Goal: Task Accomplishment & Management: Manage account settings

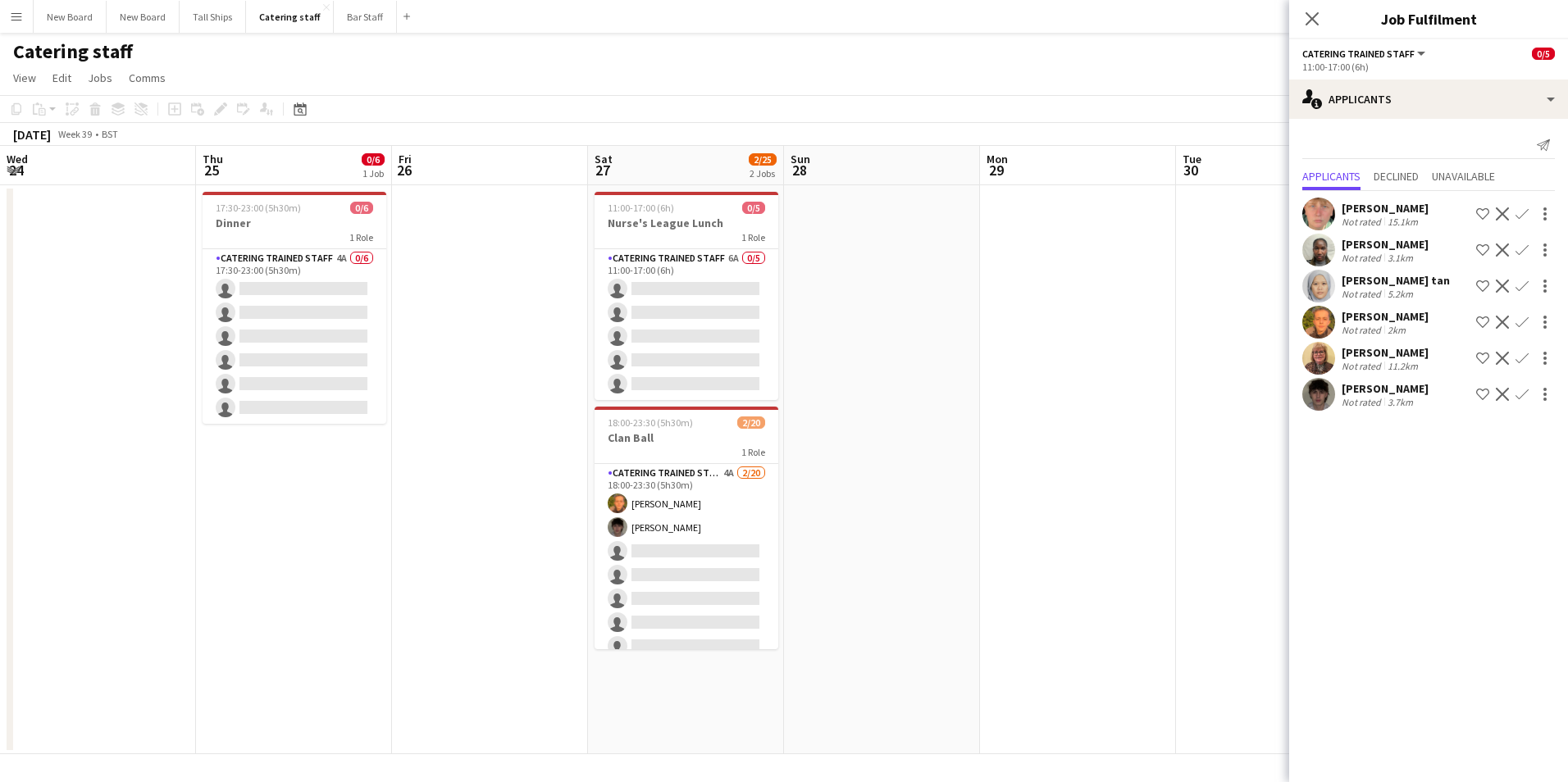
scroll to position [0, 491]
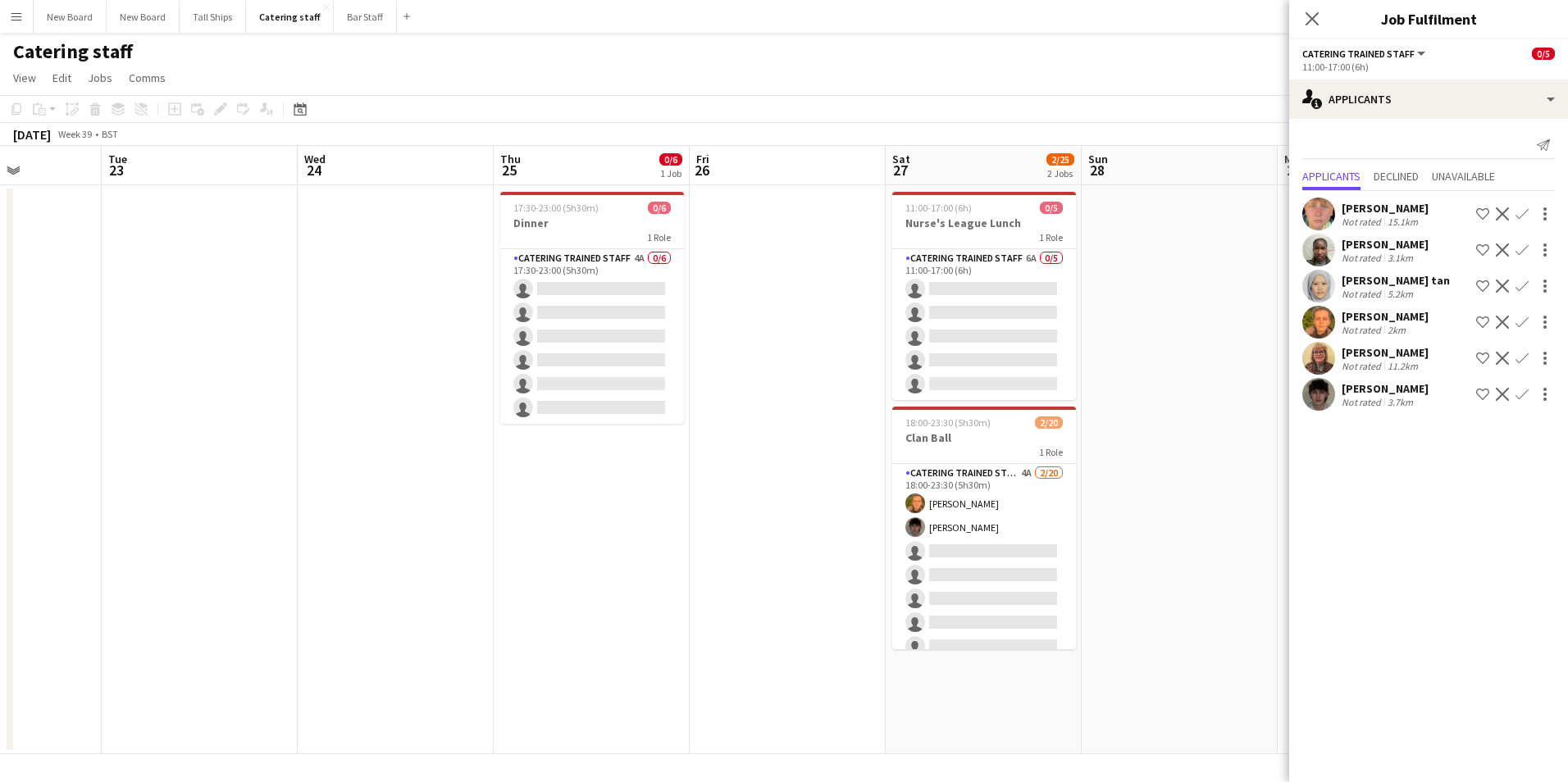
drag, startPoint x: 514, startPoint y: 389, endPoint x: 1302, endPoint y: 397, distance: 788.0
click at [1302, 397] on body "Menu Boards Boards Boards All jobs Status Workforce Workforce My Workforce Recr…" at bounding box center [784, 391] width 1568 height 782
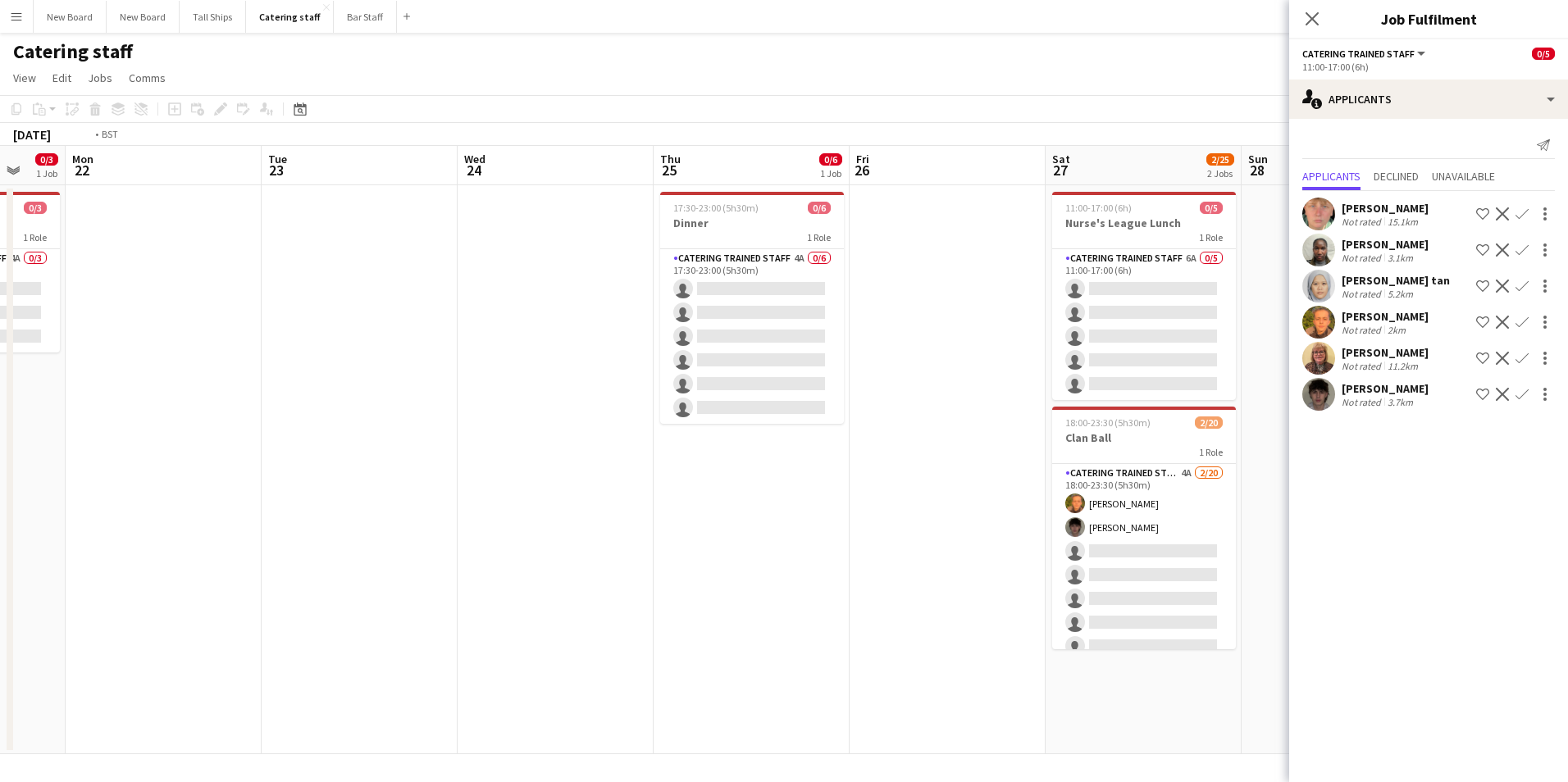
drag, startPoint x: 595, startPoint y: 386, endPoint x: 1231, endPoint y: 525, distance: 651.0
click at [1301, 541] on body "Menu Boards Boards Boards All jobs Status Workforce Workforce My Workforce Recr…" at bounding box center [784, 391] width 1568 height 782
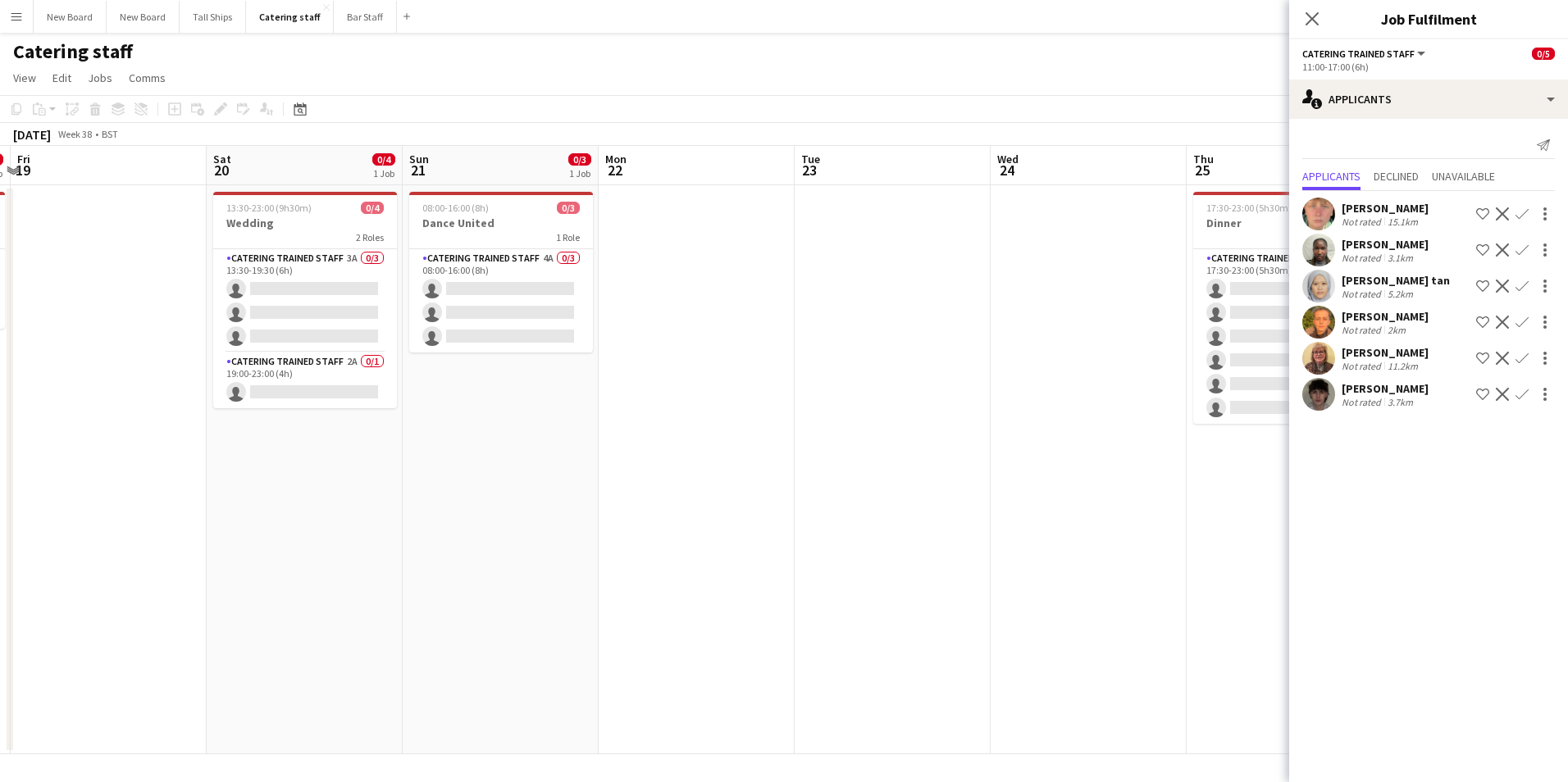
scroll to position [0, 423]
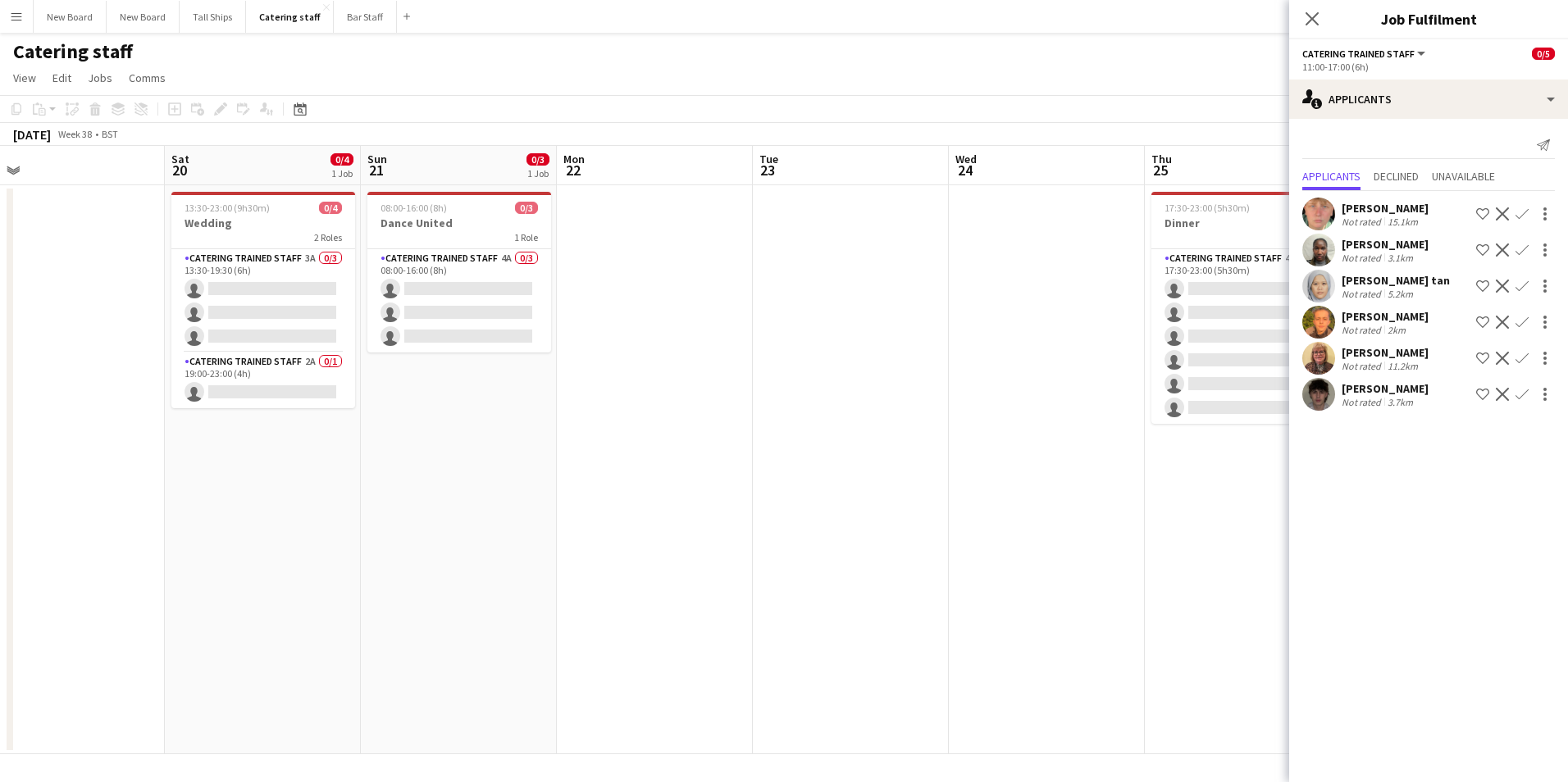
drag, startPoint x: 441, startPoint y: 518, endPoint x: 1400, endPoint y: 657, distance: 969.0
click at [1402, 657] on body "Menu Boards Boards Boards All jobs Status Workforce Workforce My Workforce Recr…" at bounding box center [784, 391] width 1568 height 782
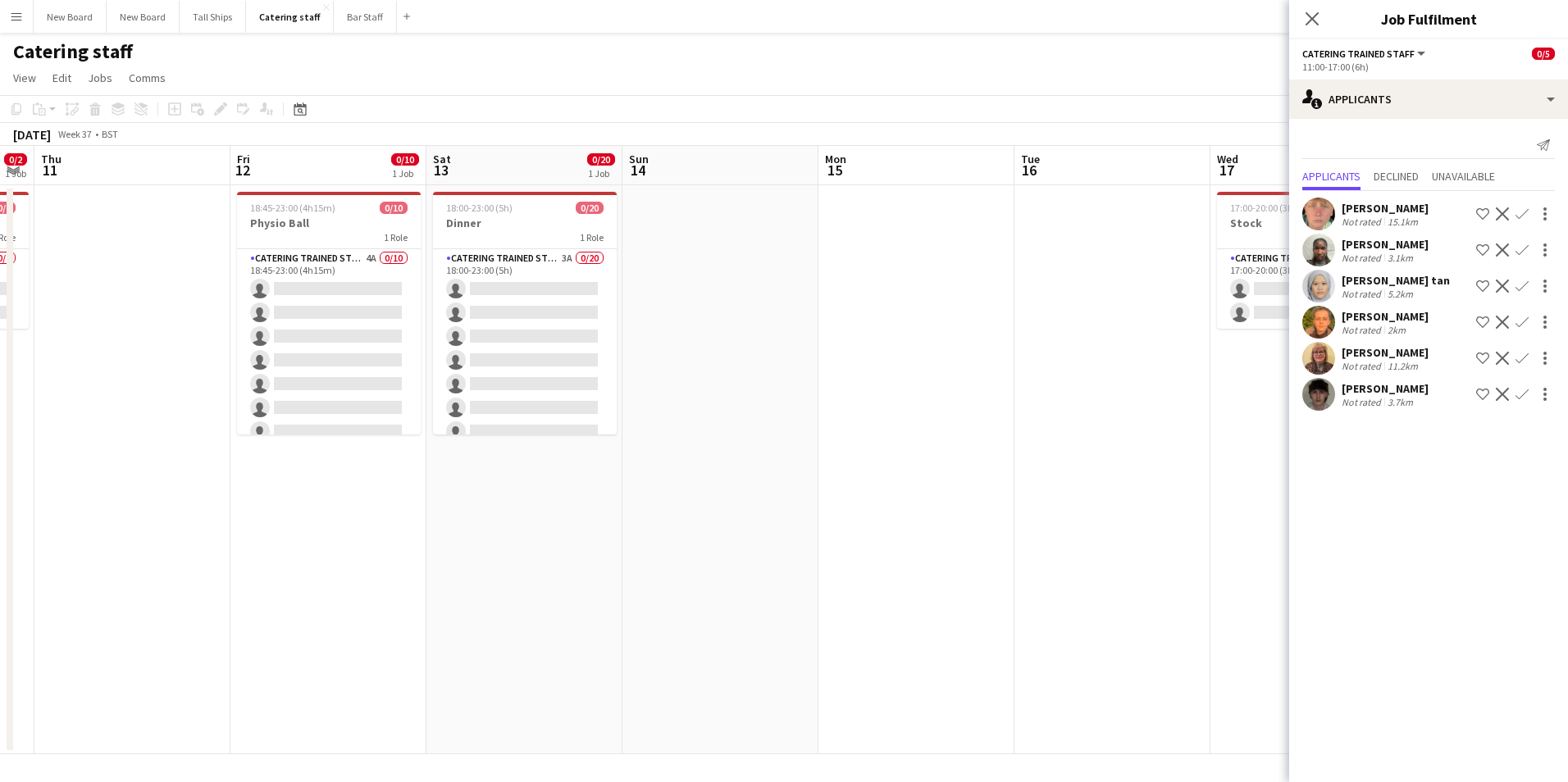
drag, startPoint x: 412, startPoint y: 575, endPoint x: 1262, endPoint y: 673, distance: 855.6
click at [1262, 673] on app-calendar-viewport "Tue 9 Wed 10 0/2 1 Job Thu 11 Fri 12 0/10 1 Job Sat 13 0/20 1 Job Sun 14 Mon 15…" at bounding box center [784, 449] width 1568 height 608
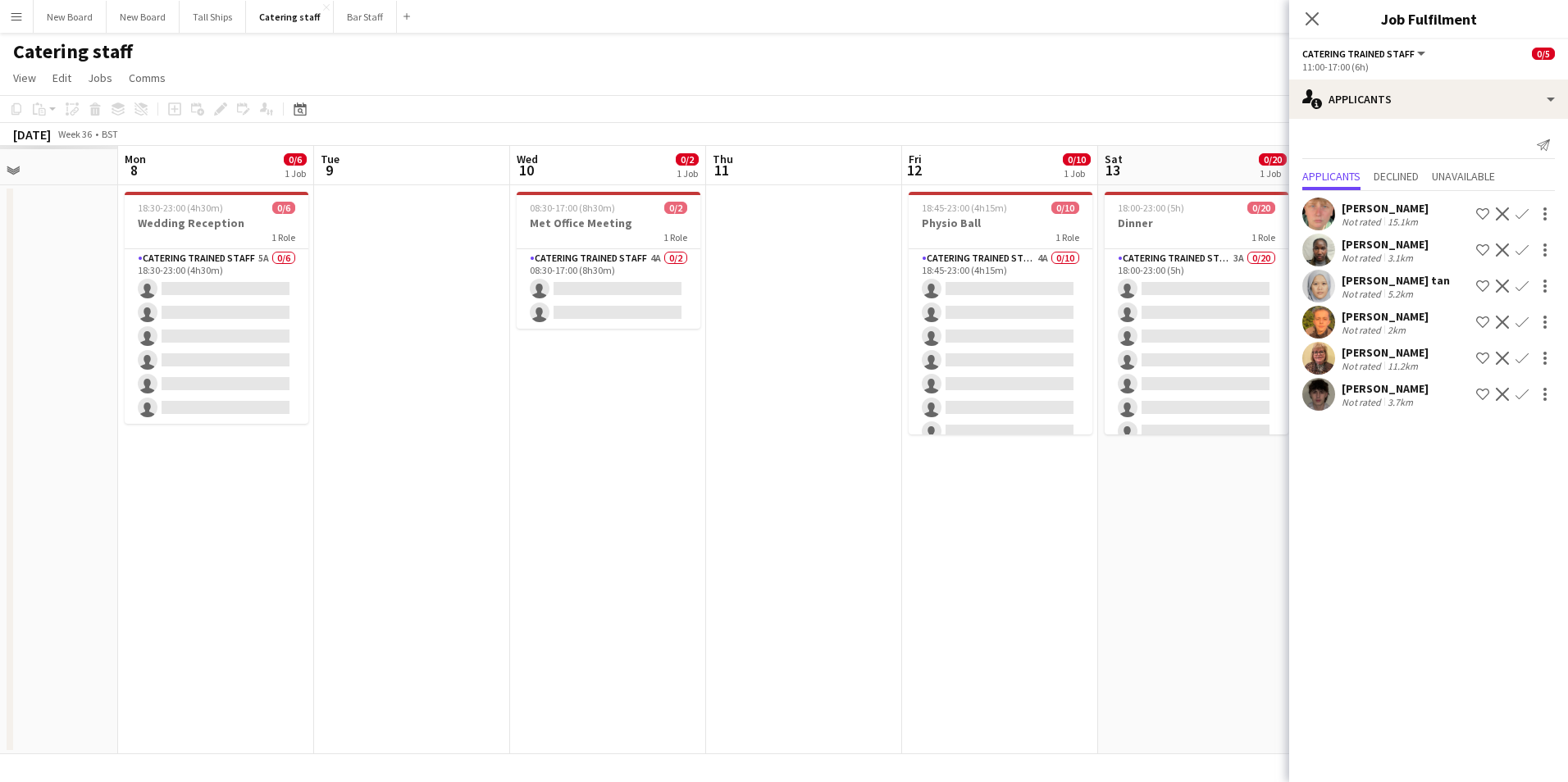
drag, startPoint x: 373, startPoint y: 578, endPoint x: 1106, endPoint y: 647, distance: 736.2
click at [1236, 655] on app-calendar-viewport "Fri 5 Sat 6 Sun 7 Mon 8 0/6 1 Job Tue 9 Wed 10 0/2 1 Job Thu 11 Fri 12 0/10 1 J…" at bounding box center [784, 449] width 1568 height 608
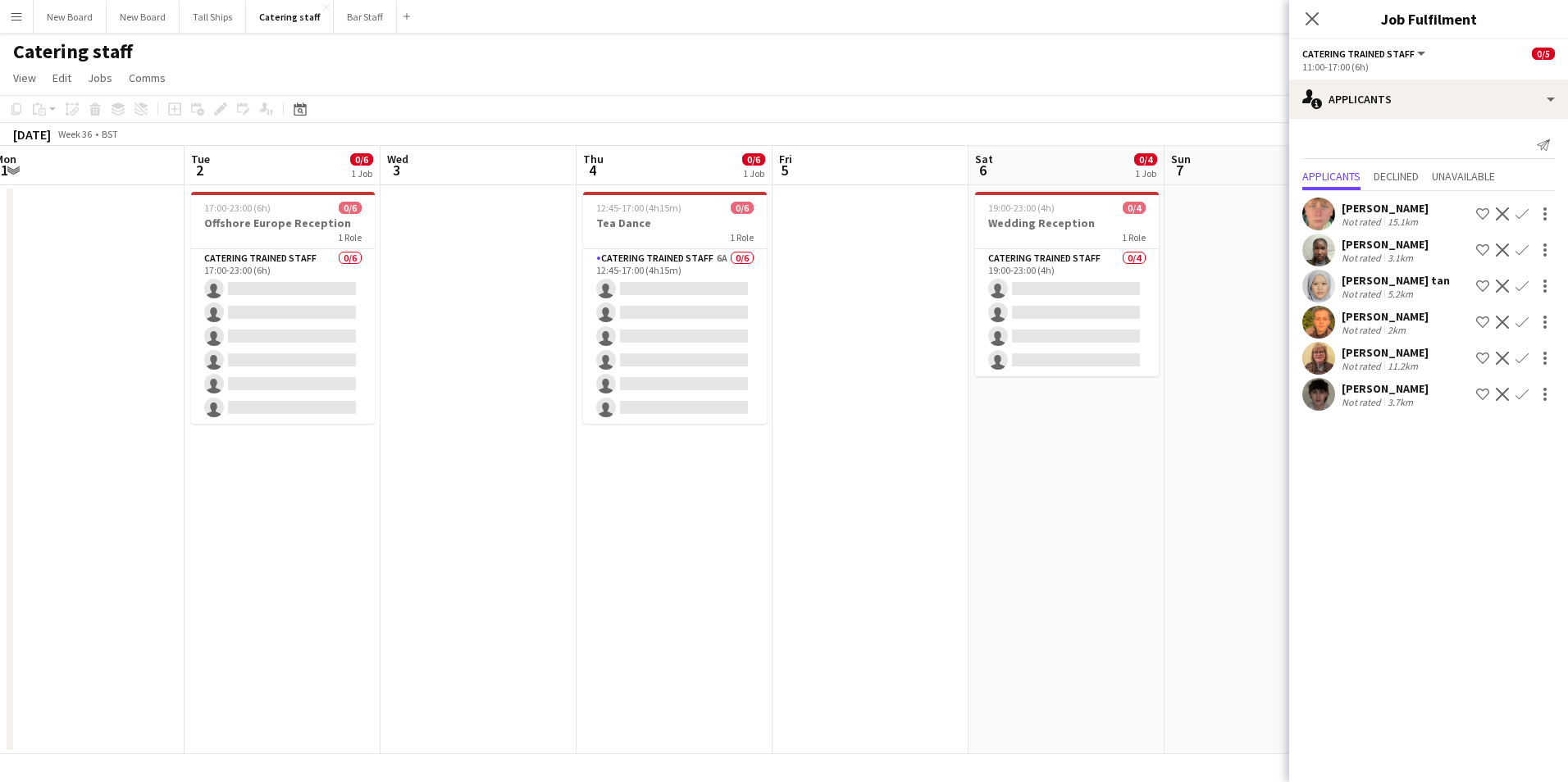
drag, startPoint x: 287, startPoint y: 547, endPoint x: 1095, endPoint y: 573, distance: 808.4
click at [1095, 573] on app-calendar-viewport "Sun 31 Mon 1 Tue 2 0/6 1 Job Wed 3 Thu 4 0/6 1 Job Fri 5 Sat 6 0/4 1 Job Sun 7 …" at bounding box center [784, 449] width 1568 height 608
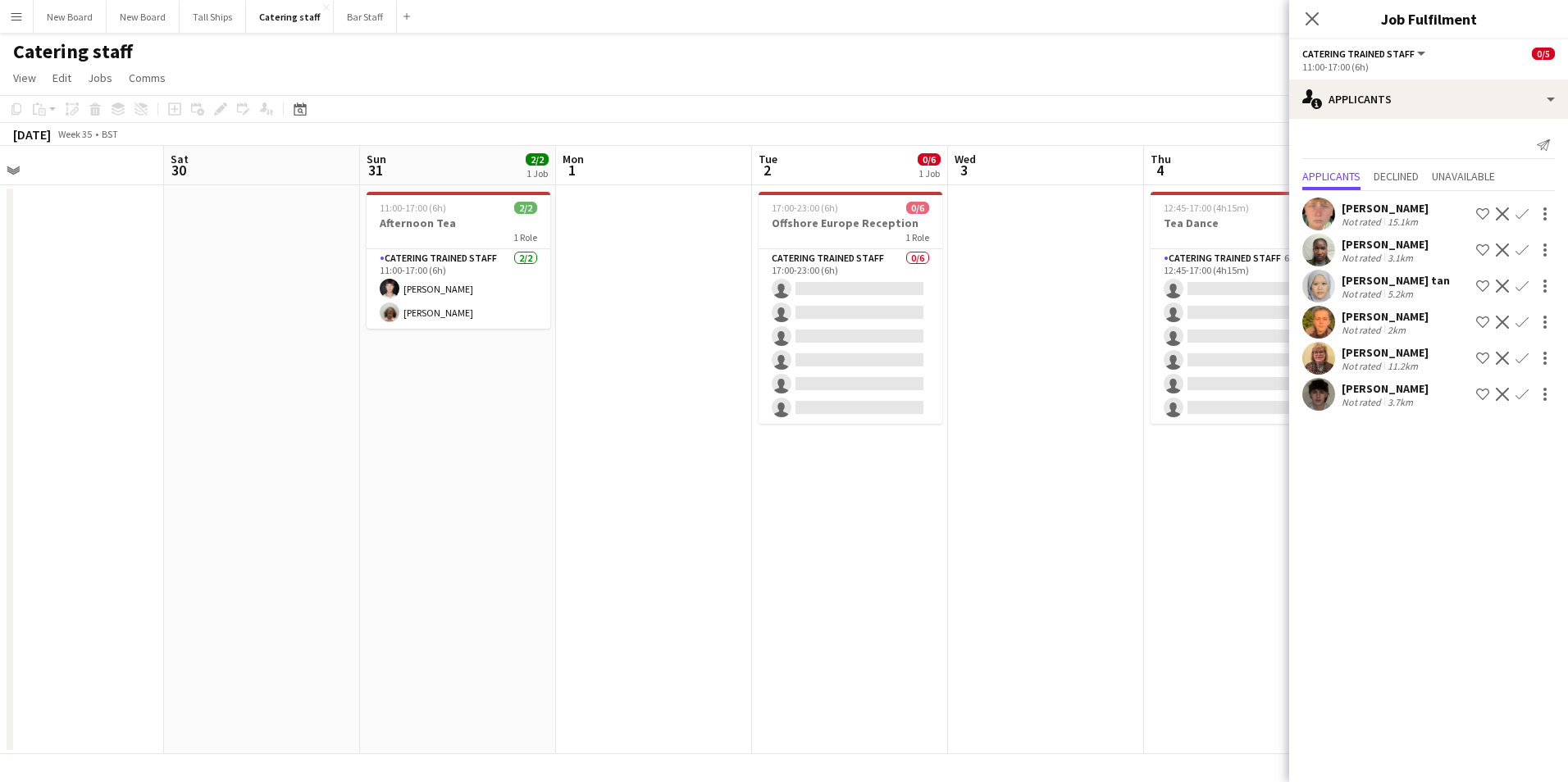
scroll to position [0, 387]
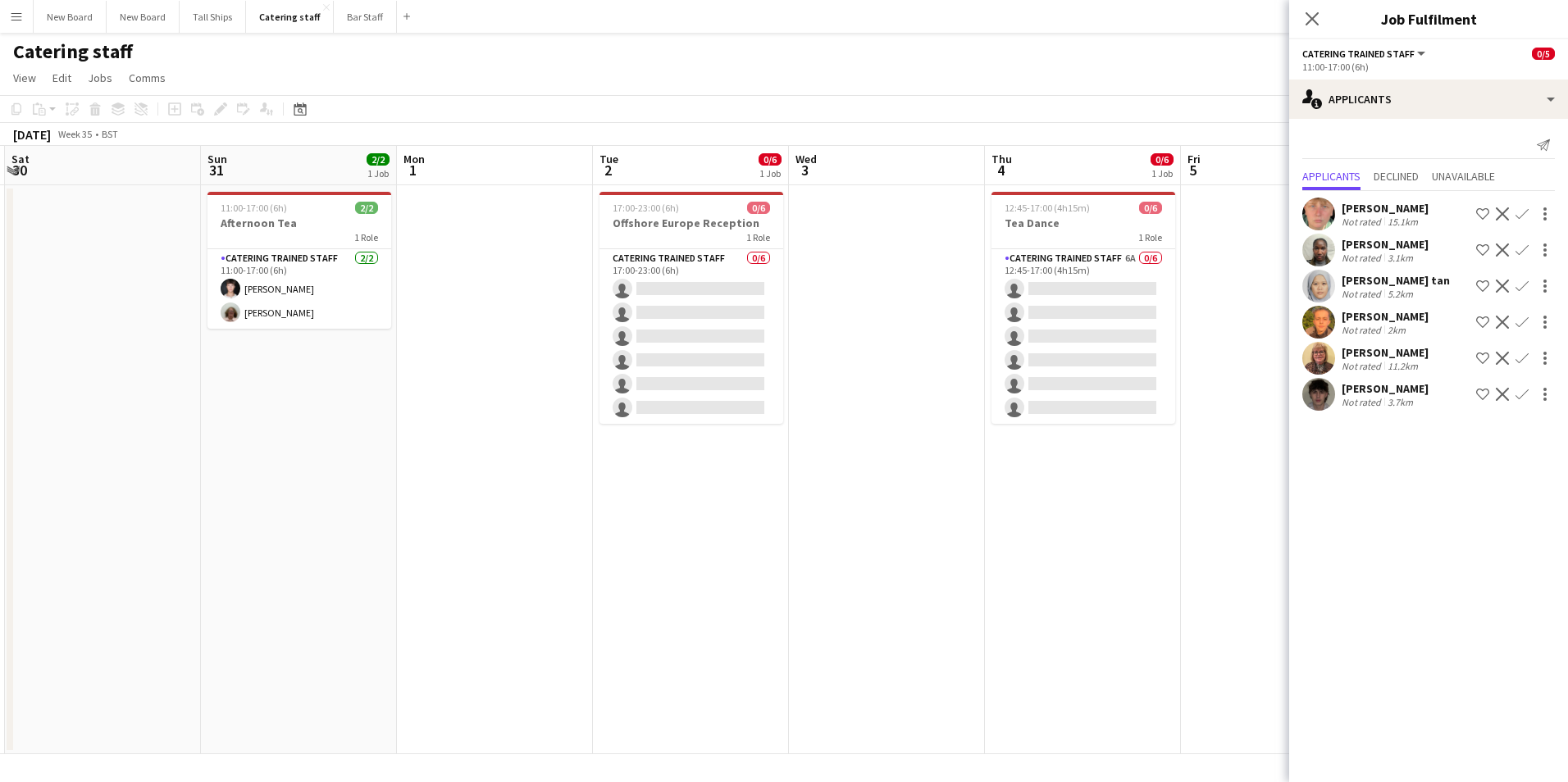
drag, startPoint x: 353, startPoint y: 515, endPoint x: 1003, endPoint y: 509, distance: 650.0
click at [1003, 509] on app-calendar-viewport "Thu 28 Fri 29 Sat 30 Sun 31 2/2 1 Job Mon 1 Tue 2 0/6 1 Job Wed 3 Thu 4 0/6 1 J…" at bounding box center [784, 449] width 1568 height 608
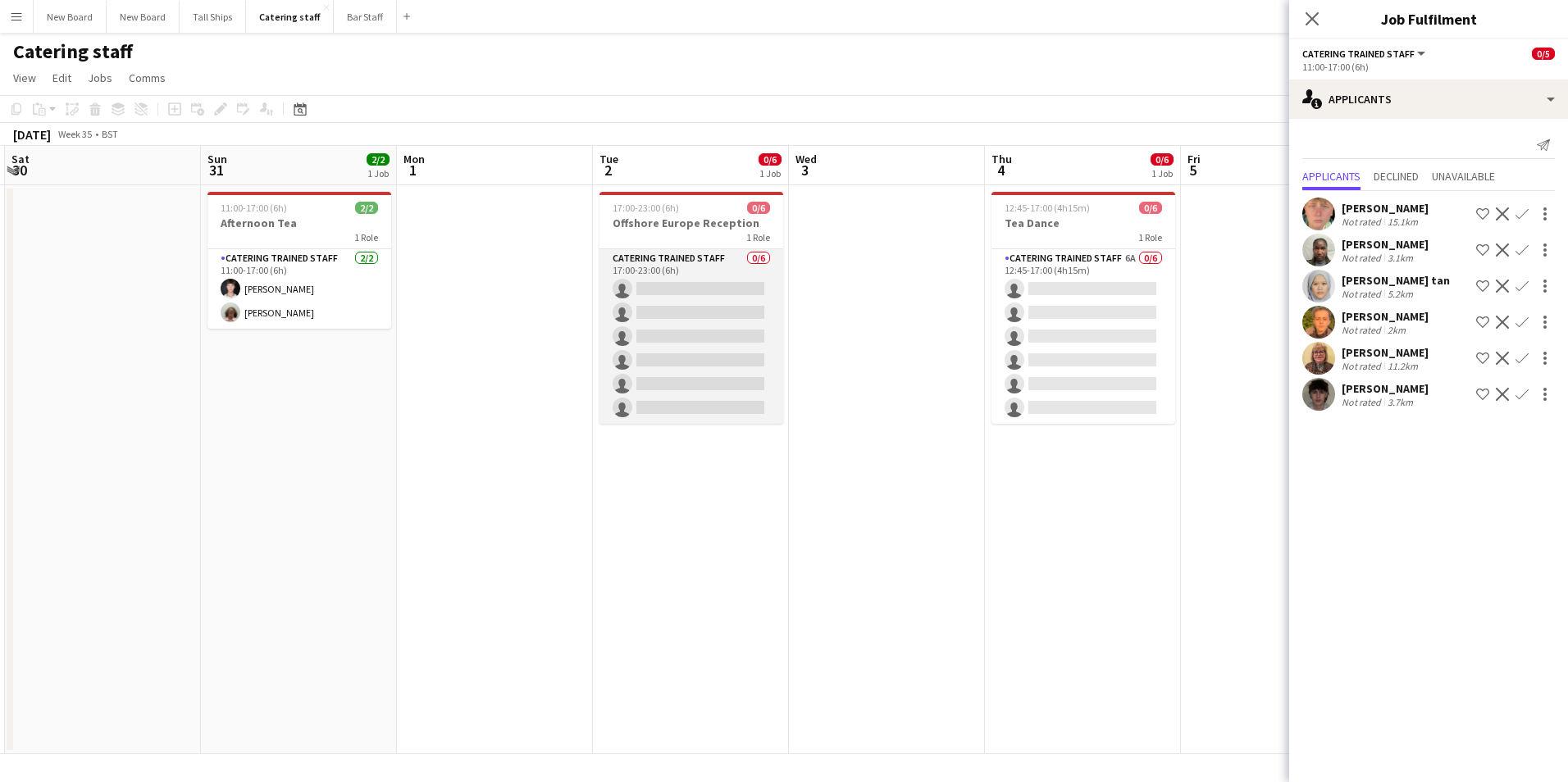
click at [725, 282] on app-card-role "Catering trained staff 0/6 17:00-23:00 (6h) single-neutral-actions single-neutr…" at bounding box center [691, 337] width 183 height 175
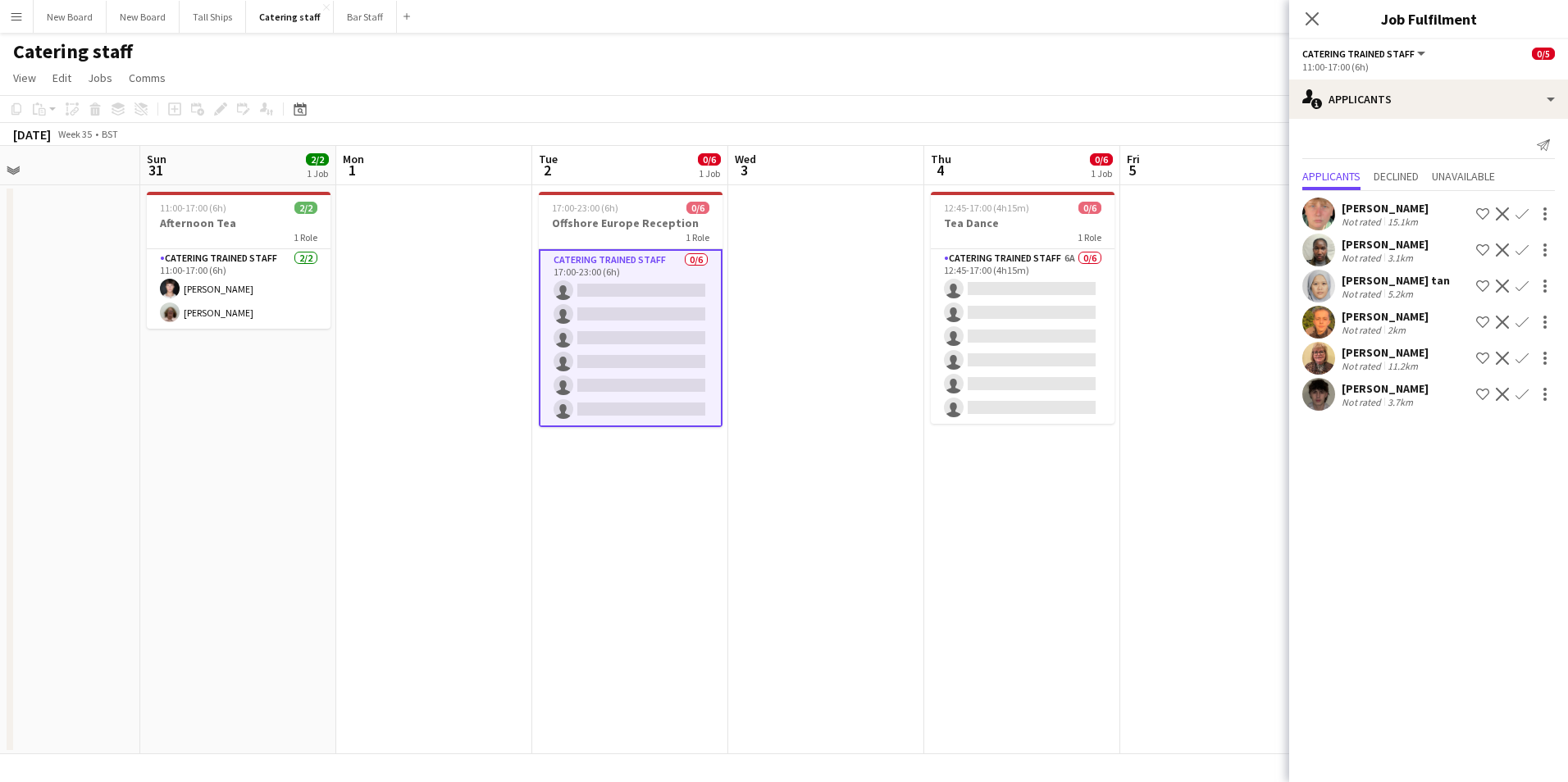
scroll to position [0, 503]
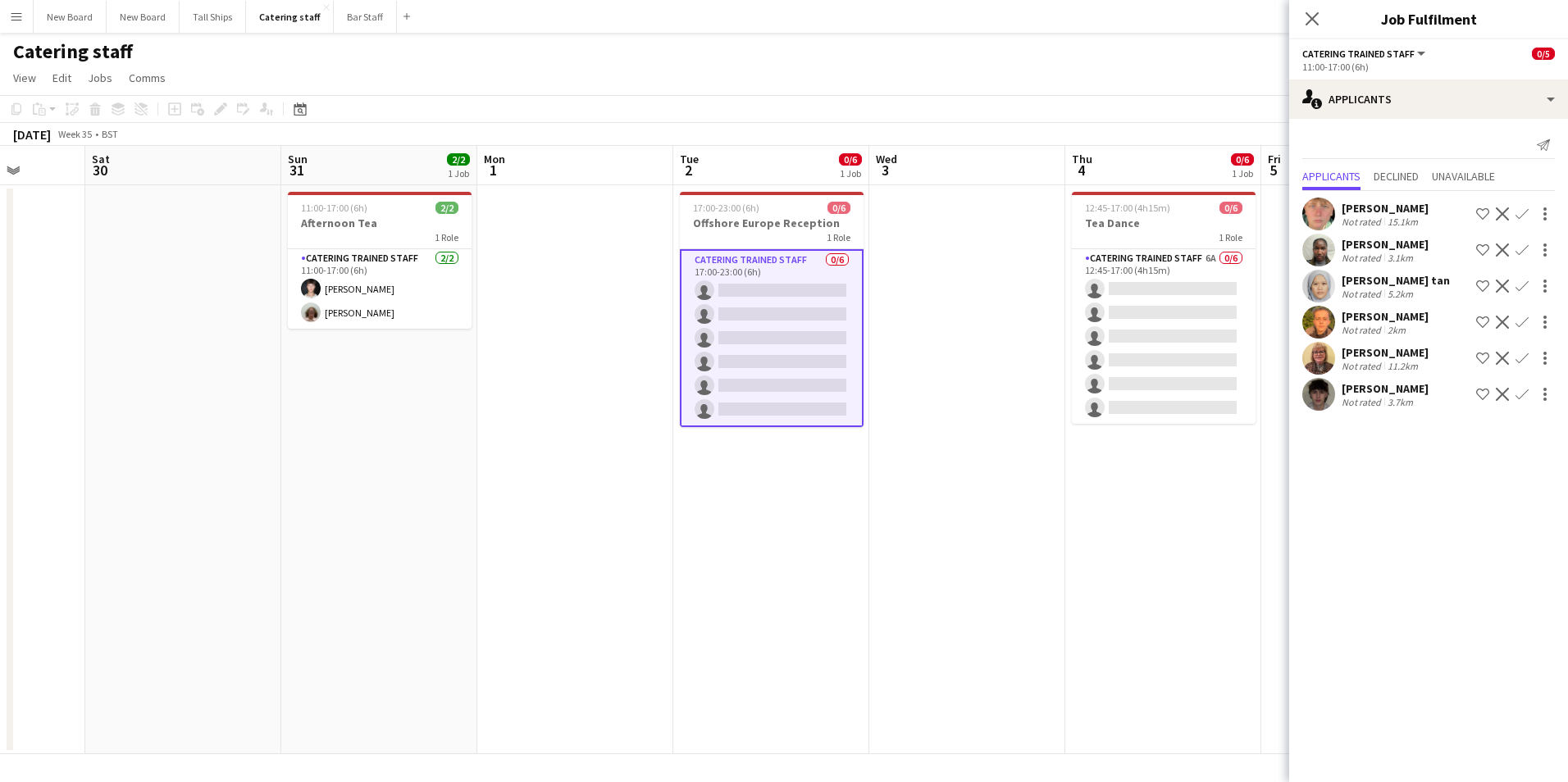
drag, startPoint x: 320, startPoint y: 483, endPoint x: 400, endPoint y: 499, distance: 81.6
click at [400, 499] on app-calendar-viewport "Wed 27 Thu 28 Fri 29 Sat 30 Sun 31 2/2 1 Job Mon 1 Tue 2 0/6 1 Job Wed 3 Thu 4 …" at bounding box center [784, 449] width 1568 height 608
click at [1527, 356] on app-icon "Confirm" at bounding box center [1522, 358] width 13 height 13
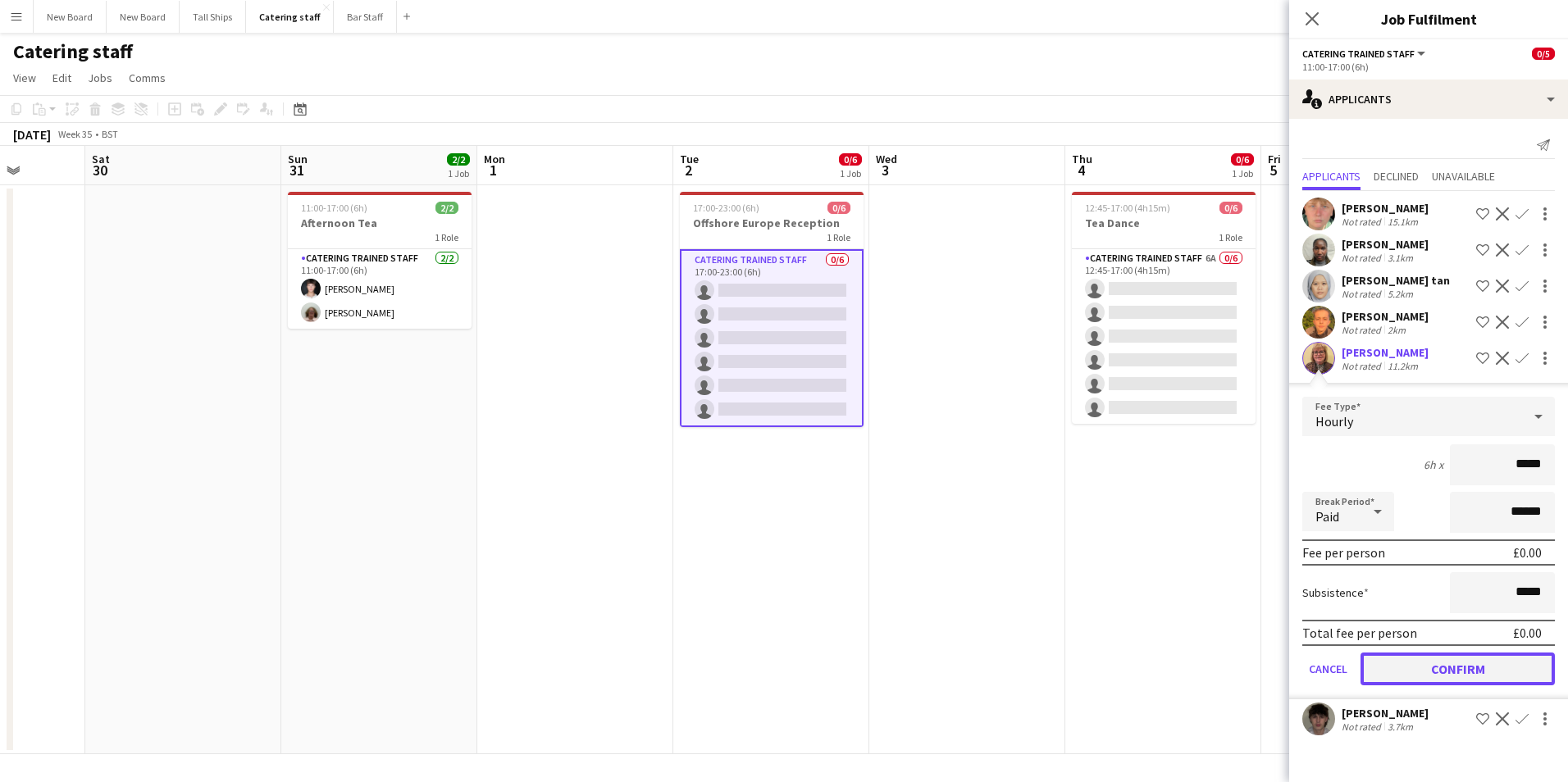
click at [1483, 669] on button "Confirm" at bounding box center [1458, 669] width 195 height 33
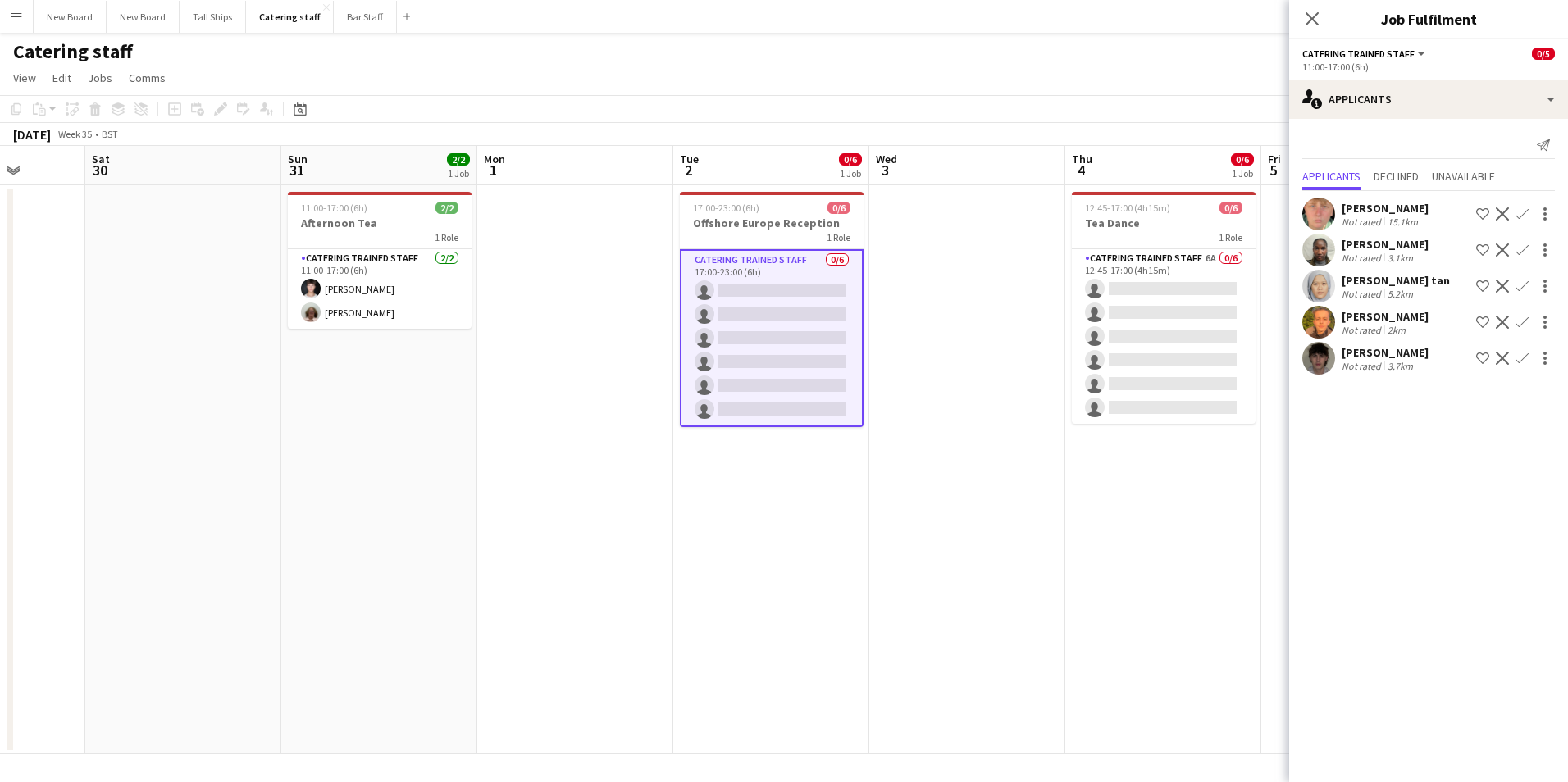
drag, startPoint x: 1310, startPoint y: 21, endPoint x: 1413, endPoint y: 98, distance: 128.6
click at [1315, 21] on icon at bounding box center [1312, 19] width 13 height 13
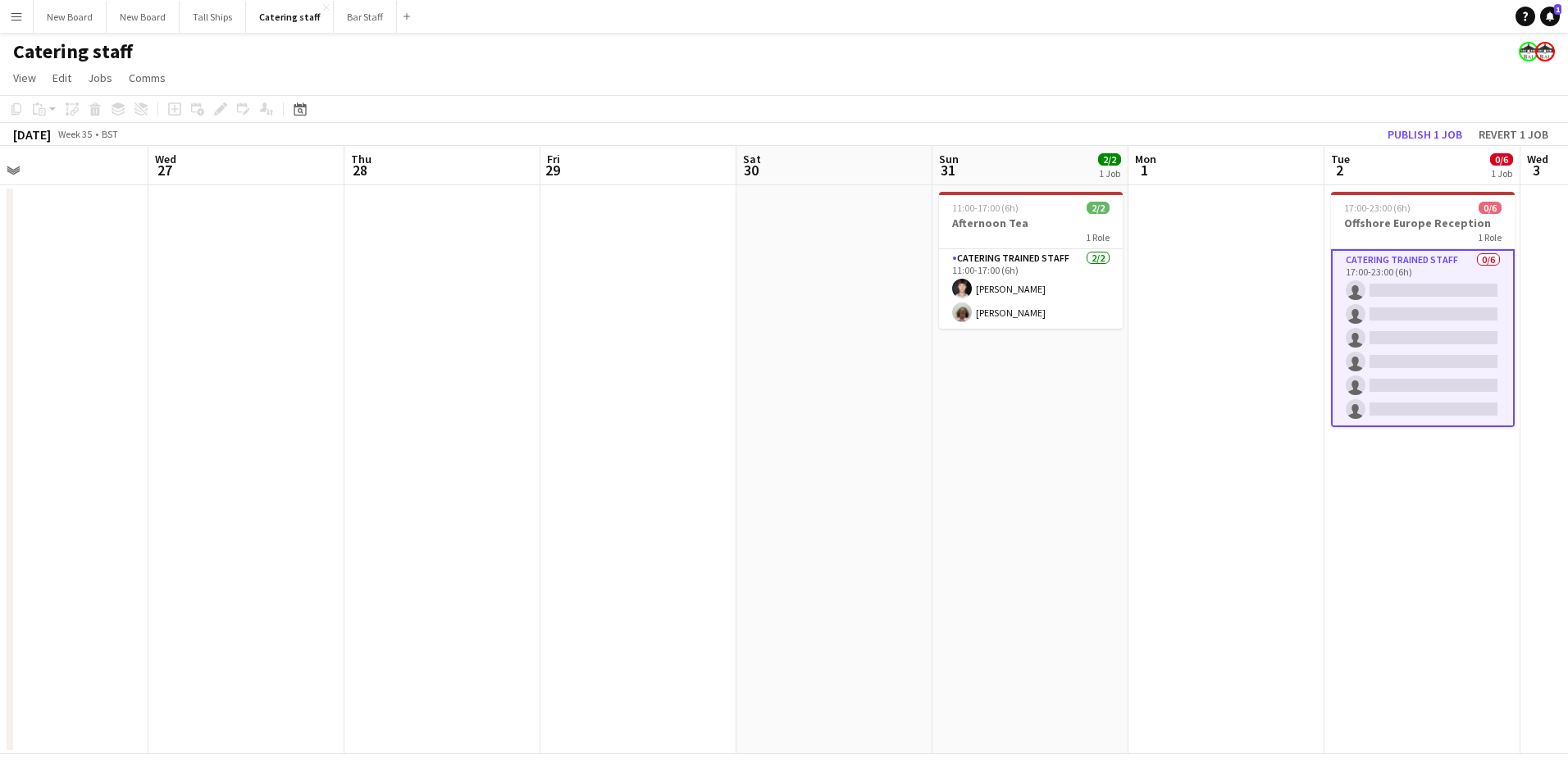
drag, startPoint x: 334, startPoint y: 487, endPoint x: 1077, endPoint y: 460, distance: 743.5
click at [1077, 460] on app-calendar-viewport "Sun 24 3/3 1 Job Mon 25 Tue 26 Wed 27 Thu 28 Fri 29 Sat 30 Sun 31 2/2 1 Job Mon…" at bounding box center [784, 449] width 1568 height 608
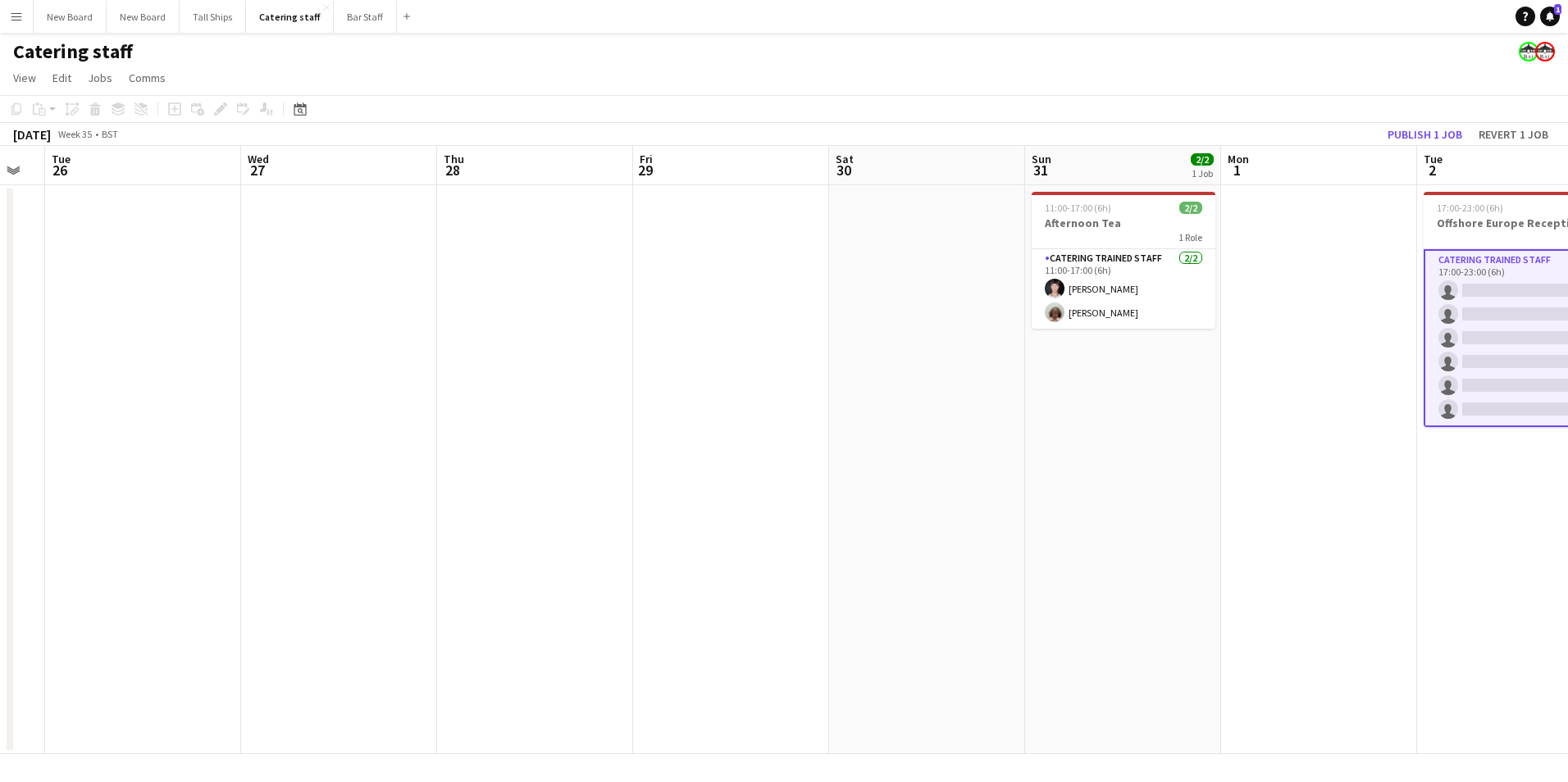
scroll to position [0, 533]
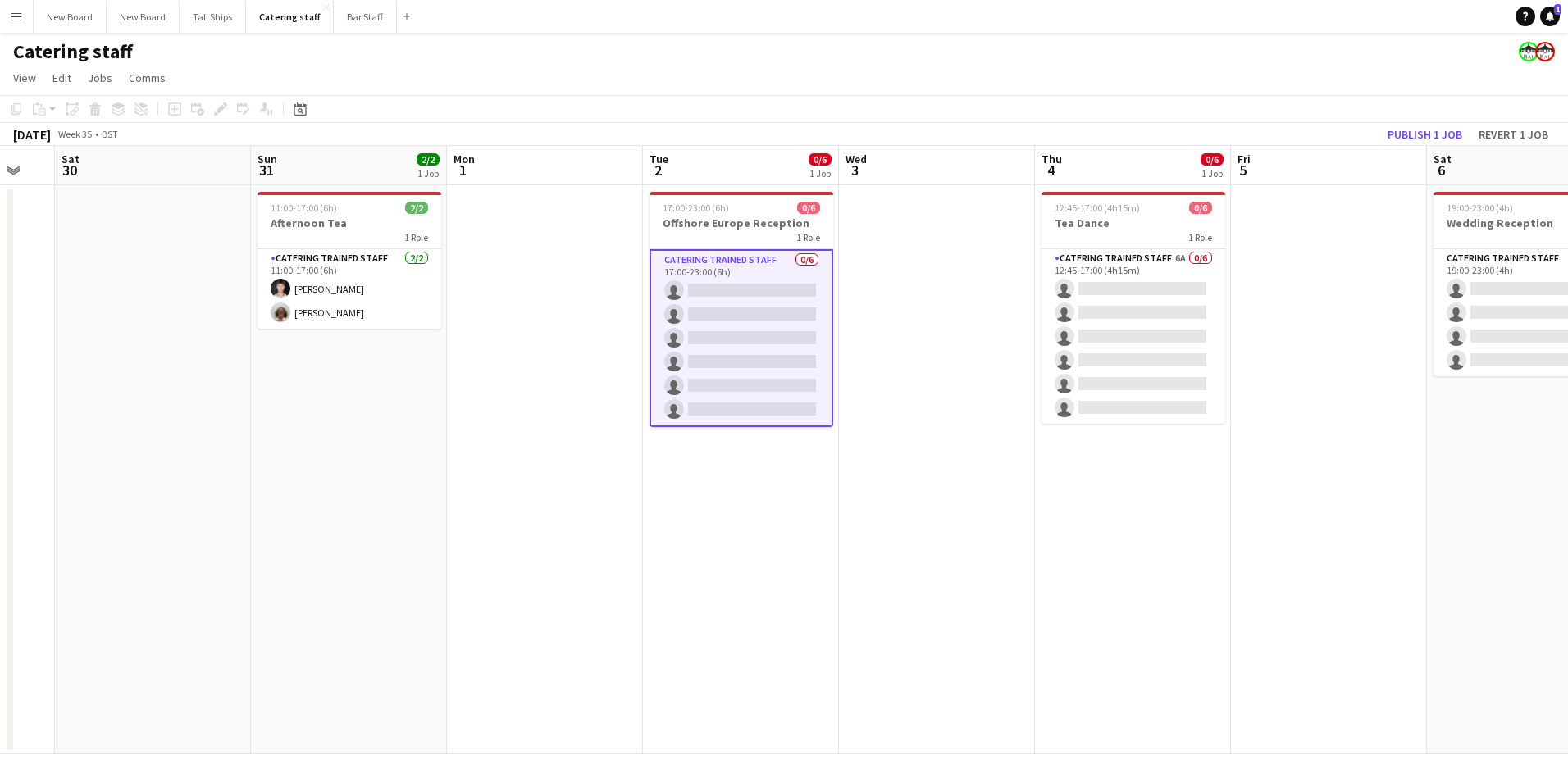
drag, startPoint x: 1026, startPoint y: 513, endPoint x: 441, endPoint y: 519, distance: 585.0
click at [433, 524] on app-calendar-viewport "Wed 27 Thu 28 Fri 29 Sat 30 Sun 31 2/2 1 Job Mon 1 Tue 2 0/6 1 Job Wed 3 Thu 4 …" at bounding box center [784, 449] width 1568 height 608
click at [792, 289] on app-card-role "Catering trained staff 0/6 17:00-23:00 (6h) single-neutral-actions single-neutr…" at bounding box center [741, 339] width 183 height 178
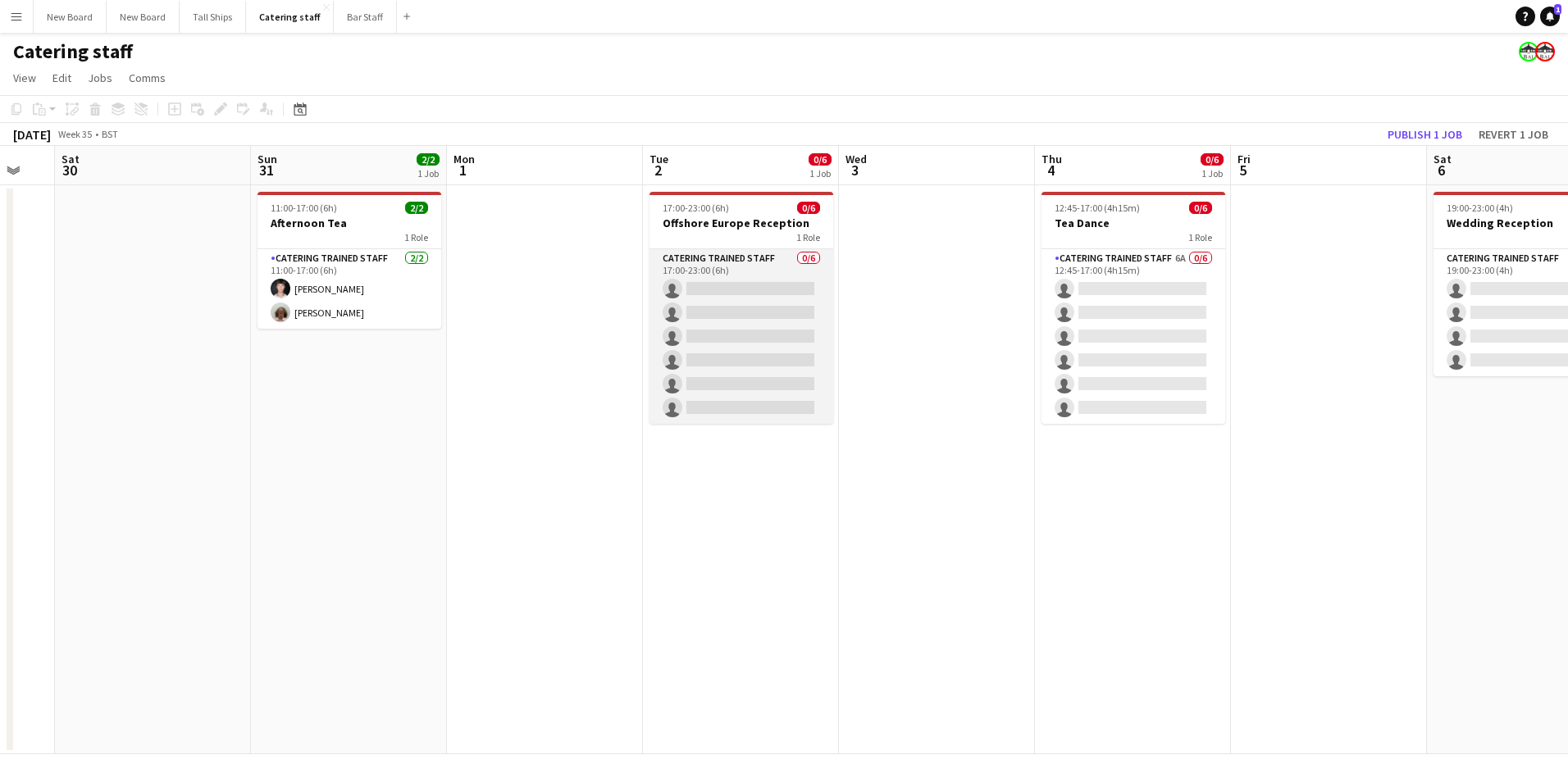
click at [786, 291] on app-card-role "Catering trained staff 0/6 17:00-23:00 (6h) single-neutral-actions single-neutr…" at bounding box center [741, 337] width 183 height 175
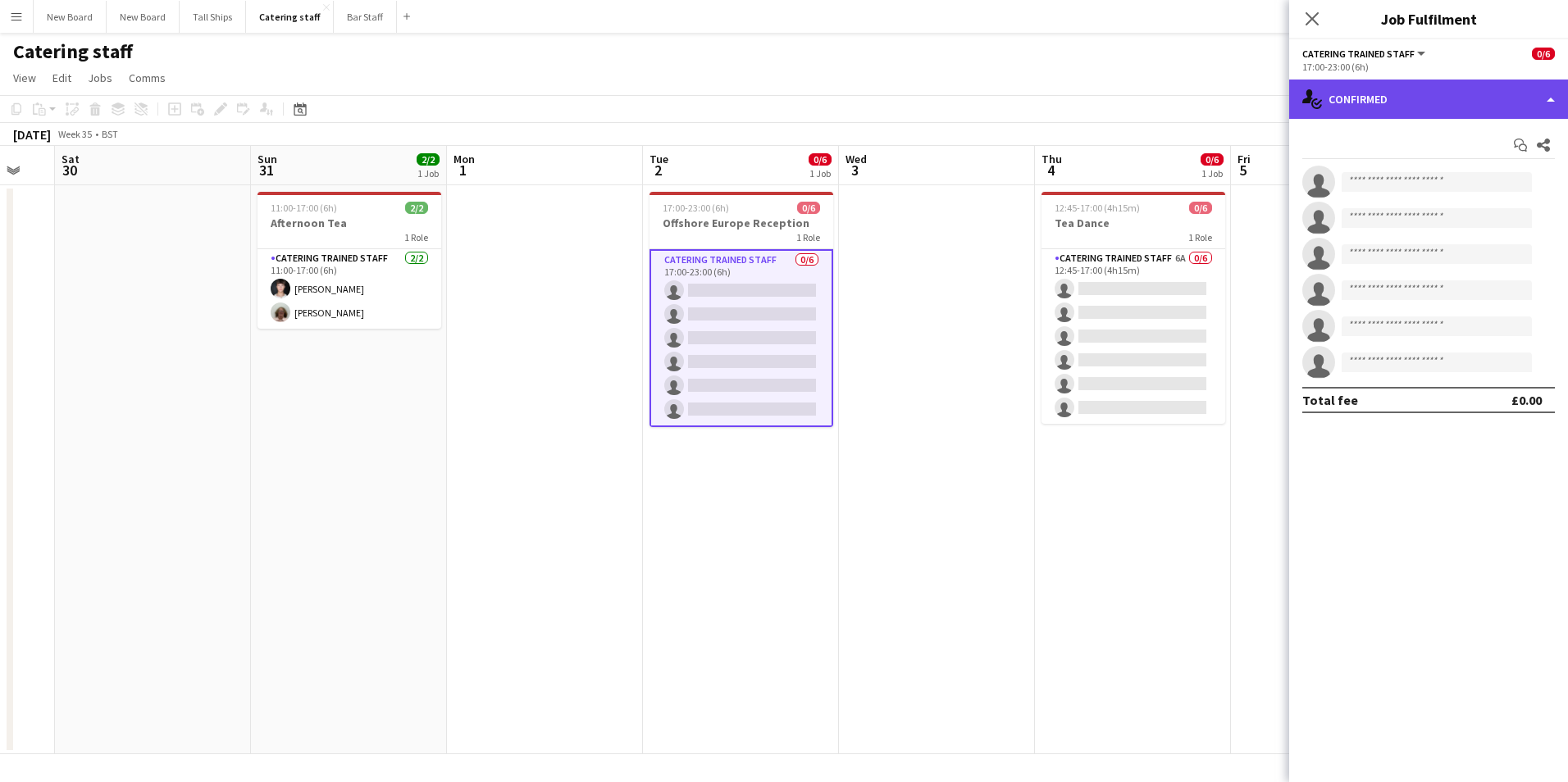
click at [1441, 107] on div "single-neutral-actions-check-2 Confirmed" at bounding box center [1428, 99] width 279 height 40
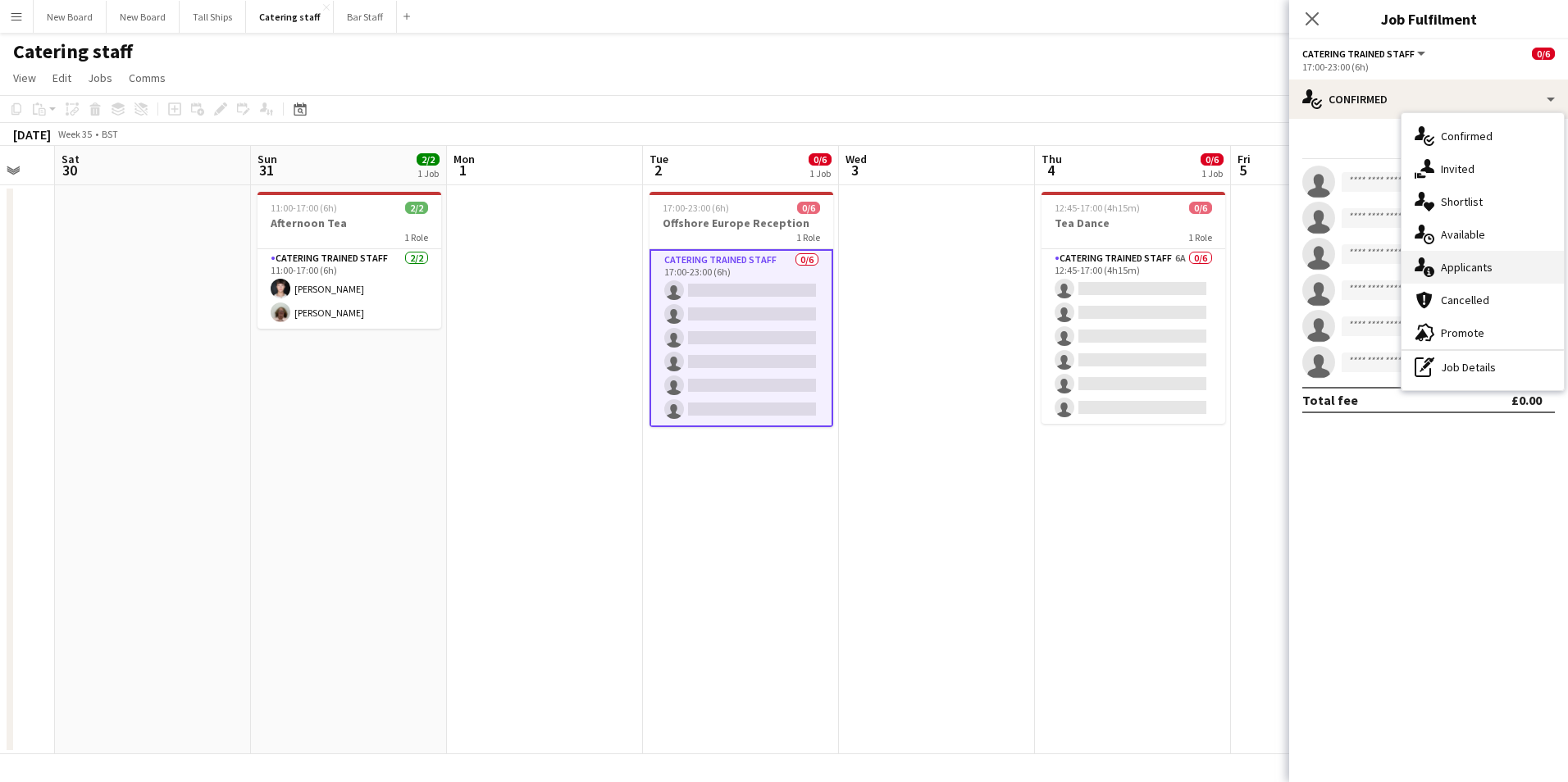
click at [1478, 265] on div "single-neutral-actions-information Applicants" at bounding box center [1483, 267] width 163 height 33
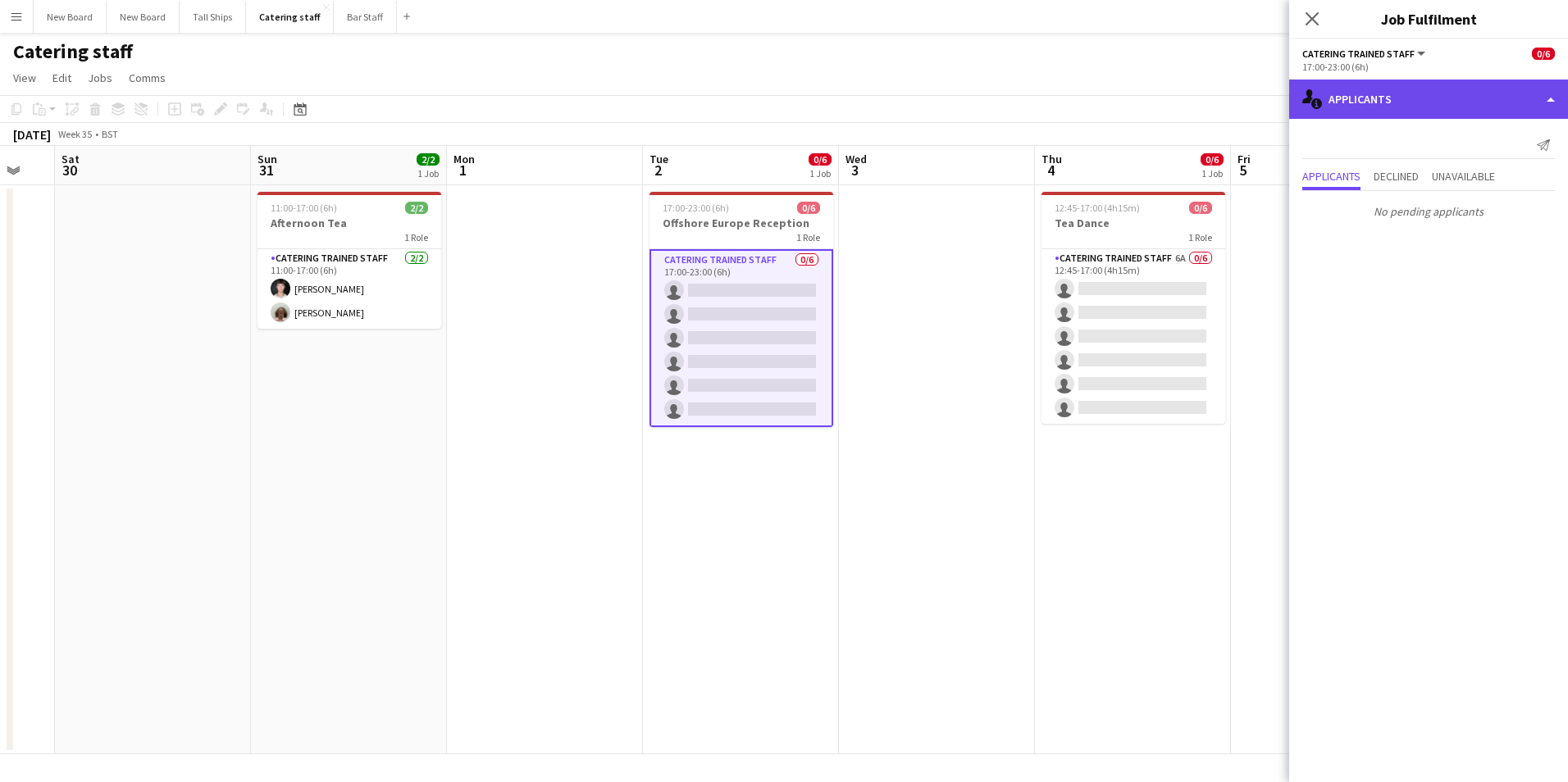
click at [1402, 98] on div "single-neutral-actions-information Applicants" at bounding box center [1428, 99] width 279 height 40
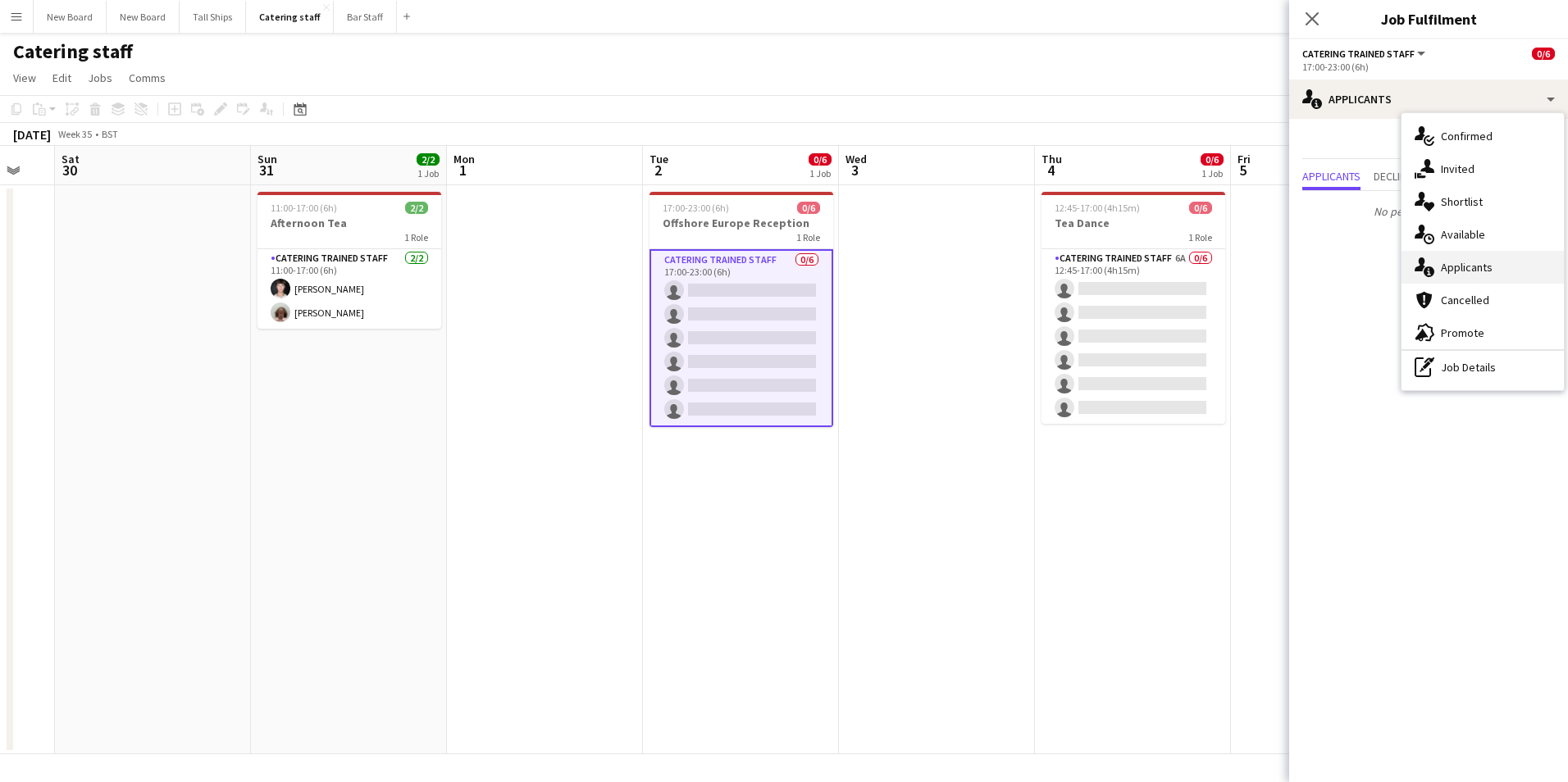
click at [1463, 267] on div "single-neutral-actions-information Applicants" at bounding box center [1483, 267] width 163 height 33
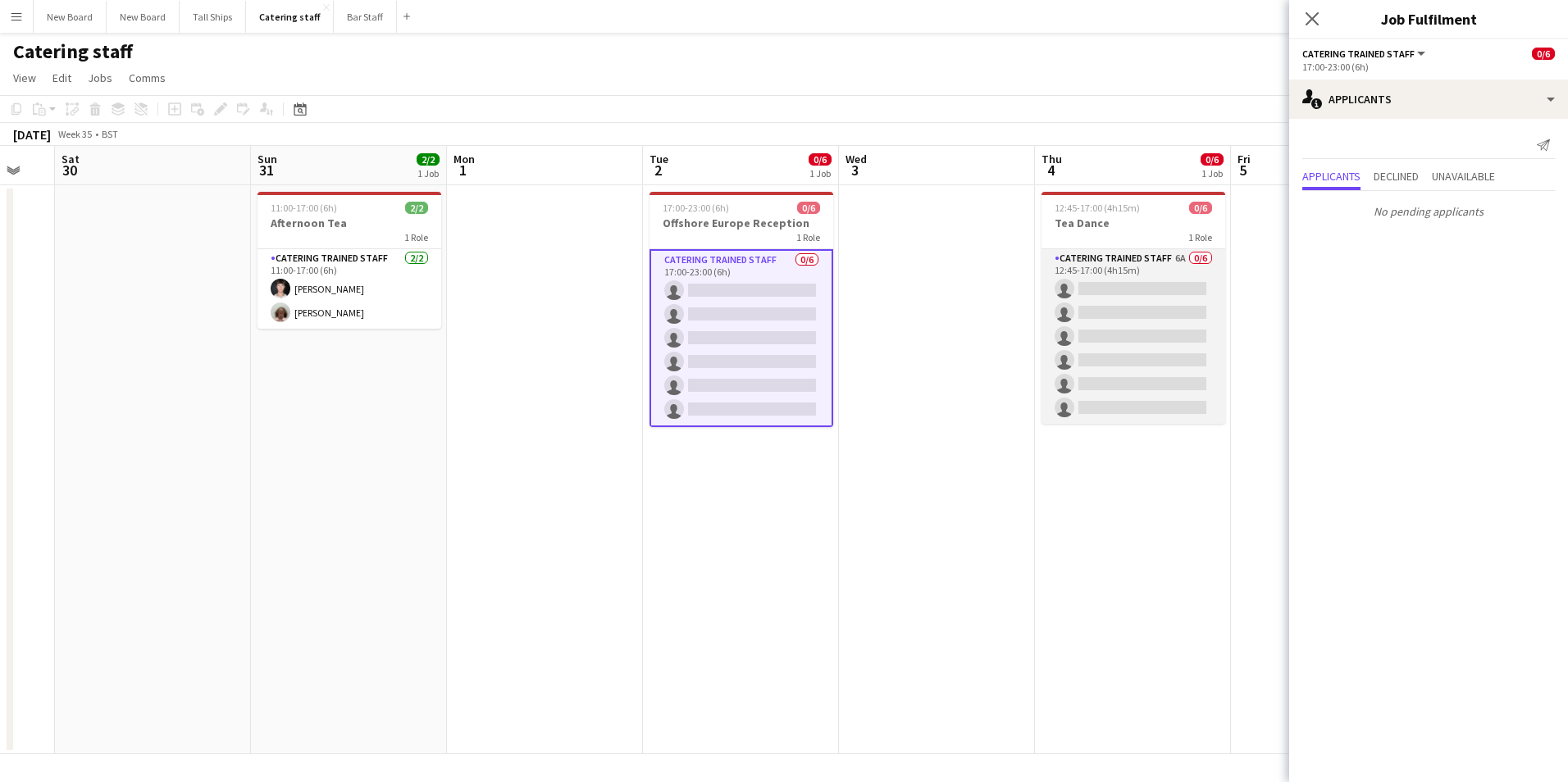
click at [1166, 287] on app-card-role "Catering trained staff 6A 0/6 12:45-17:00 (4h15m) single-neutral-actions single…" at bounding box center [1133, 337] width 183 height 175
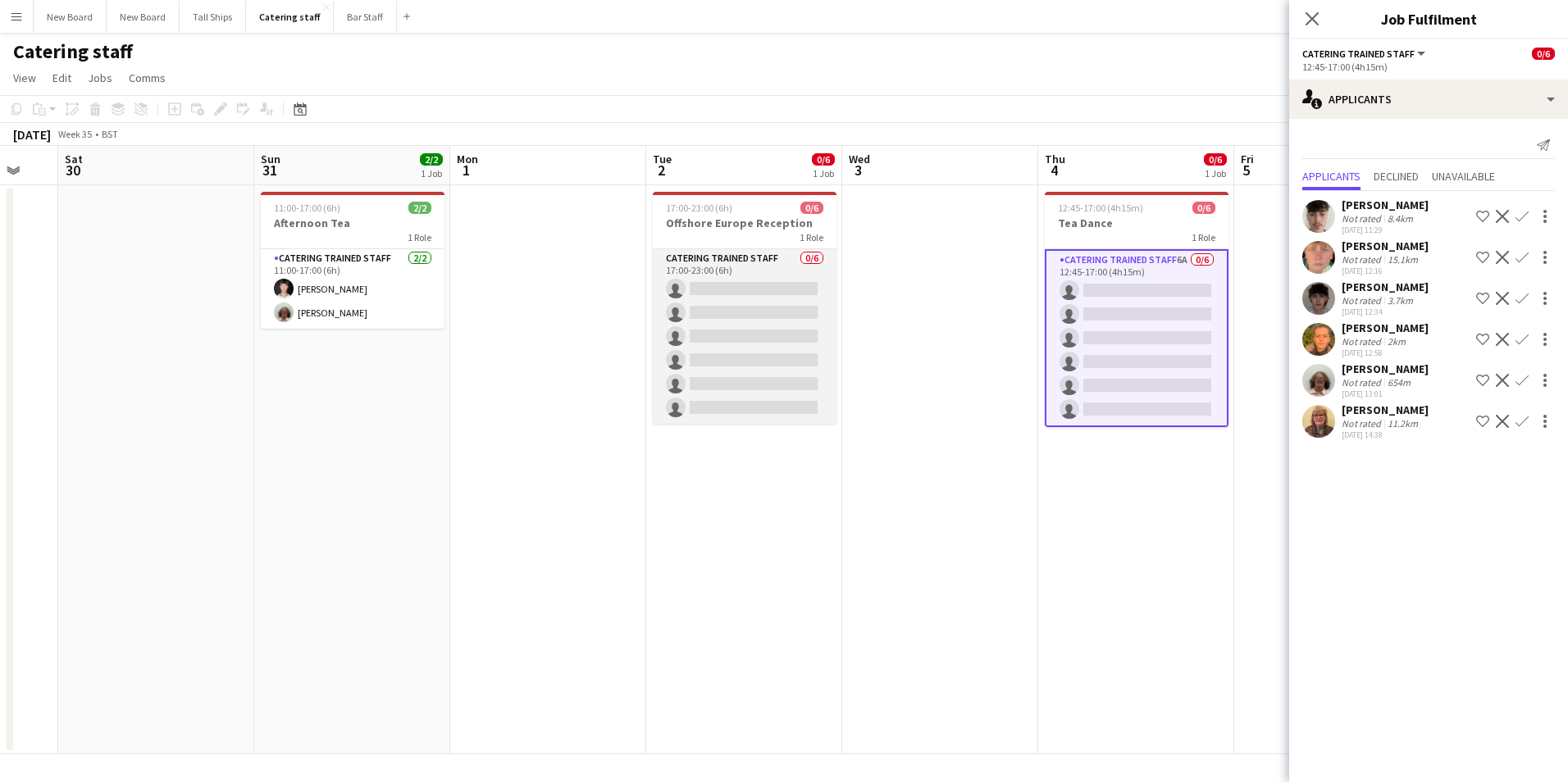
click at [777, 308] on app-card-role "Catering trained staff 0/6 17:00-23:00 (6h) single-neutral-actions single-neutr…" at bounding box center [744, 337] width 183 height 175
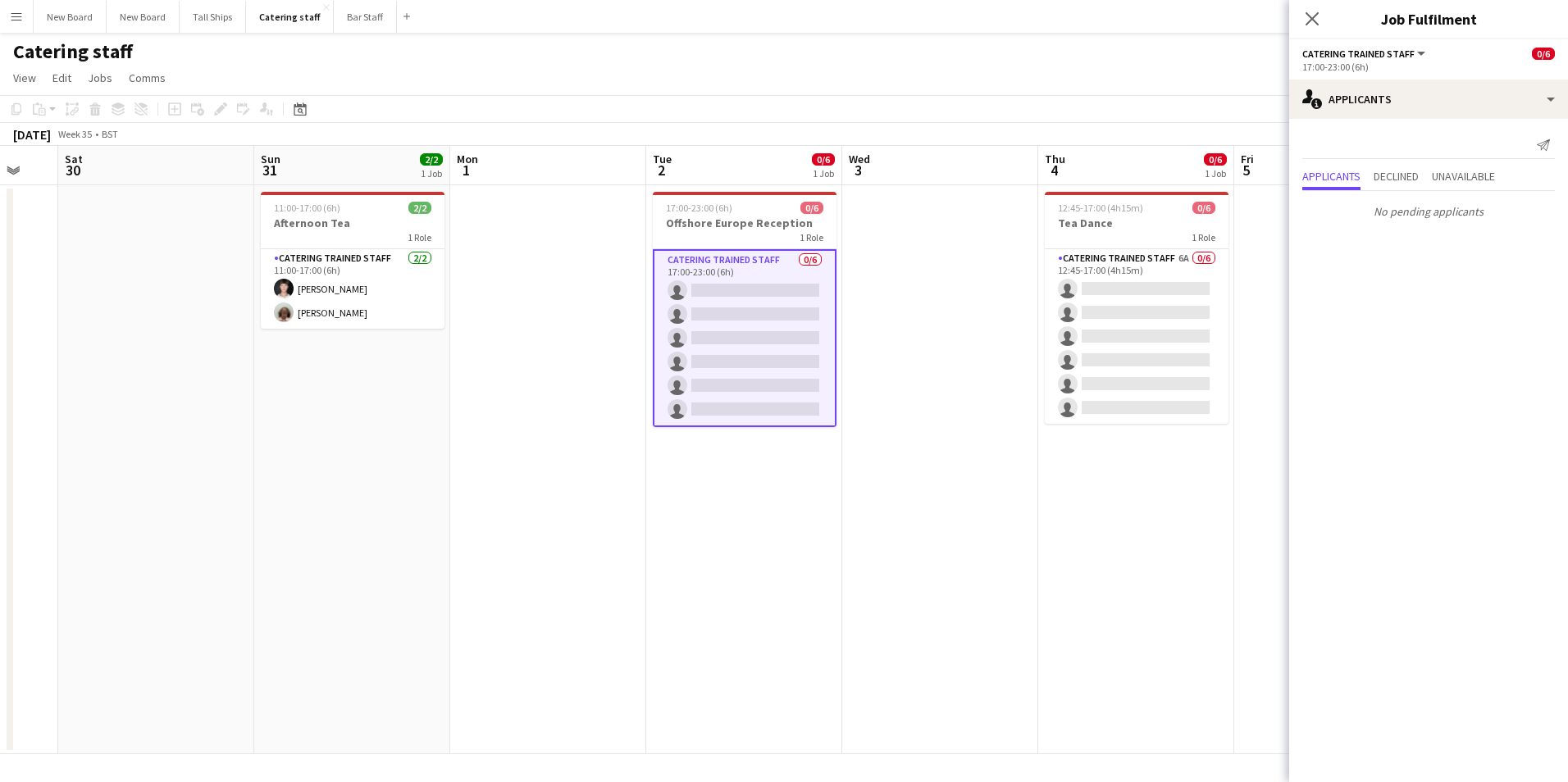
click at [1424, 181] on div "Applicants Declined Unavailable" at bounding box center [1428, 178] width 253 height 26
click at [1406, 175] on span "Declined" at bounding box center [1396, 176] width 45 height 11
click at [1495, 140] on span "Unavailable" at bounding box center [1463, 143] width 63 height 11
click at [1314, 141] on span "Applicants" at bounding box center [1332, 143] width 59 height 11
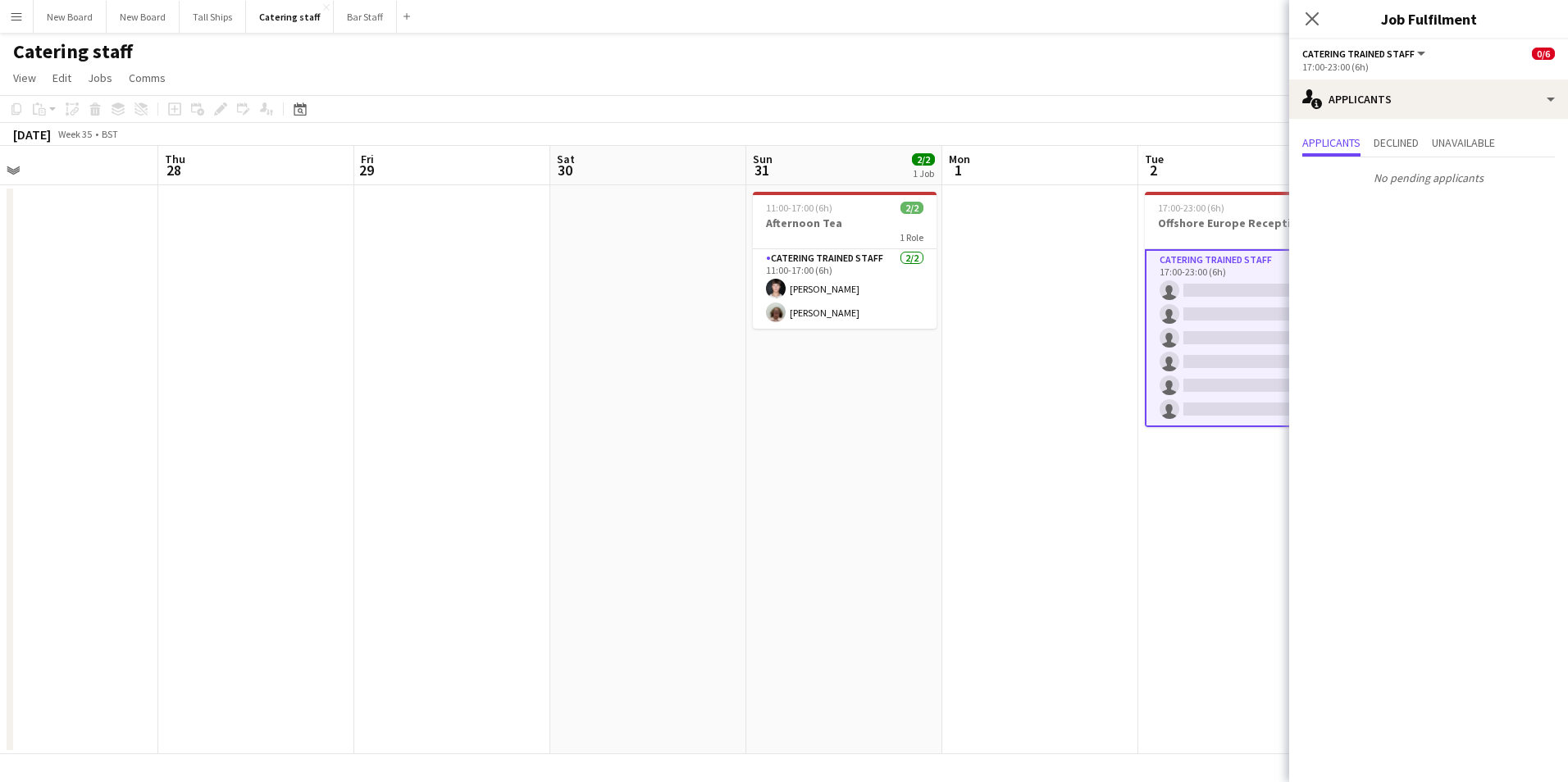
scroll to position [0, 428]
drag, startPoint x: 440, startPoint y: 447, endPoint x: 932, endPoint y: 435, distance: 492.1
click at [932, 435] on app-calendar-viewport "Mon 25 Tue 26 Wed 27 Thu 28 Fri 29 Sat 30 Sun 31 2/2 1 Job Mon 1 Tue 2 0/6 1 Jo…" at bounding box center [784, 449] width 1568 height 608
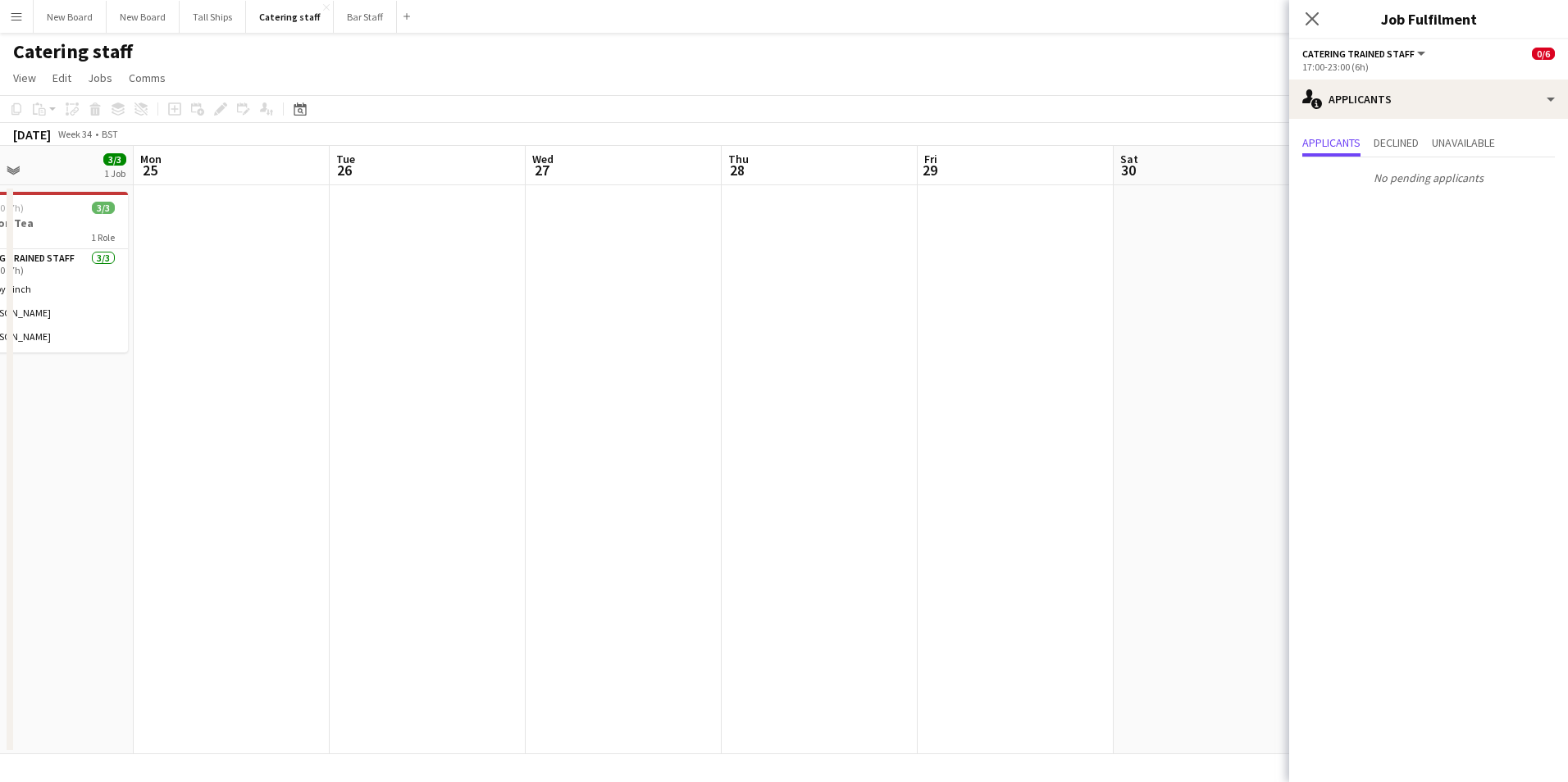
drag, startPoint x: 513, startPoint y: 435, endPoint x: 1075, endPoint y: 395, distance: 563.4
click at [1075, 395] on app-calendar-viewport "Fri 22 Sat 23 Sun 24 3/3 1 Job Mon 25 Tue 26 Wed 27 Thu 28 Fri 29 Sat 30 Sun 31…" at bounding box center [784, 449] width 1568 height 608
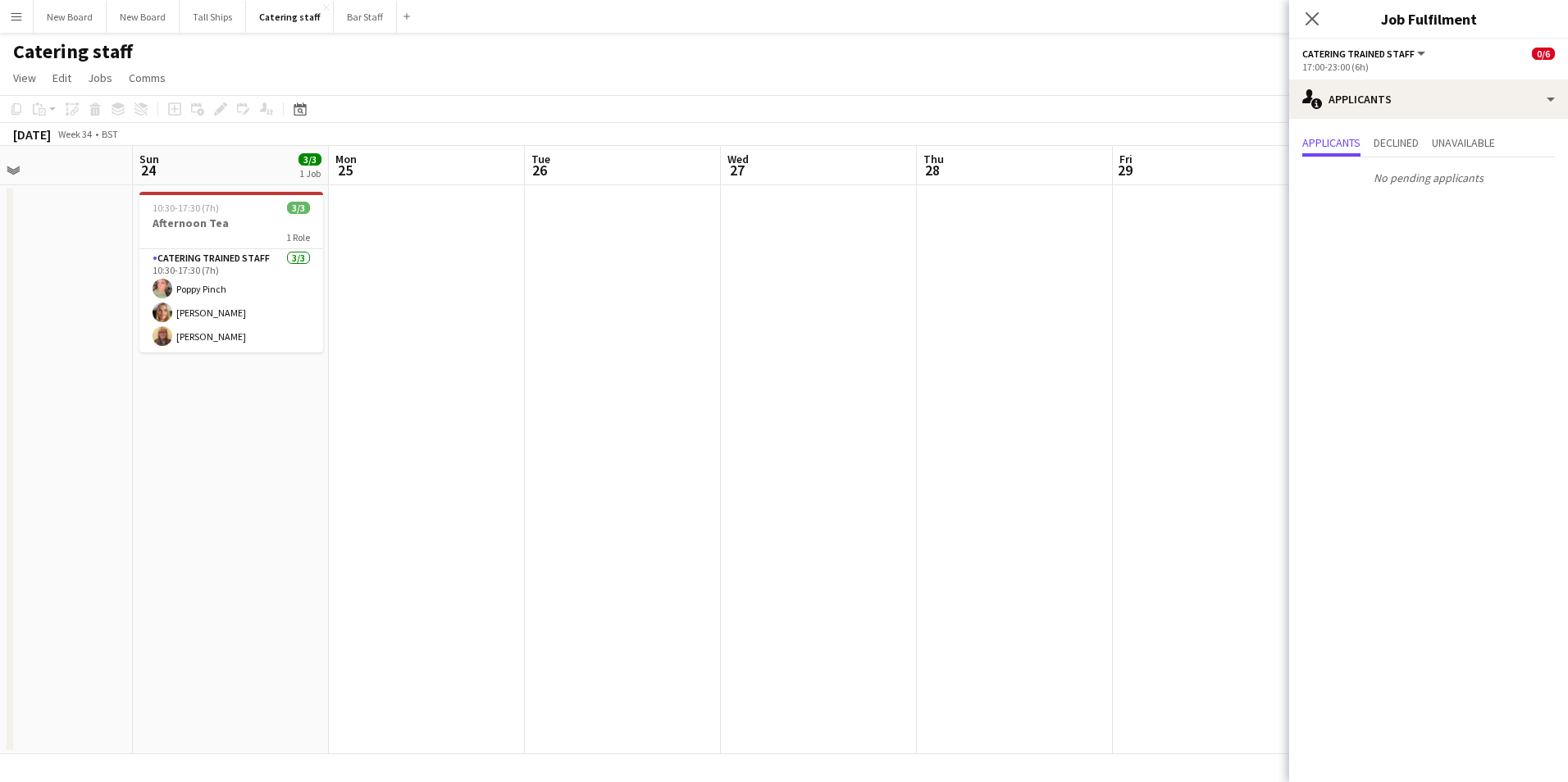
drag, startPoint x: 376, startPoint y: 490, endPoint x: 1021, endPoint y: 466, distance: 645.4
click at [1021, 466] on app-calendar-viewport "Fri 22 Sat 23 Sun 24 3/3 1 Job Mon 25 Tue 26 Wed 27 Thu 28 Fri 29 Sat 30 Sun 31…" at bounding box center [784, 449] width 1568 height 608
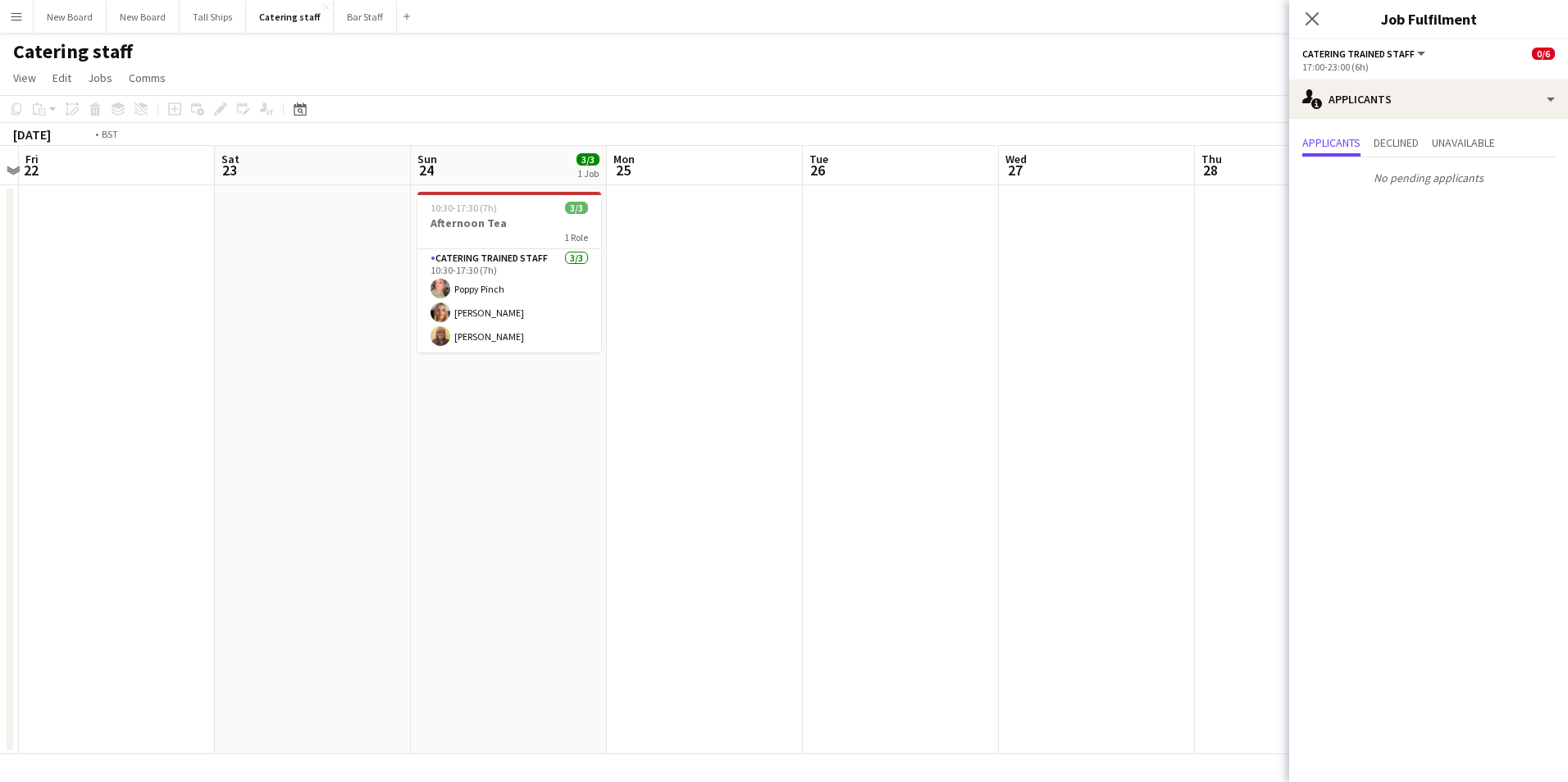
drag, startPoint x: 356, startPoint y: 521, endPoint x: 1121, endPoint y: 520, distance: 765.0
click at [1121, 520] on app-calendar-viewport "Tue 19 8/8 2 Jobs Wed 20 Thu 21 Fri 22 Sat 23 Sun 24 3/3 1 Job Mon 25 Tue 26 We…" at bounding box center [784, 449] width 1568 height 608
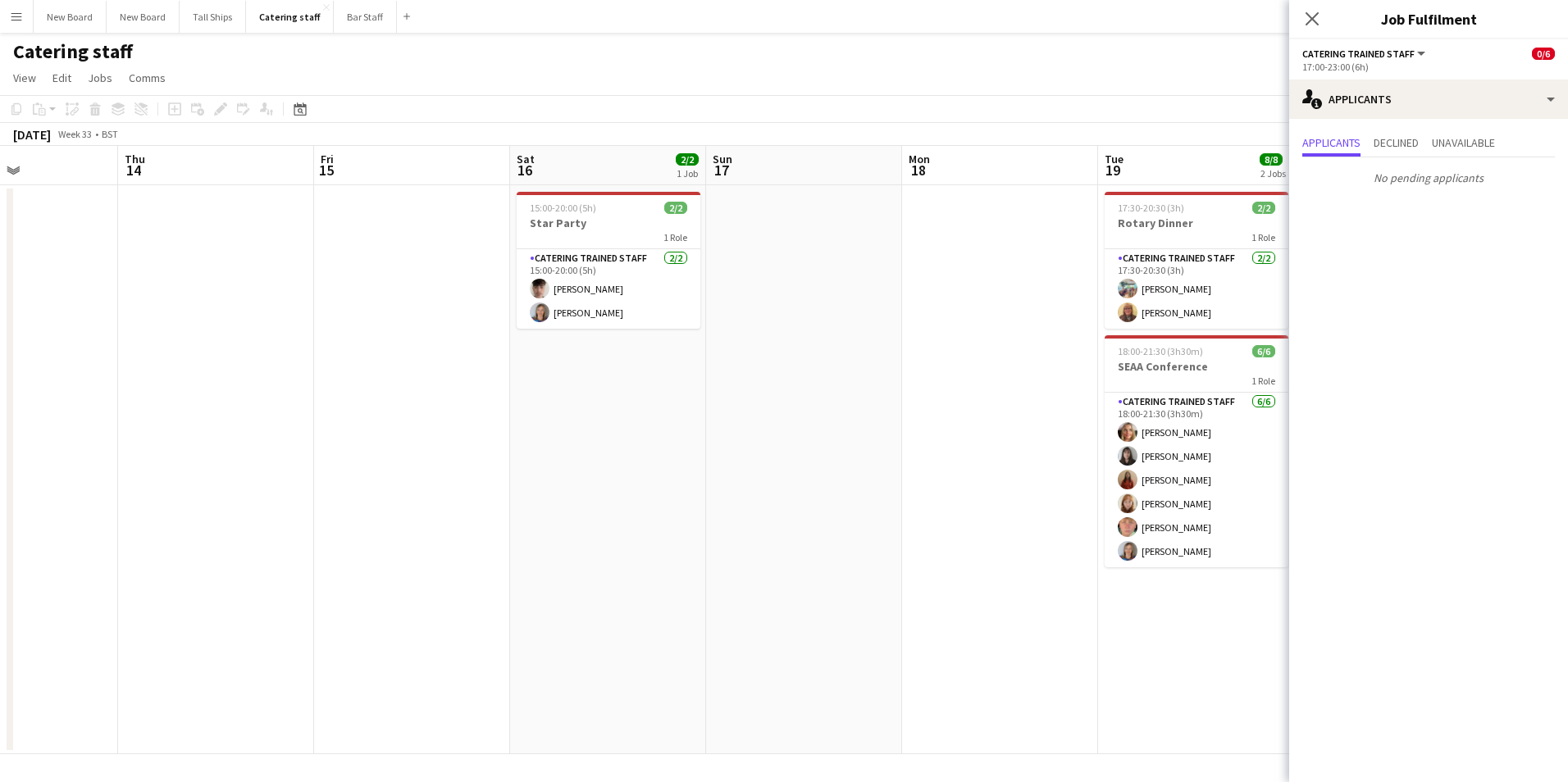
drag, startPoint x: 430, startPoint y: 527, endPoint x: 1157, endPoint y: 491, distance: 727.9
click at [1157, 491] on app-calendar-viewport "Mon 11 Tue 12 Wed 13 Thu 14 Fri 15 Sat 16 2/2 1 Job Sun 17 Mon 18 Tue 19 8/8 2 …" at bounding box center [784, 449] width 1568 height 608
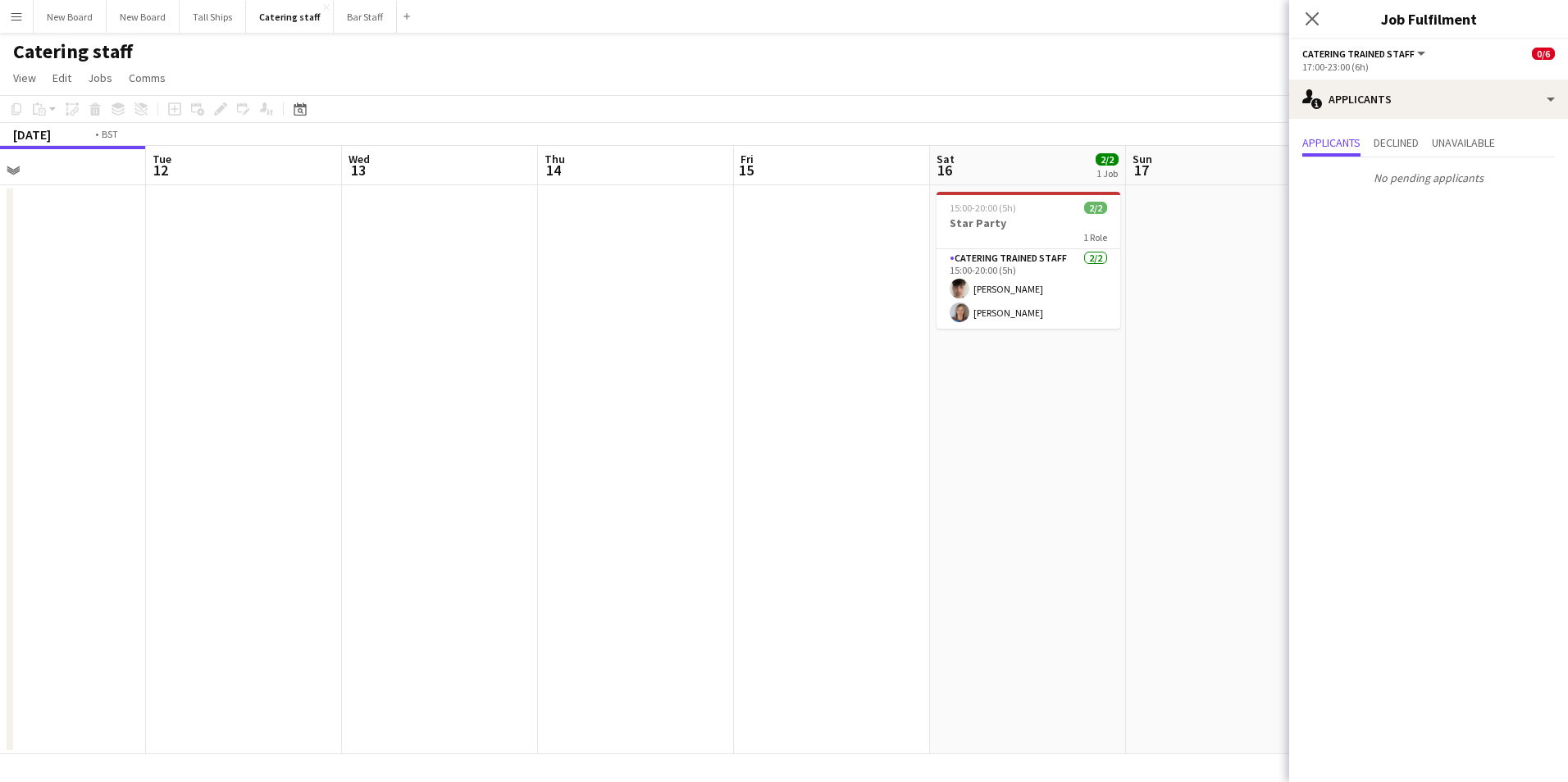
drag, startPoint x: 566, startPoint y: 483, endPoint x: 1373, endPoint y: 441, distance: 808.1
click at [1398, 441] on body "Menu Boards Boards Boards All jobs Status Workforce Workforce My Workforce Recr…" at bounding box center [784, 391] width 1568 height 782
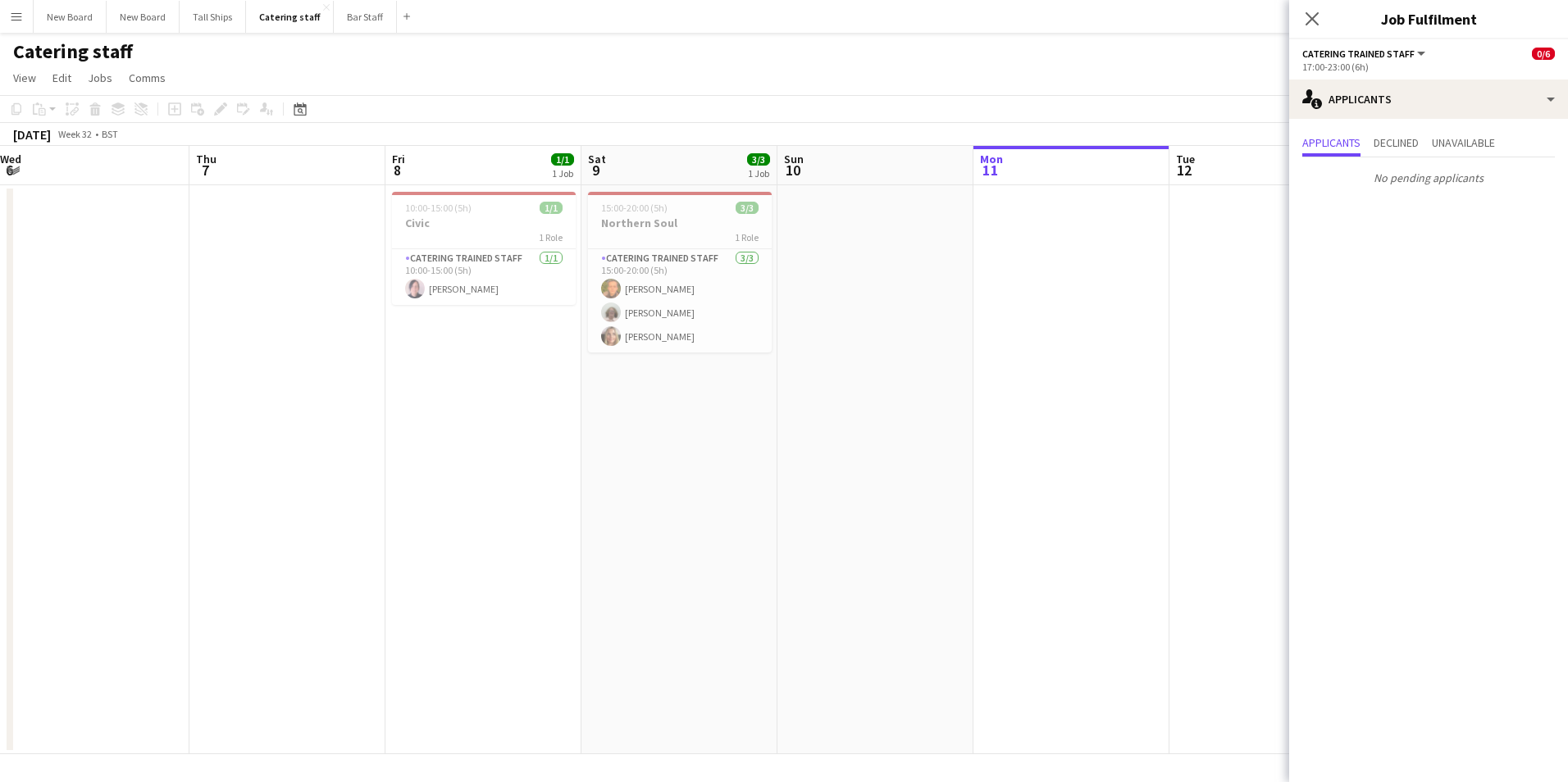
scroll to position [0, 398]
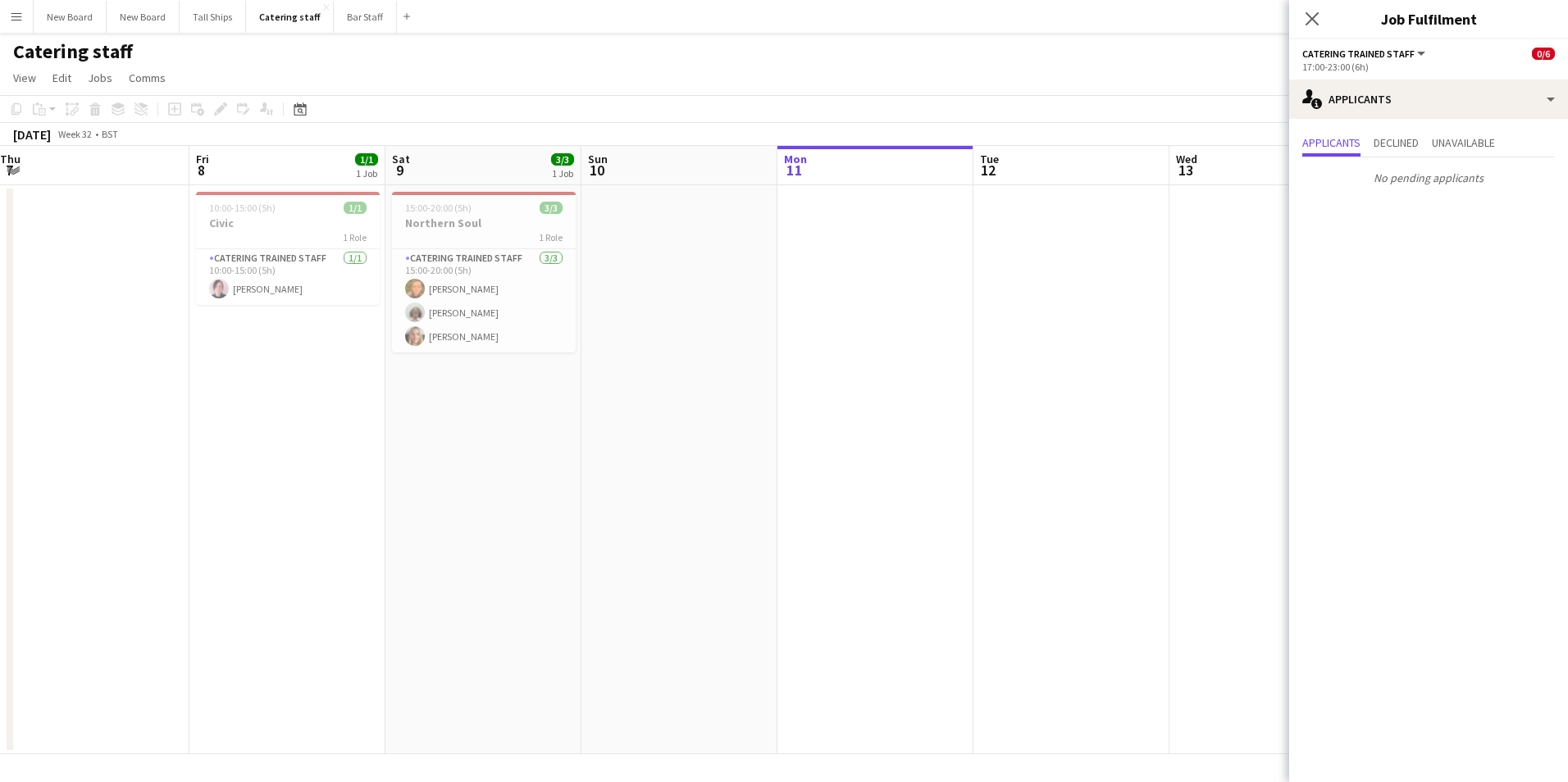
drag, startPoint x: 514, startPoint y: 453, endPoint x: 1305, endPoint y: 412, distance: 792.1
click at [1438, 398] on body "Menu Boards Boards Boards All jobs Status Workforce Workforce My Workforce Recr…" at bounding box center [784, 391] width 1568 height 782
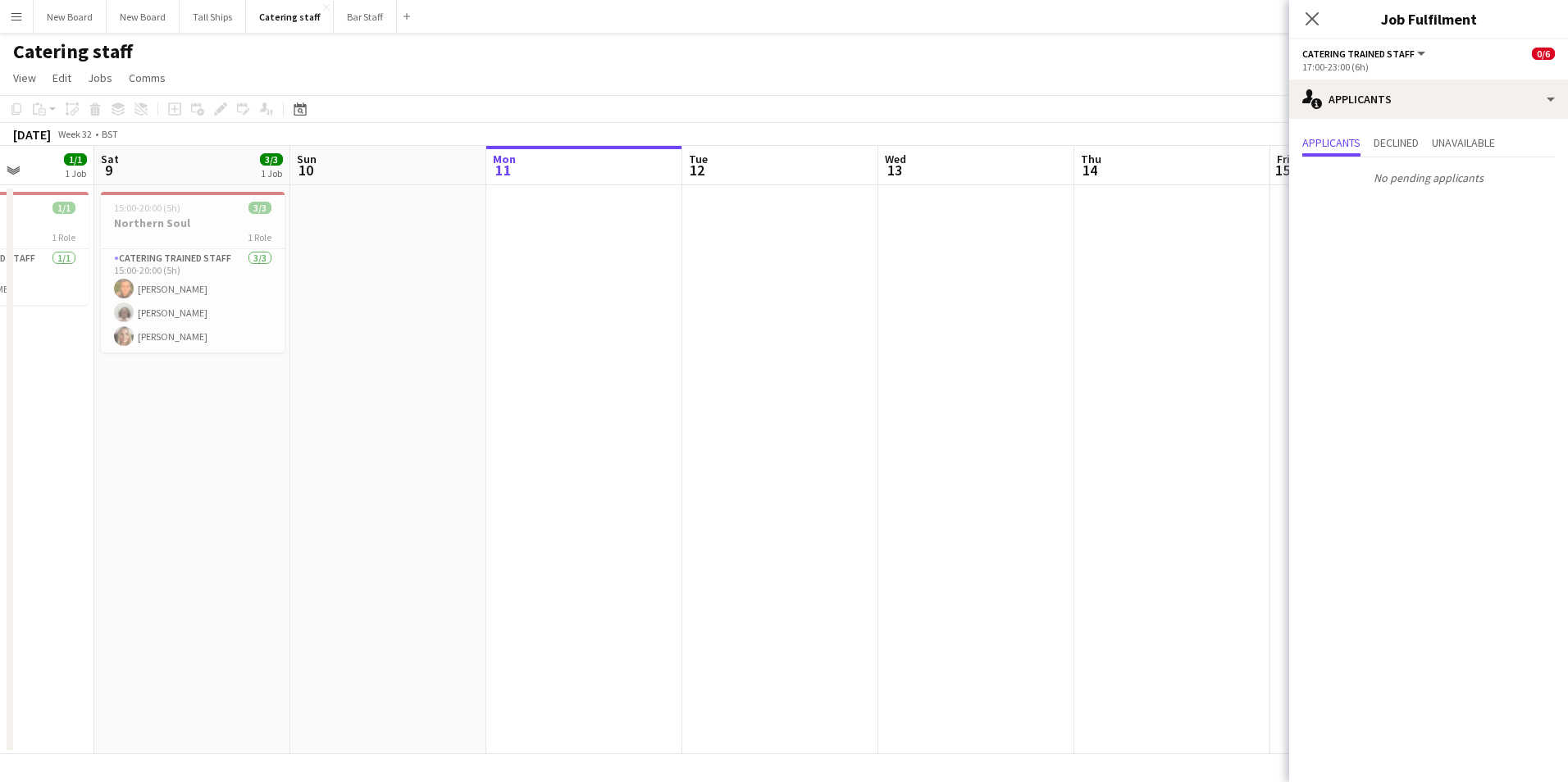
drag, startPoint x: 1274, startPoint y: 374, endPoint x: 593, endPoint y: 447, distance: 684.9
click at [589, 449] on app-calendar-viewport "Tue 5 Wed 6 Thu 7 Fri 8 1/1 1 Job Sat 9 3/3 1 Job Sun 10 Mon 11 Tue 12 Wed 13 T…" at bounding box center [784, 449] width 1568 height 608
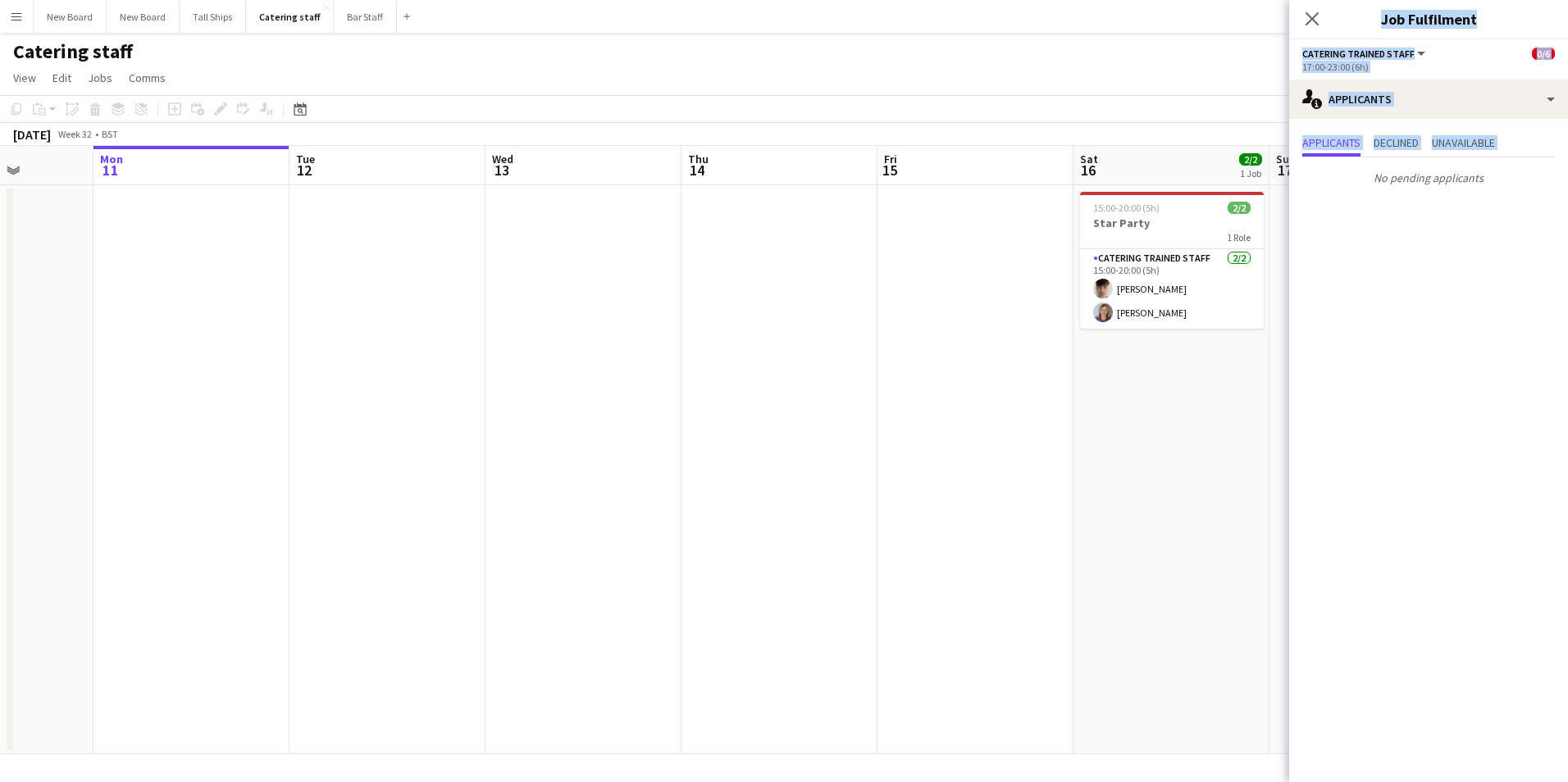
drag, startPoint x: 1359, startPoint y: 400, endPoint x: 503, endPoint y: 484, distance: 860.1
click at [503, 484] on body "Menu Boards Boards Boards All jobs Status Workforce Workforce My Workforce Recr…" at bounding box center [784, 391] width 1568 height 782
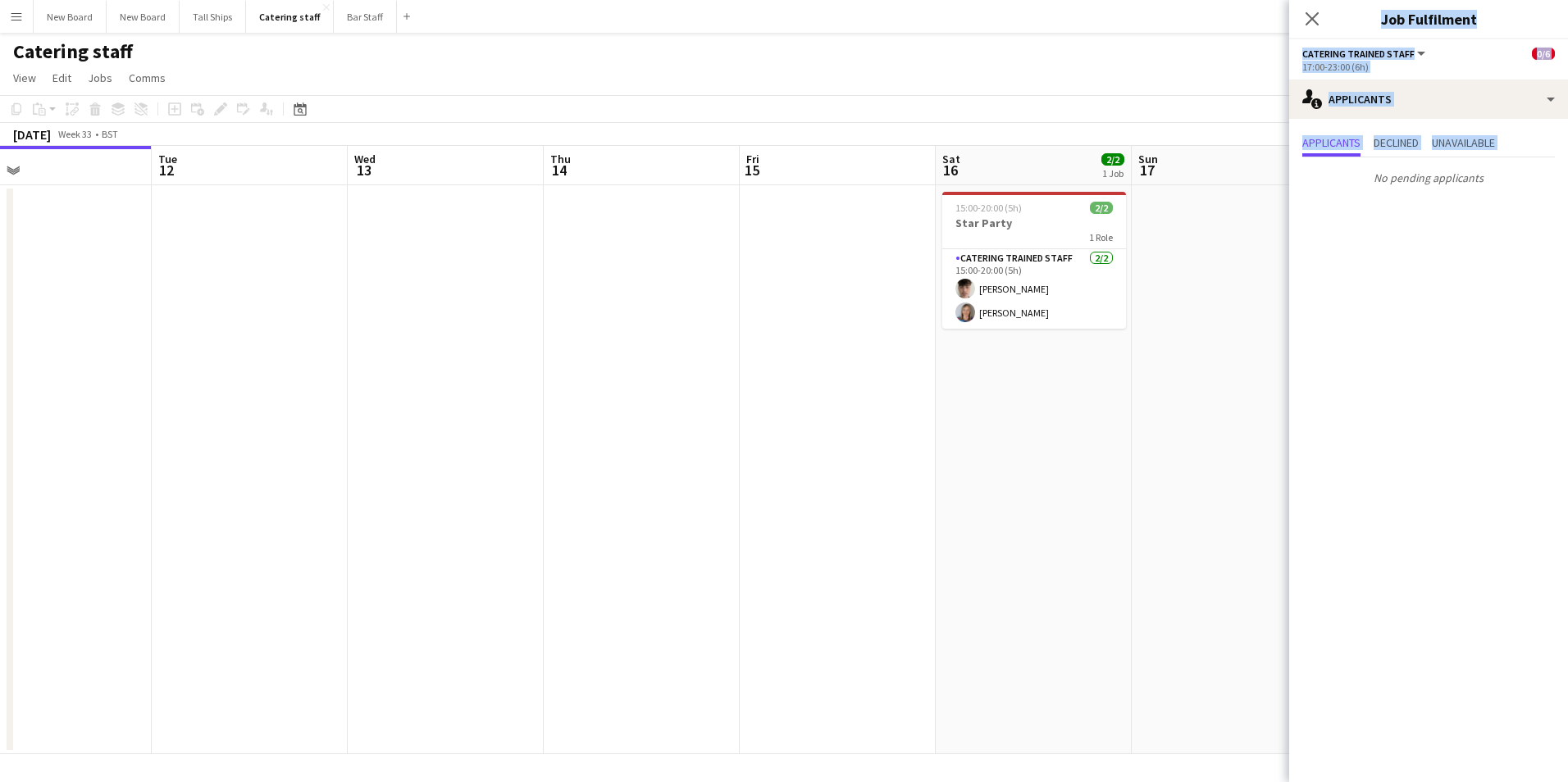
drag, startPoint x: 503, startPoint y: 484, endPoint x: 589, endPoint y: 521, distance: 93.6
click at [487, 538] on app-calendar-viewport "Fri 8 1/1 1 Job Sat 9 3/3 1 Job Sun 10 Mon 11 Tue 12 Wed 13 Thu 14 Fri 15 Sat 1…" at bounding box center [784, 449] width 1568 height 608
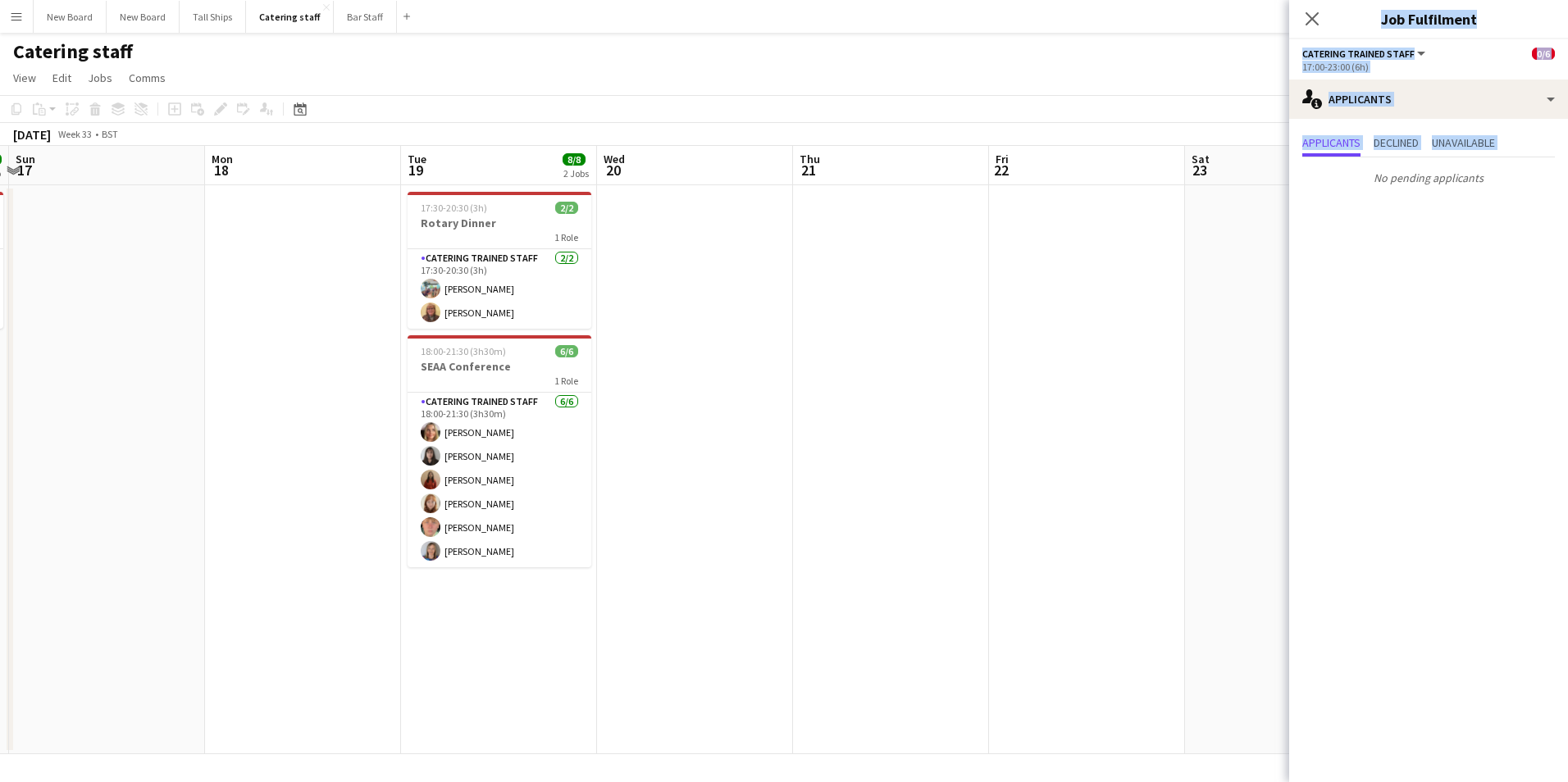
drag, startPoint x: 1226, startPoint y: 530, endPoint x: 665, endPoint y: 528, distance: 561.0
click at [660, 531] on app-calendar-viewport "Thu 14 Fri 15 Sat 16 2/2 1 Job Sun 17 Mon 18 Tue 19 8/8 2 Jobs Wed 20 Thu 21 Fr…" at bounding box center [784, 449] width 1568 height 608
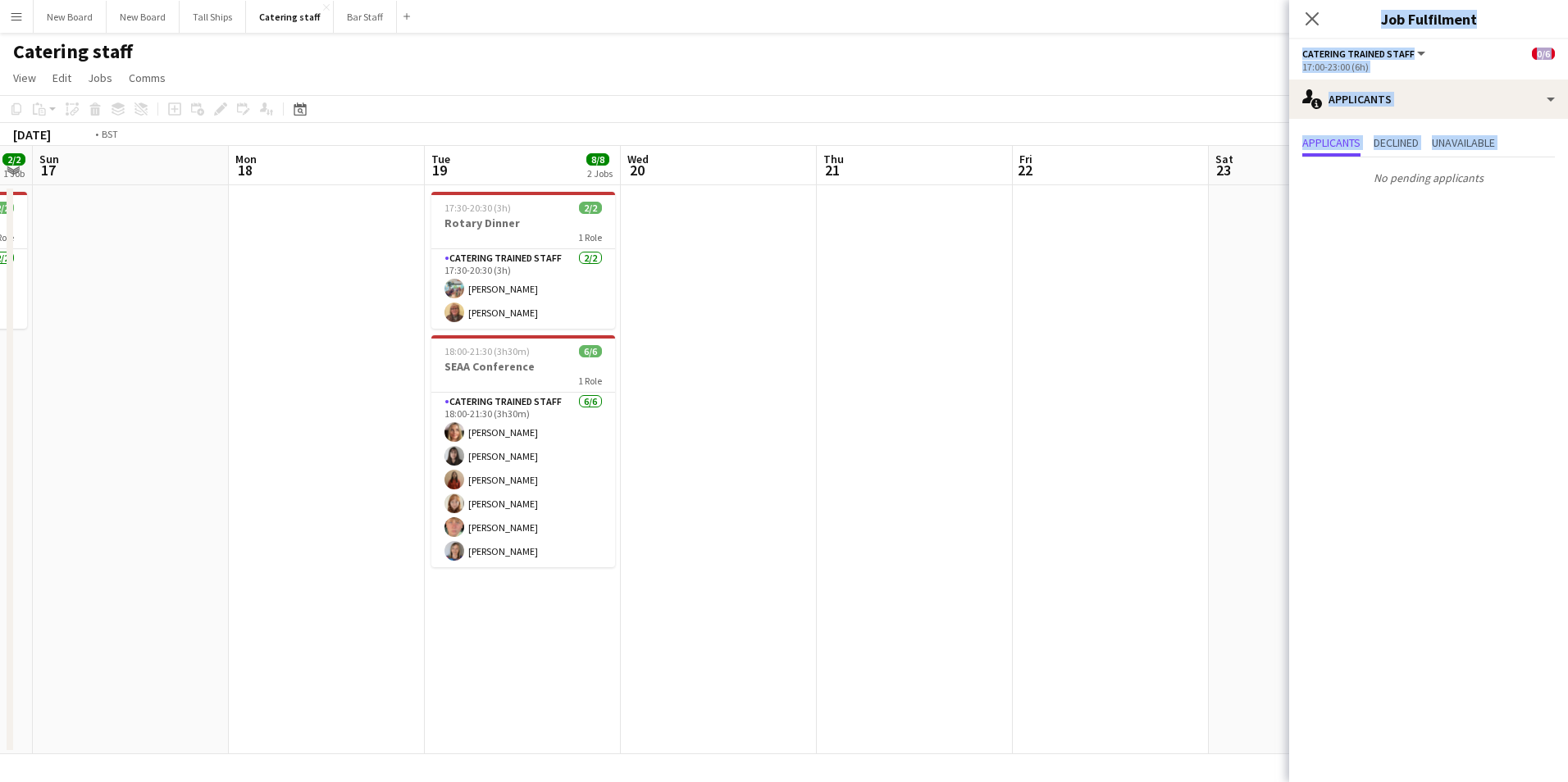
drag, startPoint x: 1072, startPoint y: 462, endPoint x: 479, endPoint y: 478, distance: 593.2
click at [469, 478] on app-calendar-viewport "Thu 14 Fri 15 Sat 16 2/2 1 Job Sun 17 Mon 18 Tue 19 8/8 2 Jobs Wed 20 Thu 21 Fr…" at bounding box center [784, 449] width 1568 height 608
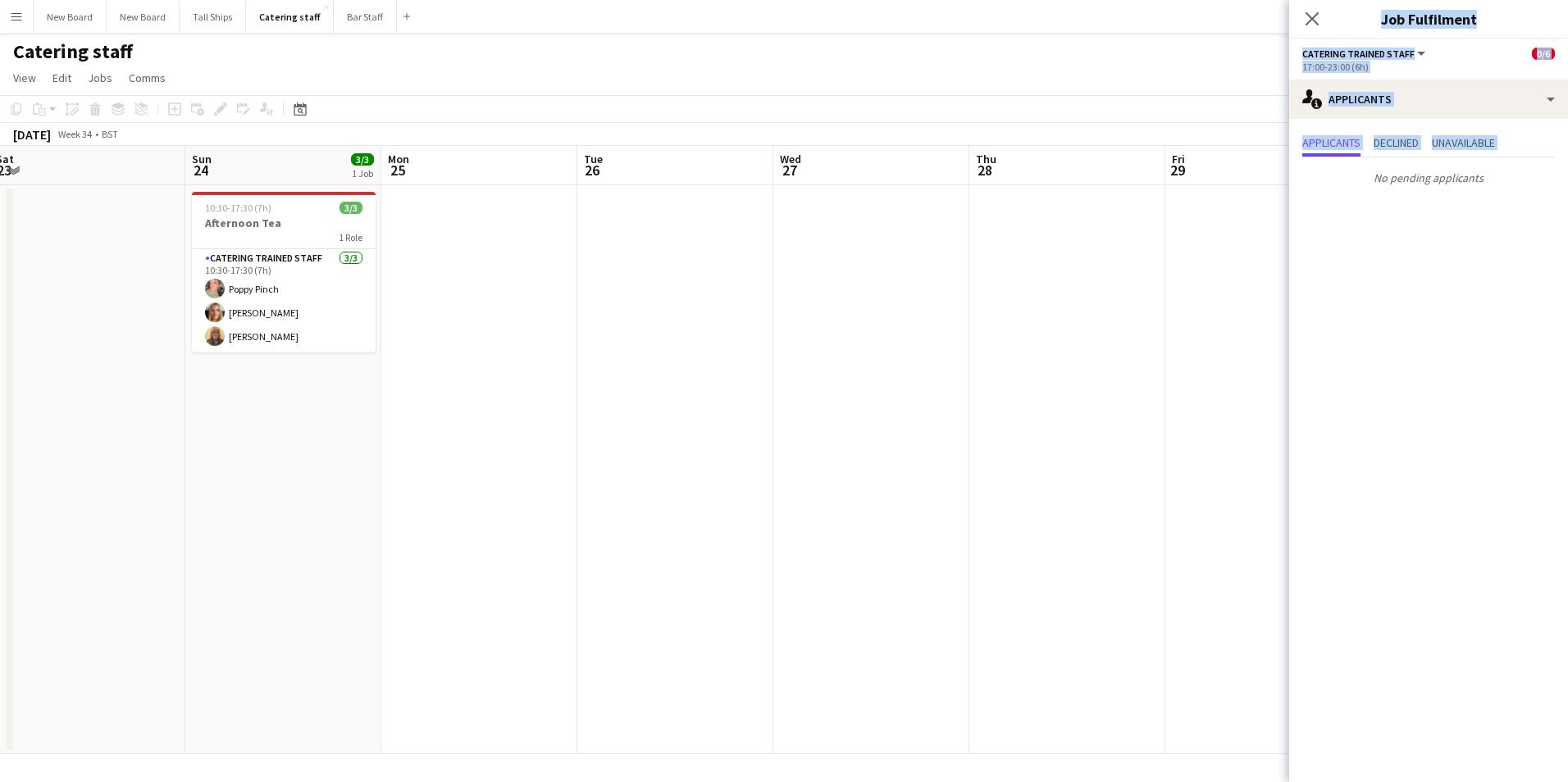
drag, startPoint x: 943, startPoint y: 491, endPoint x: 725, endPoint y: 546, distance: 224.8
click at [373, 520] on app-calendar-viewport "Wed 20 Thu 21 Fri 22 Sat 23 Sun 24 3/3 1 Job Mon 25 Tue 26 Wed 27 Thu 28 Fri 29…" at bounding box center [784, 449] width 1568 height 608
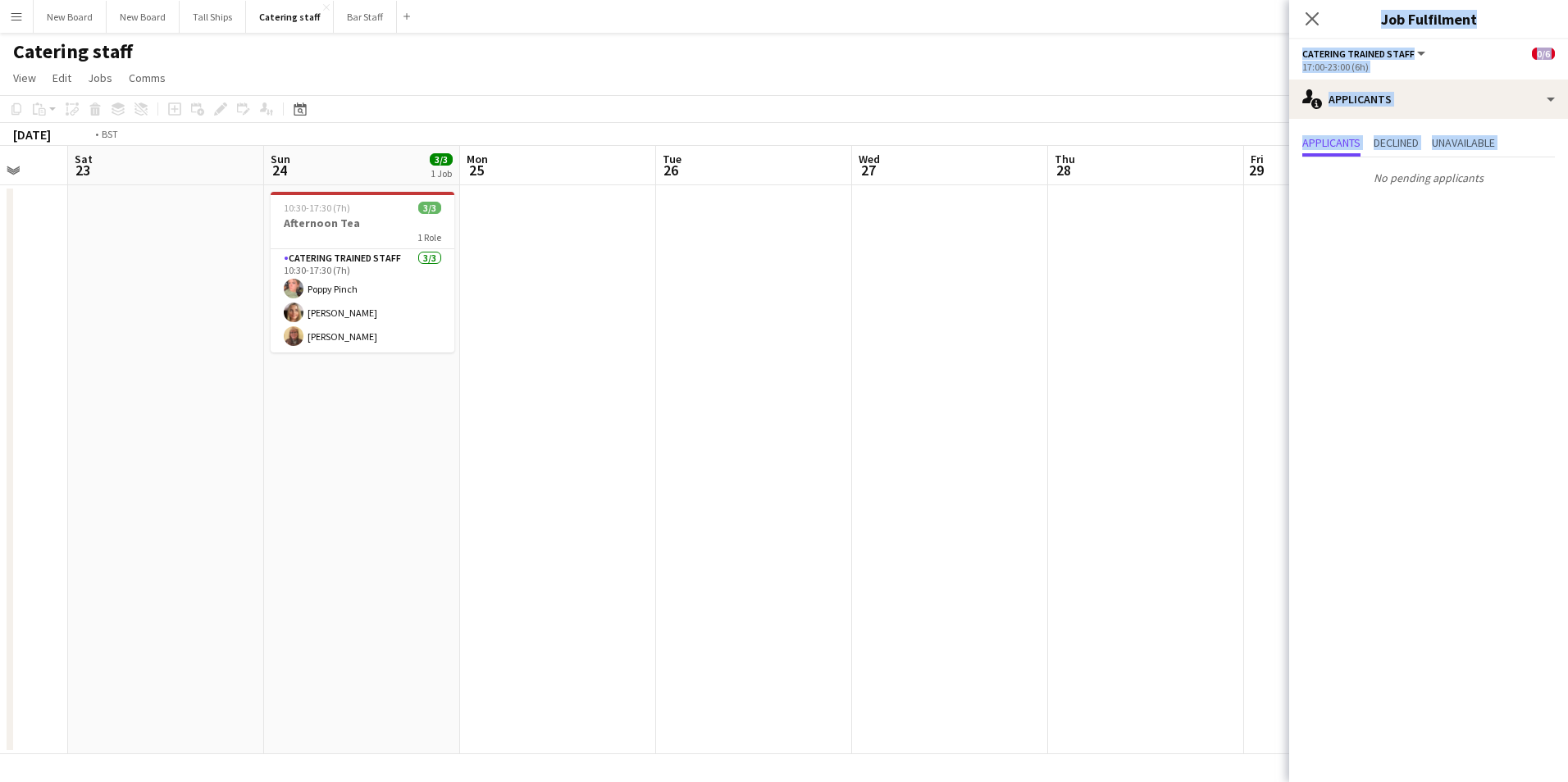
drag, startPoint x: 1039, startPoint y: 553, endPoint x: 509, endPoint y: 586, distance: 531.0
click at [507, 586] on app-calendar-viewport "Wed 20 Thu 21 Fri 22 Sat 23 Sun 24 3/3 1 Job Mon 25 Tue 26 Wed 27 Thu 28 Fri 29…" at bounding box center [784, 449] width 1568 height 608
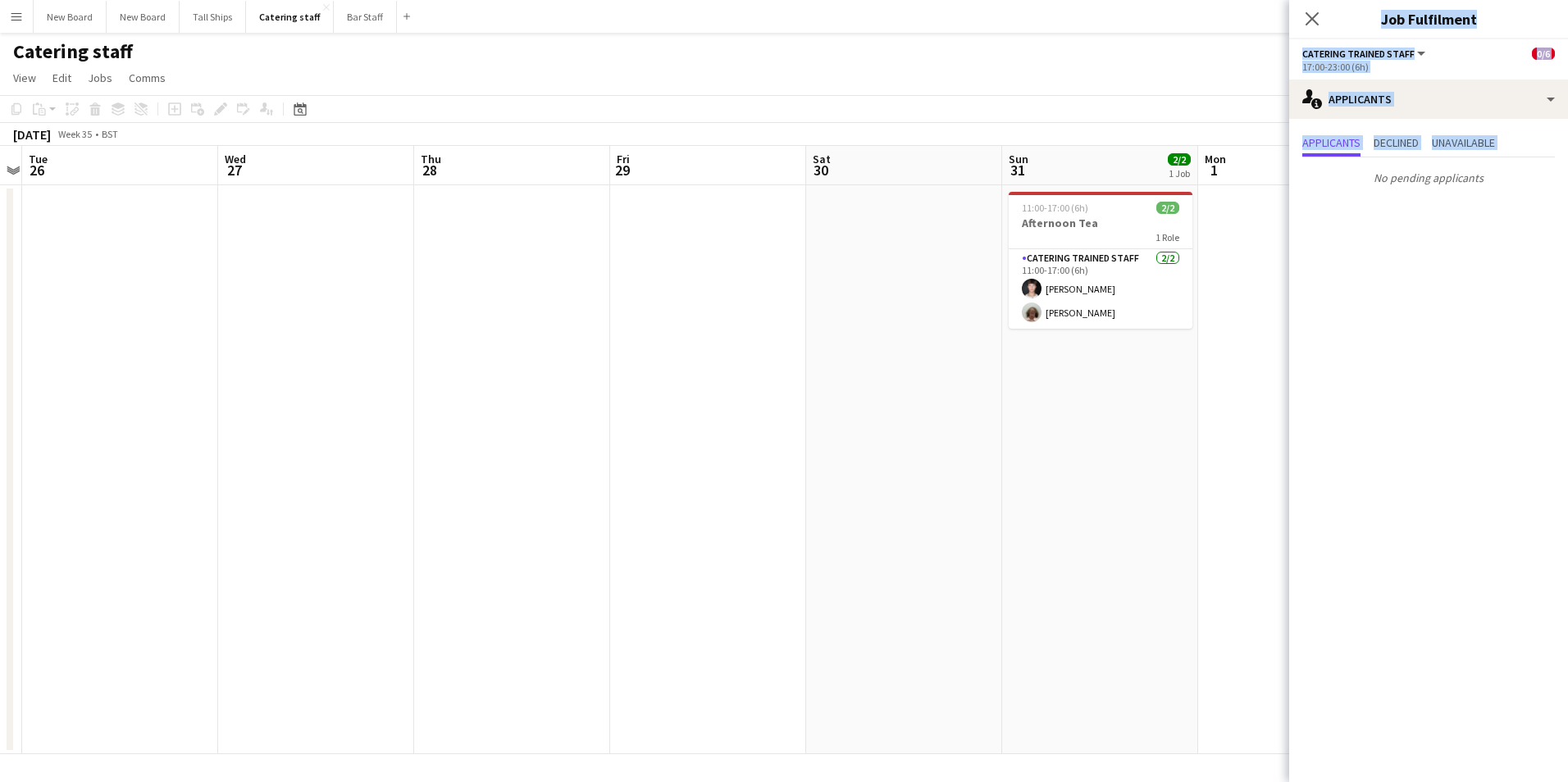
drag, startPoint x: 1083, startPoint y: 558, endPoint x: 422, endPoint y: 594, distance: 662.0
click at [408, 594] on app-calendar-viewport "Sat 23 Sun 24 3/3 1 Job Mon 25 Tue 26 Wed 27 Thu 28 Fri 29 Sat 30 Sun 31 2/2 1 …" at bounding box center [784, 449] width 1568 height 608
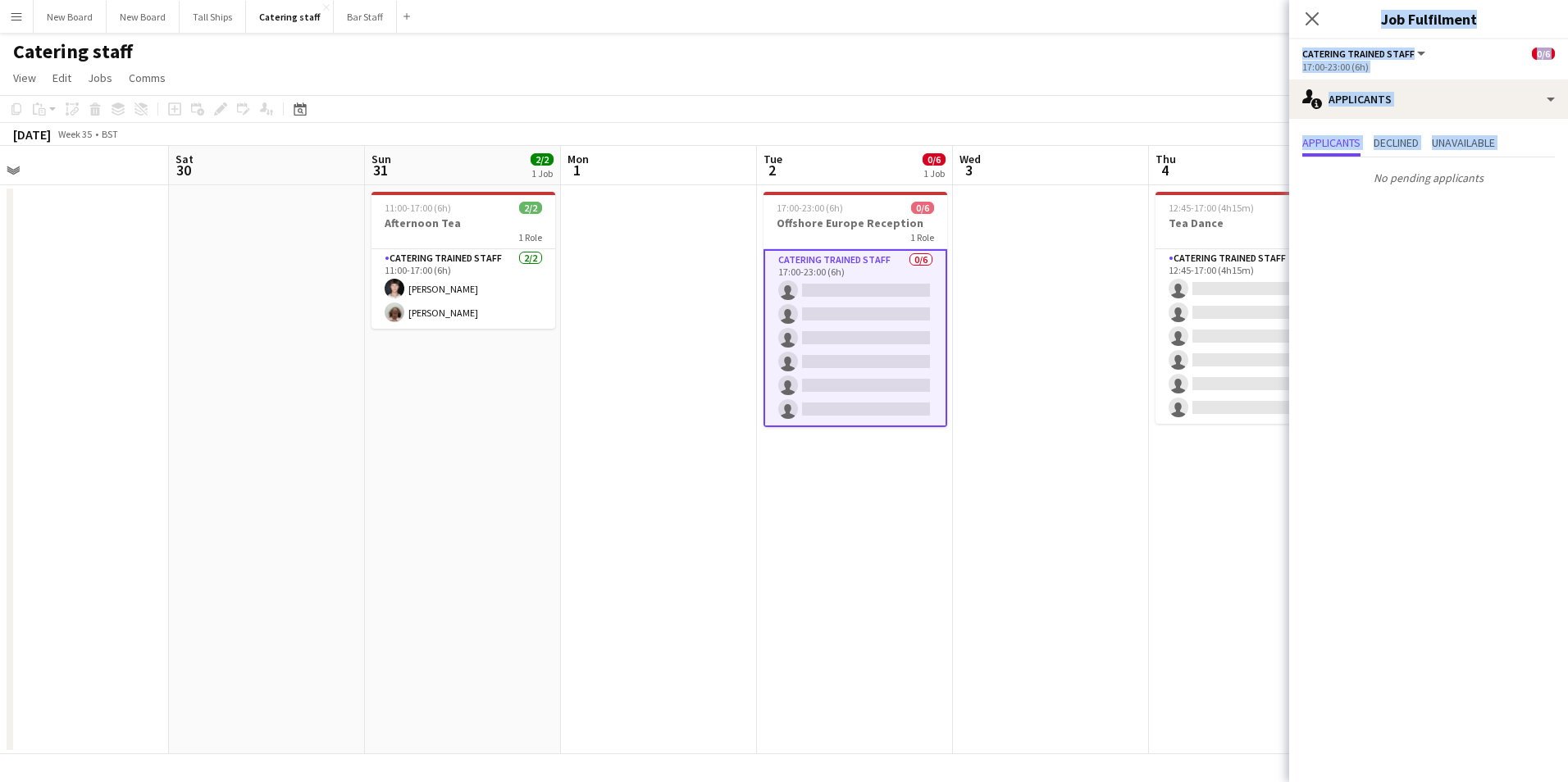
click at [847, 289] on app-card-role "Catering trained staff 0/6 17:00-23:00 (6h) single-neutral-actions single-neutr…" at bounding box center [855, 339] width 183 height 178
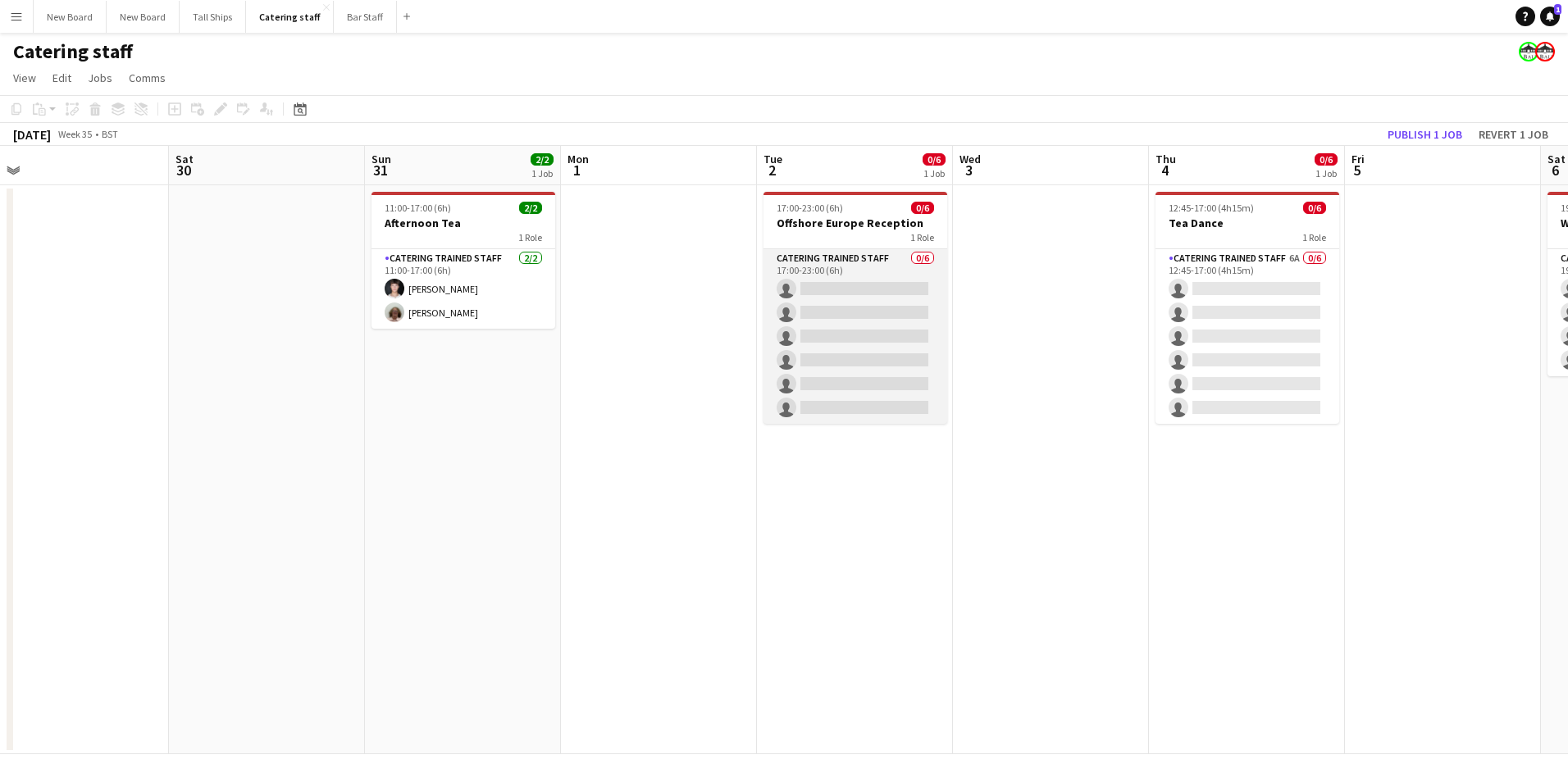
click at [867, 286] on app-card-role "Catering trained staff 0/6 17:00-23:00 (6h) single-neutral-actions single-neutr…" at bounding box center [855, 337] width 183 height 175
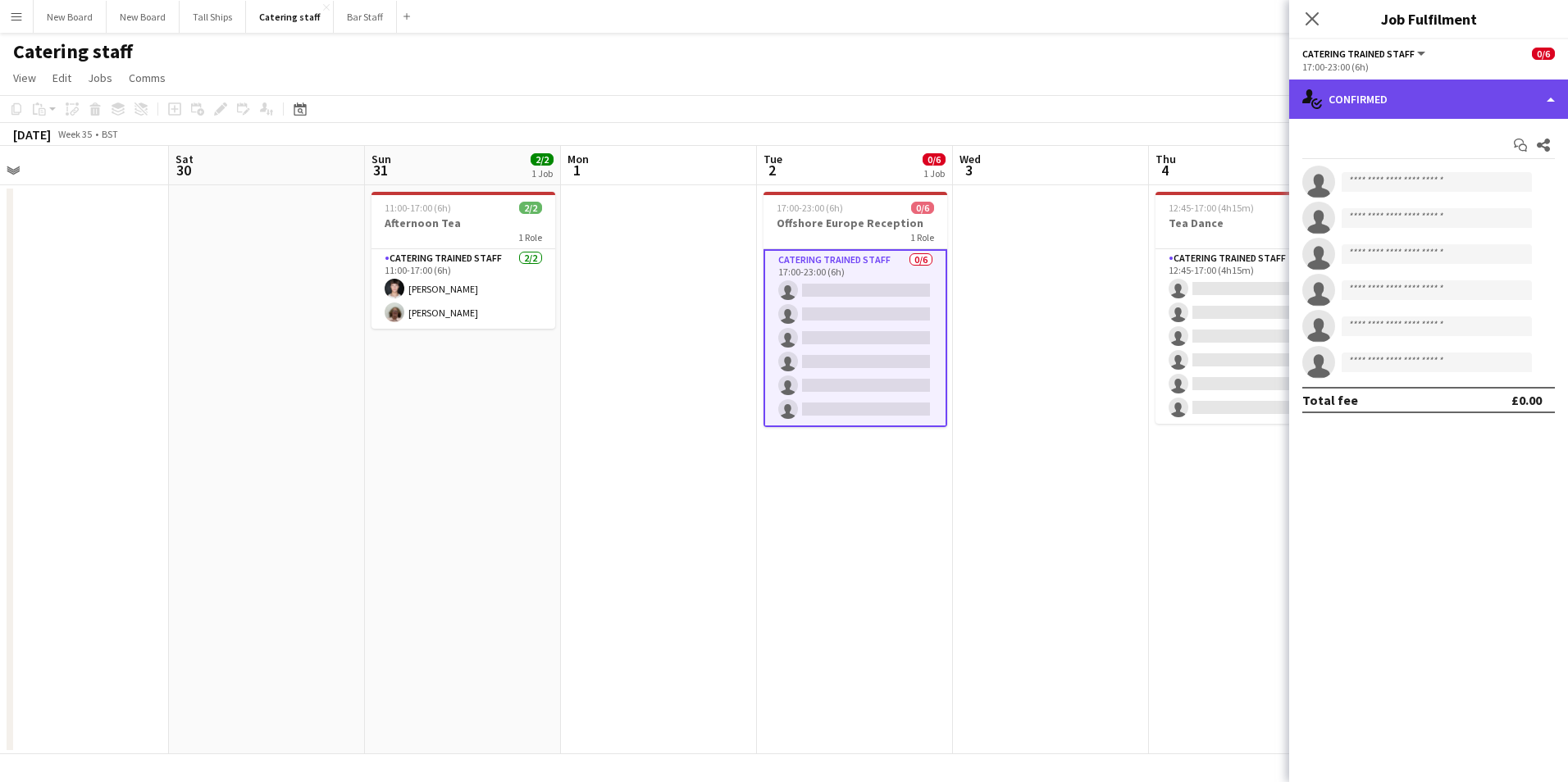
click at [1482, 90] on div "single-neutral-actions-check-2 Confirmed" at bounding box center [1428, 99] width 279 height 40
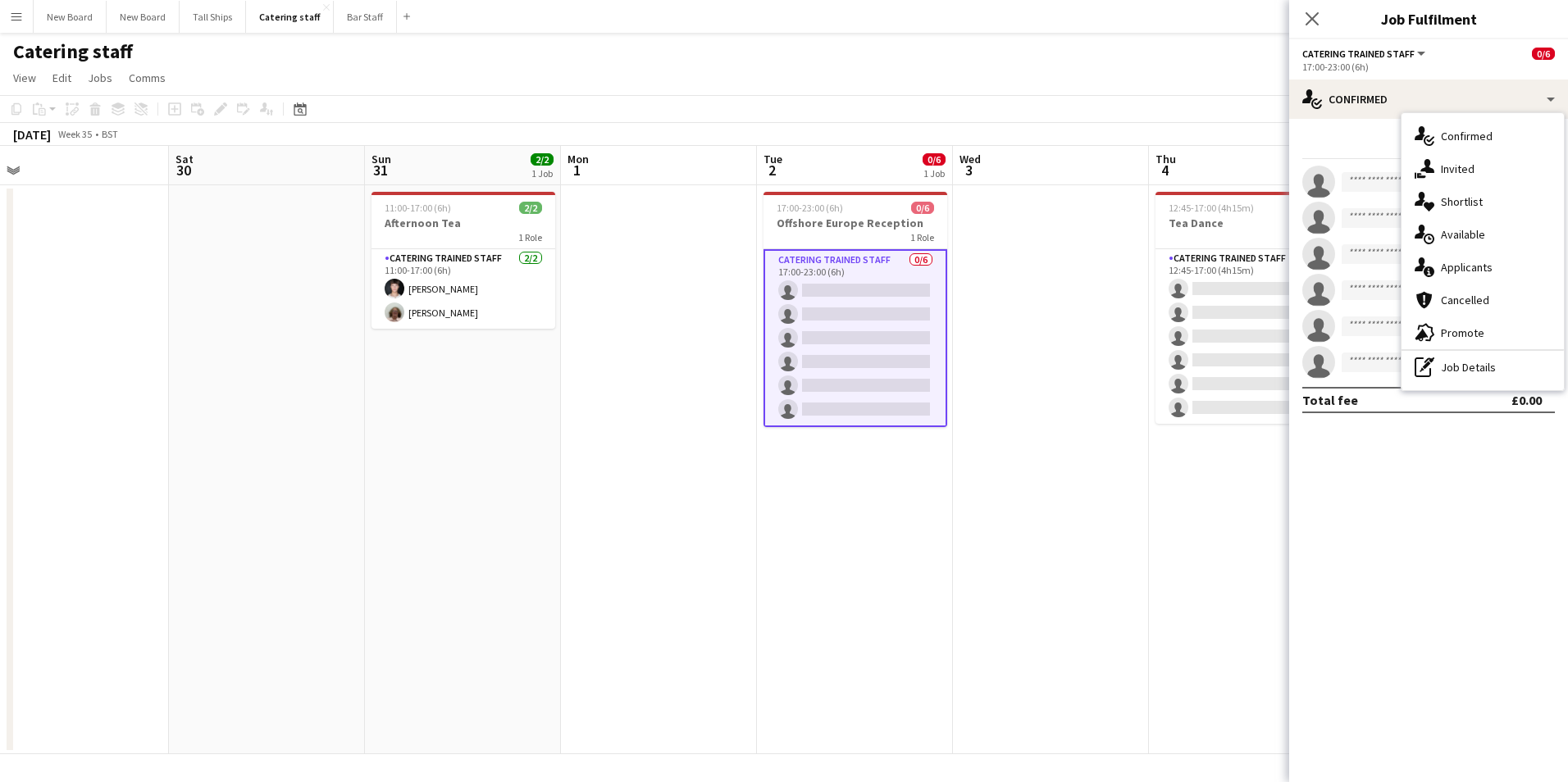
drag, startPoint x: 1481, startPoint y: 266, endPoint x: 1501, endPoint y: 306, distance: 44.7
click at [1484, 268] on div "single-neutral-actions-information Applicants" at bounding box center [1483, 267] width 163 height 33
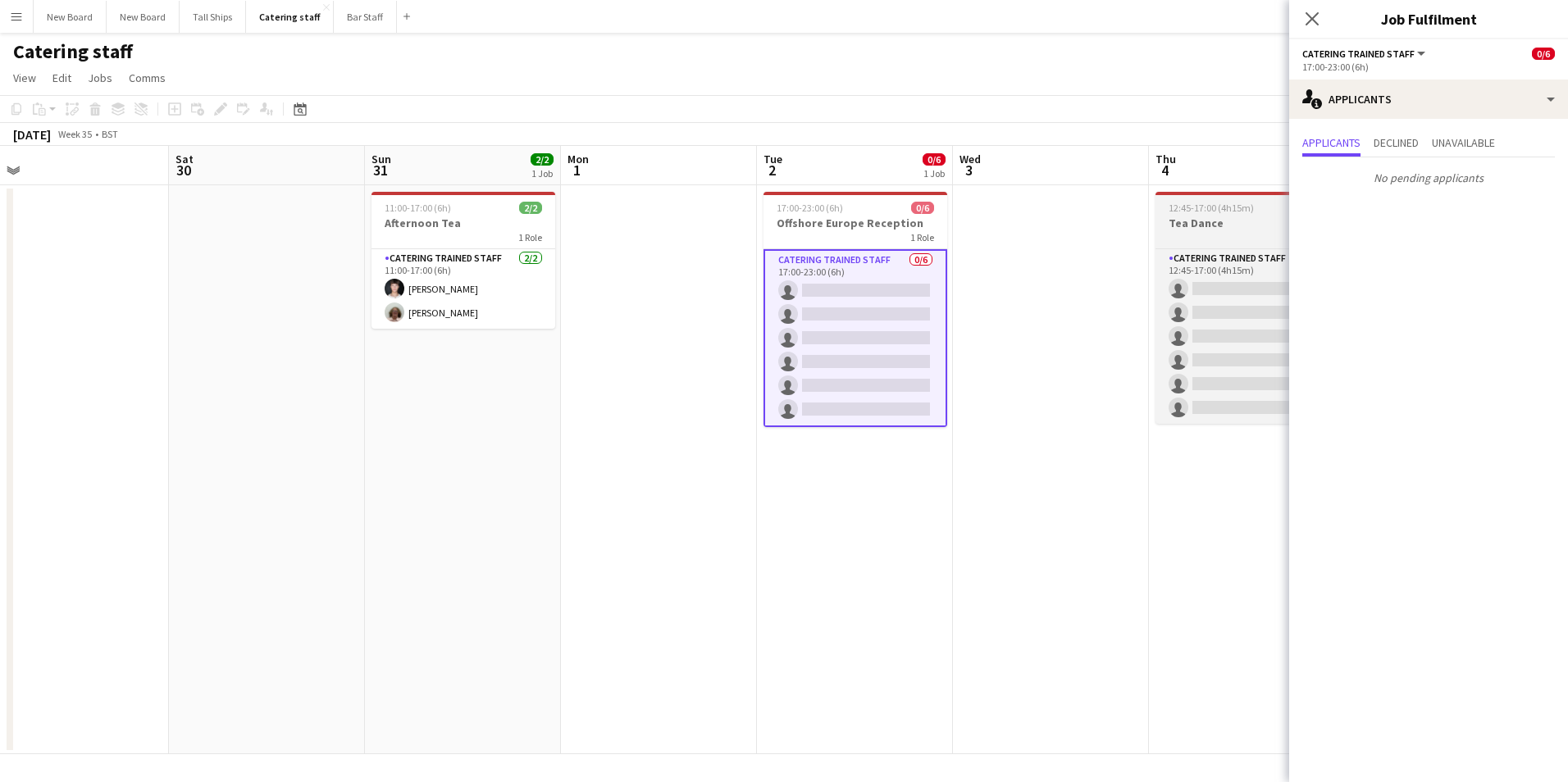
click at [1233, 244] on app-job-card "12:45-17:00 (4h15m) 0/6 Tea Dance 1 Role Catering trained staff 6A 0/6 12:45-17…" at bounding box center [1247, 307] width 183 height 232
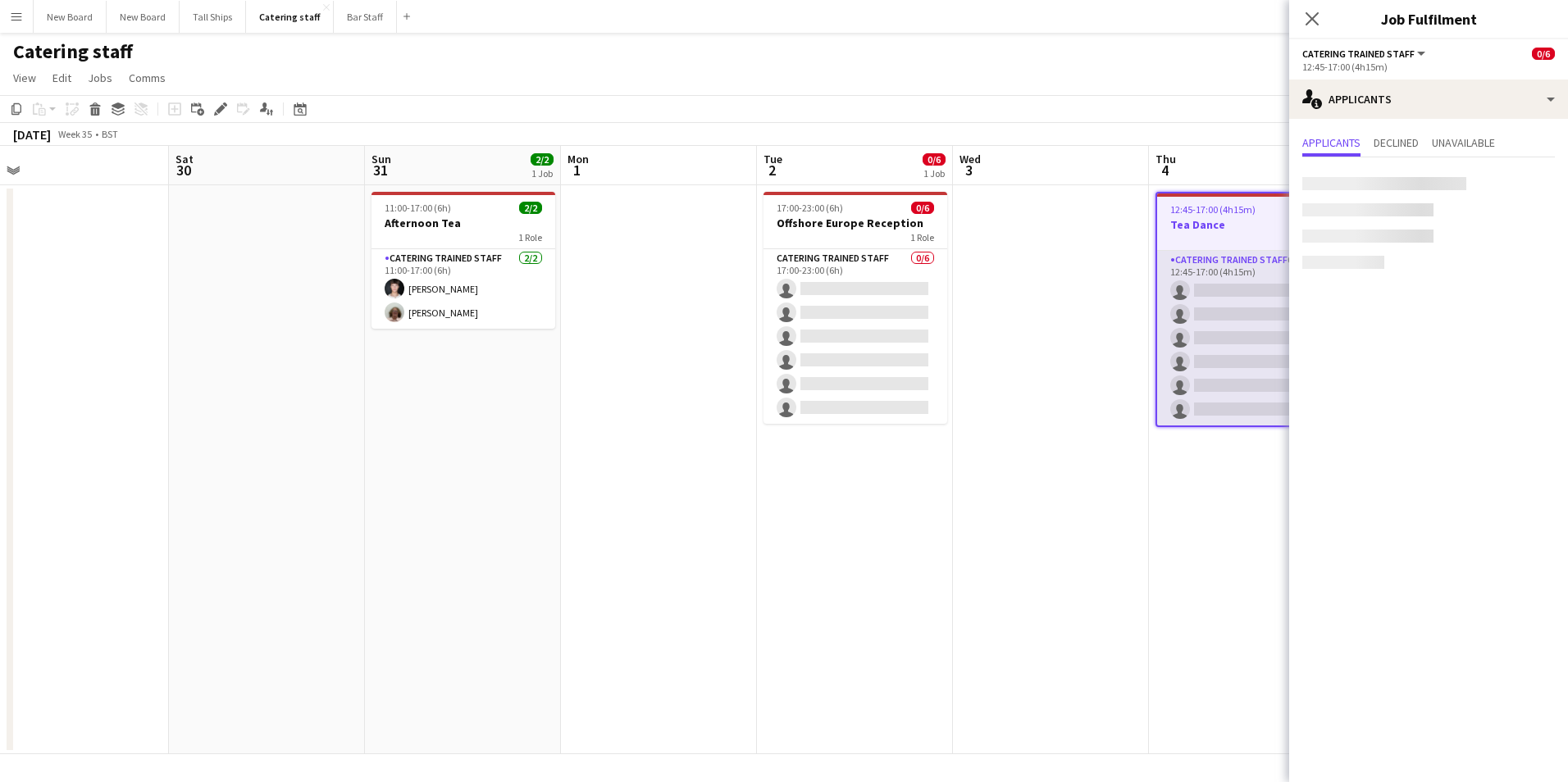
scroll to position [0, 418]
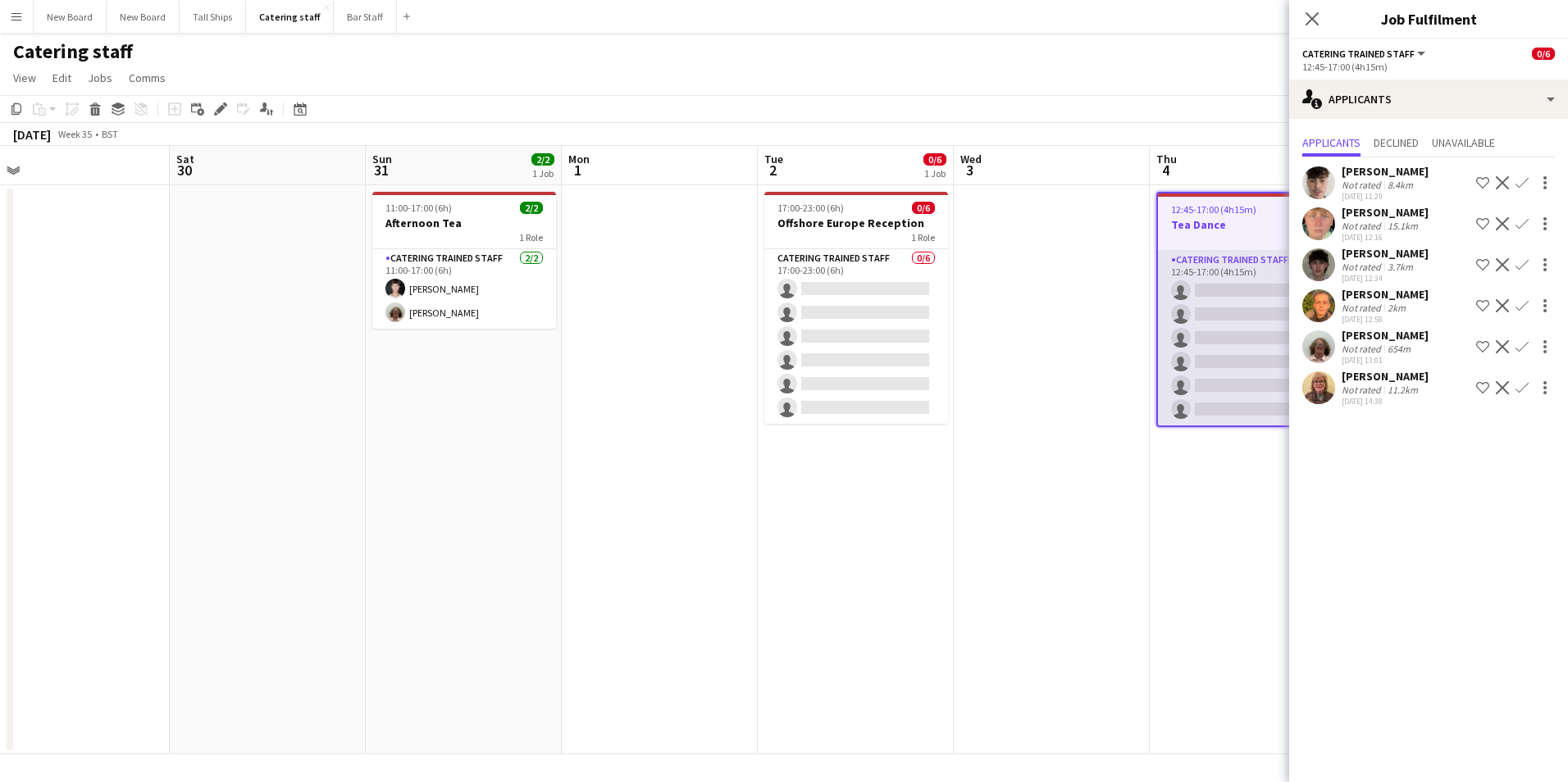
click at [1234, 293] on app-card-role "Catering trained staff 6A 0/6 12:45-17:00 (4h15m) single-neutral-actions single…" at bounding box center [1247, 338] width 181 height 175
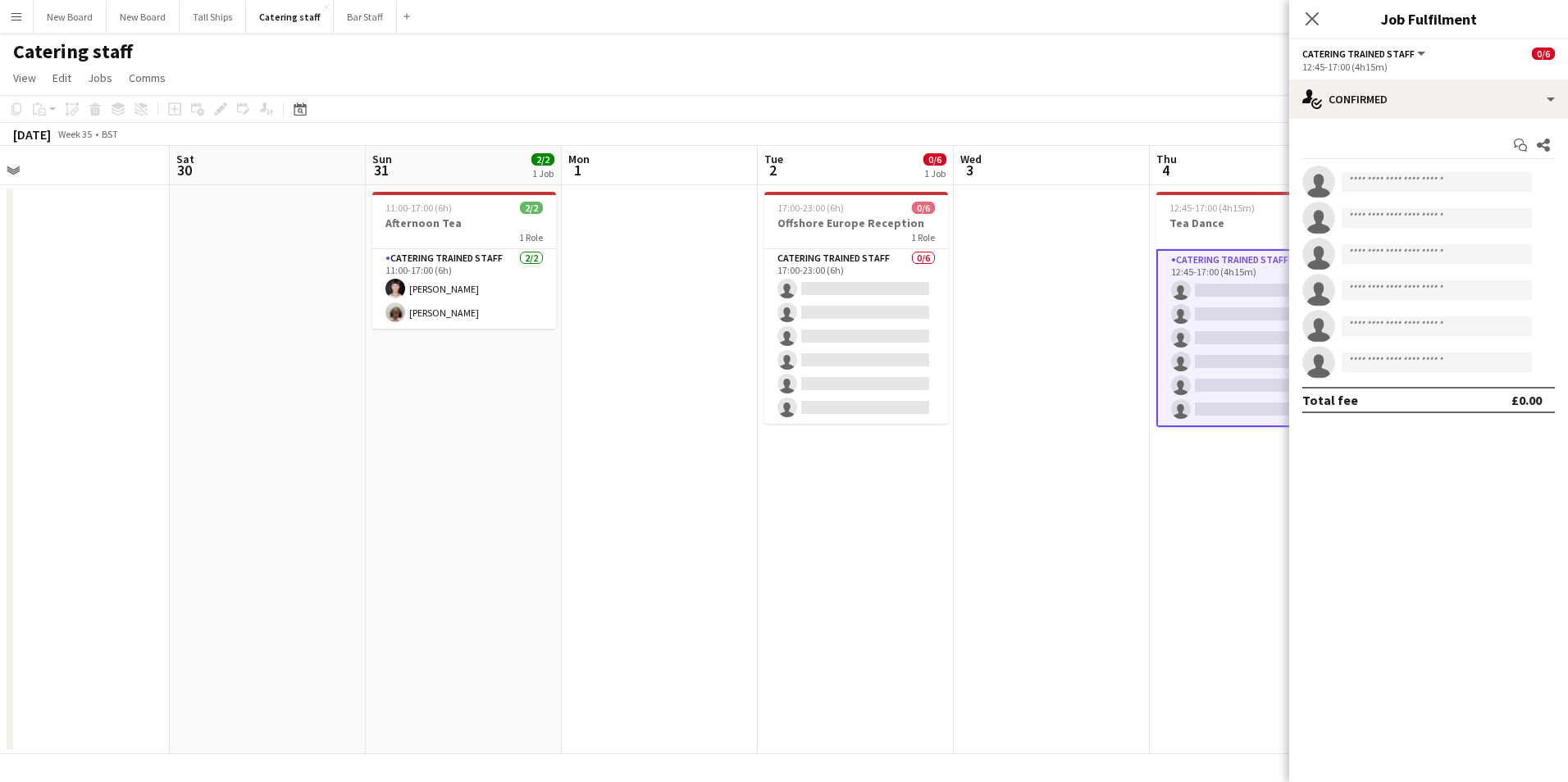
drag, startPoint x: 1197, startPoint y: 145, endPoint x: 1294, endPoint y: 118, distance: 100.7
click at [1199, 143] on div "[DATE] Week 35 • BST Publish 1 job Revert 1 job" at bounding box center [784, 134] width 1568 height 23
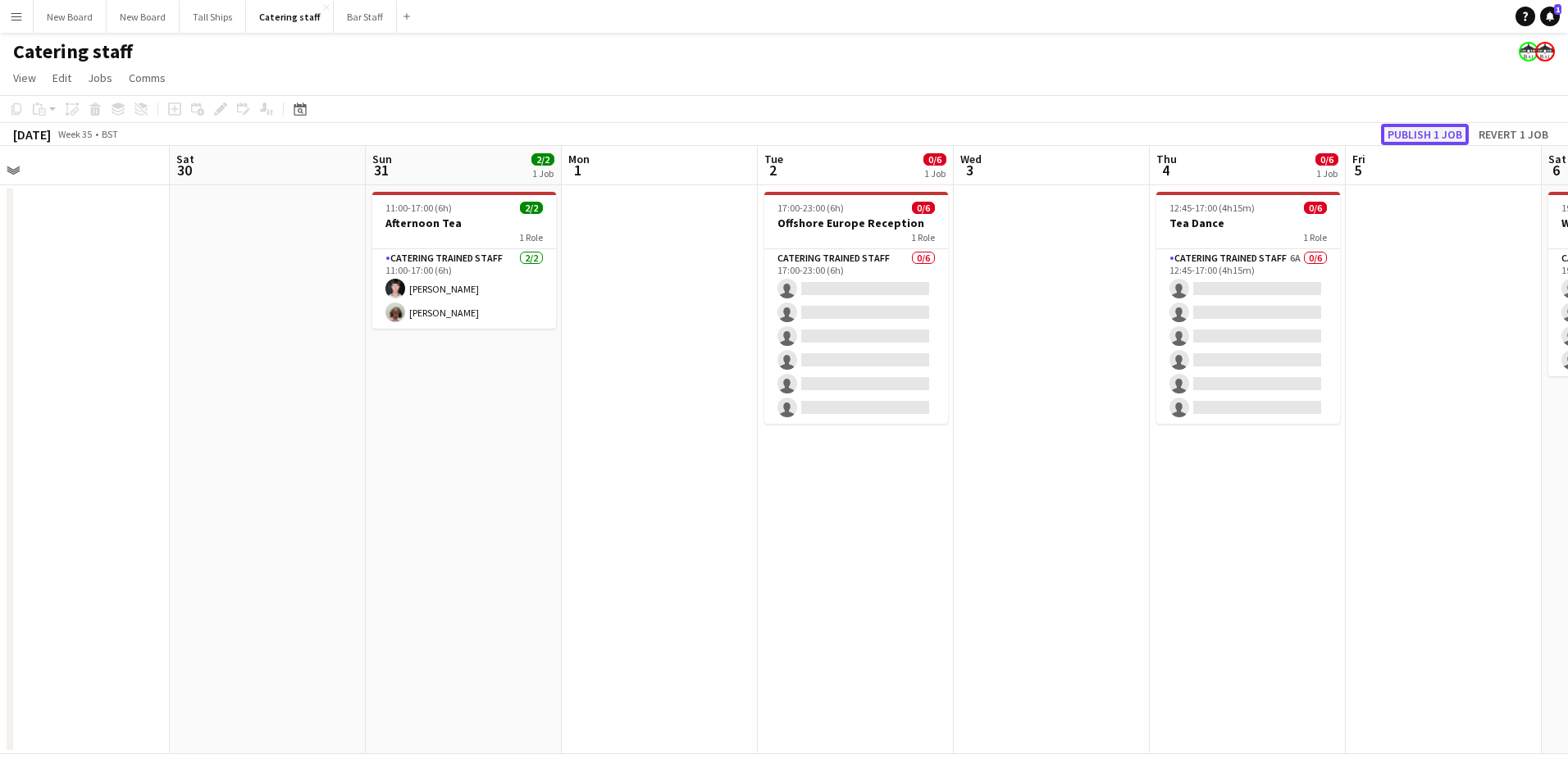
click at [1423, 137] on button "Publish 1 job" at bounding box center [1424, 134] width 88 height 22
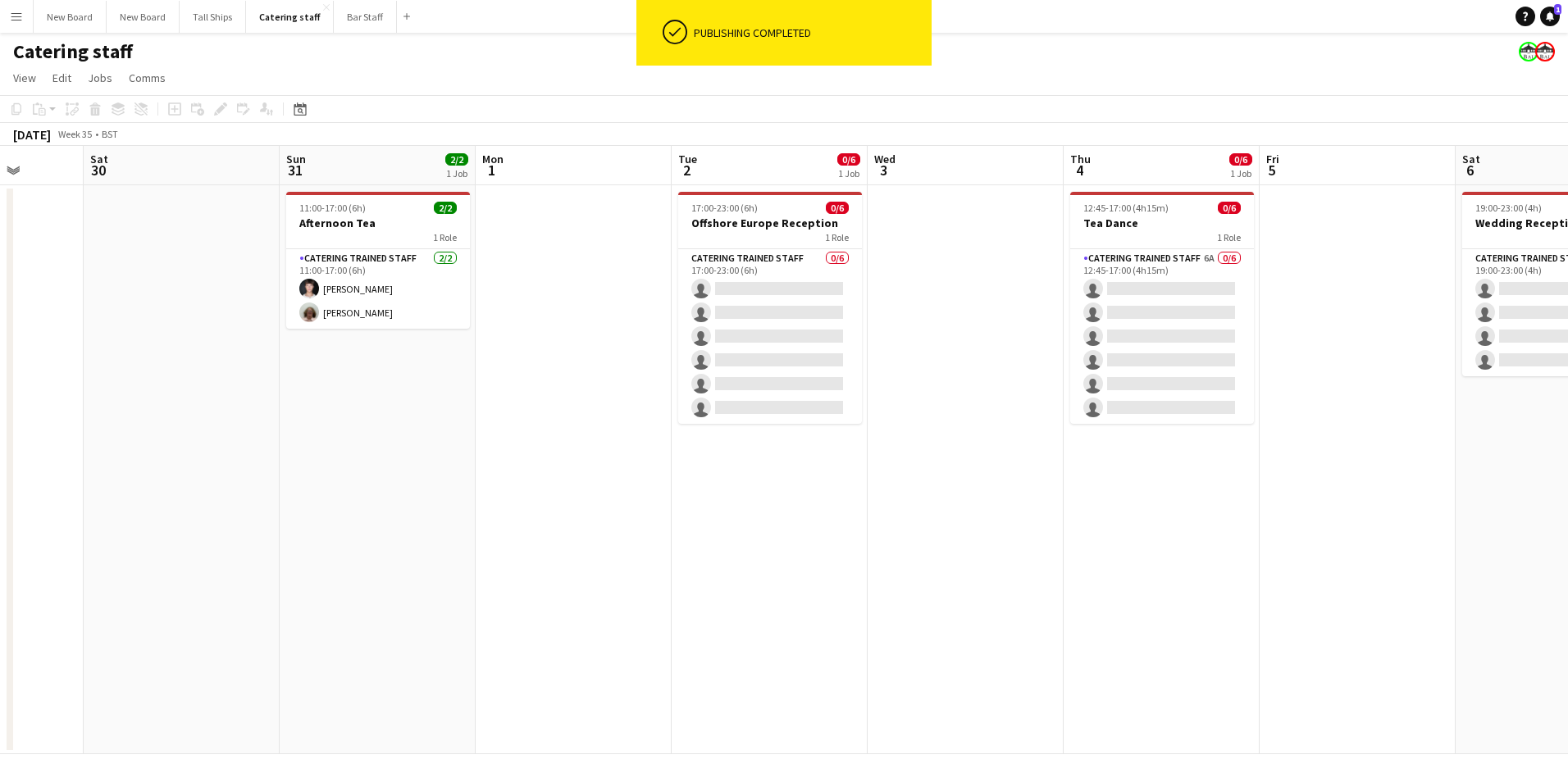
drag, startPoint x: 1215, startPoint y: 629, endPoint x: 694, endPoint y: 661, distance: 522.0
click at [694, 661] on app-calendar-viewport "Wed 27 Thu 28 Fri 29 Sat 30 Sun 31 2/2 1 Job Mon 1 Tue 2 0/6 1 Job Wed 3 Thu 4 …" at bounding box center [784, 449] width 1568 height 608
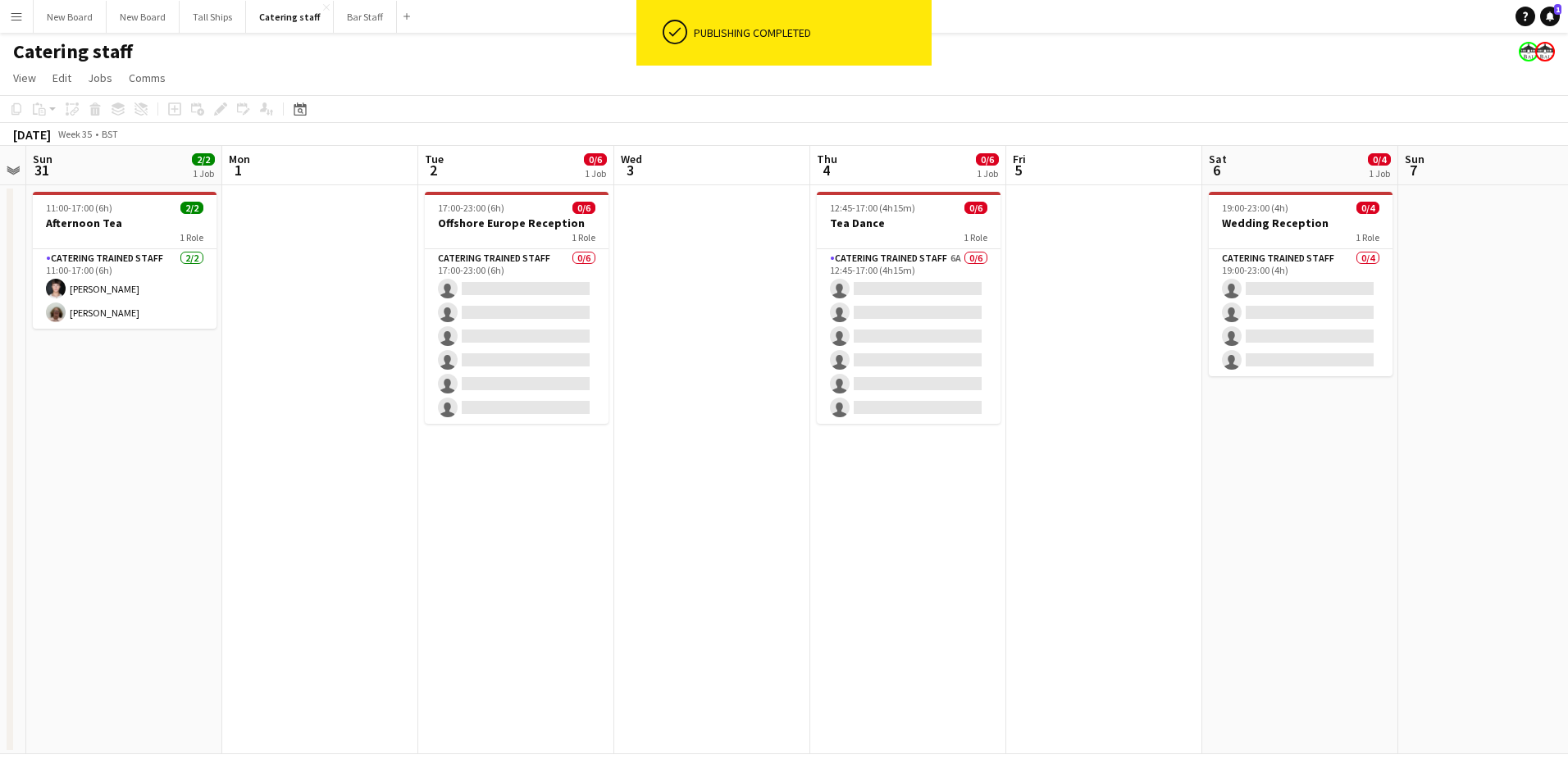
drag, startPoint x: 1316, startPoint y: 450, endPoint x: 1212, endPoint y: 404, distance: 113.7
click at [1545, 447] on app-calendar-viewport "Fri 29 Sat 30 Sun 31 2/2 1 Job Mon 1 Tue 2 0/6 1 Job Wed 3 Thu 4 0/6 1 Job Fri …" at bounding box center [784, 449] width 1568 height 608
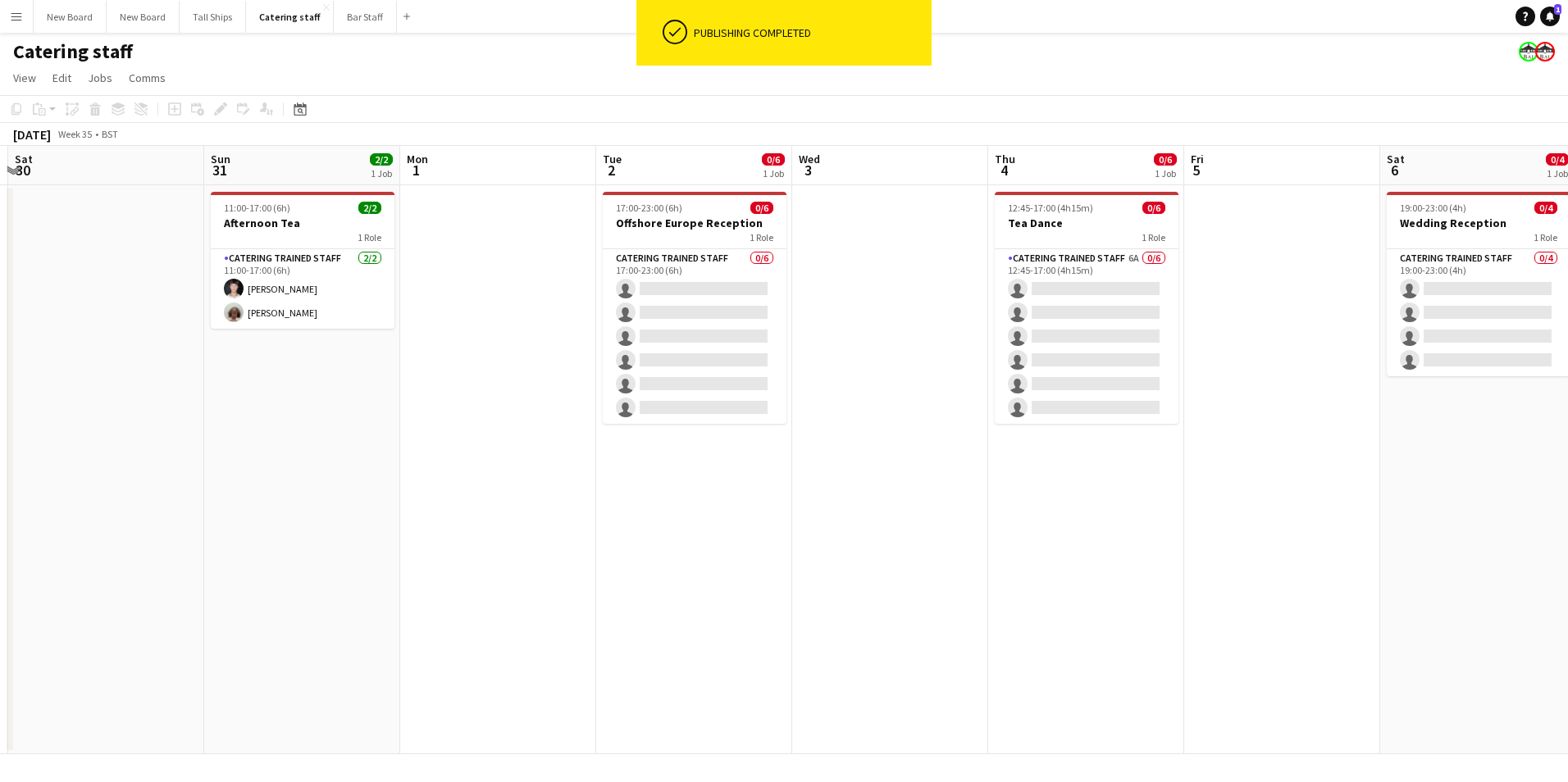
drag, startPoint x: 538, startPoint y: 494, endPoint x: 1453, endPoint y: 405, distance: 919.3
click at [1453, 405] on app-calendar-viewport "Thu 28 Fri 29 Sat 30 Sun 31 2/2 1 Job Mon 1 Tue 2 0/6 1 Job Wed 3 Thu 4 0/6 1 J…" at bounding box center [784, 449] width 1568 height 608
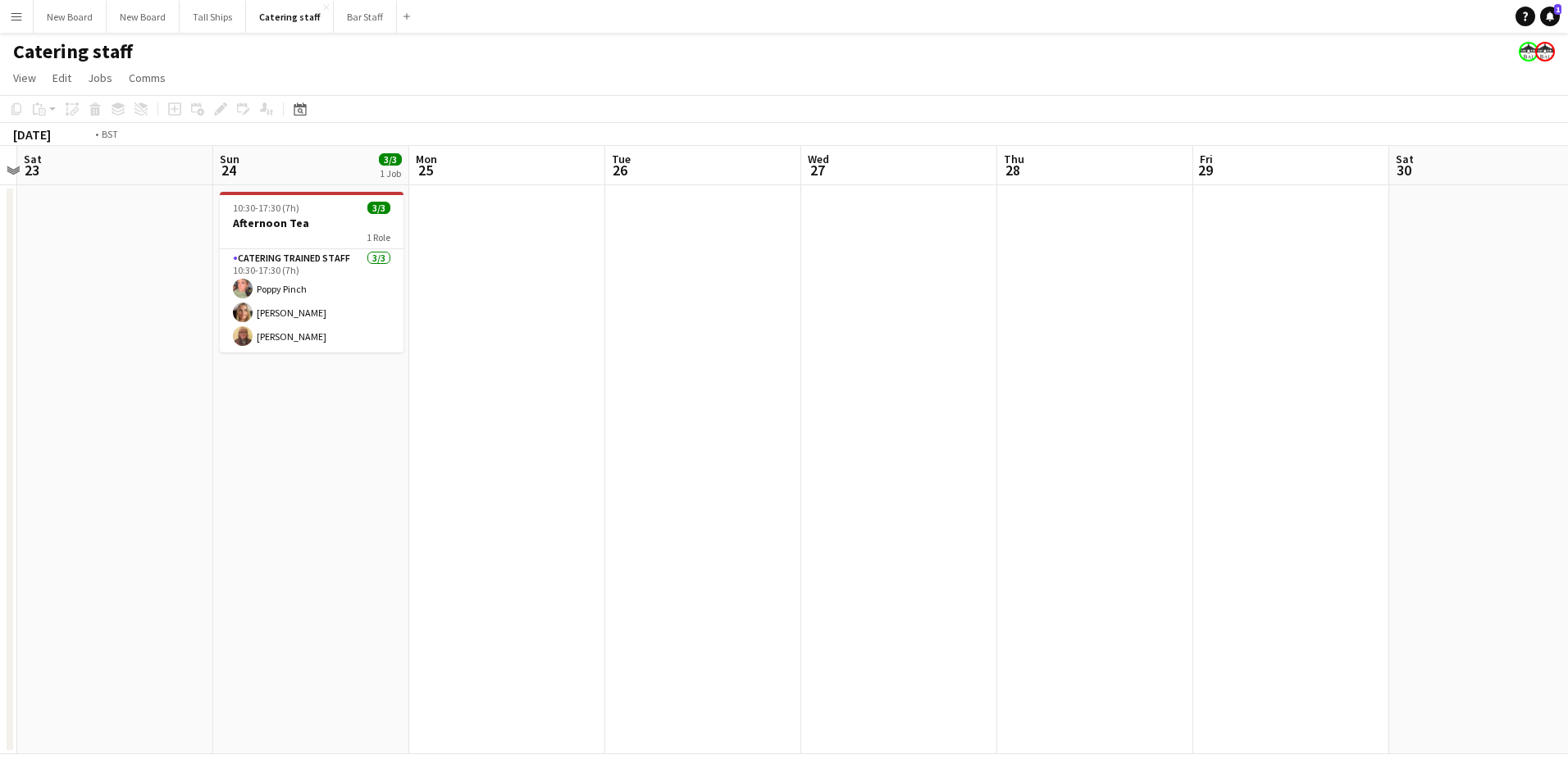
drag, startPoint x: 682, startPoint y: 447, endPoint x: 495, endPoint y: 491, distance: 192.1
click at [495, 491] on app-calendar-viewport "Wed 20 Thu 21 Fri 22 Sat 23 Sun 24 3/3 1 Job Mon 25 Tue 26 Wed 27 Thu 28 Fri 29…" at bounding box center [784, 449] width 1568 height 608
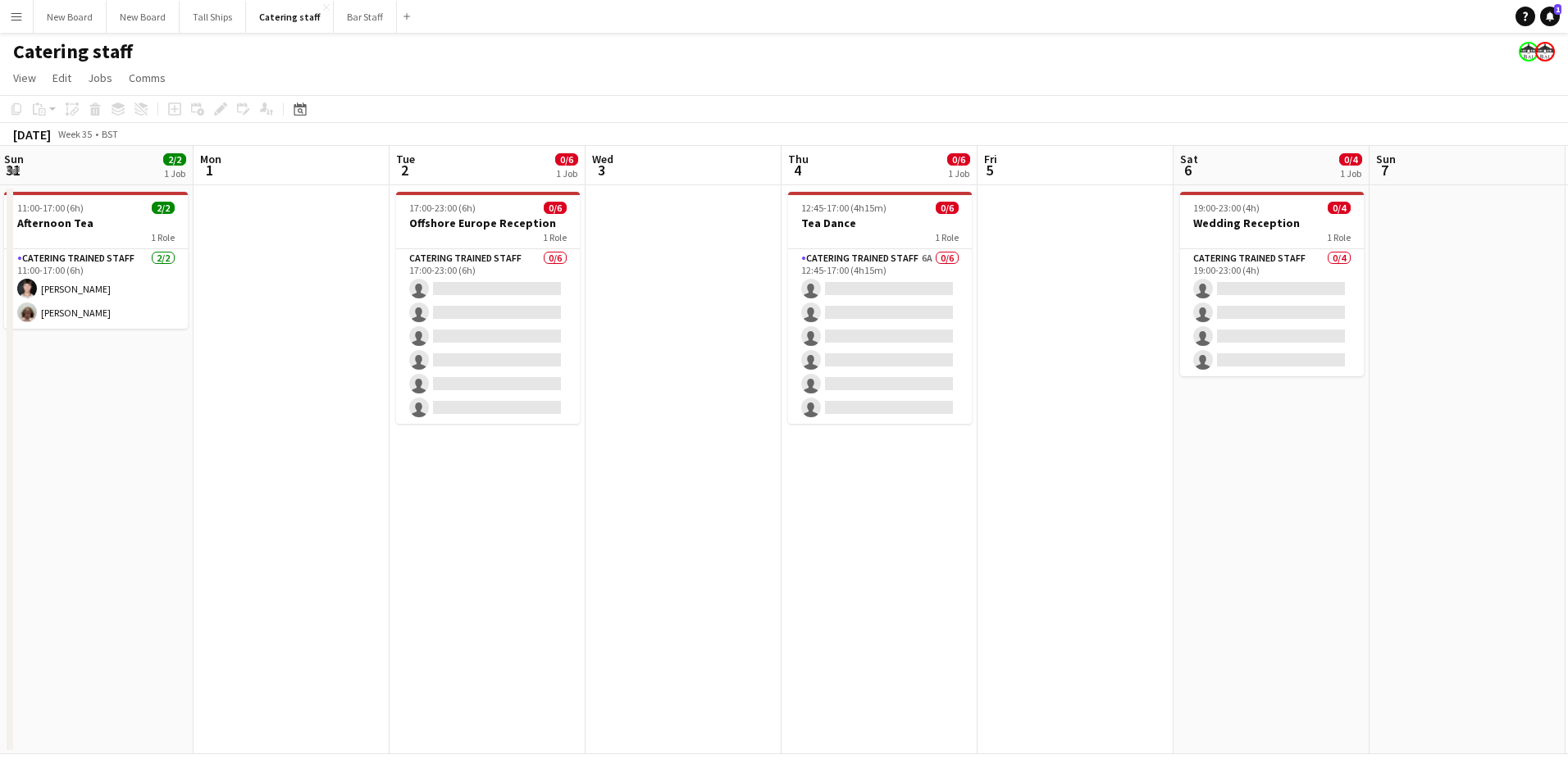
drag, startPoint x: 1216, startPoint y: 438, endPoint x: 583, endPoint y: 520, distance: 638.3
click at [423, 513] on app-calendar-viewport "Thu 28 Fri 29 Sat 30 Sun 31 2/2 1 Job Mon 1 Tue 2 0/6 1 Job Wed 3 Thu 4 0/6 1 J…" at bounding box center [784, 449] width 1568 height 608
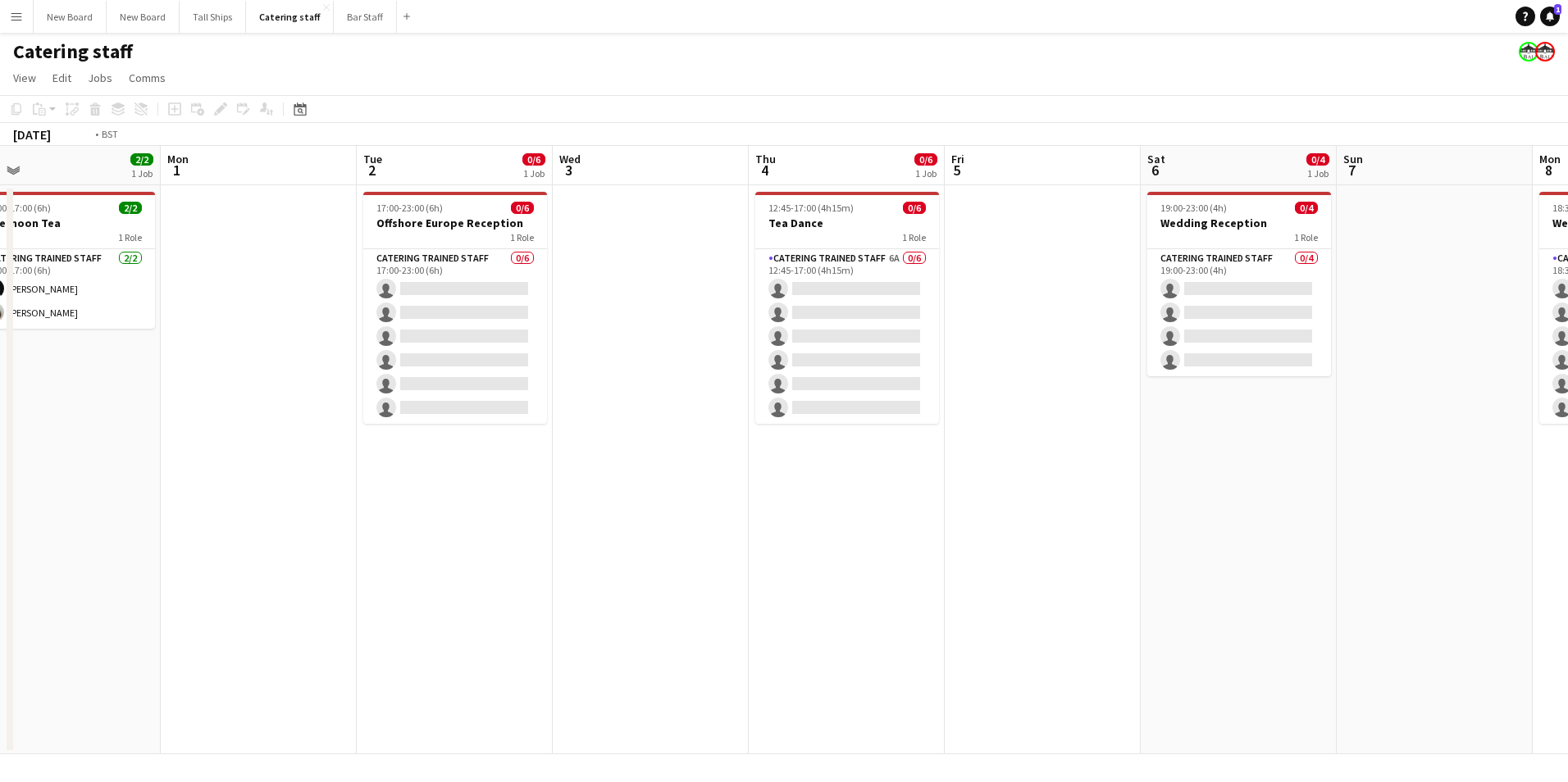
drag, startPoint x: 1372, startPoint y: 468, endPoint x: 868, endPoint y: 509, distance: 505.7
click at [570, 508] on app-calendar-viewport "Thu 28 Fri 29 Sat 30 Sun 31 2/2 1 Job Mon 1 Tue 2 0/6 1 Job Wed 3 Thu 4 0/6 1 J…" at bounding box center [784, 449] width 1568 height 608
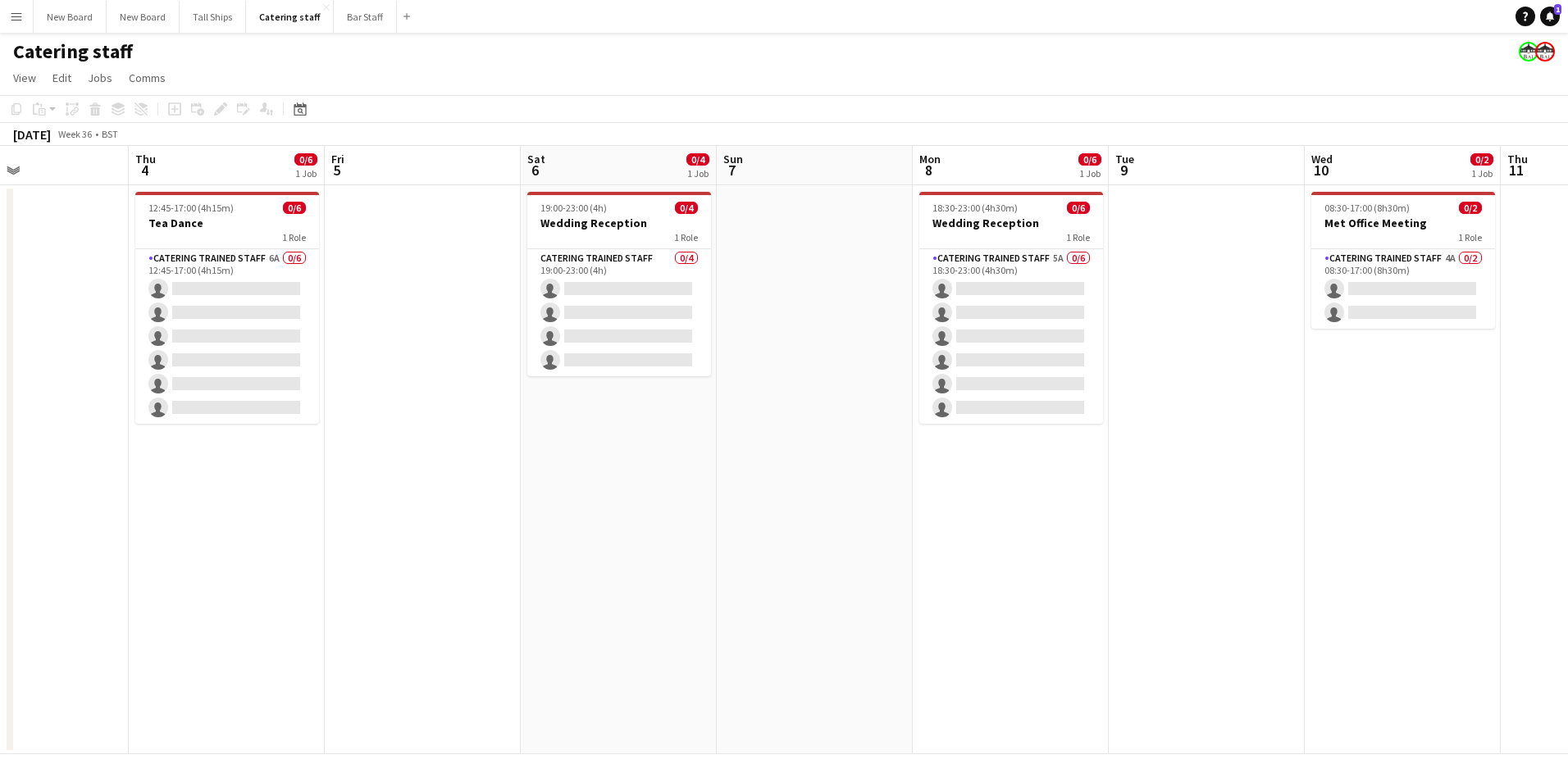
drag, startPoint x: 1225, startPoint y: 469, endPoint x: 727, endPoint y: 538, distance: 502.8
click at [589, 525] on app-calendar-viewport "Mon 1 Tue 2 0/6 1 Job Wed 3 Thu 4 0/6 1 Job Fri 5 Sat 6 0/4 1 Job Sun 7 Mon 8 0…" at bounding box center [784, 449] width 1568 height 608
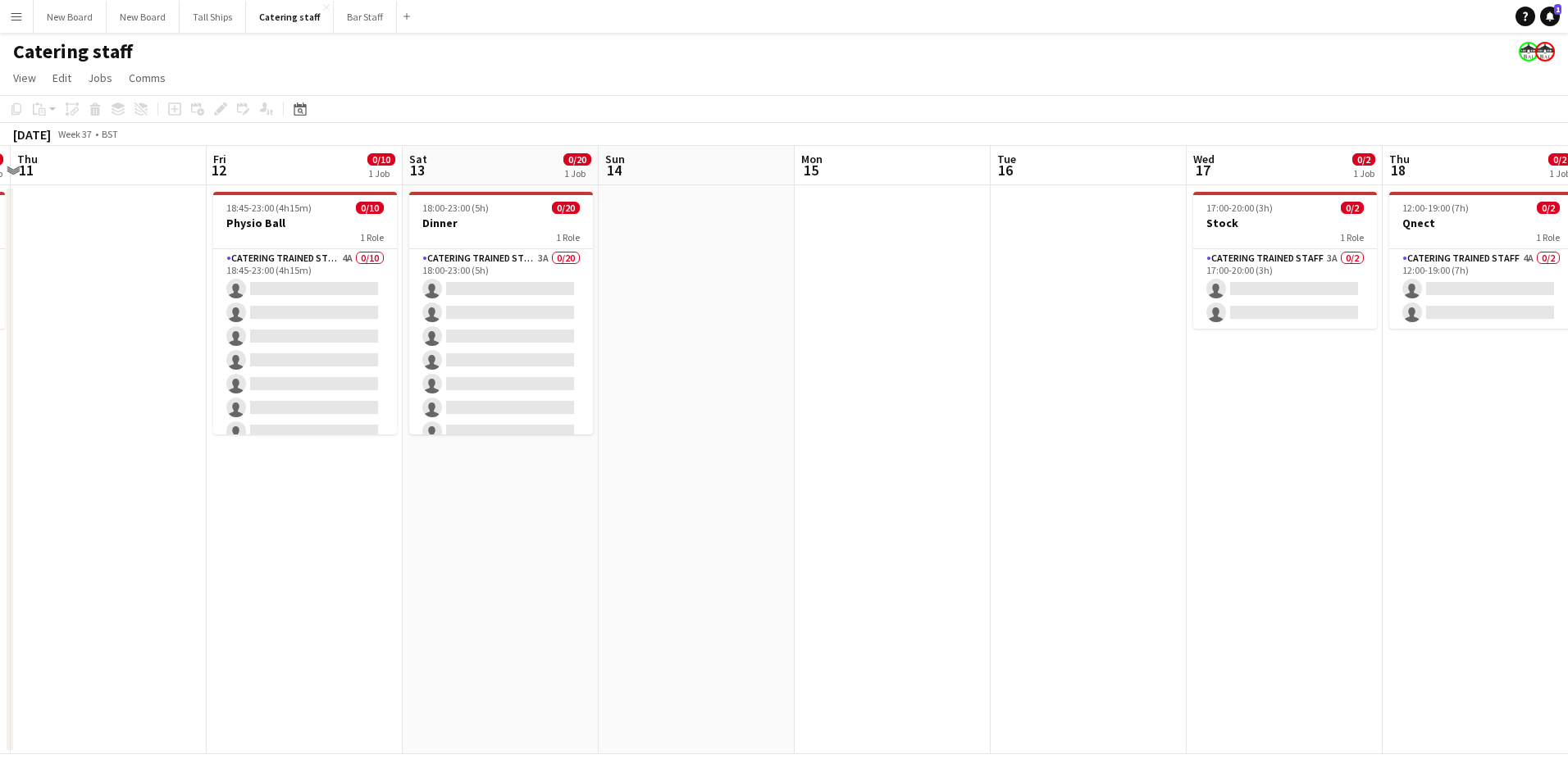
drag, startPoint x: 1141, startPoint y: 531, endPoint x: 521, endPoint y: 571, distance: 621.3
click at [453, 566] on app-calendar-viewport "Mon 8 0/6 1 Job Tue 9 Wed 10 0/2 1 Job Thu 11 Fri 12 0/10 1 Job Sat 13 0/20 1 J…" at bounding box center [784, 449] width 1568 height 608
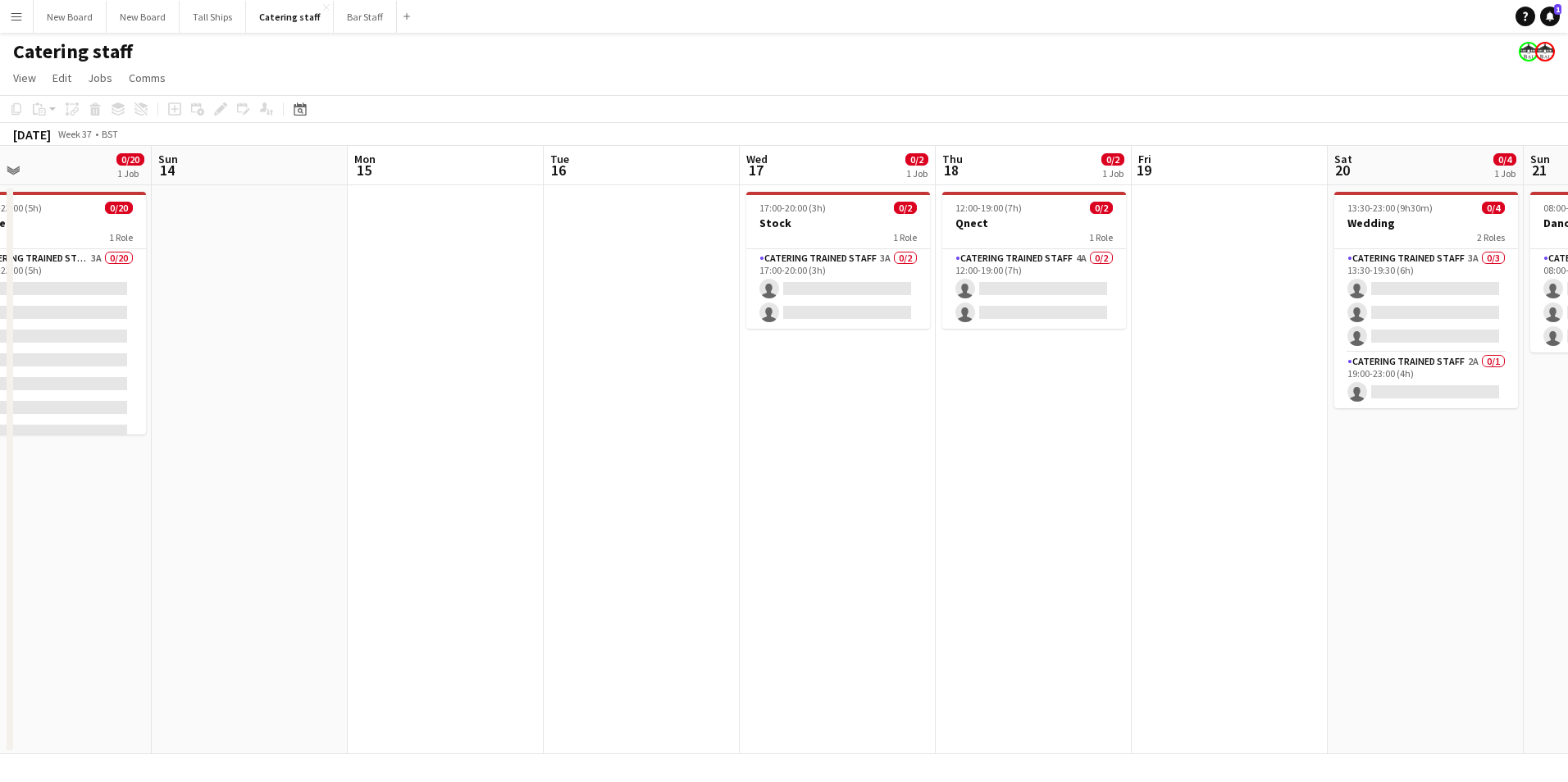
drag, startPoint x: 1201, startPoint y: 476, endPoint x: 555, endPoint y: 507, distance: 646.7
click at [549, 508] on app-calendar-viewport "Wed 10 0/2 1 Job Thu 11 Fri 12 0/10 1 Job Sat 13 0/20 1 Job Sun 14 Mon 15 Tue 1…" at bounding box center [784, 449] width 1568 height 608
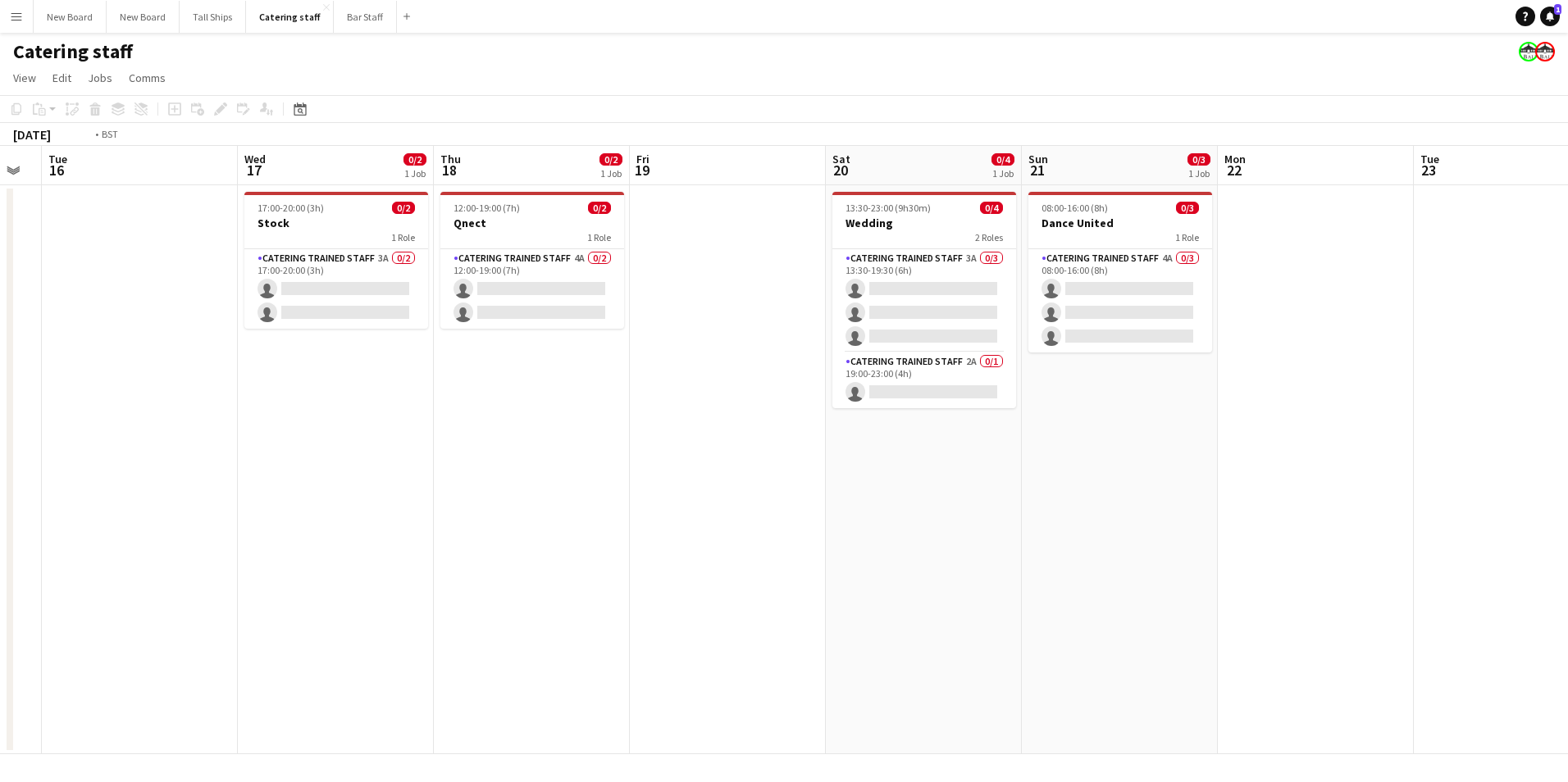
drag, startPoint x: 1193, startPoint y: 473, endPoint x: 604, endPoint y: 454, distance: 589.3
click at [386, 489] on app-calendar-viewport "Fri 12 0/10 1 Job Sat 13 0/20 1 Job Sun 14 Mon 15 Tue 16 Wed 17 0/2 1 Job Thu 1…" at bounding box center [784, 449] width 1568 height 608
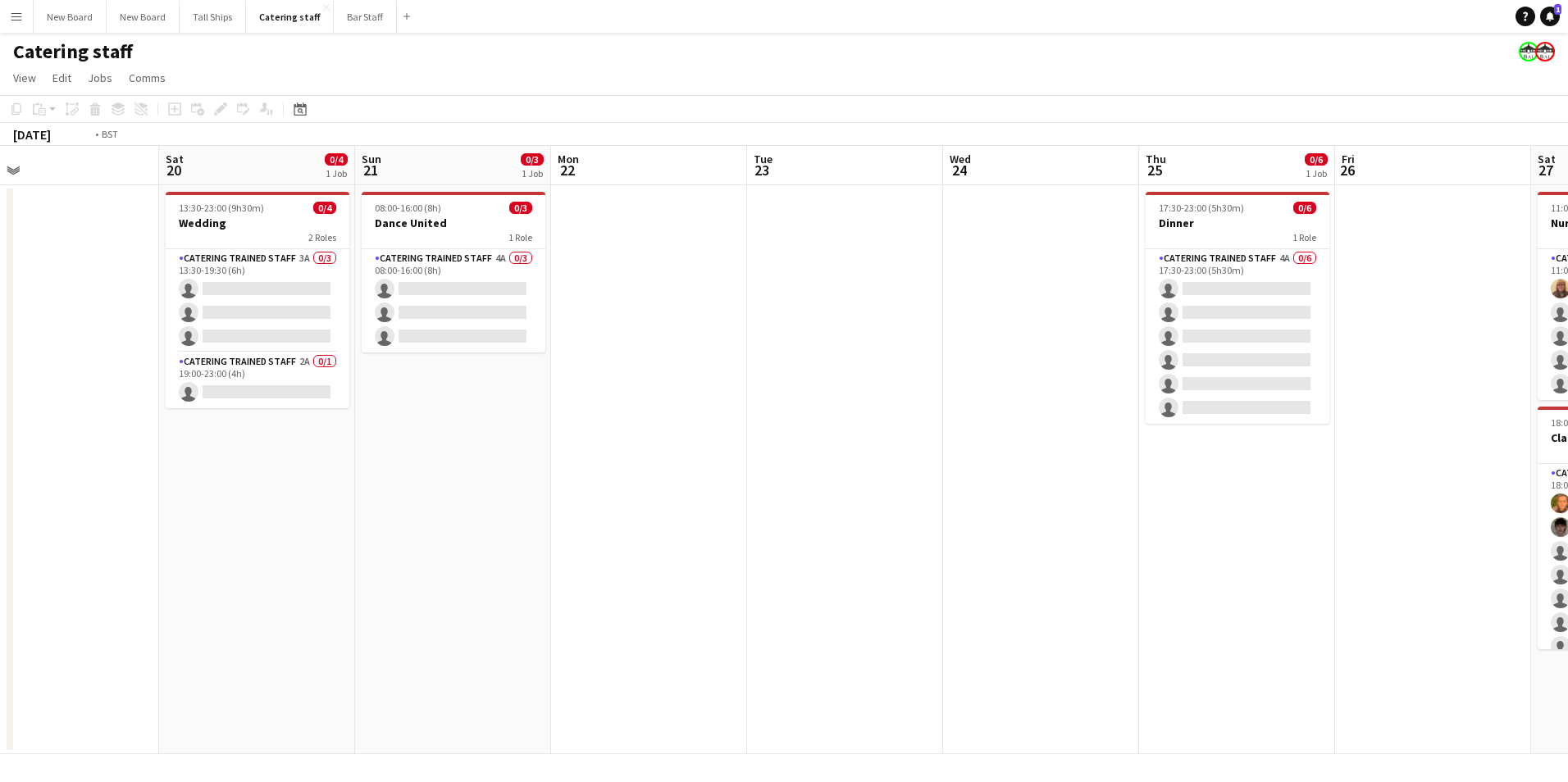
drag, startPoint x: 1136, startPoint y: 426, endPoint x: 490, endPoint y: 456, distance: 646.7
click at [473, 460] on app-calendar-viewport "Tue 16 Wed 17 0/2 1 Job Thu 18 0/2 1 Job Fri 19 Sat 20 0/4 1 Job Sun 21 0/3 1 J…" at bounding box center [784, 449] width 1568 height 608
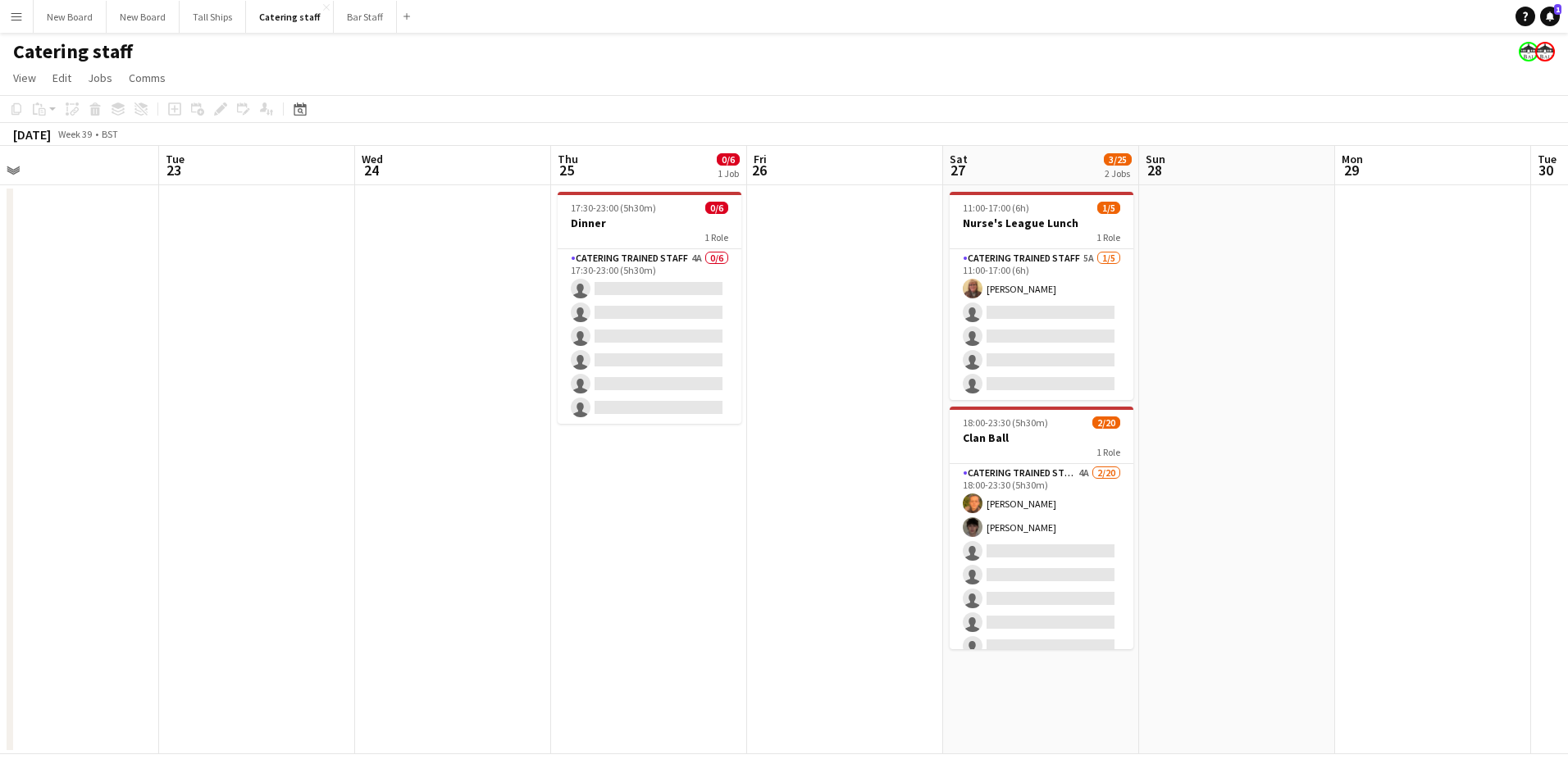
scroll to position [0, 628]
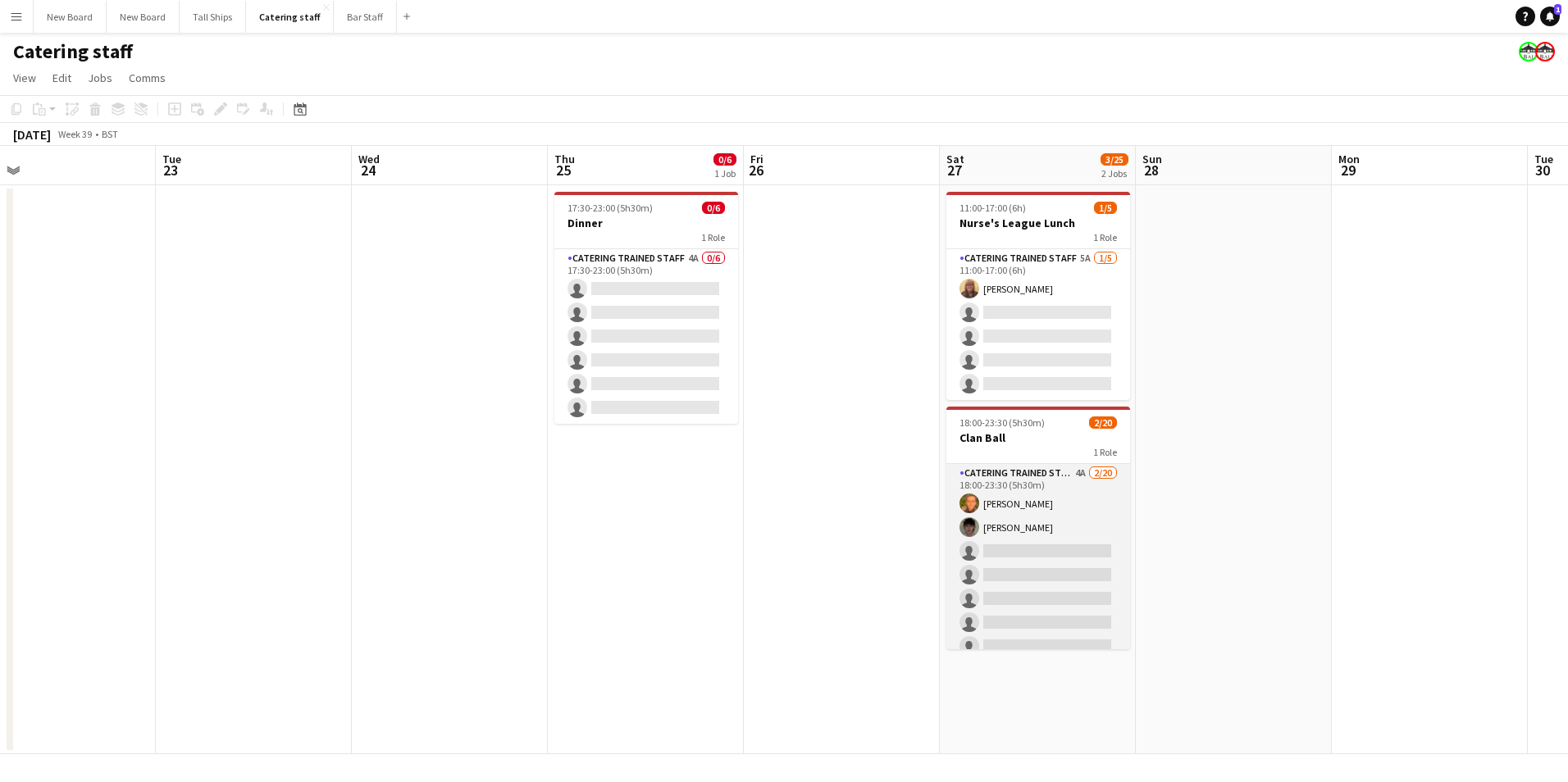
click at [1025, 537] on app-card-role "Catering trained staff 4A [DATE] 18:00-23:30 (5h30m) [PERSON_NAME] [PERSON_NAME…" at bounding box center [1038, 718] width 183 height 508
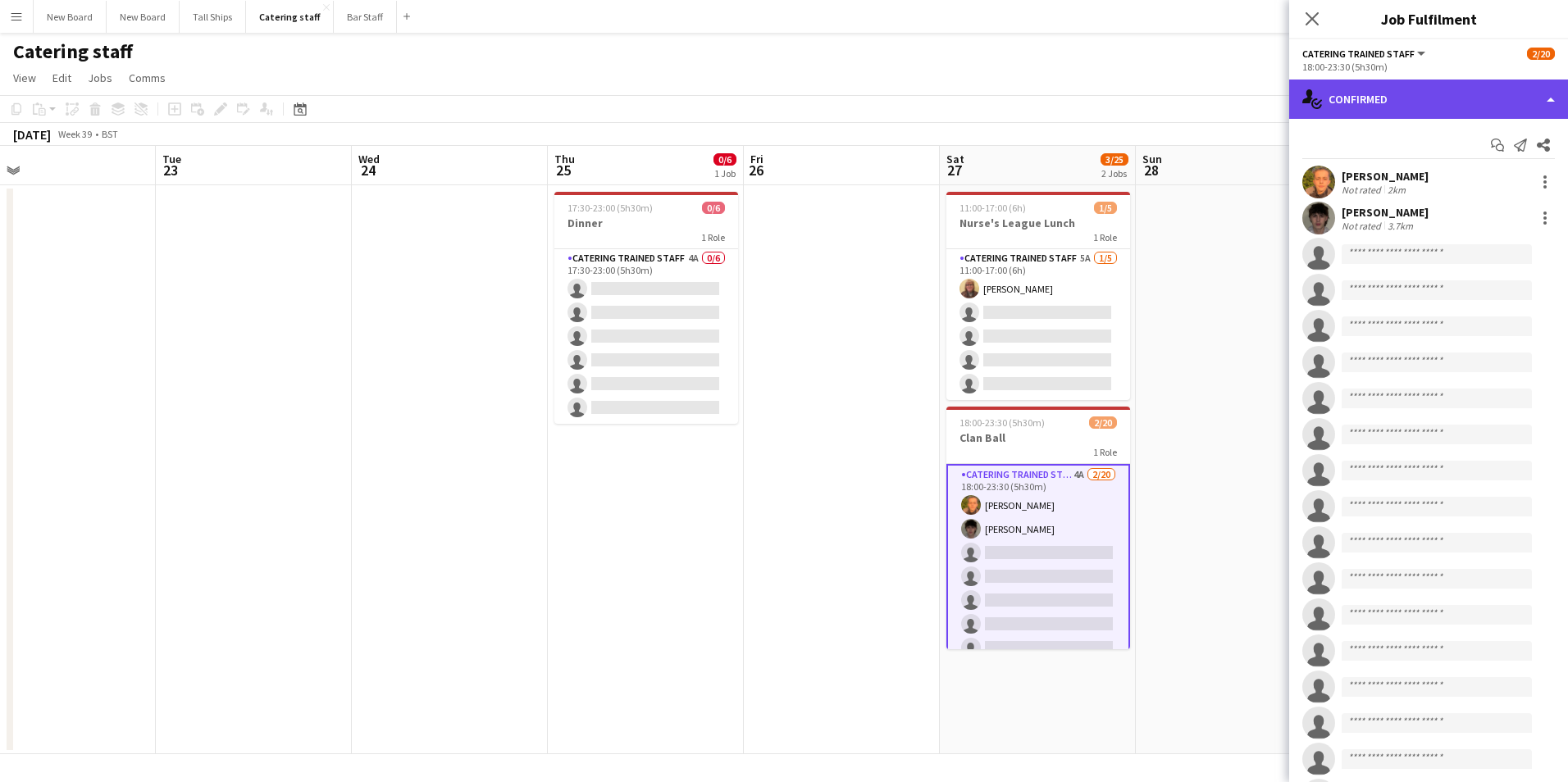
drag, startPoint x: 1405, startPoint y: 96, endPoint x: 1411, endPoint y: 108, distance: 13.4
click at [1406, 96] on div "single-neutral-actions-check-2 Confirmed" at bounding box center [1428, 99] width 279 height 40
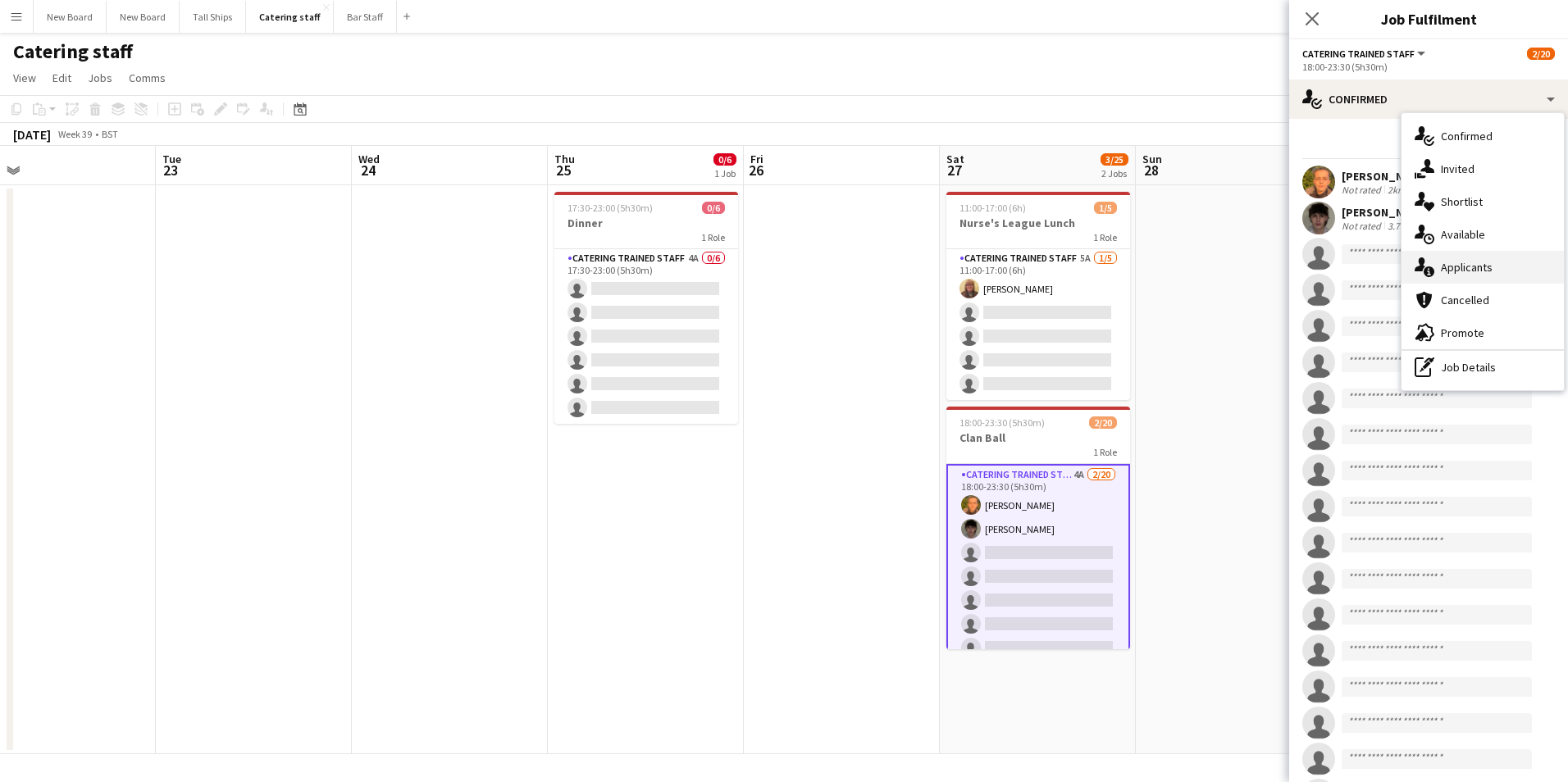
click at [1431, 274] on icon at bounding box center [1428, 271] width 10 height 10
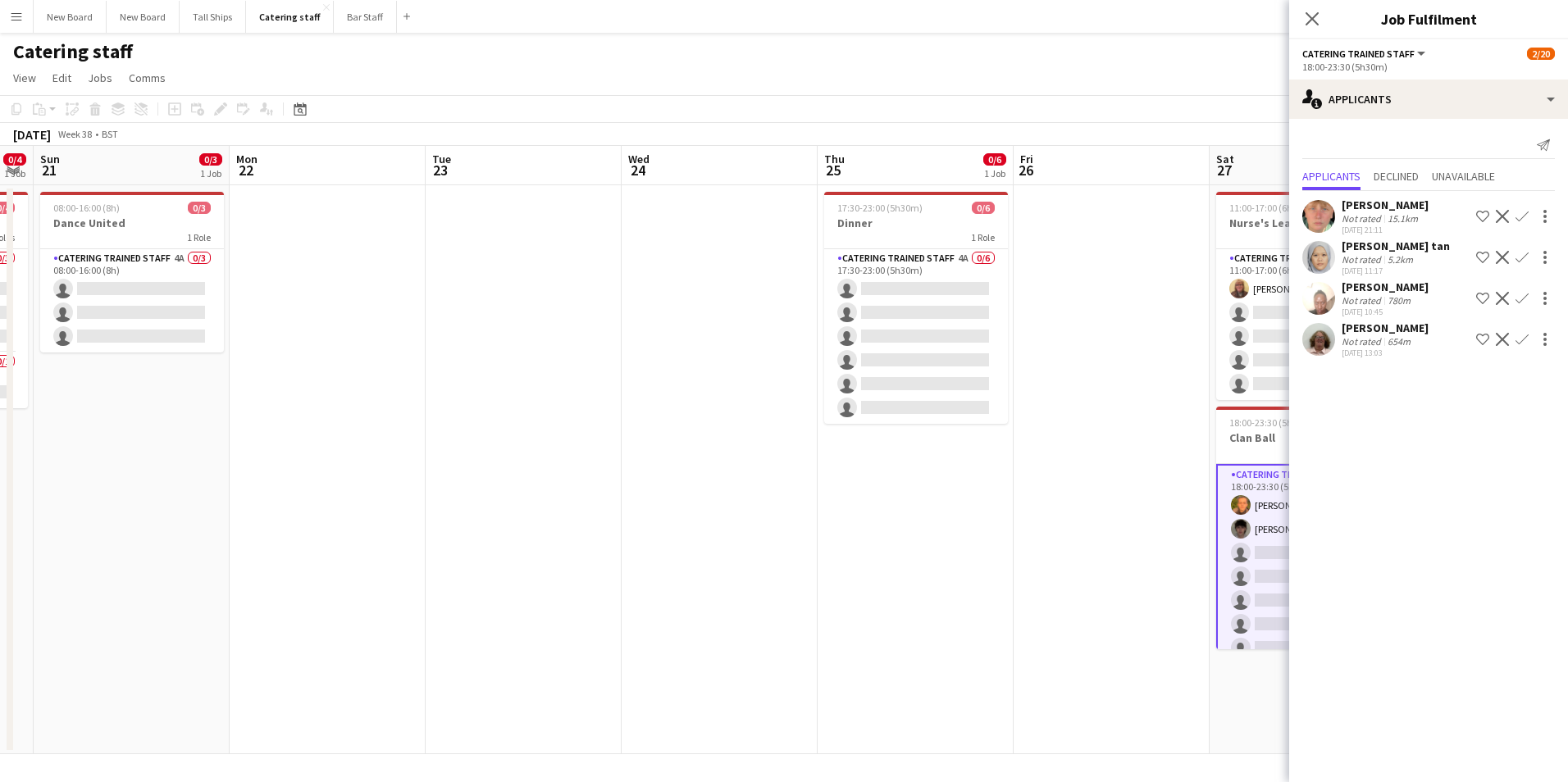
scroll to position [0, 520]
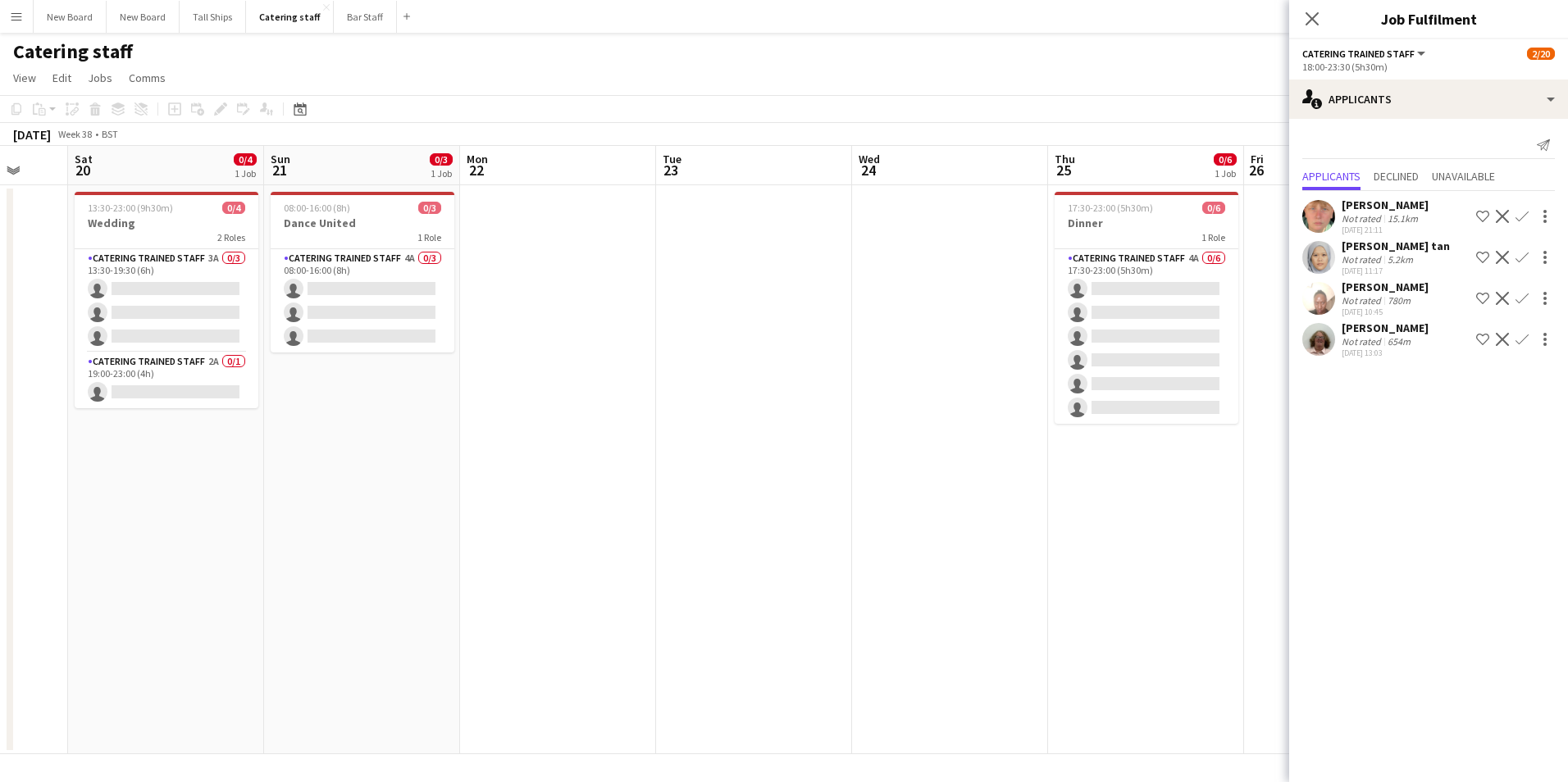
drag, startPoint x: 468, startPoint y: 573, endPoint x: 968, endPoint y: 580, distance: 500.0
click at [968, 580] on app-calendar-viewport "Wed 17 0/2 1 Job Thu 18 0/2 1 Job Fri 19 Sat 20 0/4 1 Job Sun 21 0/3 1 Job Mon …" at bounding box center [784, 449] width 1568 height 608
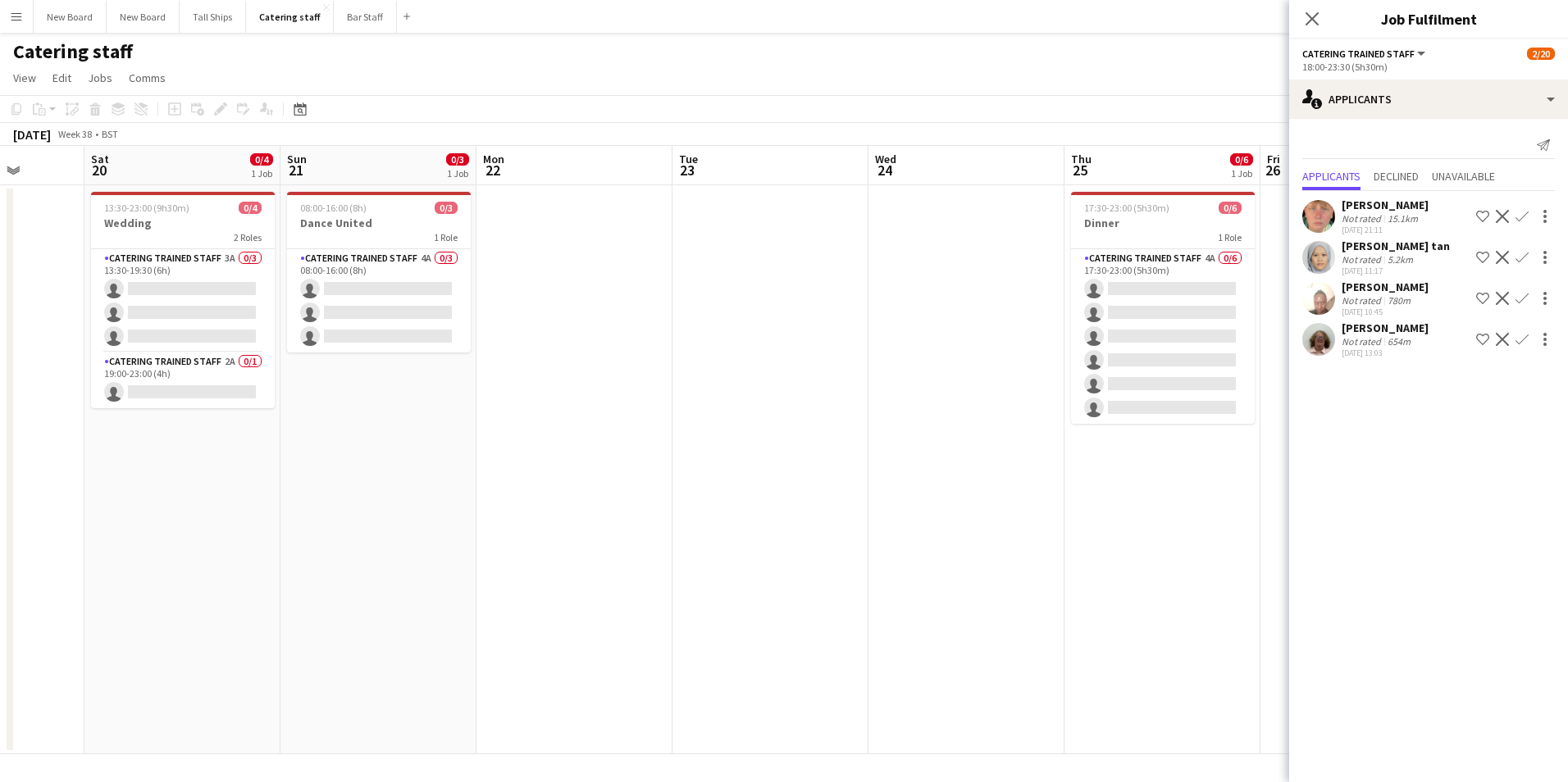
drag
click at [884, 509] on app-calendar-viewport "Wed 17 0/2 1 Job Thu 18 0/2 1 Job Fri 19 Sat 20 0/4 1 Job Sun 21 0/3 1 Job Mon …" at bounding box center [784, 449] width 1568 height 608
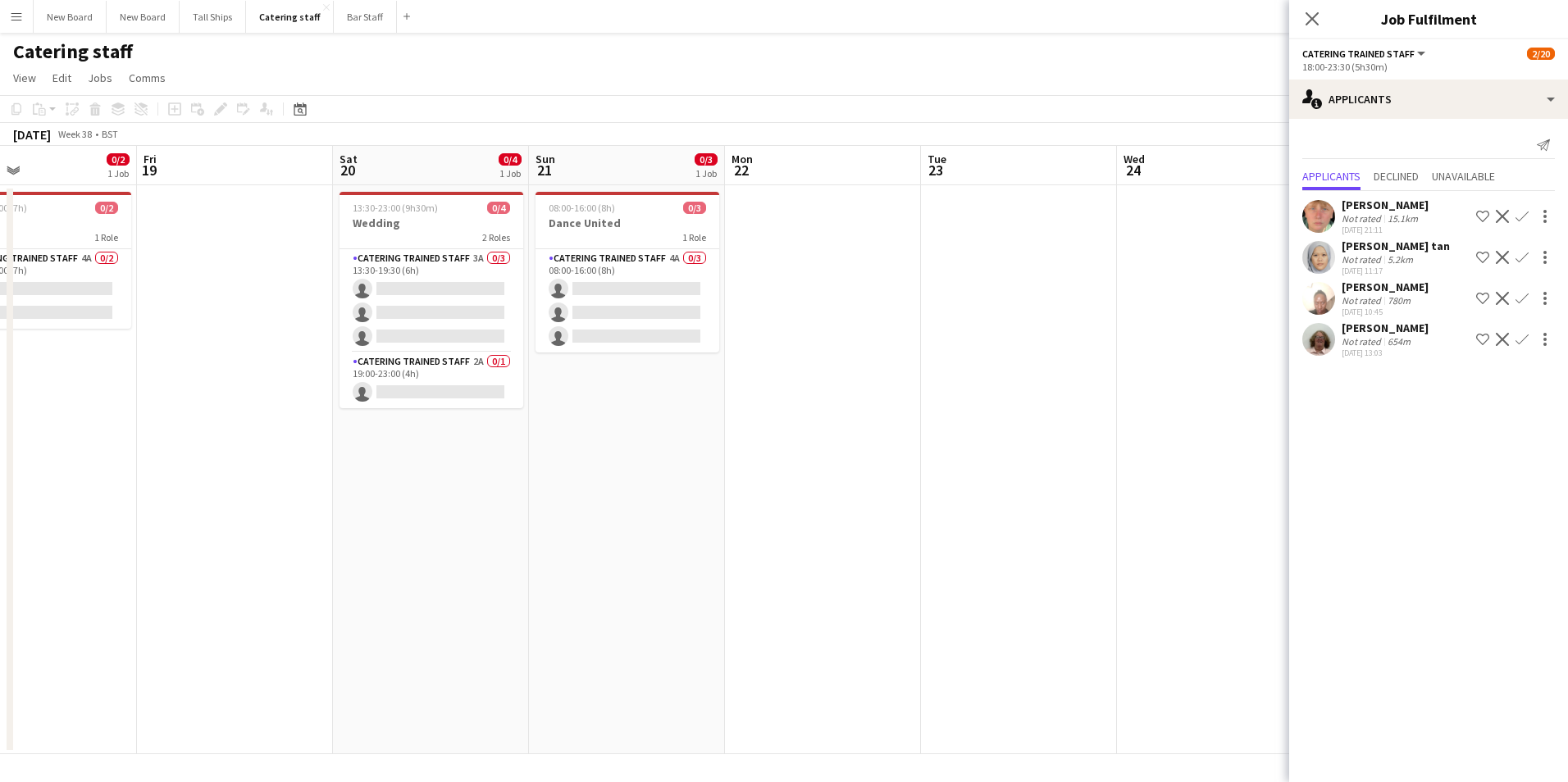
click at [0, 442] on html "Menu Boards Boards Boards All jobs Status Workforce Workforce My Workforce Recr…" at bounding box center [784, 391] width 1568 height 782
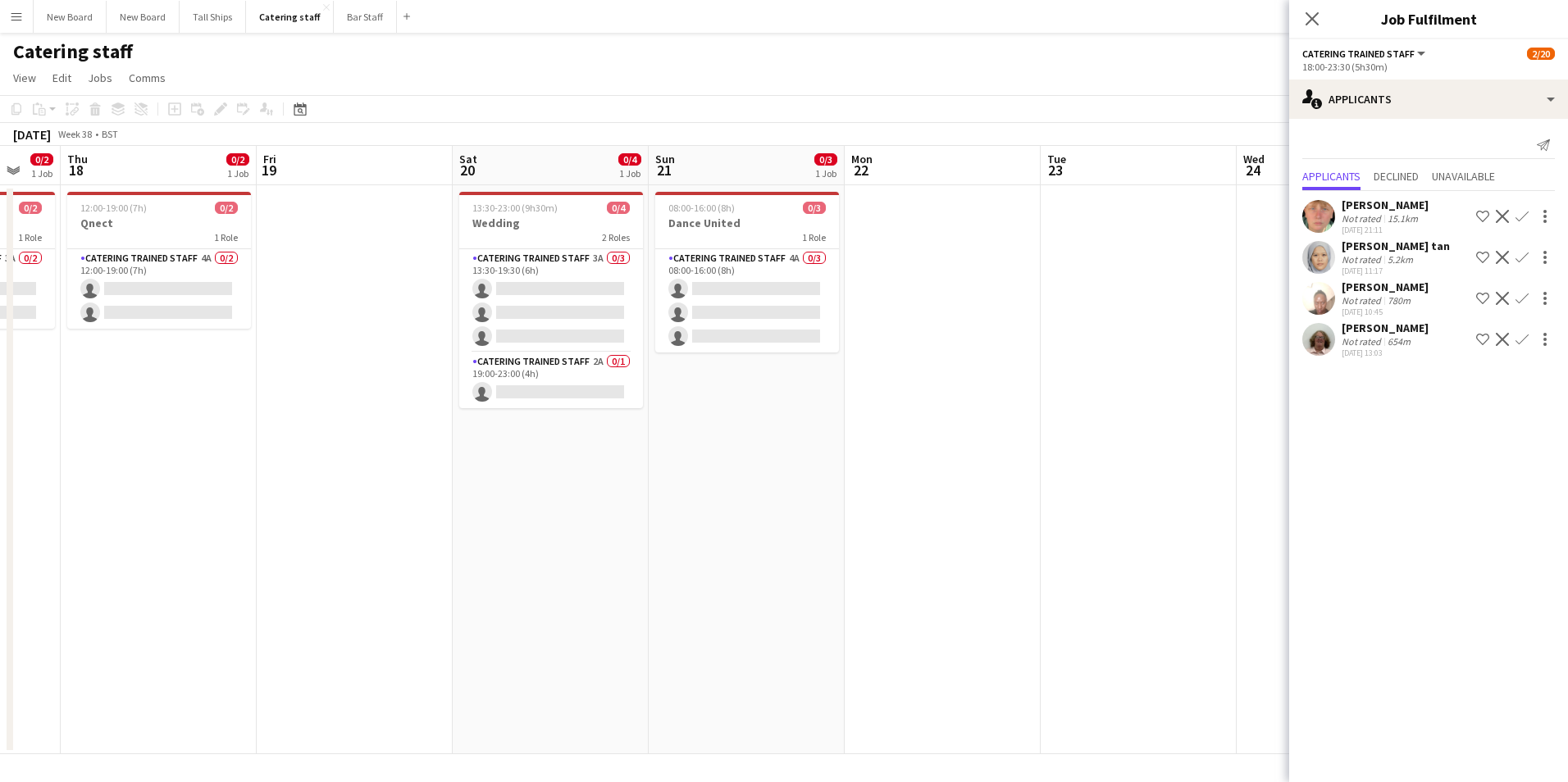
scroll to position [0, 621]
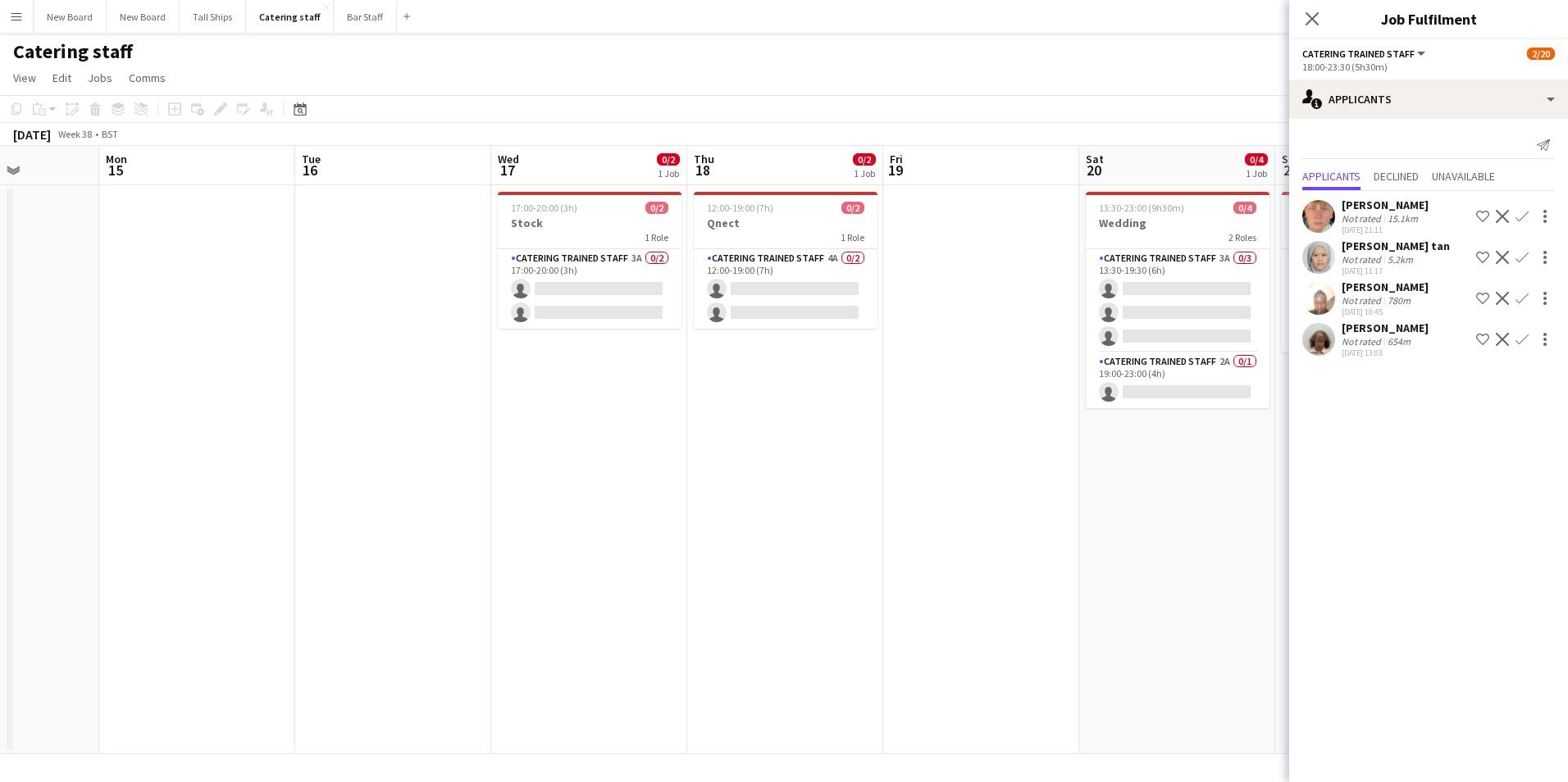
click at [1349, 426] on body "Menu Boards Boards Boards All jobs Status Workforce Workforce My Workforce Recr…" at bounding box center [784, 391] width 1568 height 782
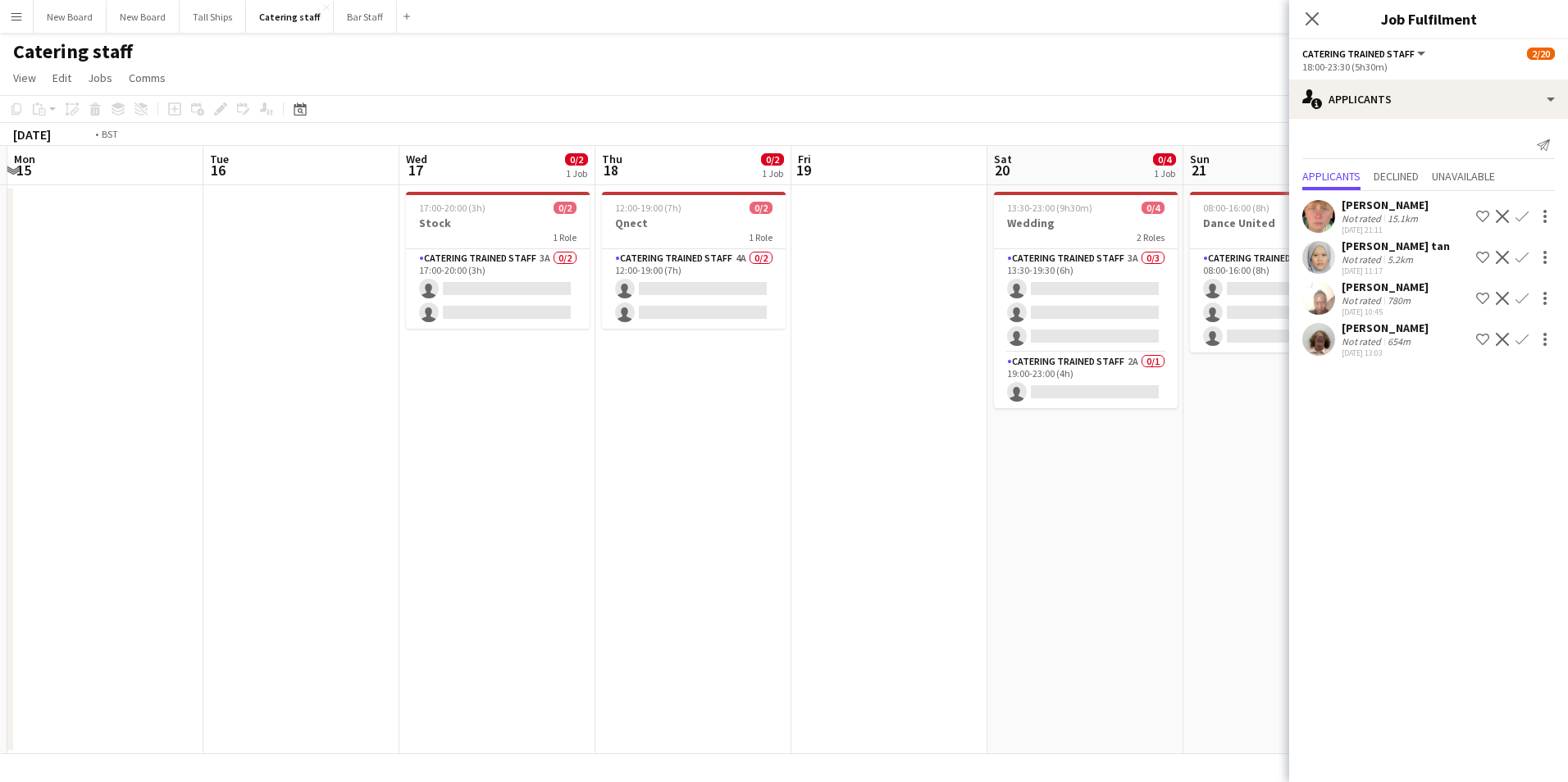
click at [1136, 487] on app-calendar-viewport "Sat 13 0/20 1 Job Sun 14 Mon 15 Tue 16 Wed 17 0/2 1 Job Thu 18 0/2 1 Job Fri 19…" at bounding box center [784, 449] width 1568 height 608
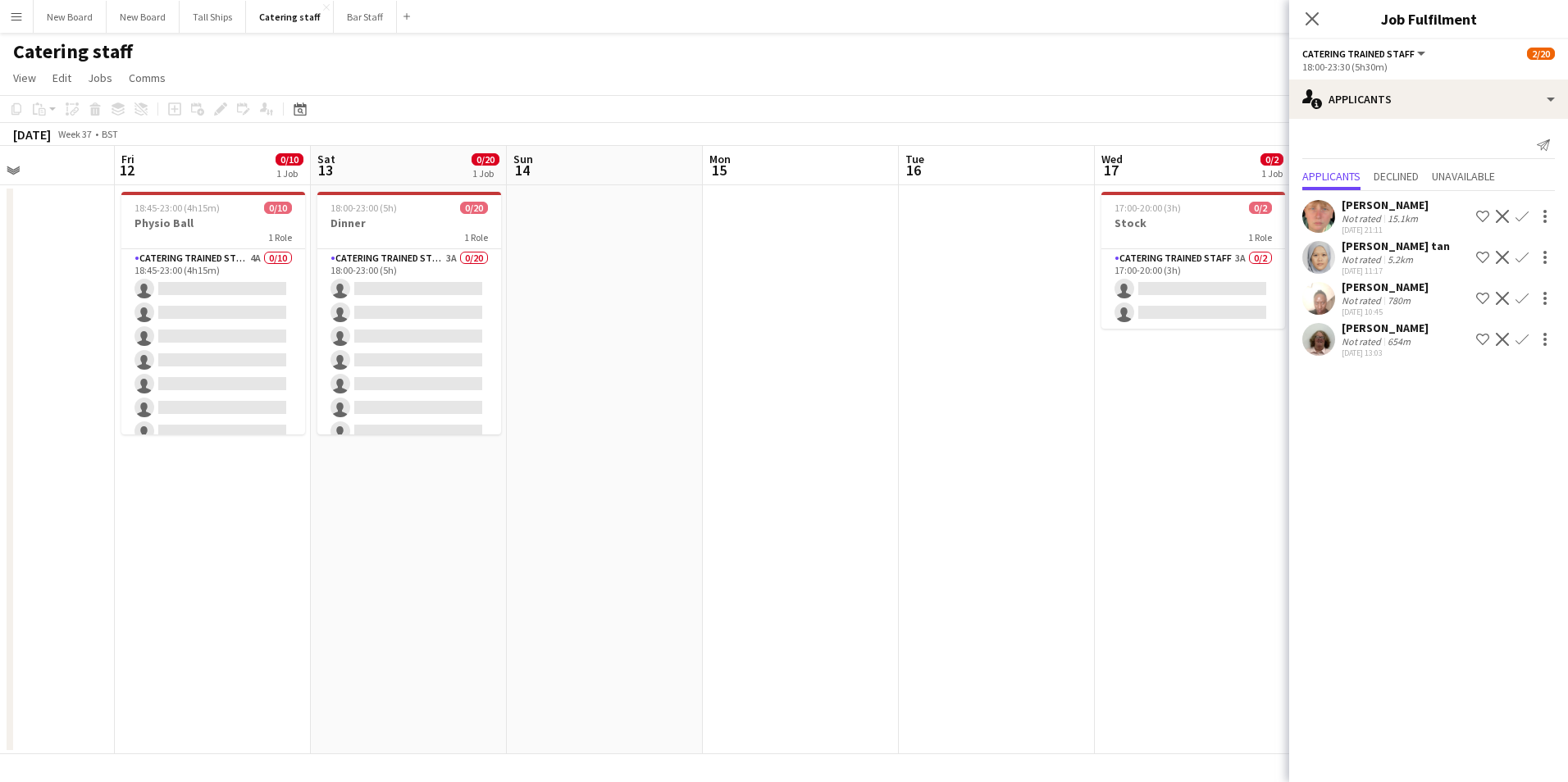
scroll to position [0, 437]
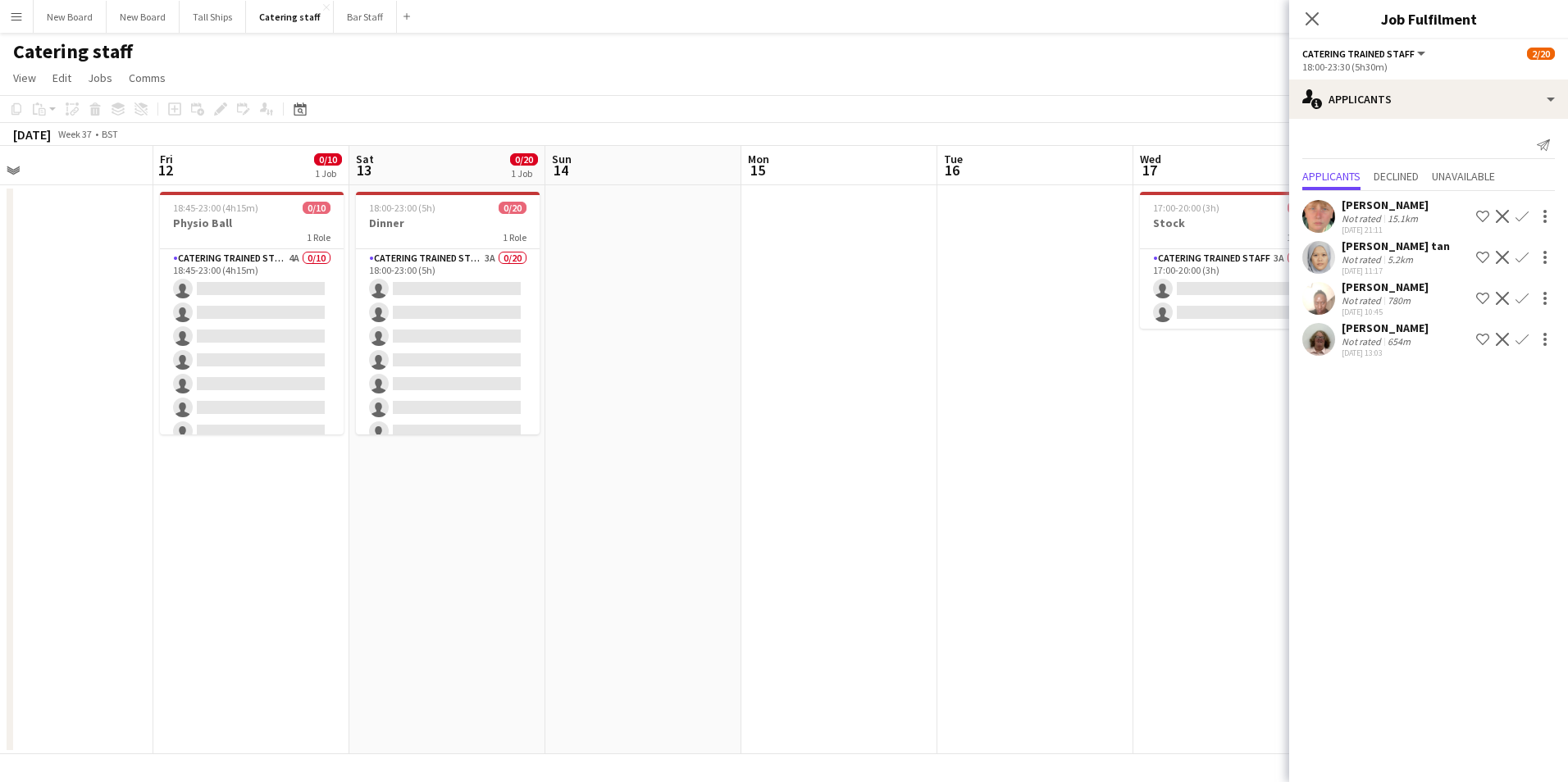
click at [739, 478] on app-calendar-viewport "Tue 9 Wed 10 0/2 1 Job Thu 11 Fri 12 0/10 1 Job Sat 13 0/20 1 Job Sun 14 Mon 15…" at bounding box center [784, 449] width 1568 height 608
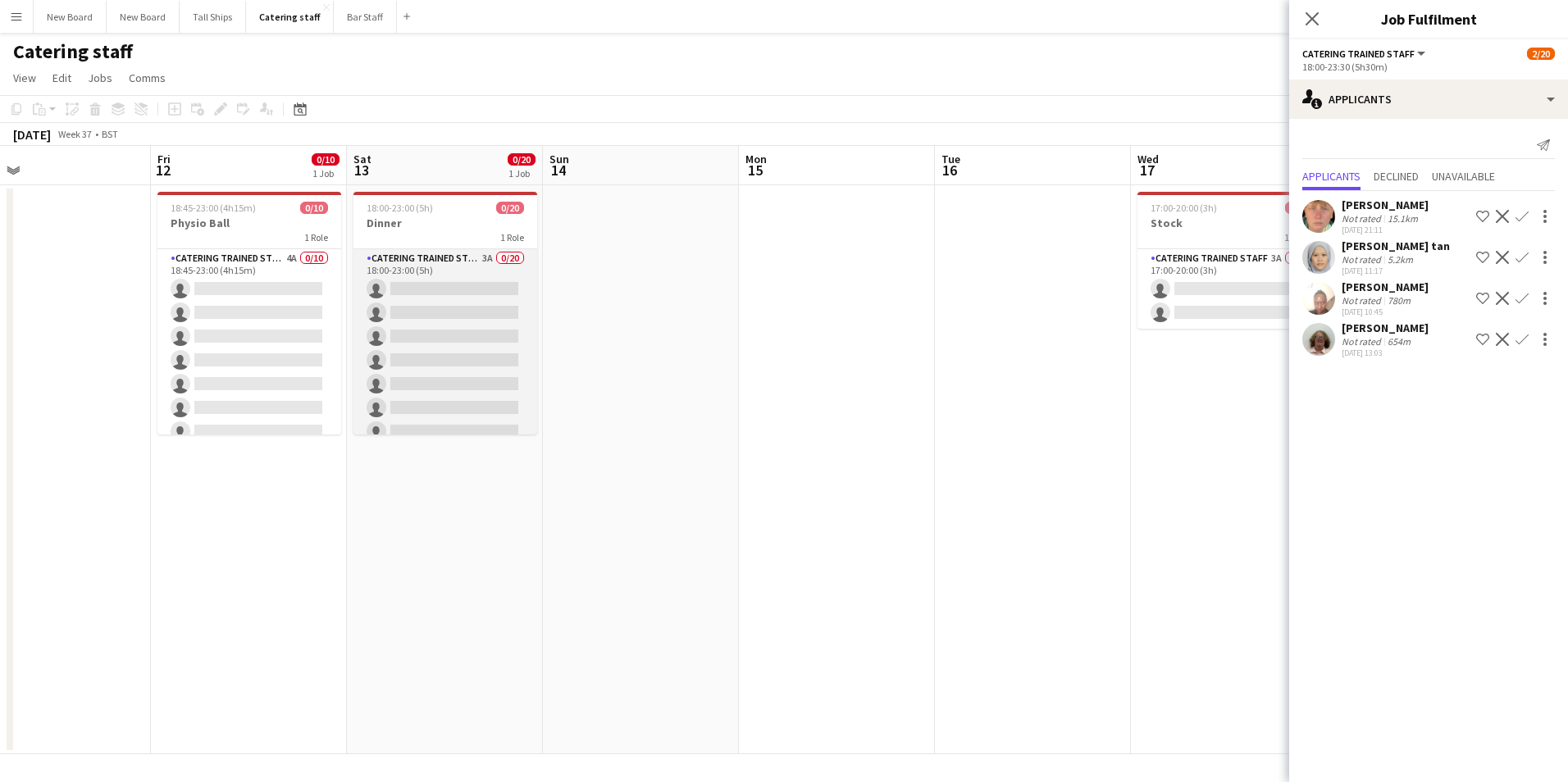
click at [432, 286] on app-card-role "Catering trained staff 3A 0/20 18:00-23:00 (5h) single-neutral-actions single-n…" at bounding box center [445, 503] width 183 height 508
click at [422, 283] on app-card-role "Catering trained staff 3A 0/20 18:00-23:00 (5h) single-neutral-actions single-n…" at bounding box center [445, 503] width 183 height 508
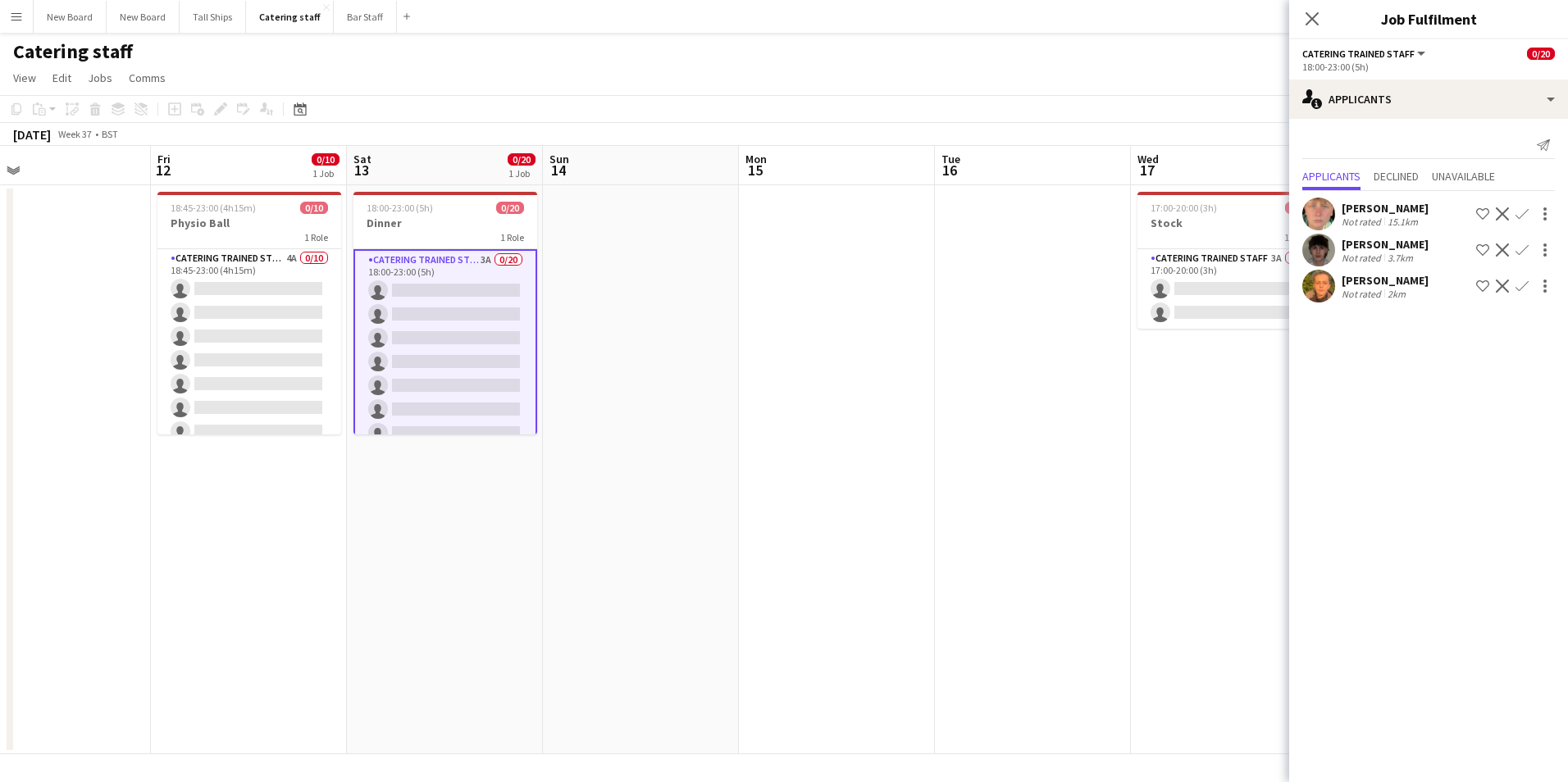
drag, startPoint x: 1520, startPoint y: 245, endPoint x: 1522, endPoint y: 253, distance: 8.2
click at [1520, 246] on app-icon "Confirm" at bounding box center [1522, 251] width 13 height 13
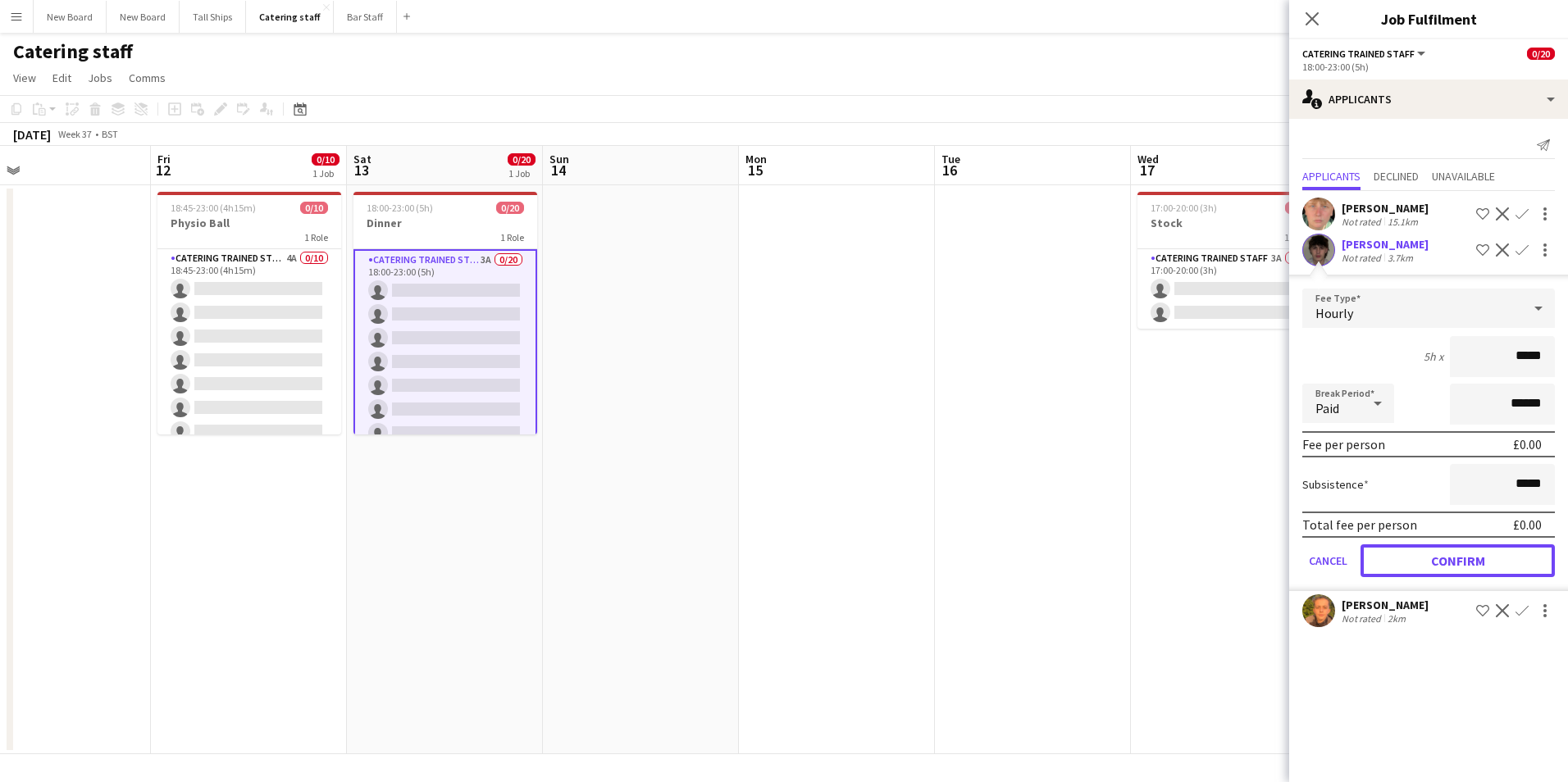
drag, startPoint x: 1508, startPoint y: 559, endPoint x: 1524, endPoint y: 539, distance: 25.6
click at [1508, 558] on button "Confirm" at bounding box center [1458, 561] width 195 height 33
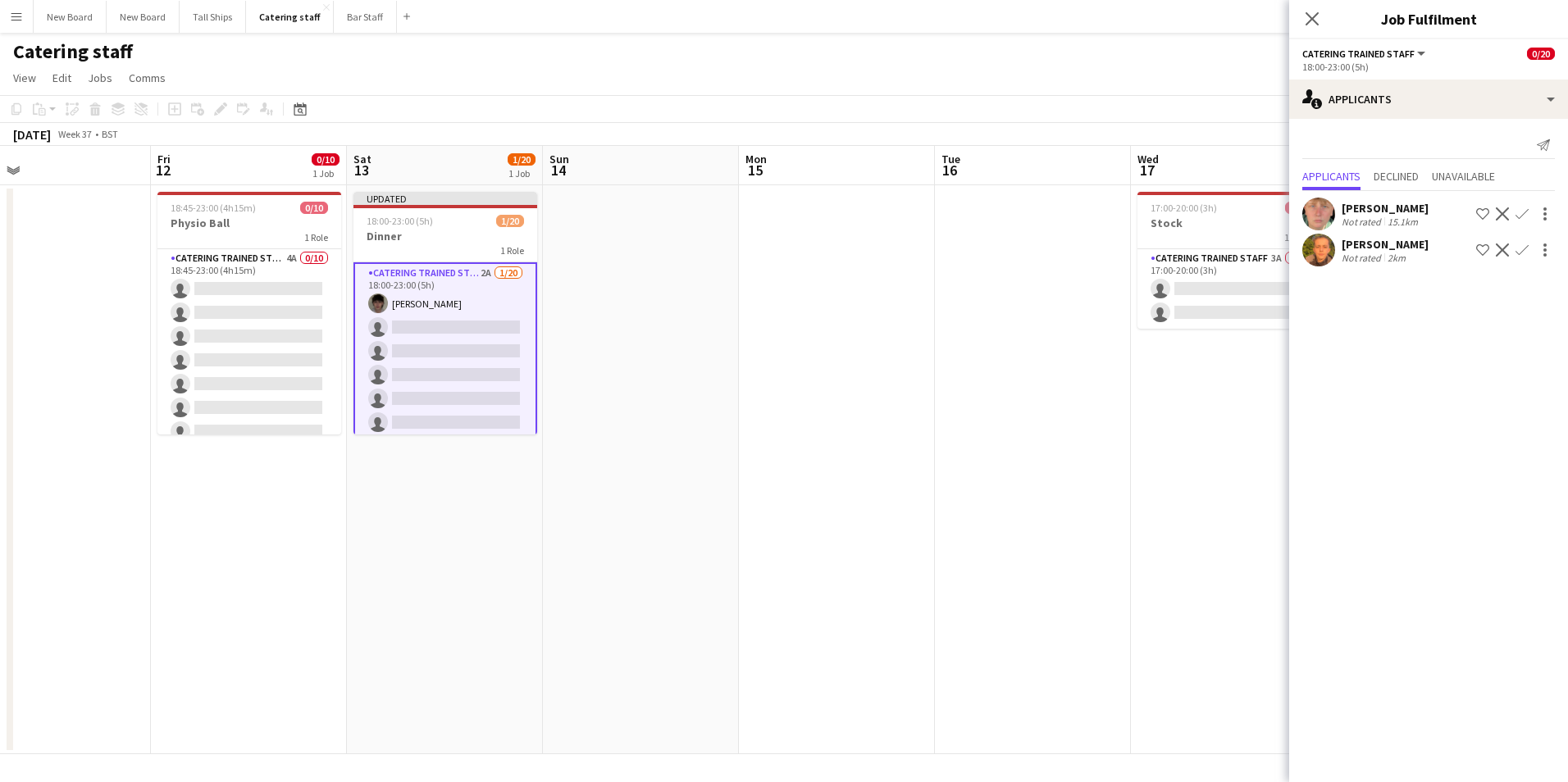
click at [1524, 250] on app-icon "Confirm" at bounding box center [1522, 251] width 13 height 13
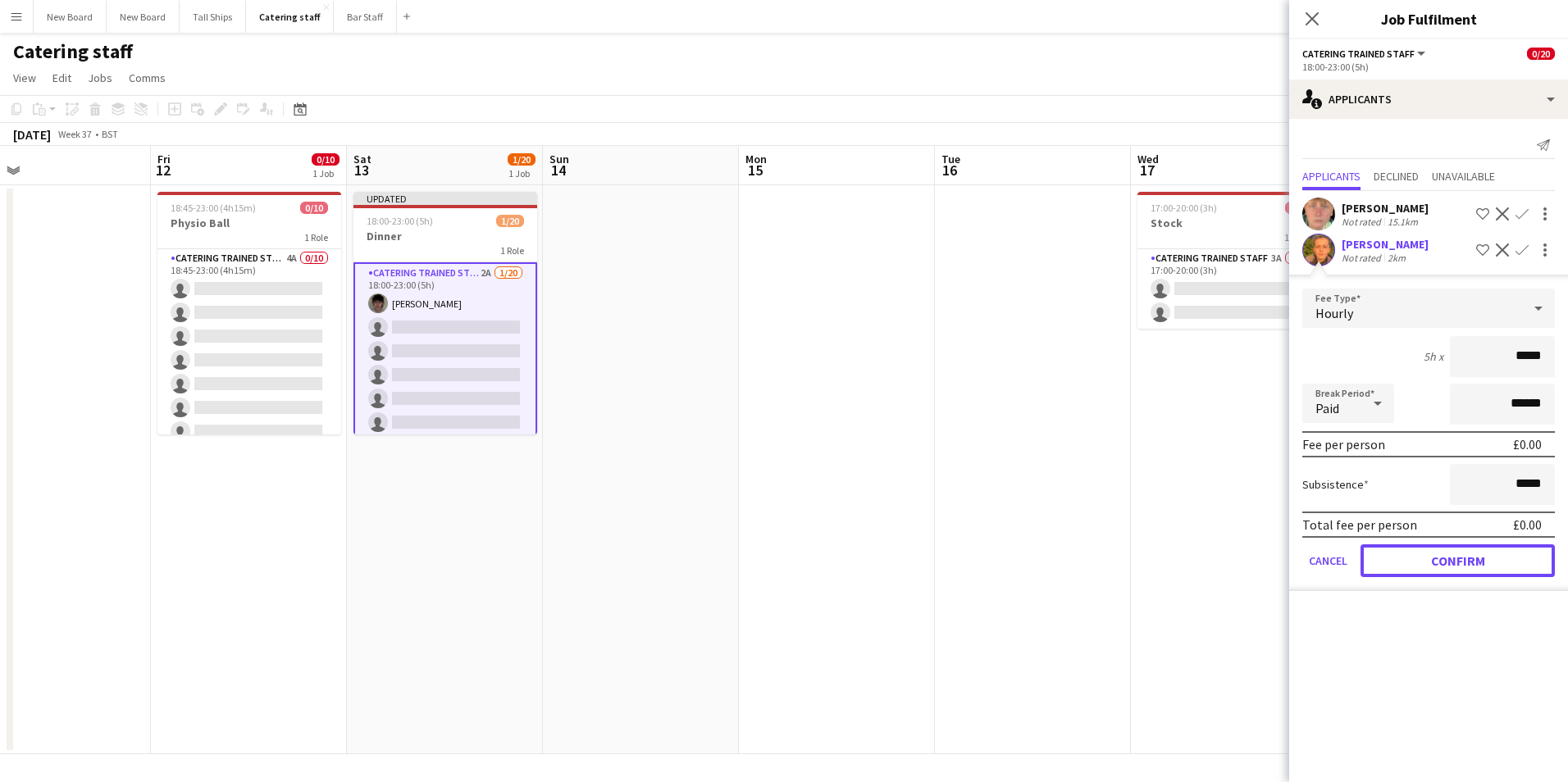
drag, startPoint x: 1511, startPoint y: 565, endPoint x: 1538, endPoint y: 565, distance: 27.0
click at [1511, 565] on button "Confirm" at bounding box center [1458, 561] width 195 height 33
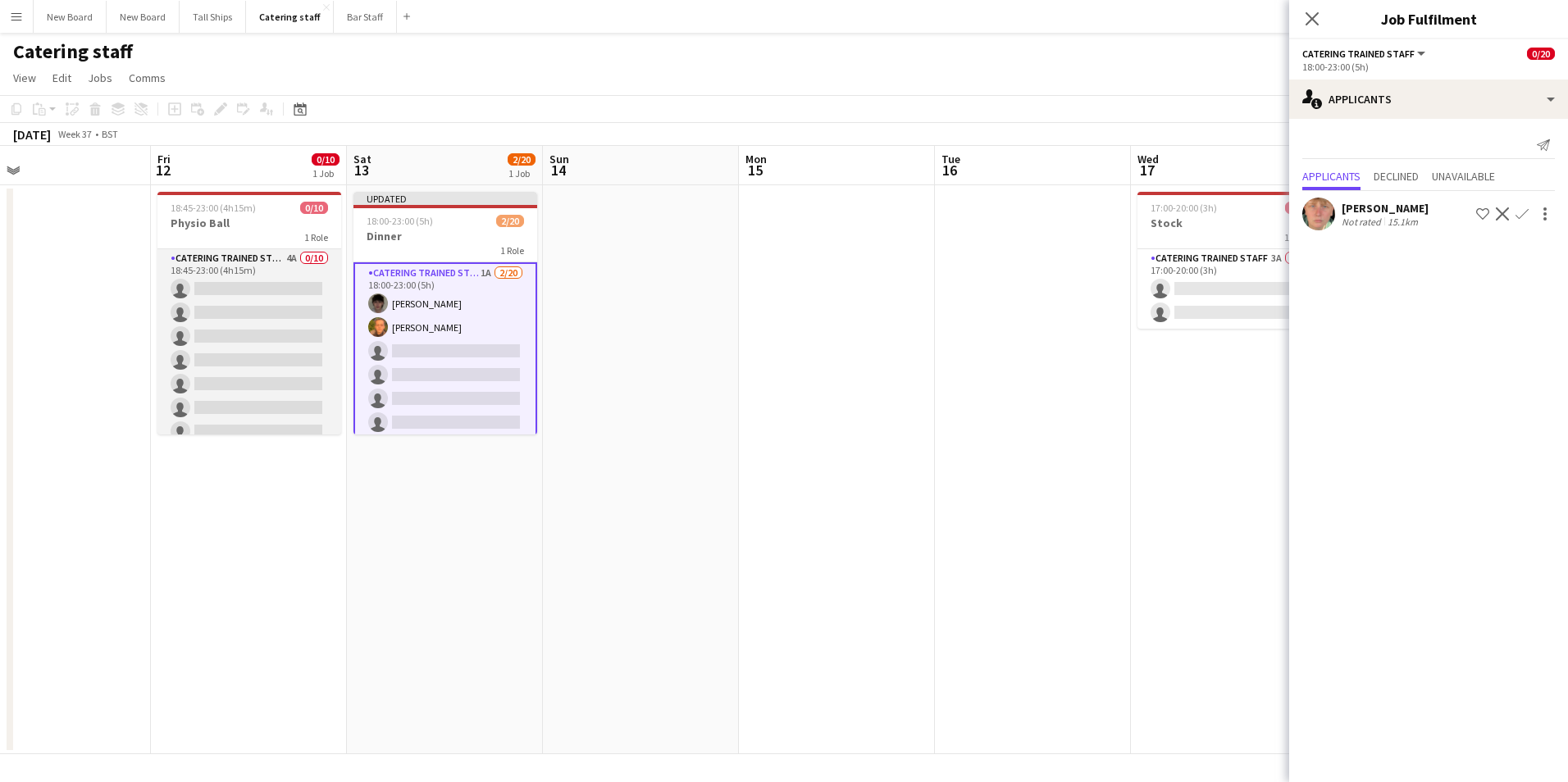
click at [230, 284] on app-card-role "Catering trained staff 4A 0/10 18:45-23:00 (4h15m) single-neutral-actions singl…" at bounding box center [249, 384] width 183 height 269
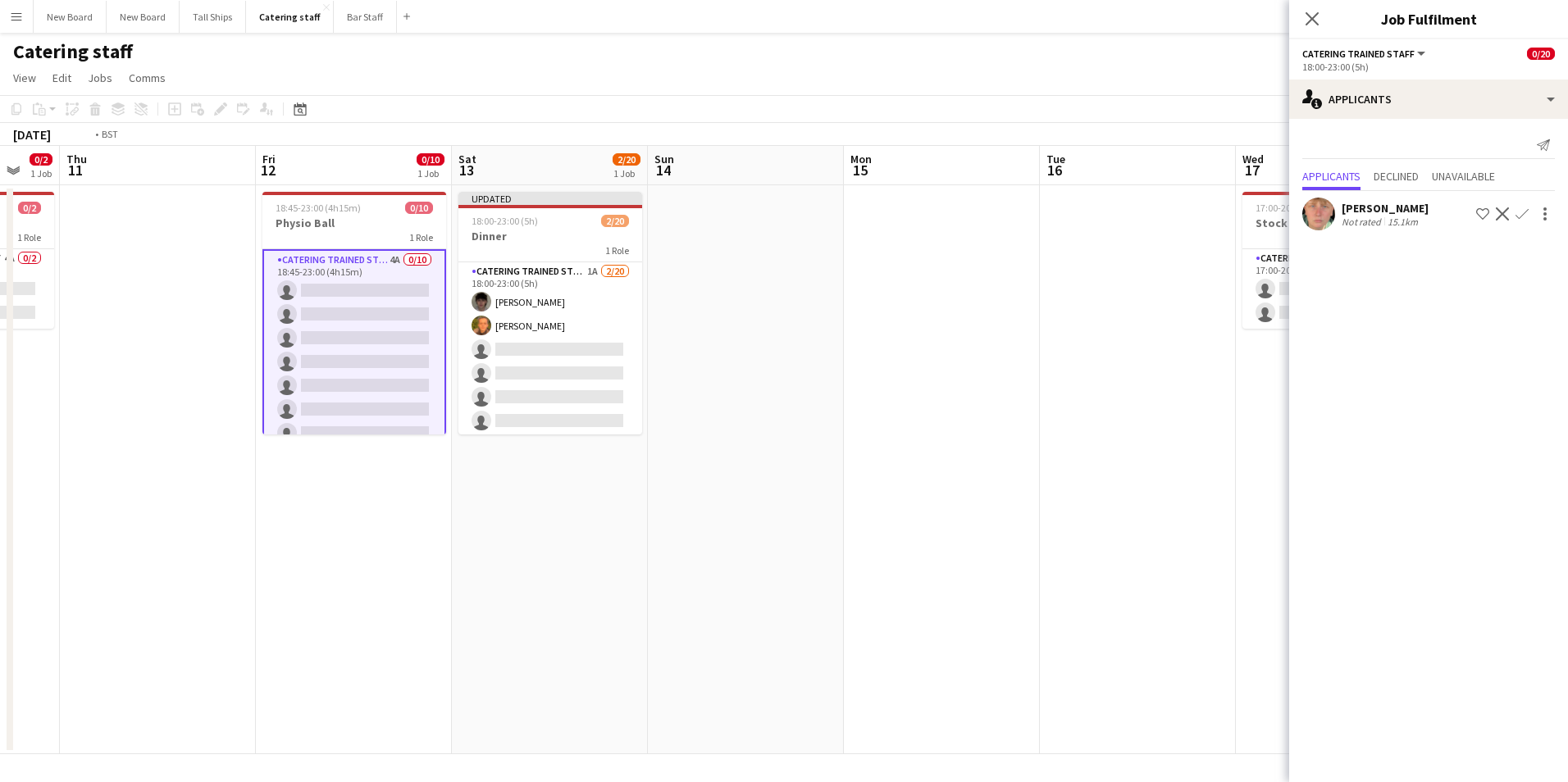
drag, startPoint x: 323, startPoint y: 660, endPoint x: 971, endPoint y: 548, distance: 657.6
click at [1009, 567] on app-calendar-viewport "Mon 8 Tue 9 Wed 10 0/2 1 Job Thu 11 Fri 12 0/10 1 Job Sat 13 2/20 1 Job Sun 14 …" at bounding box center [784, 449] width 1568 height 608
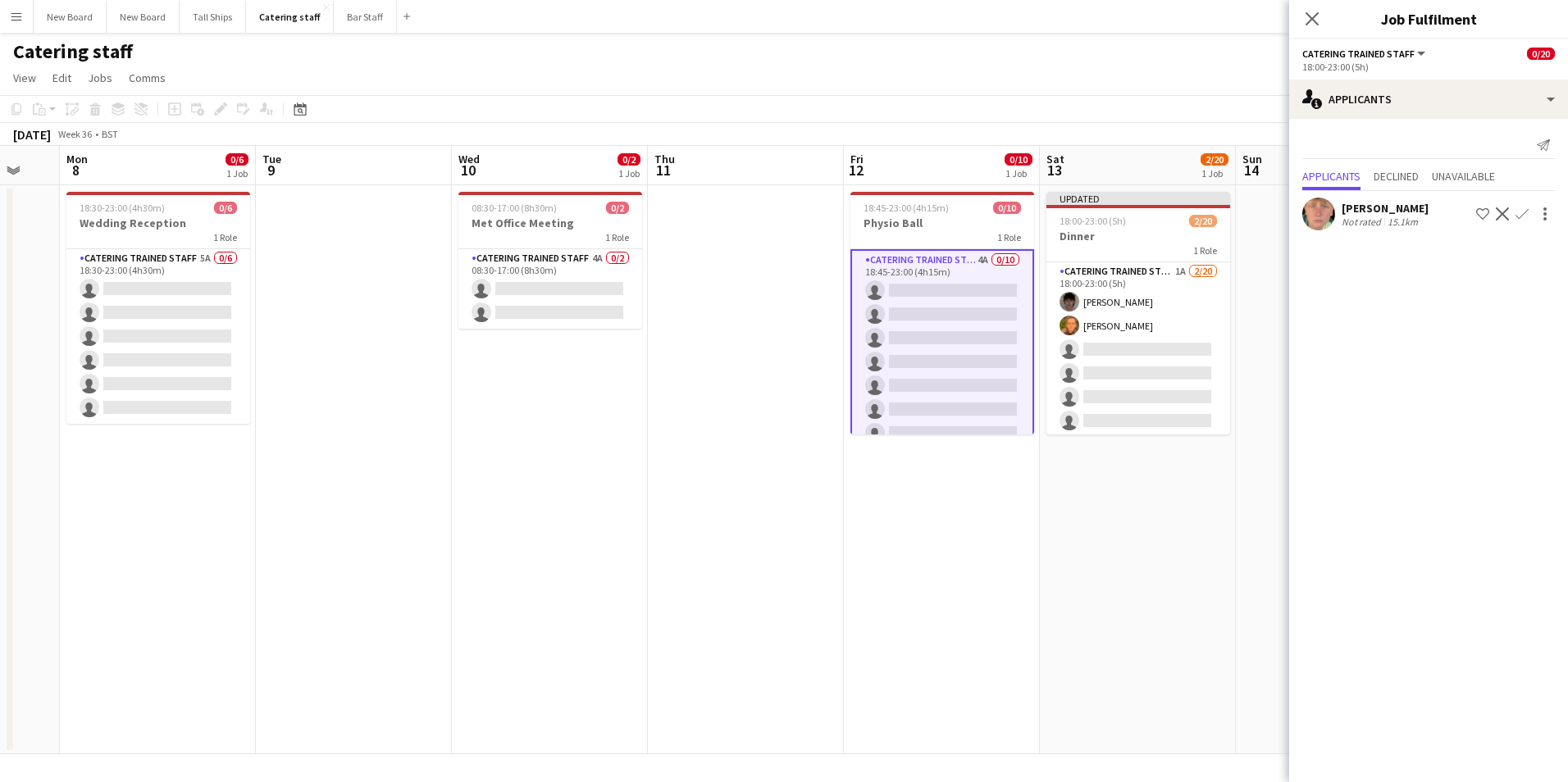
scroll to position [0, 535]
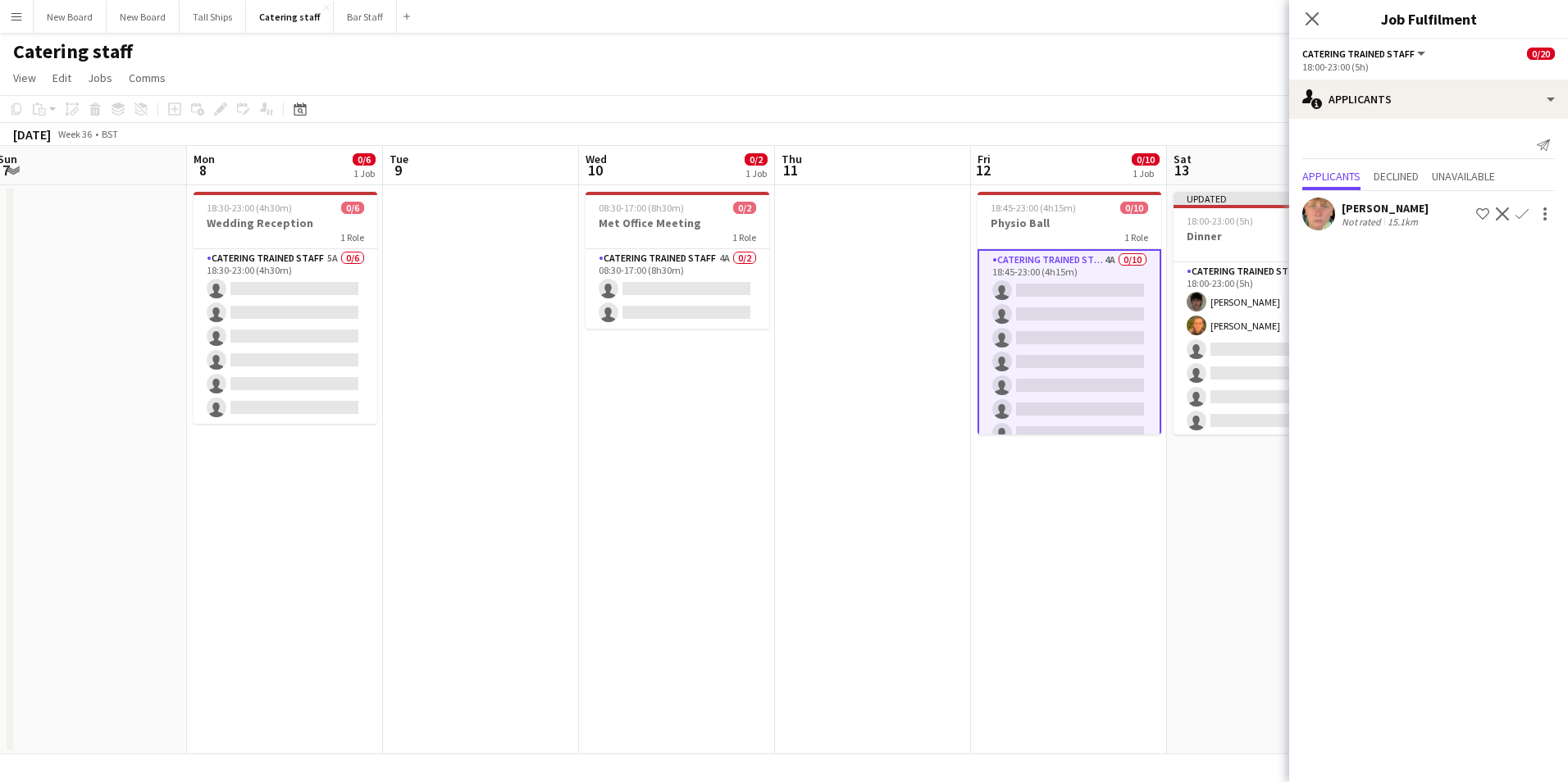
drag, startPoint x: 339, startPoint y: 443, endPoint x: 665, endPoint y: 448, distance: 326.0
click at [676, 460] on app-calendar-viewport "Fri 5 Sat 6 0/4 1 Job Sun 7 Mon 8 0/6 1 Job Tue 9 Wed 10 0/2 1 Job Thu 11 Fri 1…" at bounding box center [784, 449] width 1568 height 608
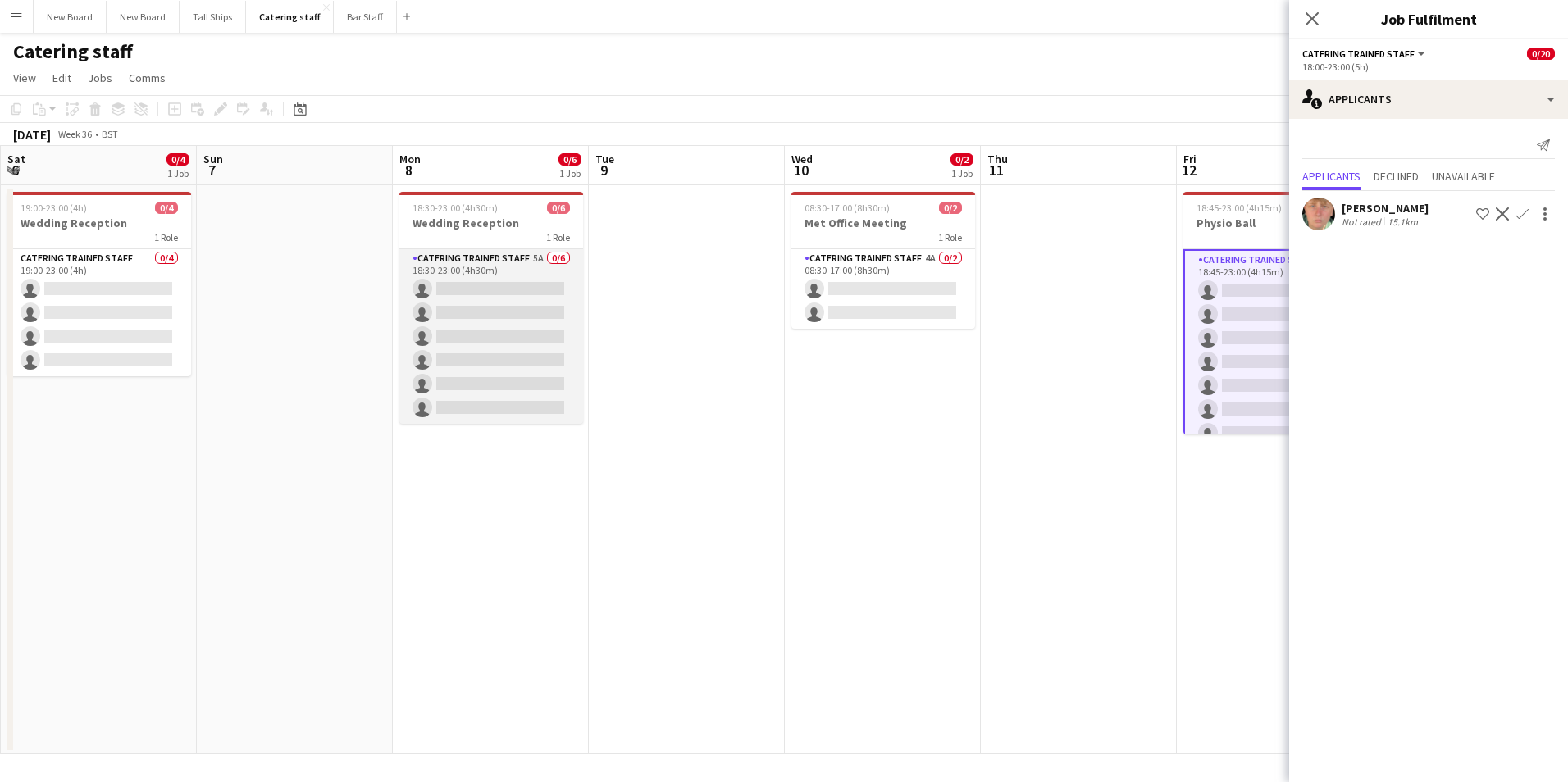
click at [488, 289] on app-card-role "Catering trained staff 5A 0/6 18:30-23:00 (4h30m) single-neutral-actions single…" at bounding box center [491, 337] width 183 height 175
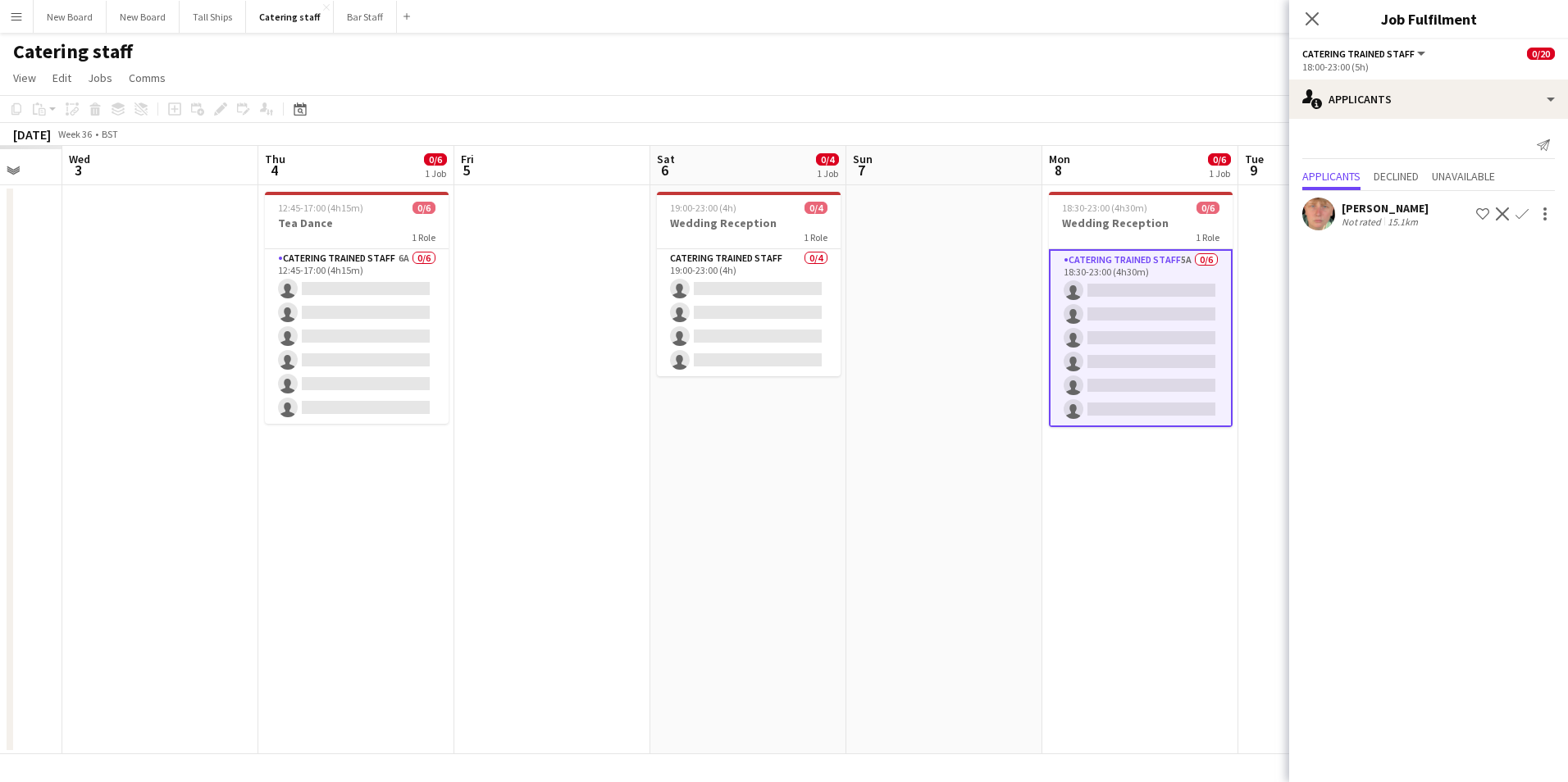
scroll to position [0, 452]
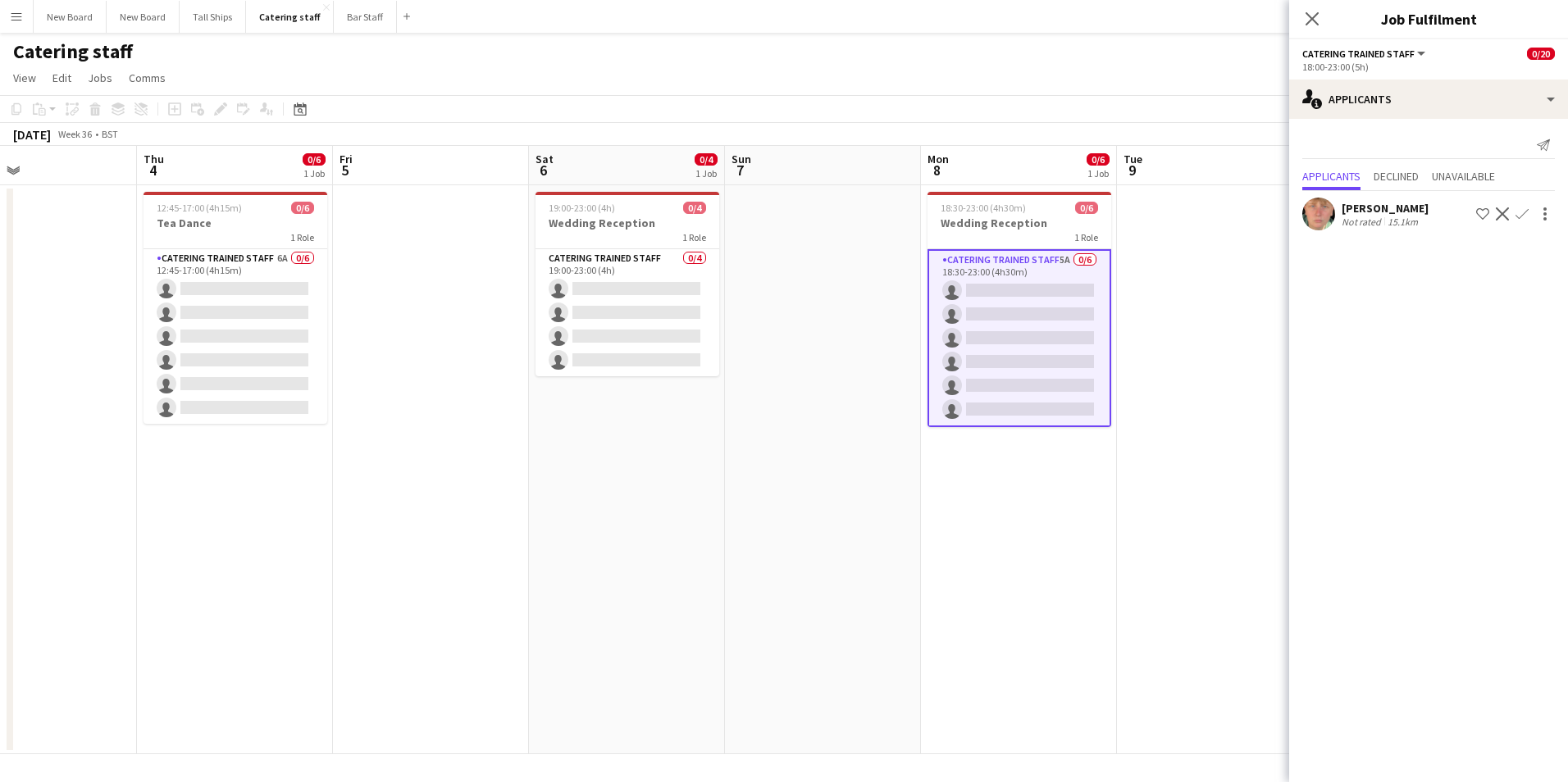
drag, startPoint x: 618, startPoint y: 429, endPoint x: 1131, endPoint y: 419, distance: 513.1
click at [1144, 421] on app-calendar-viewport "Mon 1 Tue 2 Wed 3 Thu 4 0/6 1 Job Fri 5 Sat 6 0/4 1 Job Sun 7 Mon 8 0/6 1 Job T…" at bounding box center [784, 449] width 1568 height 608
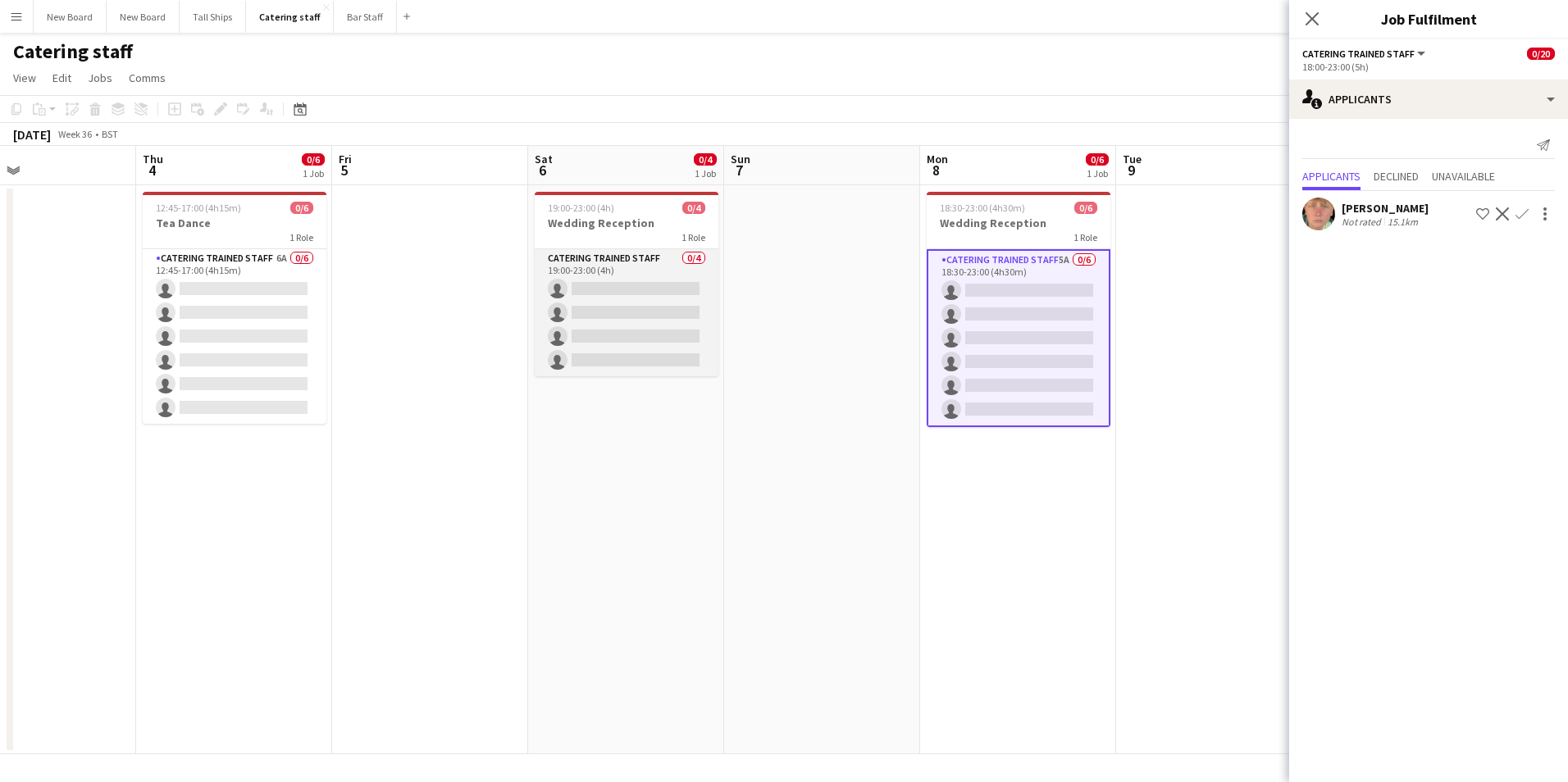
drag, startPoint x: 647, startPoint y: 282, endPoint x: 655, endPoint y: 280, distance: 8.2
click at [649, 280] on app-card-role "Catering trained staff 0/4 19:00-23:00 (4h) single-neutral-actions single-neutr…" at bounding box center [626, 313] width 183 height 127
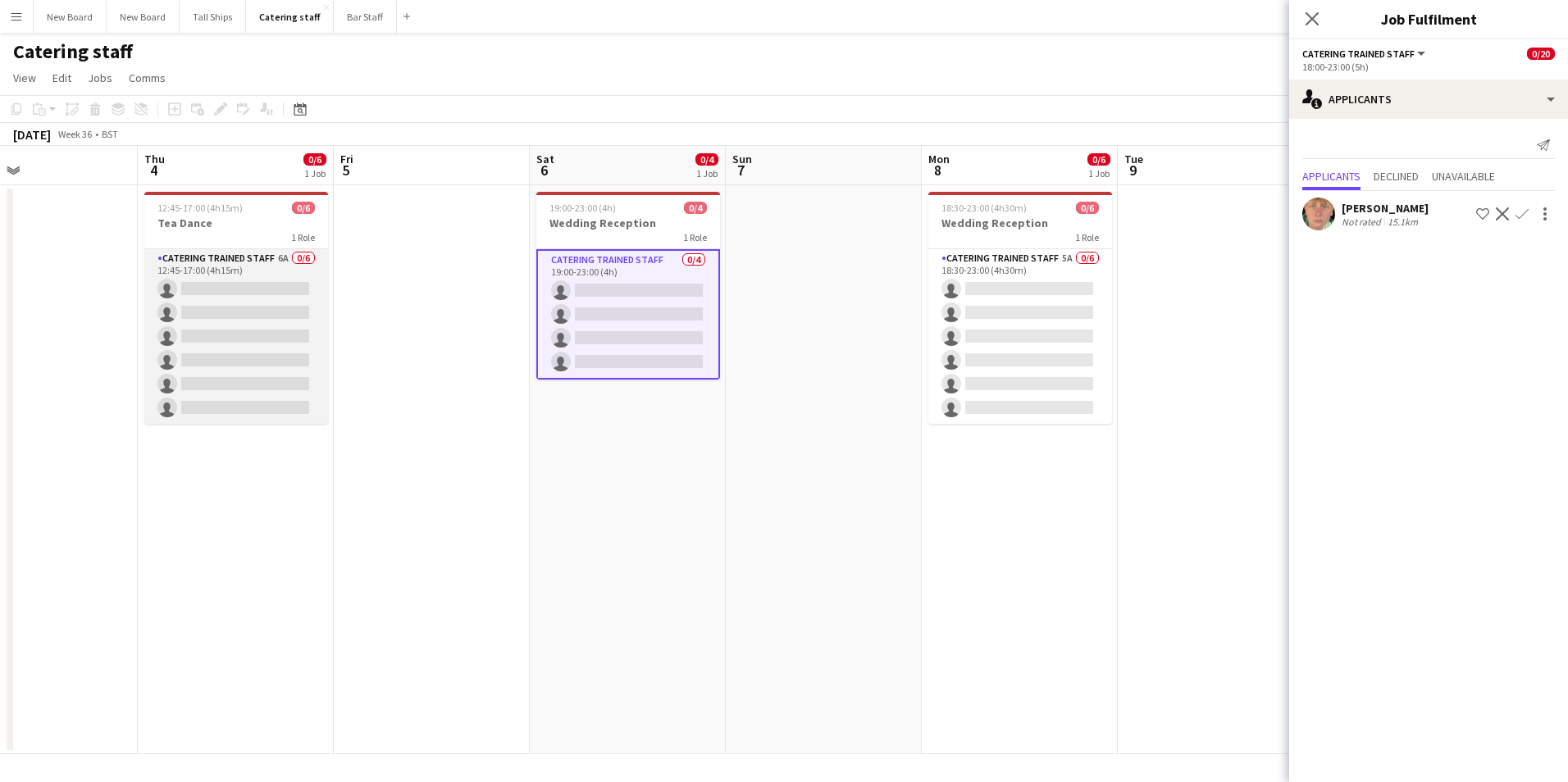
click at [248, 276] on app-card-role "Catering trained staff 6A 0/6 12:45-17:00 (4h15m) single-neutral-actions single…" at bounding box center [236, 337] width 183 height 175
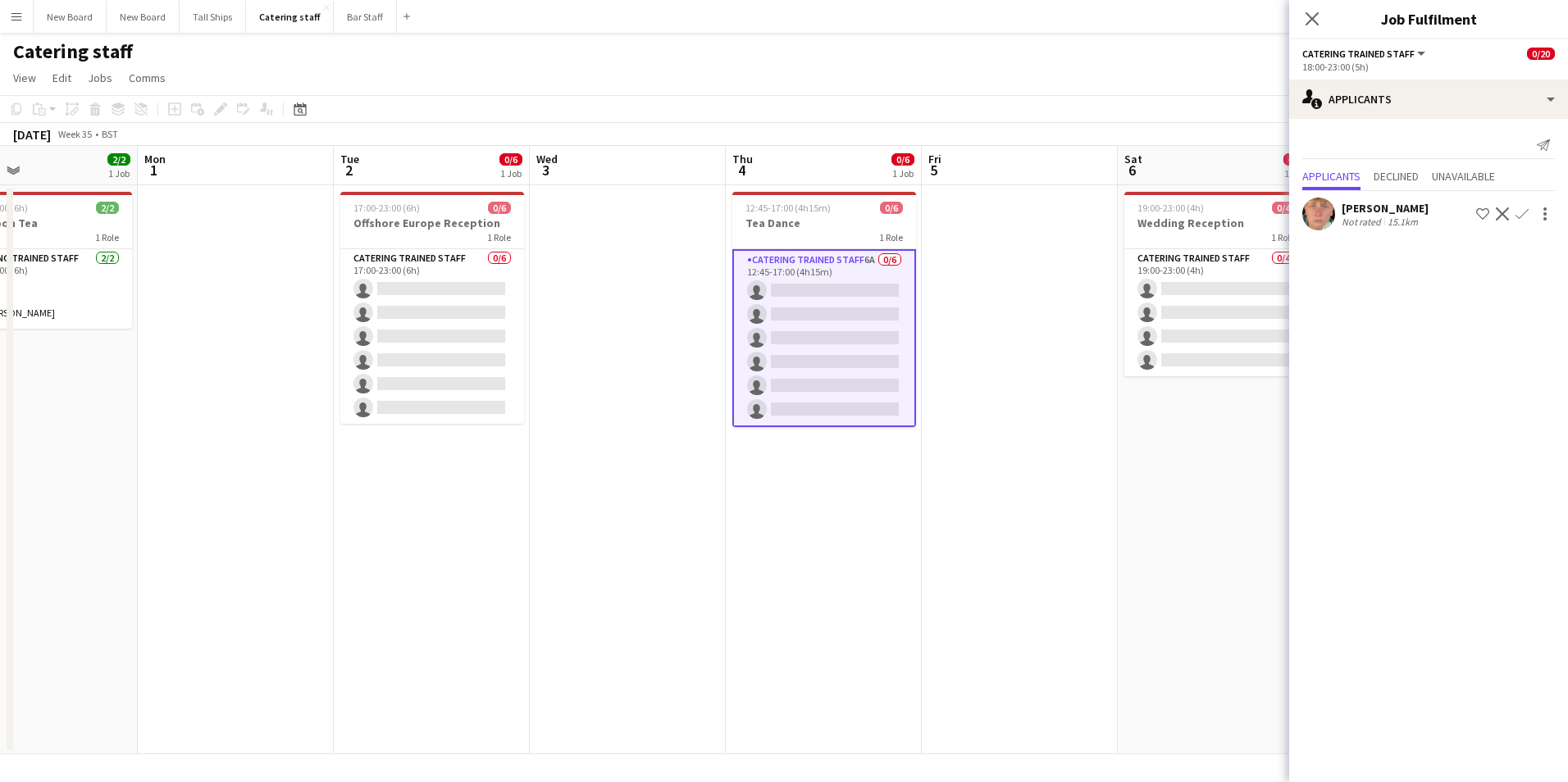
scroll to position [0, 423]
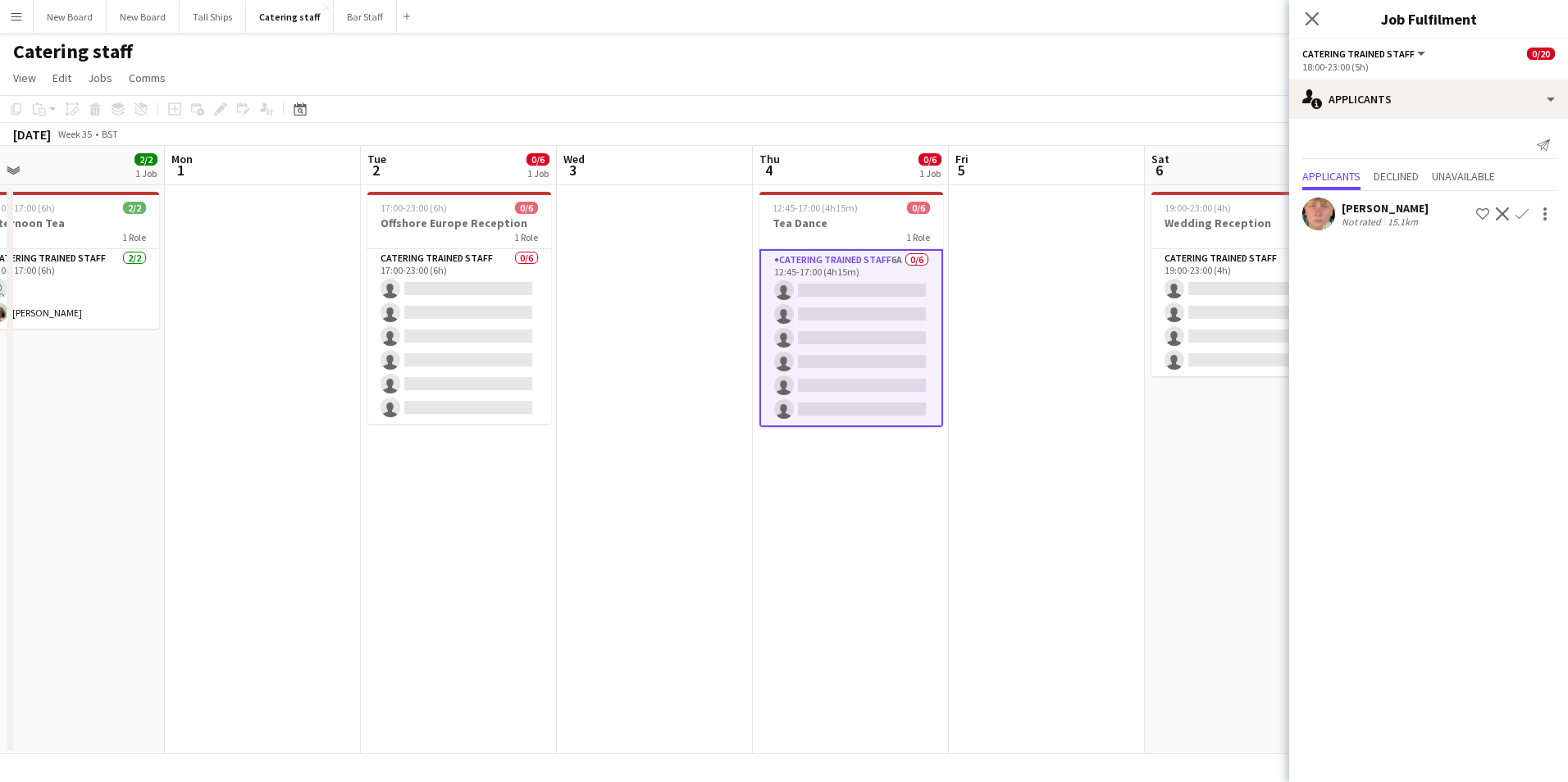
drag, startPoint x: 950, startPoint y: 513, endPoint x: 1458, endPoint y: 548, distance: 509.2
click at [1482, 555] on body "Menu Boards Boards Boards All jobs Status Workforce Workforce My Workforce Recr…" at bounding box center [784, 391] width 1568 height 782
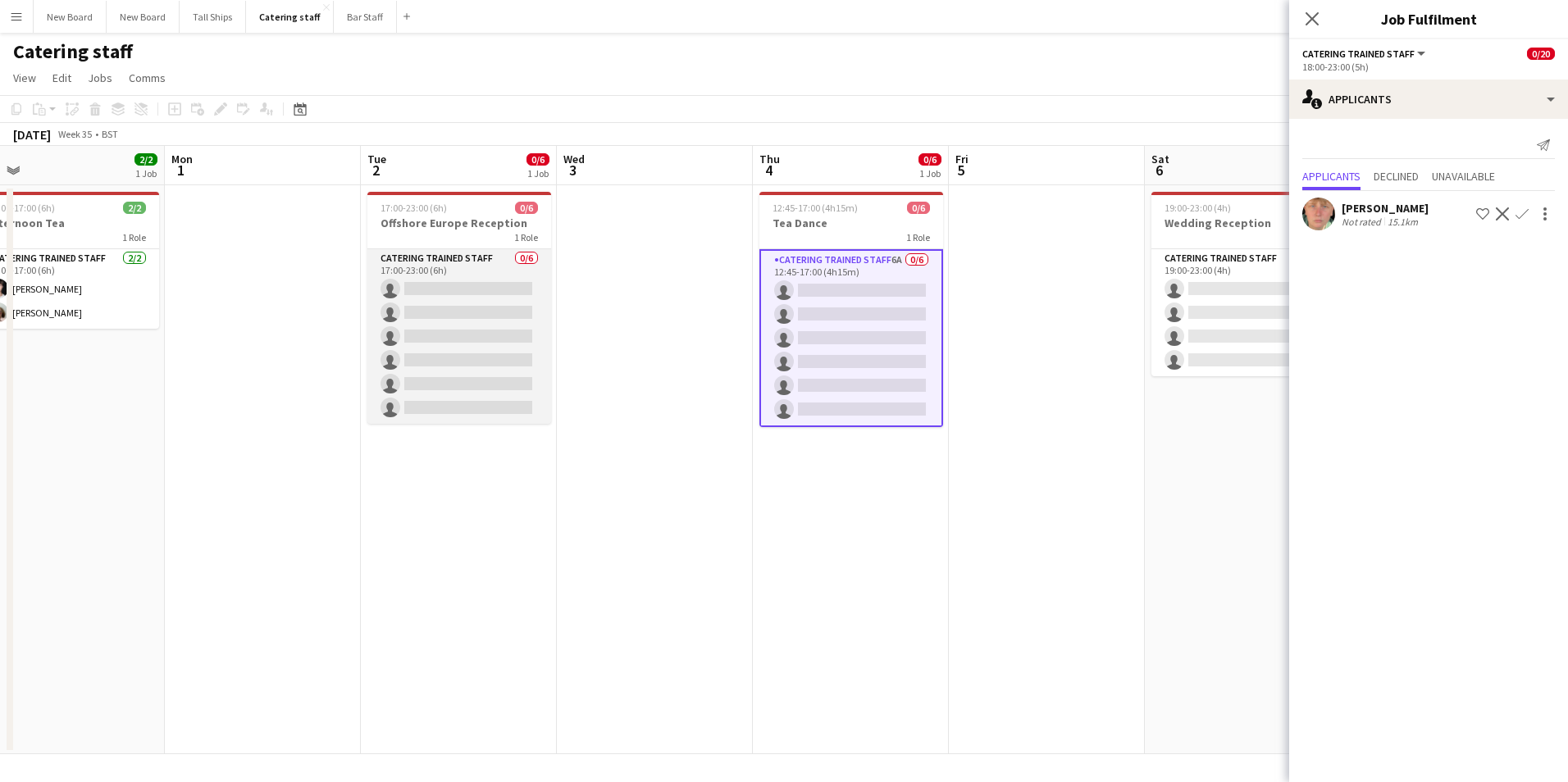
click at [462, 289] on app-card-role "Catering trained staff 0/6 17:00-23:00 (6h) single-neutral-actions single-neutr…" at bounding box center [459, 337] width 183 height 175
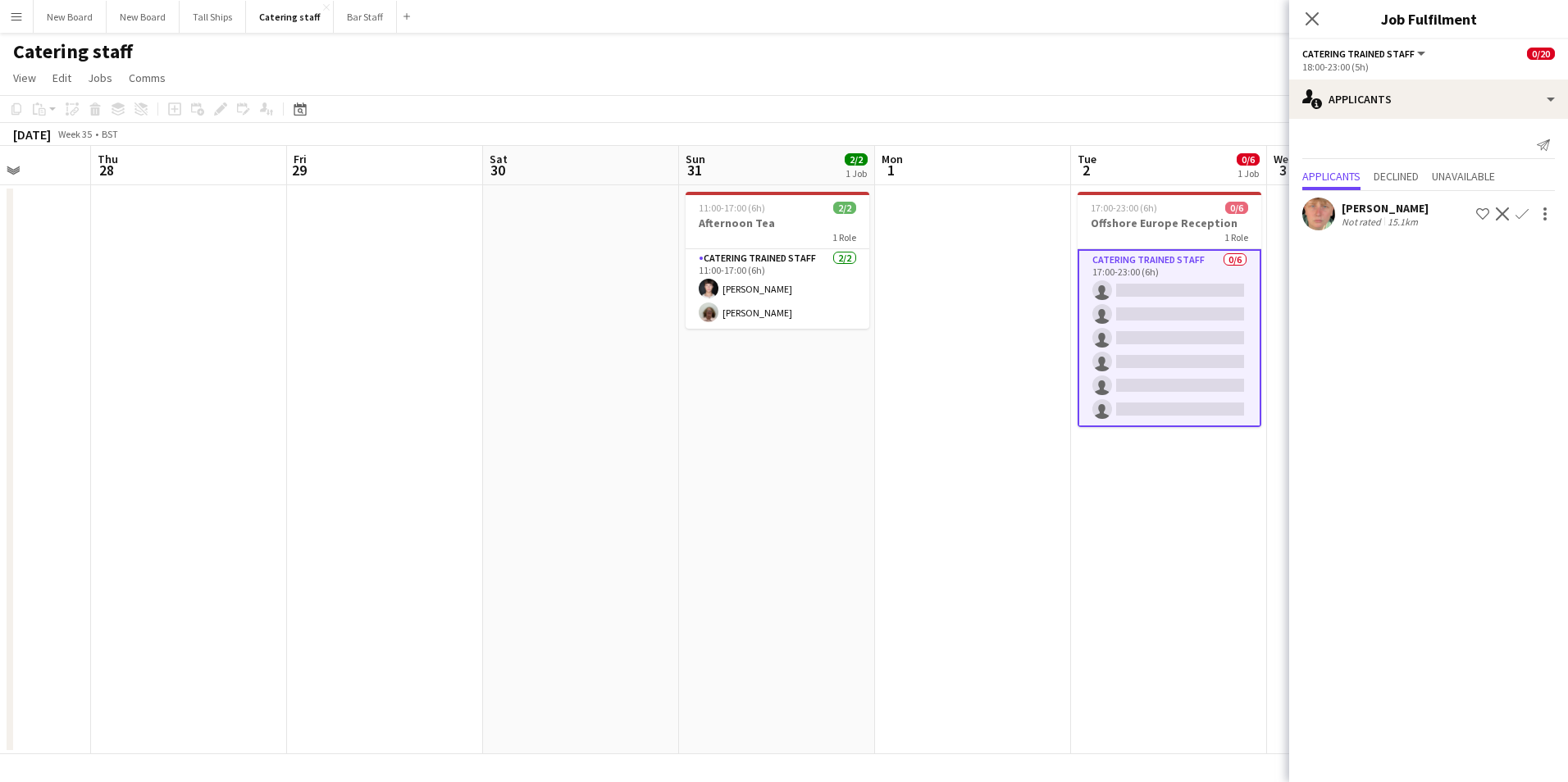
drag, startPoint x: 386, startPoint y: 480, endPoint x: 700, endPoint y: 513, distance: 315.7
click at [636, 503] on app-calendar-viewport "Mon 25 Tue 26 Wed 27 Thu 28 Fri 29 Sat 30 Sun 31 2/2 1 Job Mon 1 Tue 2 0/6 1 Jo…" at bounding box center [784, 449] width 1568 height 608
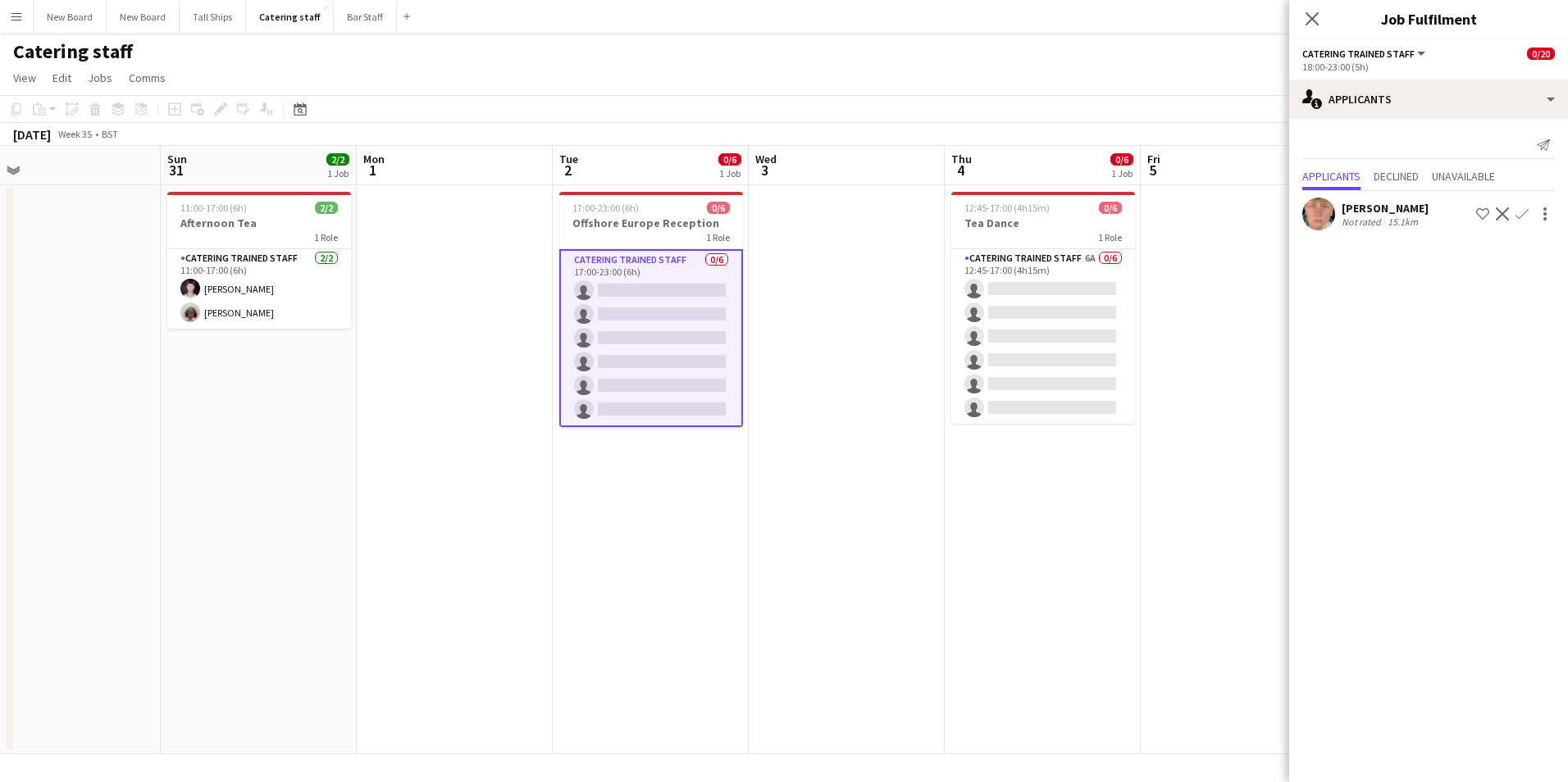
drag, startPoint x: 1108, startPoint y: 544, endPoint x: 793, endPoint y: 648, distance: 331.7
click at [791, 648] on app-calendar-viewport "Wed 27 Thu 28 Fri 29 Sat 30 Sun 31 2/2 1 Job Mon 1 Tue 2 0/6 1 Job Wed 3 Thu 4 …" at bounding box center [784, 449] width 1568 height 608
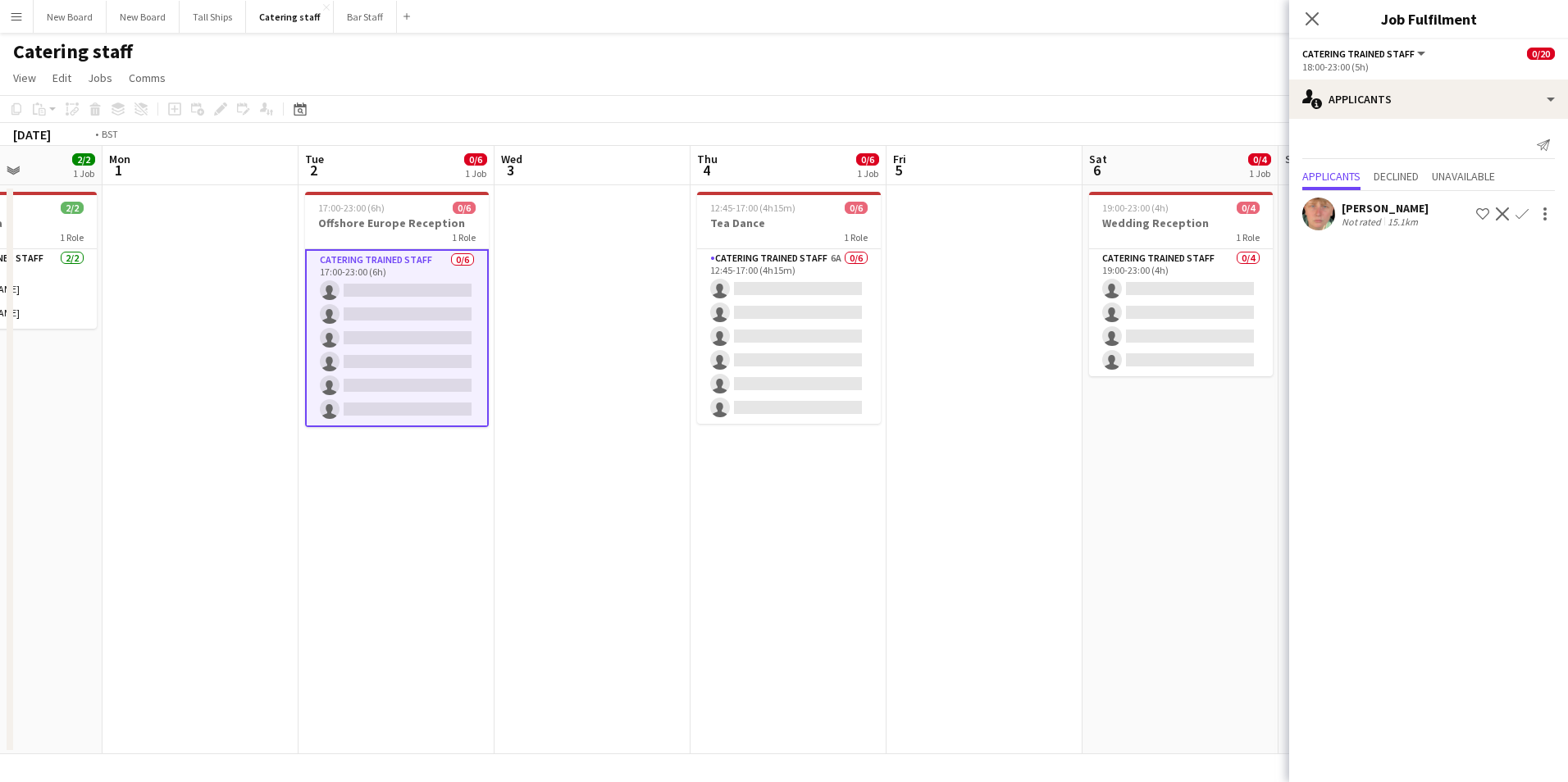
drag, startPoint x: 999, startPoint y: 611, endPoint x: 576, endPoint y: 604, distance: 423.1
click at [575, 606] on app-calendar-viewport "Fri 29 Sat 30 Sun 31 2/2 1 Job Mon 1 Tue 2 0/6 1 Job Wed 3 Thu 4 0/6 1 Job Fri …" at bounding box center [784, 449] width 1568 height 608
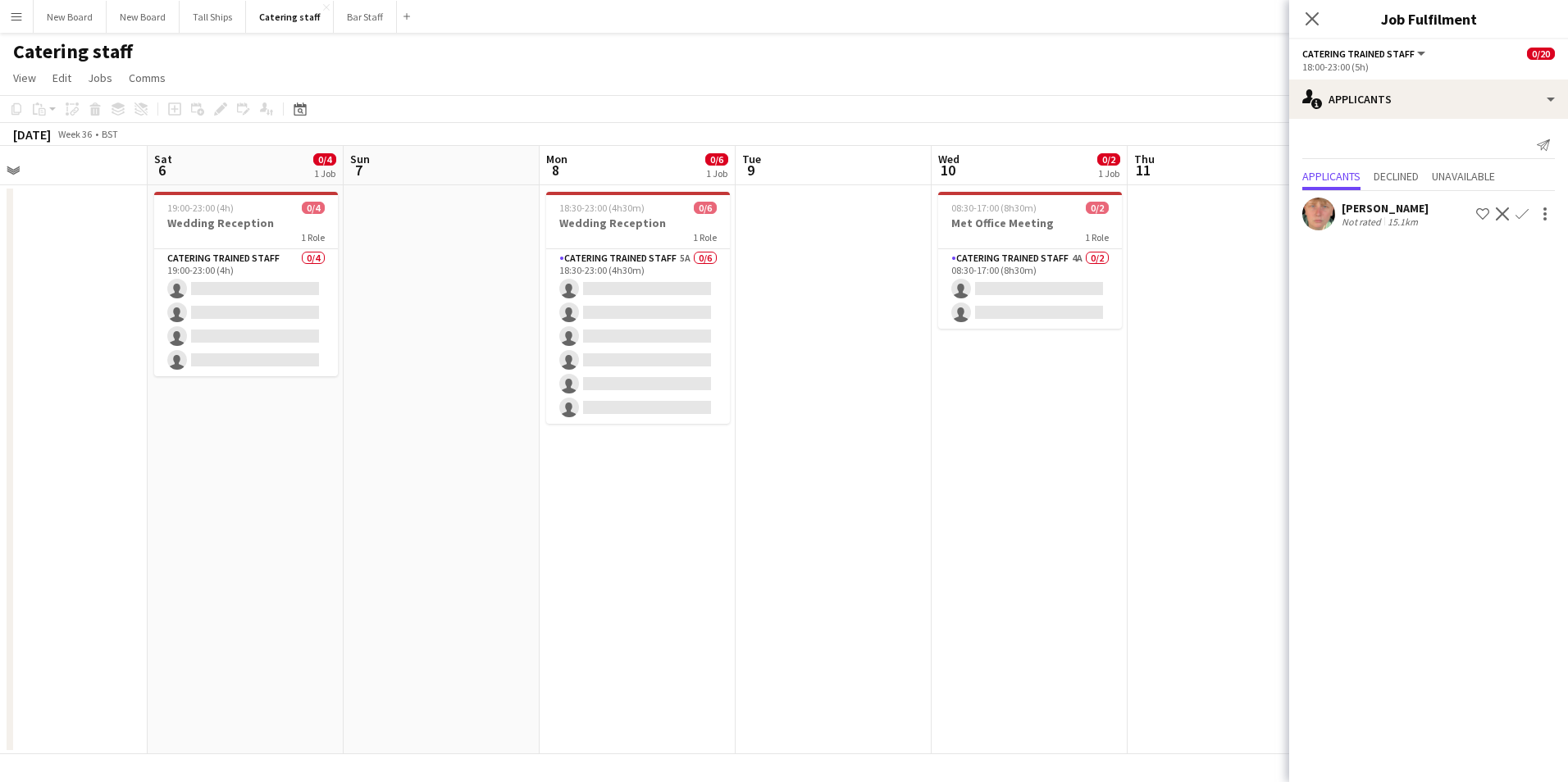
drag, startPoint x: 755, startPoint y: 584, endPoint x: 713, endPoint y: 560, distance: 48.4
click at [694, 580] on app-calendar-viewport "Tue 2 0/6 1 Job Wed 3 Thu 4 0/6 1 Job Fri 5 Sat 6 0/4 1 Job Sun 7 Mon 8 0/6 1 J…" at bounding box center [784, 449] width 1568 height 608
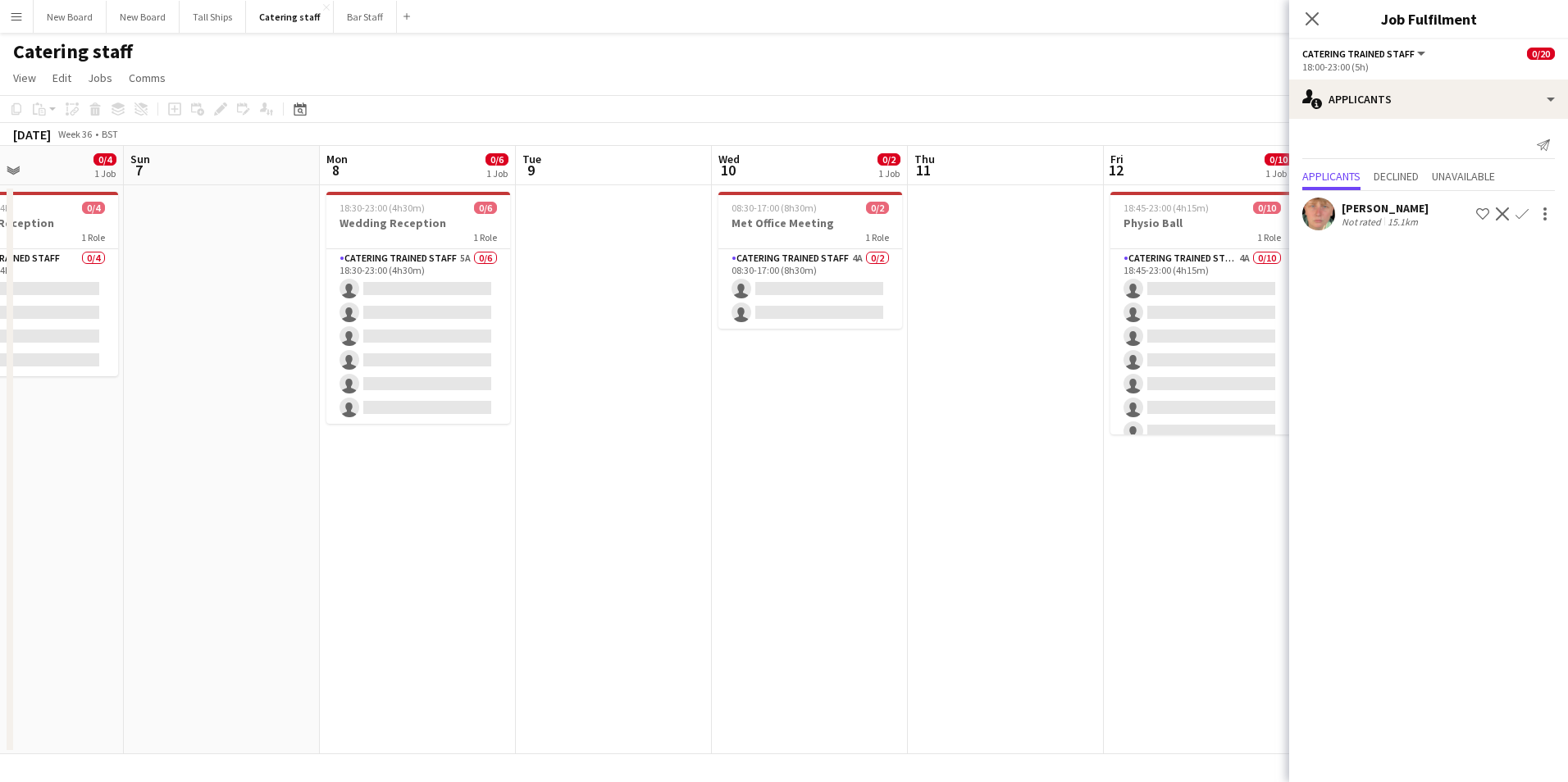
drag, startPoint x: 1198, startPoint y: 513, endPoint x: 650, endPoint y: 567, distance: 550.7
click at [647, 567] on app-calendar-viewport "Wed 3 Thu 4 0/6 1 Job Fri 5 Sat 6 0/4 1 Job Sun 7 Mon 8 0/6 1 Job Tue 9 Wed 10 …" at bounding box center [784, 449] width 1568 height 608
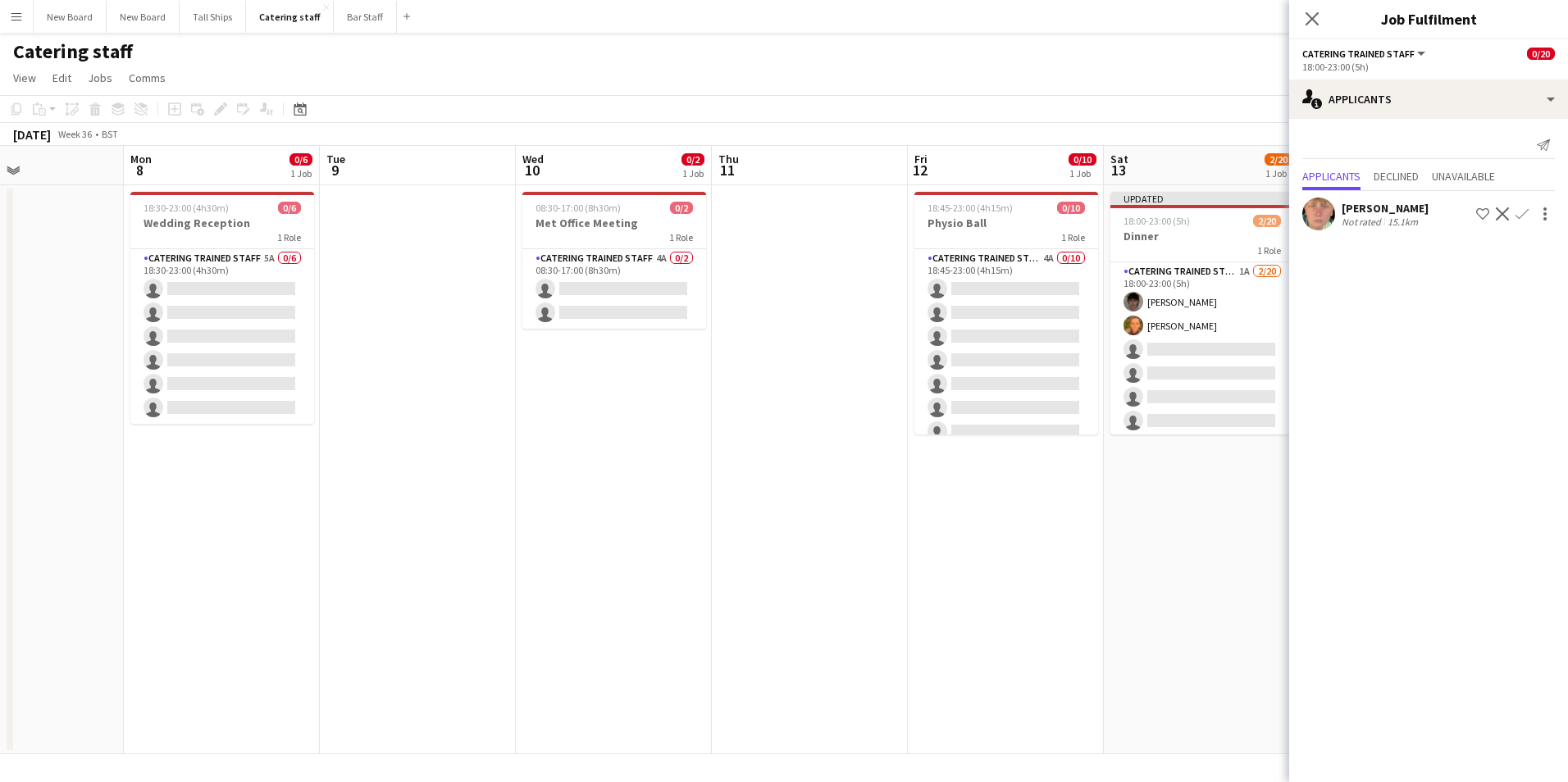
scroll to position [0, 633]
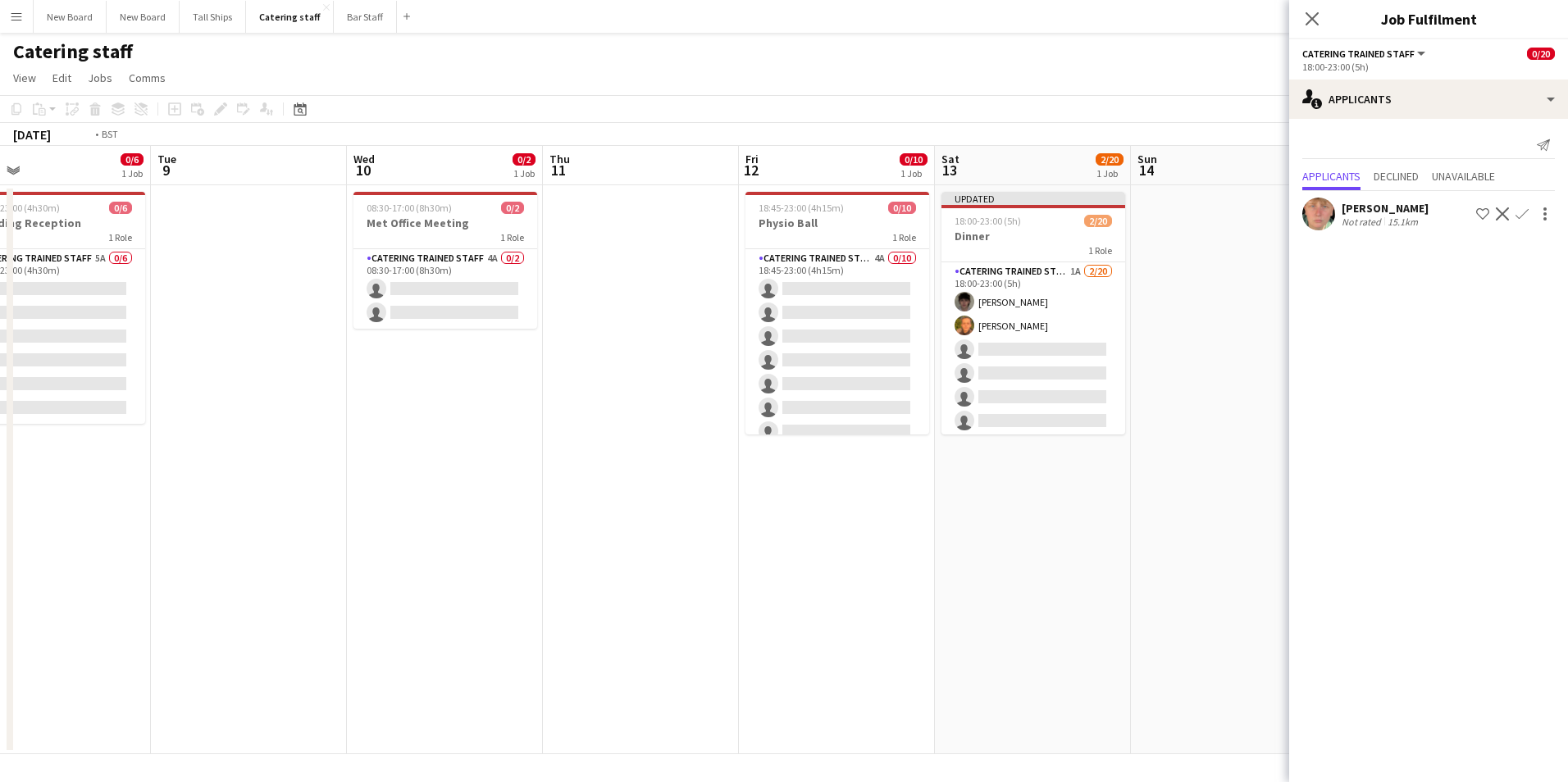
drag, startPoint x: 1089, startPoint y: 574, endPoint x: 741, endPoint y: 563, distance: 348.2
click at [741, 563] on app-calendar-viewport "Fri 5 Sat 6 0/4 1 Job Sun 7 Mon 8 0/6 1 Job Tue 9 Wed 10 0/2 1 Job Thu 11 Fri 1…" at bounding box center [784, 449] width 1568 height 608
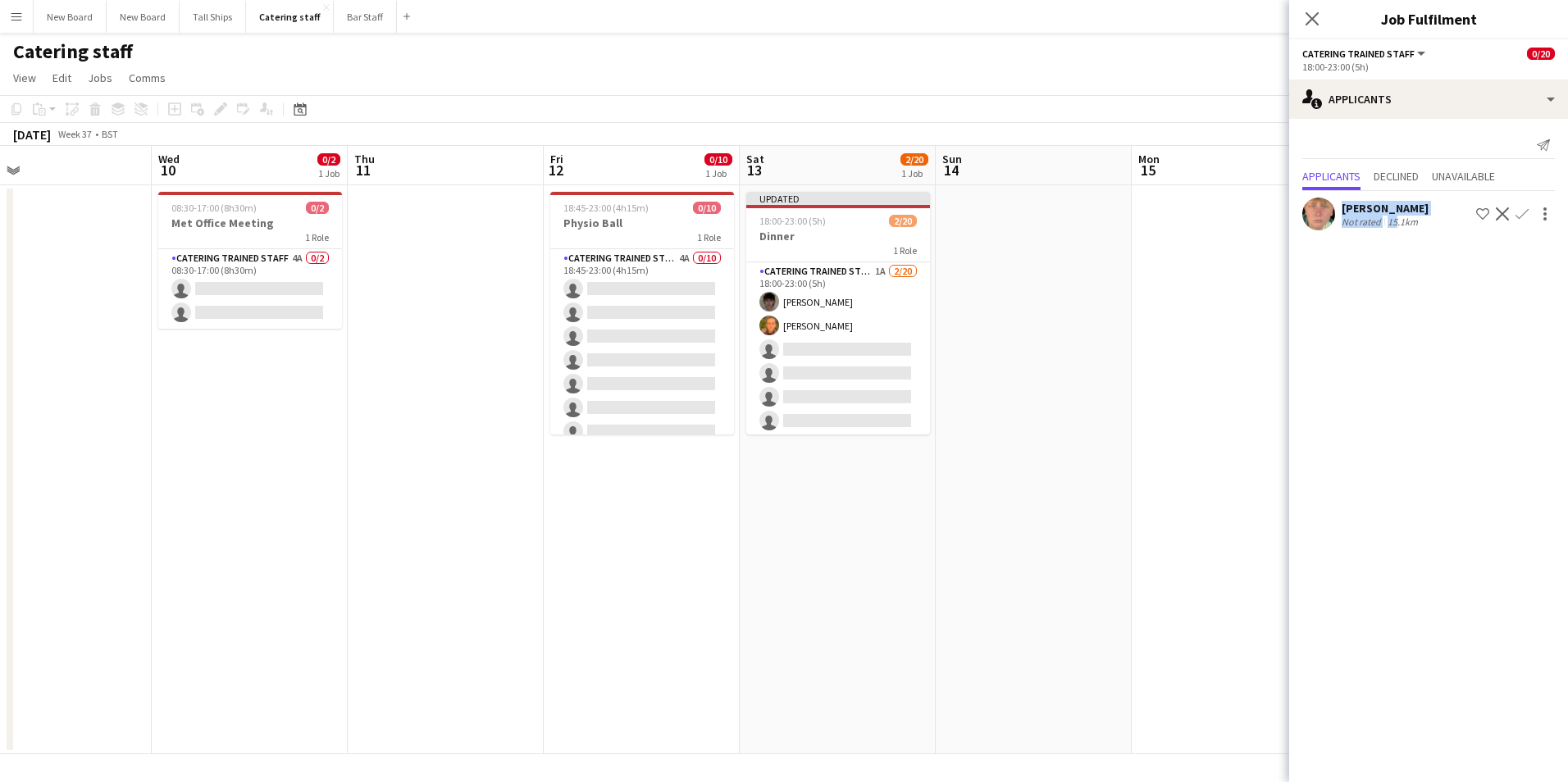
drag, startPoint x: 1393, startPoint y: 528, endPoint x: 1367, endPoint y: 538, distance: 27.9
click at [1368, 540] on mat-expansion-panel "users2 Applicants Send notification Applicants Declined Unavailable [PERSON_NAM…" at bounding box center [1428, 450] width 279 height 663
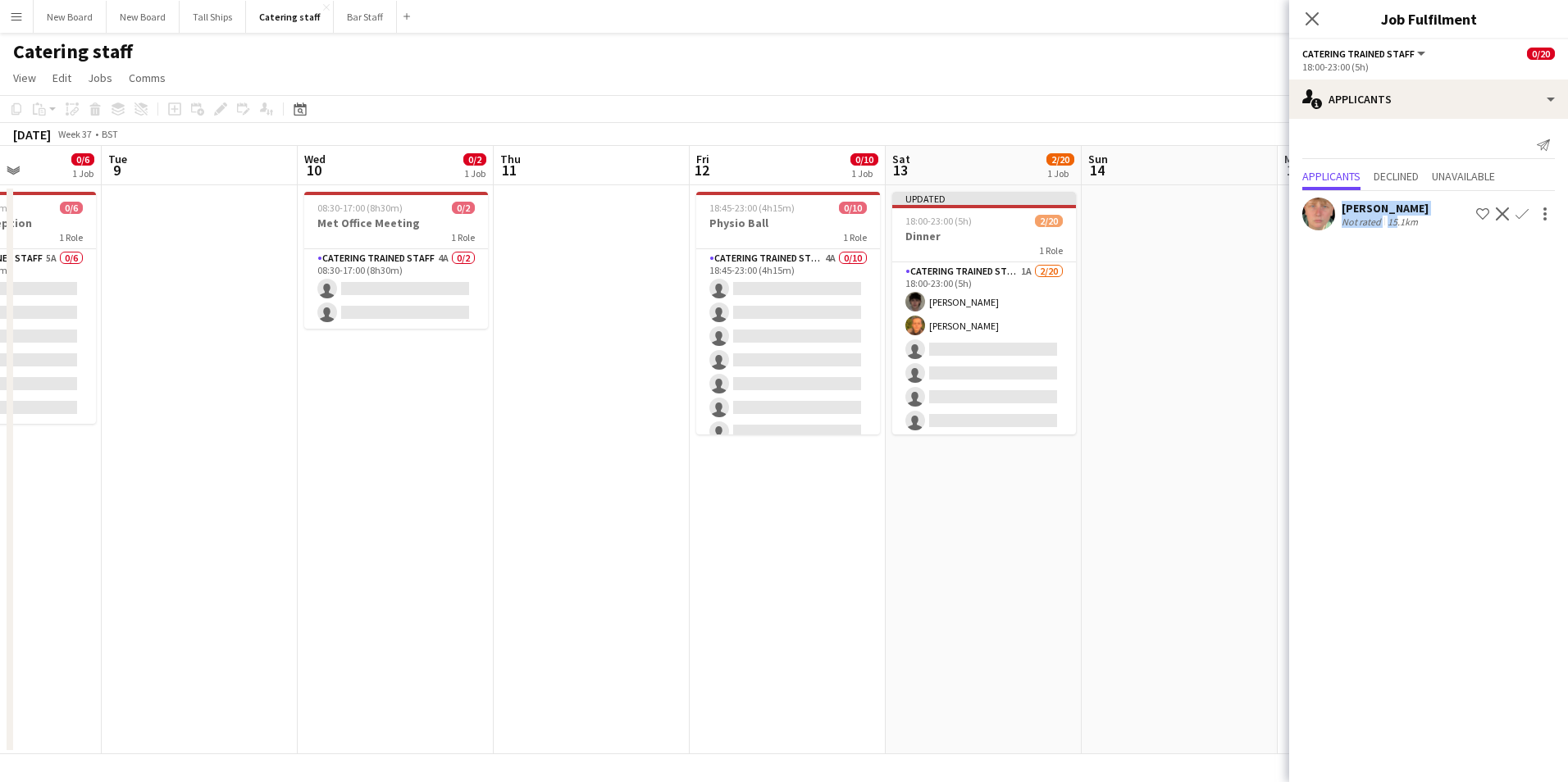
drag, startPoint x: 1367, startPoint y: 538, endPoint x: 633, endPoint y: 552, distance: 734.1
click at [633, 551] on app-calendar-viewport "Sat 6 0/4 1 Job Sun 7 Mon 8 0/6 1 Job Tue 9 Wed 10 0/2 1 Job Thu 11 Fri 12 0/10…" at bounding box center [784, 449] width 1568 height 608
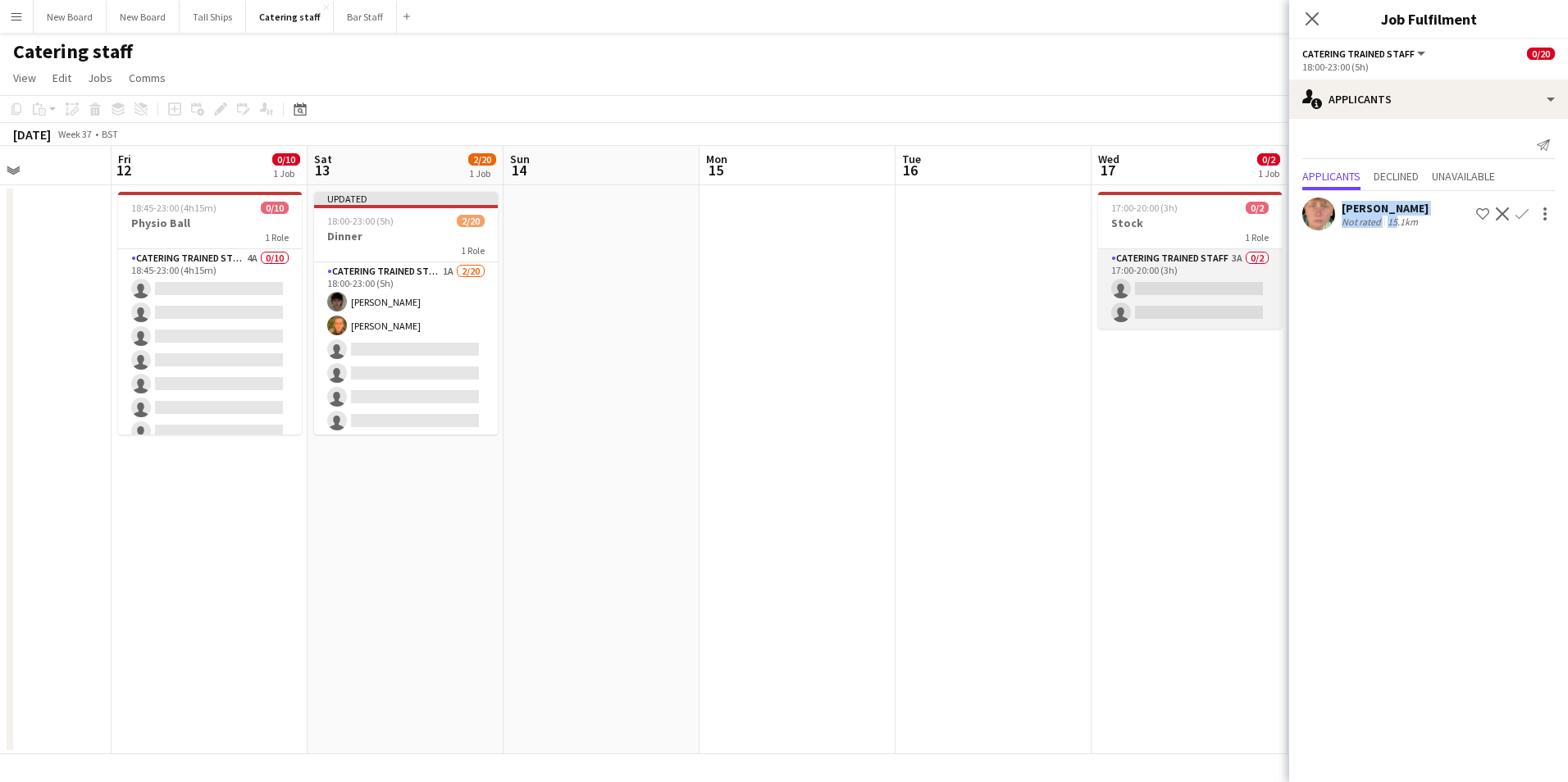
click at [1229, 278] on app-card-role "Catering trained staff 3A 0/2 17:00-20:00 (3h) single-neutral-actions single-ne…" at bounding box center [1190, 289] width 183 height 79
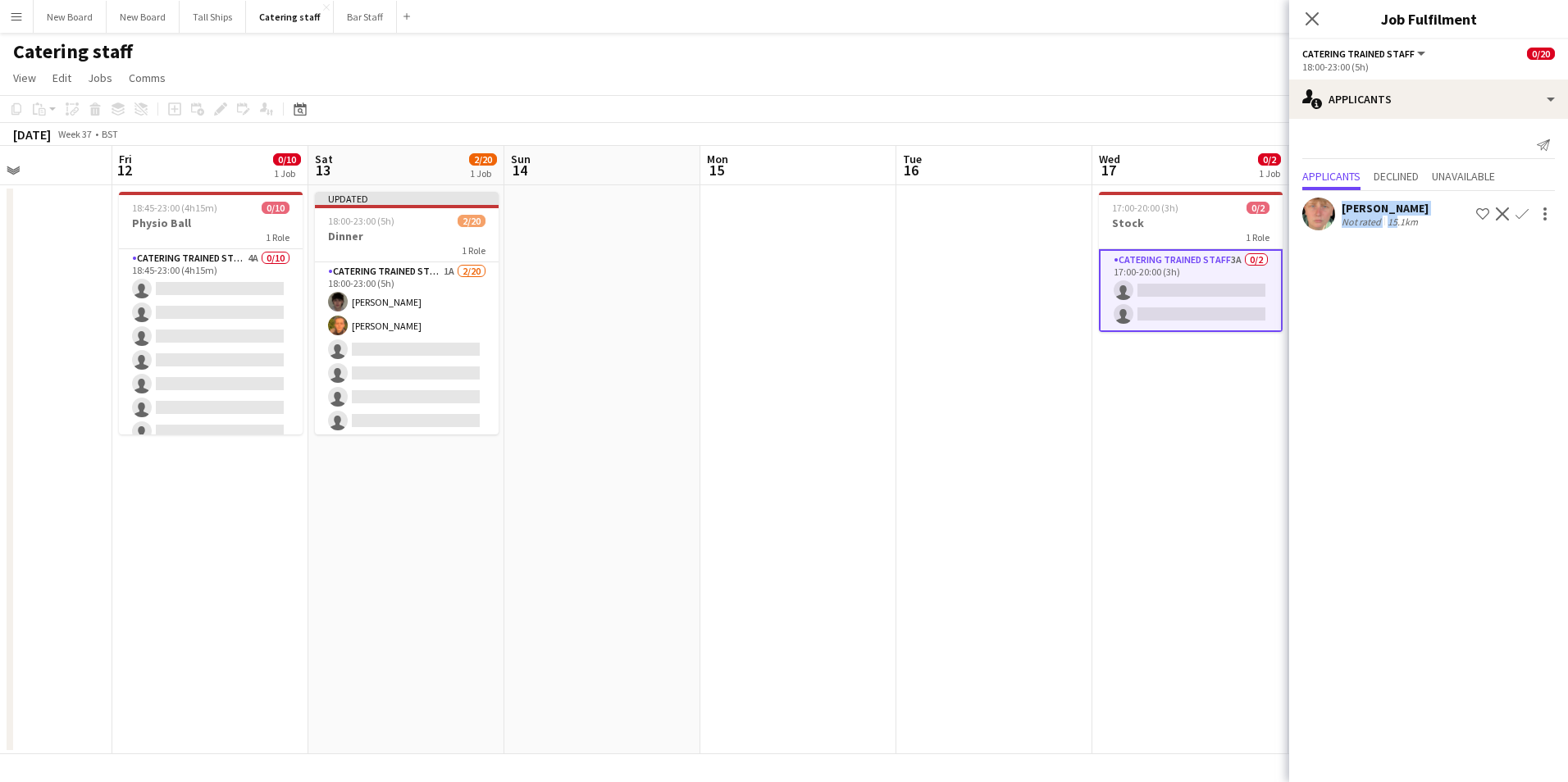
click at [1224, 295] on app-card-role "Catering trained staff 3A 0/2 17:00-20:00 (3h) single-neutral-actions single-ne…" at bounding box center [1191, 291] width 183 height 83
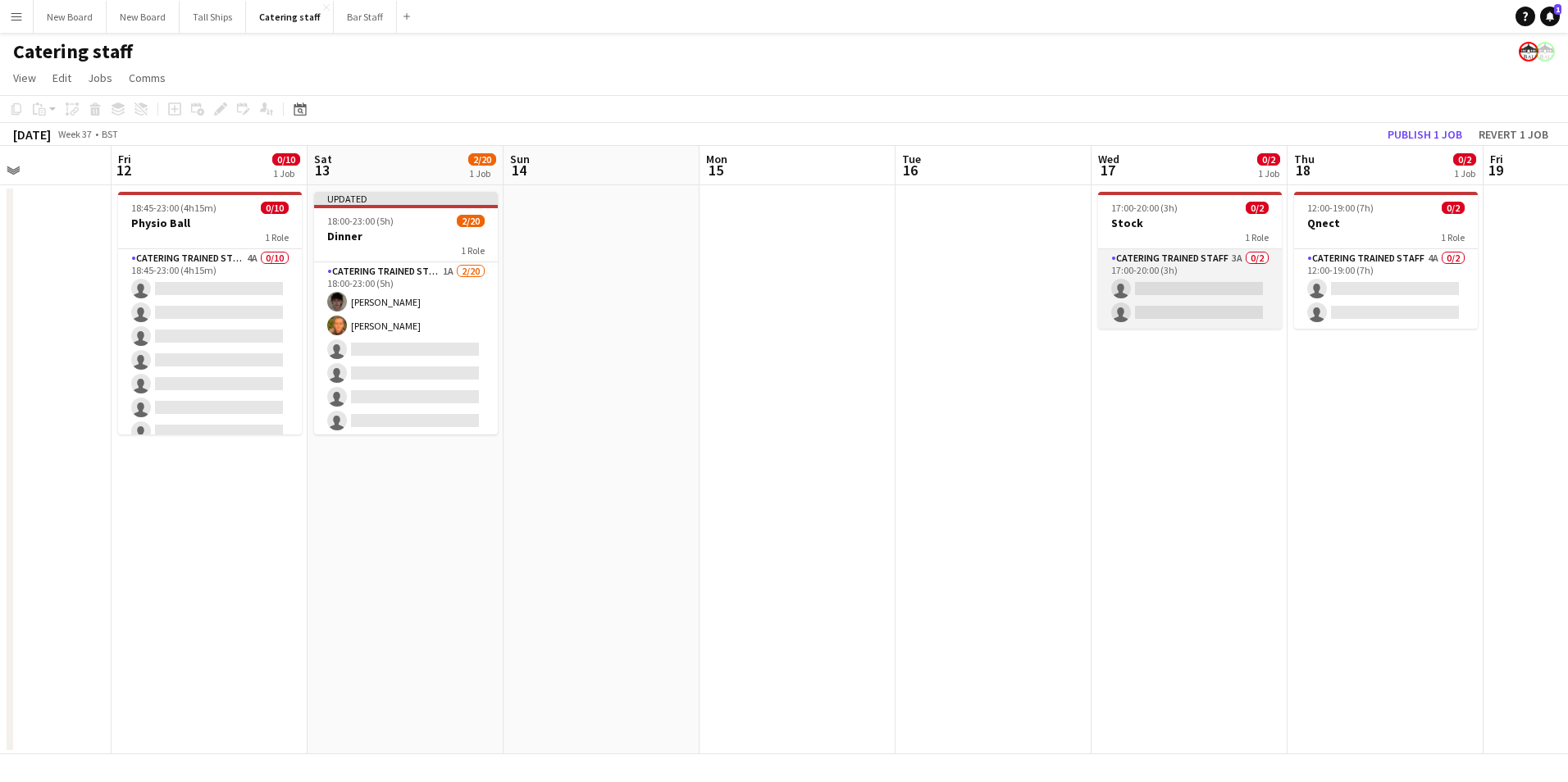
click at [1219, 295] on app-card-role "Catering trained staff 3A 0/2 17:00-20:00 (3h) single-neutral-actions single-ne…" at bounding box center [1190, 289] width 183 height 79
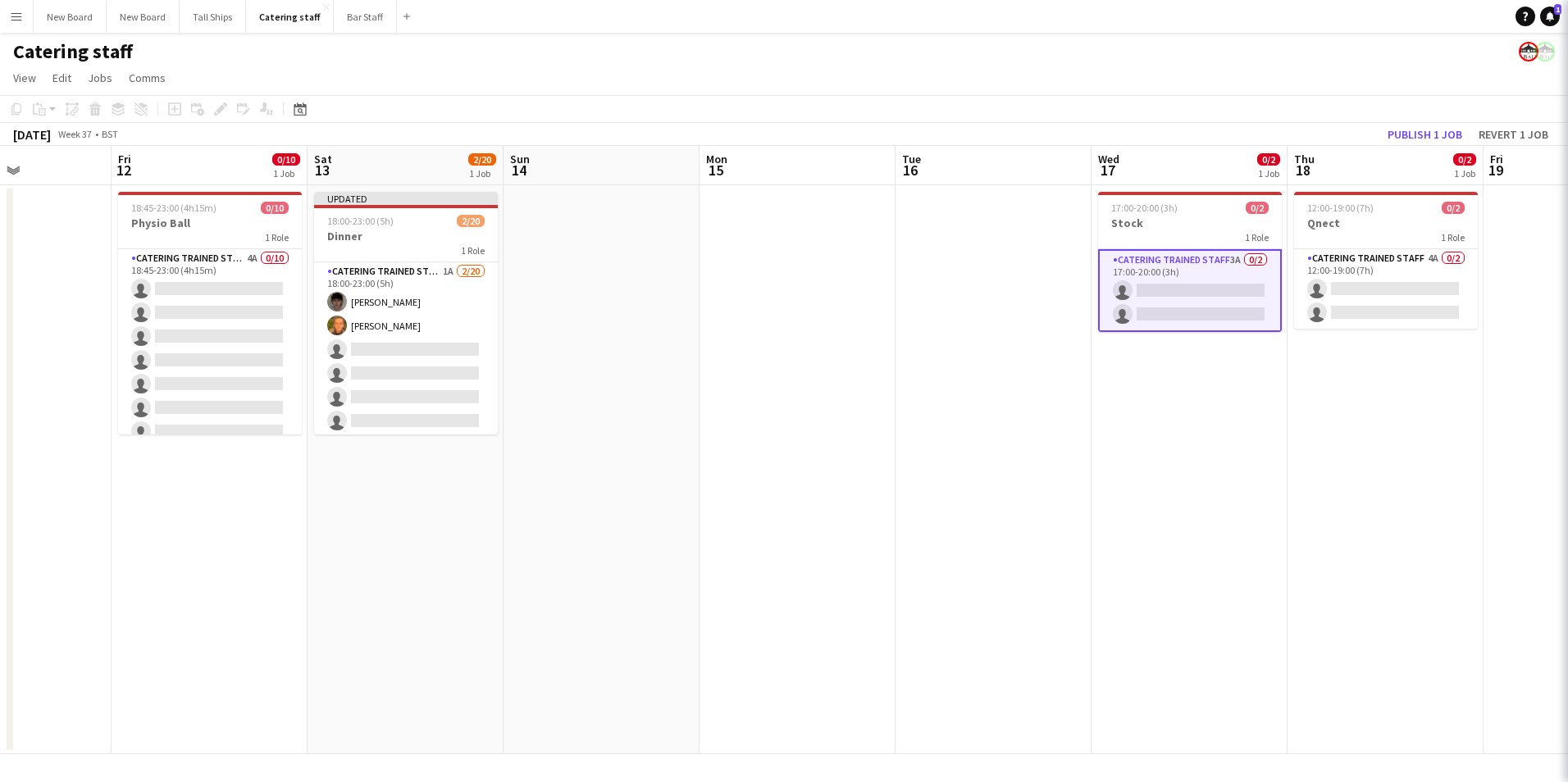
scroll to position [0, 479]
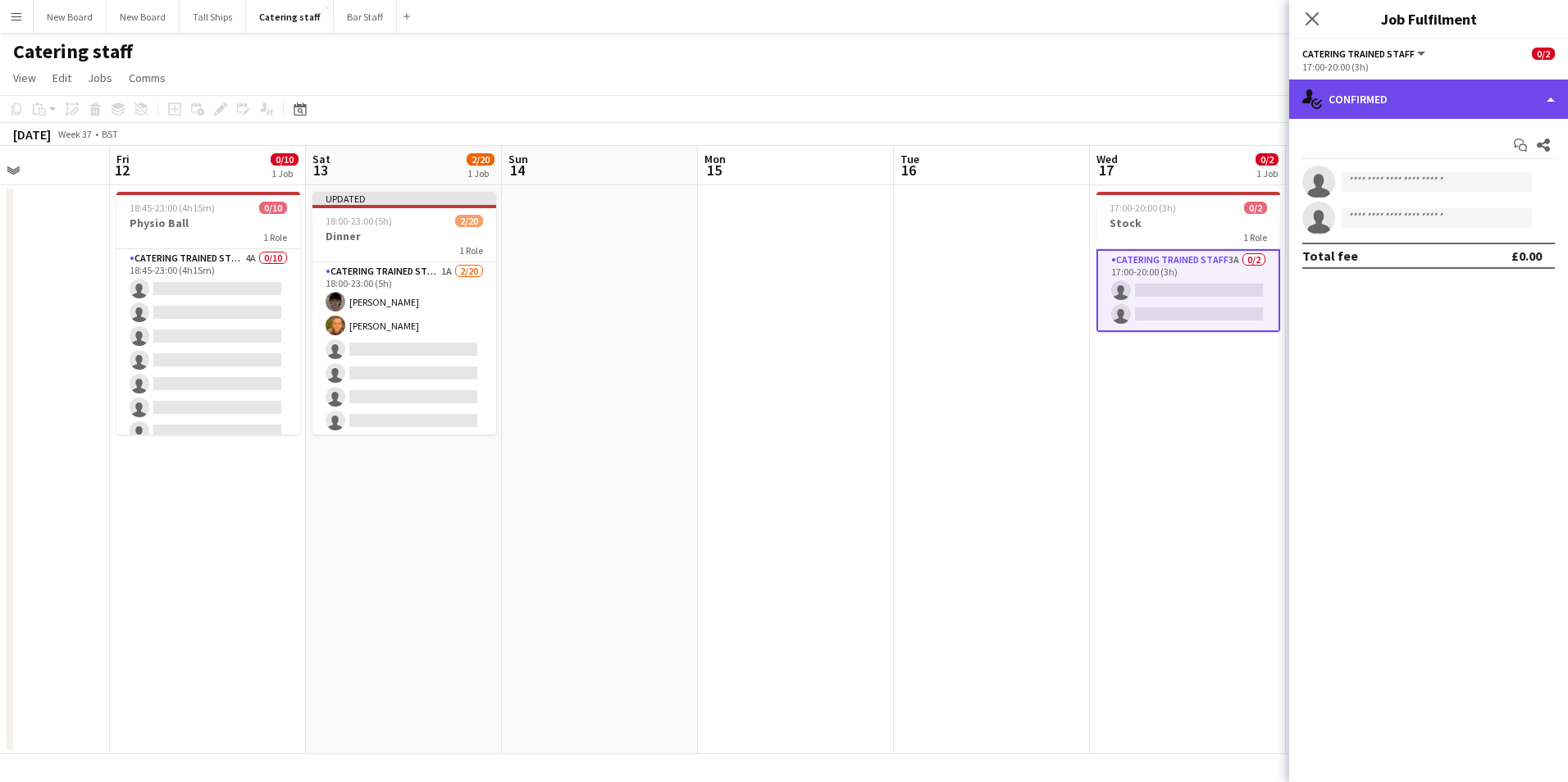
click at [1458, 100] on div "single-neutral-actions-check-2 Confirmed" at bounding box center [1428, 99] width 279 height 40
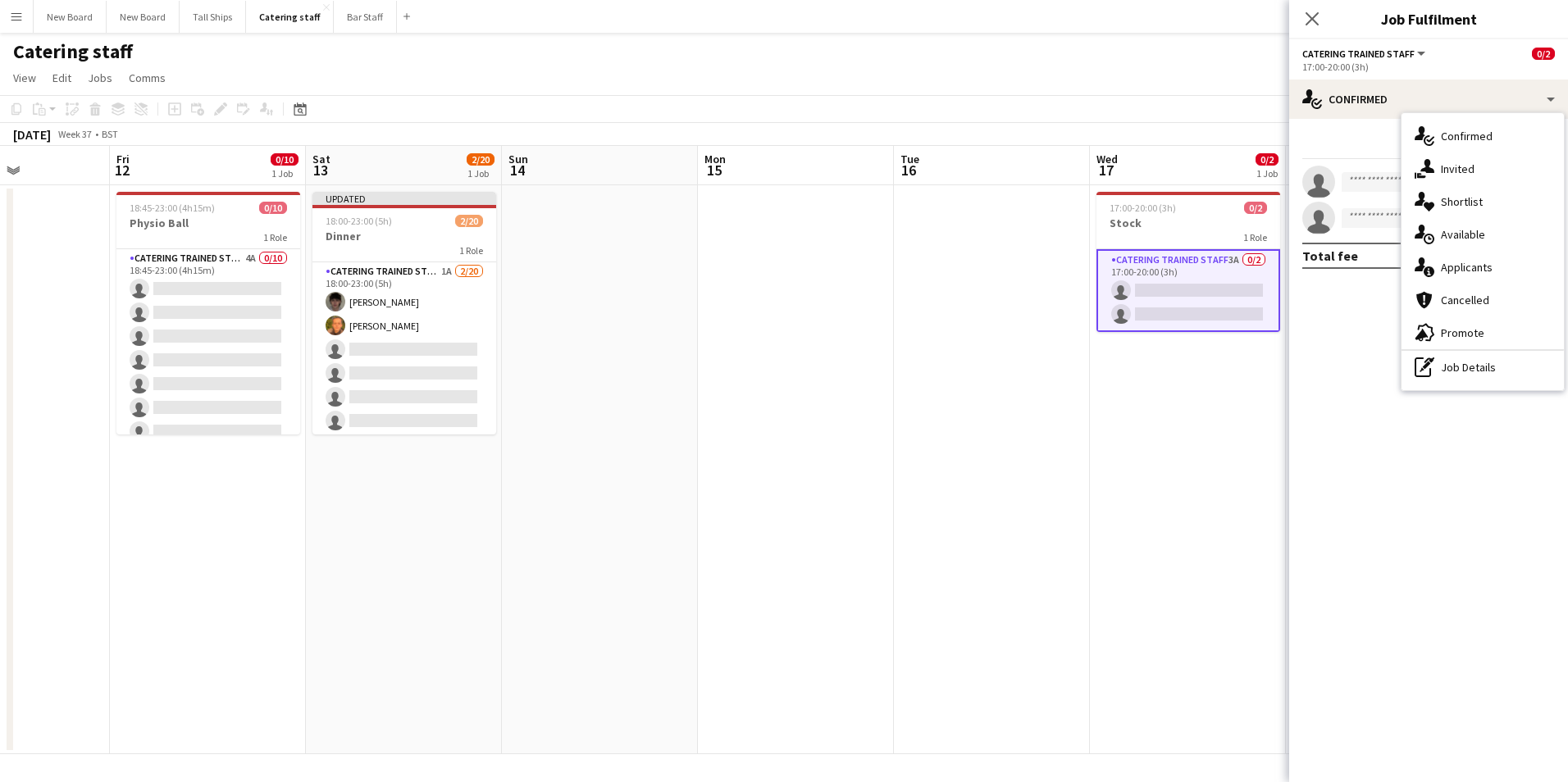
drag, startPoint x: 1490, startPoint y: 269, endPoint x: 1481, endPoint y: 283, distance: 16.6
click at [1490, 269] on div "single-neutral-actions-information Applicants" at bounding box center [1483, 267] width 163 height 33
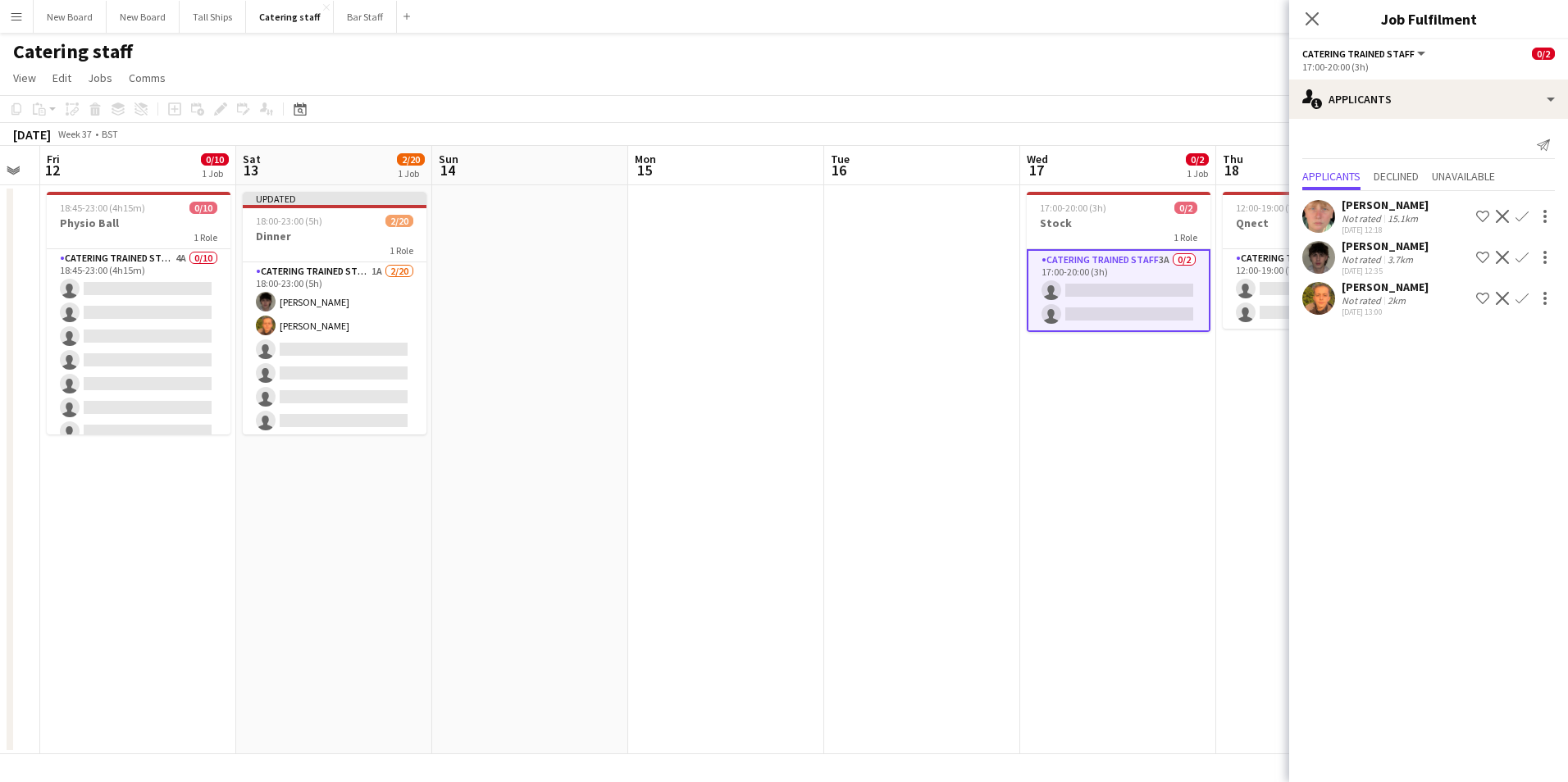
scroll to position [0, 555]
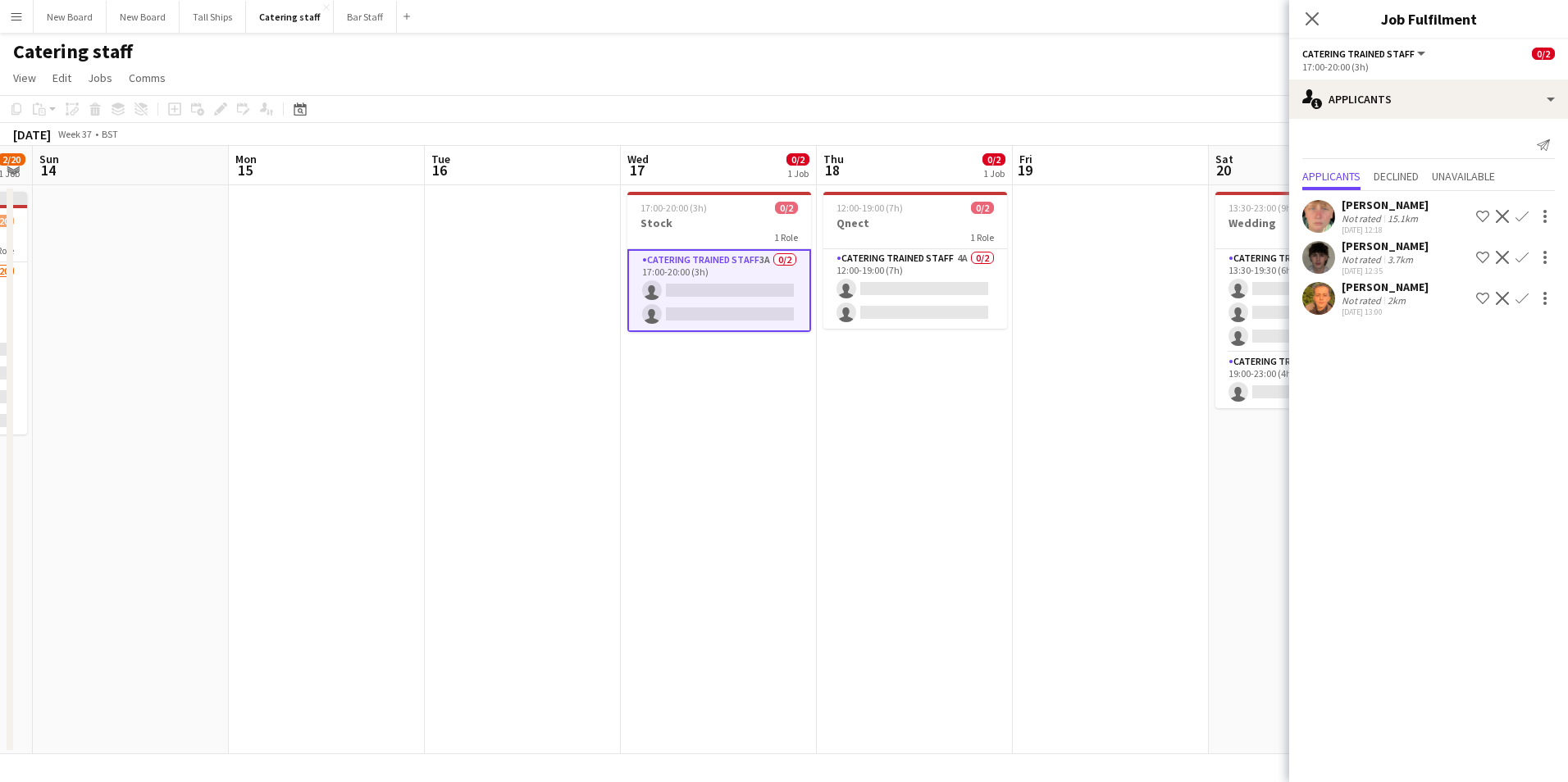
drag, startPoint x: 1133, startPoint y: 491, endPoint x: 664, endPoint y: 468, distance: 469.6
click at [664, 468] on app-calendar-viewport "Thu 11 Fri 12 0/10 1 Job Sat 13 2/20 1 Job Sun 14 Mon 15 Tue 16 Wed 17 0/2 1 Jo…" at bounding box center [784, 449] width 1568 height 608
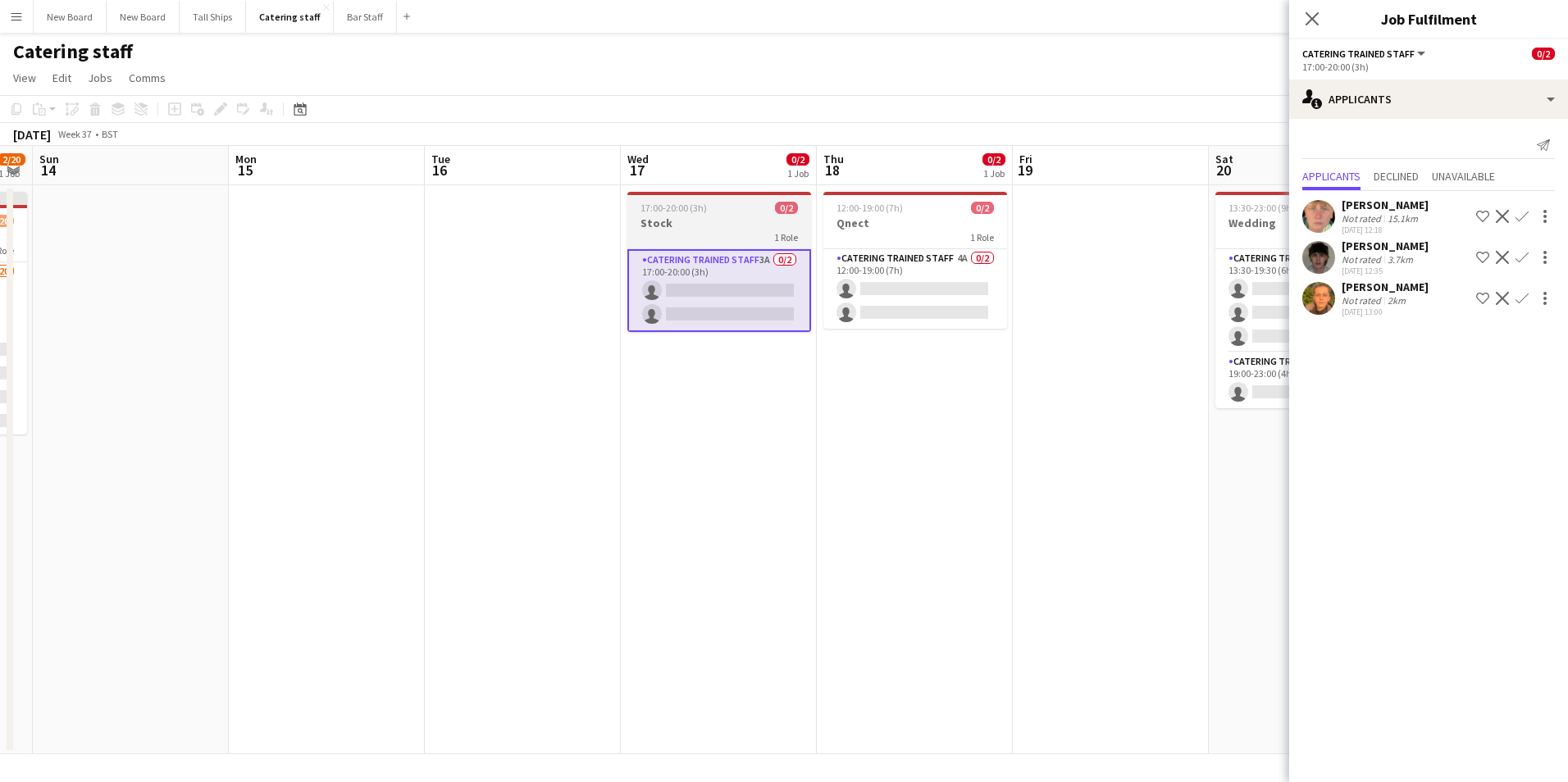
drag, startPoint x: 666, startPoint y: 235, endPoint x: 658, endPoint y: 242, distance: 10.6
click at [666, 235] on div "1 Role" at bounding box center [719, 237] width 183 height 13
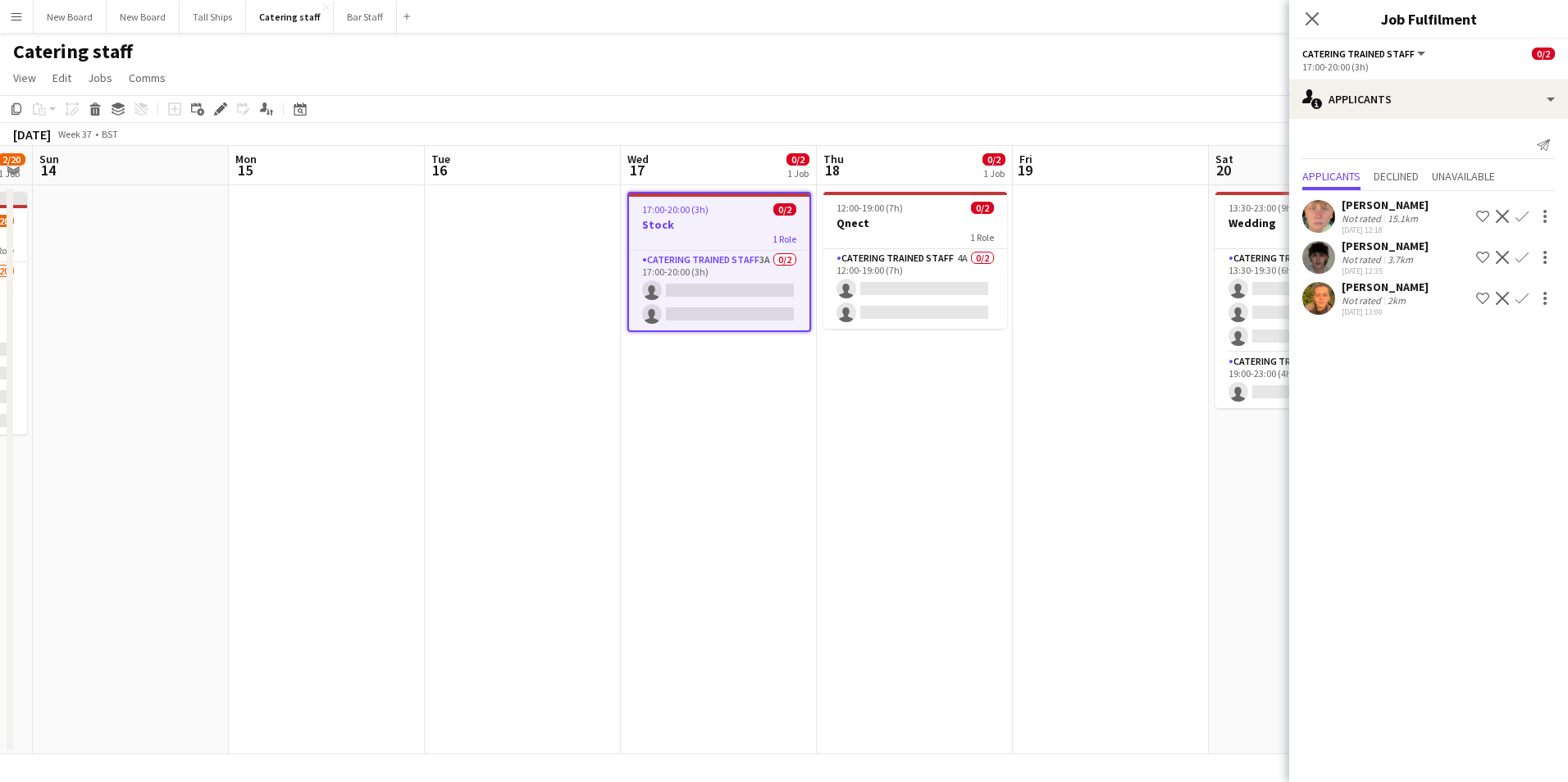
drag, startPoint x: 225, startPoint y: 105, endPoint x: 463, endPoint y: 162, distance: 244.7
click at [224, 105] on icon at bounding box center [225, 104] width 4 height 4
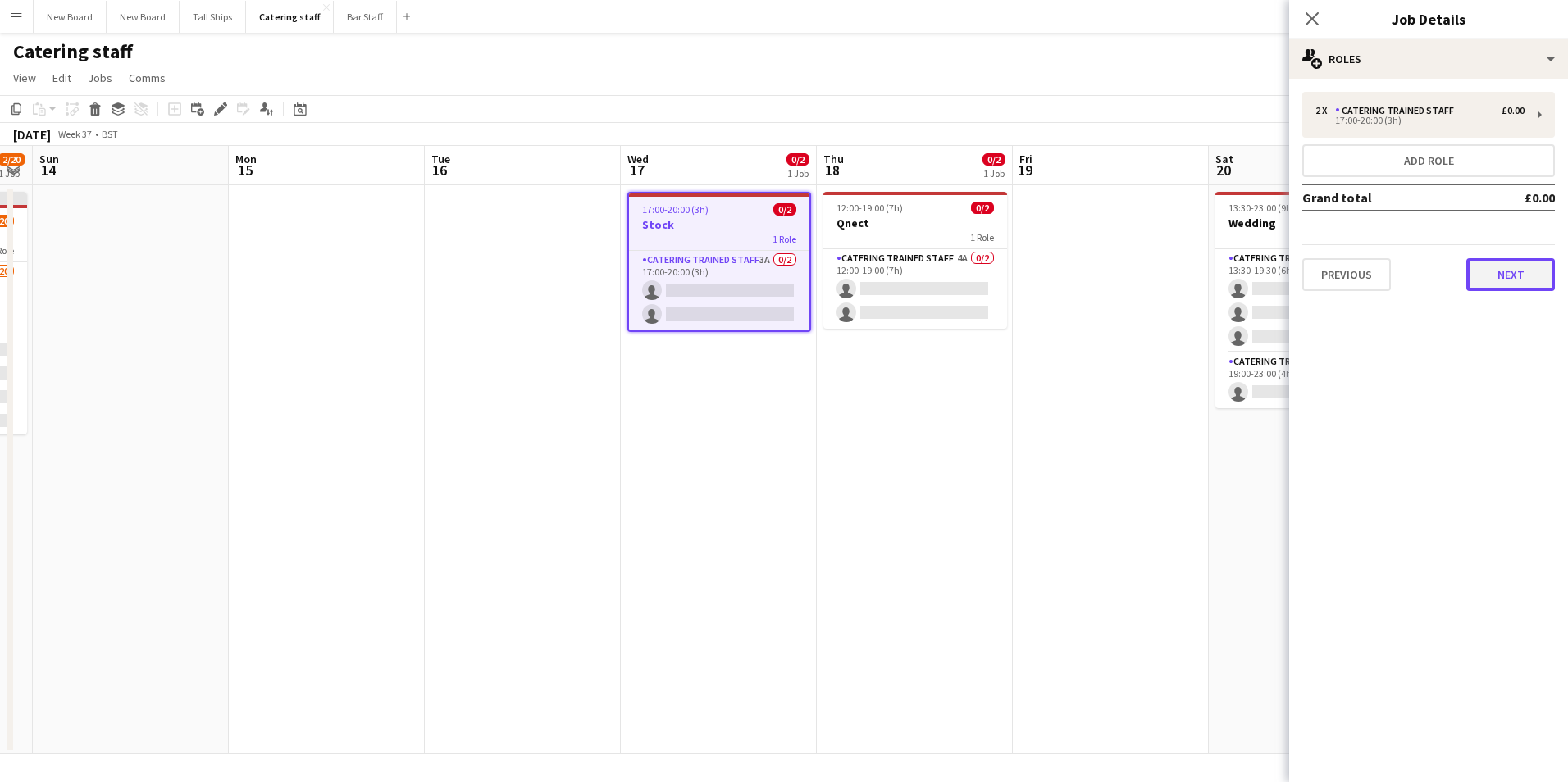
click at [1516, 276] on button "Next" at bounding box center [1510, 274] width 89 height 33
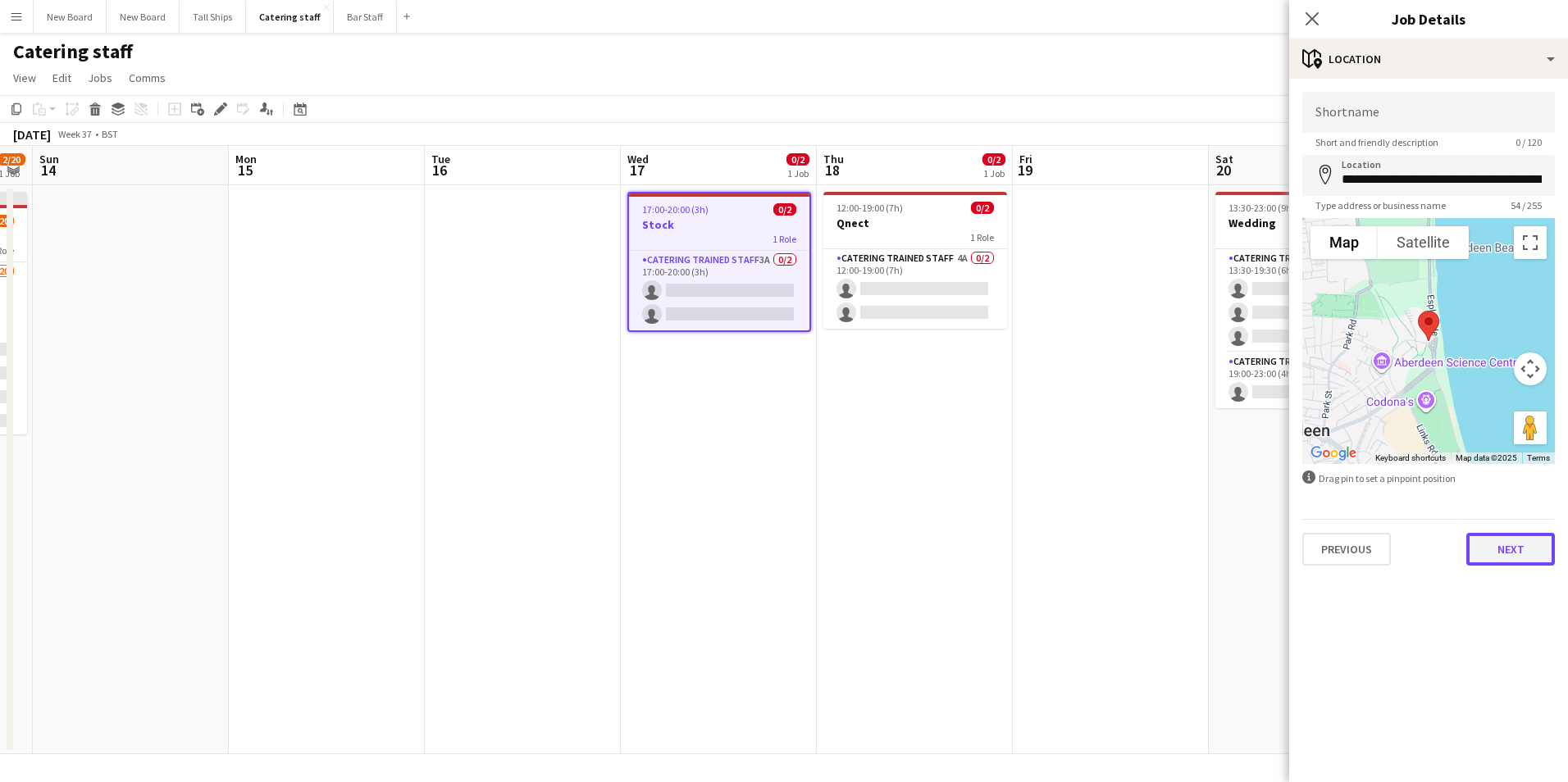
click at [1509, 540] on button "Next" at bounding box center [1510, 549] width 89 height 33
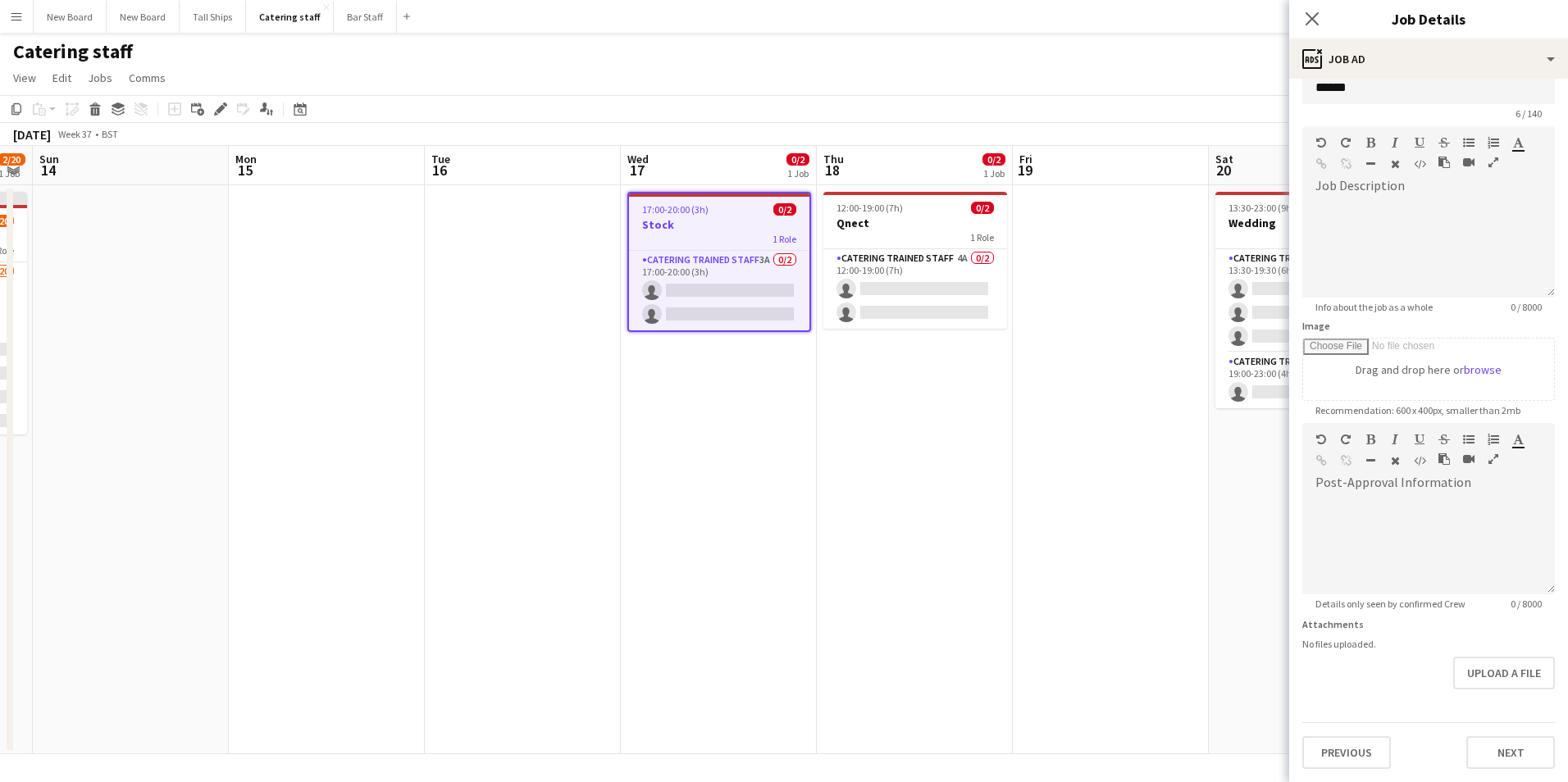
scroll to position [0, 0]
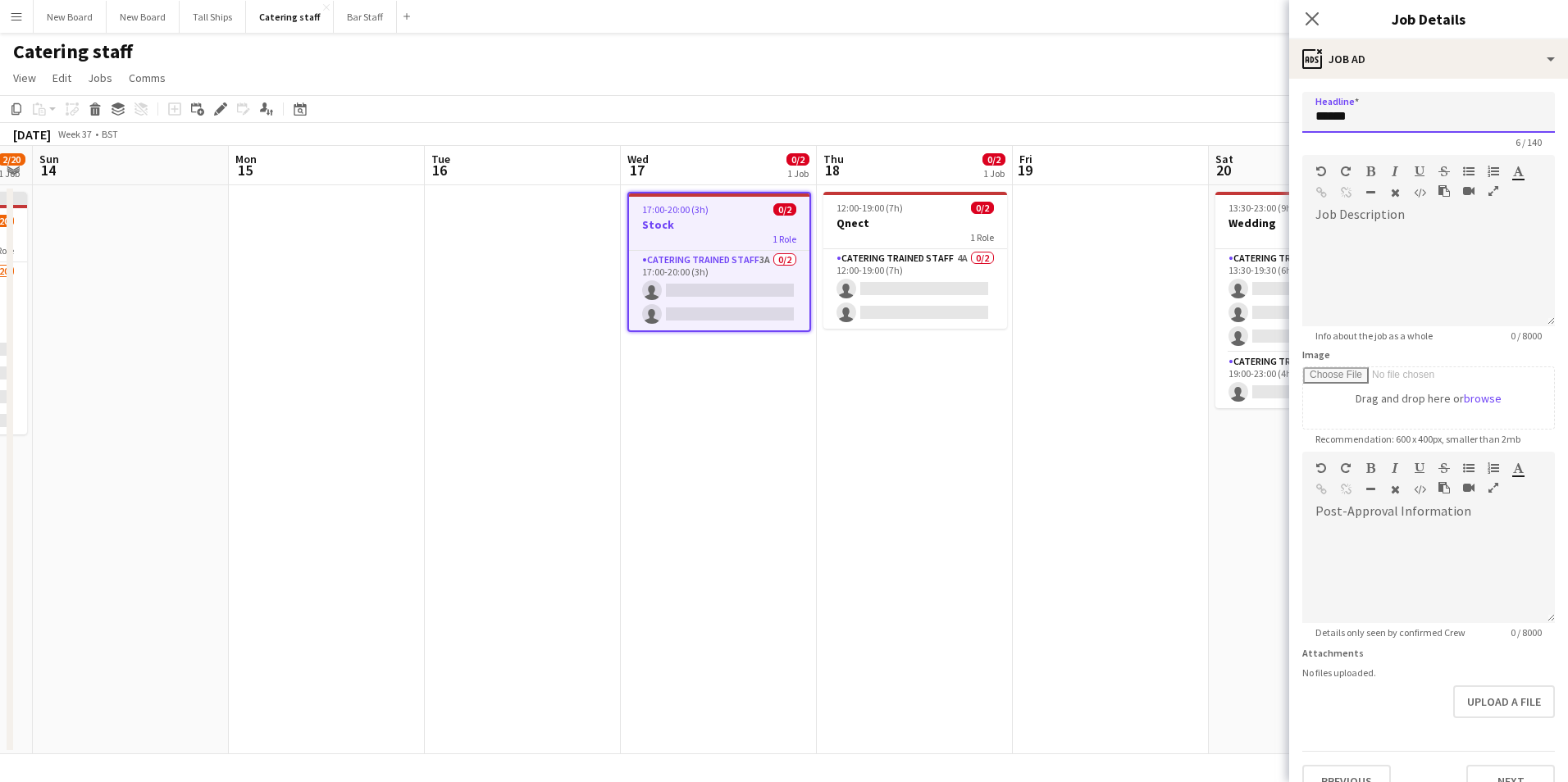
drag, startPoint x: 1164, startPoint y: 128, endPoint x: 1124, endPoint y: 125, distance: 40.1
click at [1125, 126] on body "Menu Boards Boards Boards All jobs Status Workforce Workforce My Workforce Recr…" at bounding box center [784, 391] width 1568 height 782
type input "*****"
click button "Next" at bounding box center [1510, 781] width 89 height 33
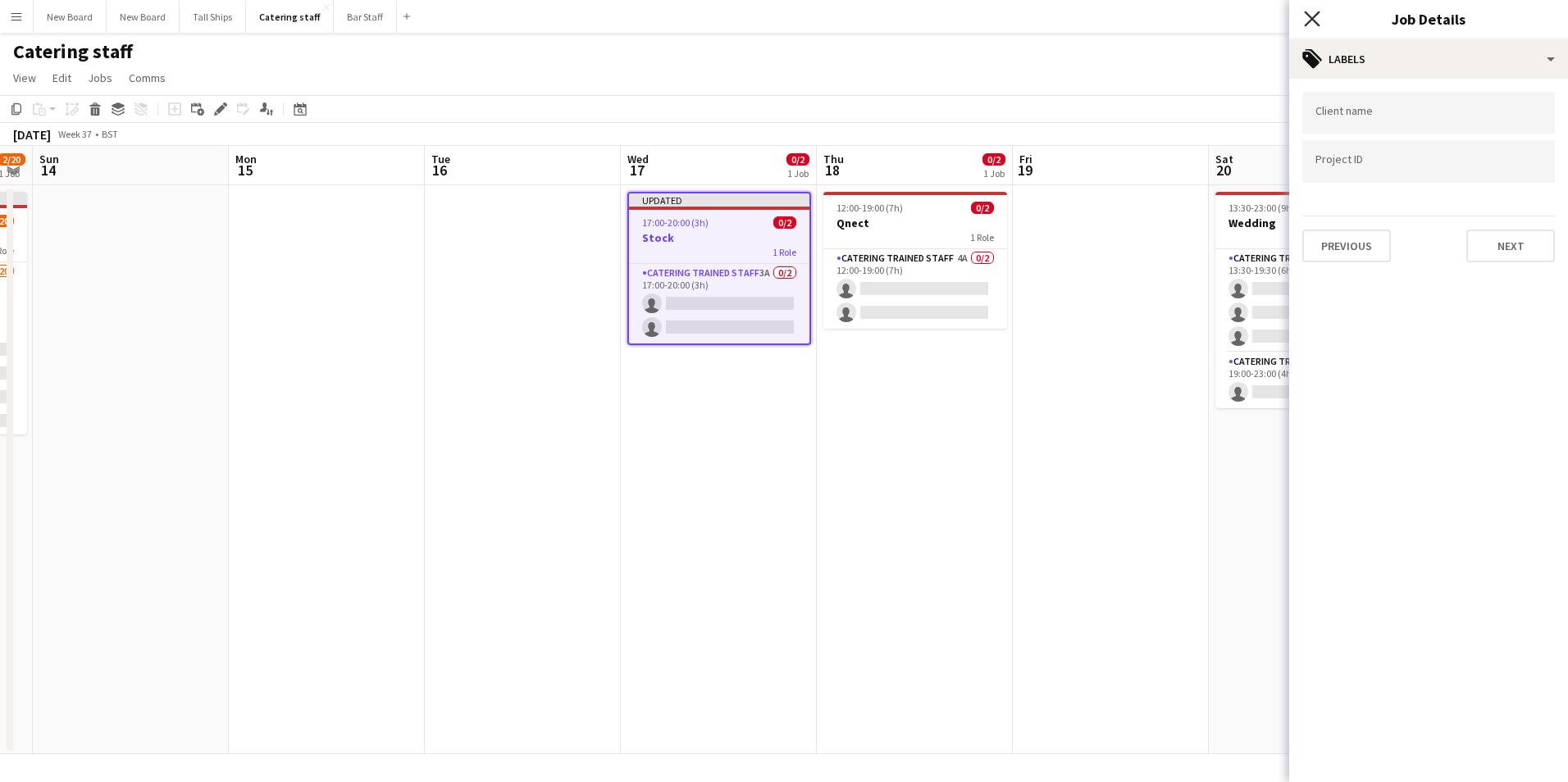
click at [1305, 22] on icon "Close pop-in" at bounding box center [1312, 18] width 15 height 15
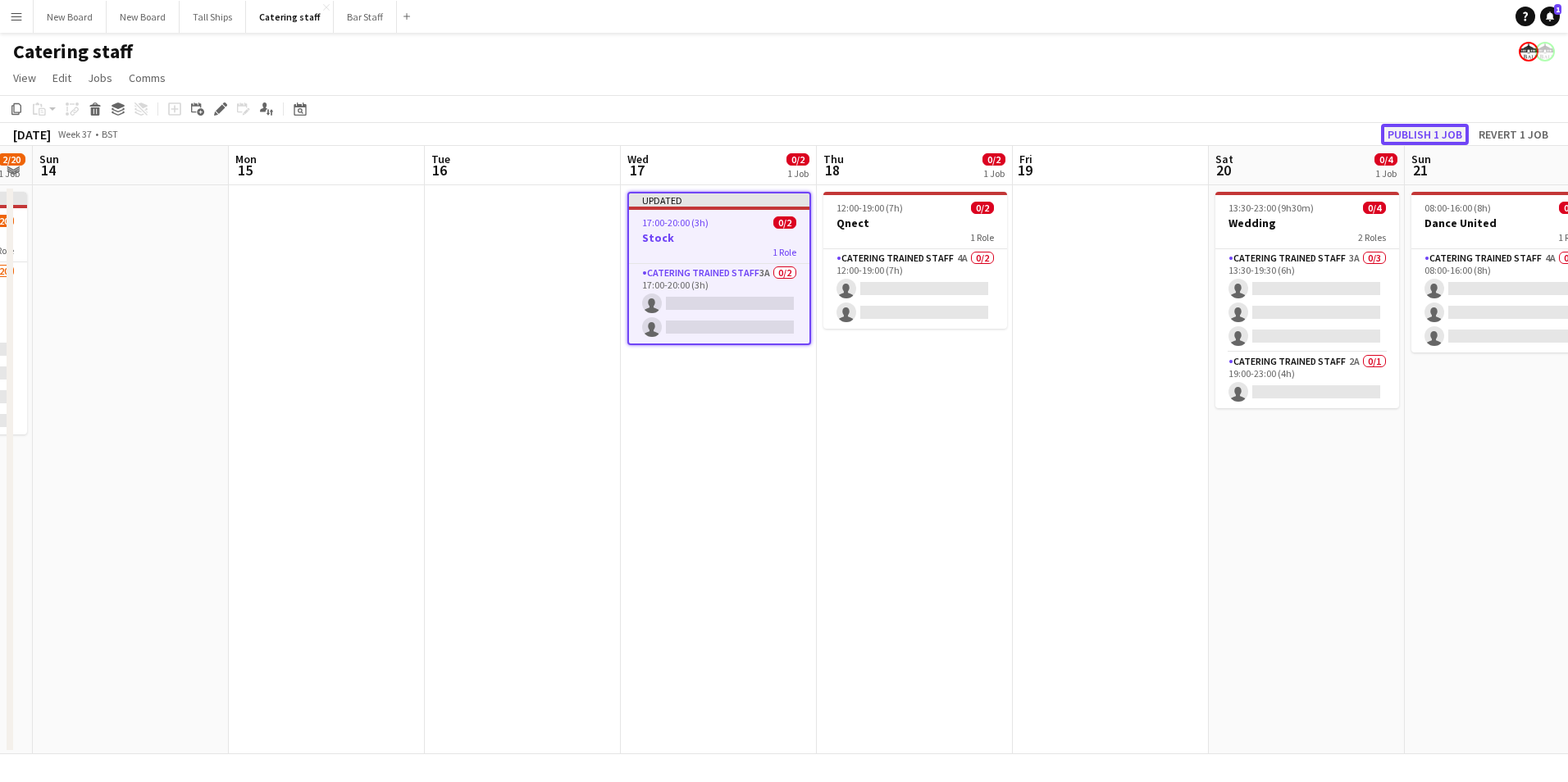
click at [1429, 136] on button "Publish 1 job" at bounding box center [1424, 134] width 88 height 22
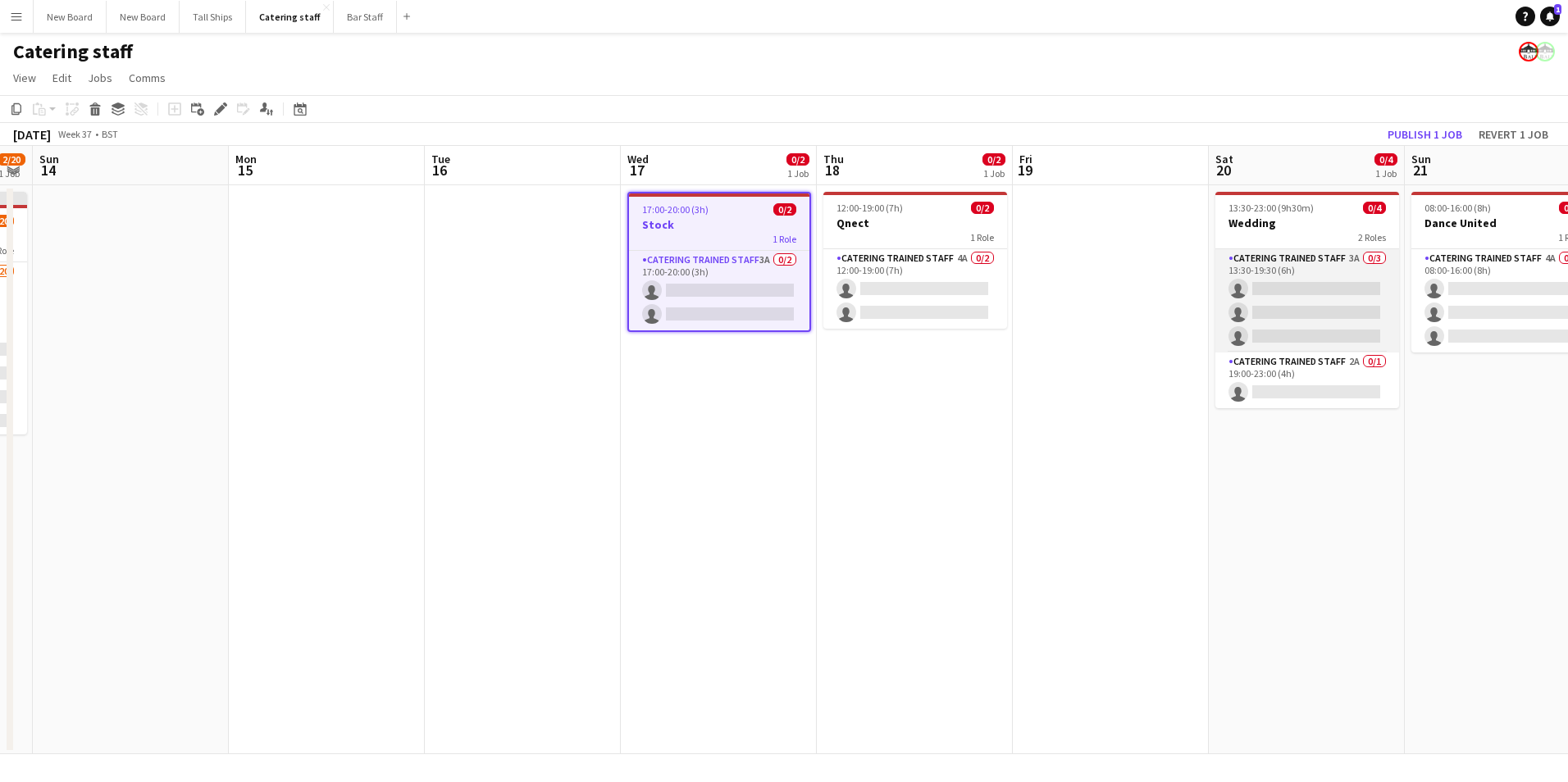
click at [1349, 287] on app-card-role "Catering trained staff 3A 0/3 13:30-19:30 (6h) single-neutral-actions single-ne…" at bounding box center [1307, 301] width 183 height 103
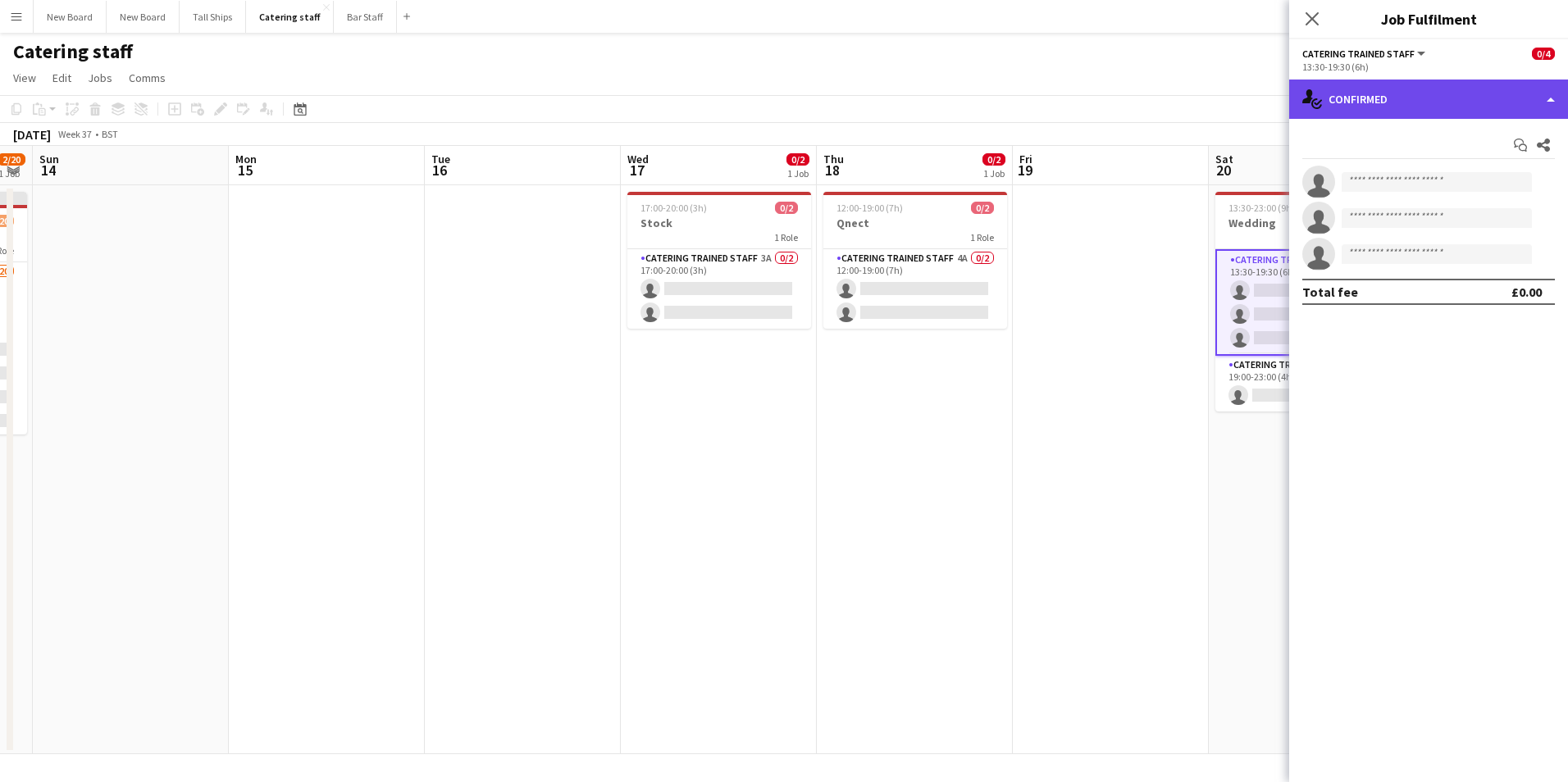
click at [1454, 102] on div "single-neutral-actions-check-2 Confirmed" at bounding box center [1428, 99] width 279 height 40
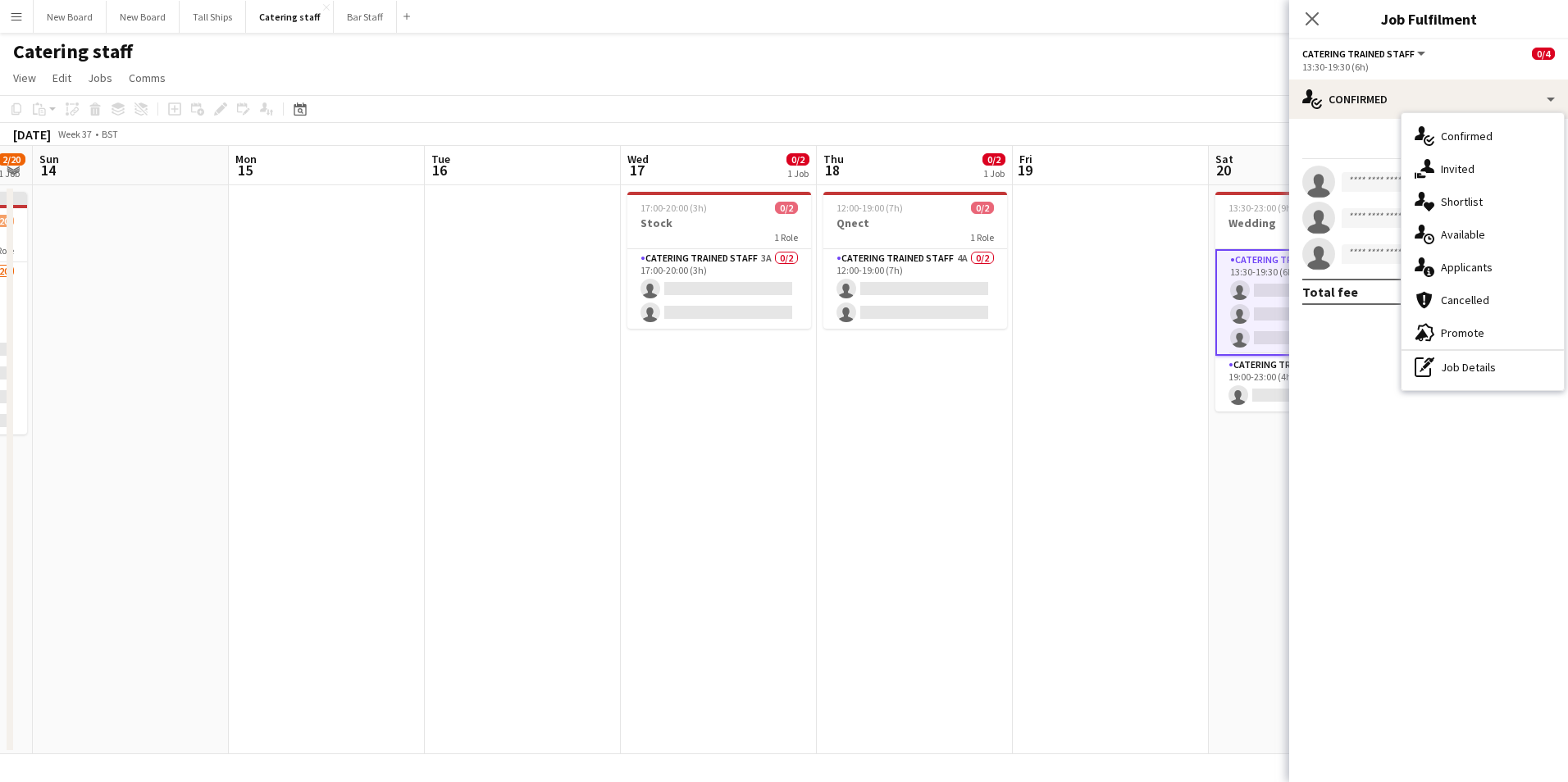
click at [1477, 263] on div "single-neutral-actions-information Applicants" at bounding box center [1483, 267] width 163 height 33
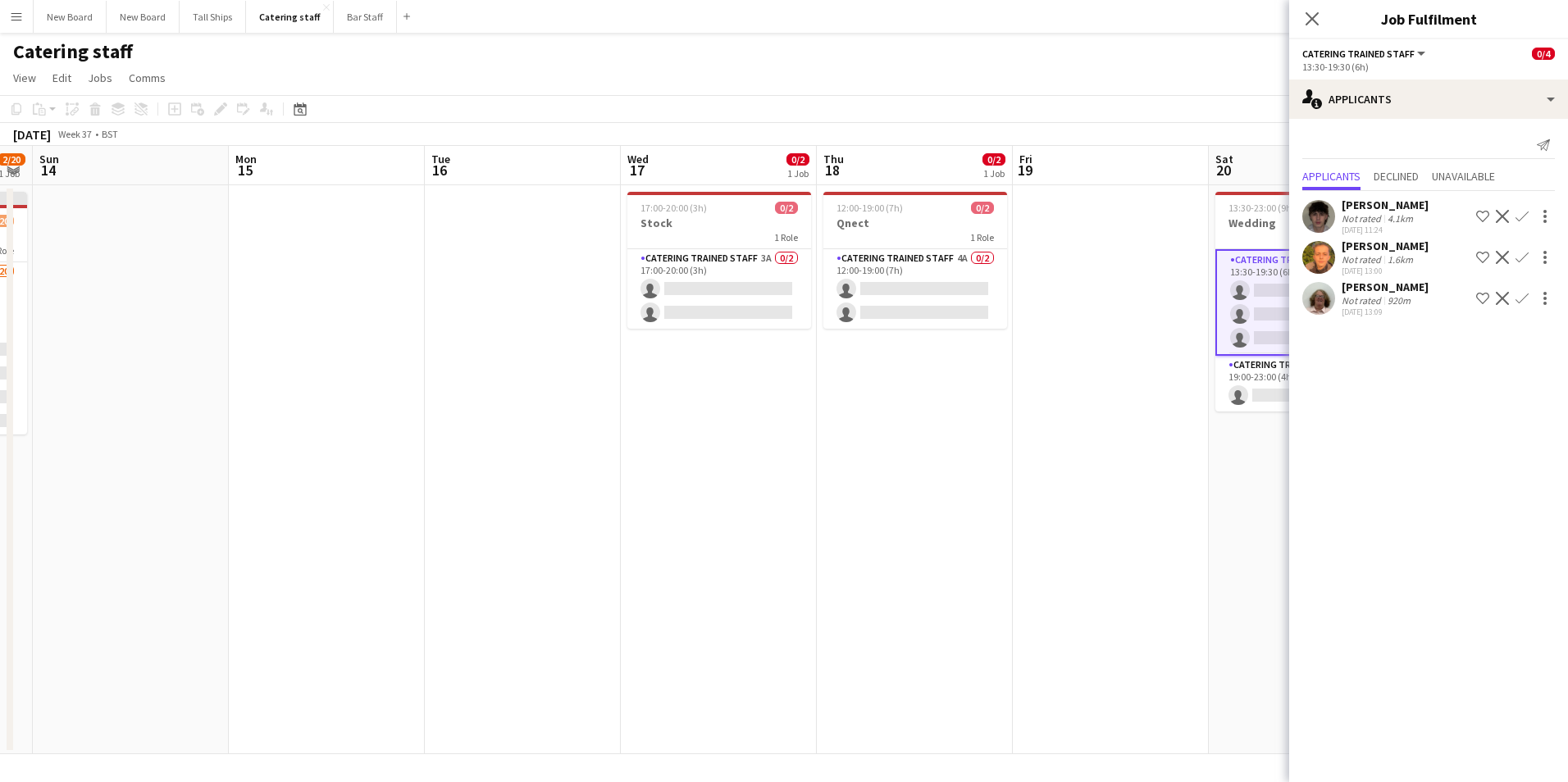
click at [677, 597] on app-date-cell "17:00-20:00 (3h) 0/2 Stock 1 Role Catering trained staff 3A 0/2 17:00-20:00 (3h…" at bounding box center [718, 470] width 196 height 569
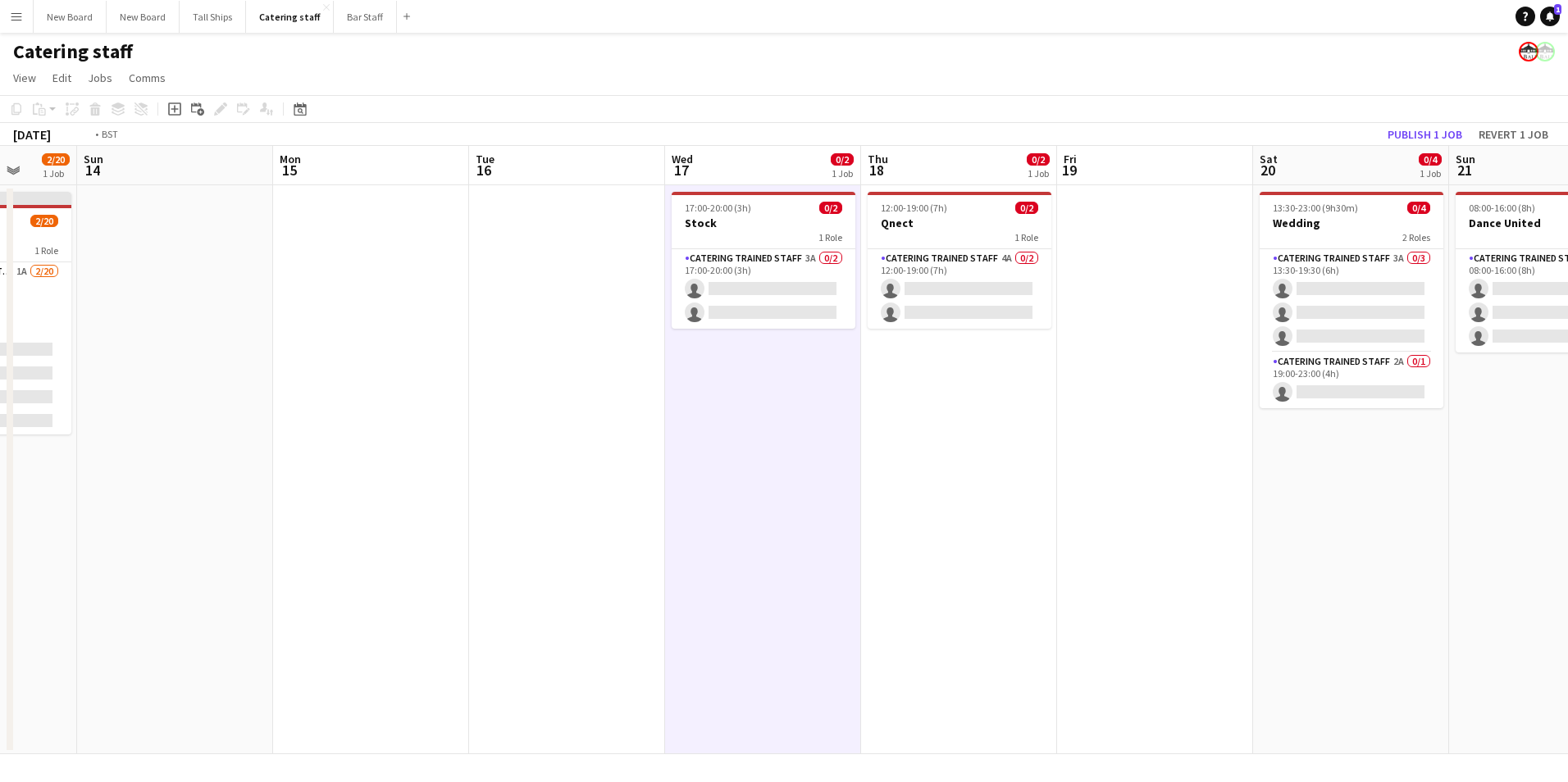
drag, startPoint x: 1459, startPoint y: 636, endPoint x: 1117, endPoint y: 606, distance: 343.3
click at [1109, 611] on app-calendar-viewport "Thu 11 Fri 12 0/10 1 Job Sat 13 2/20 1 Job Sun 14 Mon 15 Tue 16 Wed 17 0/2 1 Jo…" at bounding box center [784, 449] width 1568 height 608
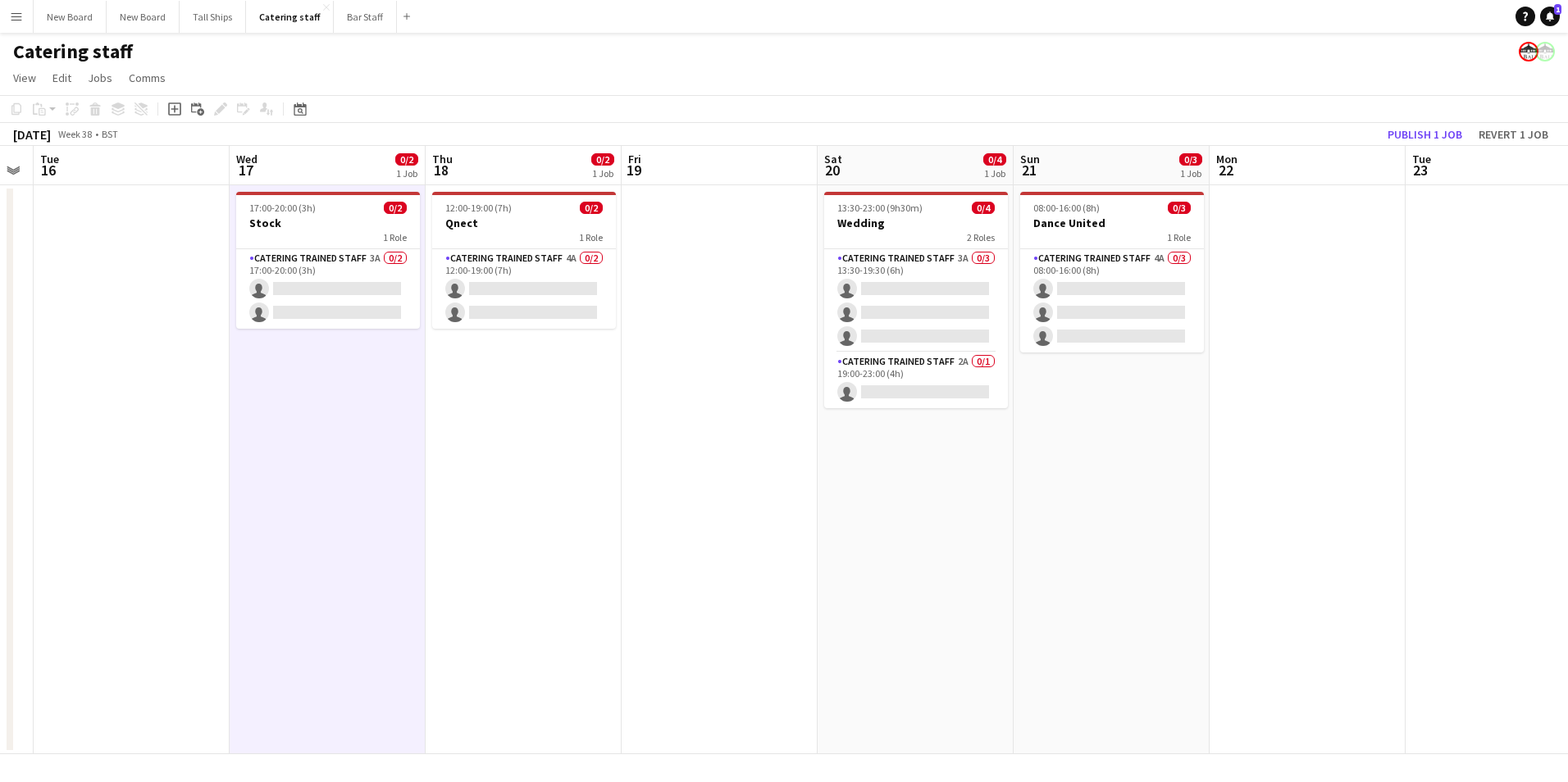
scroll to position [0, 646]
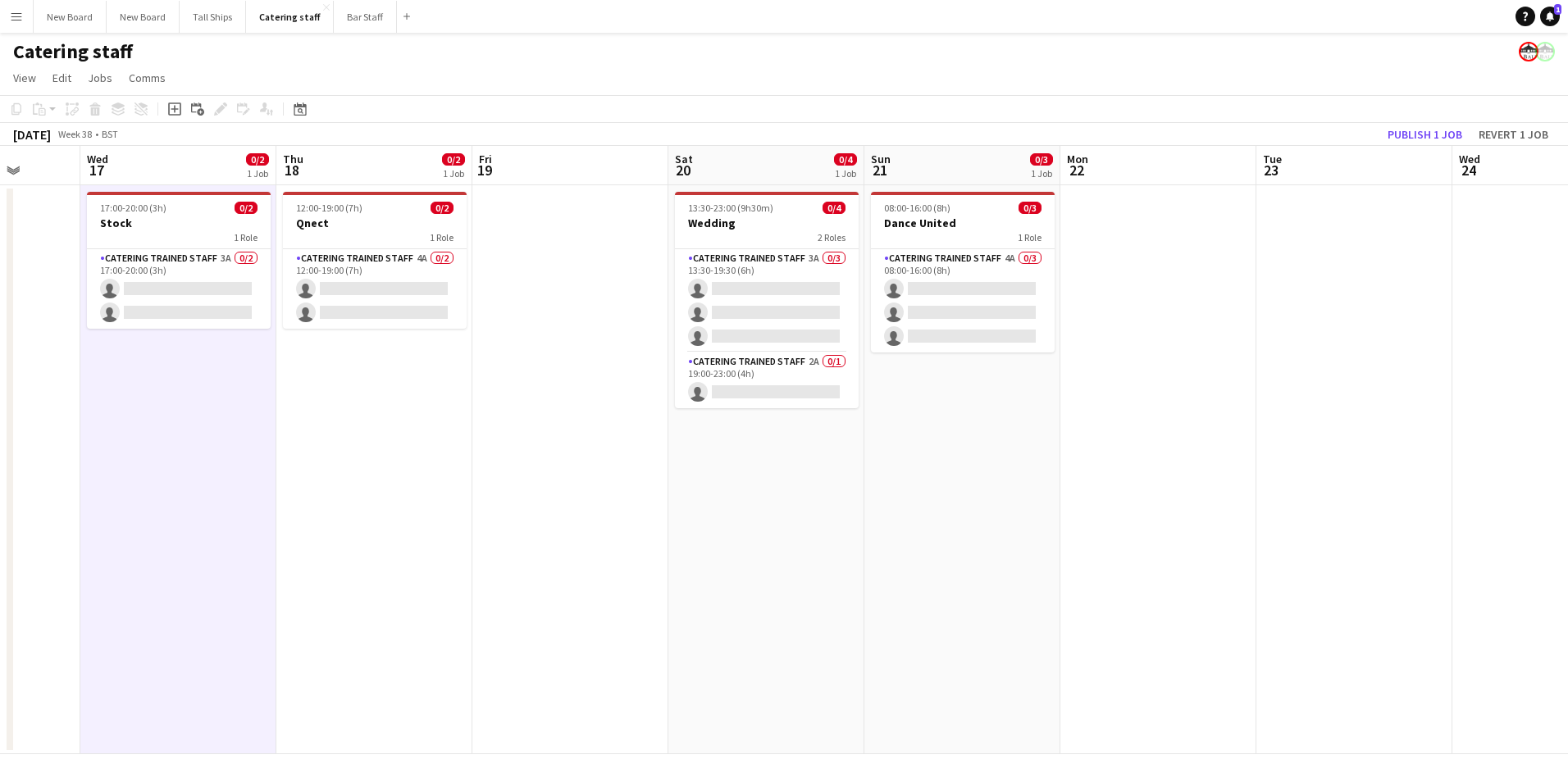
drag, startPoint x: 1529, startPoint y: 464, endPoint x: 1017, endPoint y: 492, distance: 512.8
click at [1005, 494] on app-calendar-viewport "Sat 13 2/20 1 Job Sun 14 Mon 15 Tue 16 Wed 17 0/2 1 Job Thu 18 0/2 1 Job Fri 19…" at bounding box center [784, 449] width 1568 height 608
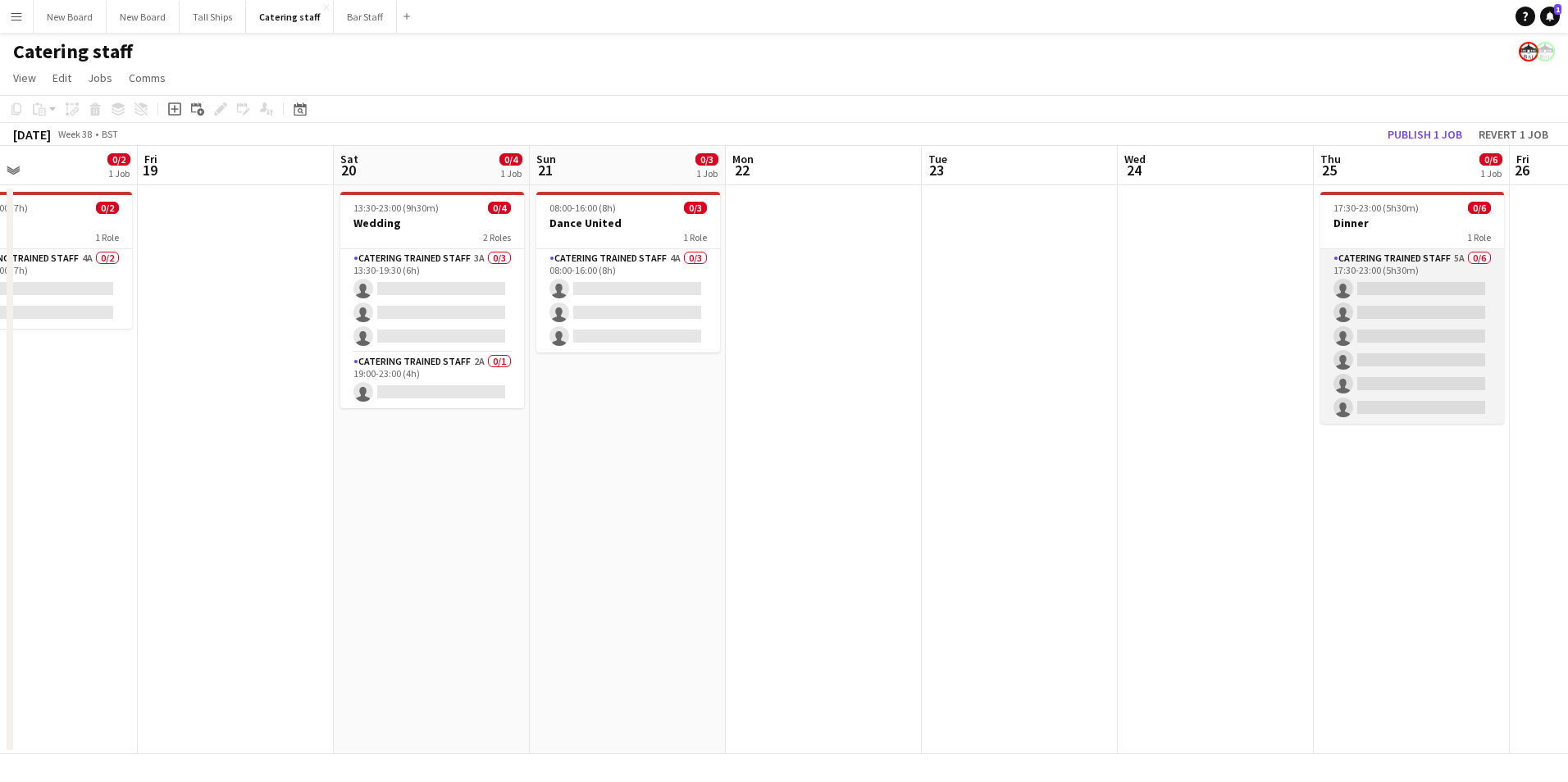
click at [1446, 280] on app-card-role "Catering trained staff 5A 0/6 17:30-23:00 (5h30m) single-neutral-actions single…" at bounding box center [1412, 337] width 183 height 175
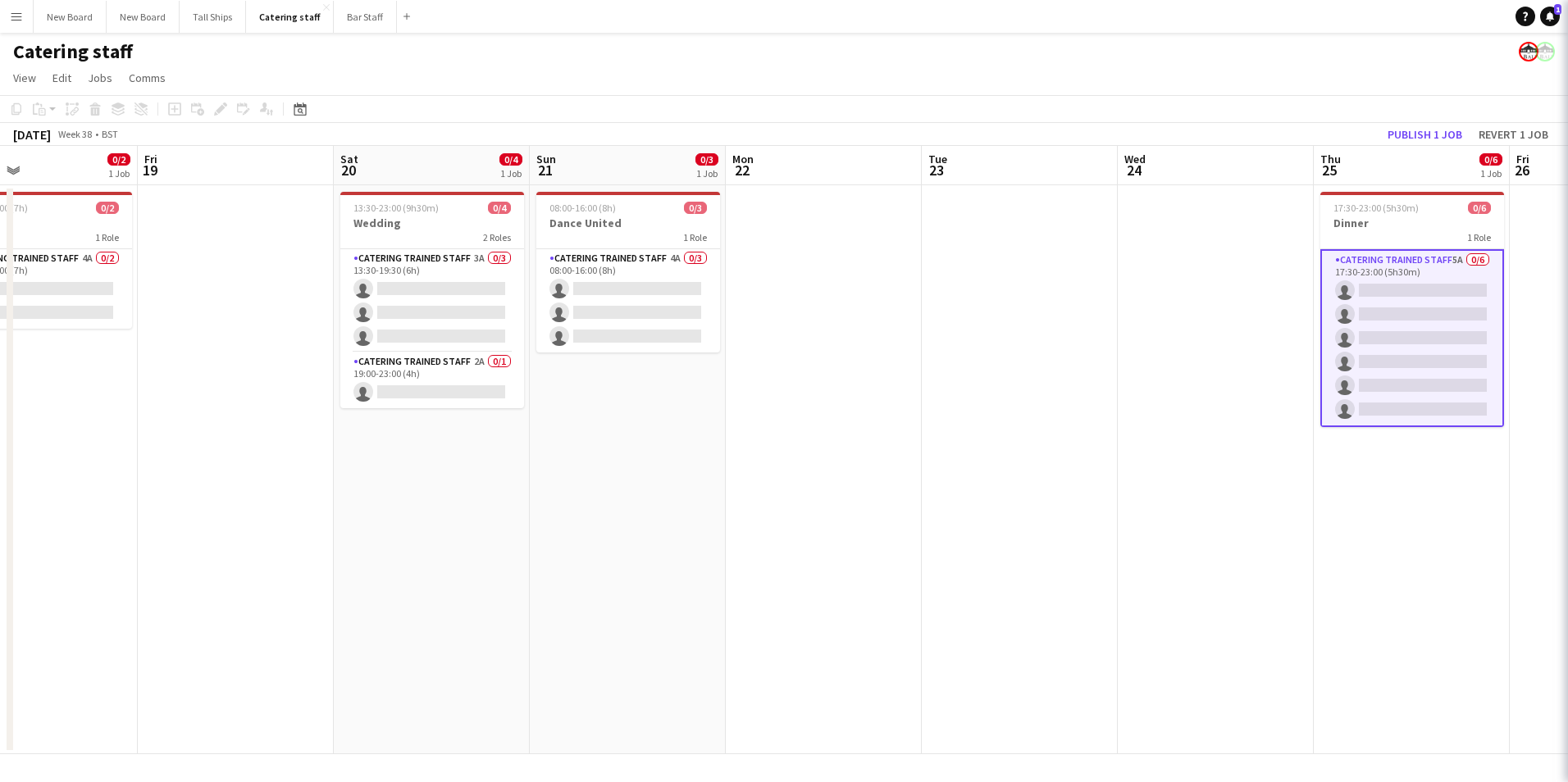
scroll to position [0, 645]
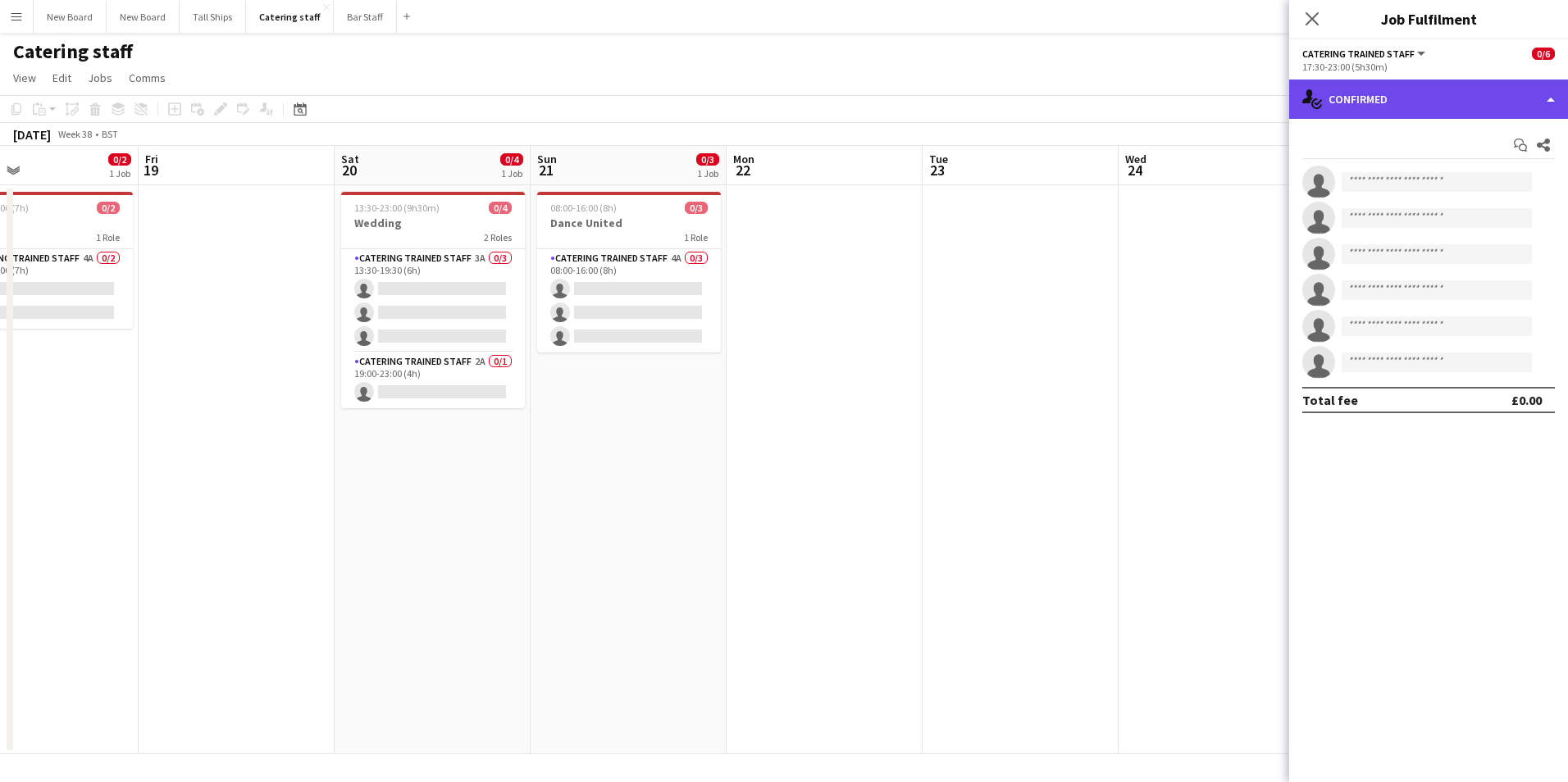
click at [1472, 101] on div "single-neutral-actions-check-2 Confirmed" at bounding box center [1428, 99] width 279 height 40
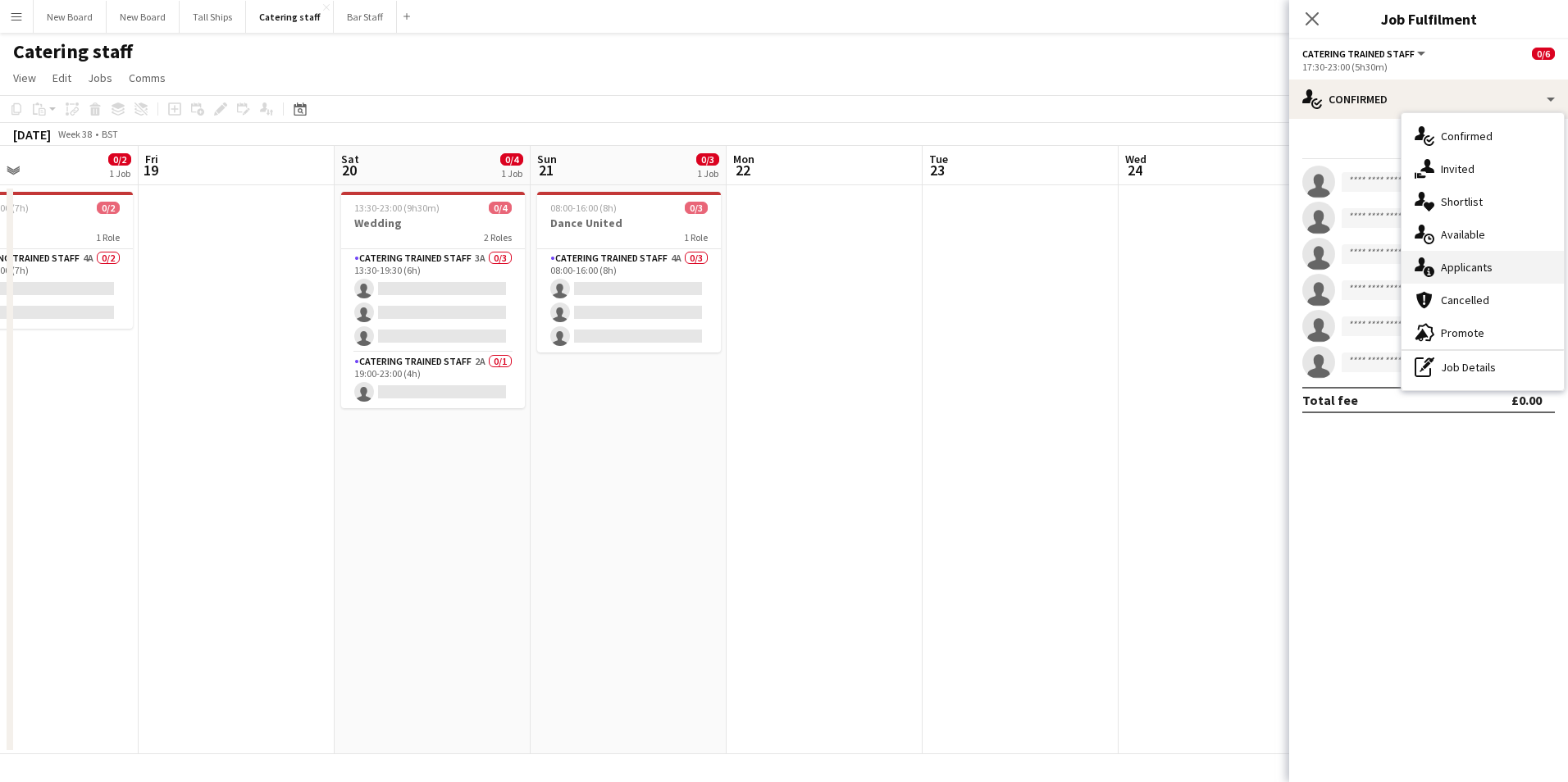
click at [1480, 267] on div "single-neutral-actions-information Applicants" at bounding box center [1483, 267] width 163 height 33
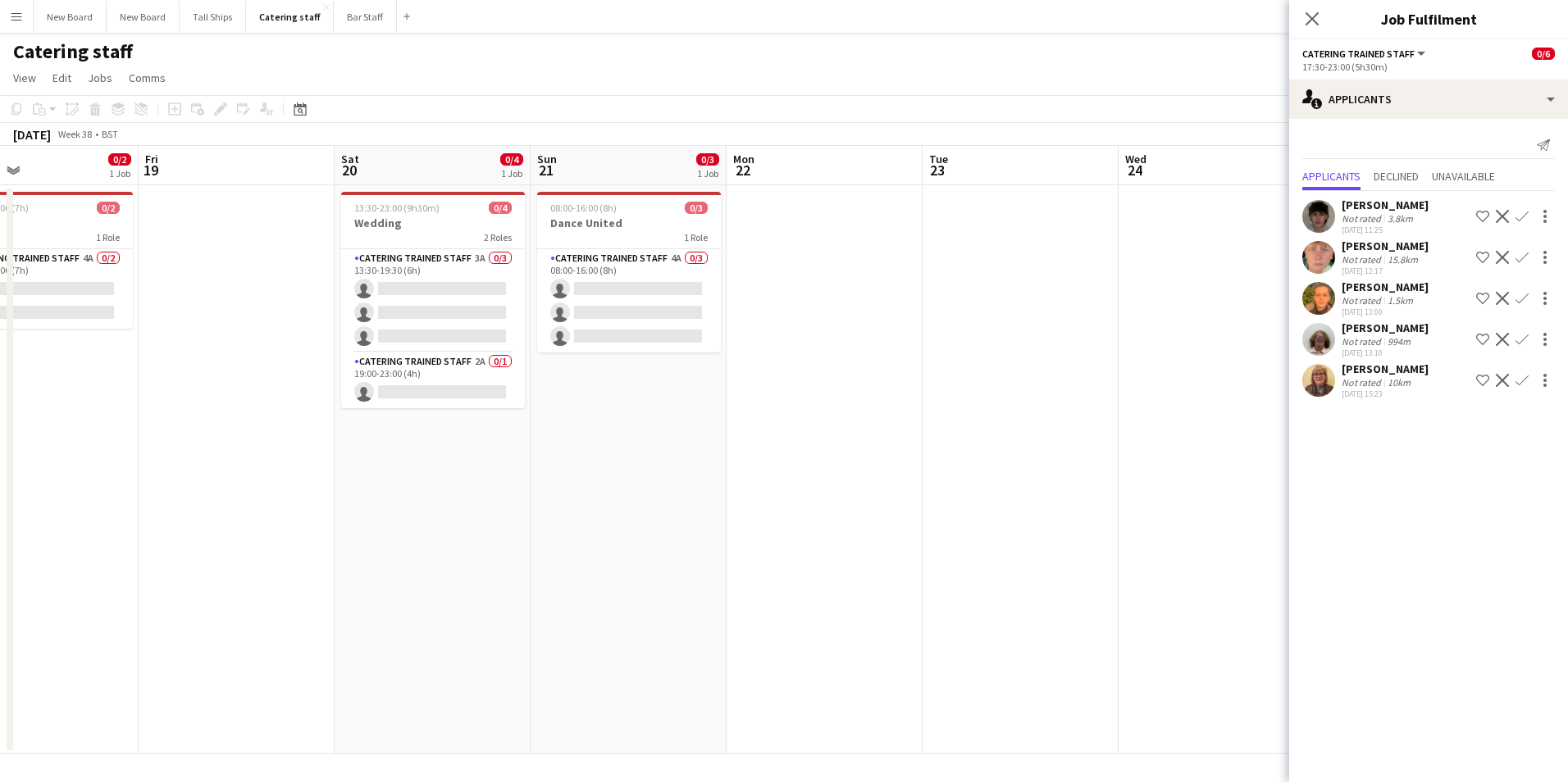
click at [1525, 295] on app-icon "Confirm" at bounding box center [1522, 299] width 13 height 13
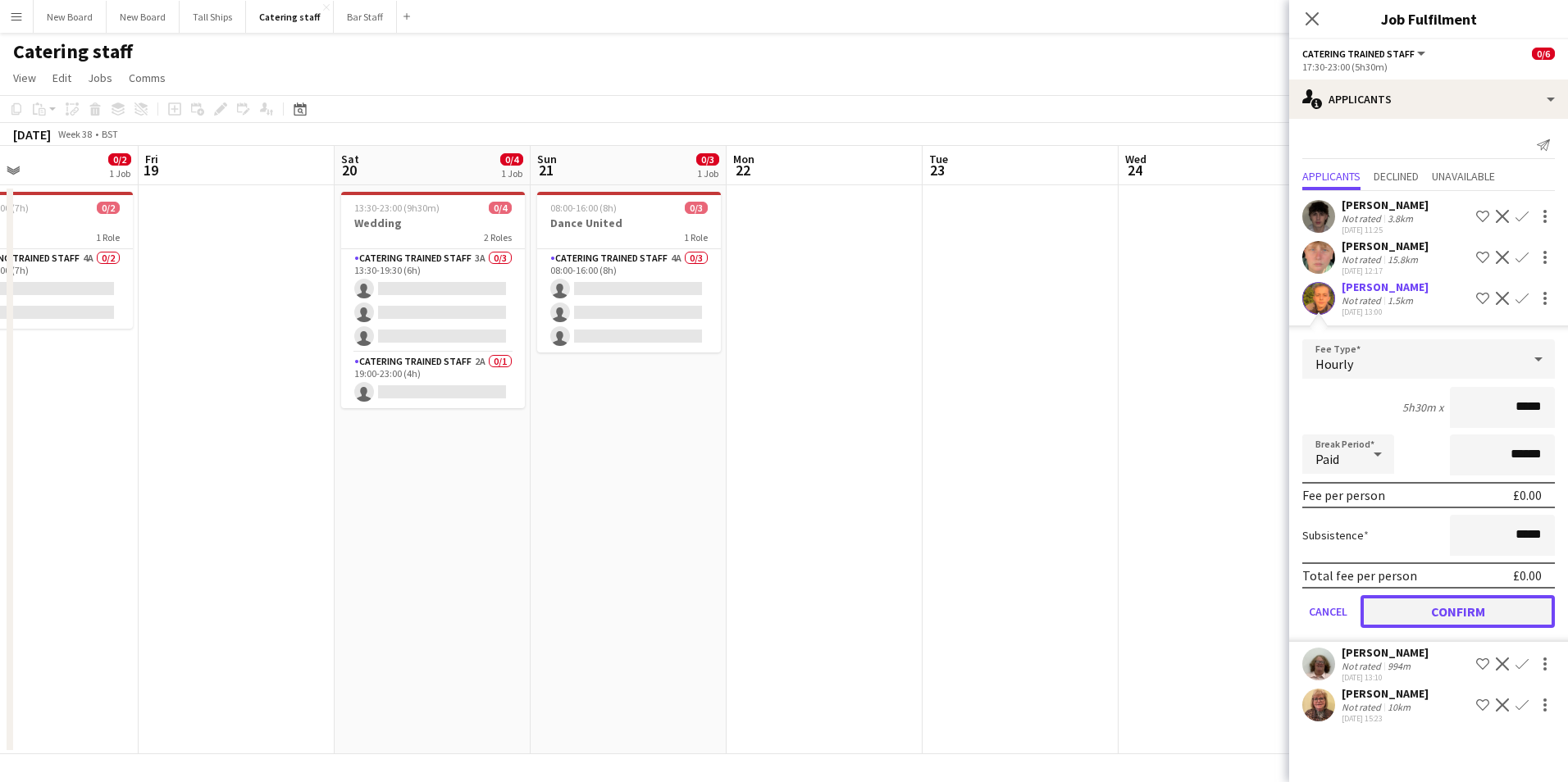
click at [1507, 616] on button "Confirm" at bounding box center [1458, 612] width 195 height 33
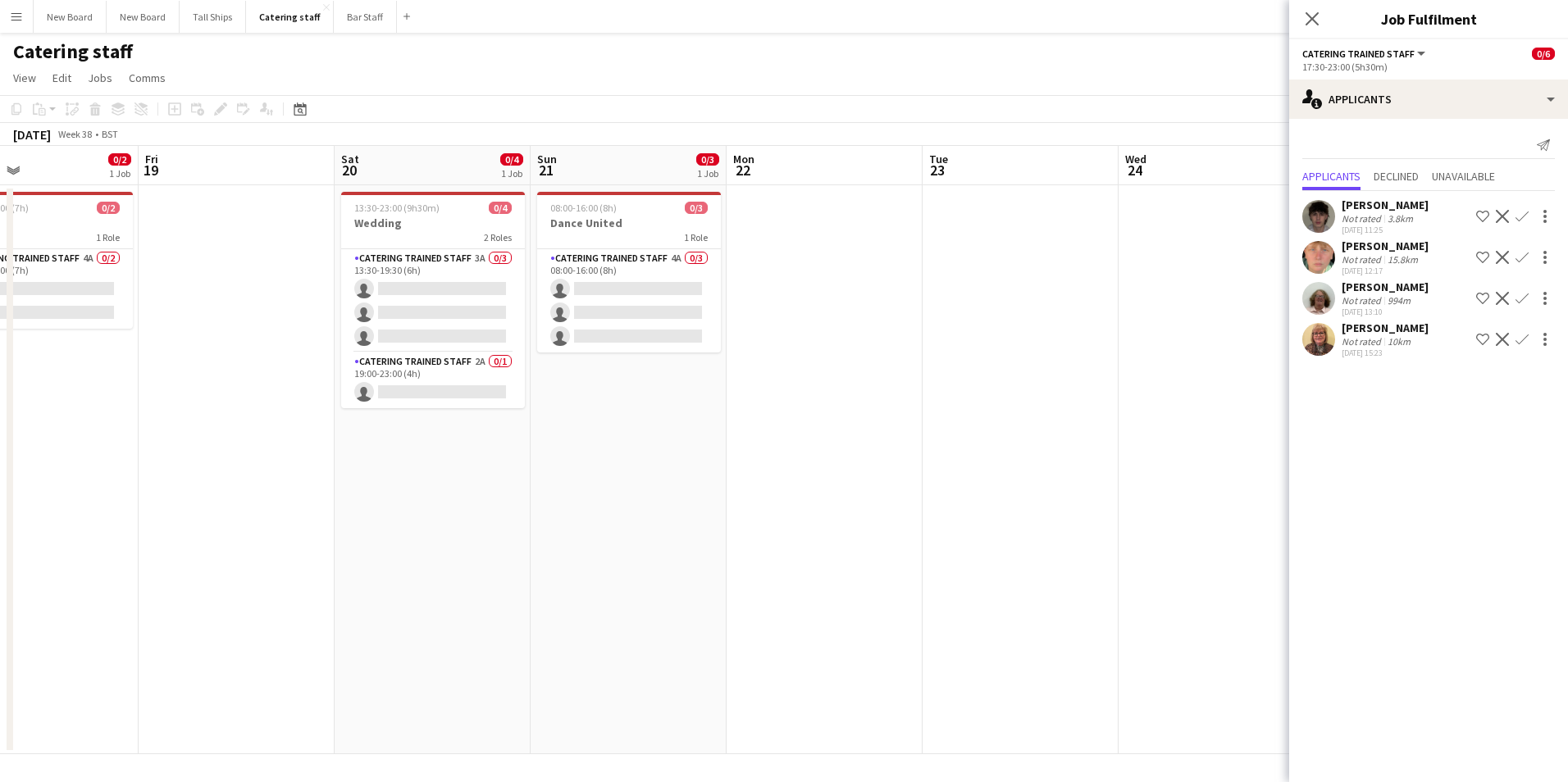
click at [1525, 340] on app-icon "Confirm" at bounding box center [1522, 339] width 13 height 13
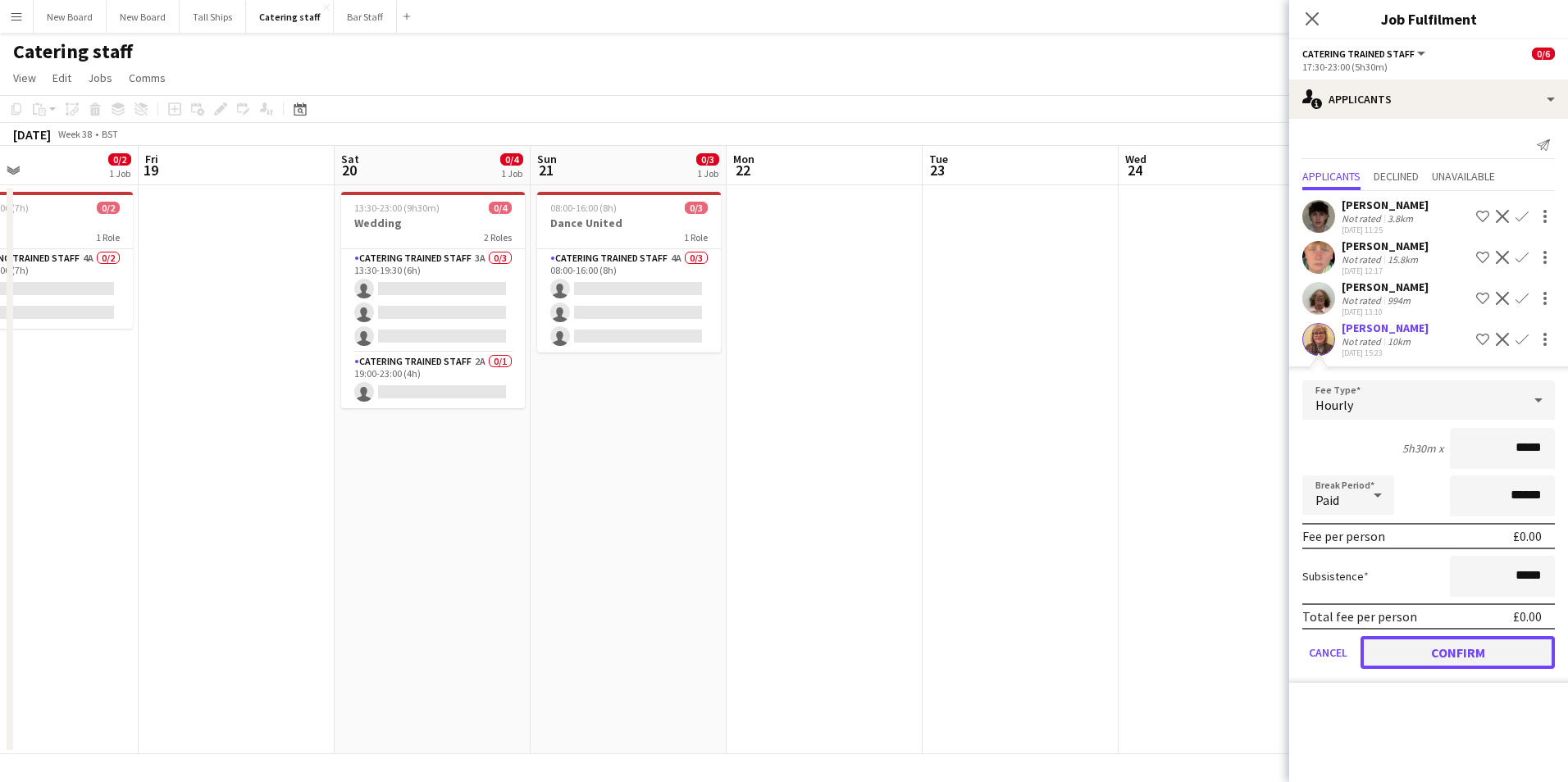
click at [1470, 653] on button "Confirm" at bounding box center [1458, 652] width 195 height 33
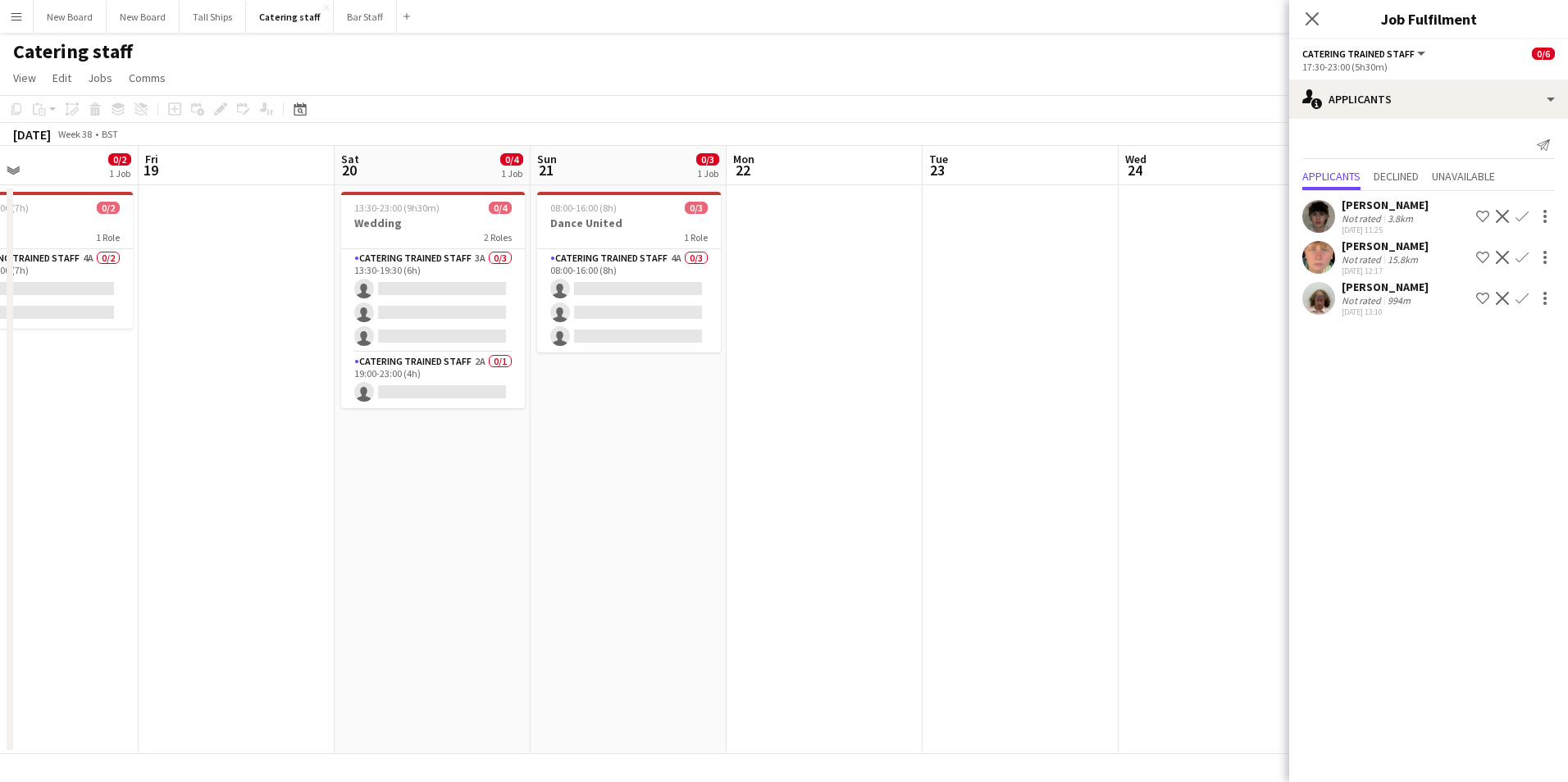
click at [1527, 218] on app-icon "Confirm" at bounding box center [1522, 217] width 13 height 13
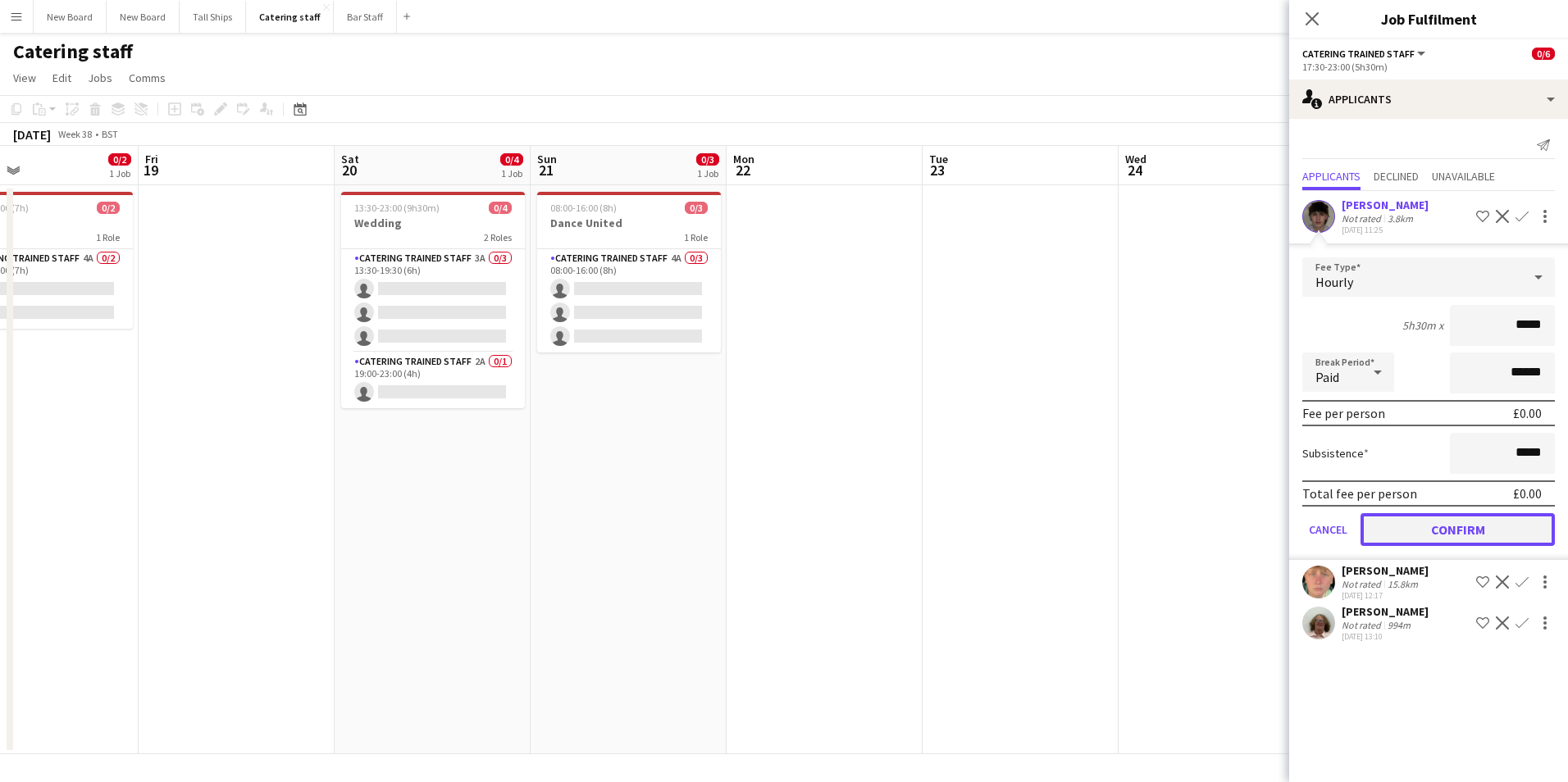
drag, startPoint x: 1532, startPoint y: 530, endPoint x: 1540, endPoint y: 437, distance: 93.3
click at [1533, 529] on button "Confirm" at bounding box center [1458, 530] width 195 height 33
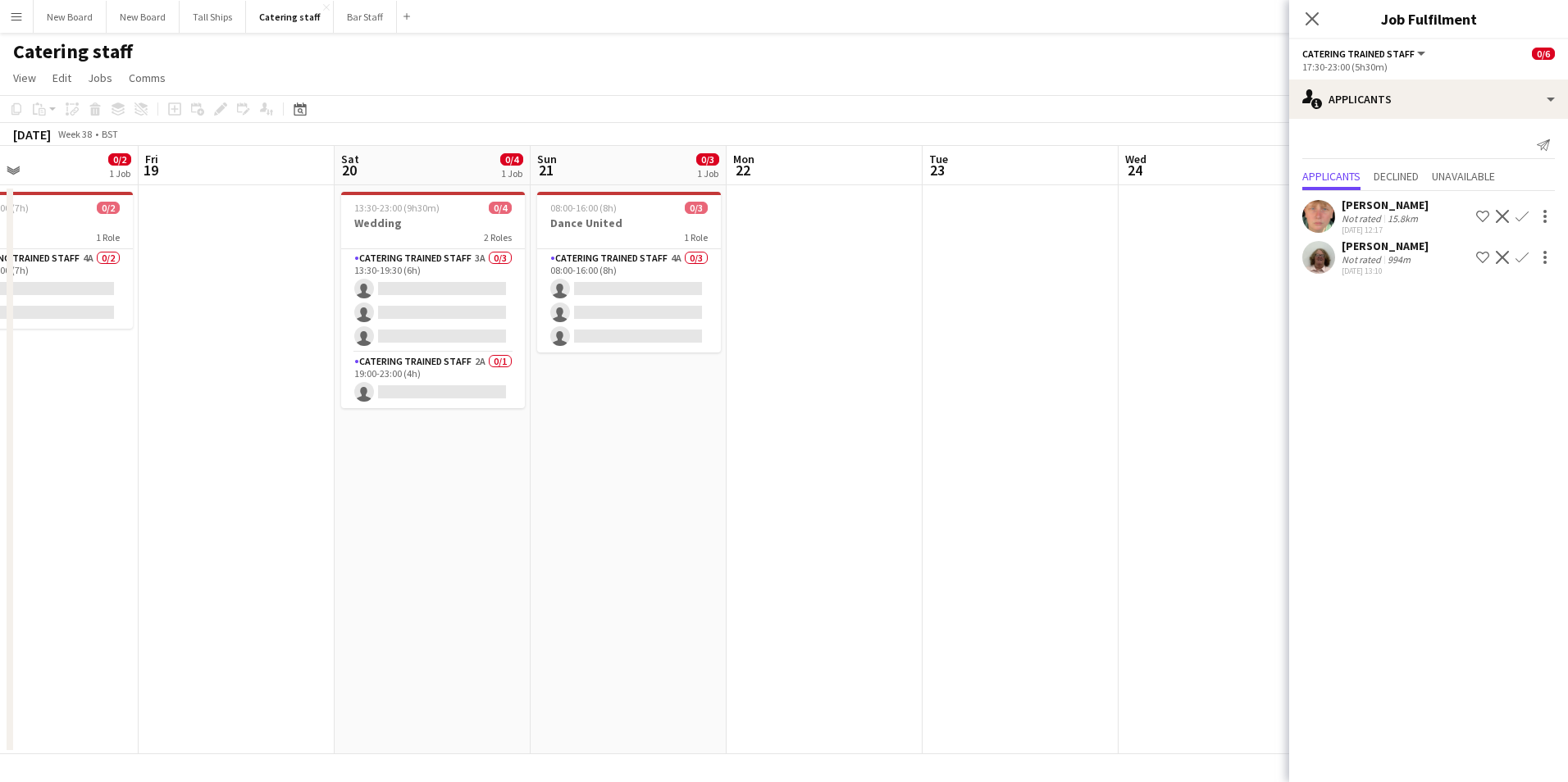
click at [1322, 9] on app-icon "Close pop-in" at bounding box center [1312, 19] width 20 height 20
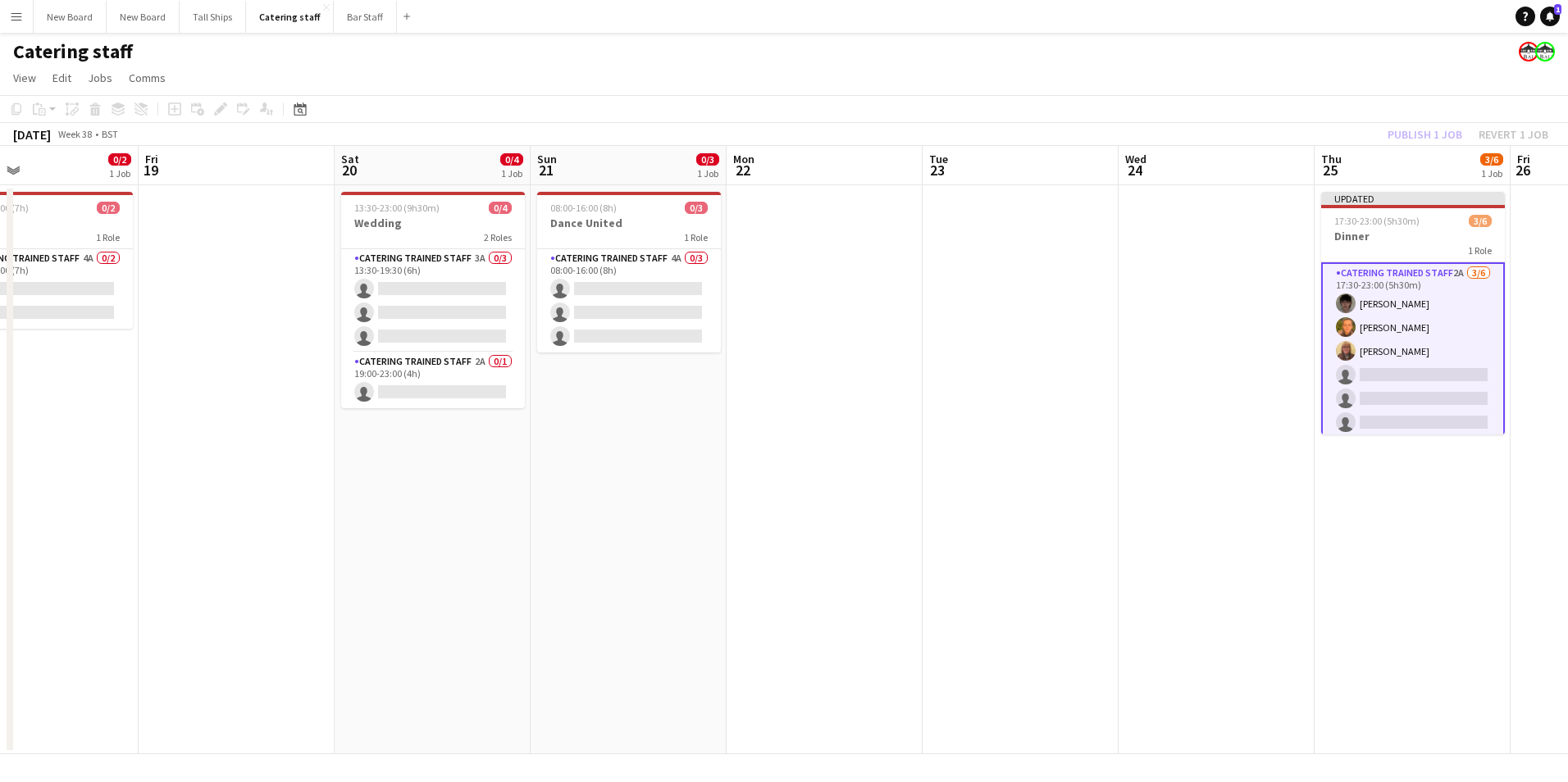
drag, startPoint x: 1194, startPoint y: 360, endPoint x: 1279, endPoint y: 311, distance: 98.1
click at [1201, 360] on app-calendar-viewport "Mon 15 Tue 16 Wed 17 0/2 1 Job Thu 18 0/2 1 Job Fri 19 Sat 20 0/4 1 Job Sun 21 …" at bounding box center [784, 449] width 1568 height 608
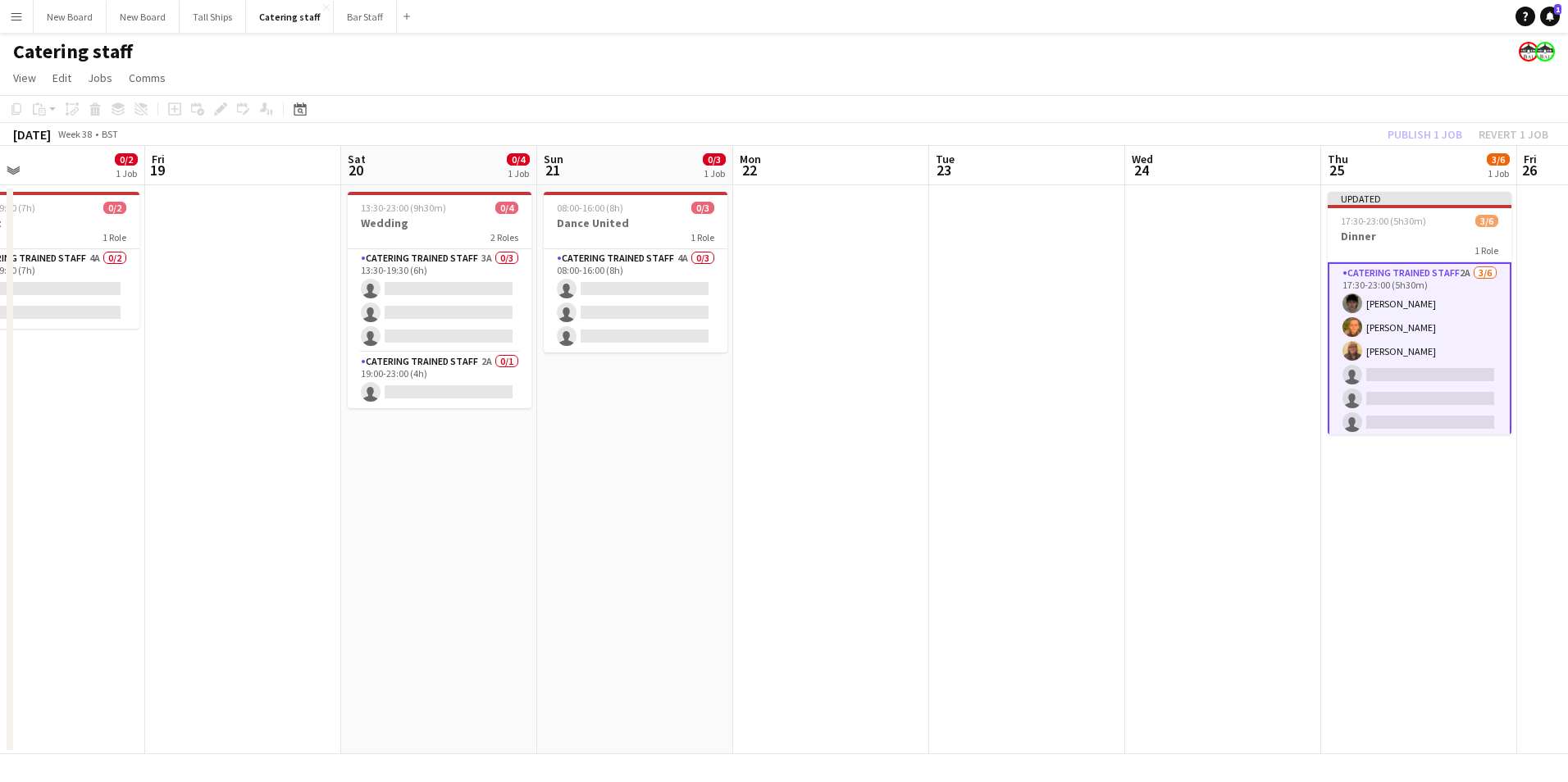
click at [1441, 127] on div "Publish 1 job Revert 1 job" at bounding box center [1468, 134] width 200 height 22
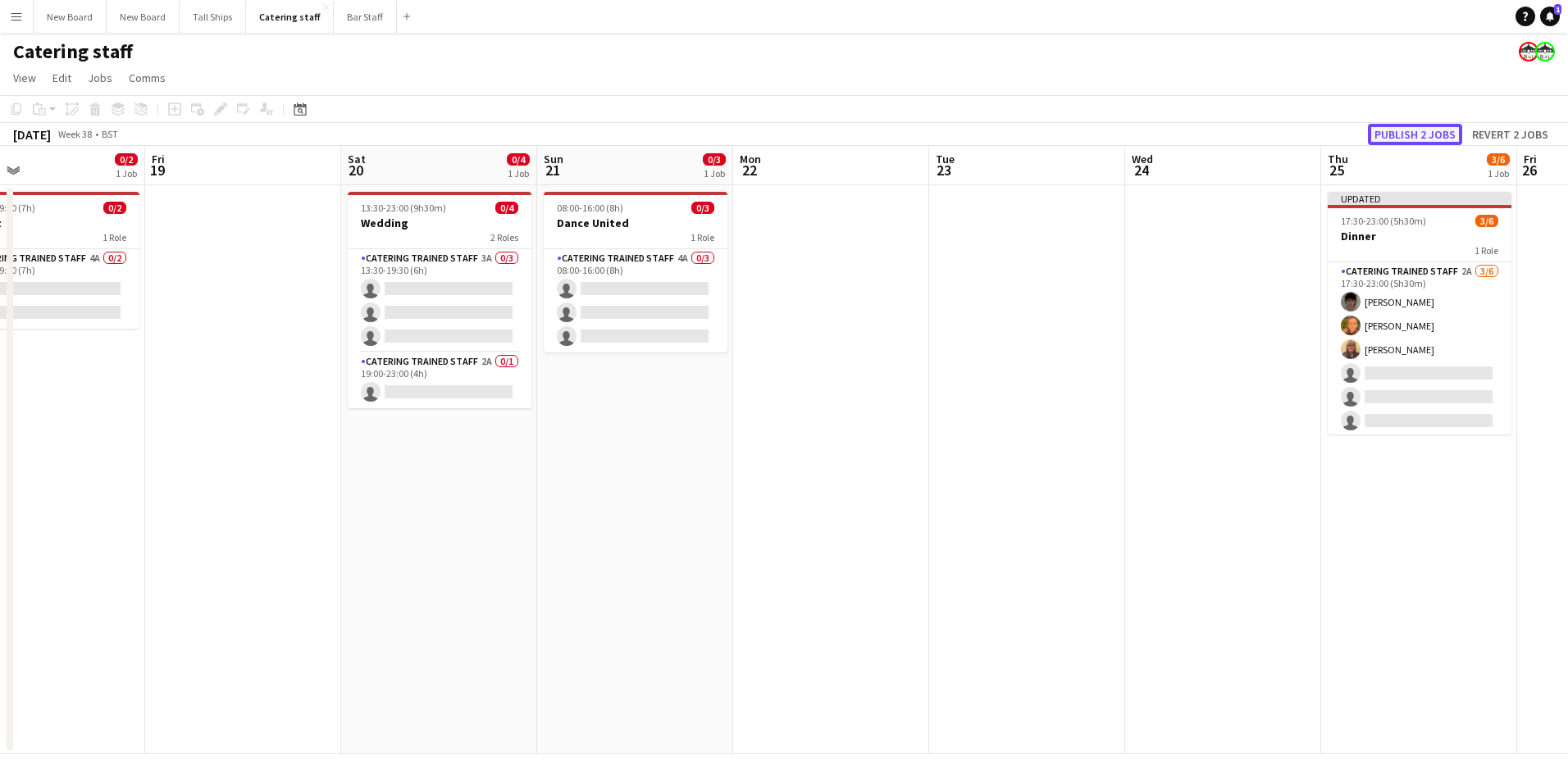
click at [1449, 130] on button "Publish 2 jobs" at bounding box center [1415, 134] width 95 height 22
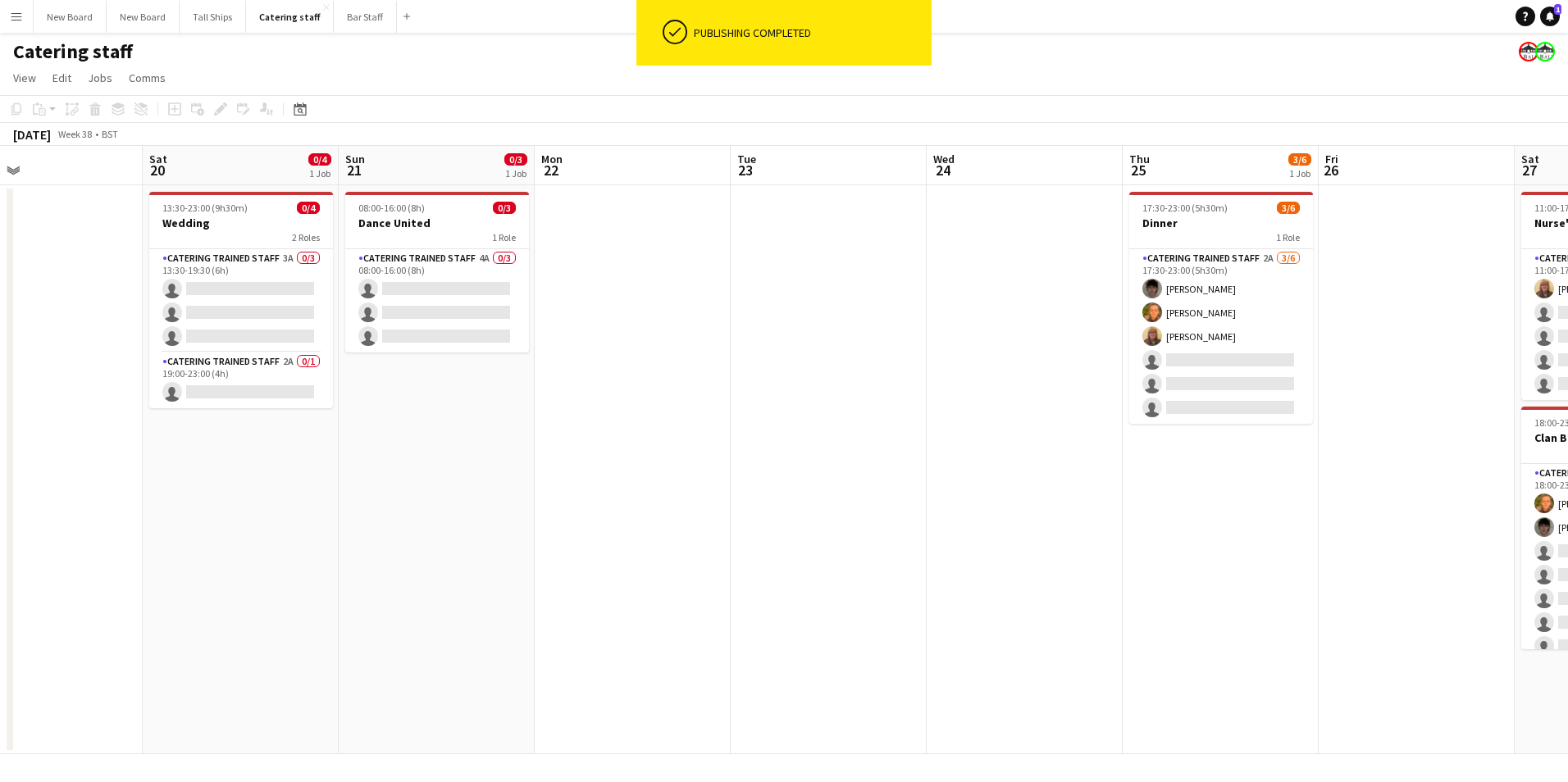
drag, startPoint x: 1487, startPoint y: 556, endPoint x: 896, endPoint y: 533, distance: 591.4
click at [896, 535] on app-calendar-viewport "Tue 16 Wed 17 0/2 1 Job Thu 18 0/2 1 Job Fri 19 Sat 20 0/4 1 Job Sun 21 0/3 1 J…" at bounding box center [784, 449] width 1568 height 608
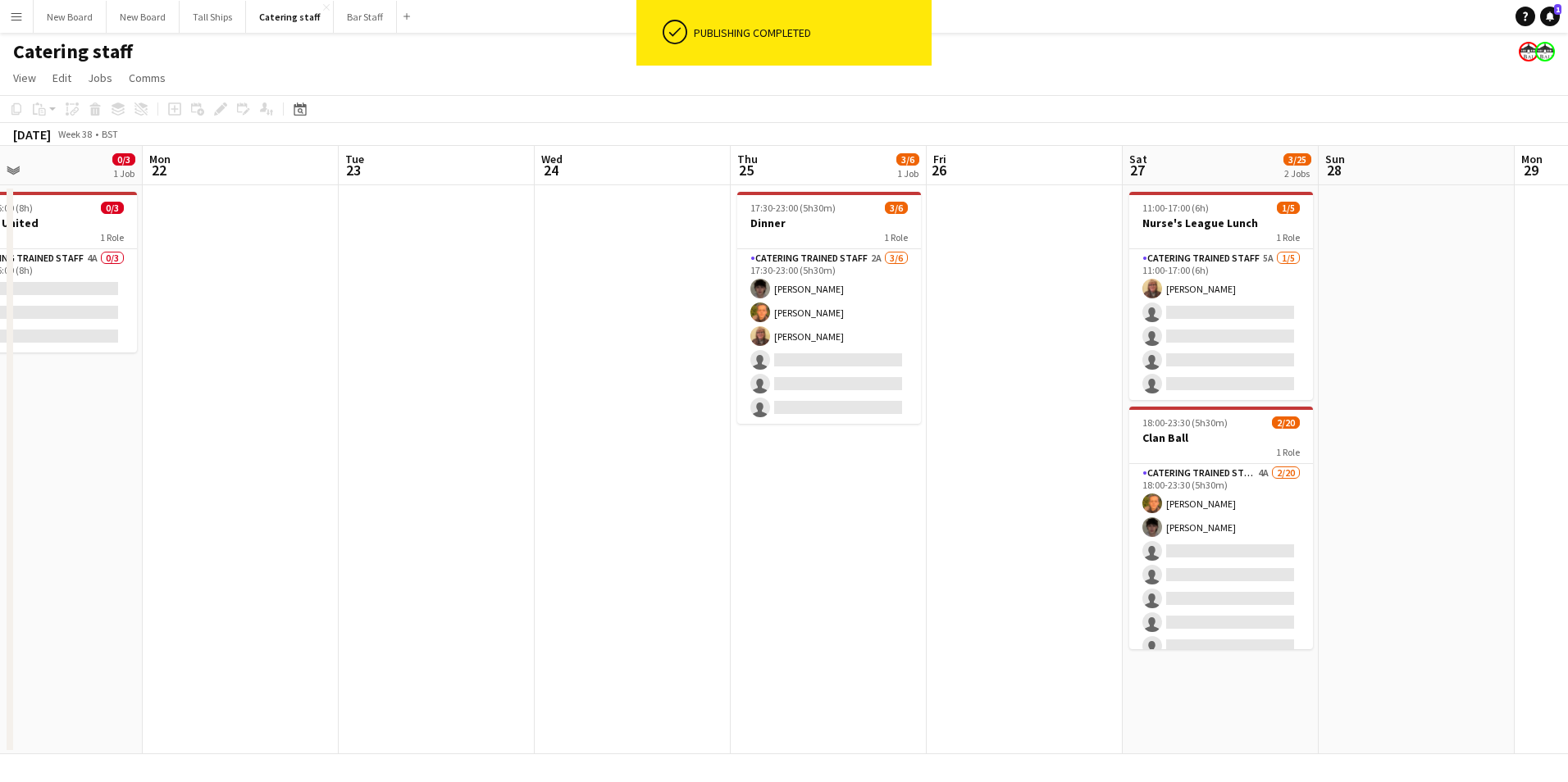
scroll to position [0, 642]
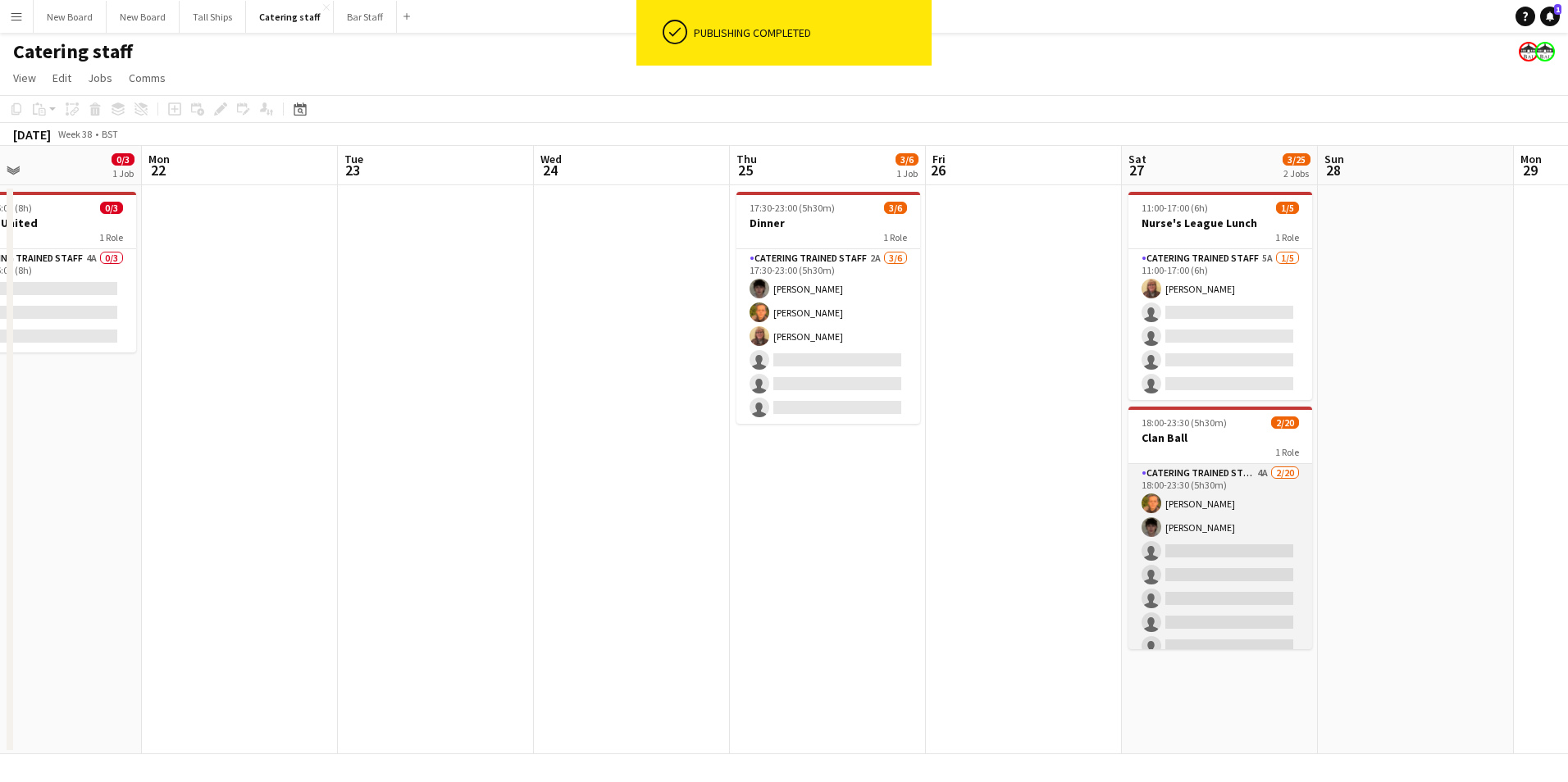
click at [1199, 547] on app-card-role "Catering trained staff 4A [DATE] 18:00-23:30 (5h30m) [PERSON_NAME] [PERSON_NAME…" at bounding box center [1220, 718] width 183 height 508
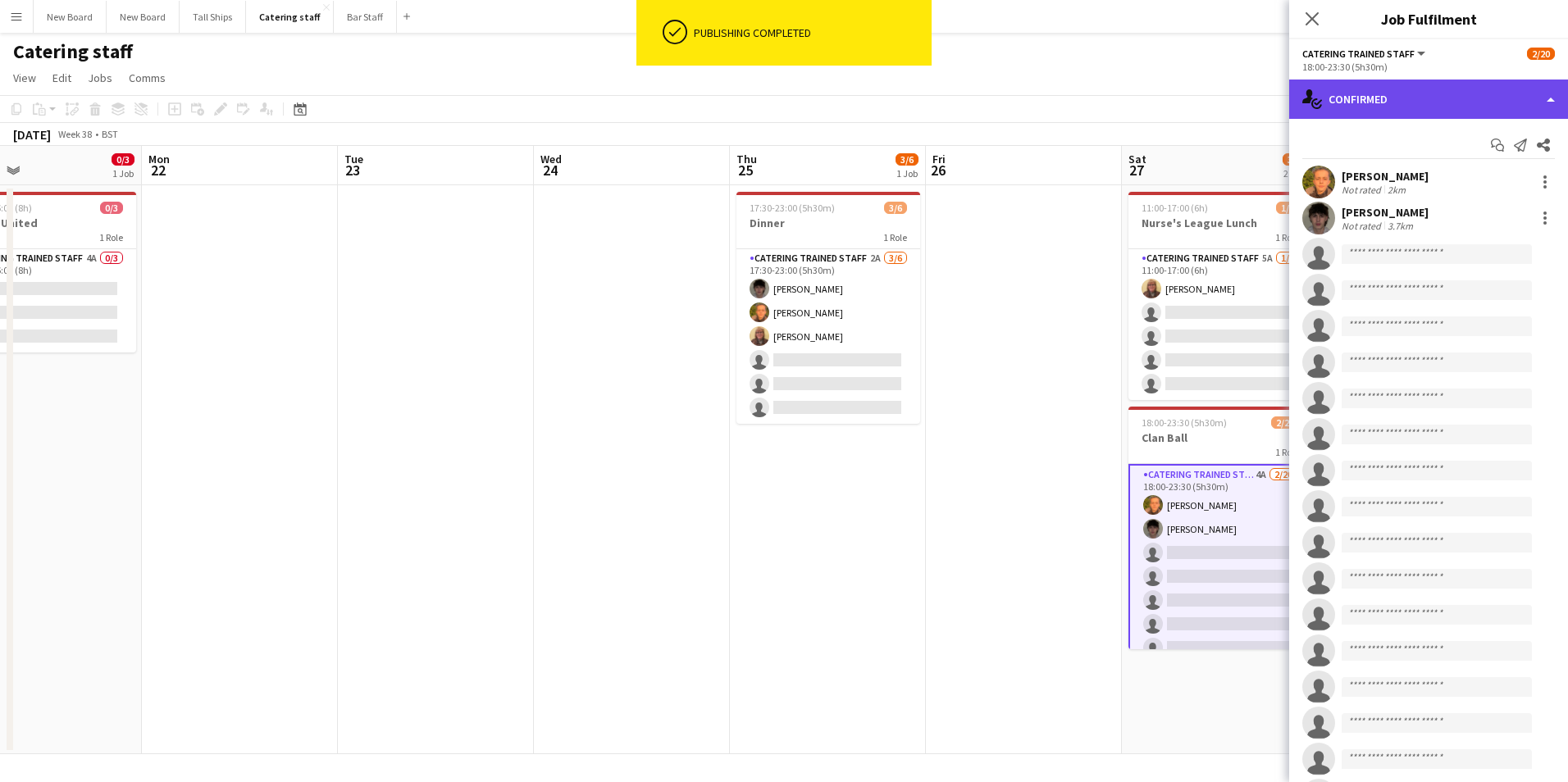
click at [1483, 96] on div "single-neutral-actions-check-2 Confirmed" at bounding box center [1428, 99] width 279 height 40
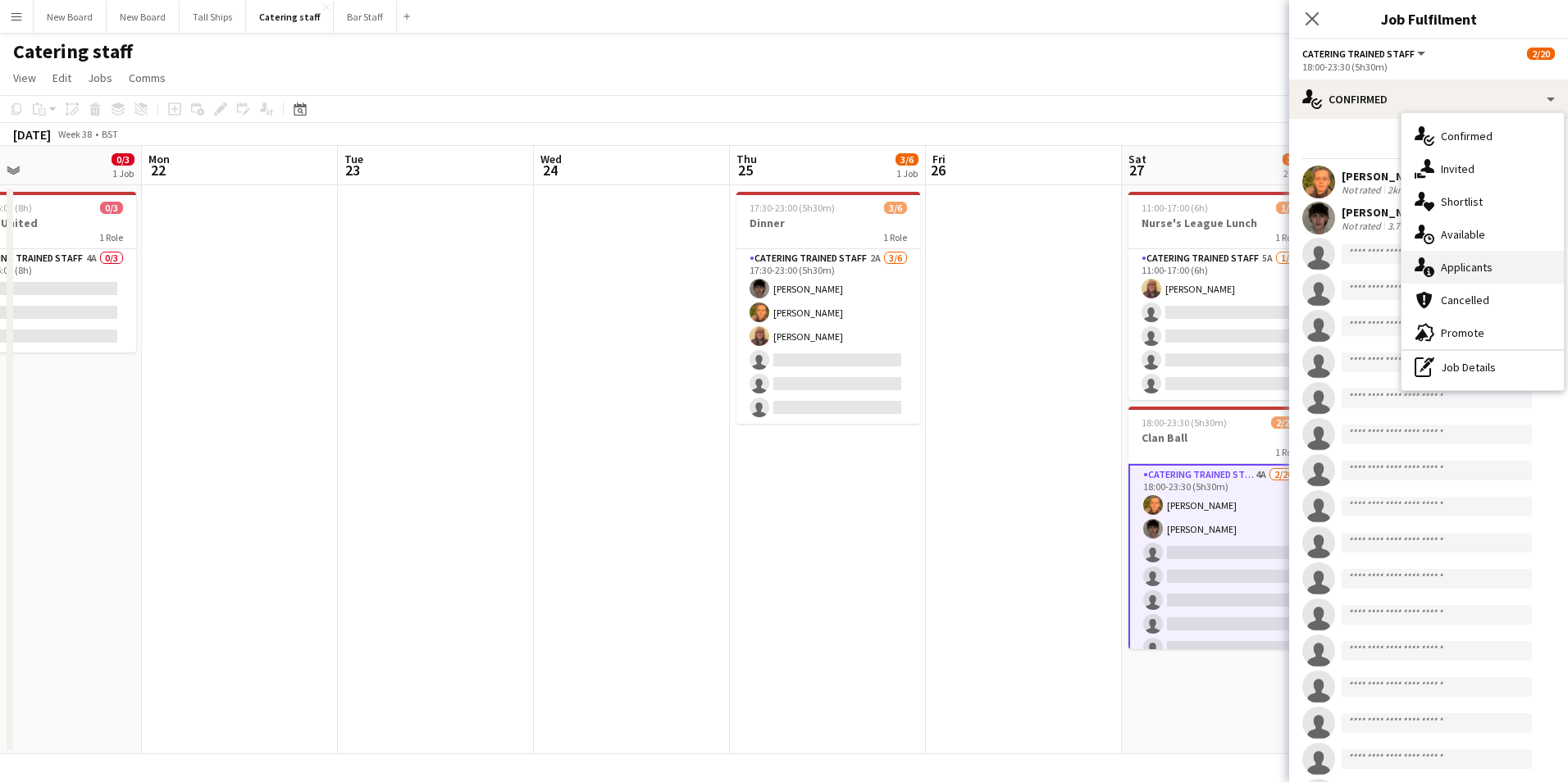
click at [1473, 262] on div "single-neutral-actions-information Applicants" at bounding box center [1483, 267] width 163 height 33
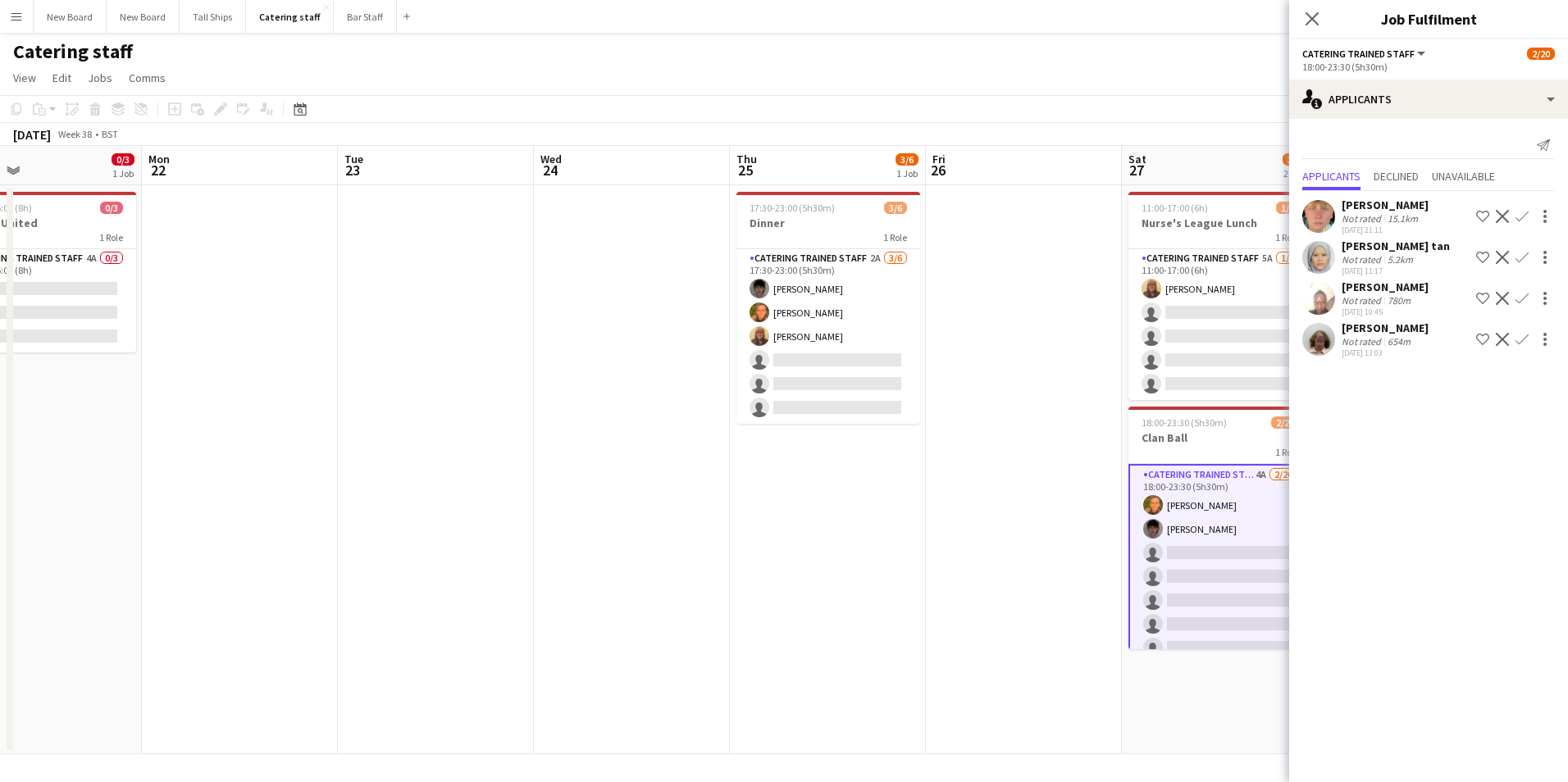
click at [928, 676] on app-date-cell at bounding box center [1023, 470] width 196 height 569
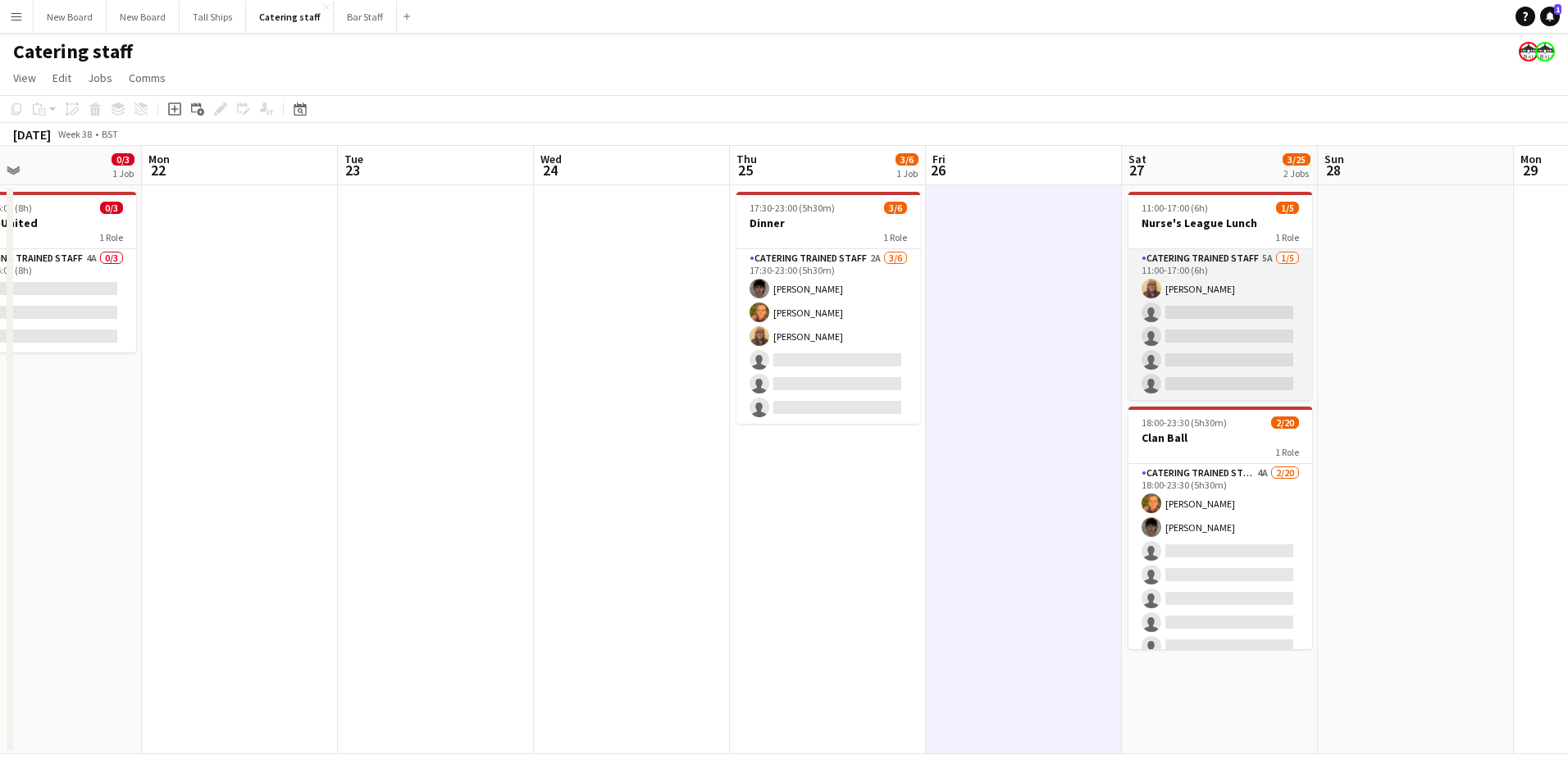
click at [1268, 306] on app-card-role "Catering trained staff 5A [DATE] 11:00-17:00 (6h) [PERSON_NAME] single-neutral-…" at bounding box center [1220, 325] width 183 height 151
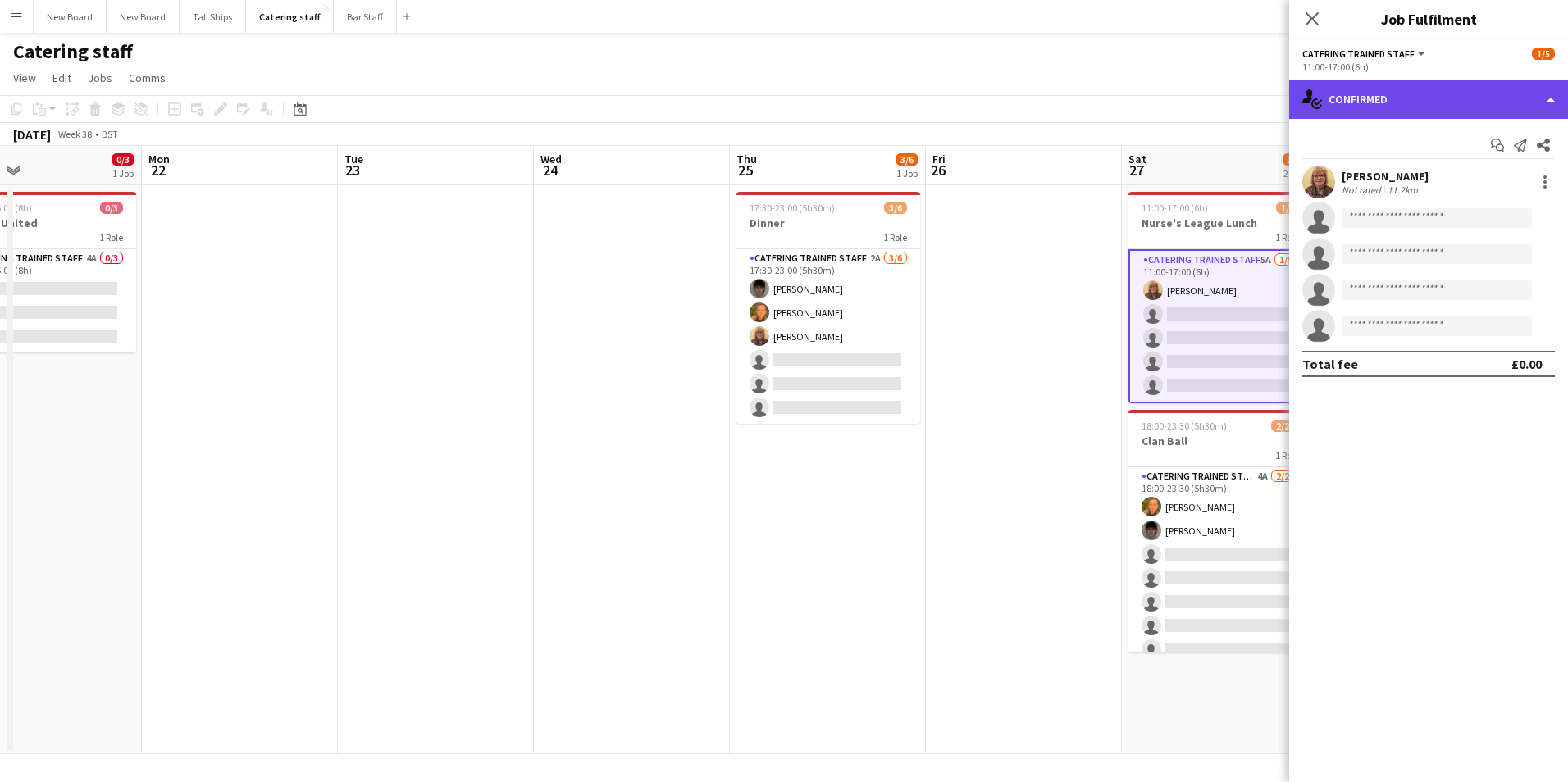
click at [1511, 98] on div "single-neutral-actions-check-2 Confirmed" at bounding box center [1428, 99] width 279 height 40
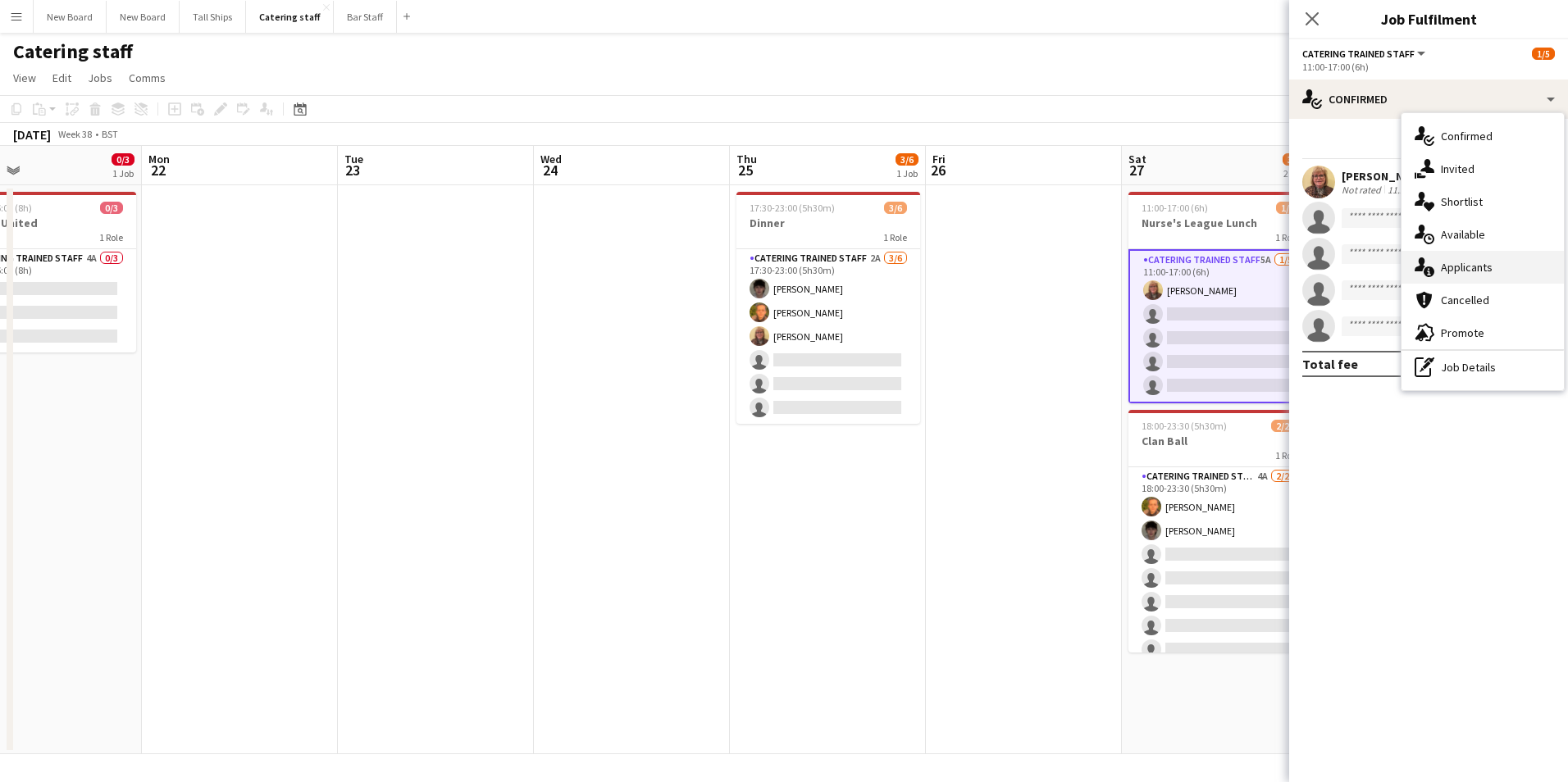
click at [1502, 253] on div "single-neutral-actions-information Applicants" at bounding box center [1483, 267] width 163 height 33
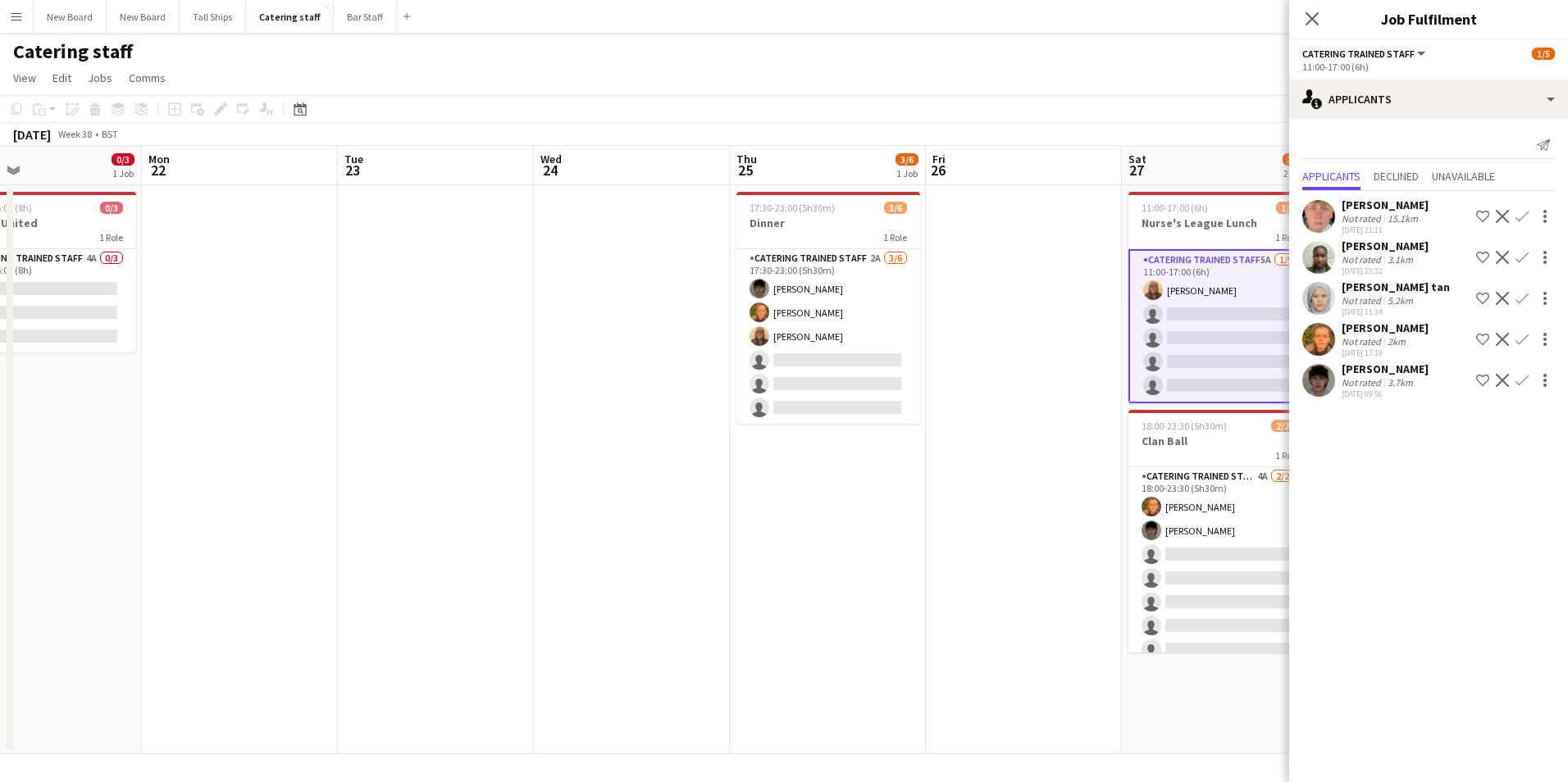
drag, startPoint x: 1315, startPoint y: 21, endPoint x: 1304, endPoint y: 3, distance: 21.1
click at [1315, 20] on icon "Close pop-in" at bounding box center [1312, 19] width 13 height 13
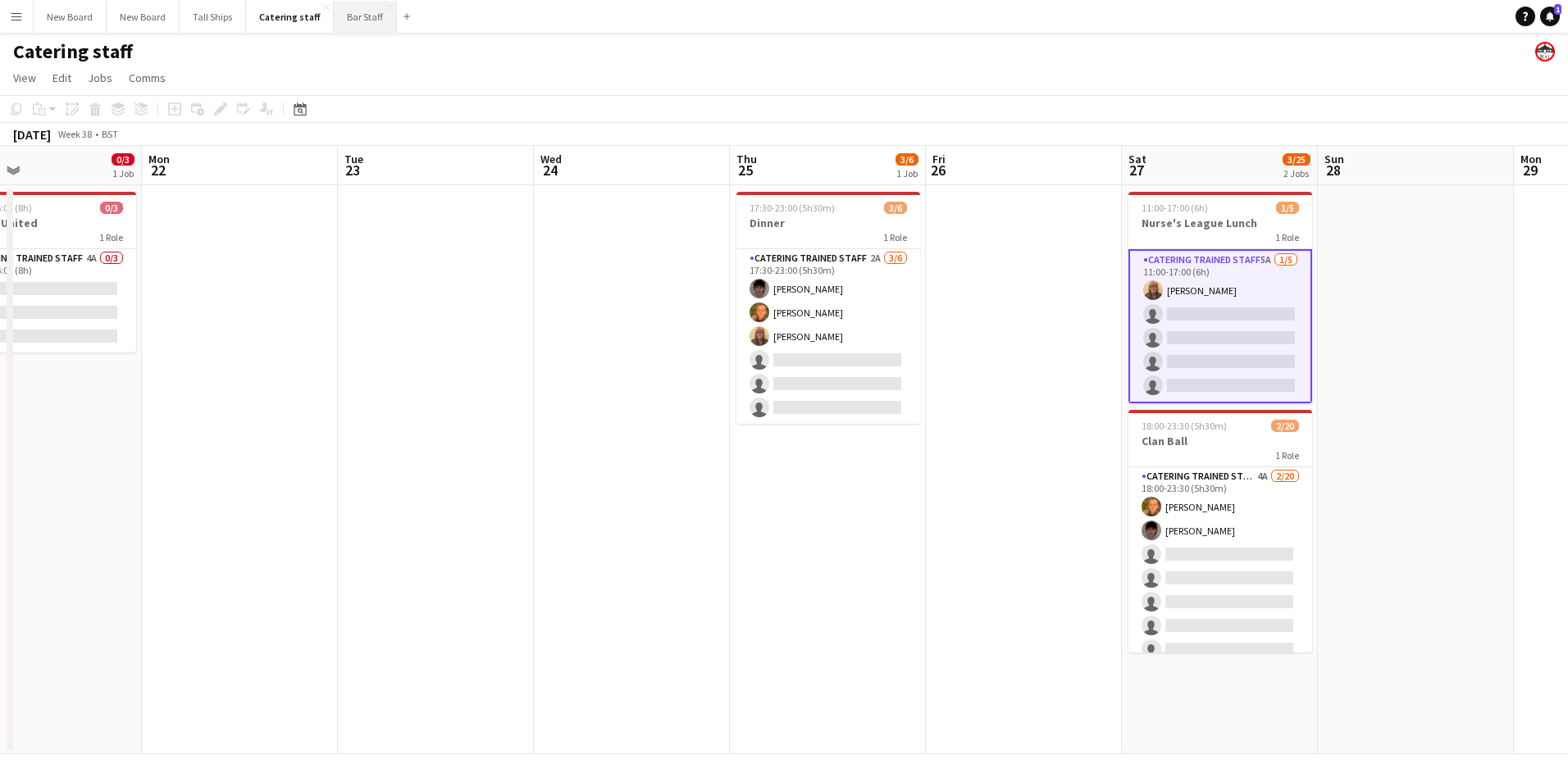
click at [364, 19] on button "Bar Staff Close" at bounding box center [365, 17] width 63 height 32
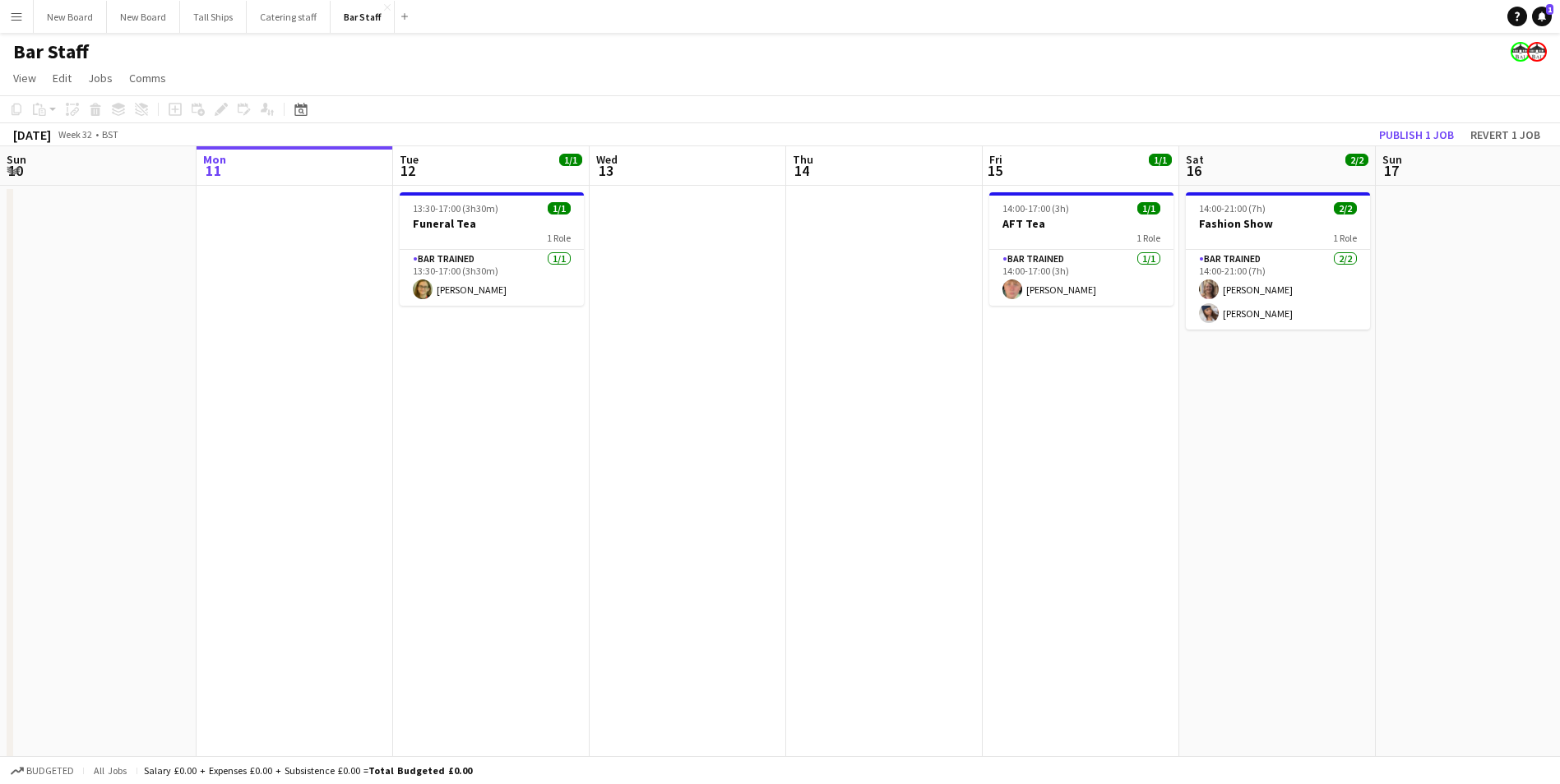
scroll to position [0, 391]
click at [425, 369] on app-calendar-viewport "Fri 8 13/13 2 Jobs Sat 9 16/19 5 Jobs Sun 10 Mon 11 Tue 12 1/1 1 Job Wed 13 Thu…" at bounding box center [780, 549] width 1560 height 807
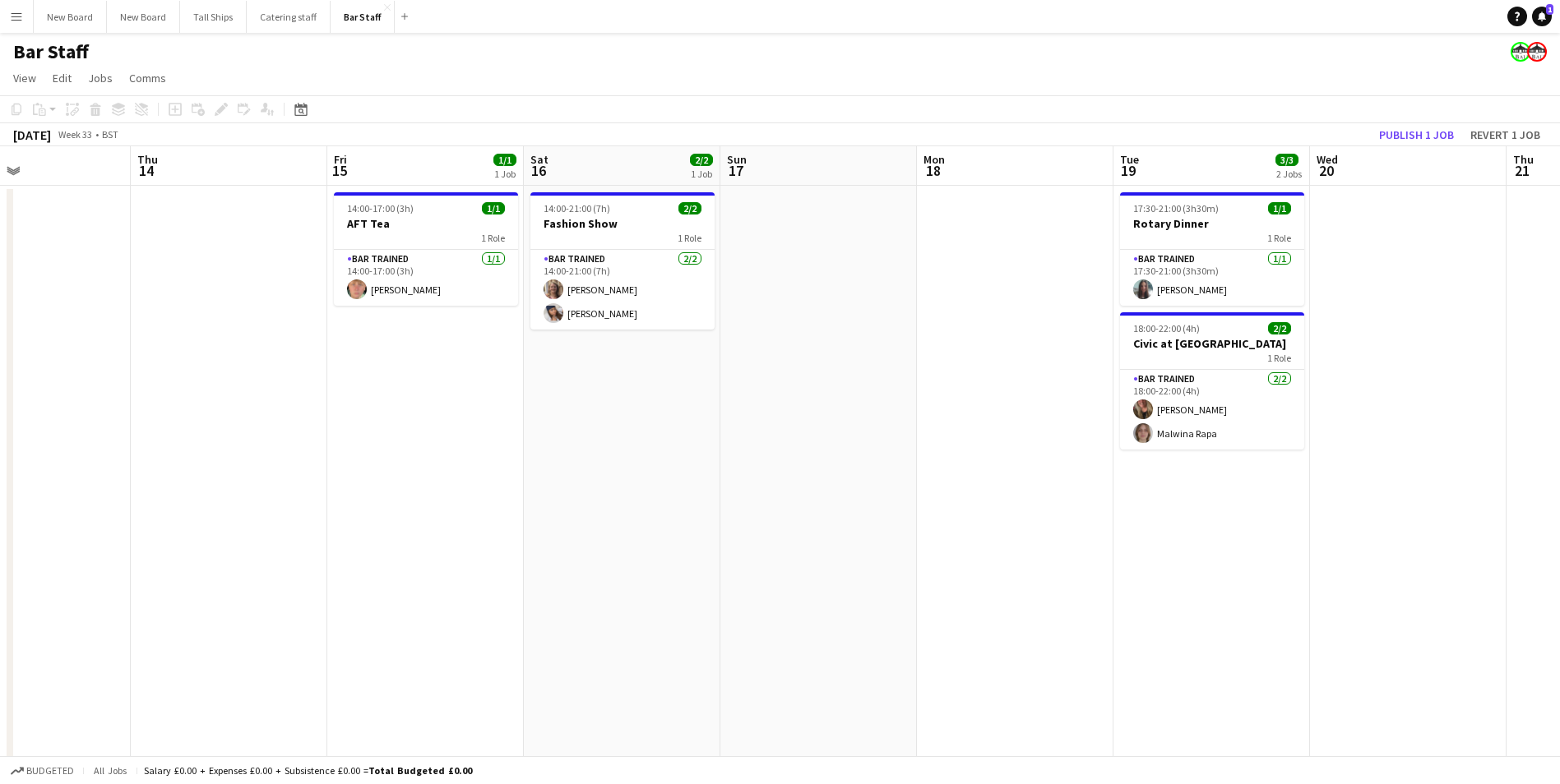
scroll to position [0, 564]
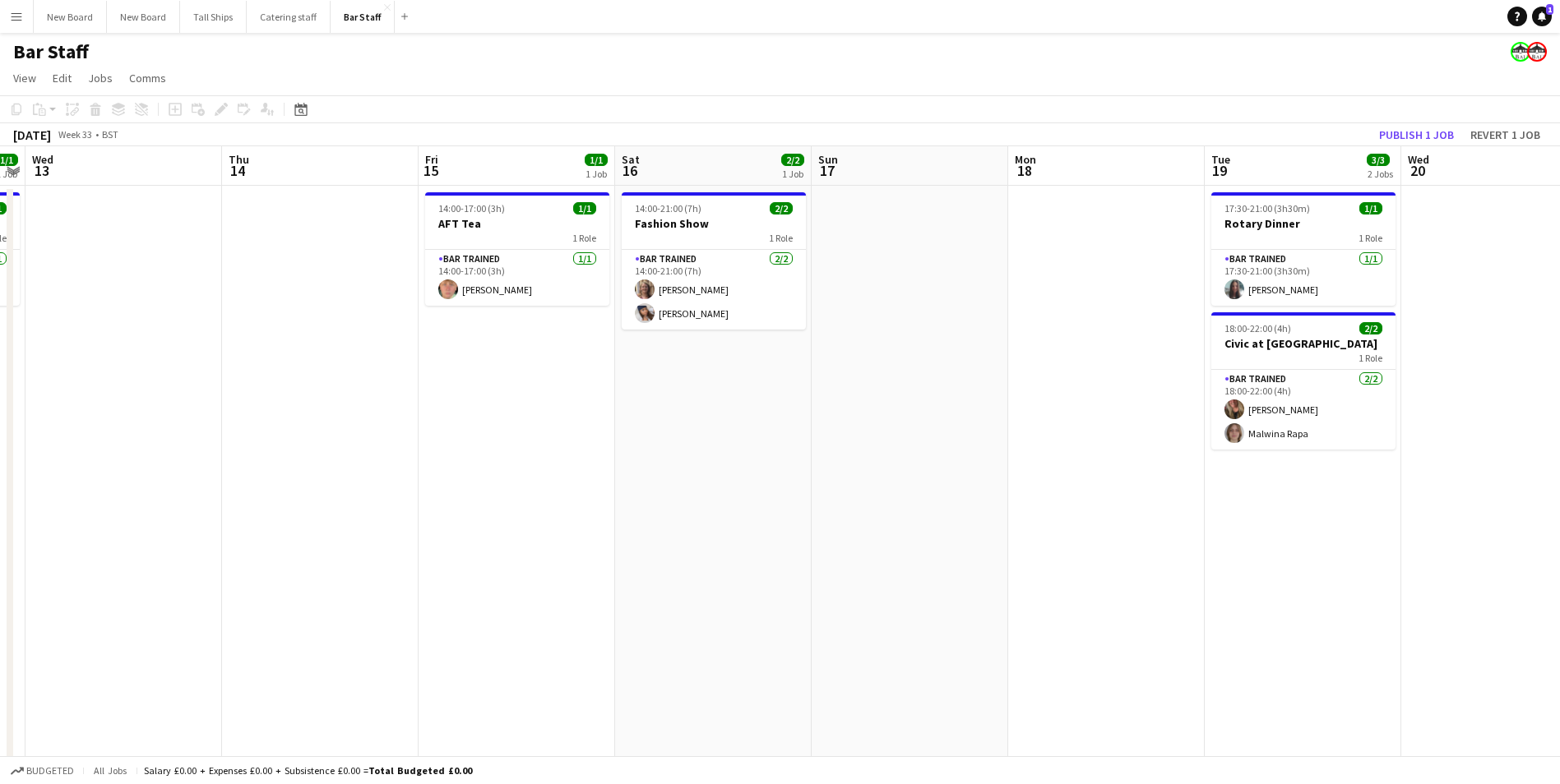
drag, startPoint x: 1418, startPoint y: 467, endPoint x: 848, endPoint y: 484, distance: 570.3
click at [848, 484] on app-calendar-viewport "Sun 10 Mon 11 Tue 12 1/1 1 Job Wed 13 Thu 14 Fri 15 1/1 1 Job Sat 16 2/2 1 Job …" at bounding box center [780, 549] width 1560 height 807
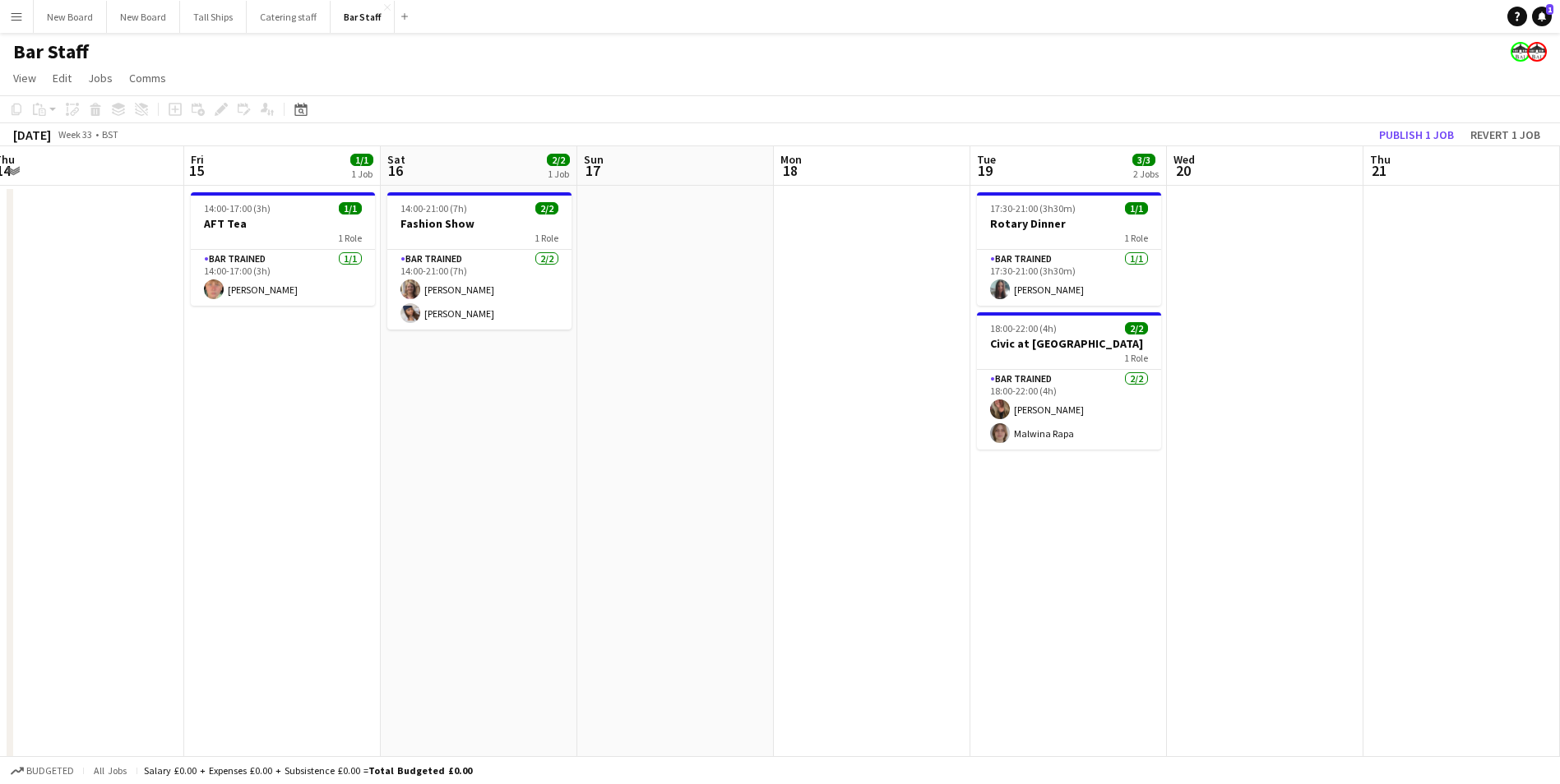
drag, startPoint x: 1394, startPoint y: 525, endPoint x: 764, endPoint y: 576, distance: 632.1
click at [764, 577] on app-calendar-viewport "Mon 11 Tue 12 1/1 1 Job Wed 13 Thu 14 Fri 15 1/1 1 Job Sat 16 2/2 1 Job Sun 17 …" at bounding box center [780, 549] width 1560 height 807
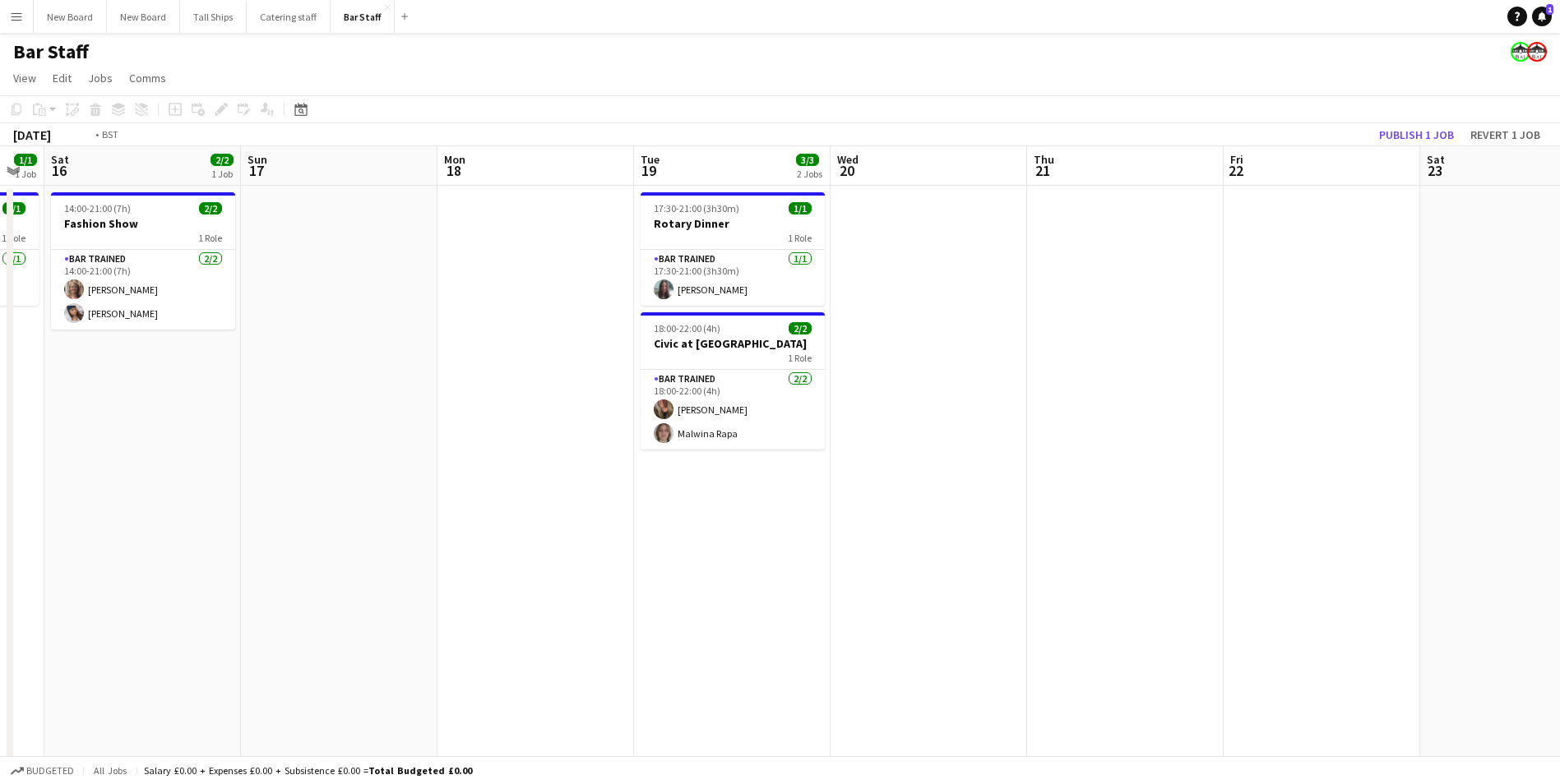
scroll to position [0, 400]
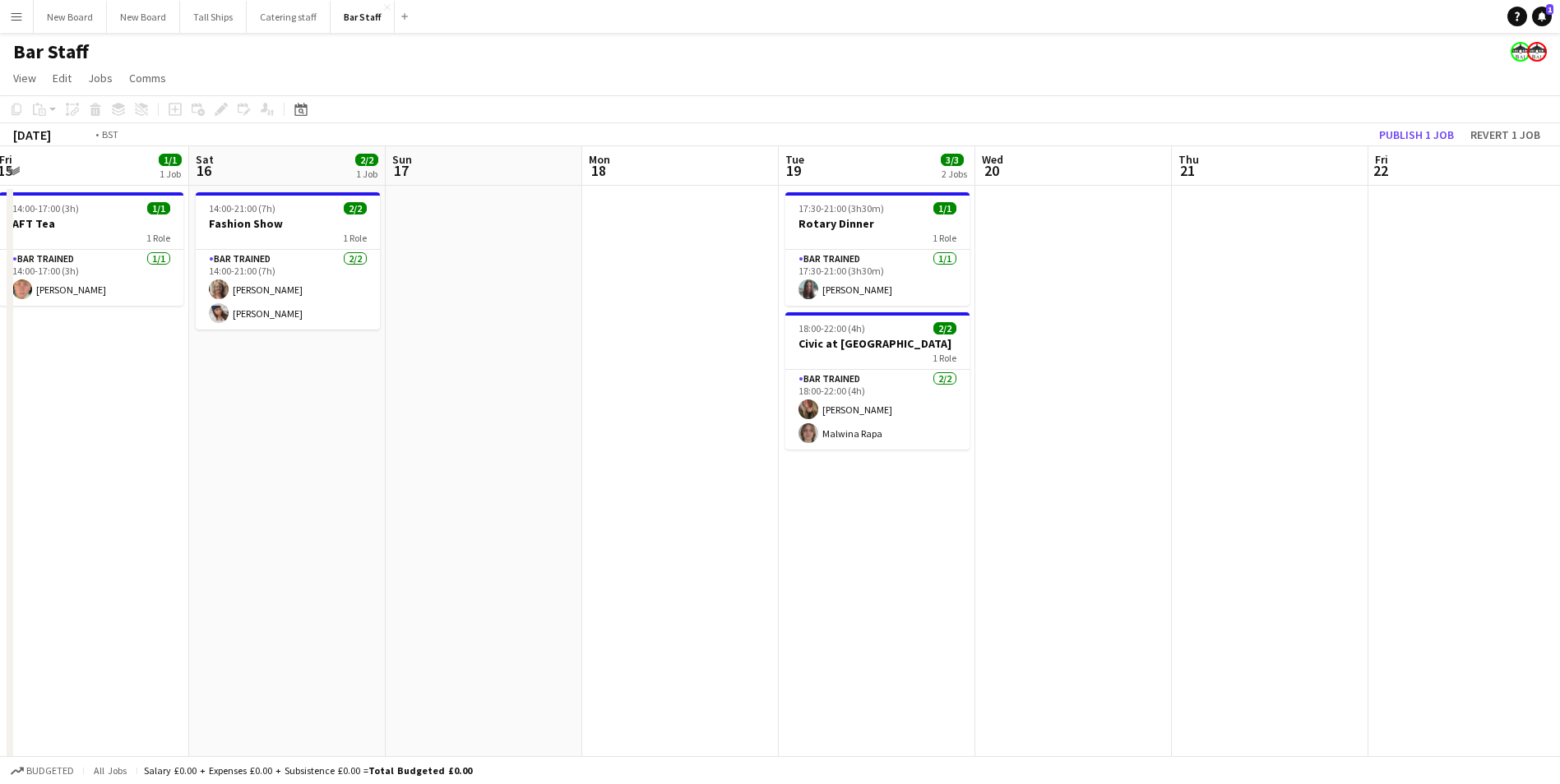
drag, startPoint x: 1412, startPoint y: 551, endPoint x: 832, endPoint y: 551, distance: 580.0
click at [829, 555] on app-calendar-viewport "Wed 13 Thu 14 Fri 15 1/1 1 Job Sat 16 2/2 1 Job Sun 17 Mon 18 Tue 19 3/3 2 Jobs…" at bounding box center [780, 549] width 1560 height 807
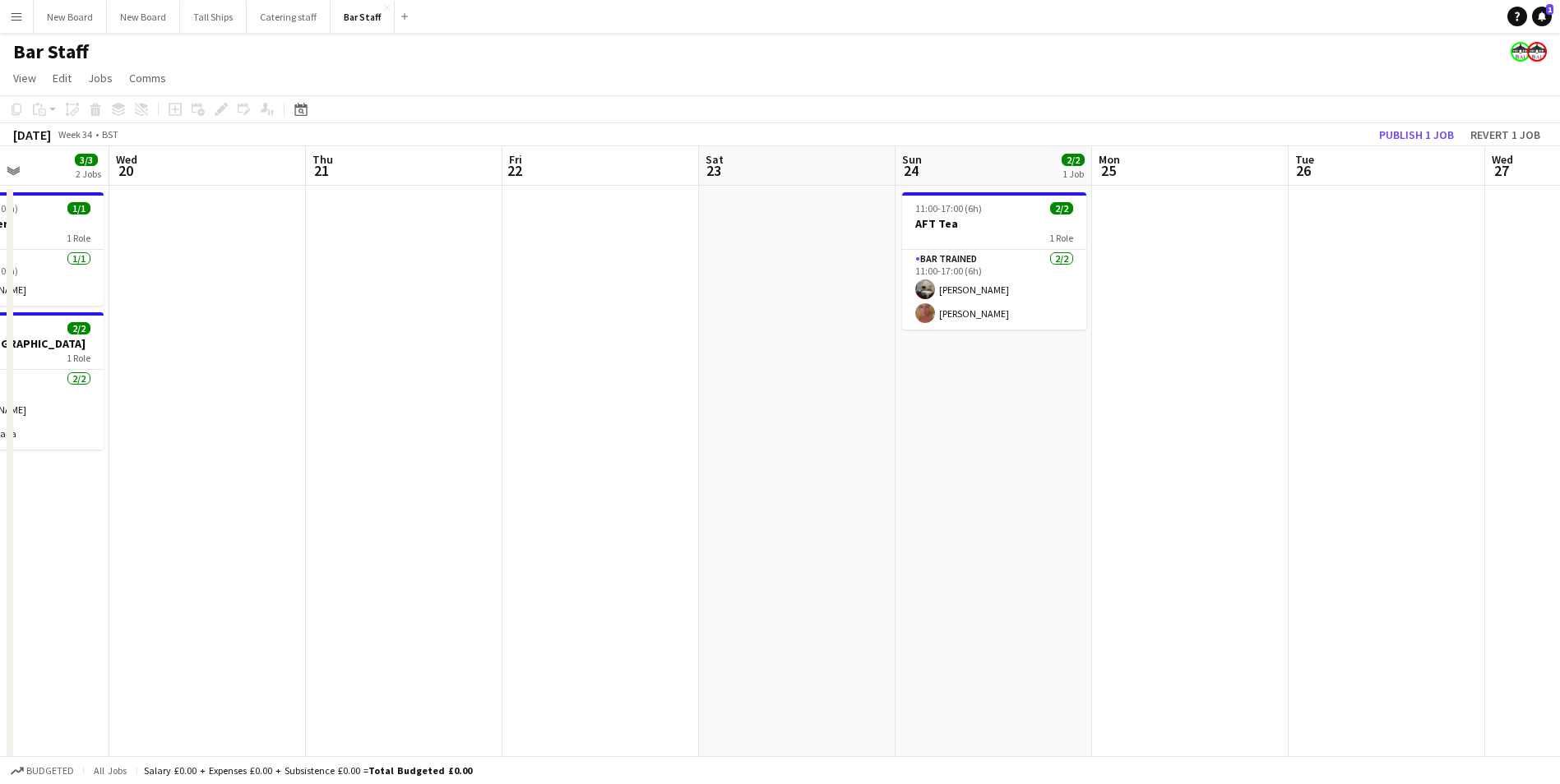
drag, startPoint x: 1463, startPoint y: 305, endPoint x: 799, endPoint y: 369, distance: 667.1
click at [797, 369] on app-calendar-viewport "Sun 17 Mon 18 Tue 19 3/3 2 Jobs Wed 20 Thu 21 Fri 22 Sat 23 Sun 24 2/2 1 Job Mo…" at bounding box center [780, 549] width 1560 height 807
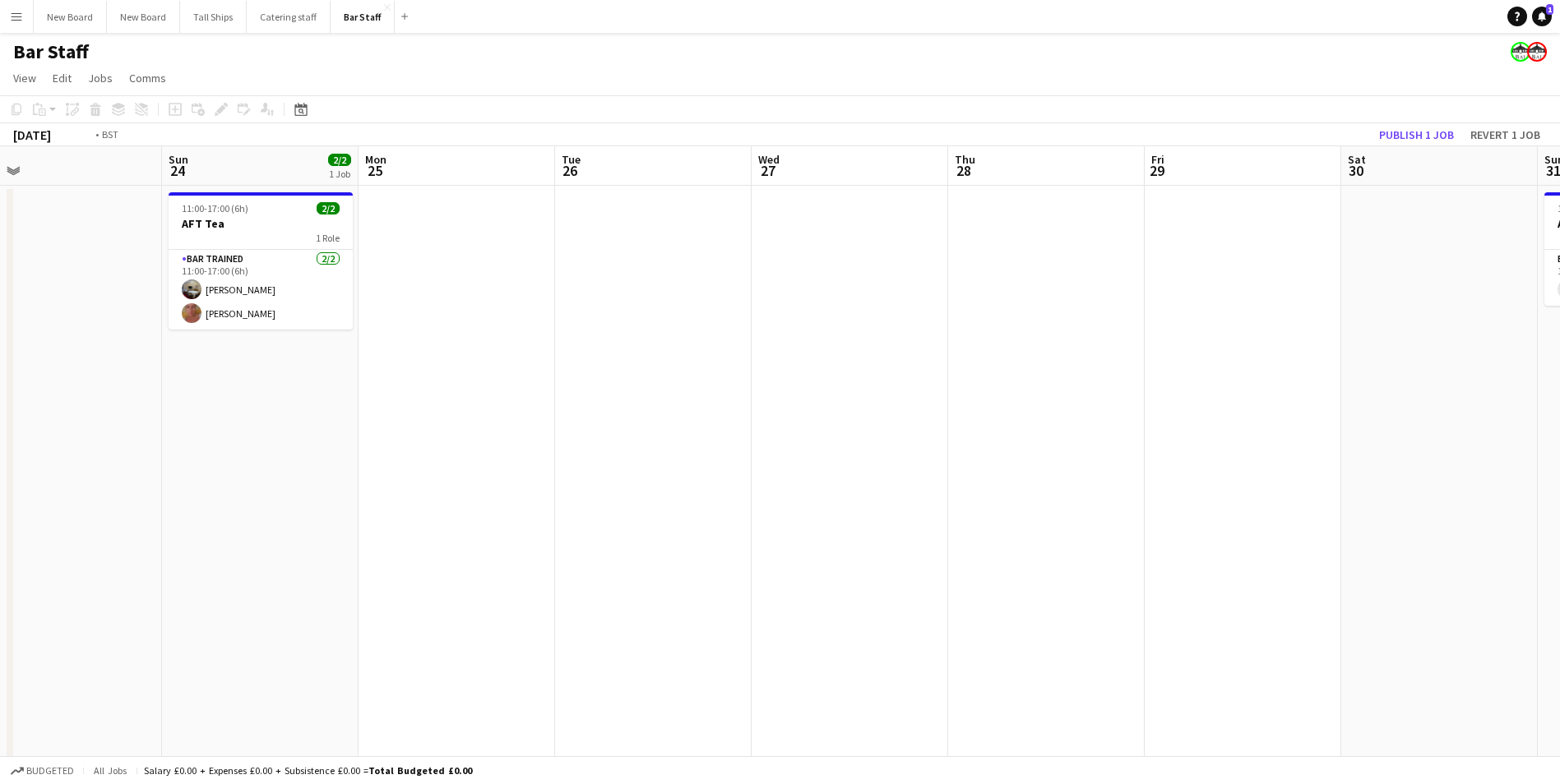
drag, startPoint x: 1383, startPoint y: 467, endPoint x: 721, endPoint y: 494, distance: 662.6
click at [721, 494] on app-calendar-viewport "Wed 20 Thu 21 Fri 22 Sat 23 Sun 24 2/2 1 Job Mon 25 Tue 26 Wed 27 Thu 28 Fri 29…" at bounding box center [780, 549] width 1560 height 807
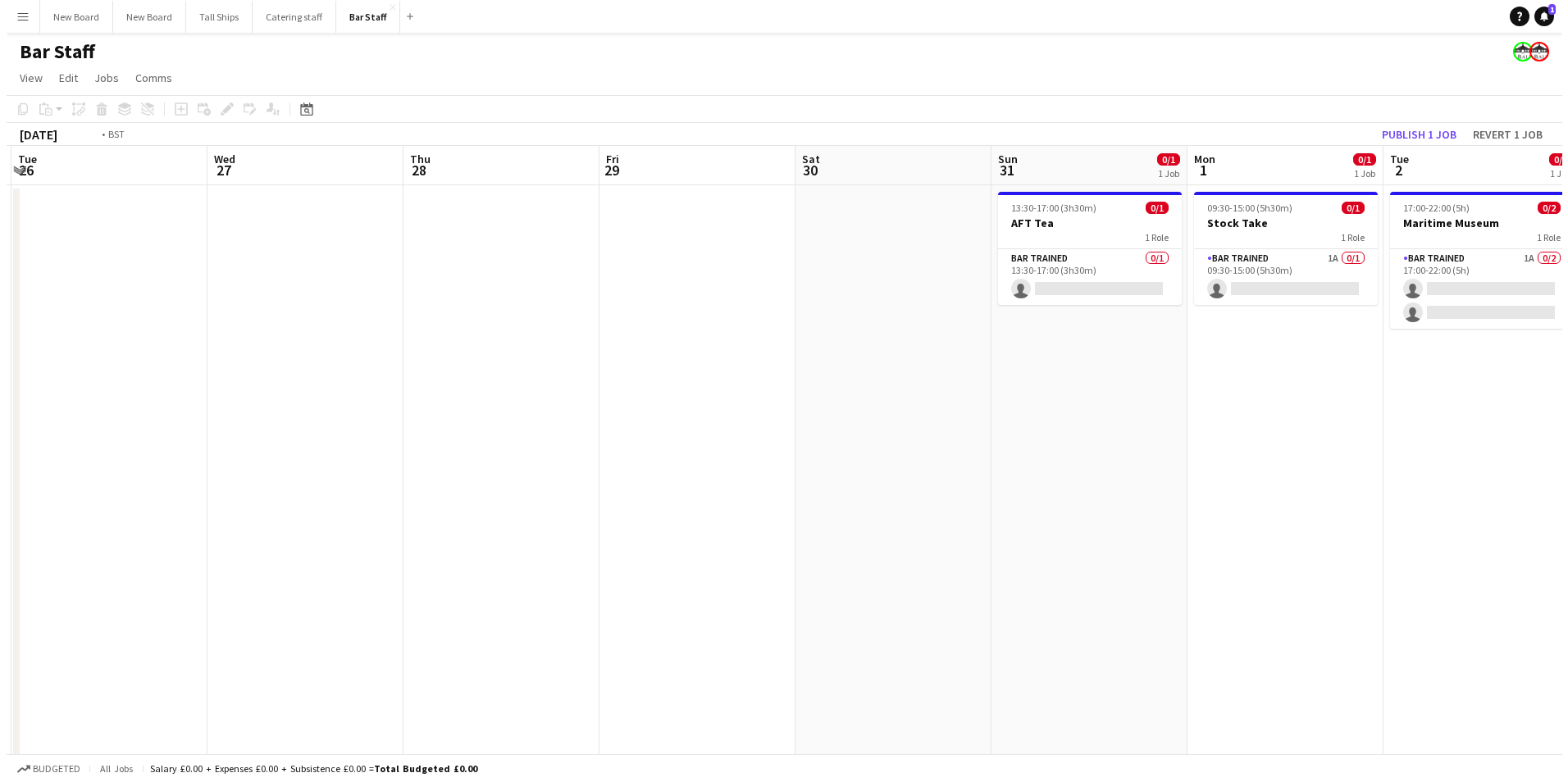
scroll to position [0, 353]
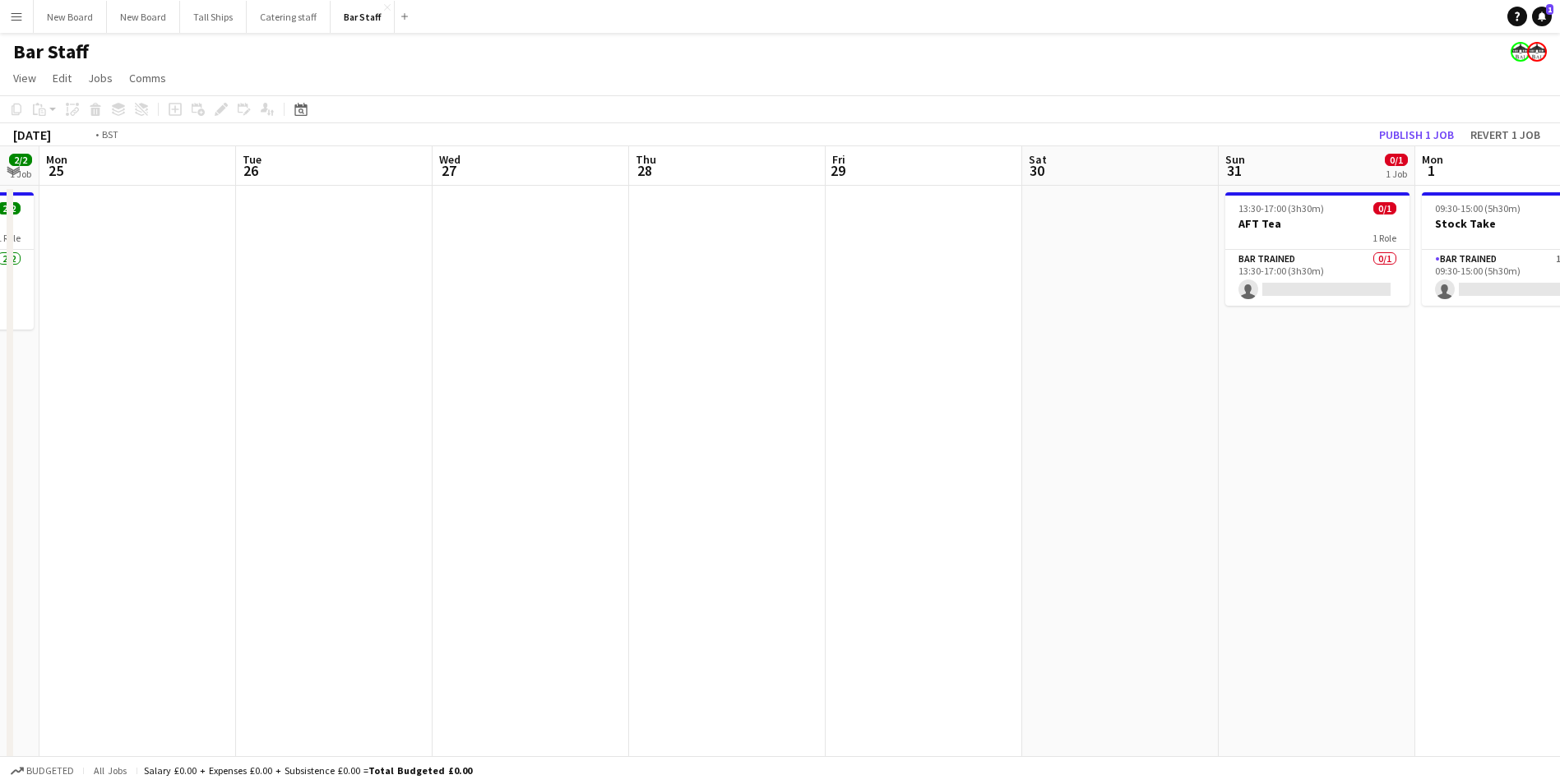
drag, startPoint x: 741, startPoint y: 487, endPoint x: 1571, endPoint y: 424, distance: 832.4
click at [1560, 427] on html "Menu Boards Boards Boards All jobs Status Workforce Workforce My Workforce Recr…" at bounding box center [780, 490] width 1560 height 981
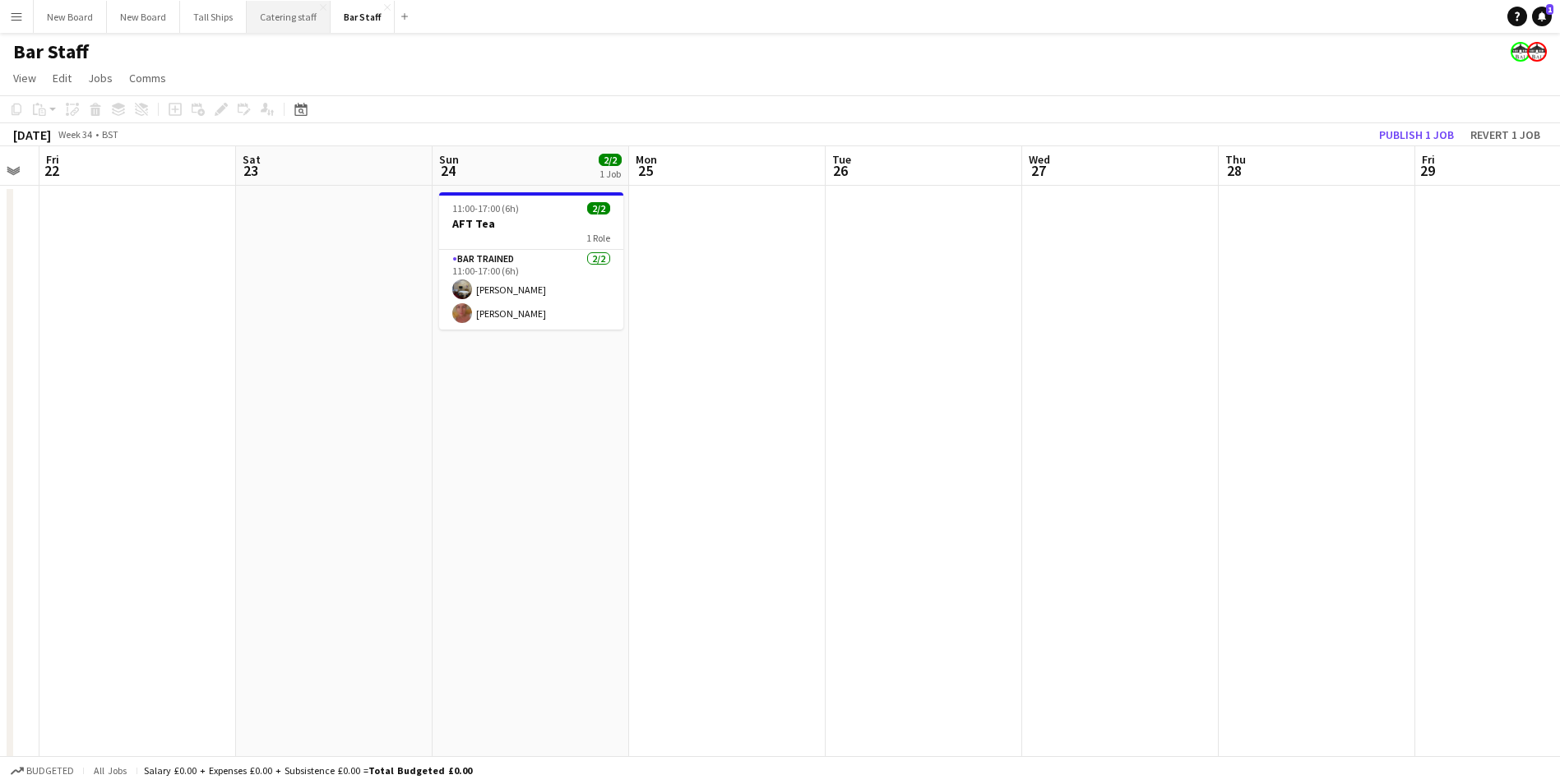
drag, startPoint x: 296, startPoint y: 40, endPoint x: 296, endPoint y: 27, distance: 13.0
click at [296, 30] on div "Menu Boards Boards Boards All jobs Status Workforce Workforce My Workforce Recr…" at bounding box center [780, 490] width 1560 height 981
drag, startPoint x: 296, startPoint y: 27, endPoint x: 294, endPoint y: 11, distance: 16.1
click at [296, 11] on button "Catering staff Close" at bounding box center [288, 17] width 83 height 32
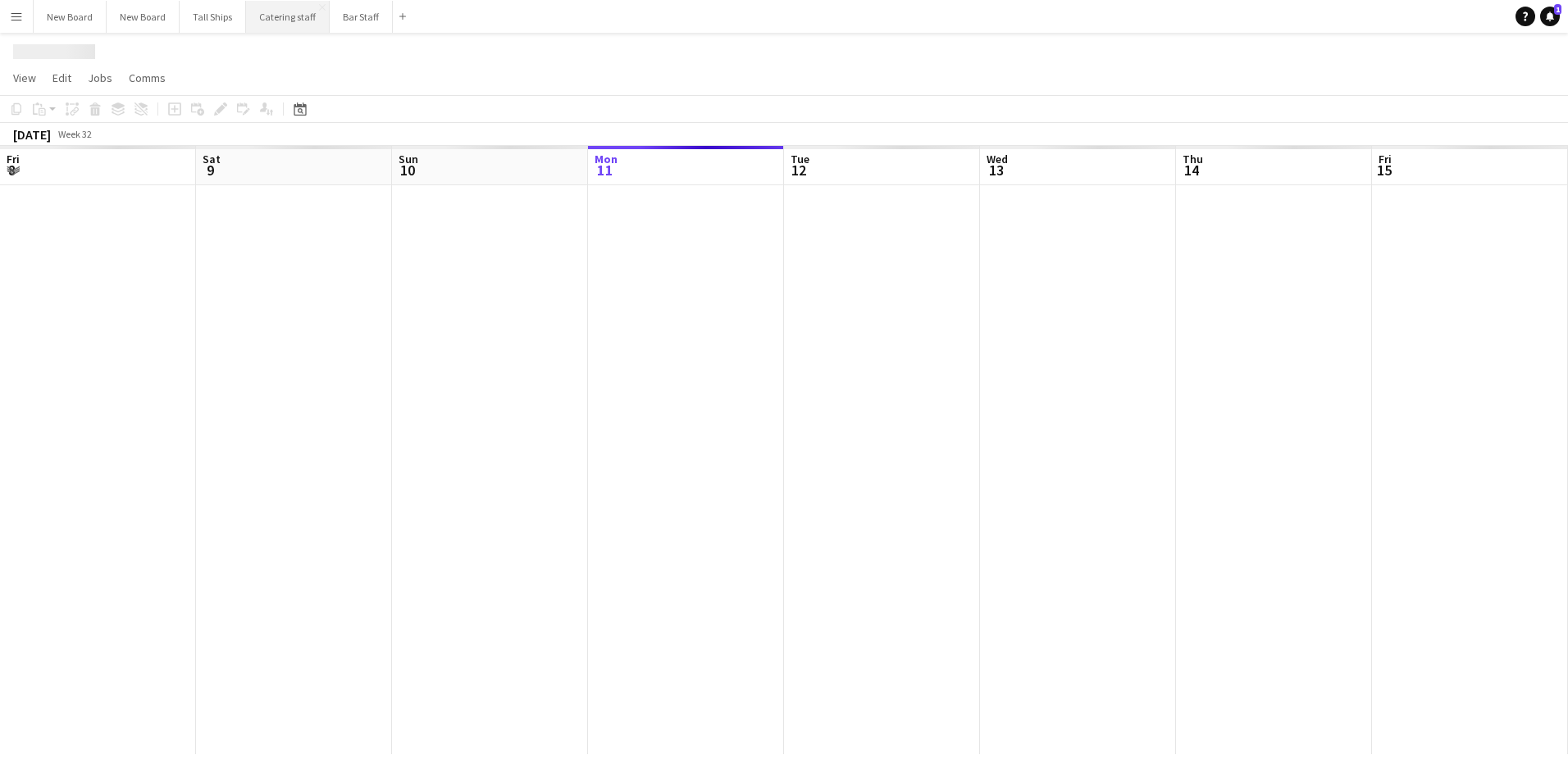
scroll to position [0, 392]
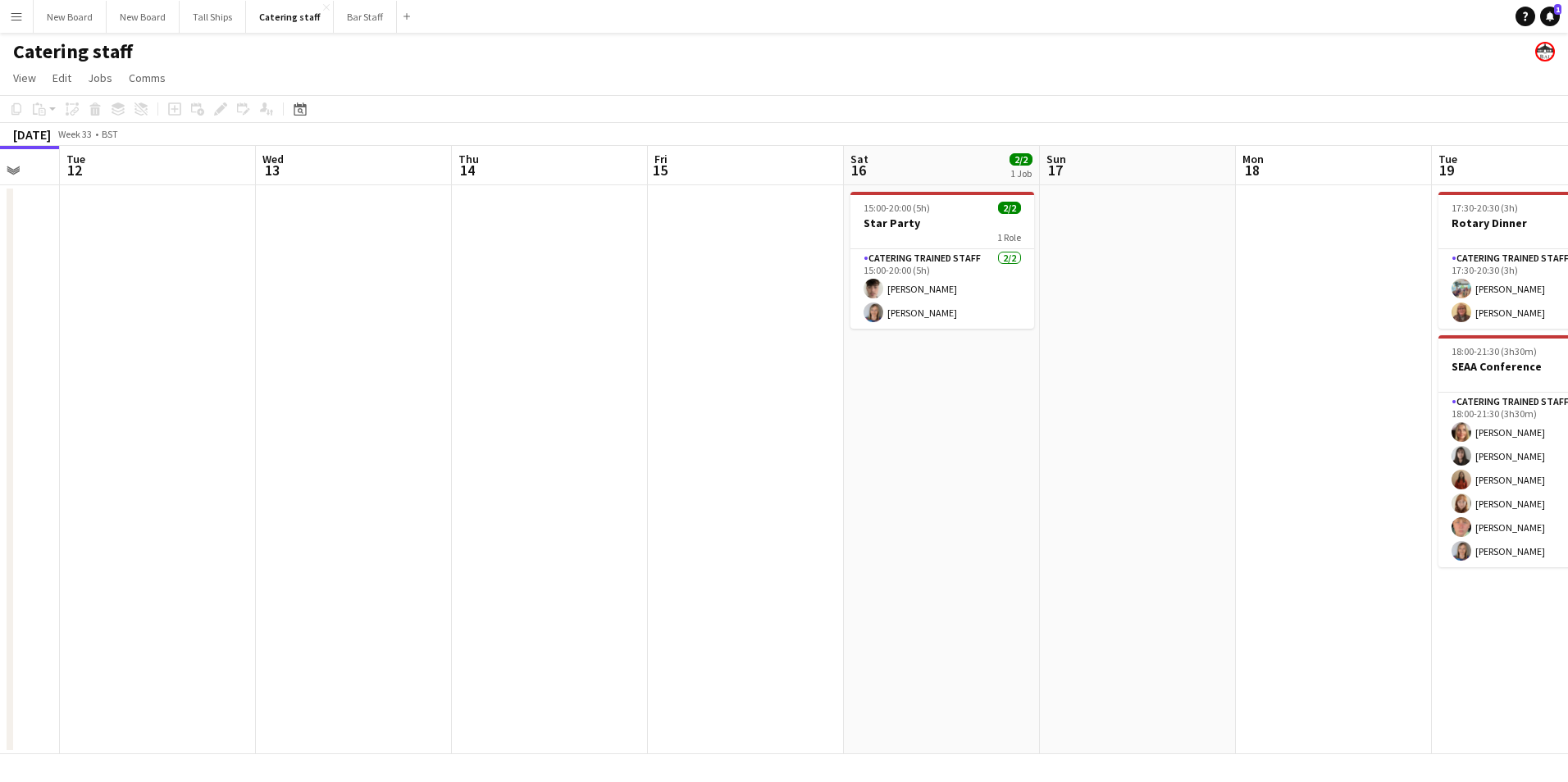
drag, startPoint x: 921, startPoint y: 478, endPoint x: 772, endPoint y: 480, distance: 149.0
click at [758, 481] on app-calendar-viewport "Sat 9 3/3 1 Job Sun 10 Mon 11 Tue 12 Wed 13 Thu 14 Fri 15 Sat 16 2/2 1 Job Sun …" at bounding box center [784, 449] width 1568 height 608
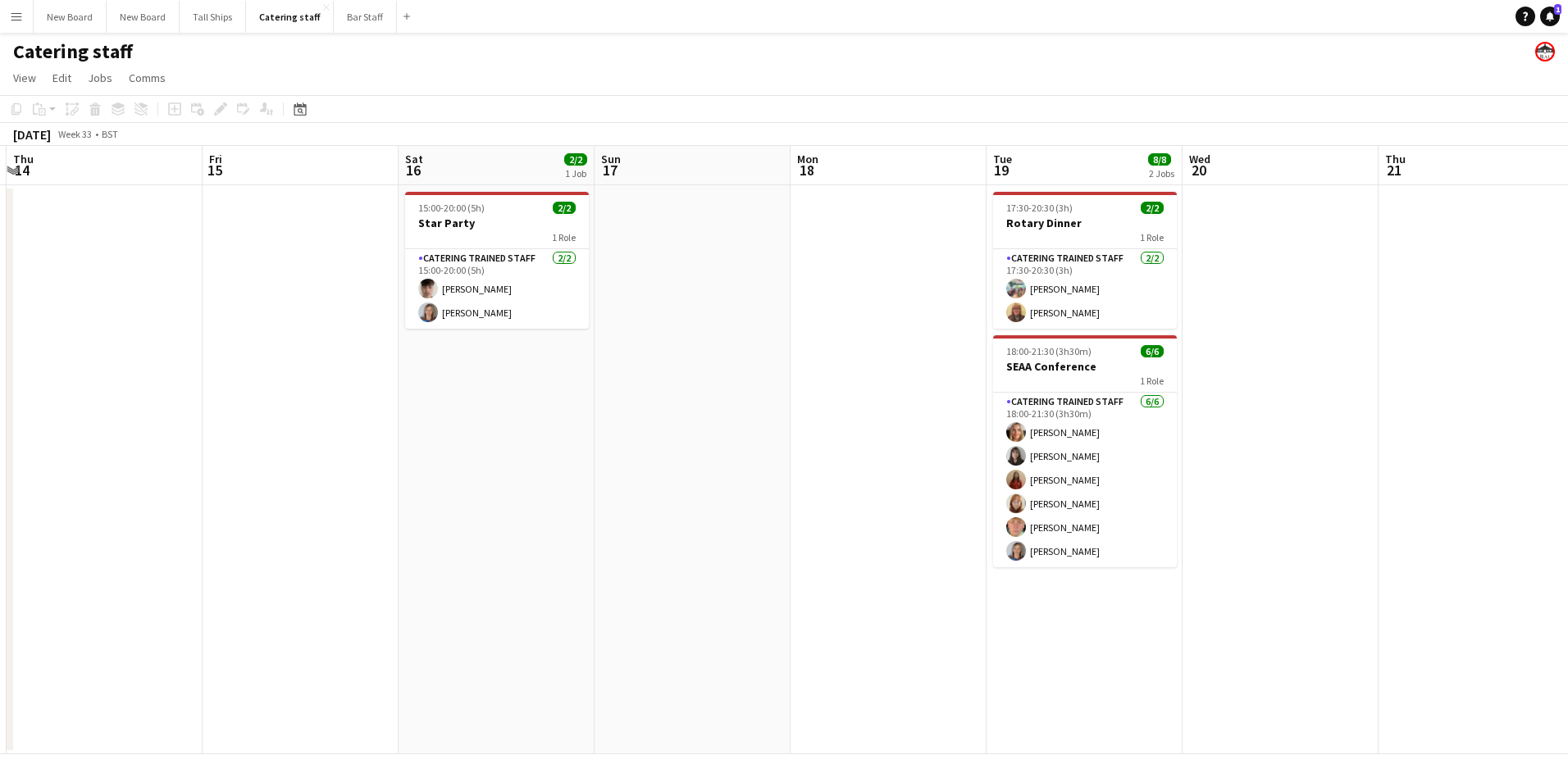
drag, startPoint x: 1244, startPoint y: 476, endPoint x: 559, endPoint y: 491, distance: 685.2
click at [559, 491] on app-calendar-viewport "Sun 10 Mon 11 Tue 12 Wed 13 Thu 14 Fri 15 Sat 16 2/2 1 Job Sun 17 Mon 18 Tue 19…" at bounding box center [784, 449] width 1568 height 608
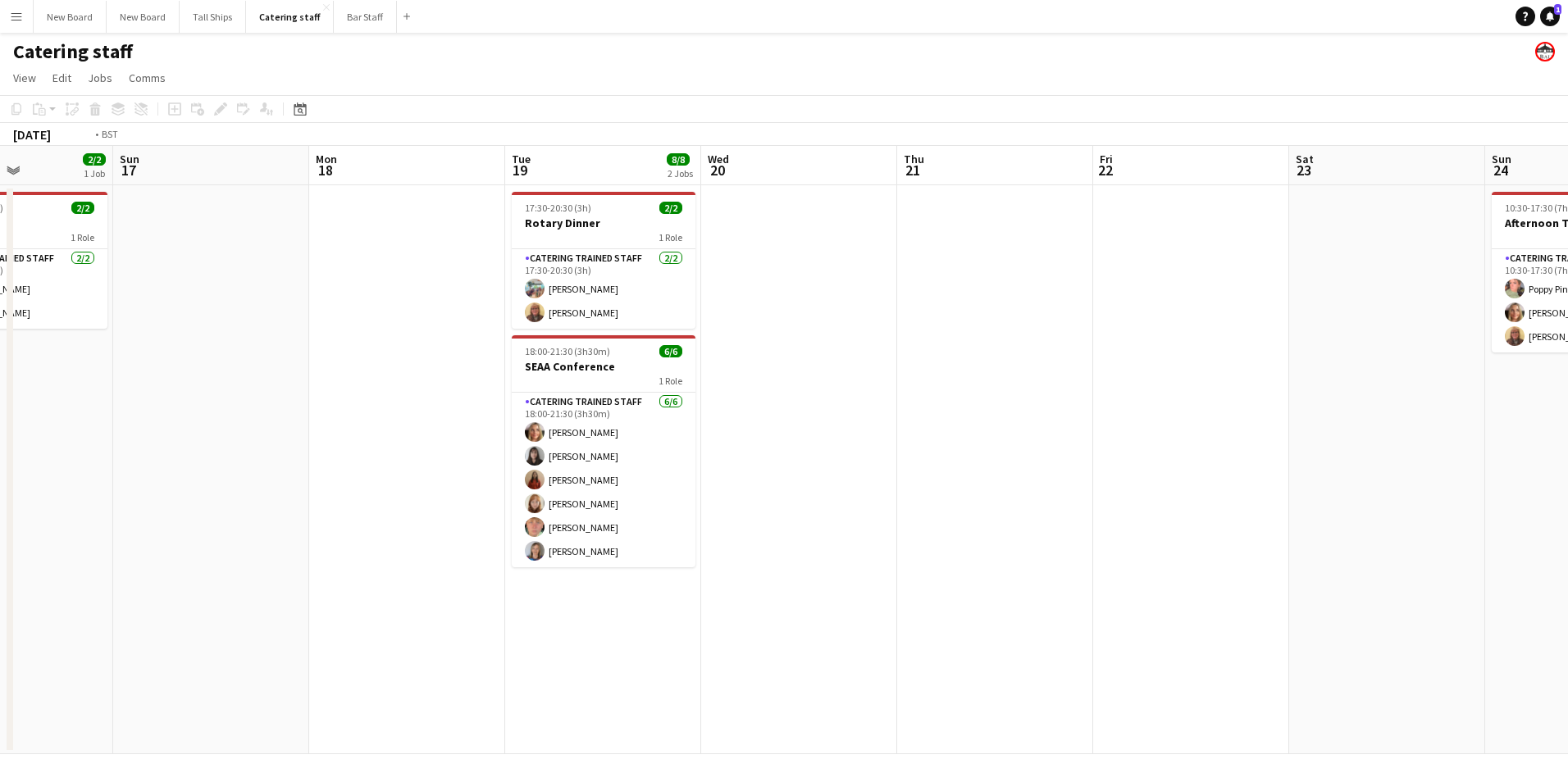
drag, startPoint x: 1220, startPoint y: 452, endPoint x: 740, endPoint y: 443, distance: 480.1
click at [740, 443] on app-calendar-viewport "Wed 13 Thu 14 Fri 15 Sat 16 2/2 1 Job Sun 17 Mon 18 Tue 19 8/8 2 Jobs Wed 20 Th…" at bounding box center [784, 449] width 1568 height 608
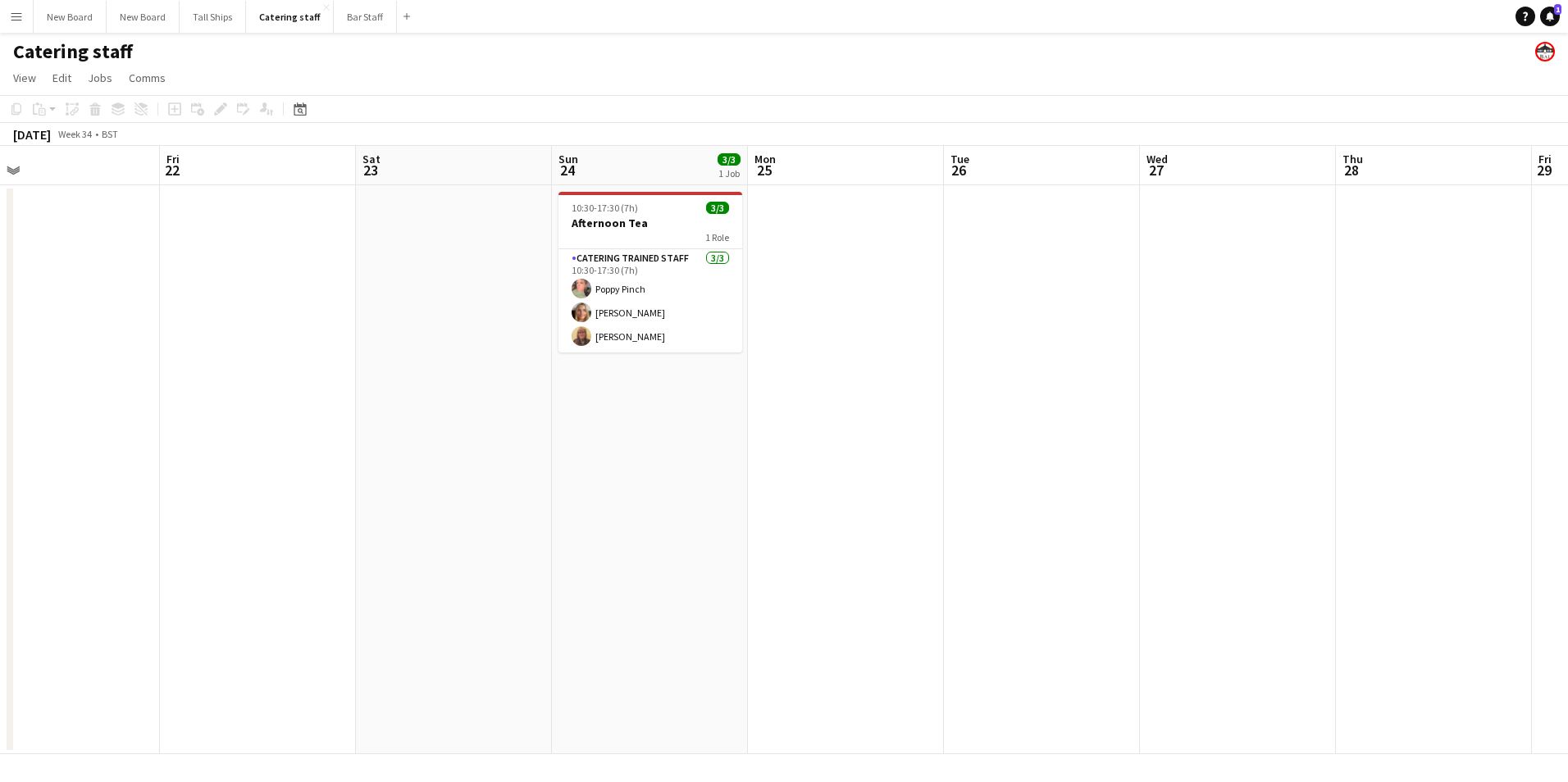
drag, startPoint x: 1324, startPoint y: 506, endPoint x: 750, endPoint y: 518, distance: 574.1
click at [750, 518] on app-calendar-viewport "Mon 18 Tue 19 8/8 2 Jobs Wed 20 Thu 21 Fri 22 Sat 23 Sun 24 3/3 1 Job Mon 25 Tu…" at bounding box center [784, 449] width 1568 height 608
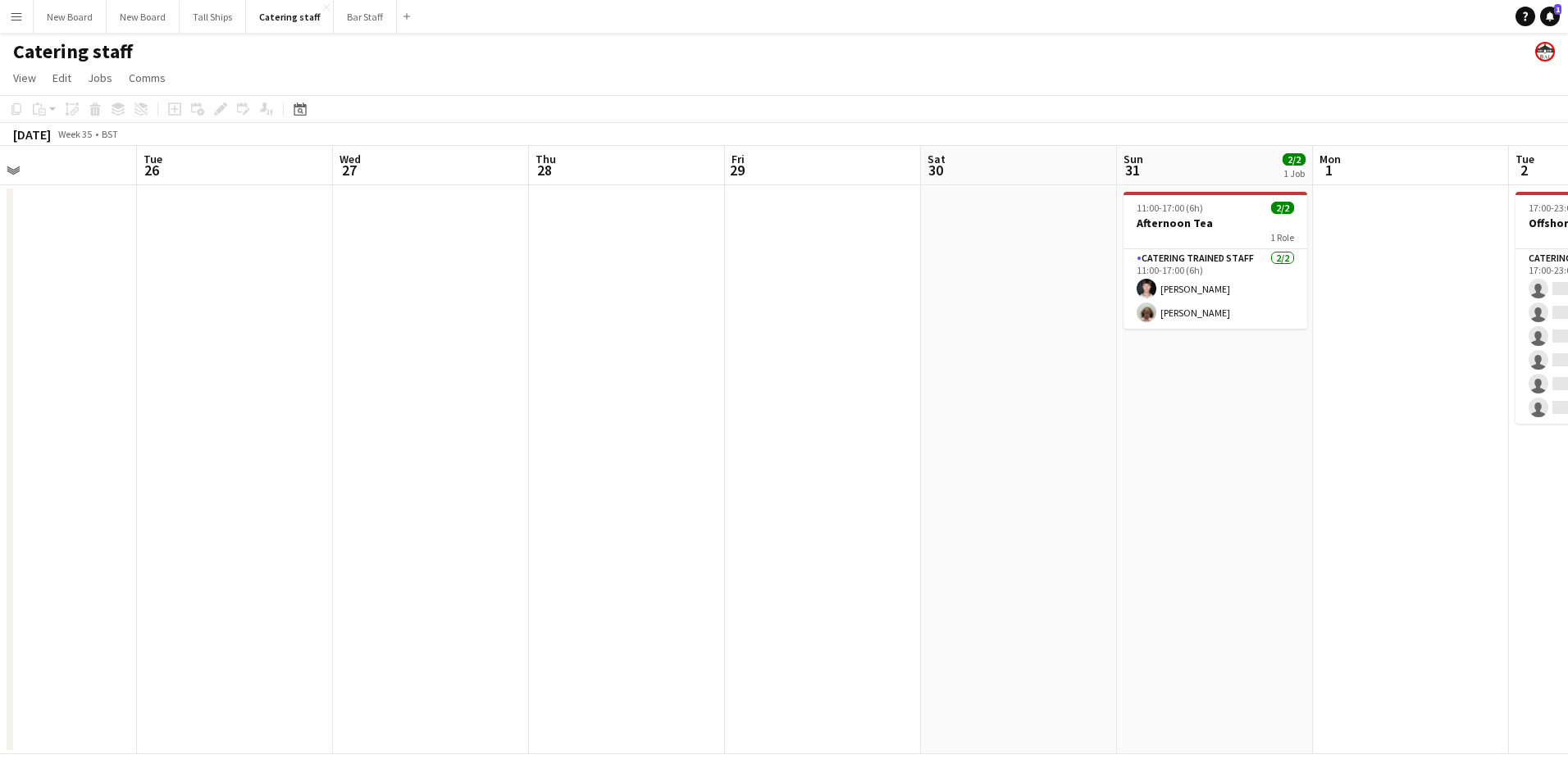
drag, startPoint x: 1385, startPoint y: 544, endPoint x: 611, endPoint y: 506, distance: 774.9
click at [611, 509] on app-calendar-viewport "Fri 22 Sat 23 Sun 24 3/3 1 Job Mon 25 Tue 26 Wed 27 Thu 28 Fri 29 Sat 30 Sun 31…" at bounding box center [784, 449] width 1568 height 608
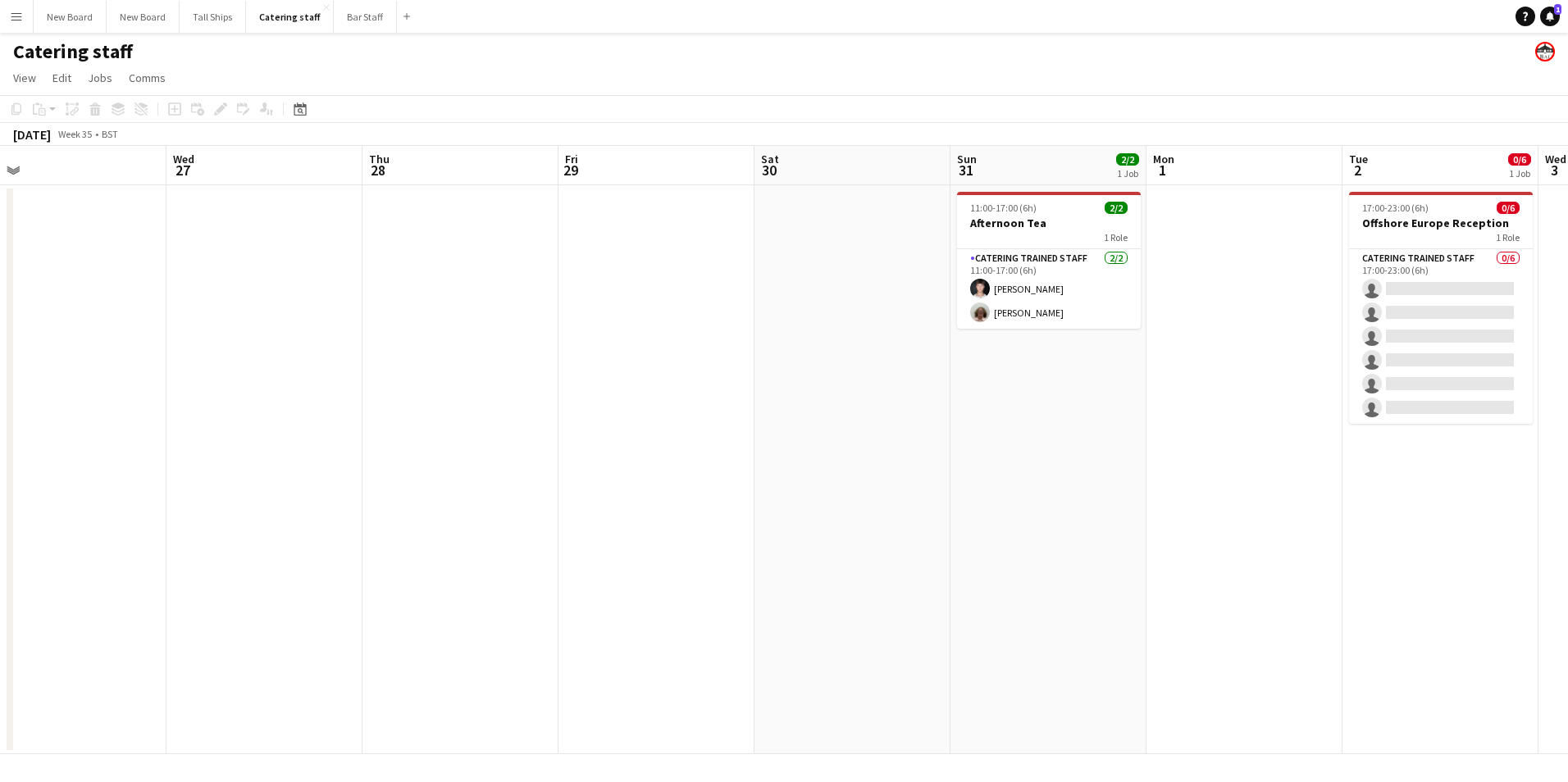
drag, startPoint x: 1342, startPoint y: 558, endPoint x: 651, endPoint y: 542, distance: 691.2
click at [645, 543] on app-calendar-viewport "Fri 22 Sat 23 Sun 24 3/3 1 Job Mon 25 Tue 26 Wed 27 Thu 28 Fri 29 Sat 30 Sun 31…" at bounding box center [784, 449] width 1568 height 608
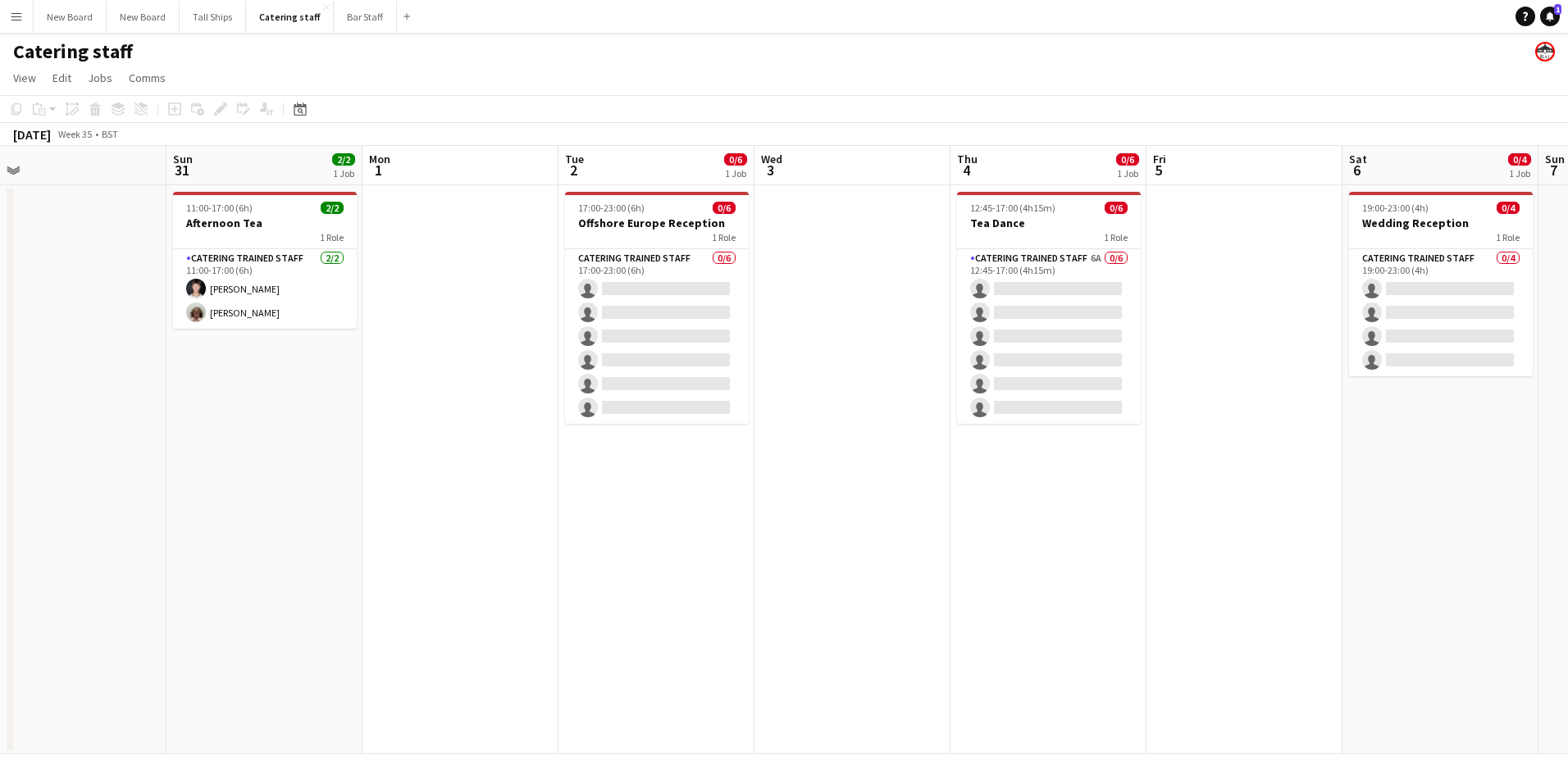
scroll to position [0, 559]
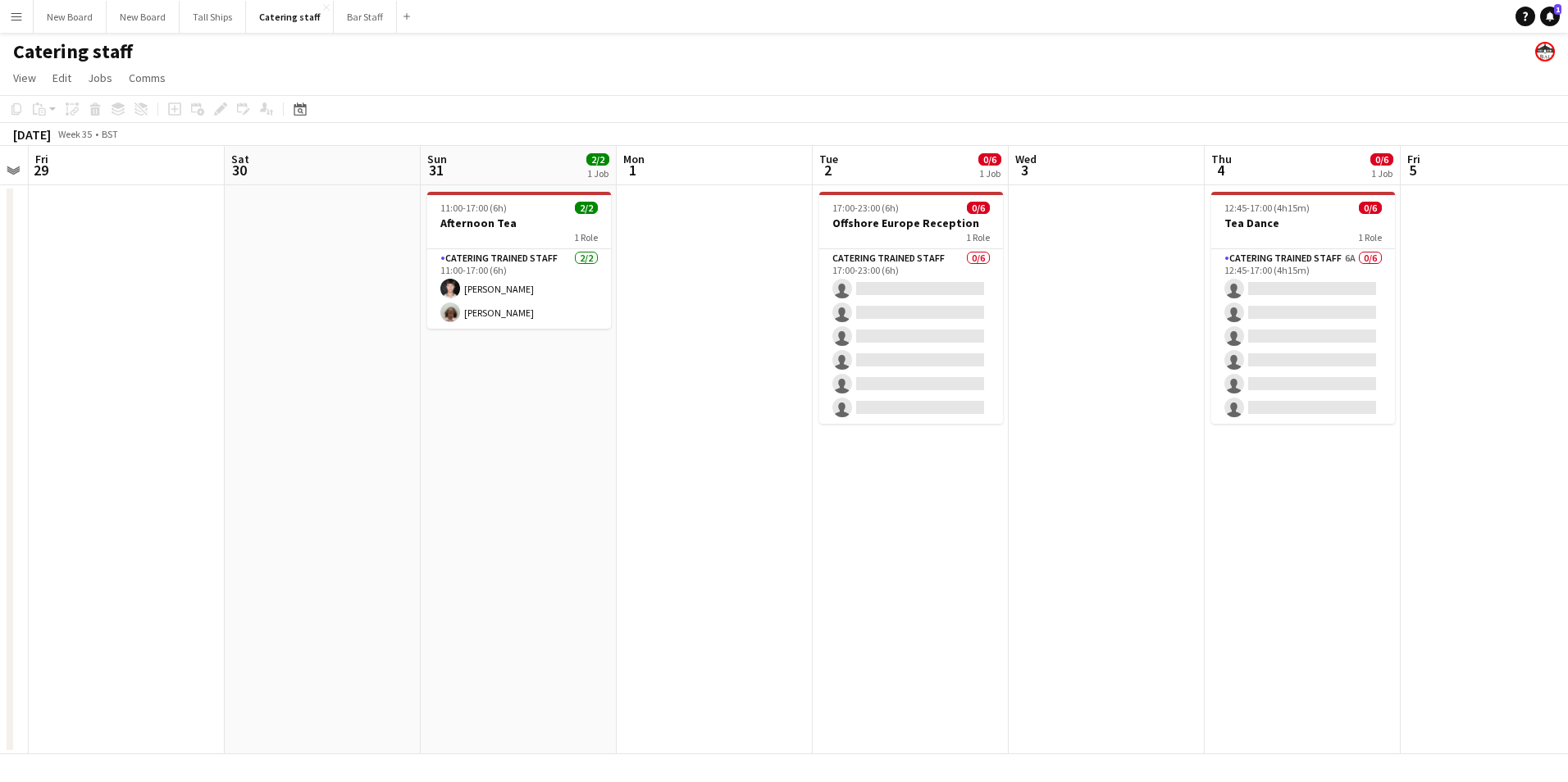
drag, startPoint x: 954, startPoint y: 286, endPoint x: 1079, endPoint y: 250, distance: 130.1
click at [956, 284] on app-card-role "Catering trained staff 0/6 17:00-23:00 (6h) single-neutral-actions single-neutr…" at bounding box center [911, 337] width 183 height 175
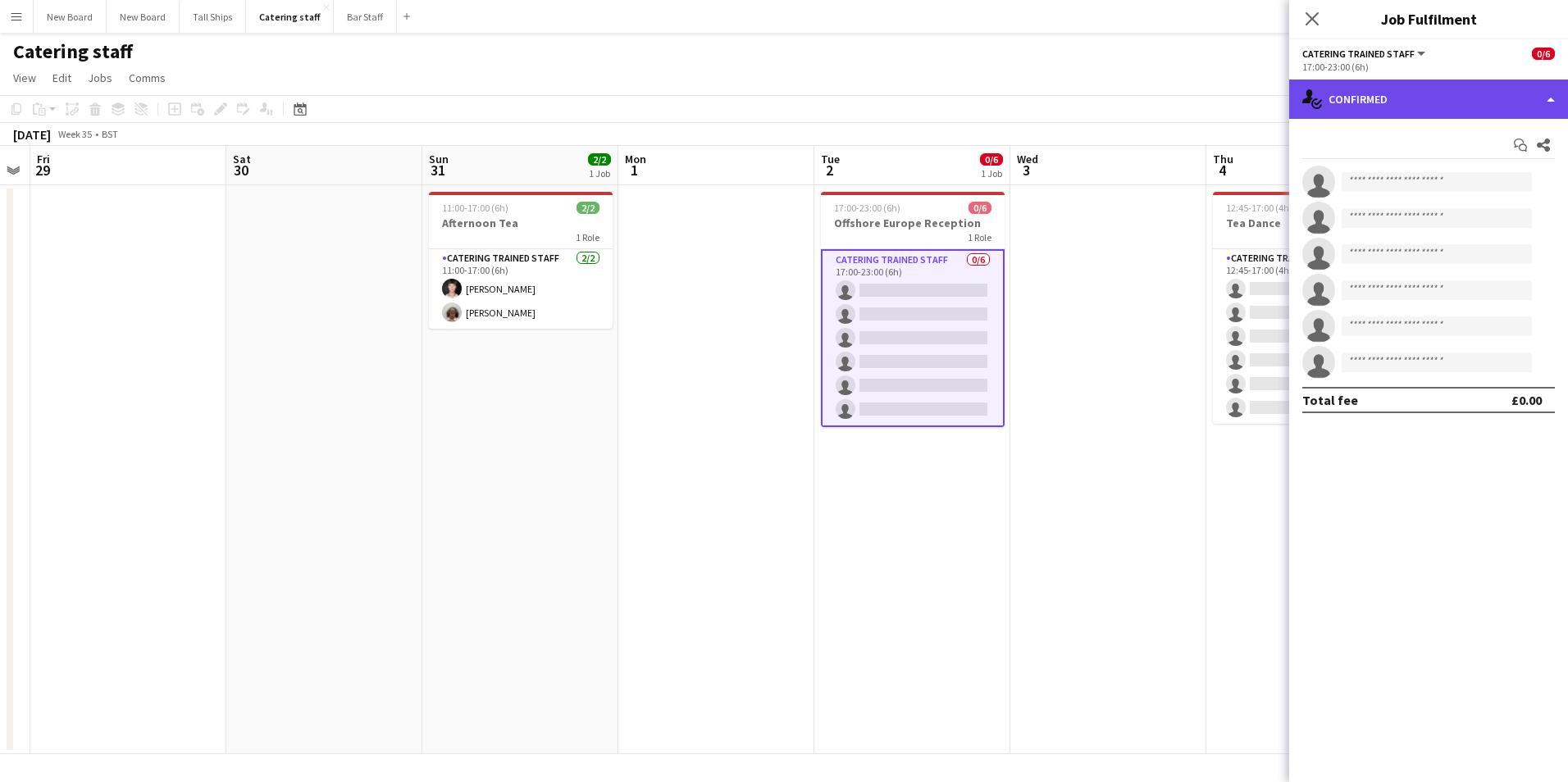
click at [1504, 97] on div "single-neutral-actions-check-2 Confirmed" at bounding box center [1428, 99] width 279 height 40
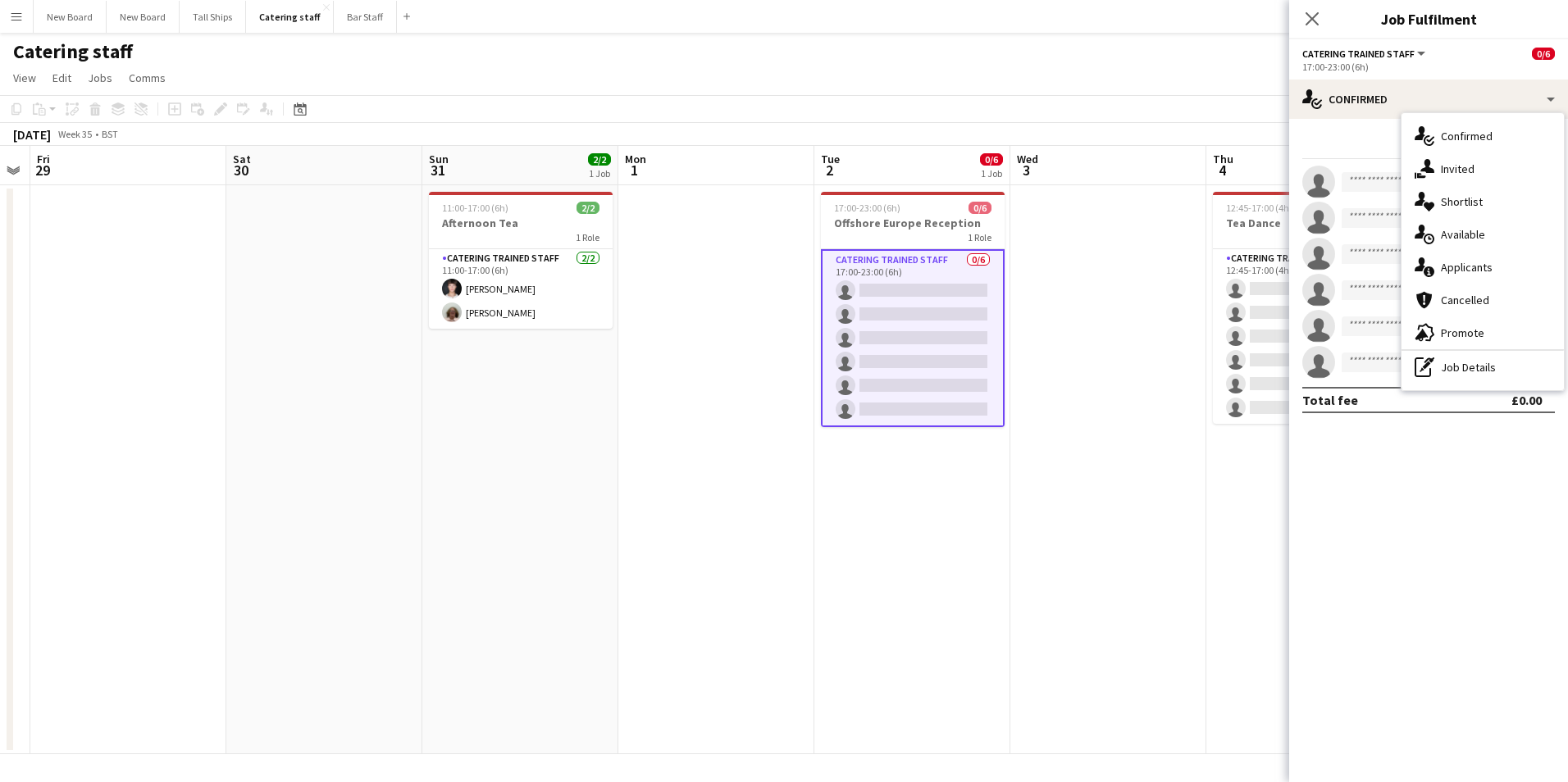
click at [1470, 281] on div "single-neutral-actions-information Applicants" at bounding box center [1483, 267] width 163 height 33
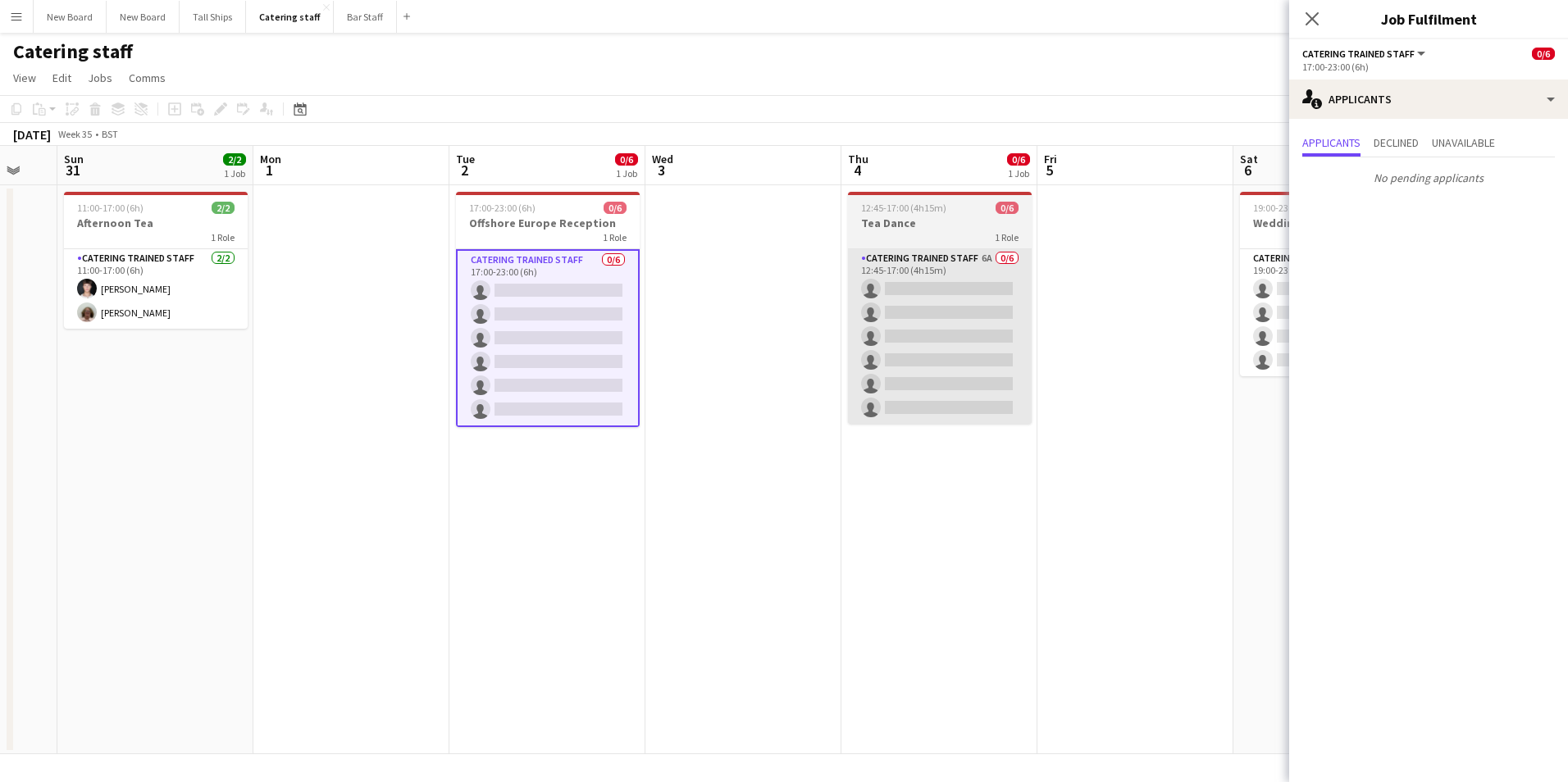
drag, startPoint x: 1120, startPoint y: 426, endPoint x: 920, endPoint y: 394, distance: 202.5
click at [761, 466] on app-calendar-viewport "Thu 28 Fri 29 Sat 30 Sun 31 2/2 1 Job Mon 1 Tue 2 0/6 1 Job Wed 3 Thu 4 0/6 1 J…" at bounding box center [784, 449] width 1568 height 608
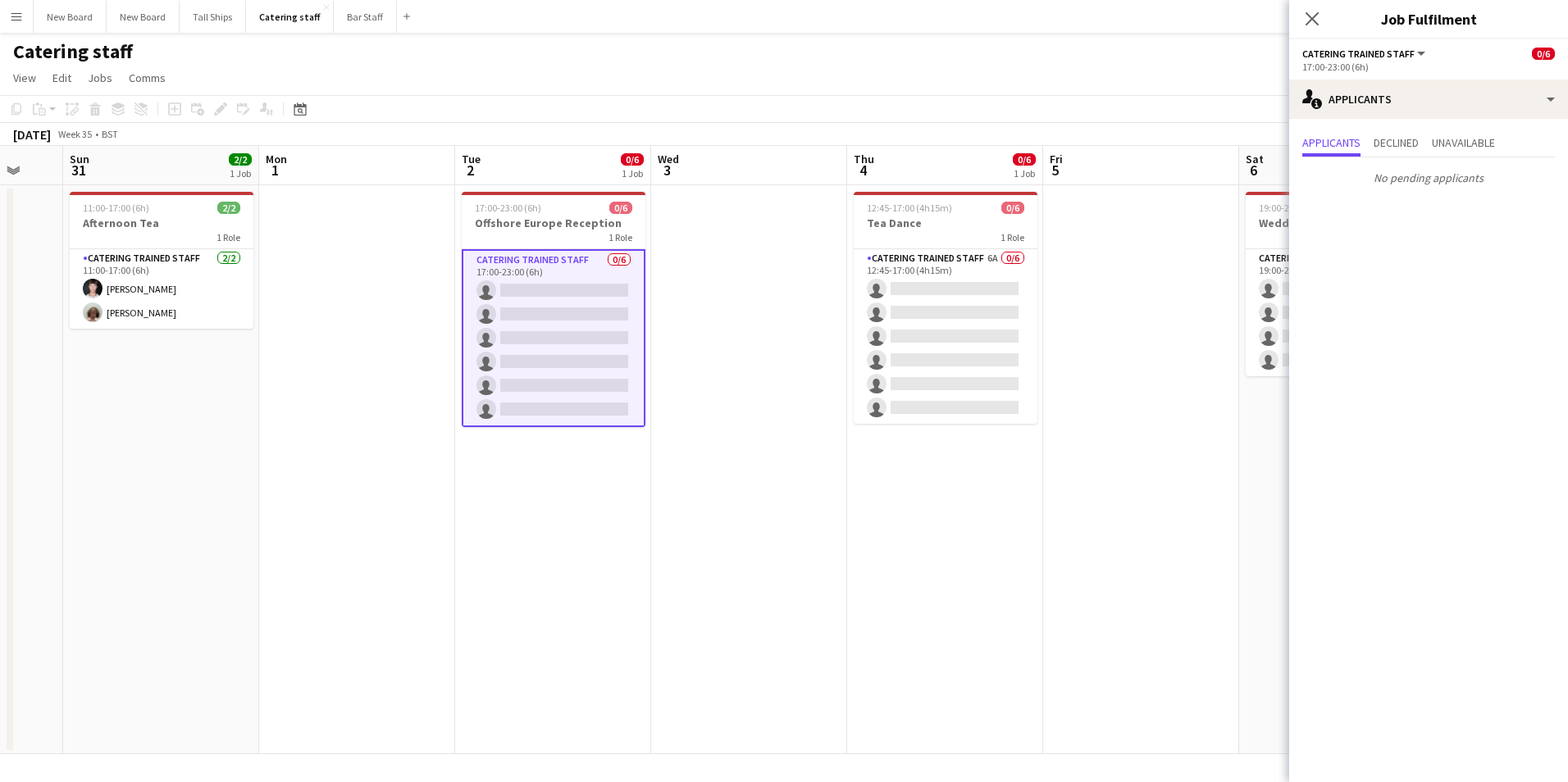
drag, startPoint x: 916, startPoint y: 291, endPoint x: 1143, endPoint y: 213, distance: 240.0
click at [916, 291] on app-card-role "Catering trained staff 6A 0/6 12:45-17:00 (4h15m) single-neutral-actions single…" at bounding box center [946, 337] width 183 height 175
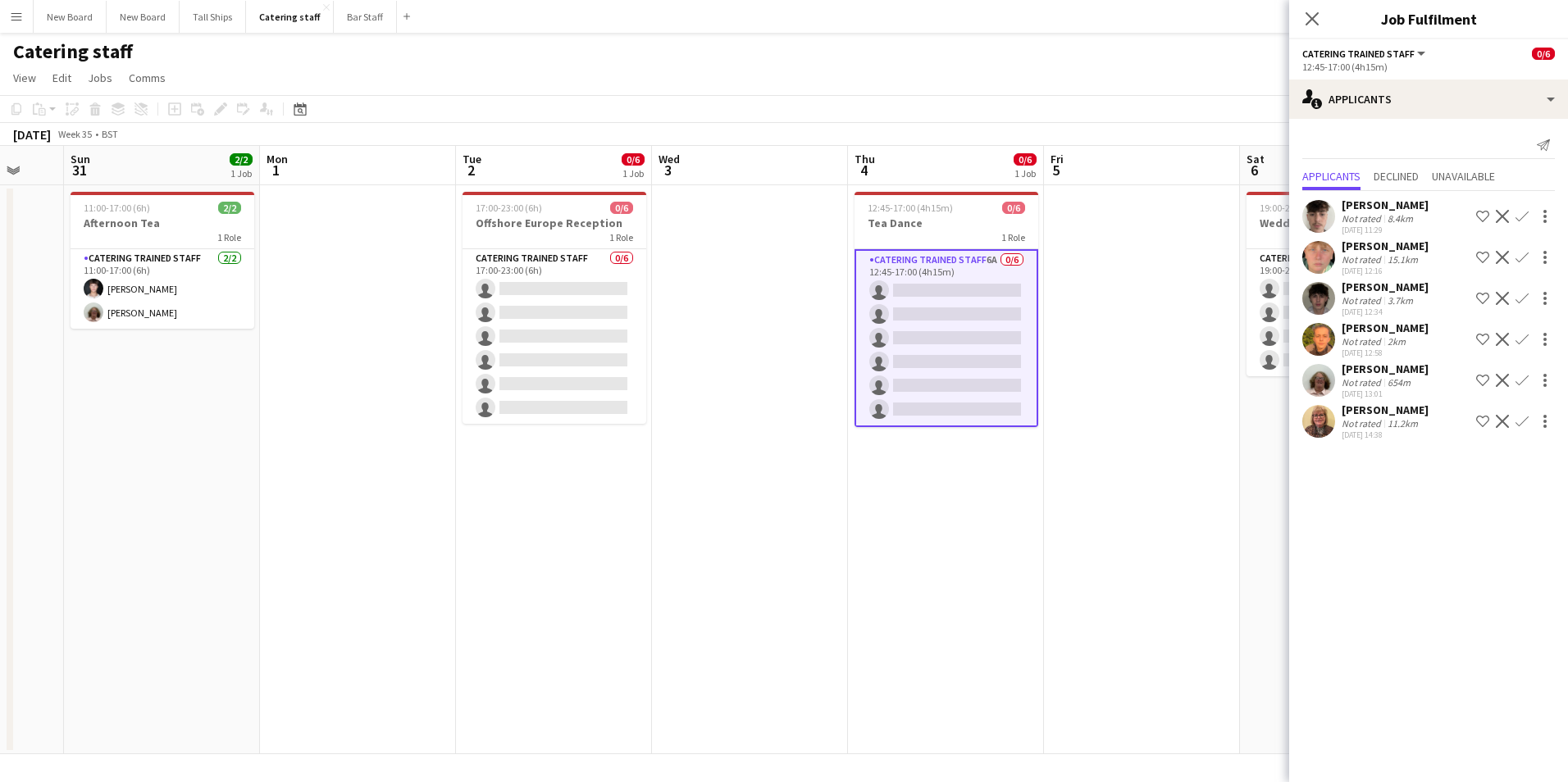
click at [1521, 421] on app-icon "Confirm" at bounding box center [1522, 422] width 13 height 13
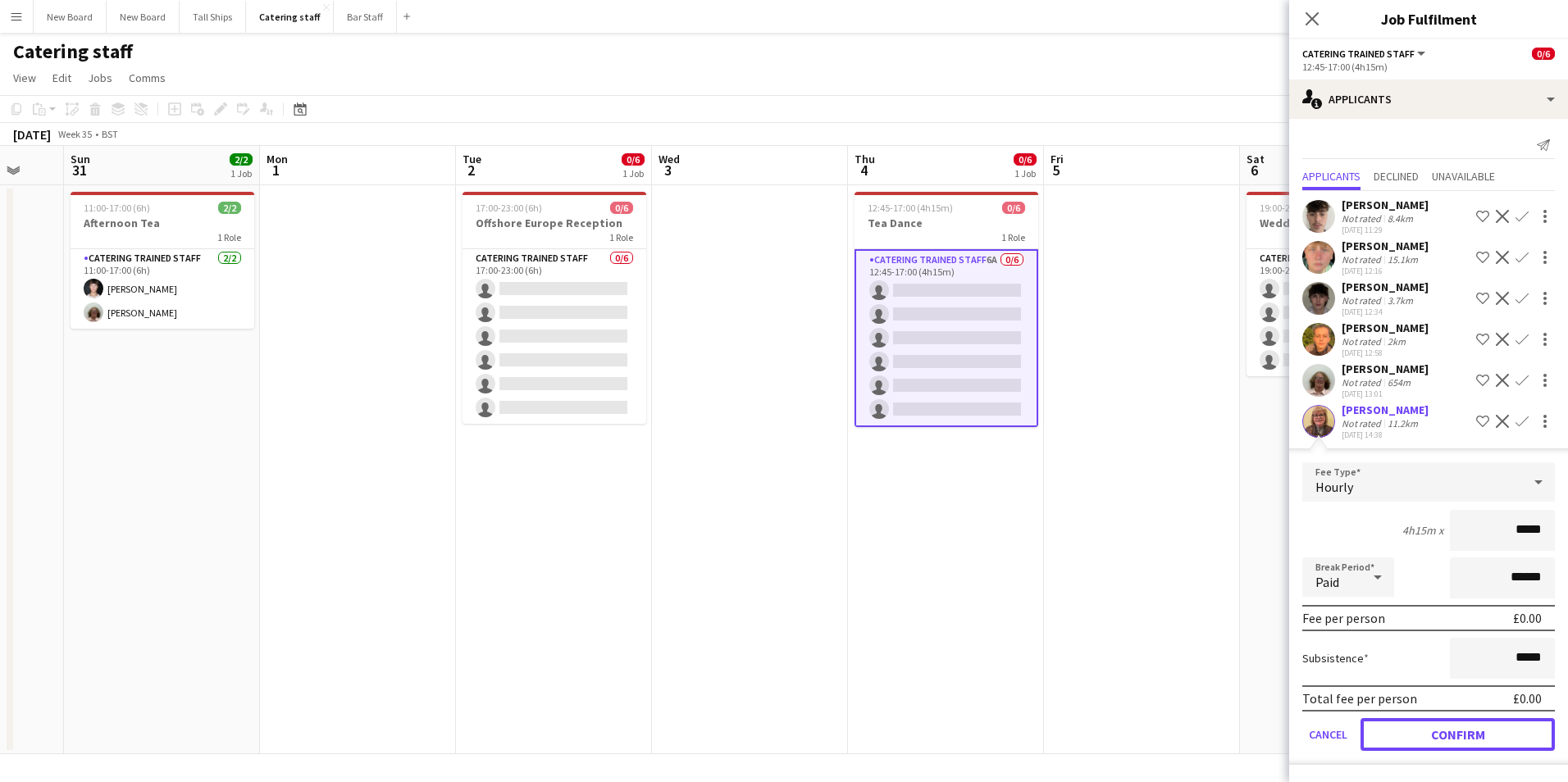
drag, startPoint x: 1497, startPoint y: 734, endPoint x: 1507, endPoint y: 640, distance: 94.5
click at [1496, 733] on button "Confirm" at bounding box center [1458, 735] width 195 height 33
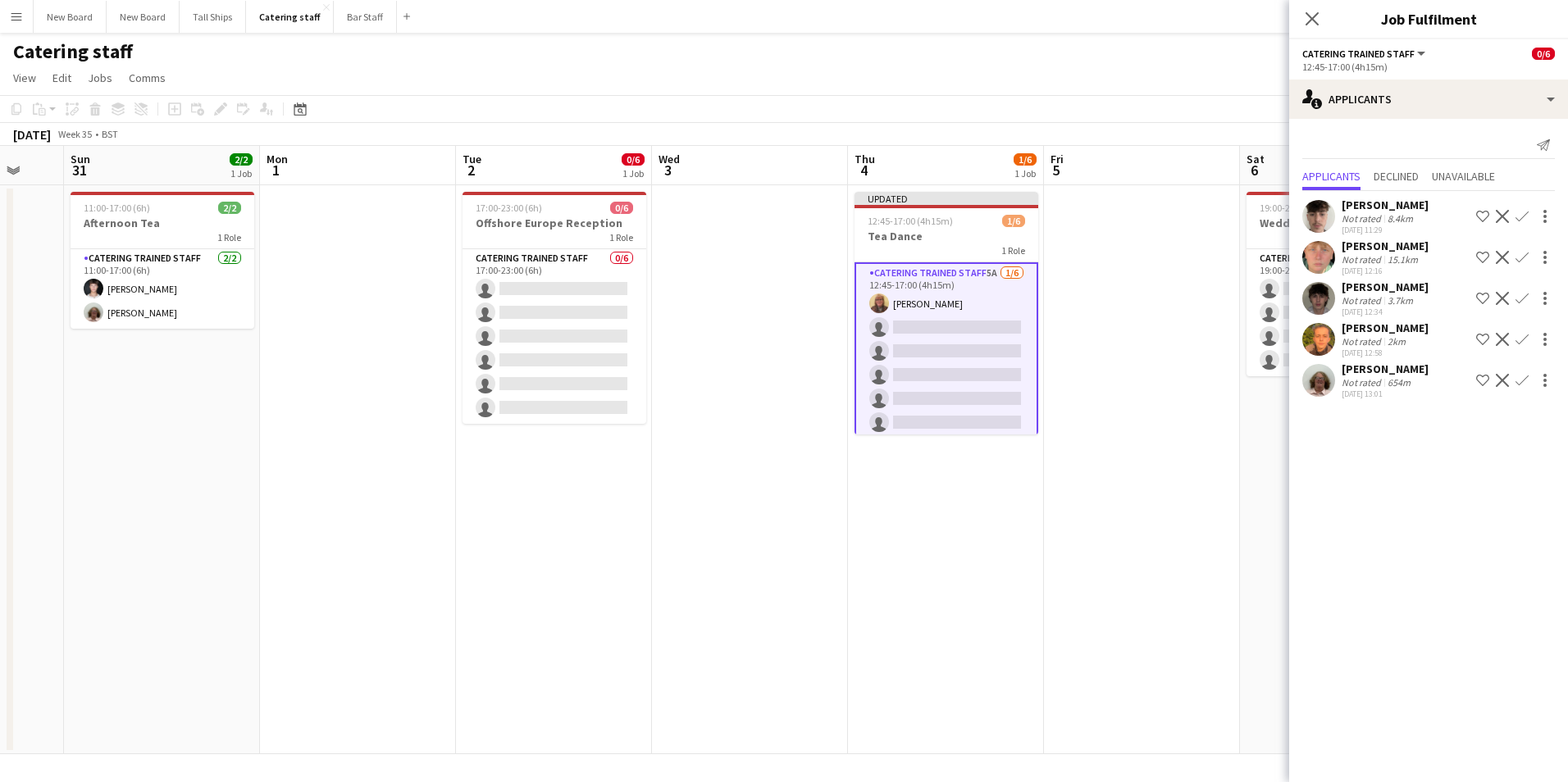
click at [1526, 211] on app-icon "Confirm" at bounding box center [1522, 217] width 13 height 13
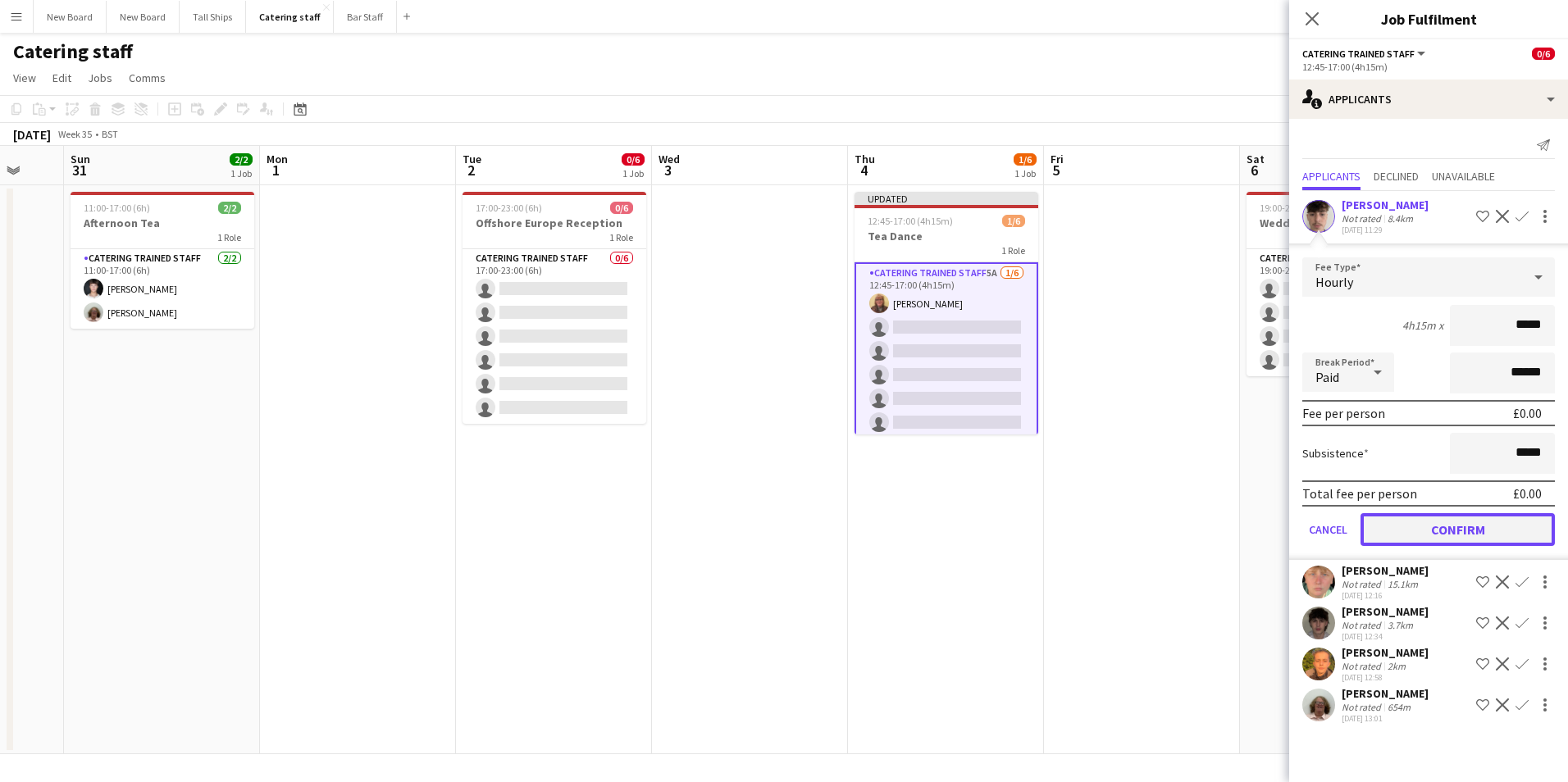
click at [1485, 514] on button "Confirm" at bounding box center [1458, 530] width 195 height 33
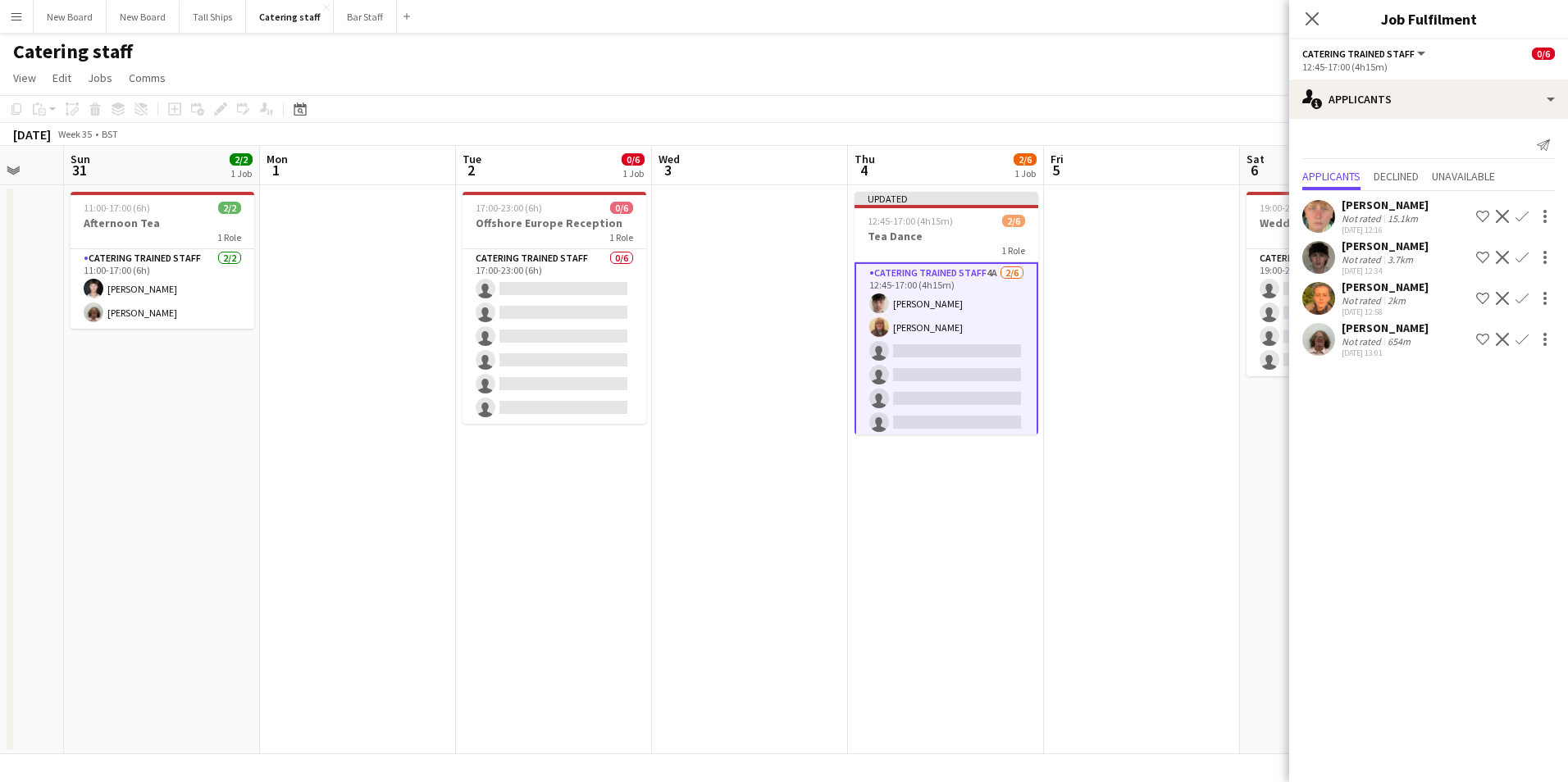
click at [1520, 253] on app-icon "Confirm" at bounding box center [1522, 257] width 13 height 13
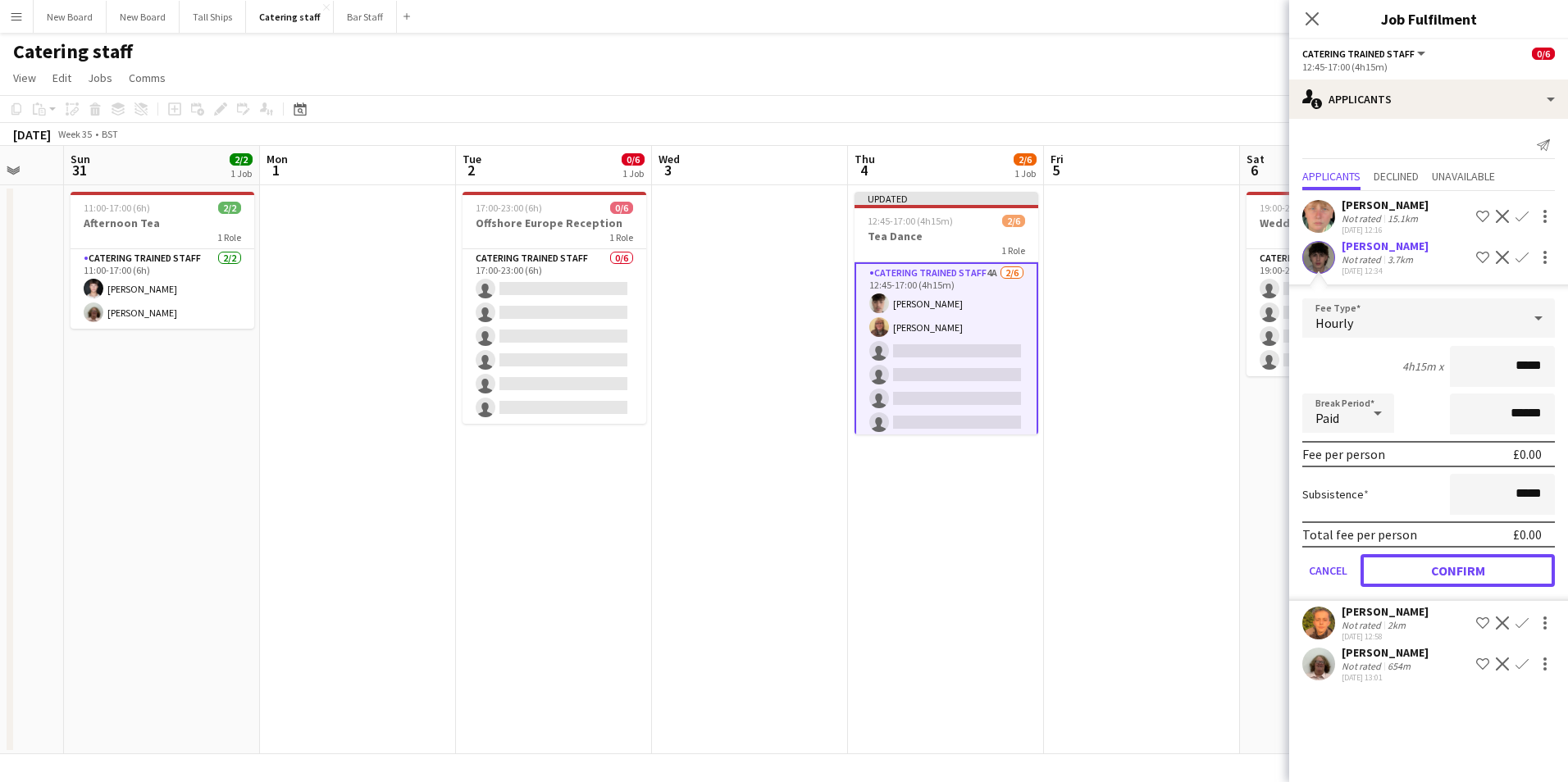
drag, startPoint x: 1489, startPoint y: 576, endPoint x: 1517, endPoint y: 544, distance: 42.5
click at [1490, 571] on button "Confirm" at bounding box center [1458, 570] width 195 height 33
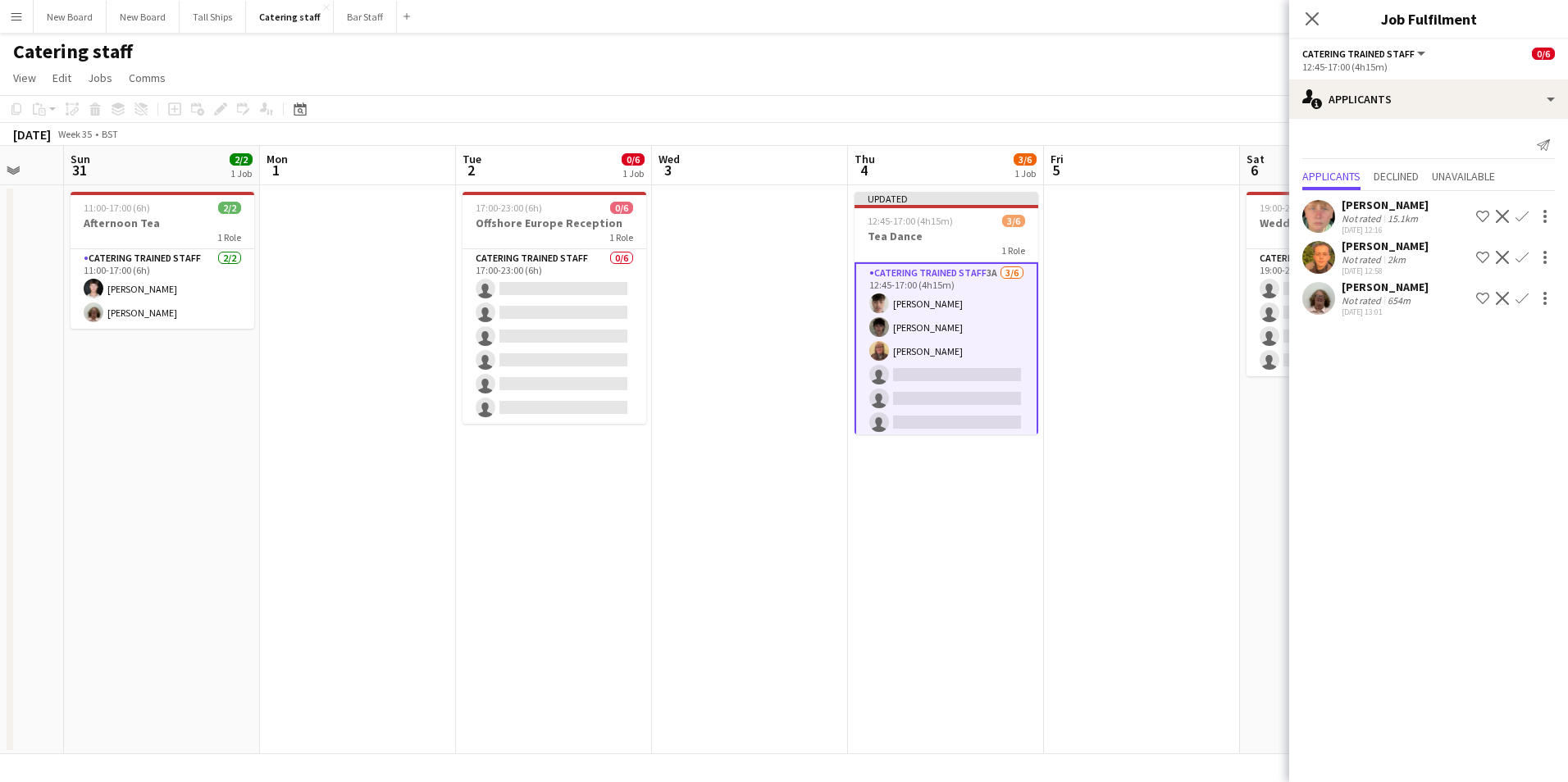
drag, startPoint x: 1527, startPoint y: 211, endPoint x: 1530, endPoint y: 235, distance: 24.2
click at [1526, 211] on app-icon "Confirm" at bounding box center [1522, 217] width 13 height 13
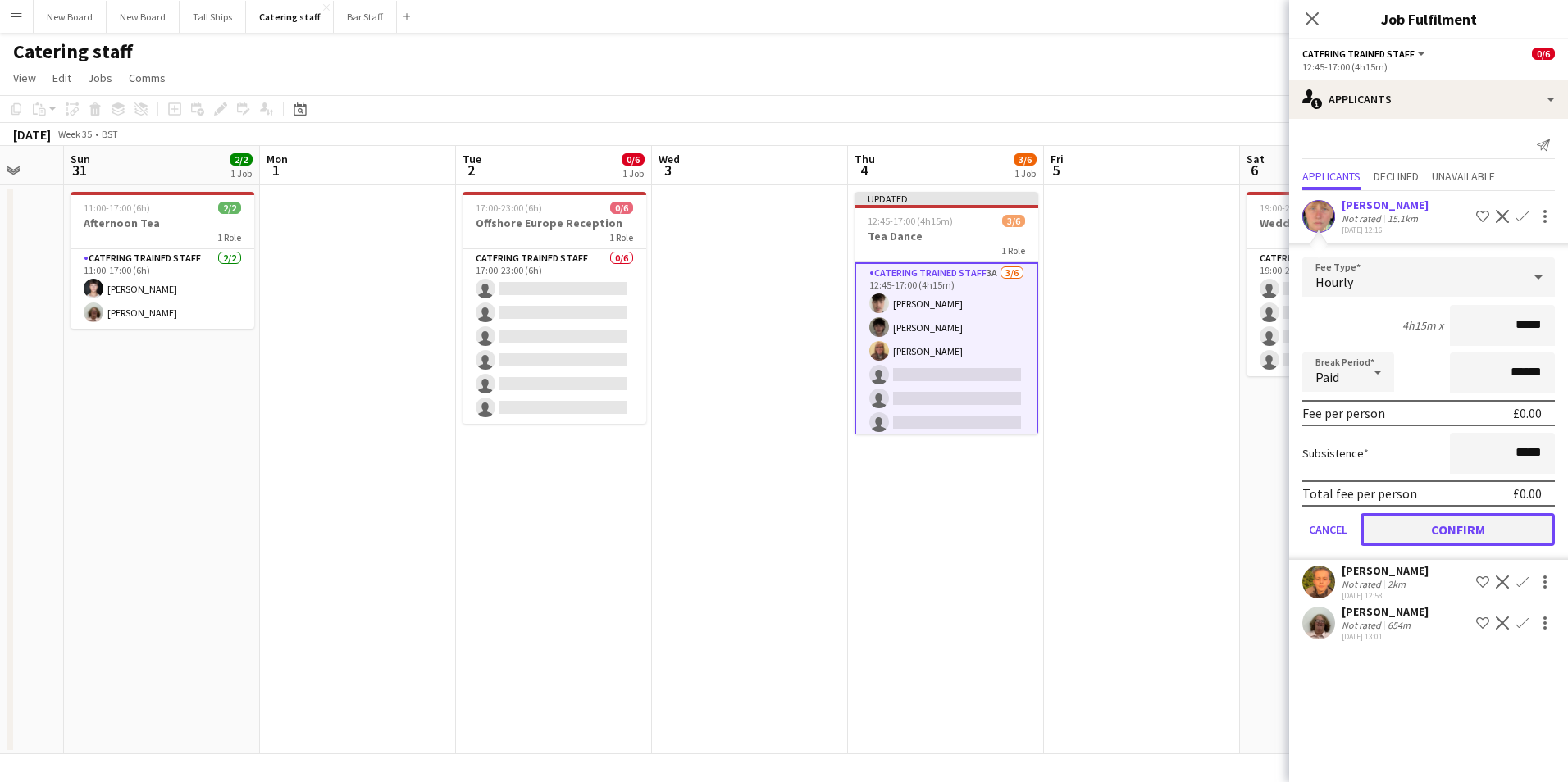
drag, startPoint x: 1504, startPoint y: 530, endPoint x: 1536, endPoint y: 469, distance: 68.9
click at [1506, 530] on button "Confirm" at bounding box center [1458, 530] width 195 height 33
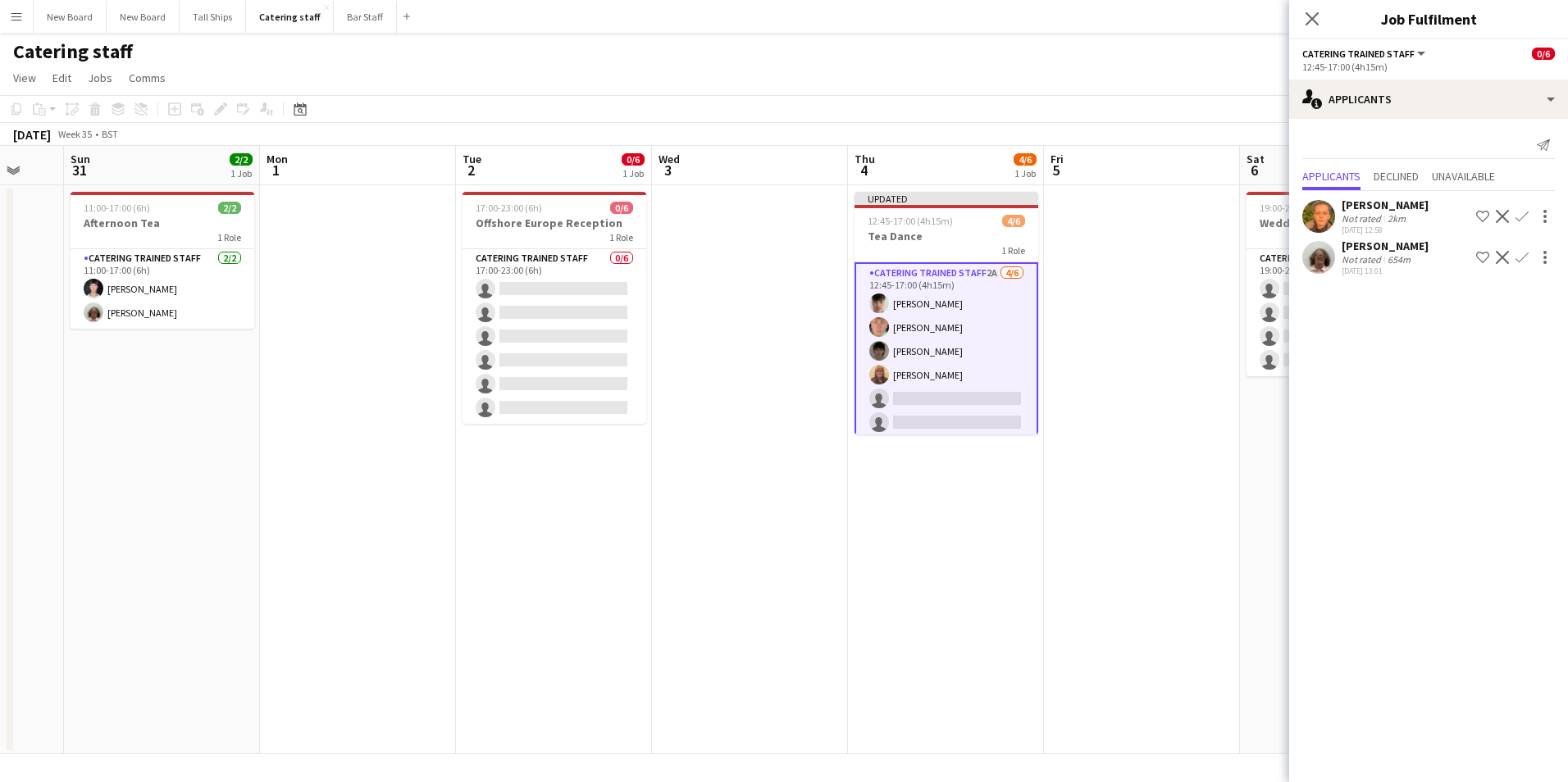
click at [1518, 213] on app-icon "Confirm" at bounding box center [1522, 217] width 13 height 13
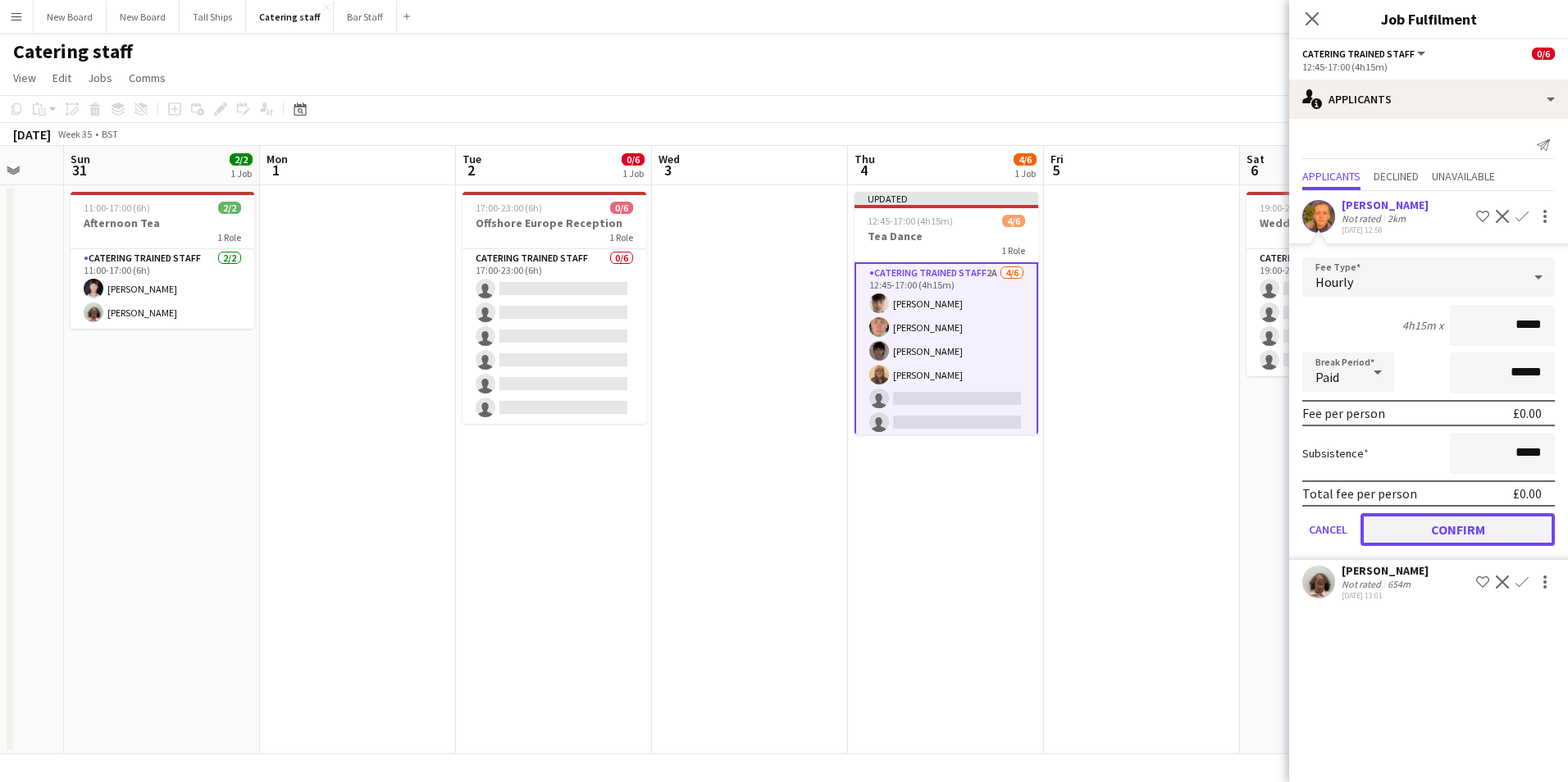
click at [1472, 528] on button "Confirm" at bounding box center [1458, 530] width 195 height 33
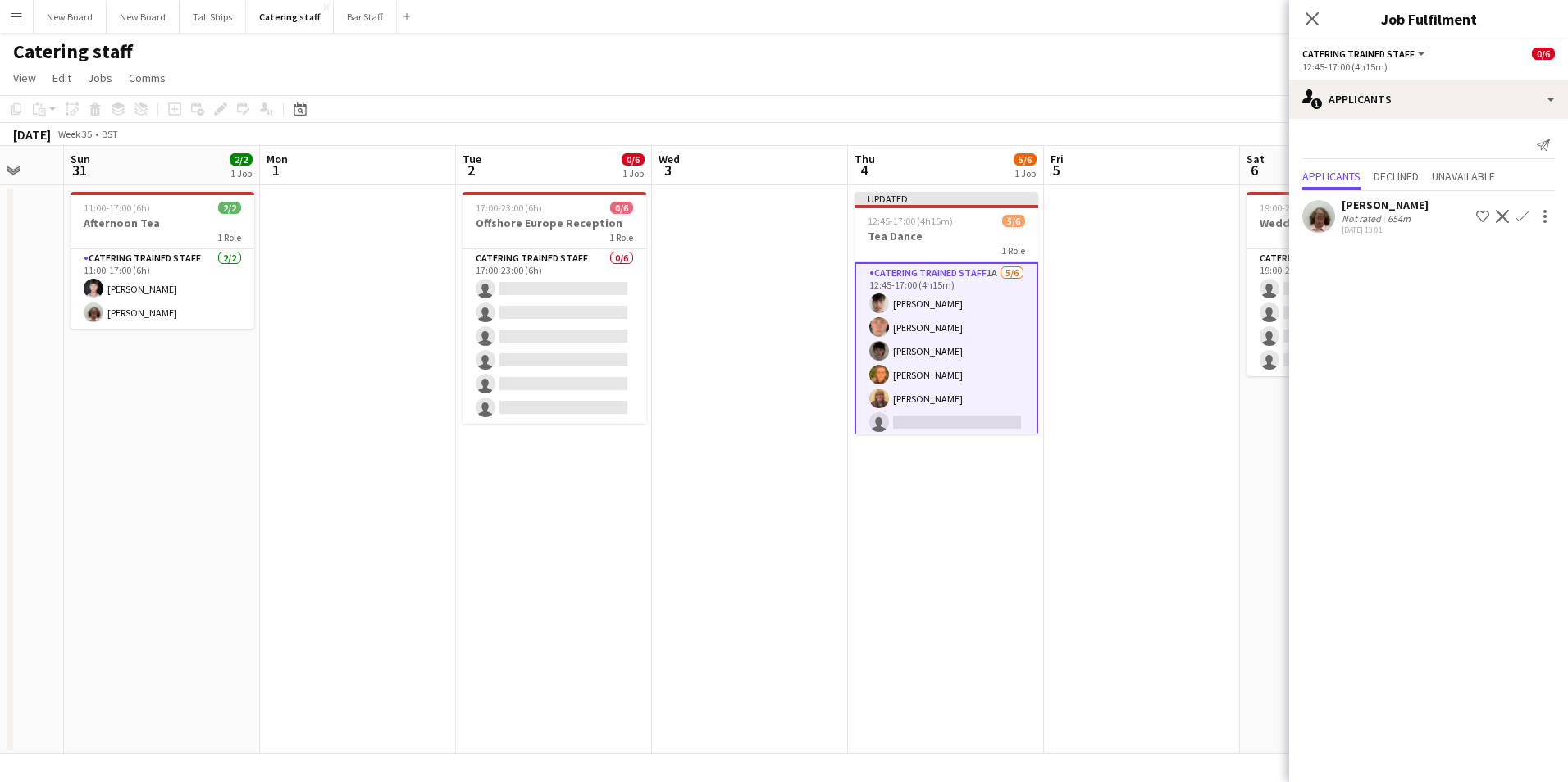
drag, startPoint x: 1520, startPoint y: 212, endPoint x: 1524, endPoint y: 224, distance: 12.6
click at [1521, 211] on app-icon "Confirm" at bounding box center [1522, 217] width 13 height 13
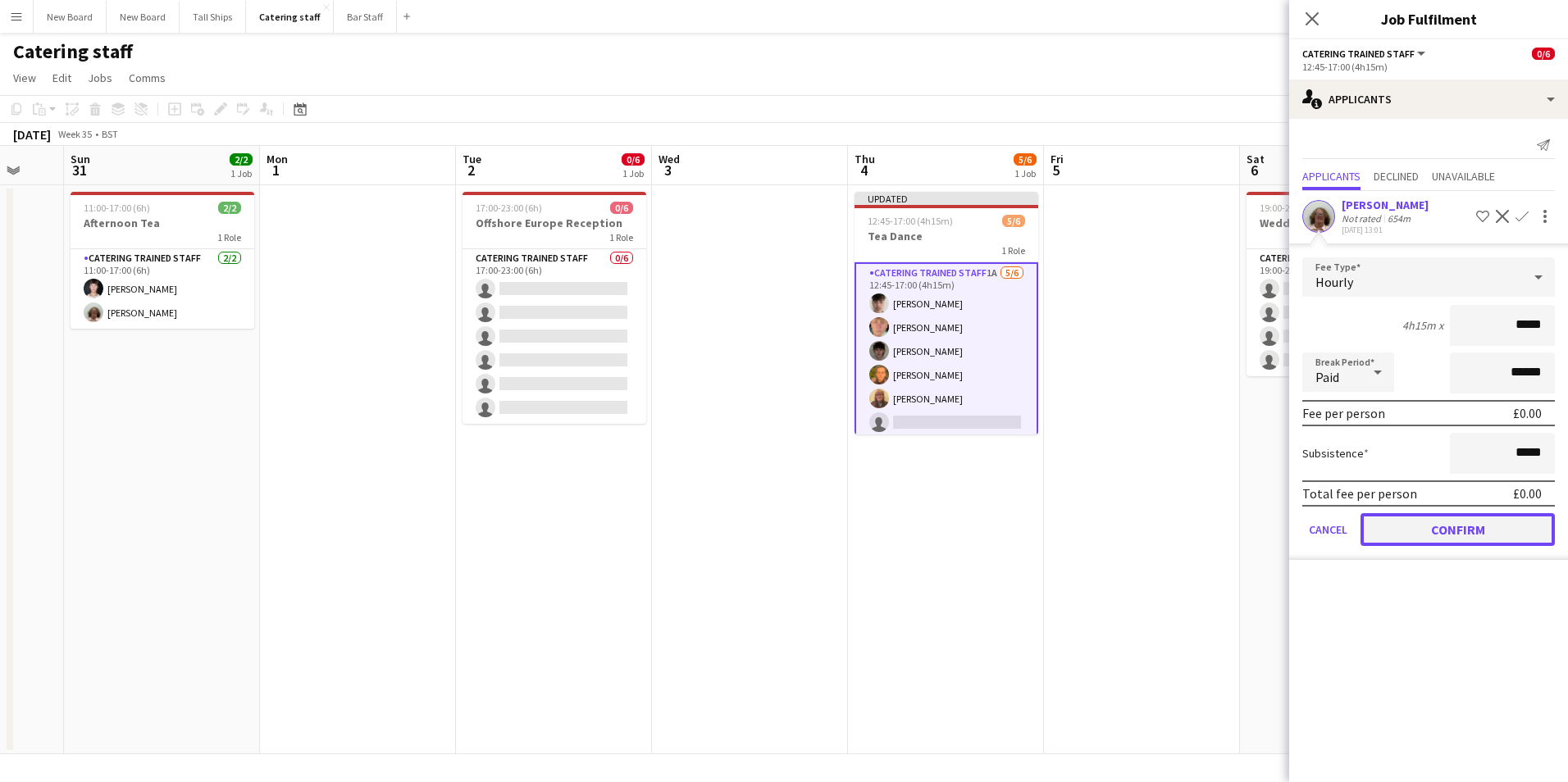
click at [1458, 533] on button "Confirm" at bounding box center [1458, 530] width 195 height 33
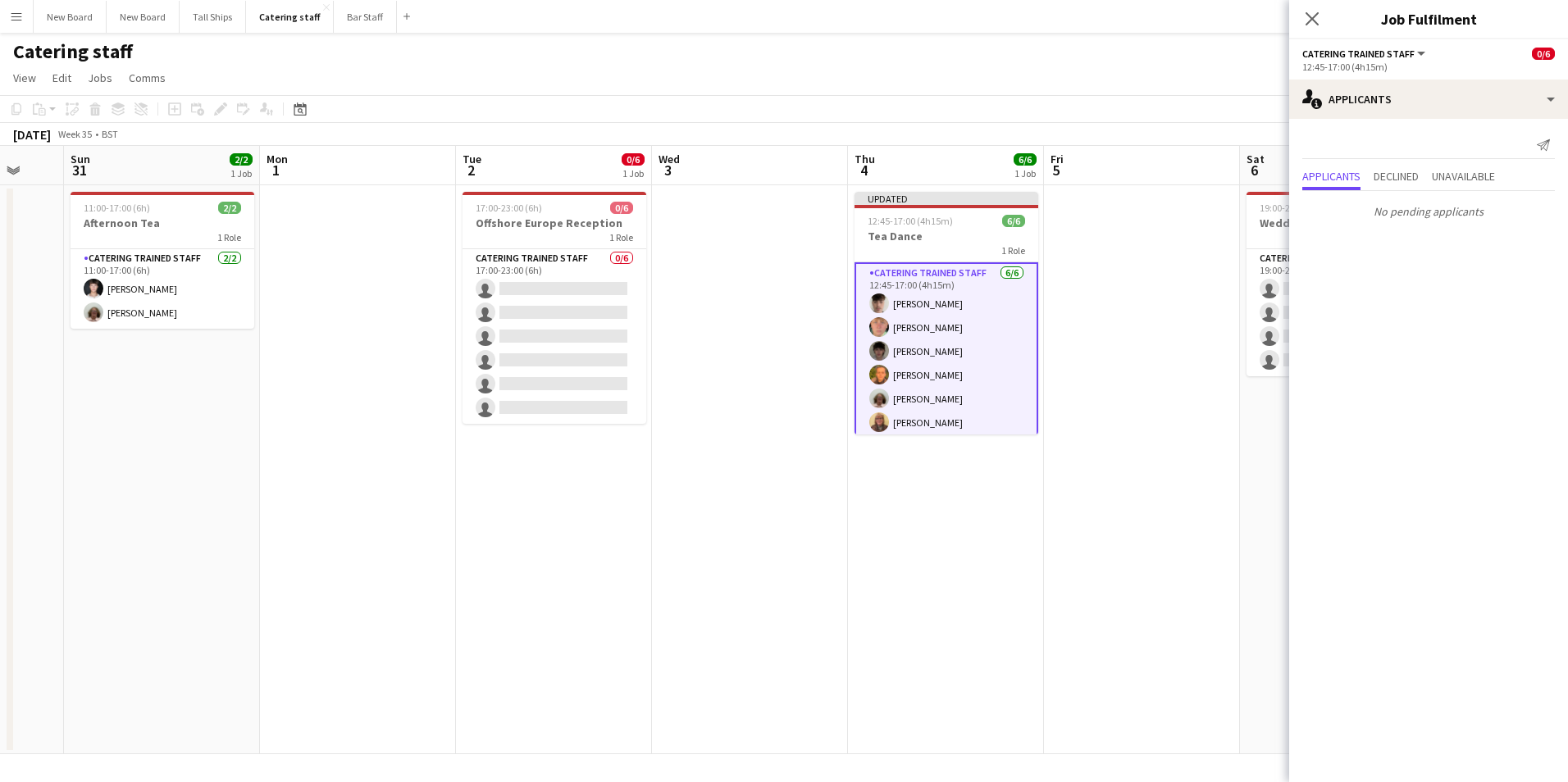
click at [1313, 15] on icon "Close pop-in" at bounding box center [1312, 19] width 13 height 13
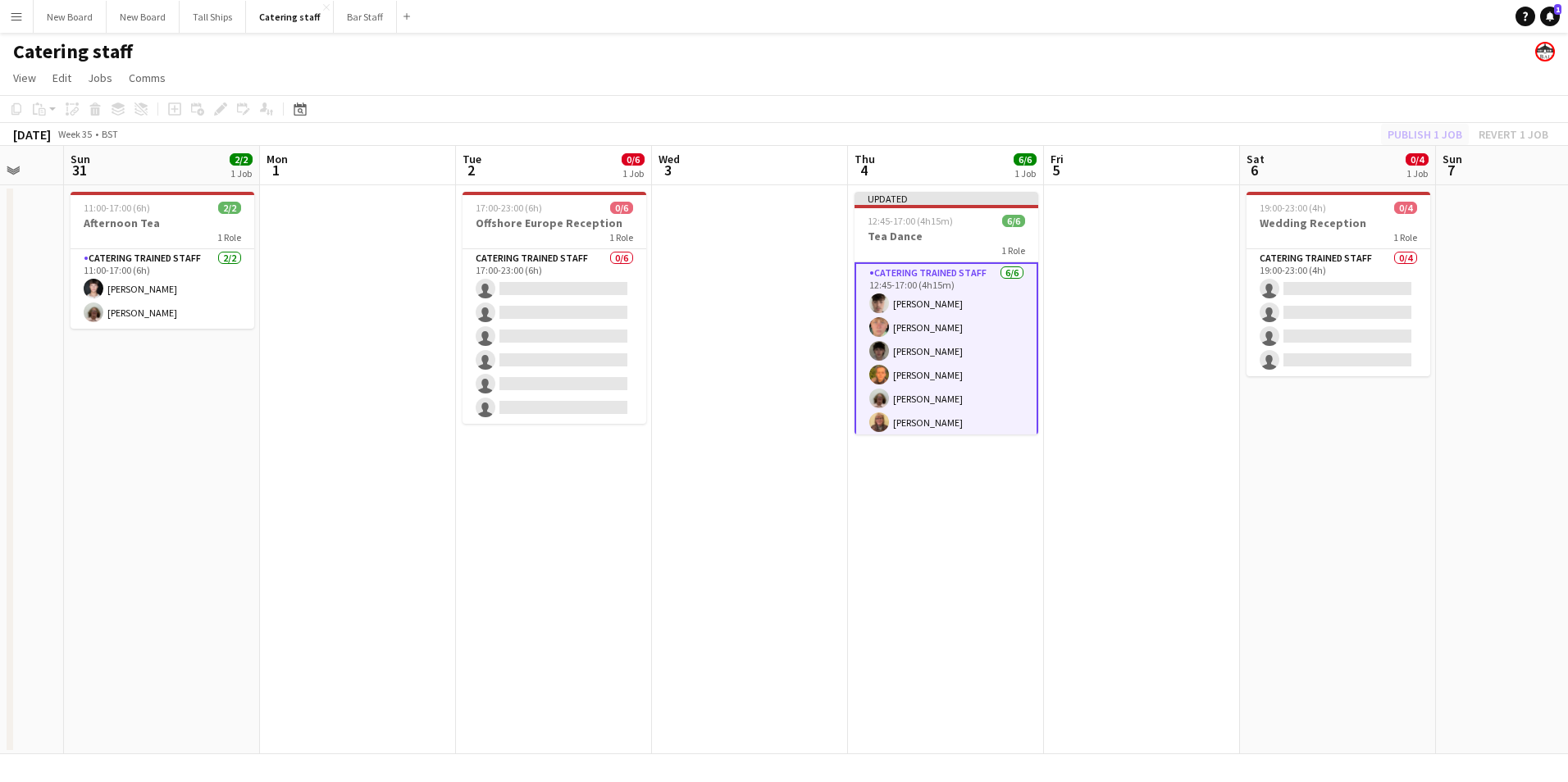
click at [1445, 130] on div "Publish 1 job Revert 1 job" at bounding box center [1468, 134] width 200 height 22
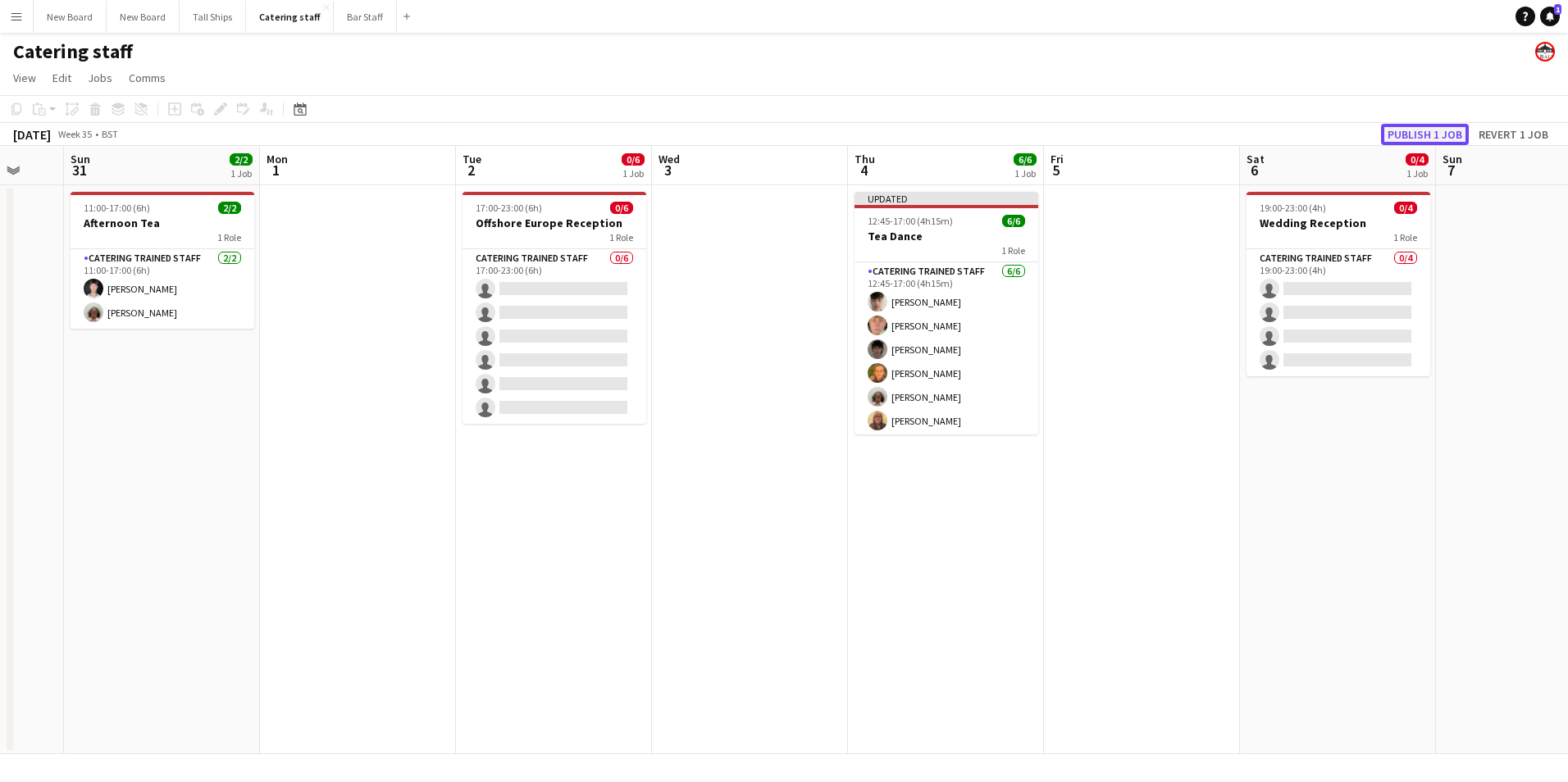
click at [1411, 132] on button "Publish 1 job" at bounding box center [1424, 134] width 88 height 22
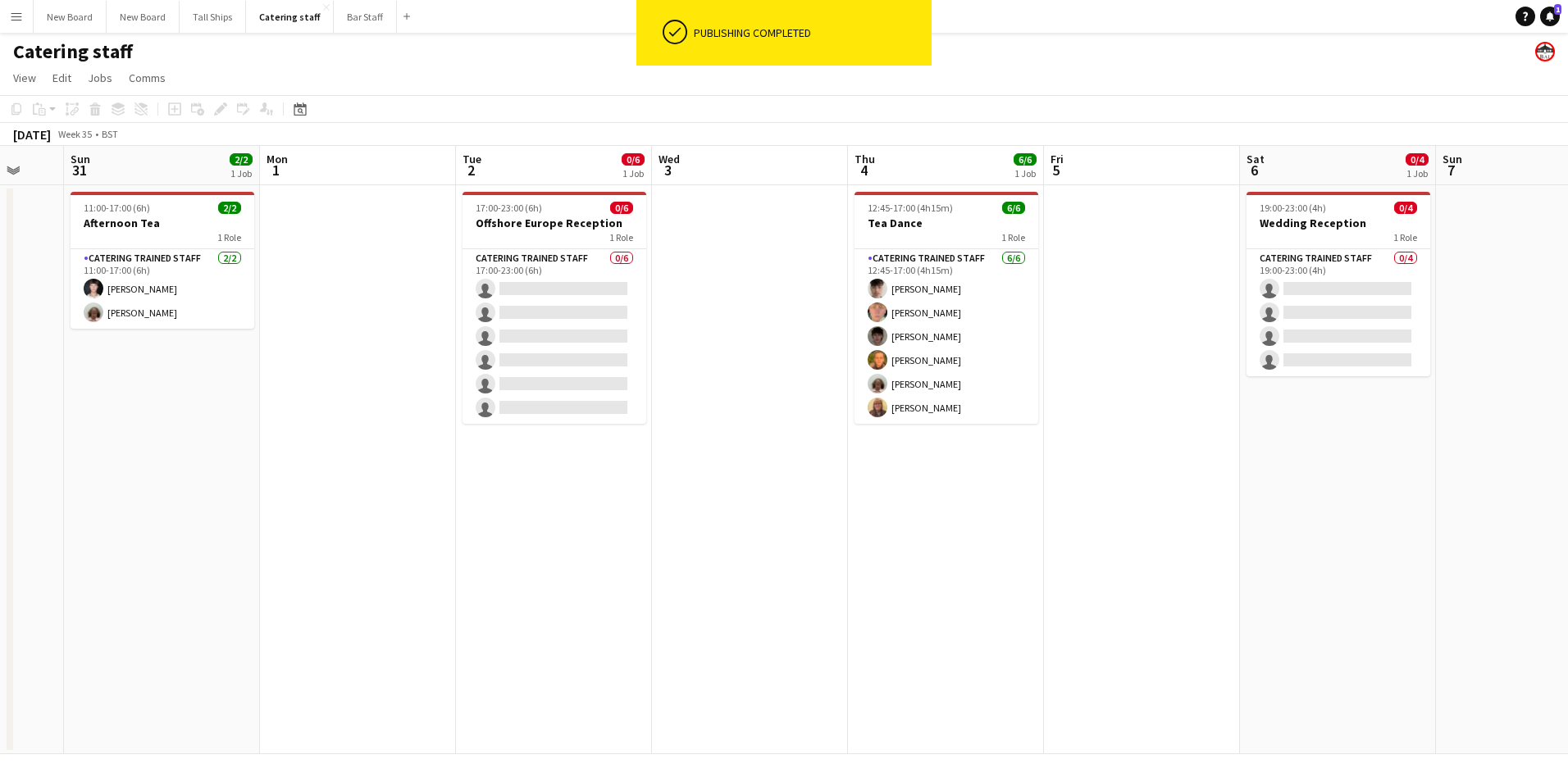
click at [1010, 554] on app-date-cell "12:45-17:00 (4h15m) 6/6 Tea Dance 1 Role Catering trained staff [DATE] 12:45-17…" at bounding box center [946, 470] width 196 height 569
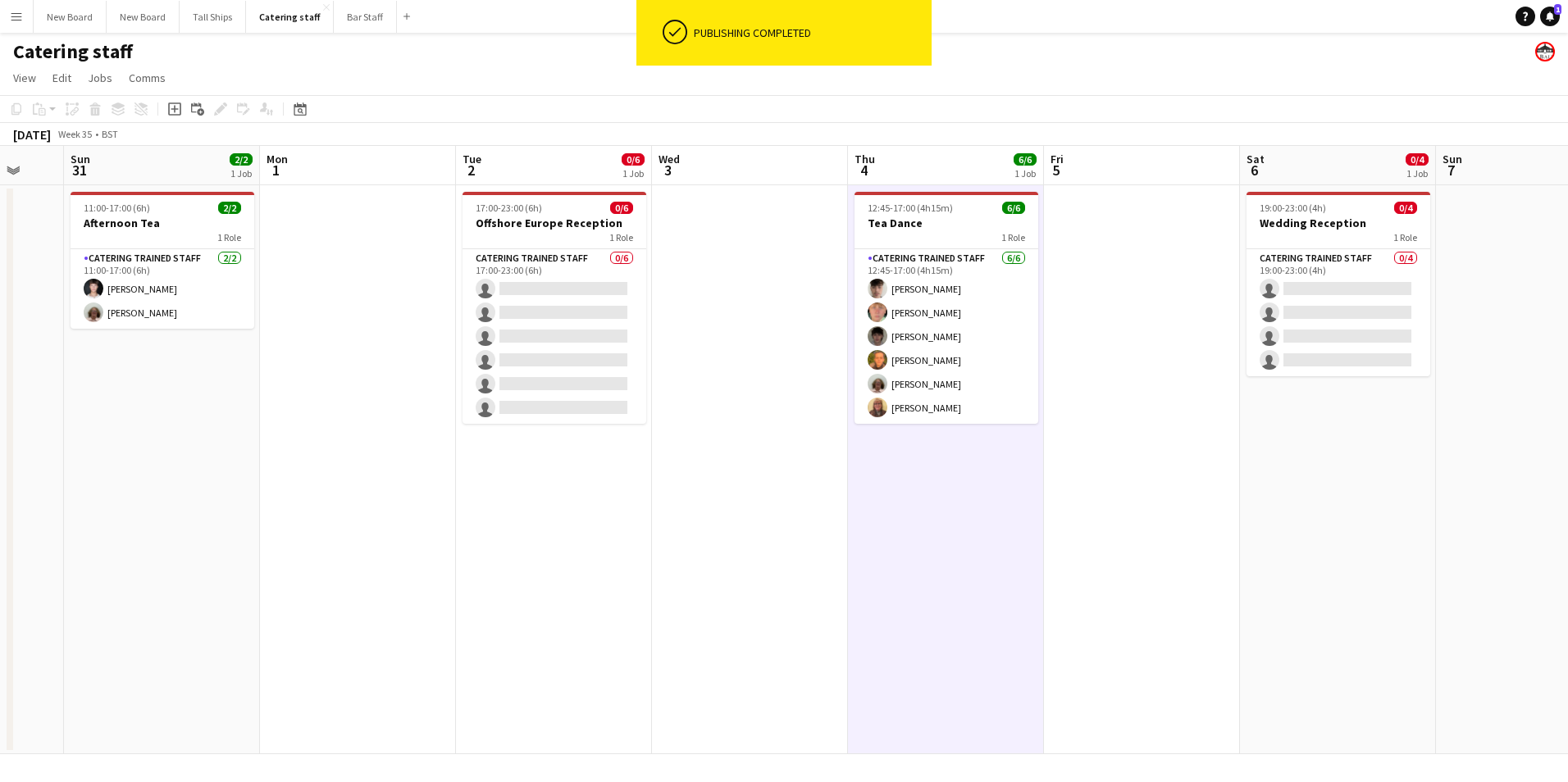
drag, startPoint x: 653, startPoint y: 540, endPoint x: 661, endPoint y: 533, distance: 10.6
click at [653, 538] on app-date-cell at bounding box center [749, 470] width 196 height 569
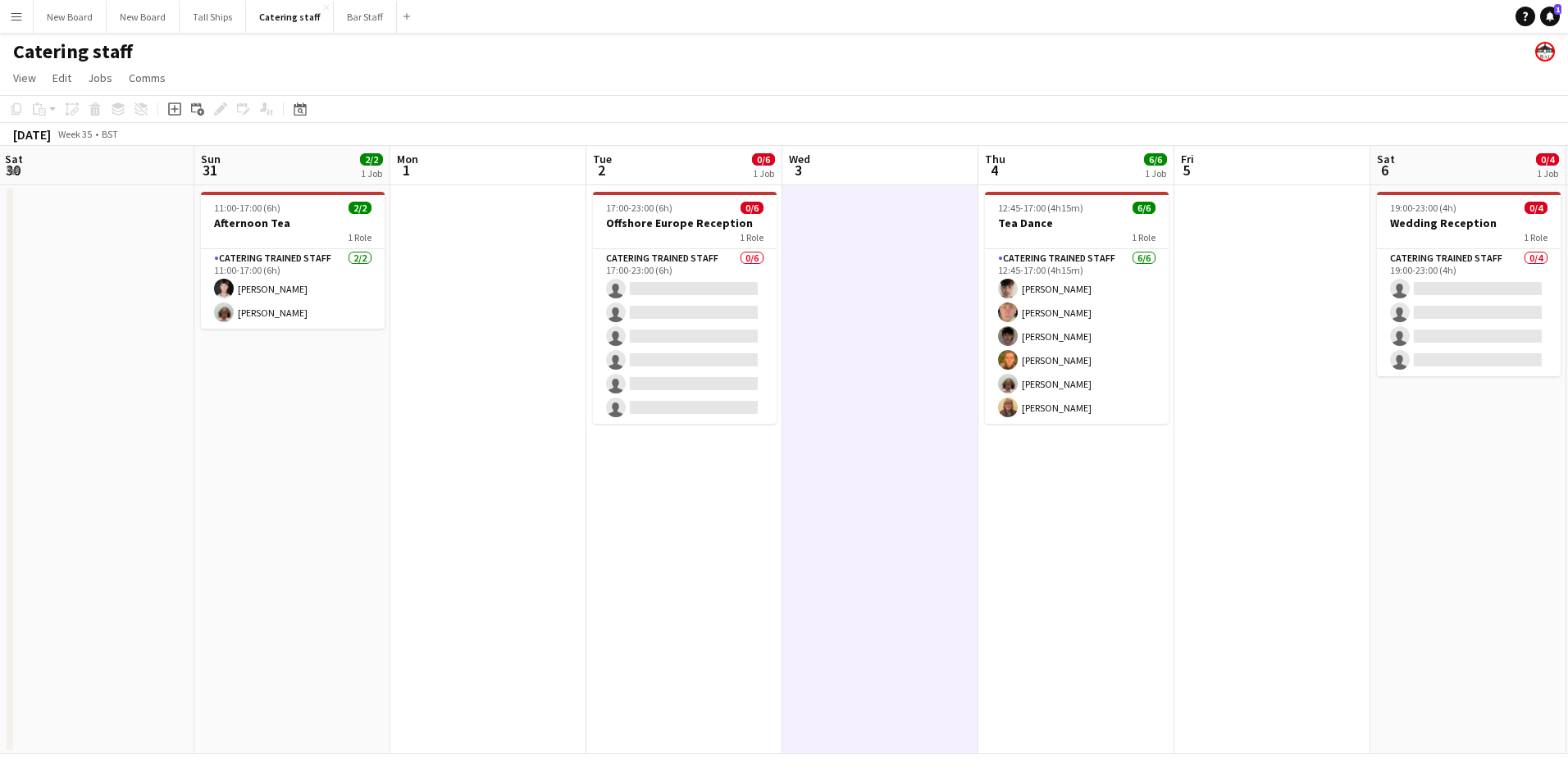
scroll to position [0, 472]
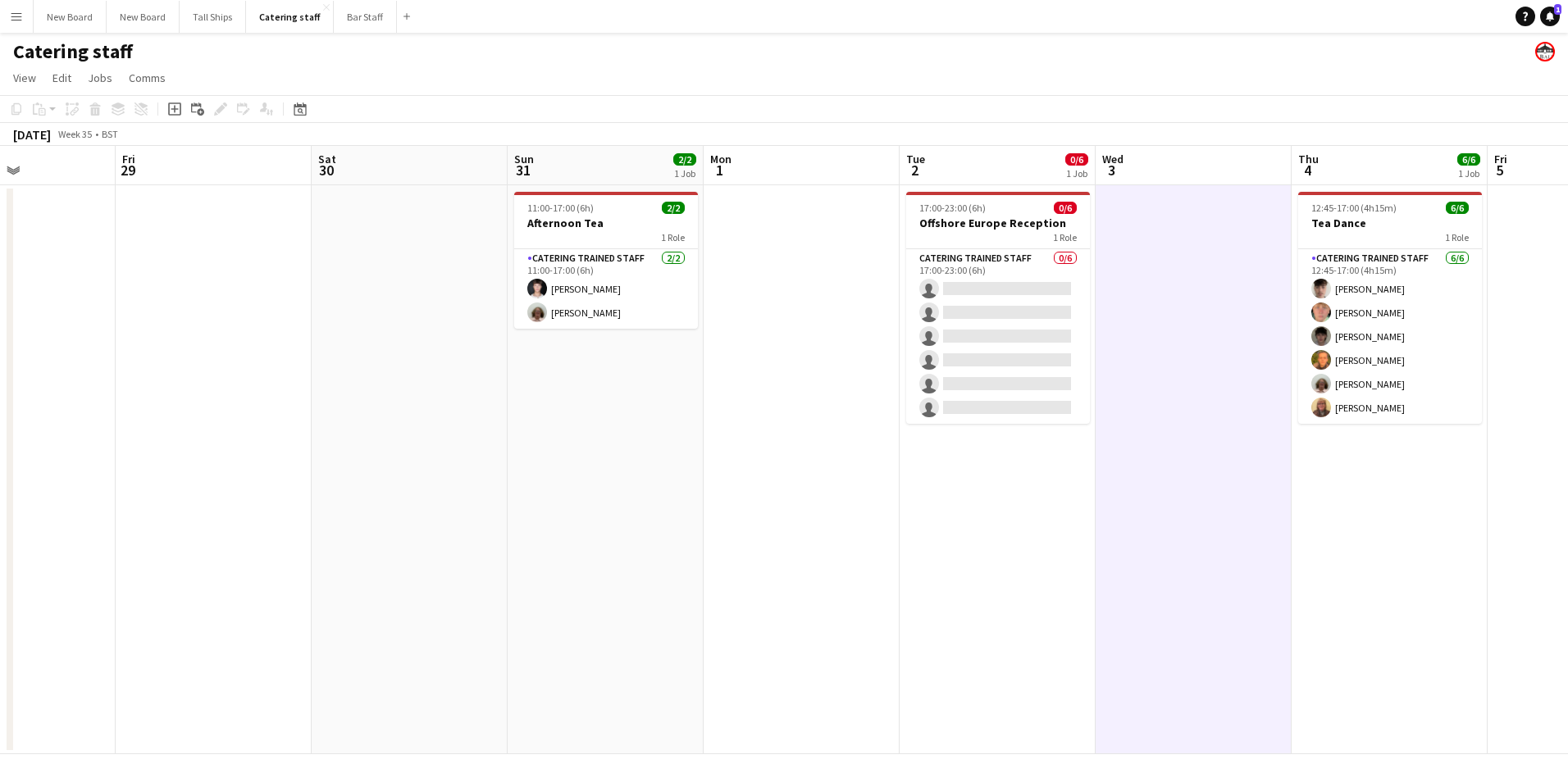
drag, startPoint x: 352, startPoint y: 352, endPoint x: 795, endPoint y: 401, distance: 445.7
click at [795, 401] on app-calendar-viewport "Tue 26 Wed 27 Thu 28 Fri 29 Sat 30 Sun 31 2/2 1 Job Mon 1 Tue 2 0/6 1 Job Wed 3…" at bounding box center [784, 449] width 1568 height 608
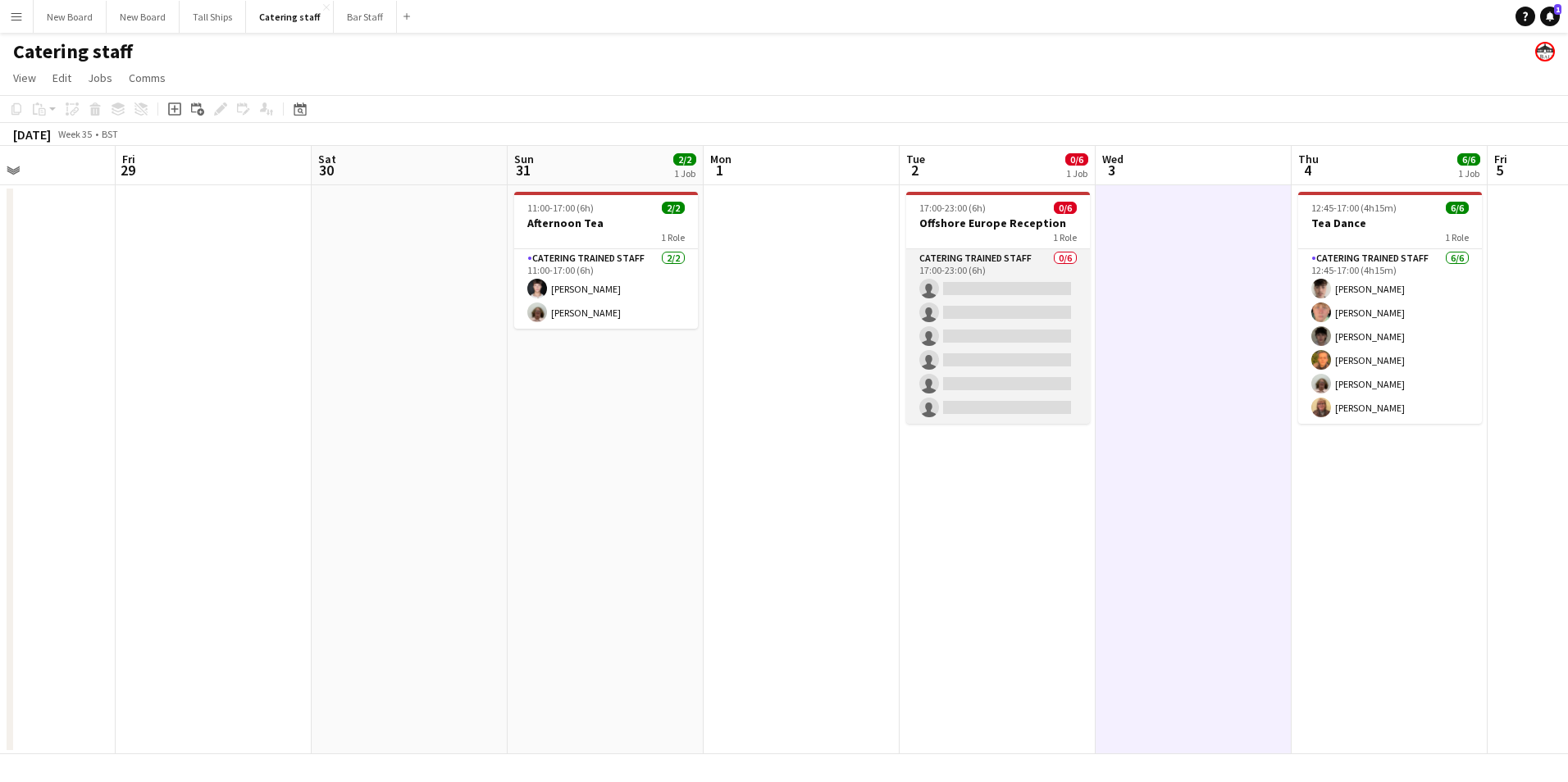
click at [985, 278] on app-card-role "Catering trained staff 0/6 17:00-23:00 (6h) single-neutral-actions single-neutr…" at bounding box center [998, 337] width 183 height 175
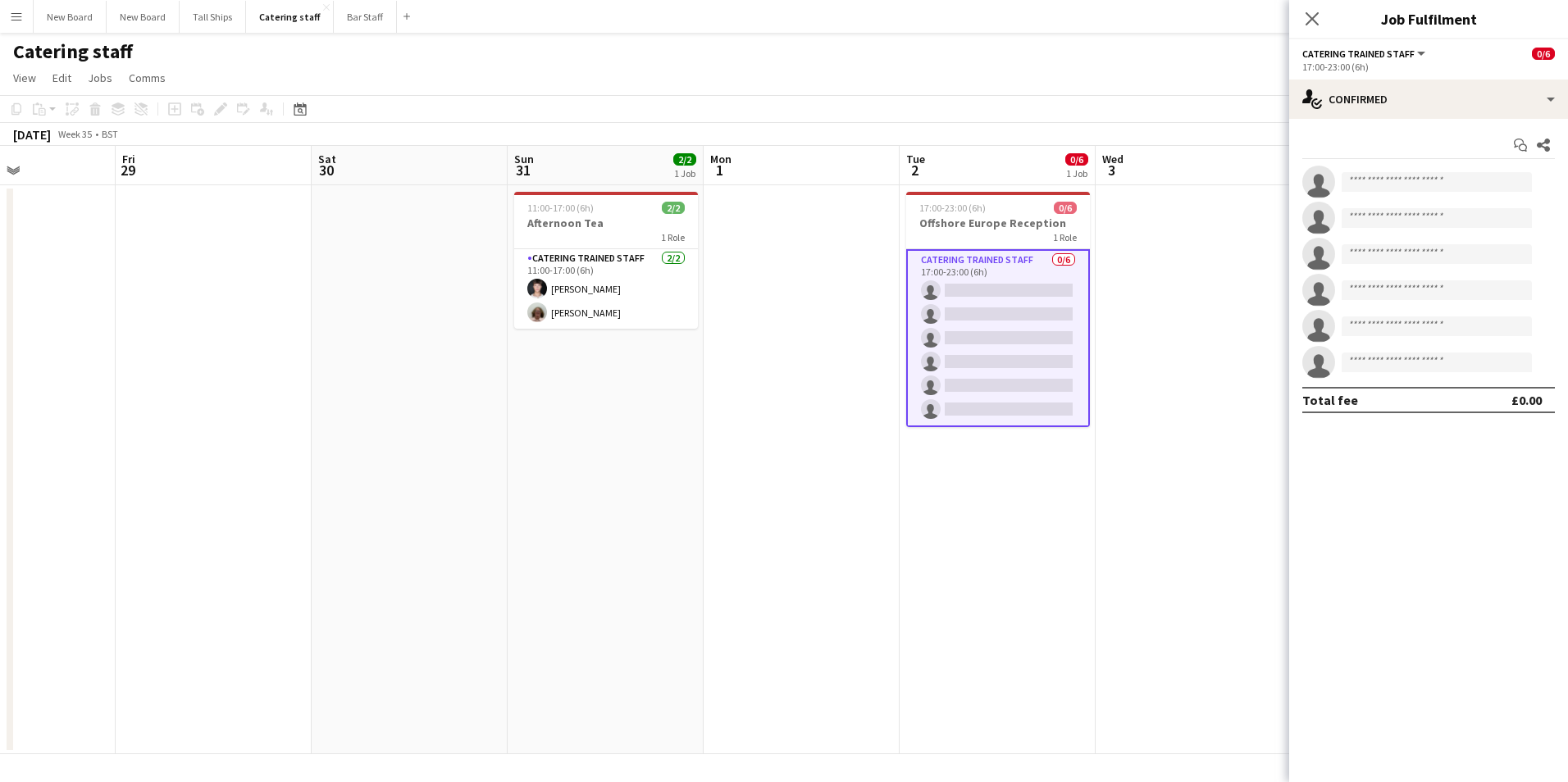
click at [1446, 77] on app-options-switcher "Catering trained staff All roles Catering trained staff 0/6 17:00-23:00 (6h)" at bounding box center [1428, 60] width 279 height 40
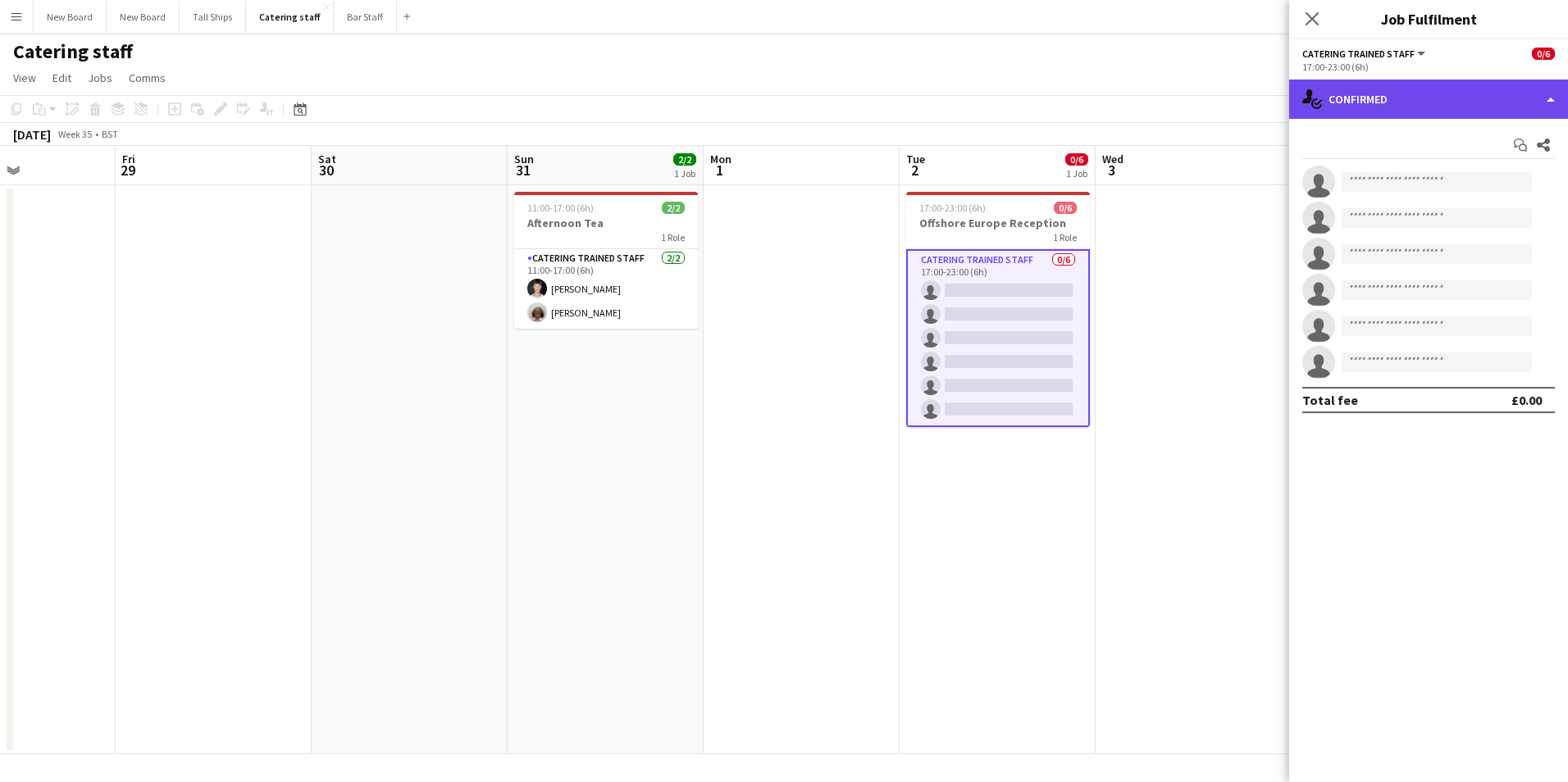
click at [1448, 82] on div "single-neutral-actions-check-2 Confirmed" at bounding box center [1428, 99] width 279 height 40
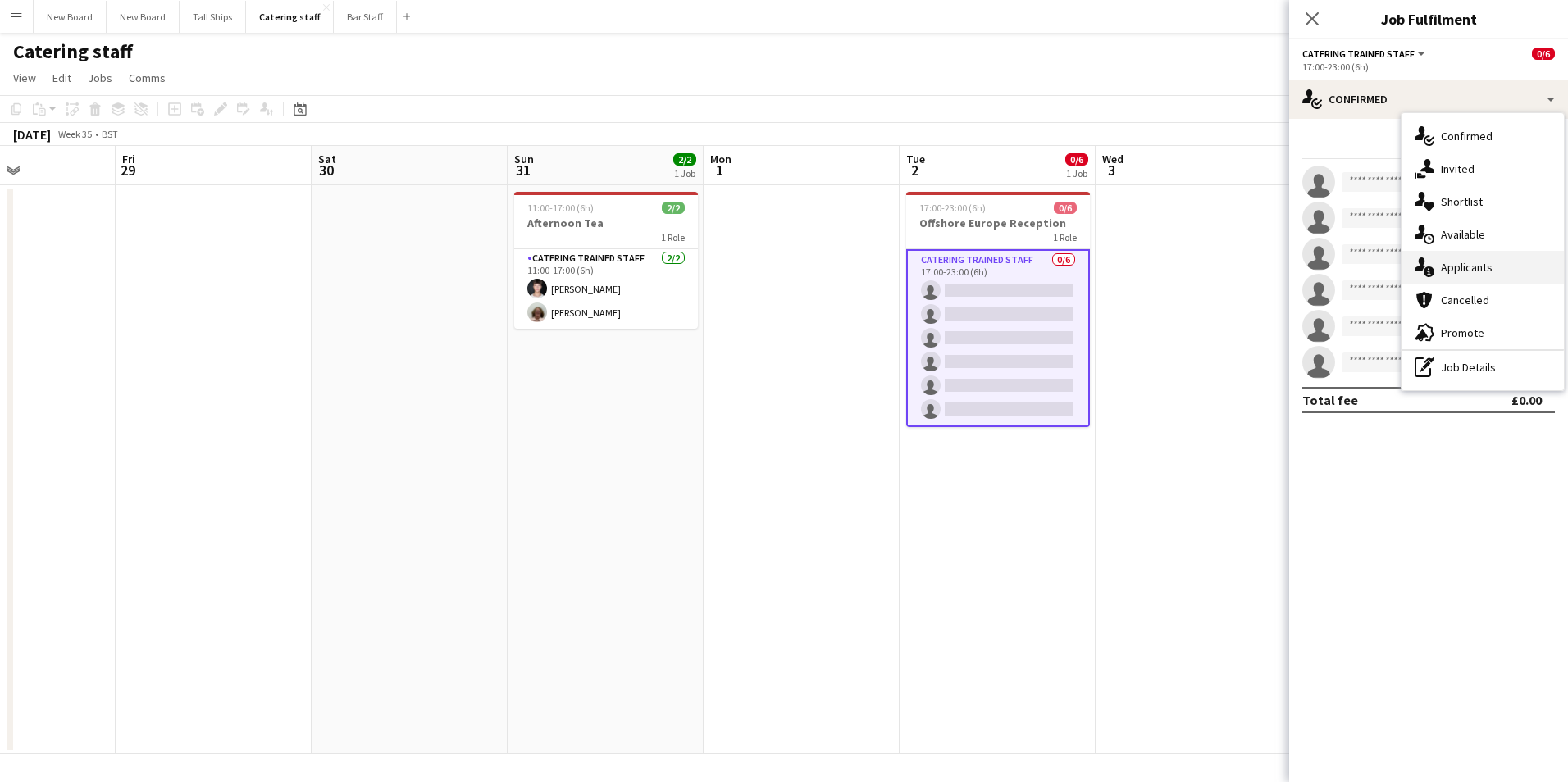
click at [1453, 254] on div "single-neutral-actions-information Applicants" at bounding box center [1483, 267] width 163 height 33
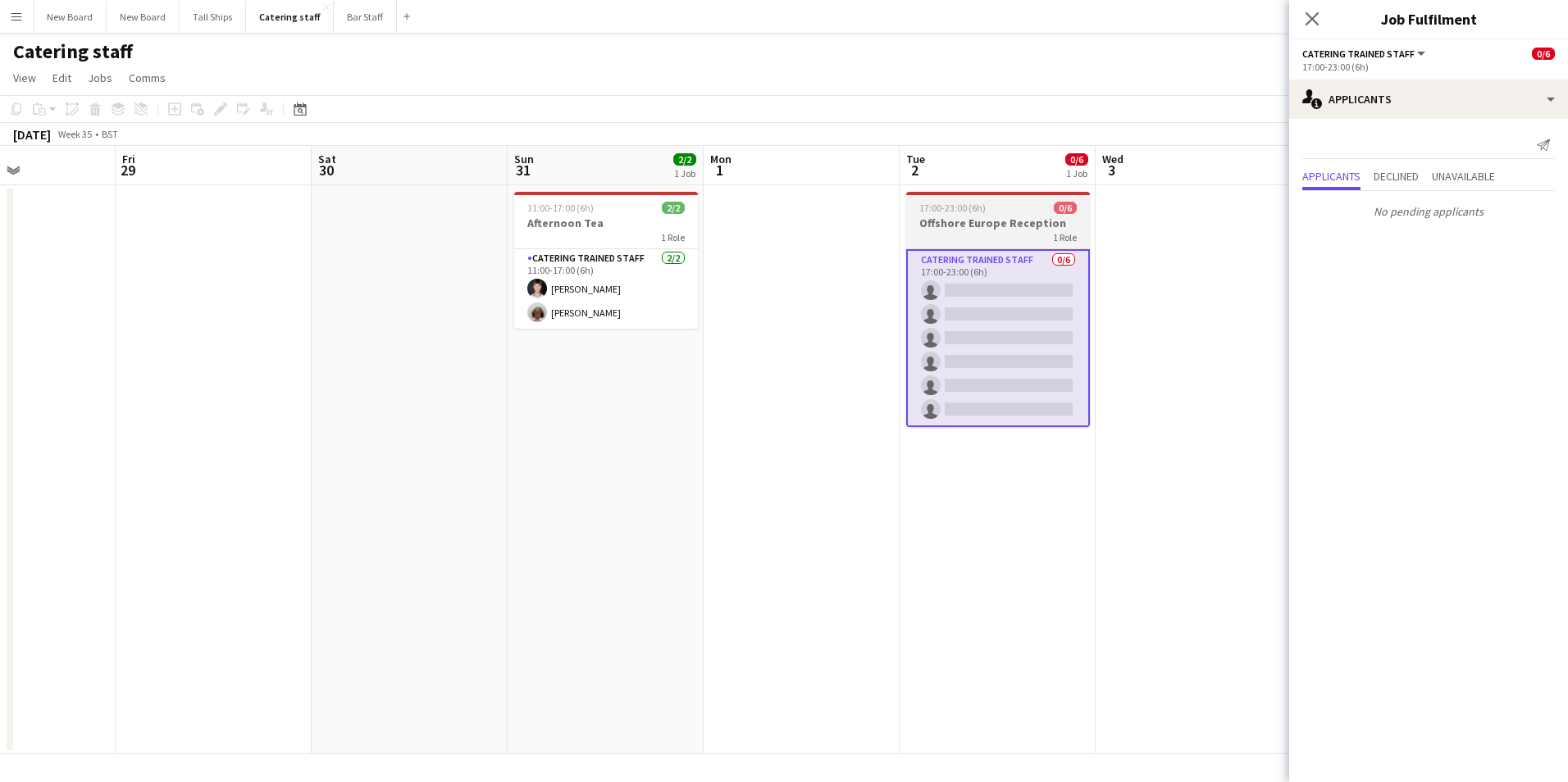
drag, startPoint x: 978, startPoint y: 230, endPoint x: 969, endPoint y: 245, distance: 17.5
click at [978, 231] on app-job-card "17:00-23:00 (6h) 0/6 Offshore Europe Reception 1 Role Catering trained staff 0/…" at bounding box center [998, 309] width 183 height 235
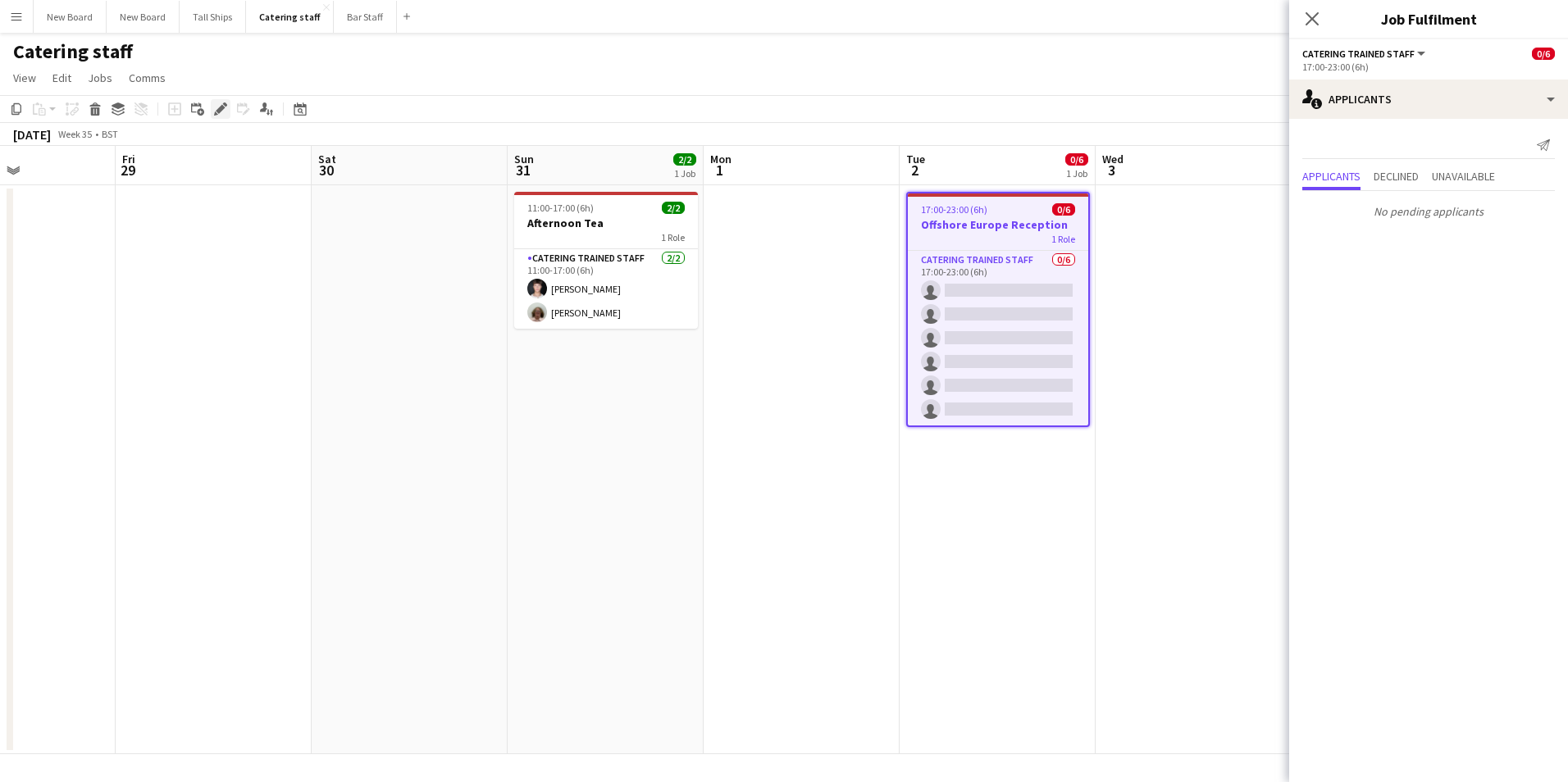
click at [218, 109] on icon "Edit" at bounding box center [220, 109] width 13 height 13
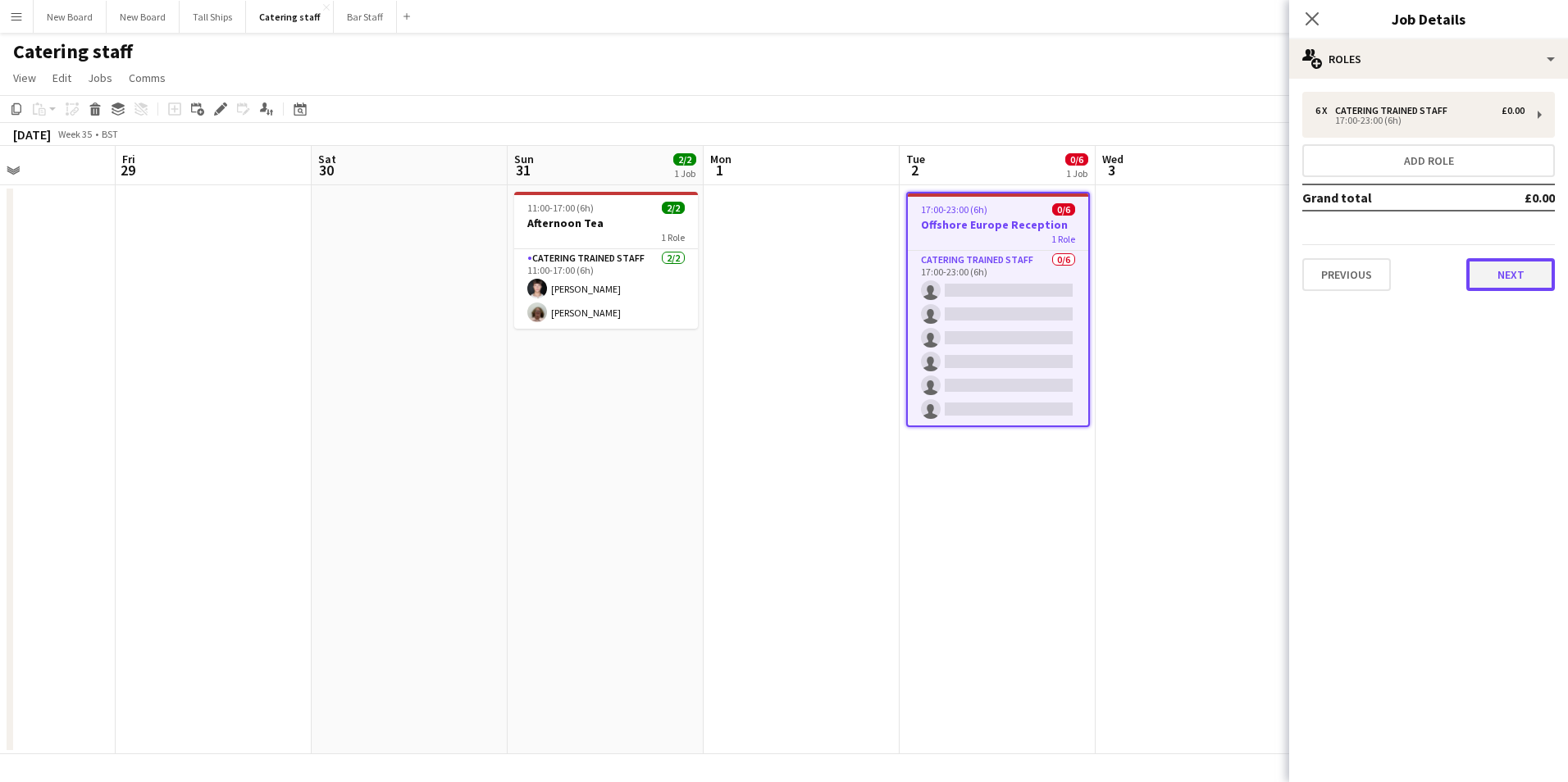
click at [1506, 287] on button "Next" at bounding box center [1510, 274] width 89 height 33
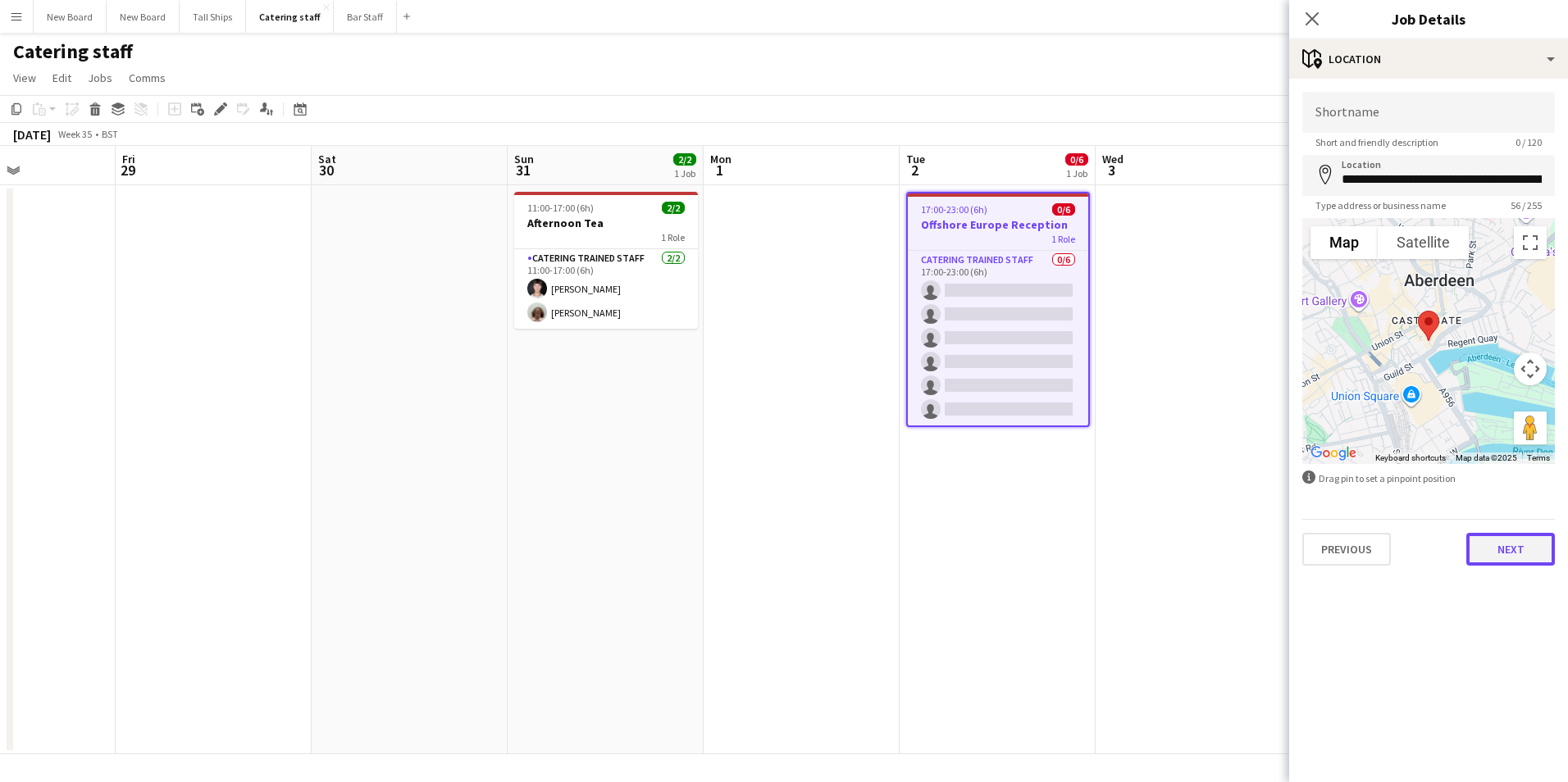
click at [1502, 546] on button "Next" at bounding box center [1510, 549] width 89 height 33
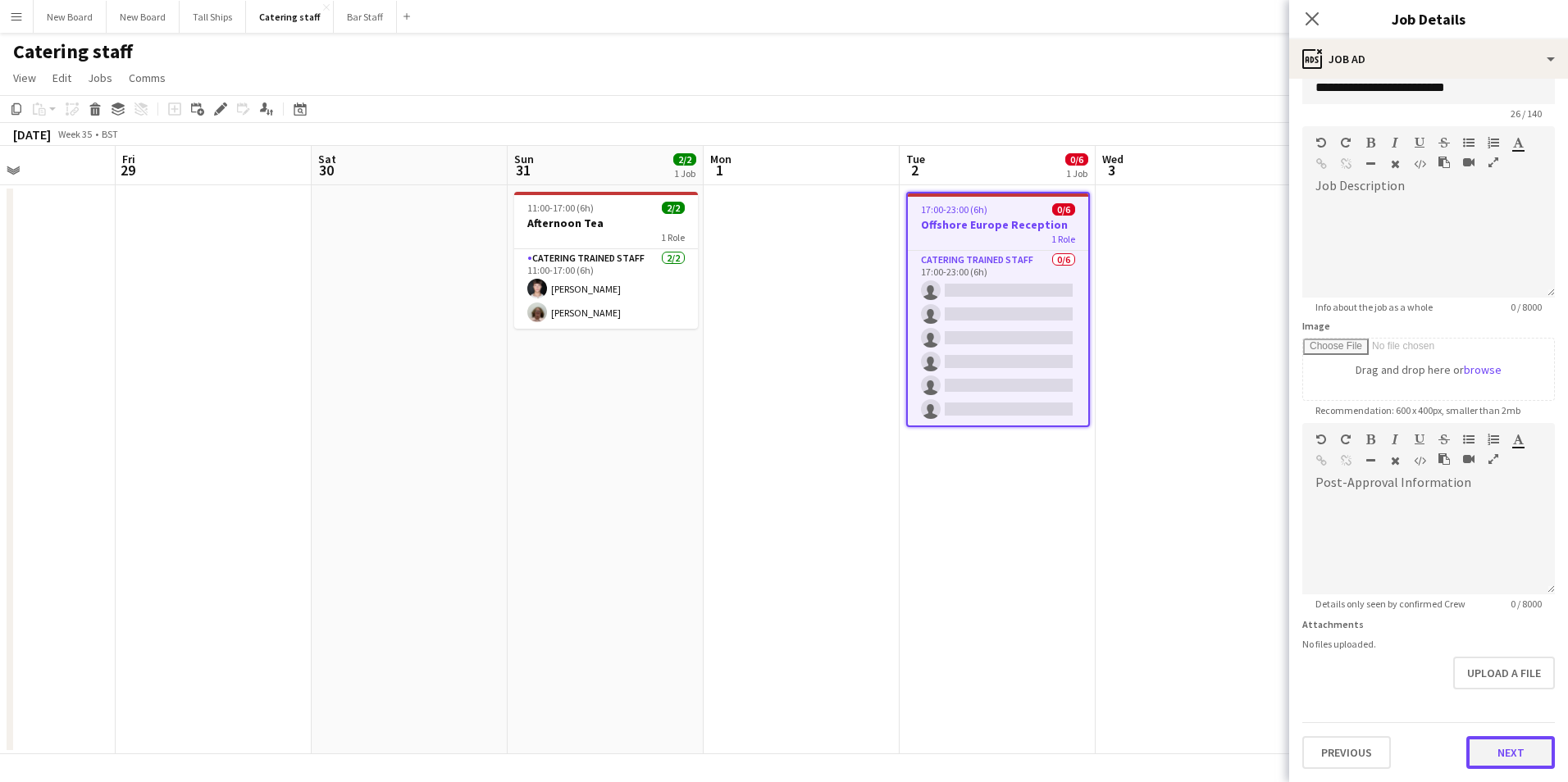
scroll to position [28, 0]
click at [1521, 691] on form "**********" at bounding box center [1428, 416] width 279 height 706
click at [1481, 756] on button "Next" at bounding box center [1510, 753] width 89 height 33
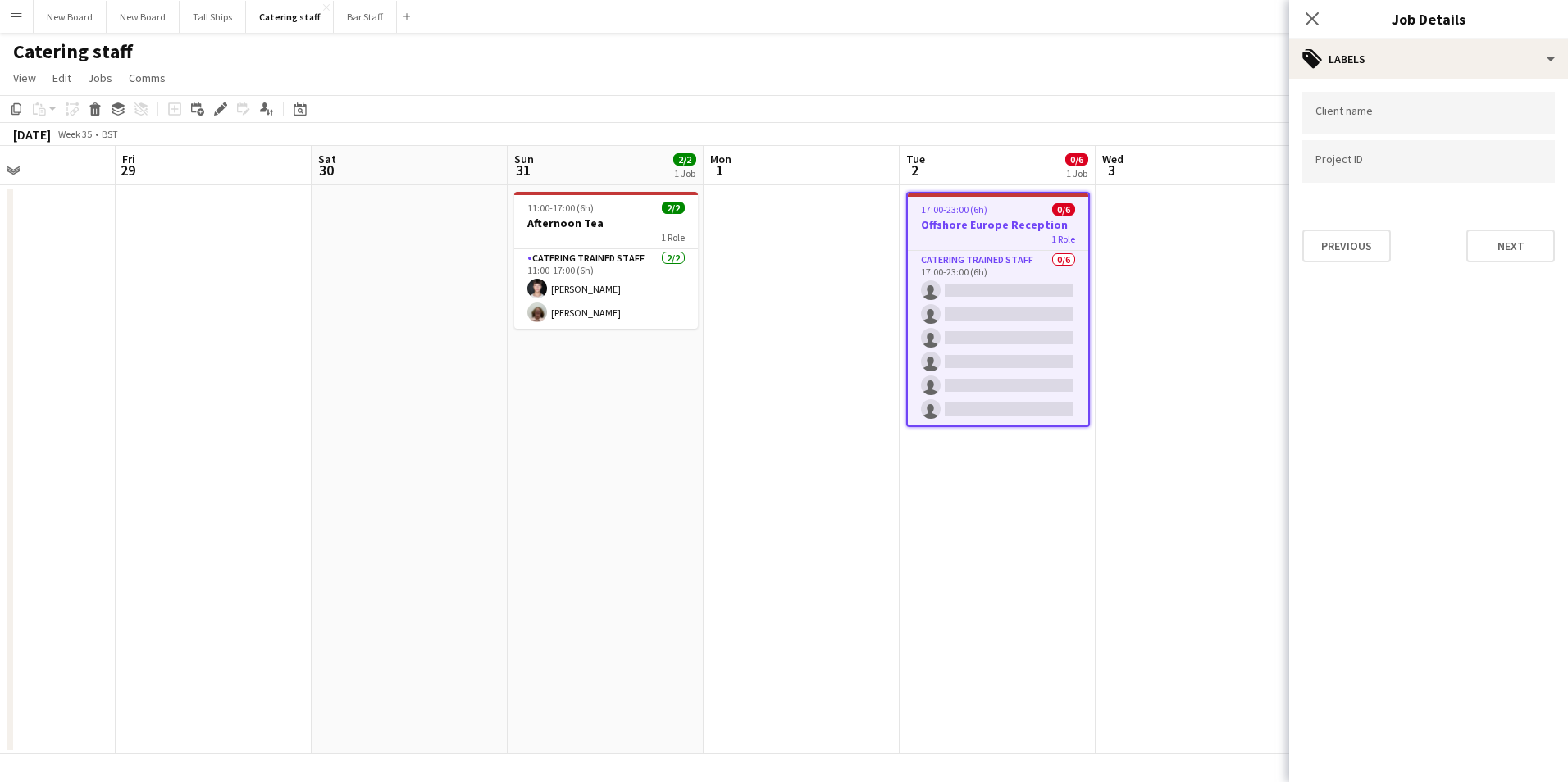
scroll to position [0, 0]
click at [1545, 255] on button "Next" at bounding box center [1510, 246] width 89 height 33
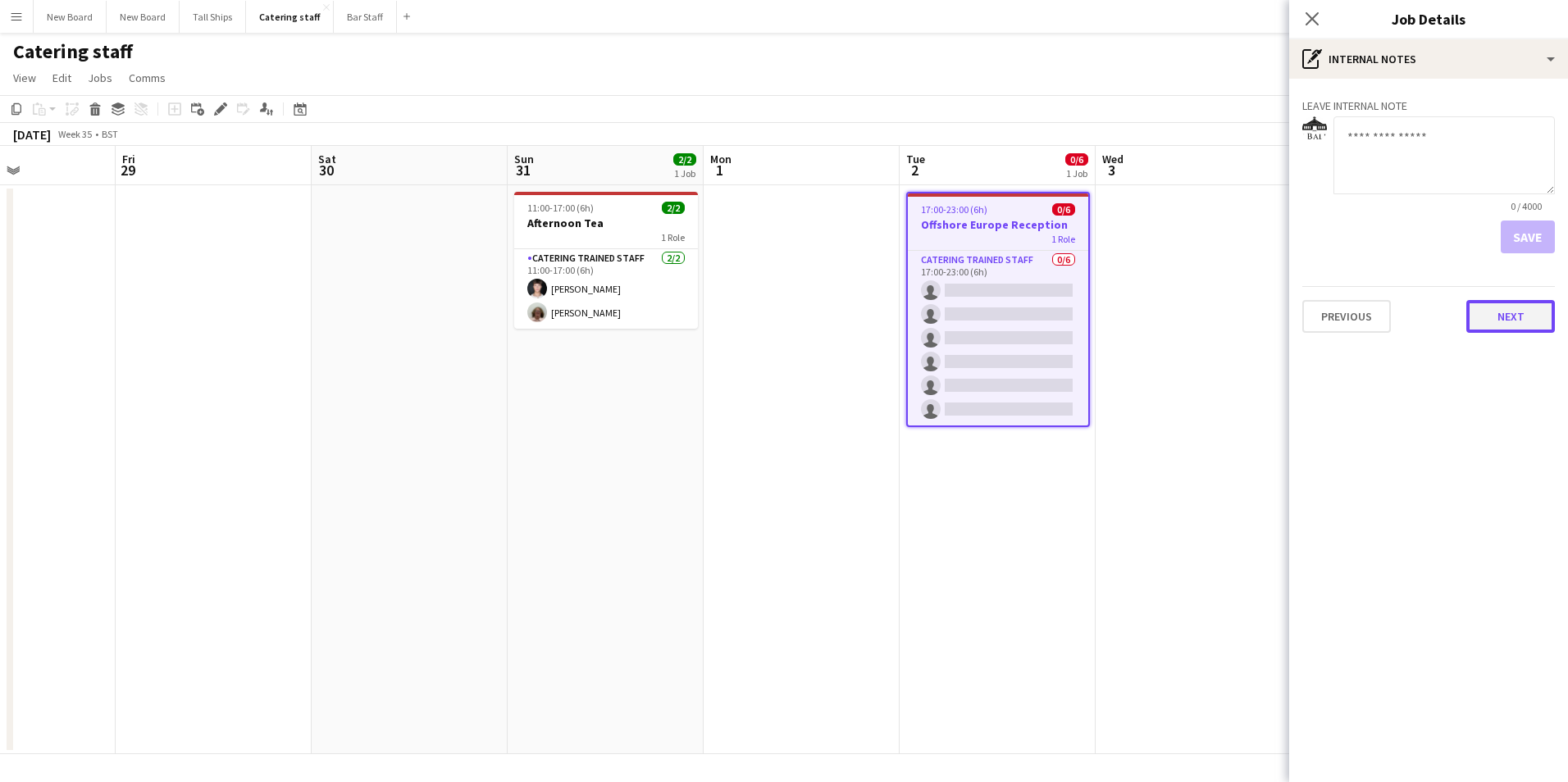
click at [1535, 308] on button "Next" at bounding box center [1510, 316] width 89 height 33
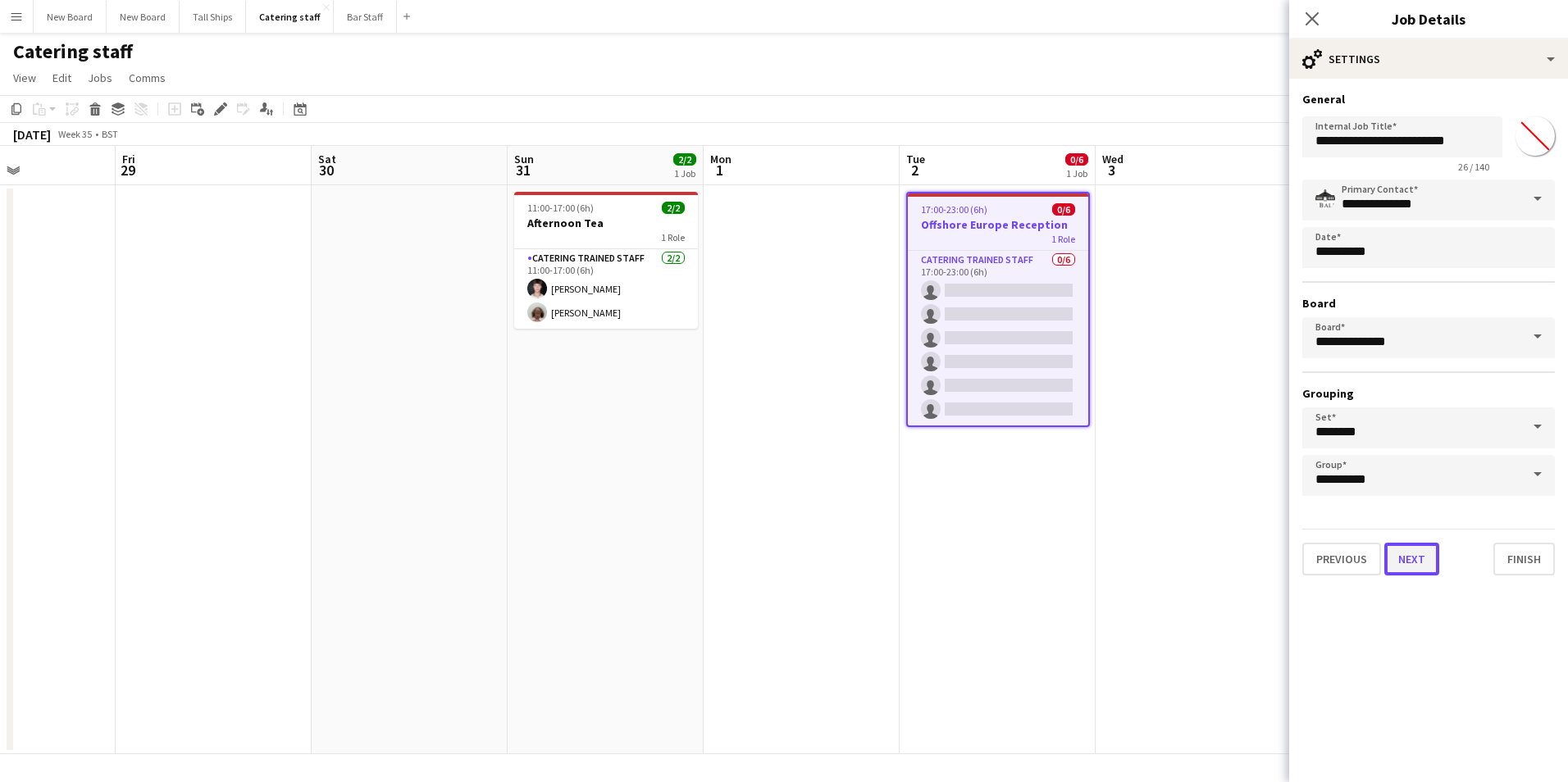
click at [1403, 553] on button "Next" at bounding box center [1412, 559] width 55 height 33
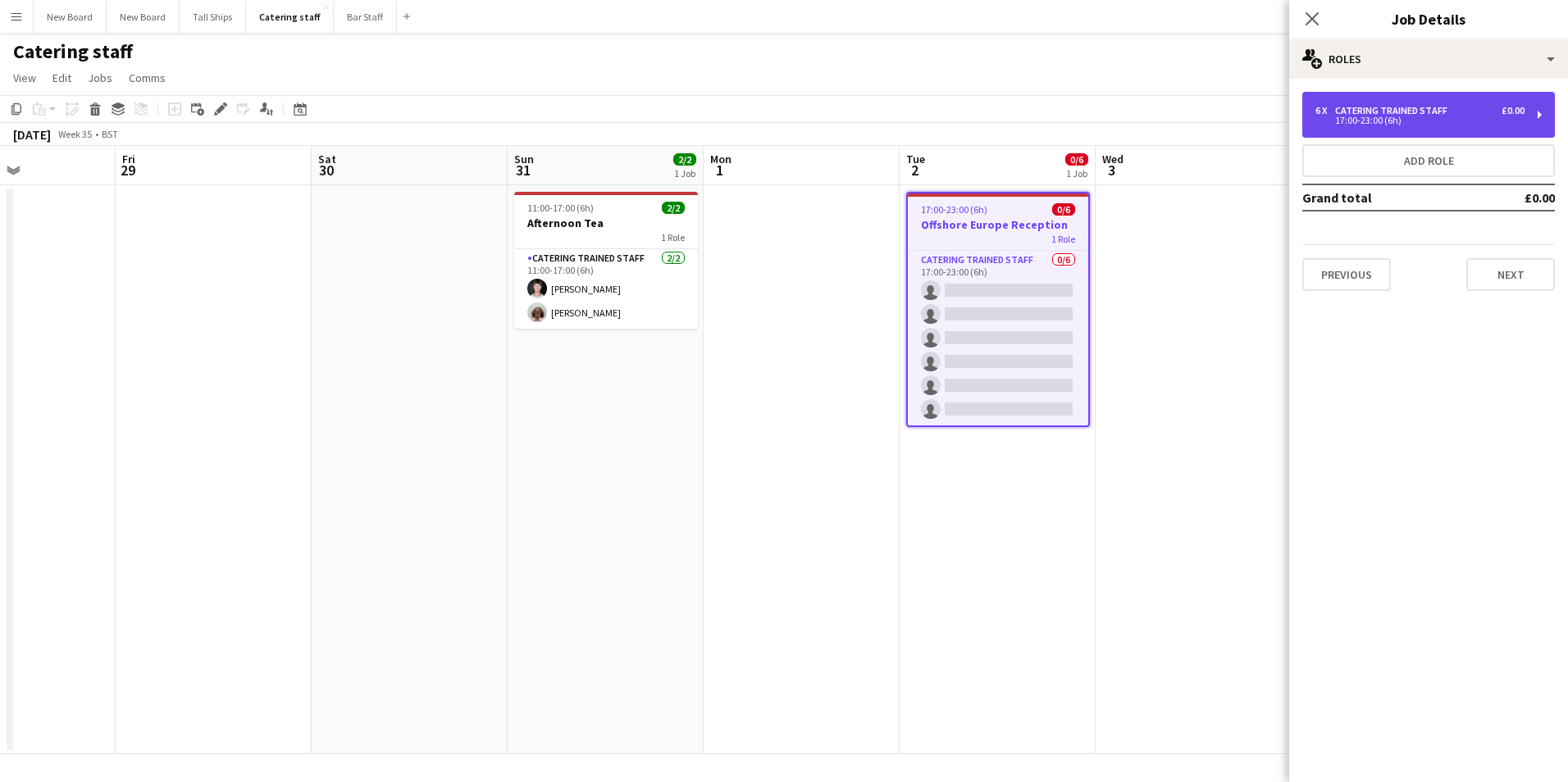
click at [1449, 119] on div "17:00-23:00 (6h)" at bounding box center [1420, 120] width 209 height 9
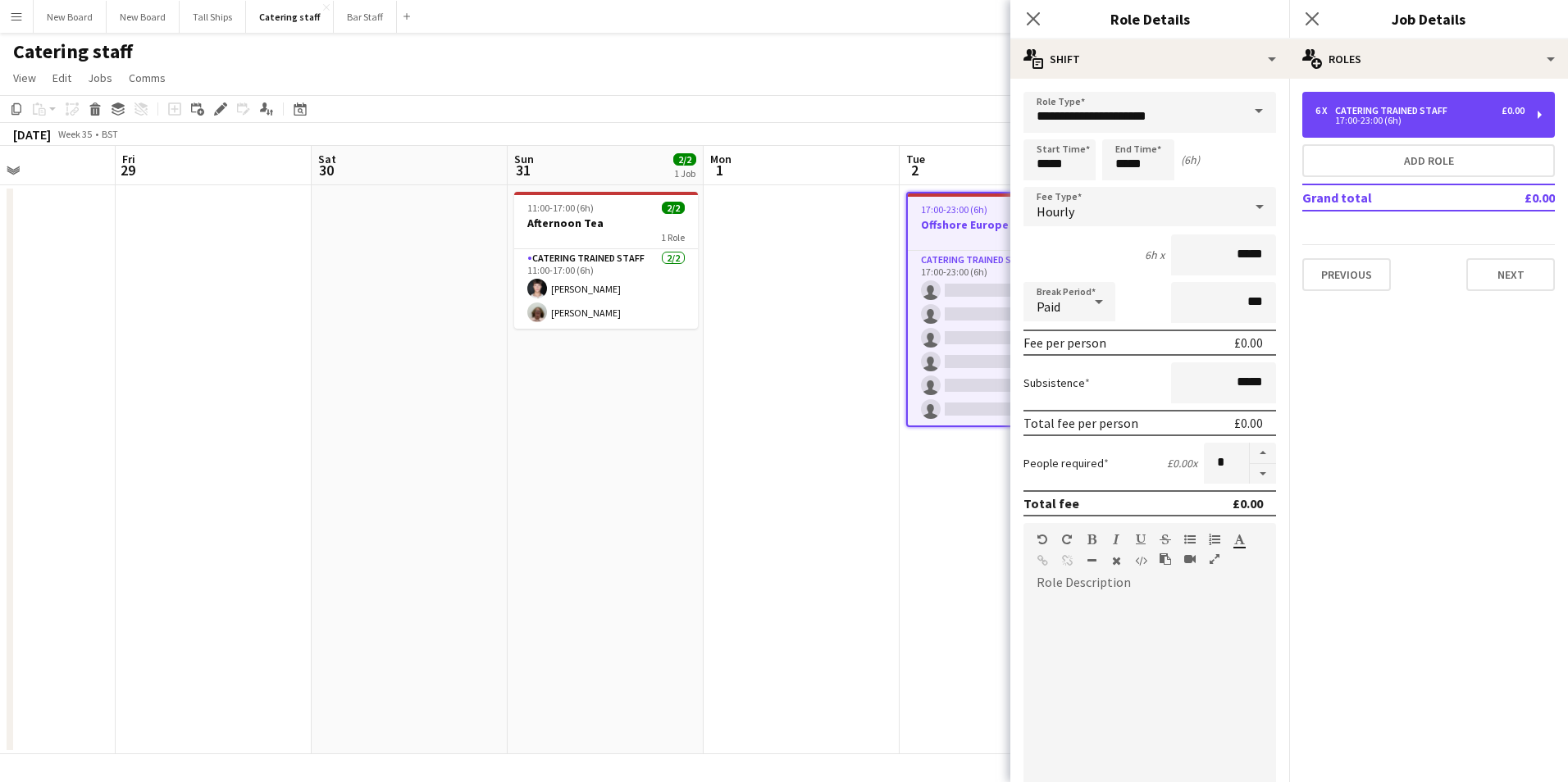
scroll to position [197, 0]
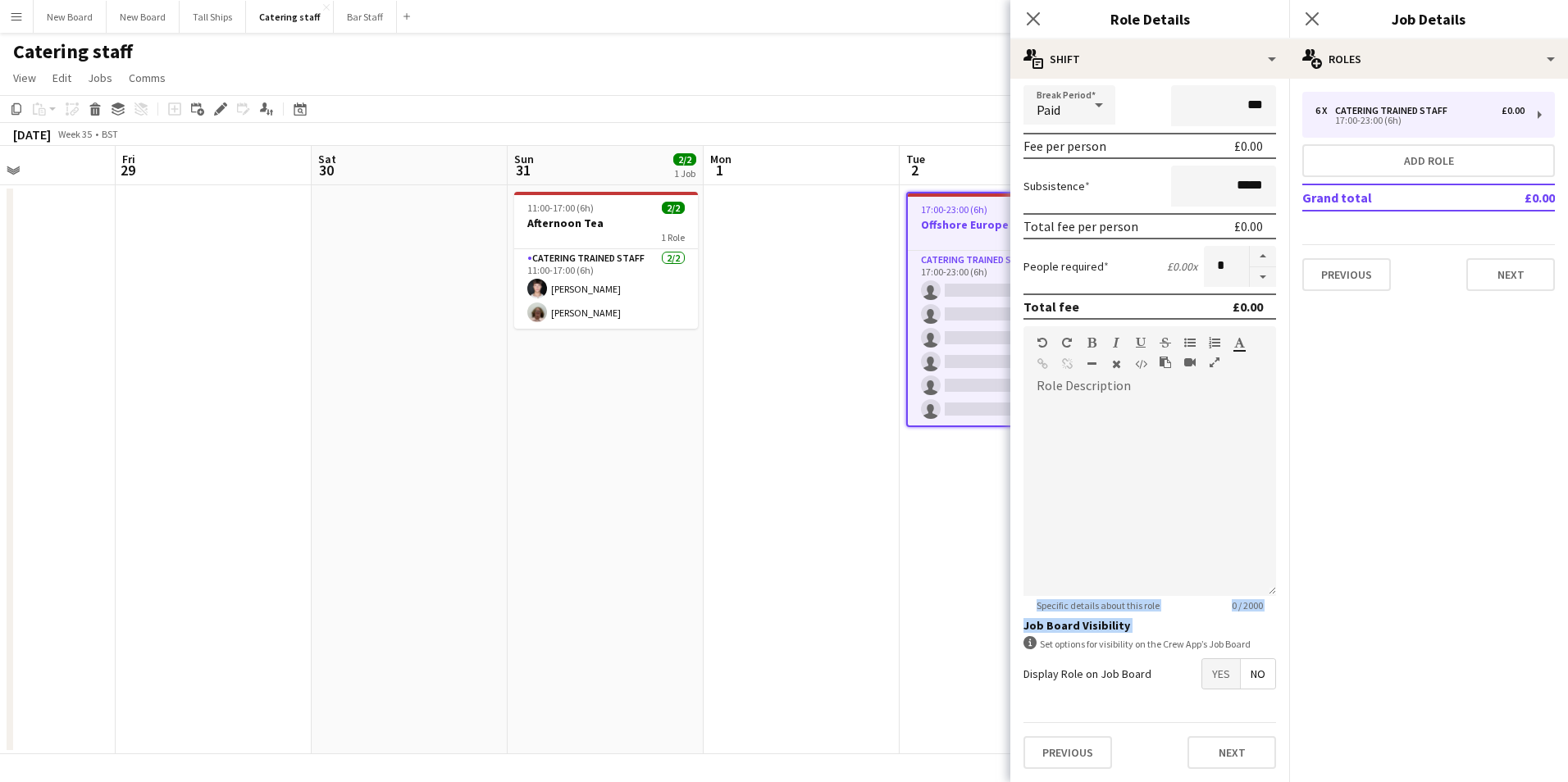
drag, startPoint x: 1263, startPoint y: 510, endPoint x: 1277, endPoint y: 631, distance: 121.8
click at [1277, 633] on mat-expansion-panel "**********" at bounding box center [1149, 430] width 279 height 704
drag, startPoint x: 1277, startPoint y: 631, endPoint x: 1281, endPoint y: 697, distance: 66.1
click at [1286, 706] on body "Menu Boards Boards Boards All jobs Status Workforce Workforce My Workforce Recr…" at bounding box center [784, 391] width 1568 height 782
drag, startPoint x: 1210, startPoint y: 667, endPoint x: 1226, endPoint y: 693, distance: 30.5
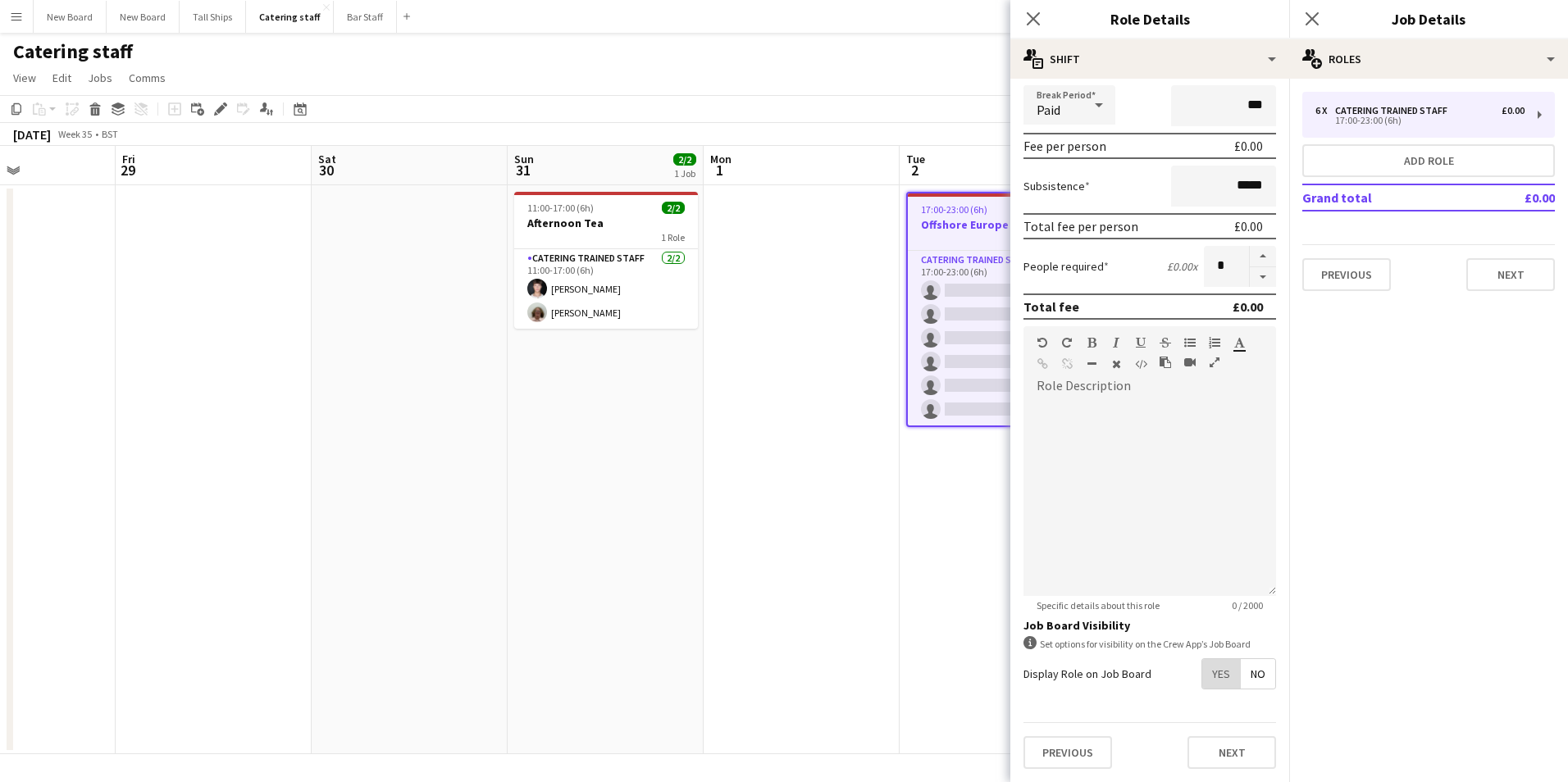
click at [1211, 668] on span "Yes" at bounding box center [1221, 673] width 38 height 29
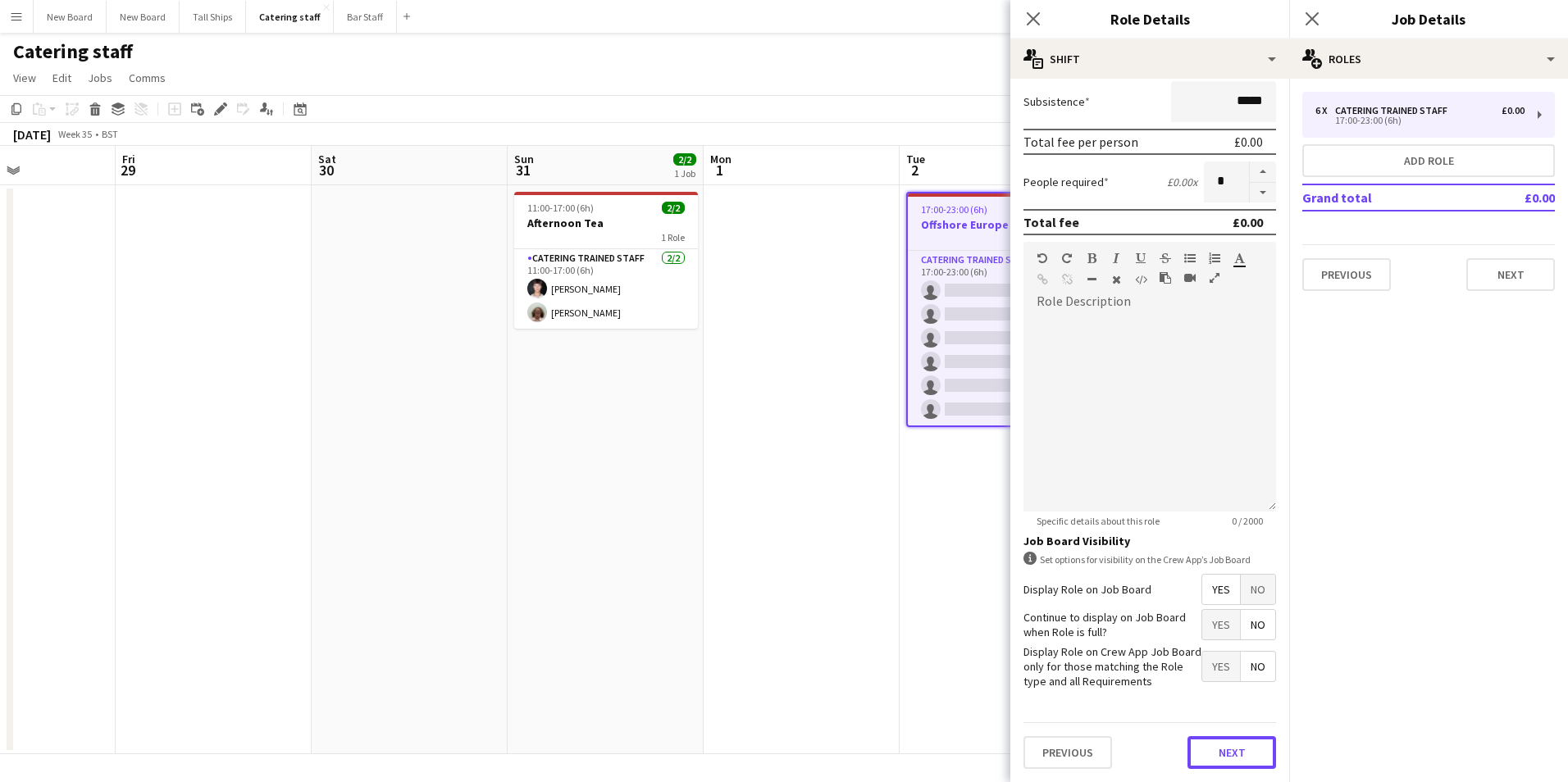
drag, startPoint x: 1230, startPoint y: 750, endPoint x: 1257, endPoint y: 769, distance: 33.0
click at [1231, 750] on button "Next" at bounding box center [1232, 753] width 89 height 33
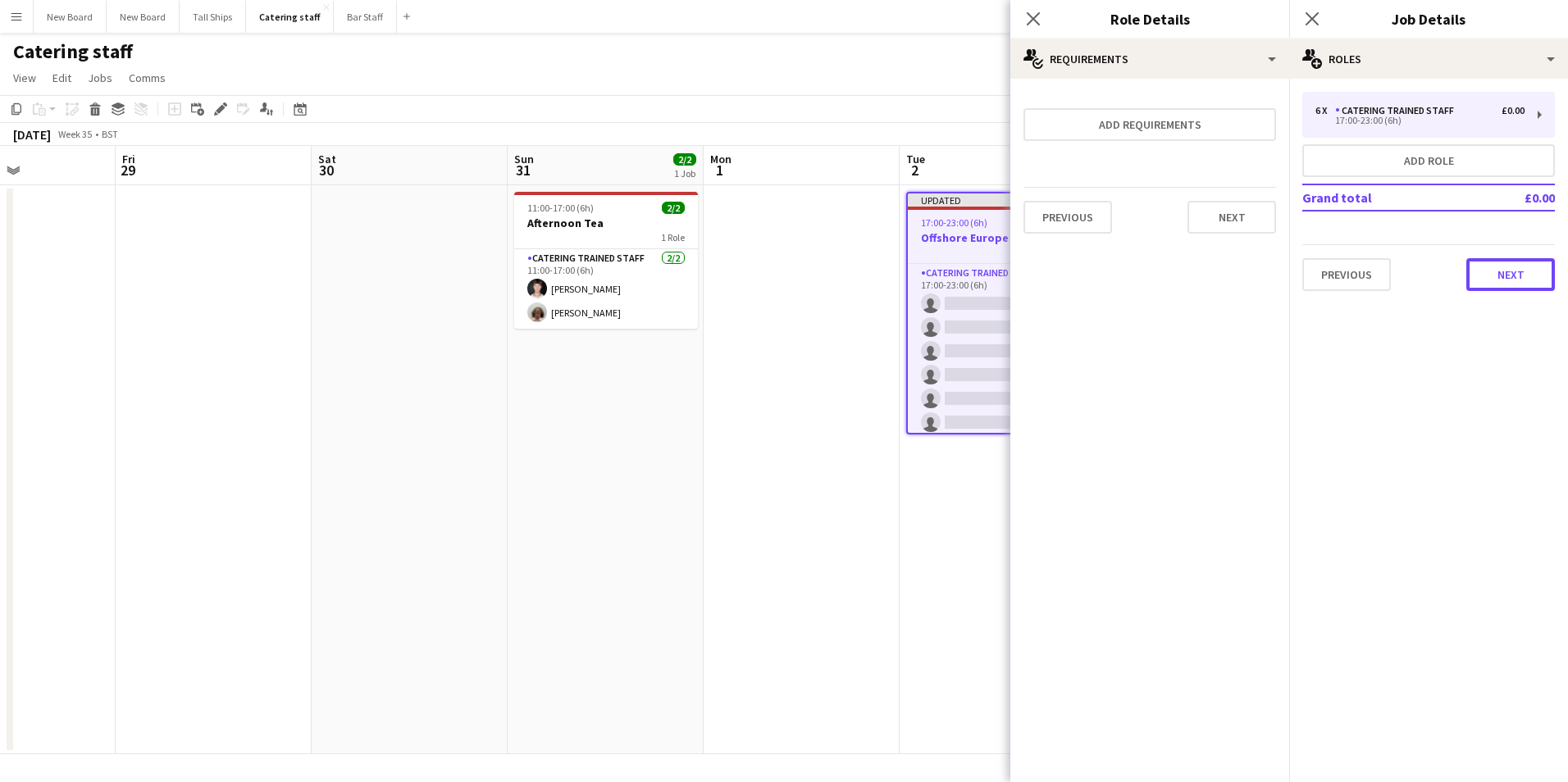
click at [1507, 281] on button "Next" at bounding box center [1510, 274] width 89 height 33
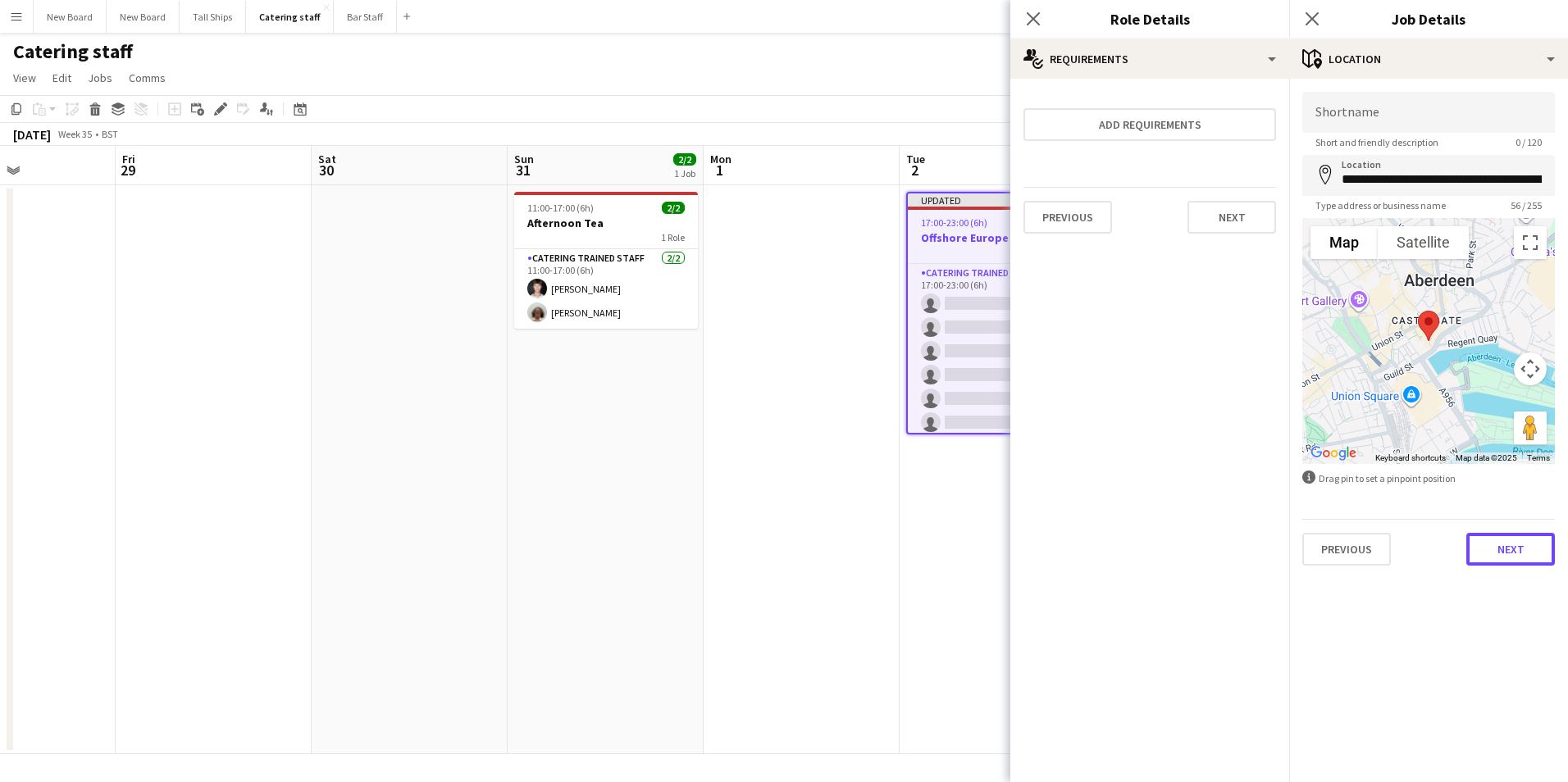
click at [1512, 562] on button "Next" at bounding box center [1510, 549] width 89 height 33
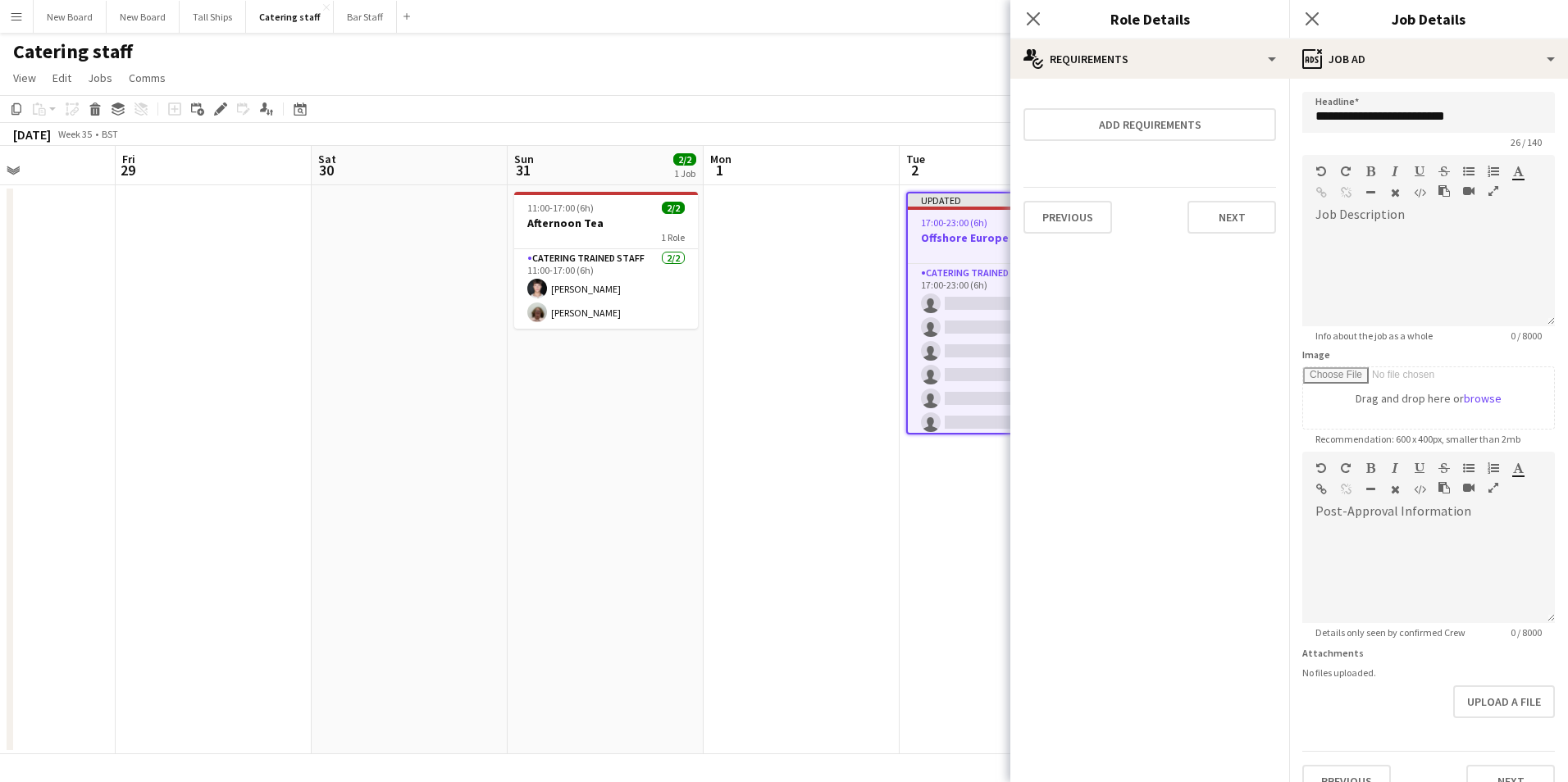
scroll to position [28, 0]
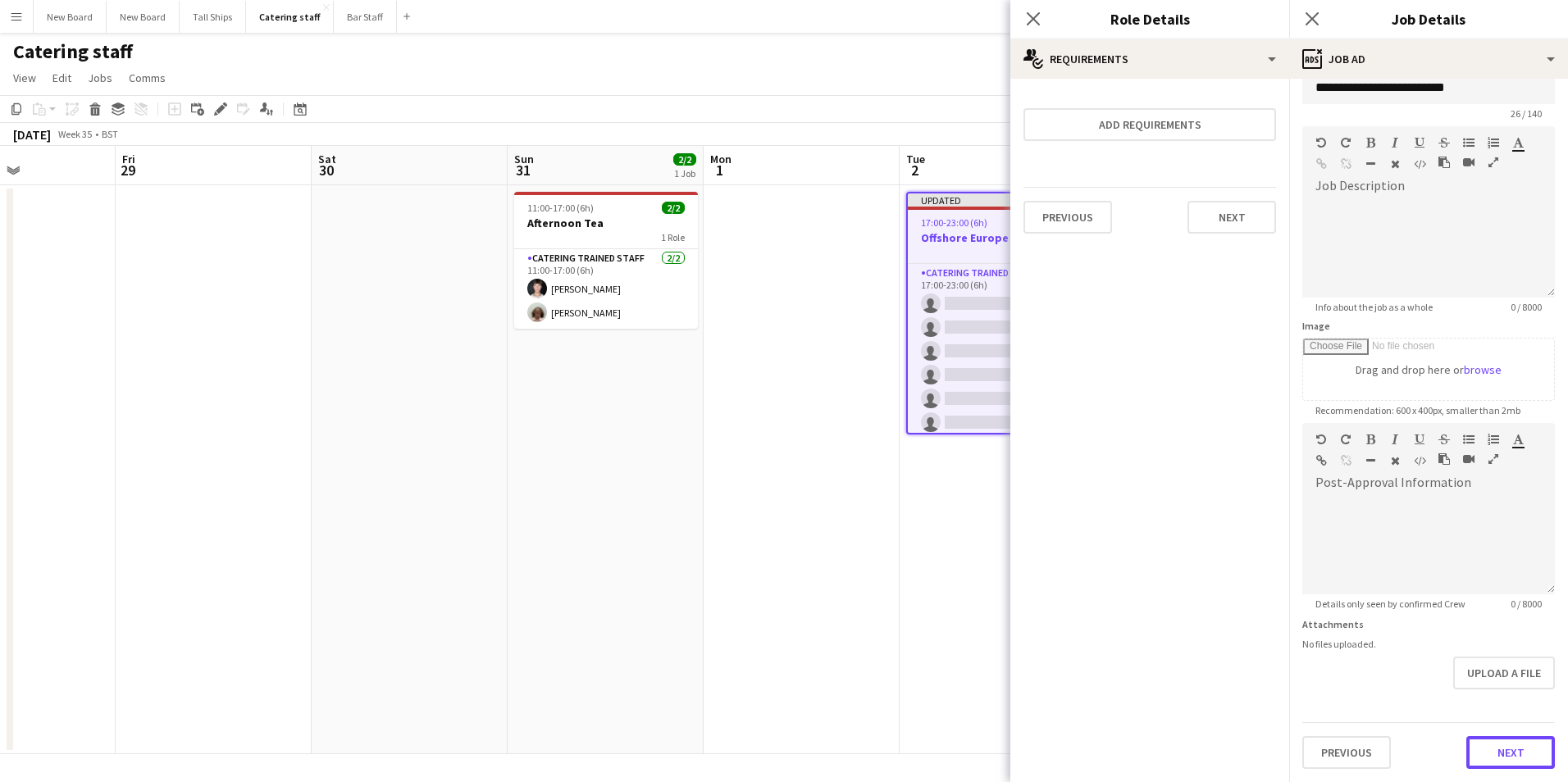
drag, startPoint x: 1505, startPoint y: 747, endPoint x: 1513, endPoint y: 752, distance: 9.4
click at [1504, 748] on button "Next" at bounding box center [1510, 753] width 89 height 33
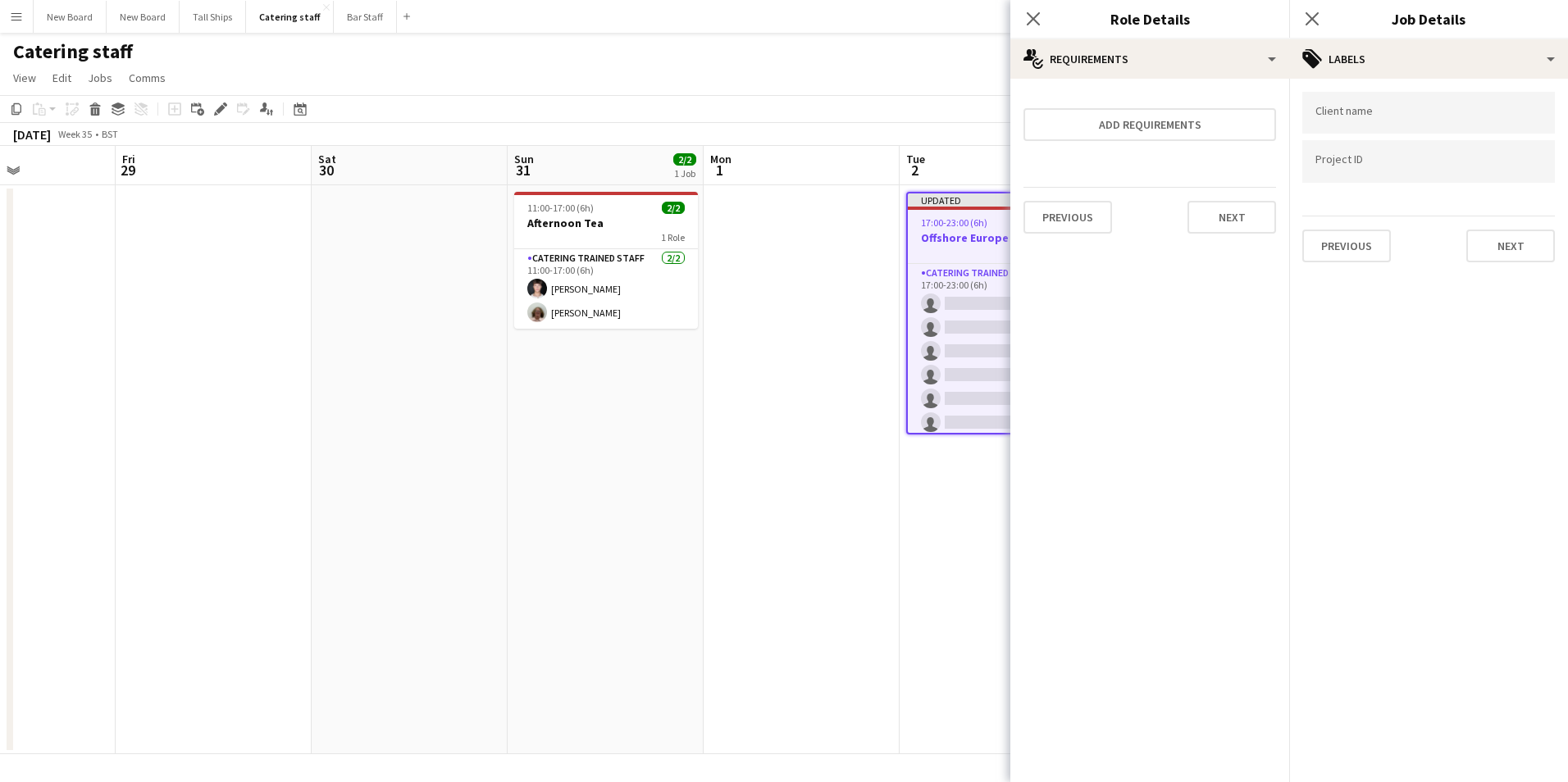
scroll to position [0, 0]
click at [1509, 260] on button "Next" at bounding box center [1510, 246] width 89 height 33
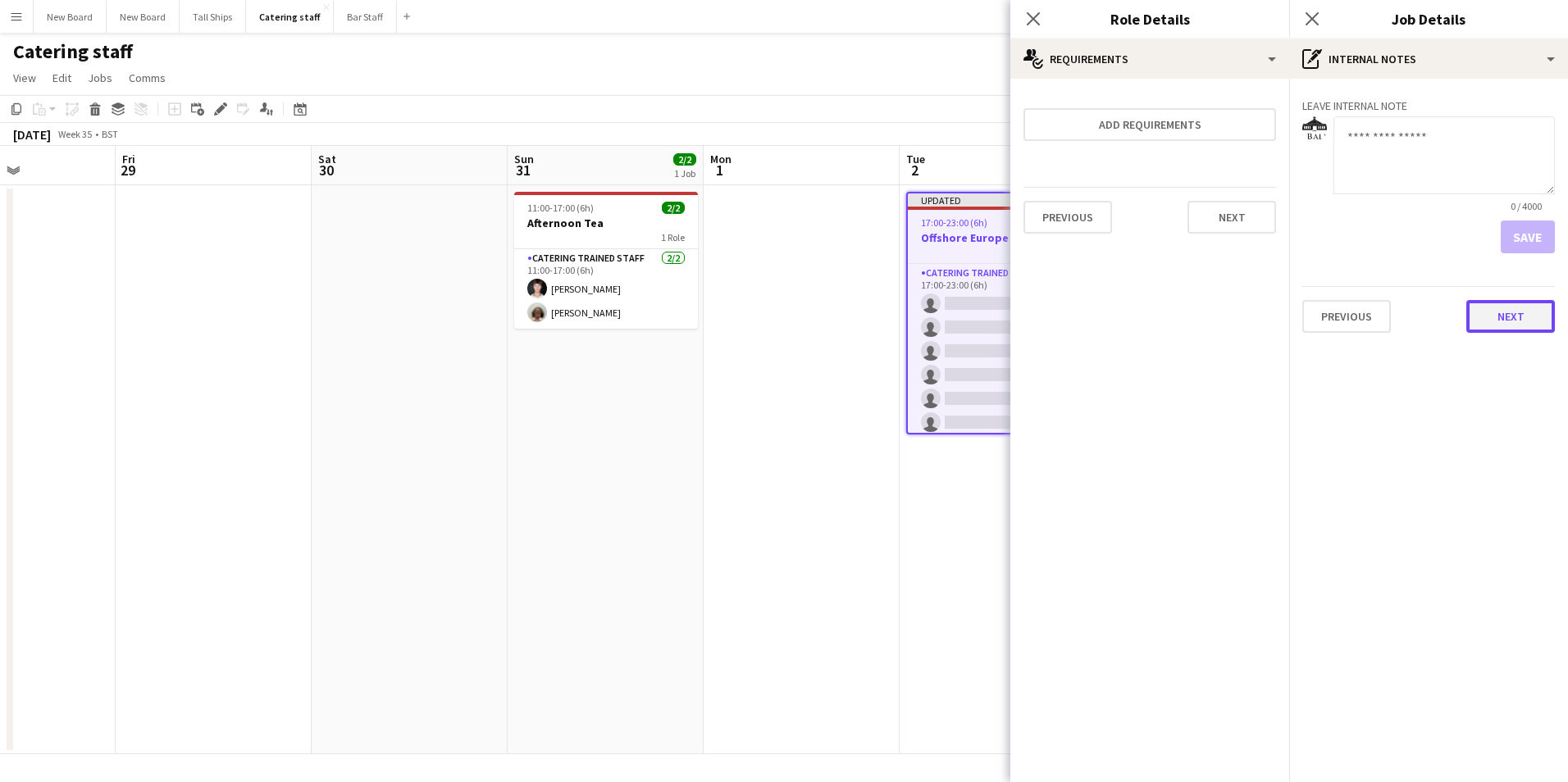
click at [1490, 315] on button "Next" at bounding box center [1510, 316] width 89 height 33
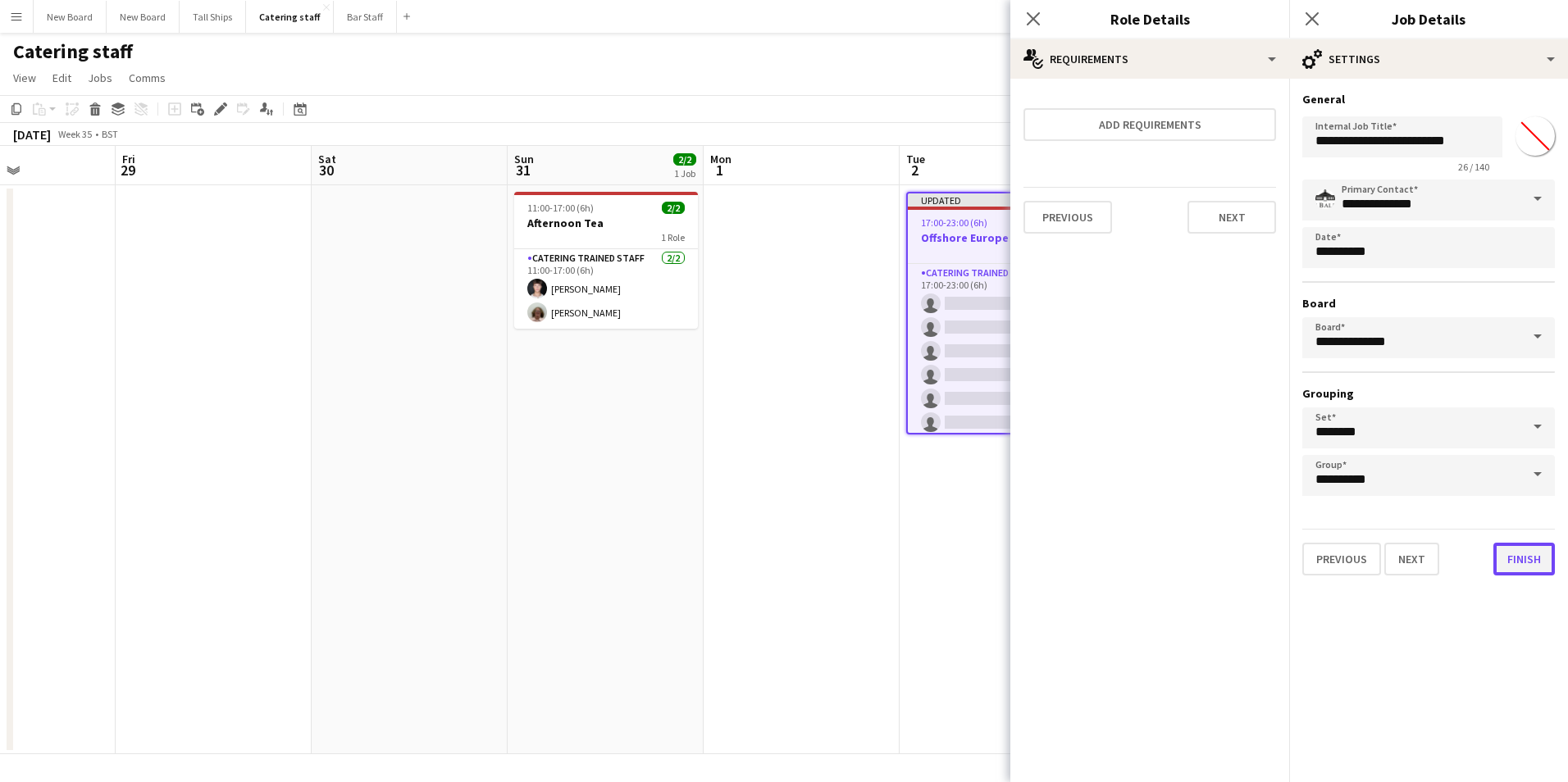
drag, startPoint x: 1511, startPoint y: 551, endPoint x: 1523, endPoint y: 556, distance: 13.0
click at [1513, 551] on button "Finish" at bounding box center [1524, 559] width 61 height 33
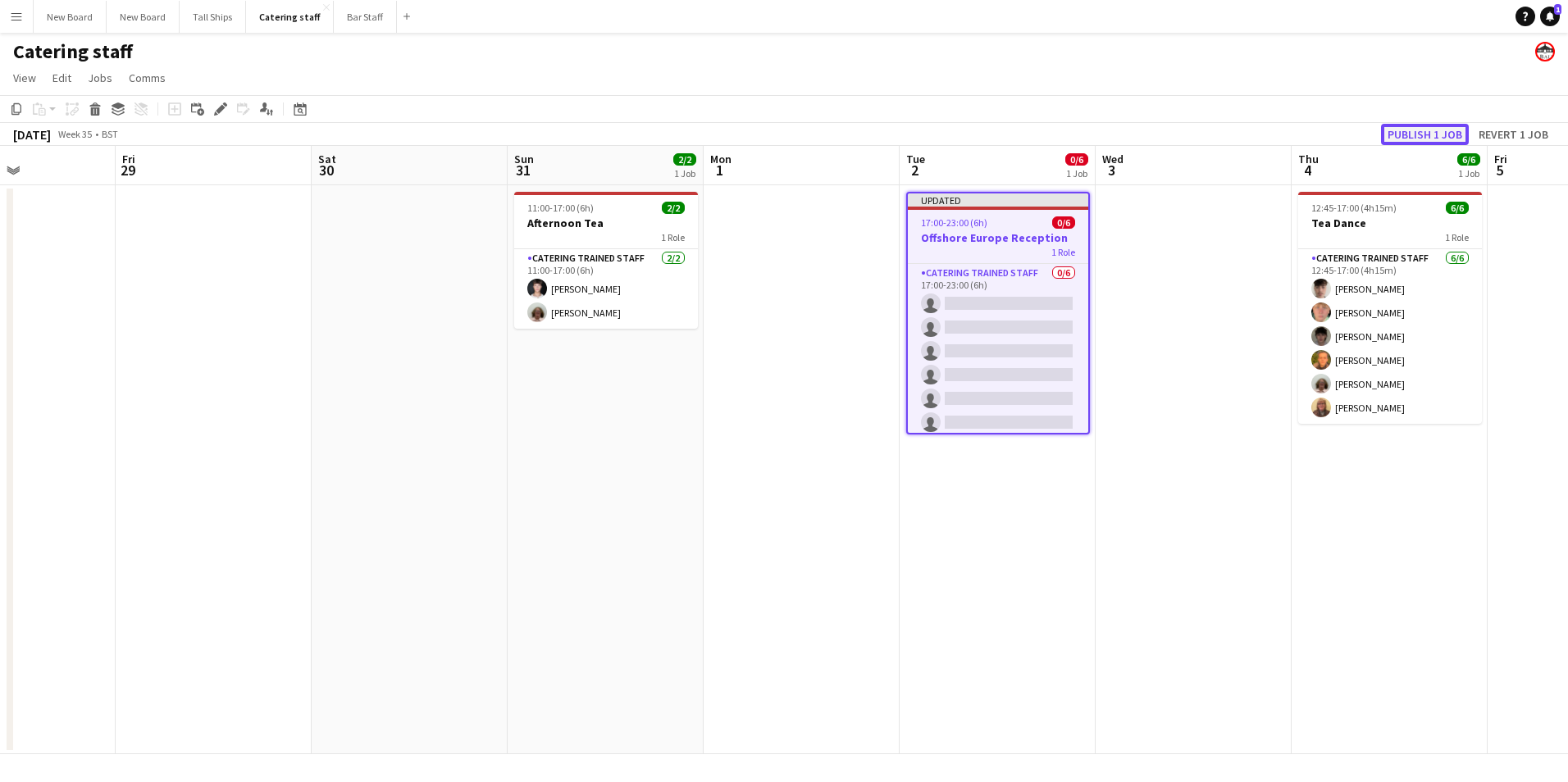
click at [1447, 129] on button "Publish 1 job" at bounding box center [1424, 134] width 88 height 22
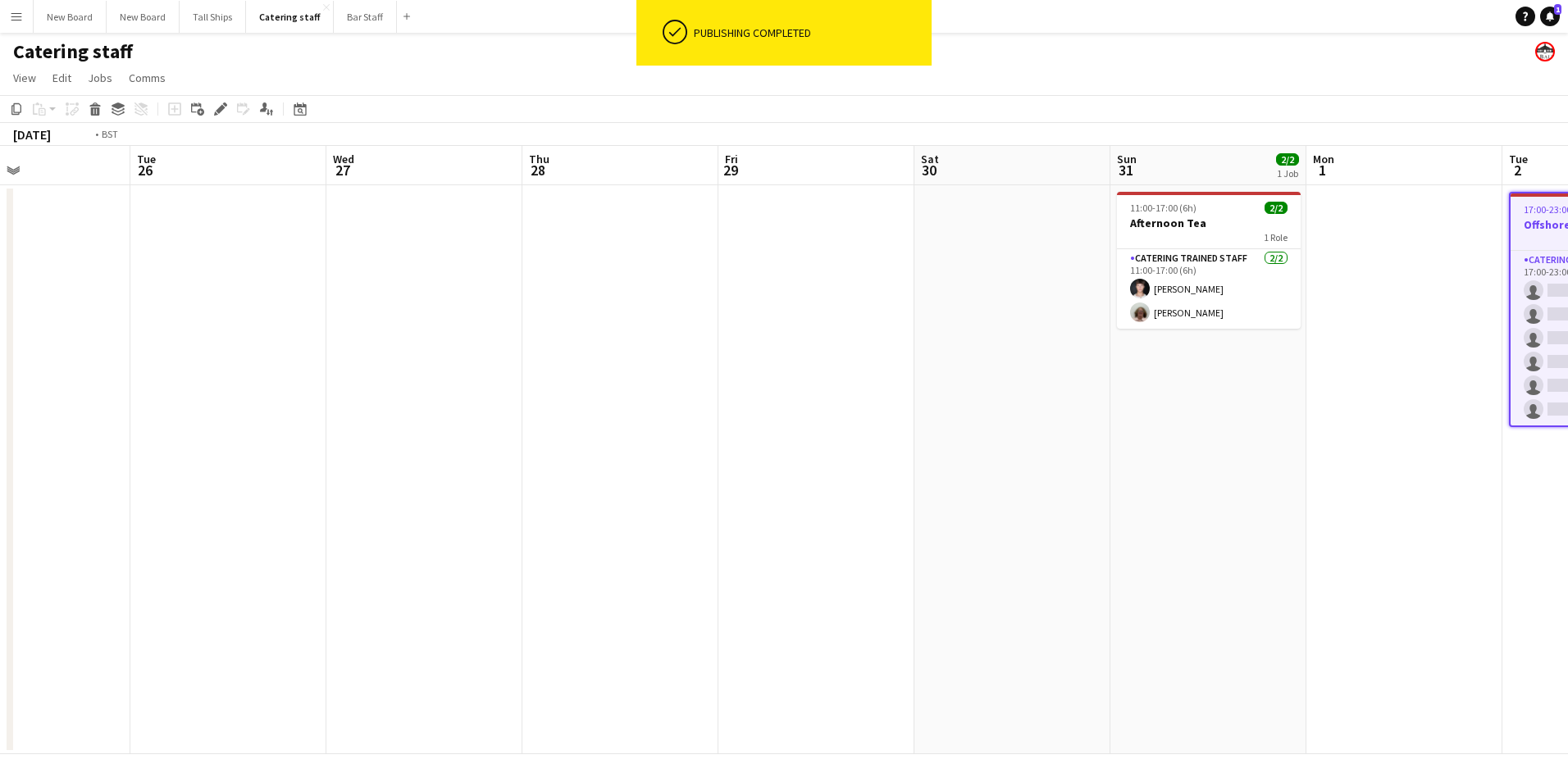
drag, startPoint x: 691, startPoint y: 536, endPoint x: 1569, endPoint y: 585, distance: 879.4
click at [1567, 585] on html "ok-circled Publishing completed Menu Boards Boards Boards All jobs Status Workf…" at bounding box center [784, 391] width 1568 height 782
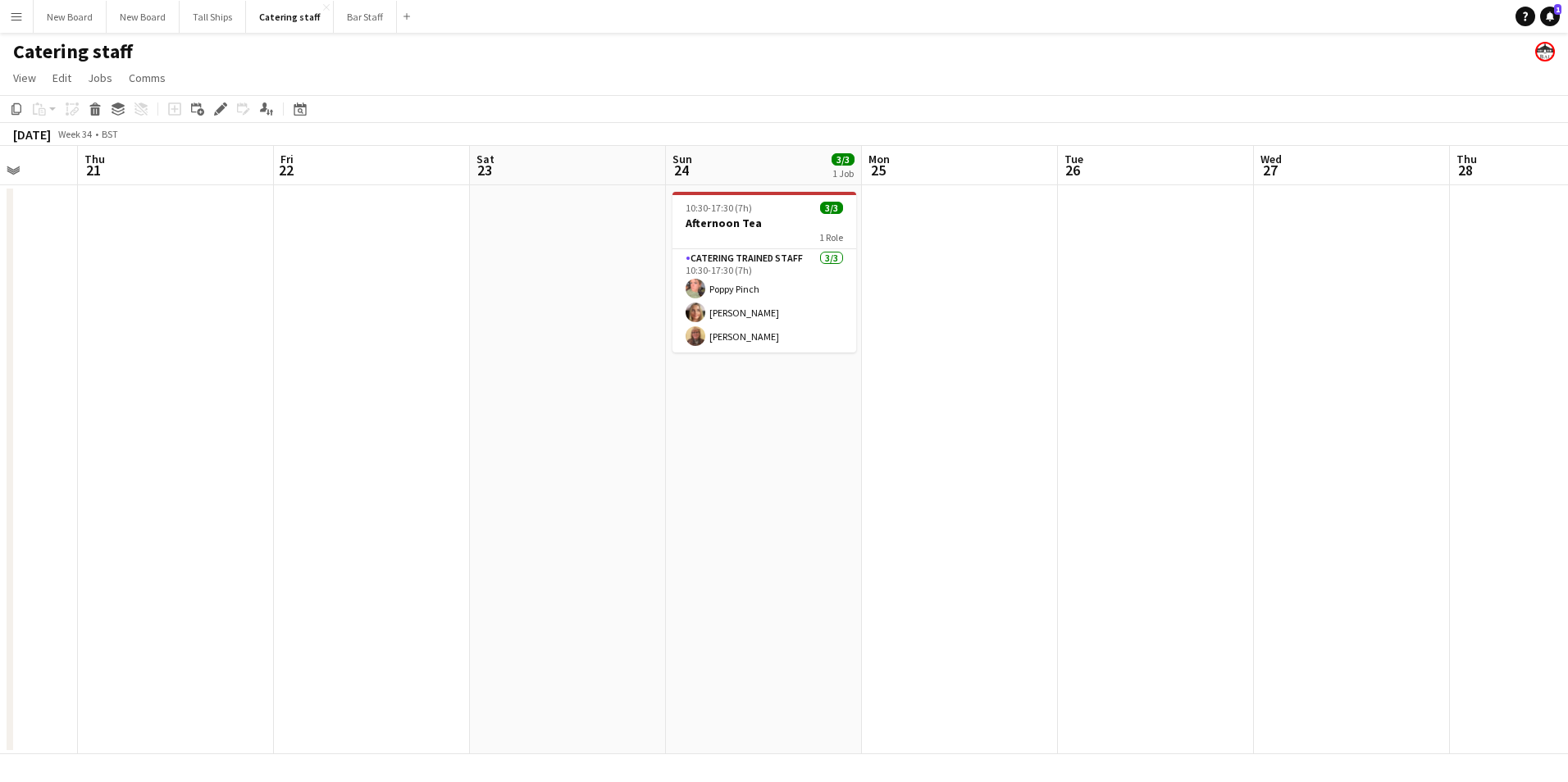
drag, startPoint x: 676, startPoint y: 527, endPoint x: 1354, endPoint y: 554, distance: 678.5
click at [1403, 557] on app-calendar-viewport "Mon 18 Tue 19 8/8 2 Jobs Wed 20 Thu 21 Fri 22 Sat 23 Sun 24 3/3 1 Job Mon 25 Tu…" at bounding box center [784, 449] width 1568 height 608
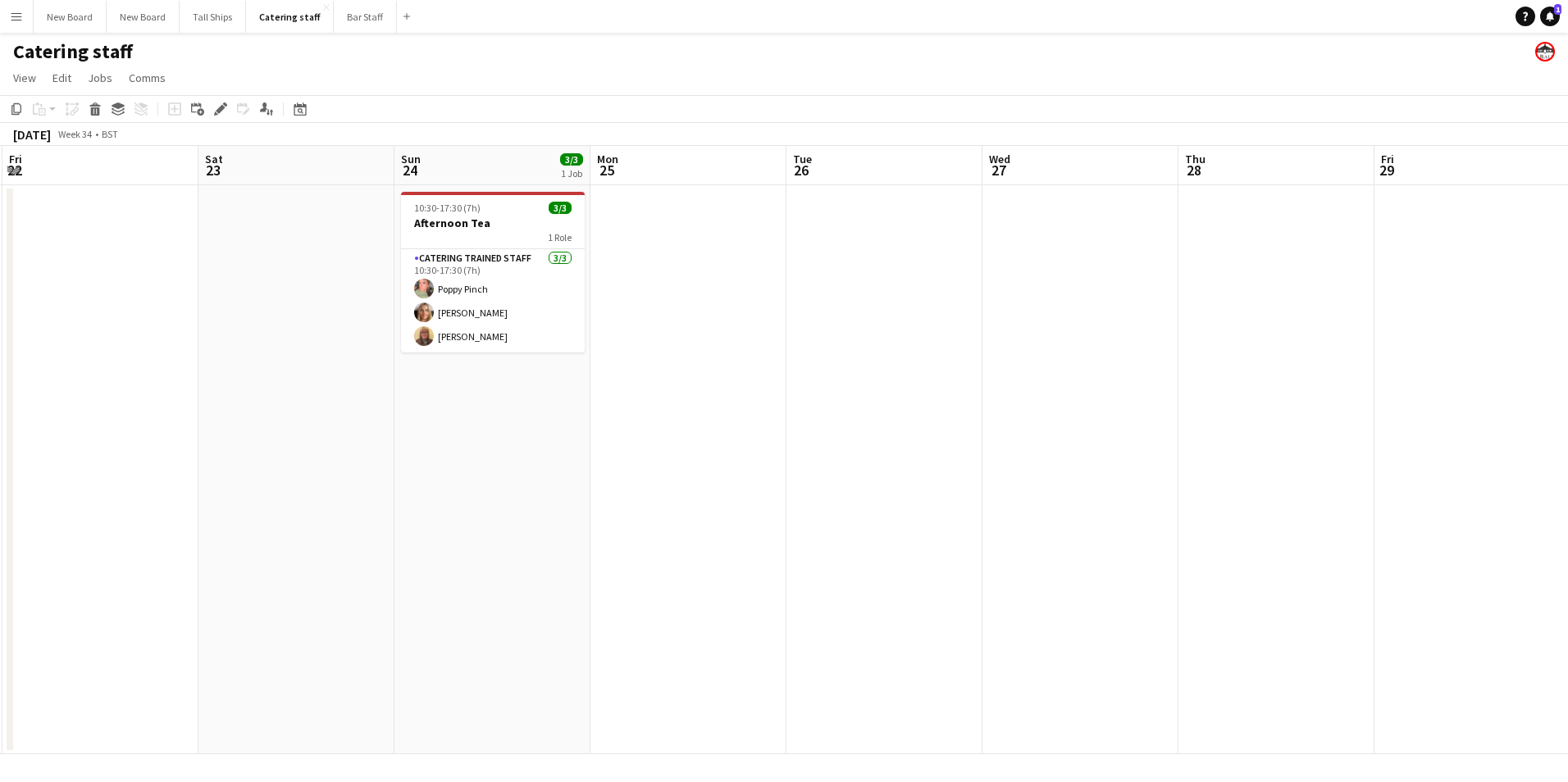
drag, startPoint x: 651, startPoint y: 522, endPoint x: 361, endPoint y: 469, distance: 294.8
click at [342, 478] on app-calendar-viewport "Tue 19 8/8 2 Jobs Wed 20 Thu 21 Fri 22 Sat 23 Sun 24 3/3 1 Job Mon 25 Tue 26 We…" at bounding box center [784, 449] width 1568 height 608
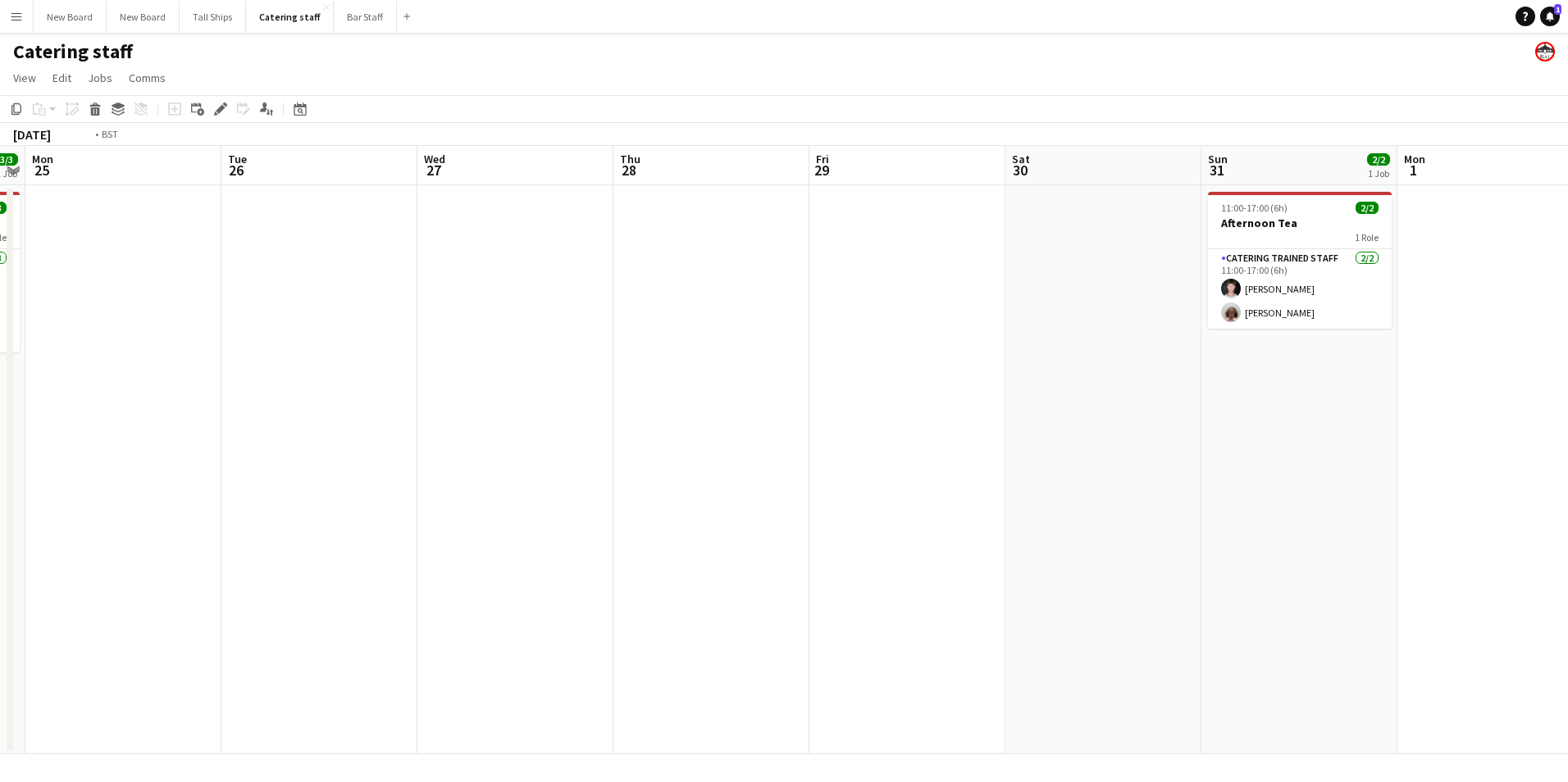
drag, startPoint x: 1132, startPoint y: 472, endPoint x: 956, endPoint y: 471, distance: 176.0
click at [368, 570] on app-calendar-viewport "Fri 22 Sat 23 Sun 24 3/3 1 Job Mon 25 Tue 26 Wed 27 Thu 28 Fri 29 Sat 30 Sun 31…" at bounding box center [784, 449] width 1568 height 608
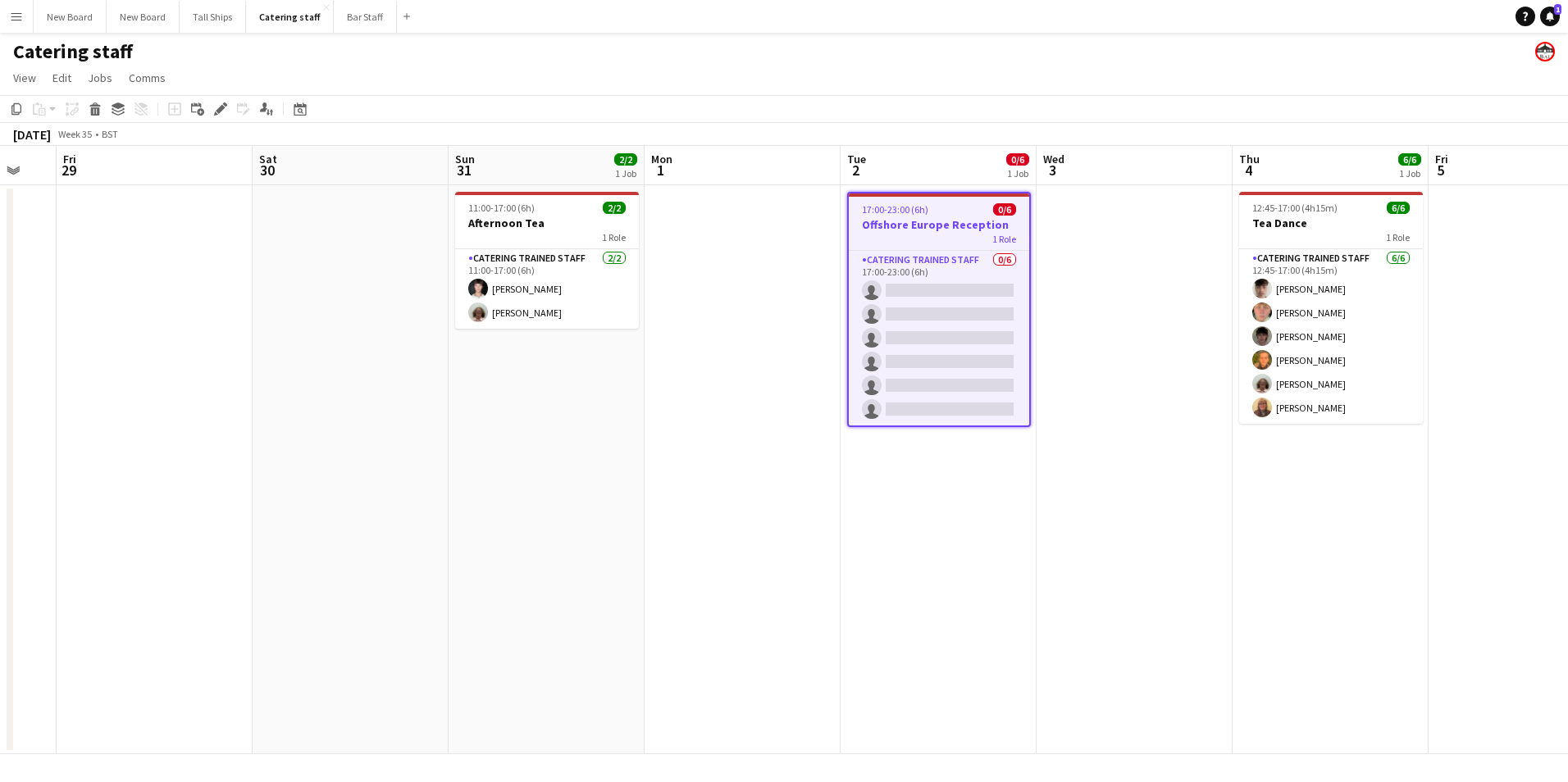
drag, startPoint x: 865, startPoint y: 523, endPoint x: 1039, endPoint y: 509, distance: 174.6
click at [779, 521] on app-calendar-viewport "Mon 25 Tue 26 Wed 27 Thu 28 Fri 29 Sat 30 Sun 31 2/2 1 Job Mon 1 Tue 2 0/6 1 Jo…" at bounding box center [784, 449] width 1568 height 608
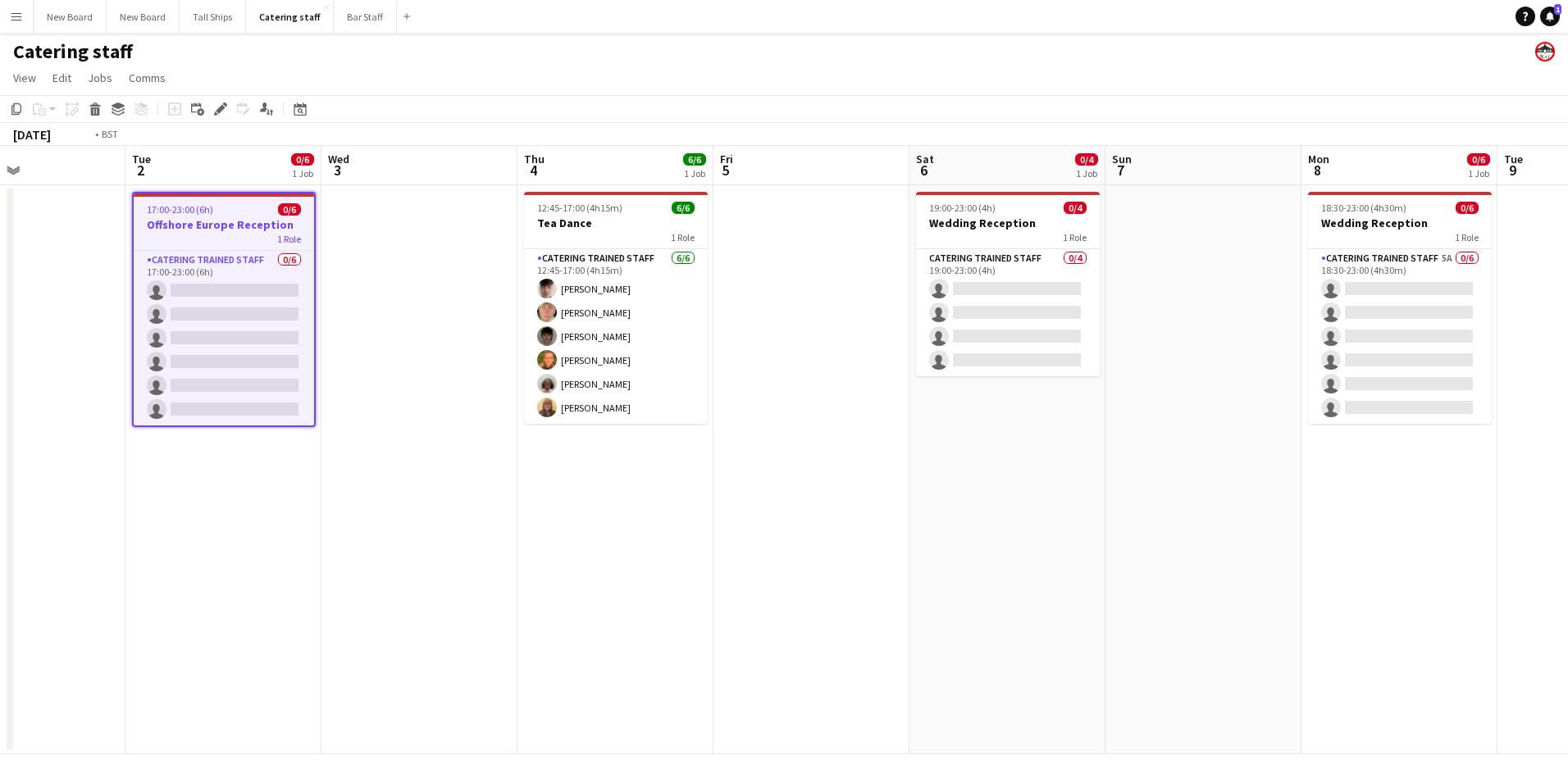
drag, startPoint x: 866, startPoint y: 565, endPoint x: 768, endPoint y: 574, distance: 98.4
click at [758, 582] on app-calendar-viewport "Fri 29 Sat 30 Sun 31 2/2 1 Job Mon 1 Tue 2 0/6 1 Job Wed 3 Thu 4 6/6 1 Job Fri …" at bounding box center [784, 449] width 1568 height 608
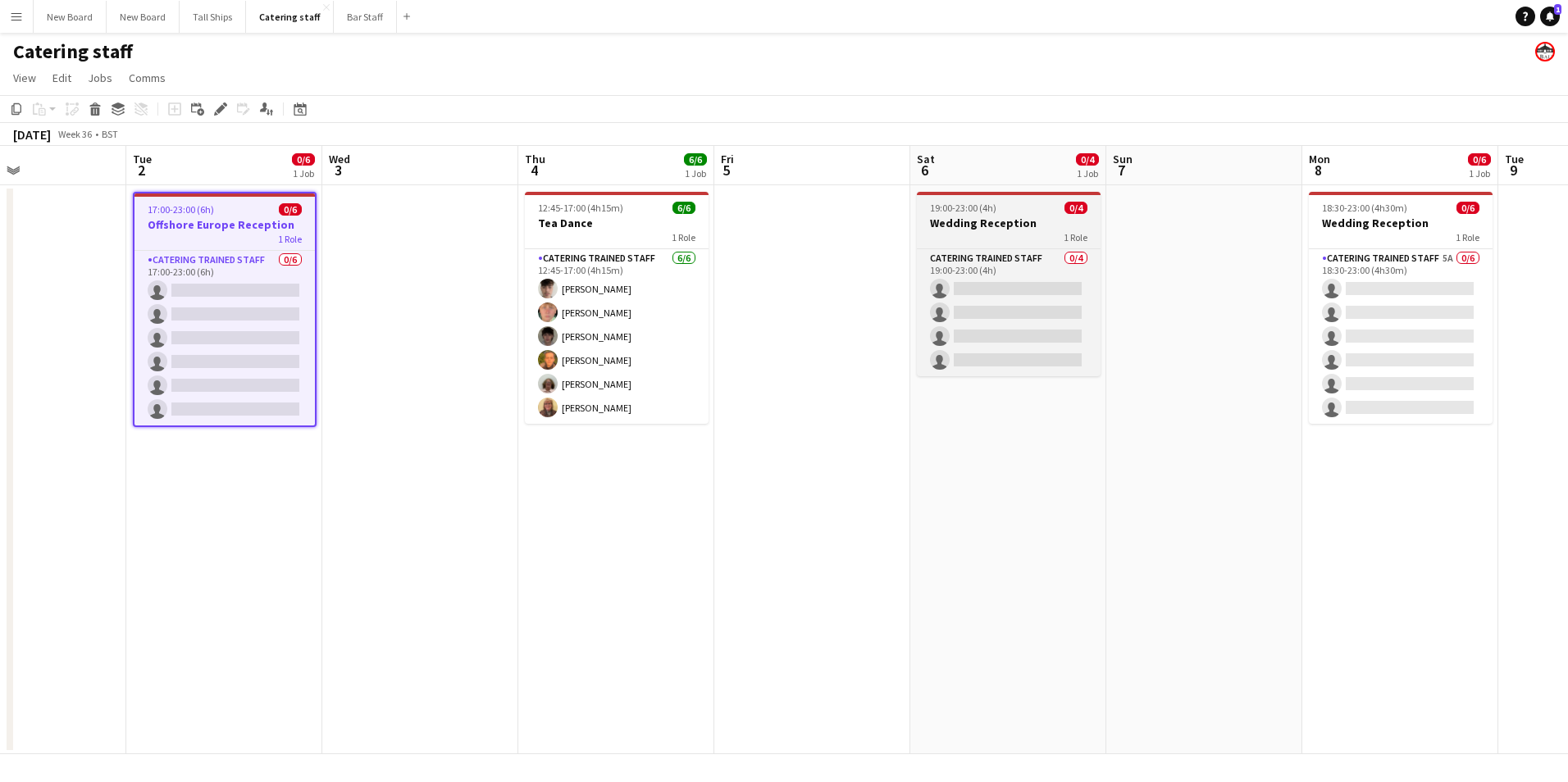
click at [1030, 238] on div "1 Role" at bounding box center [1008, 237] width 183 height 13
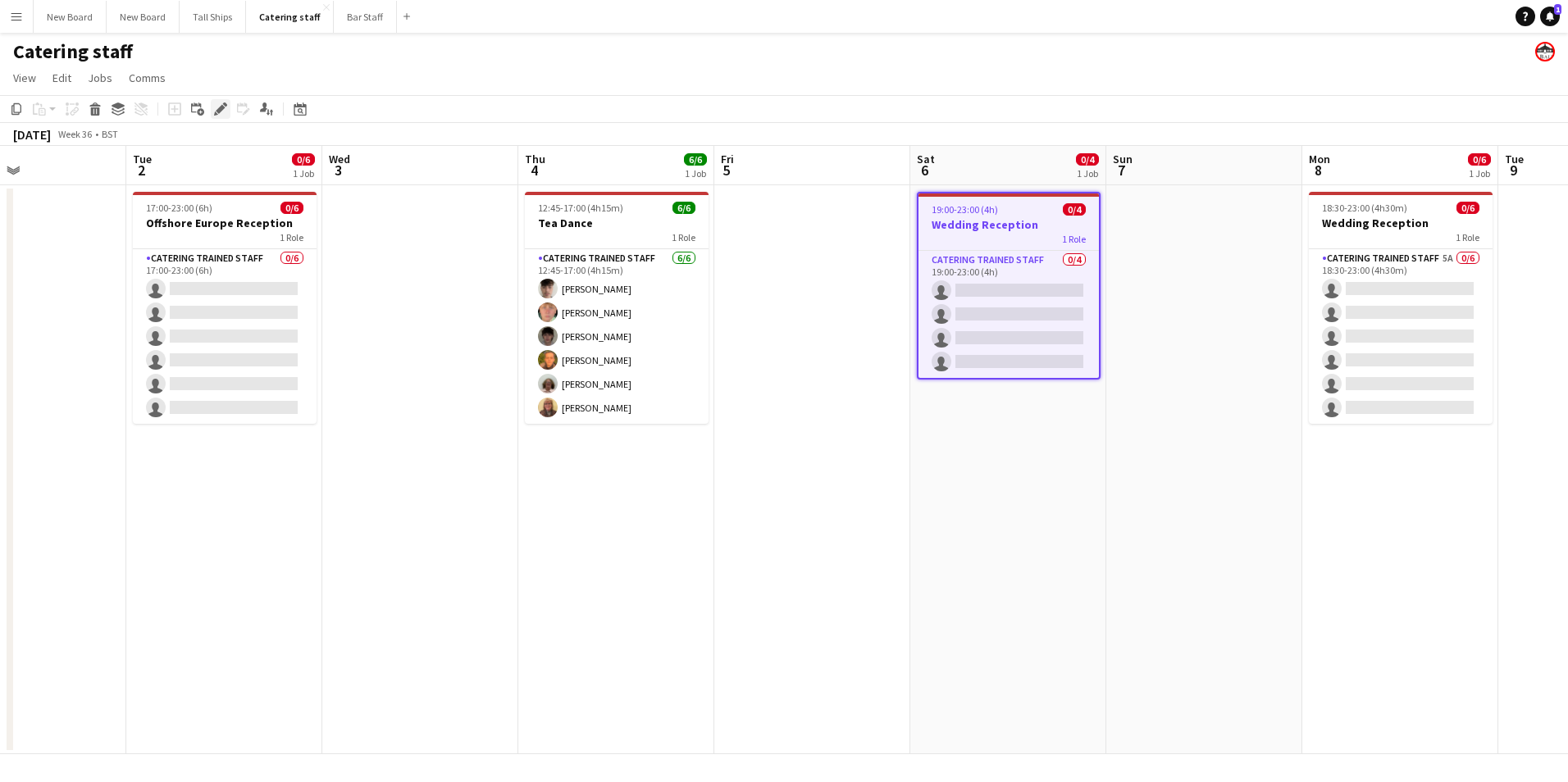
click at [213, 108] on div "Edit" at bounding box center [220, 109] width 20 height 20
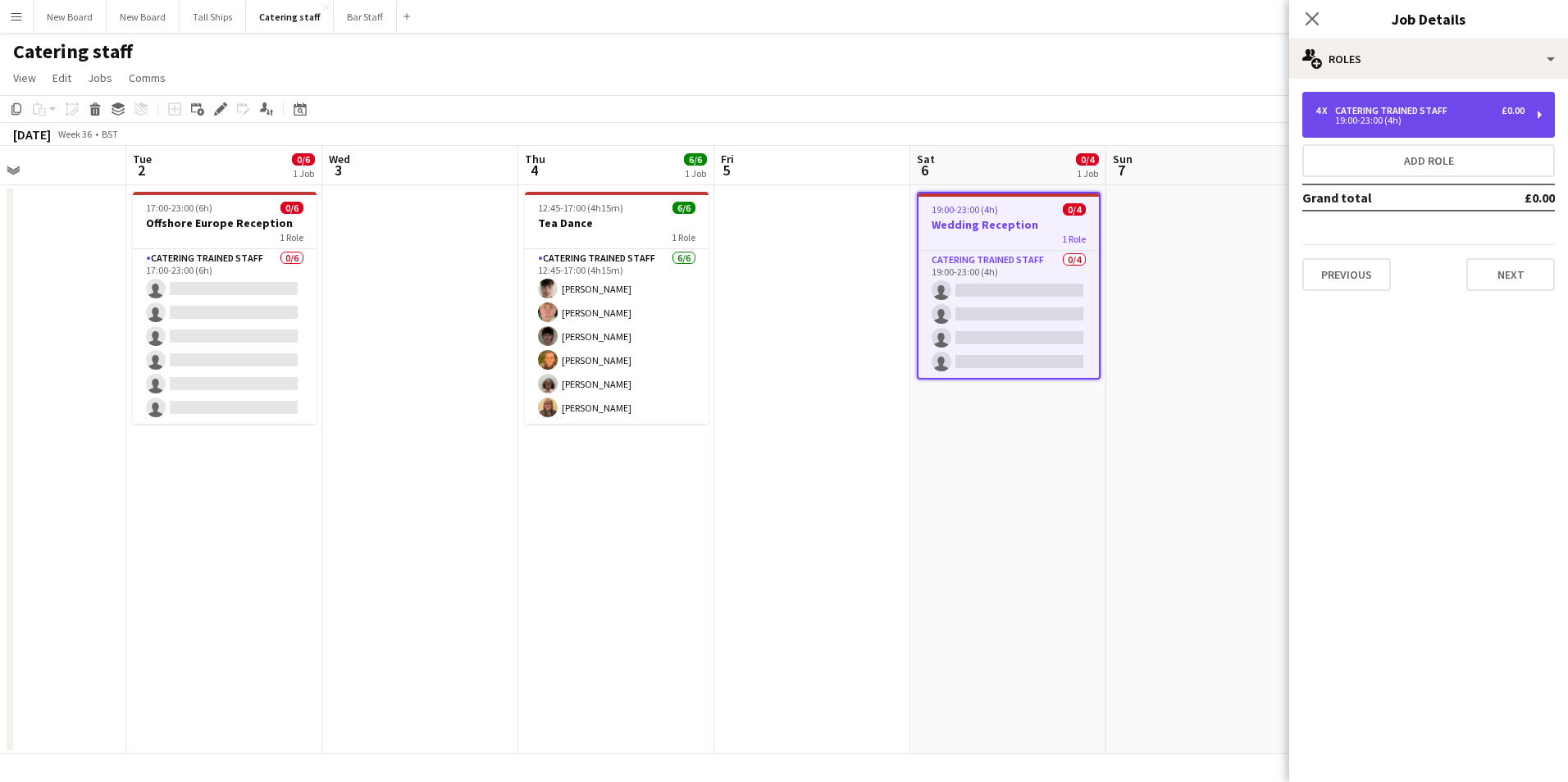
click at [1469, 112] on div "4 x Catering trained staff £0.00" at bounding box center [1420, 111] width 209 height 11
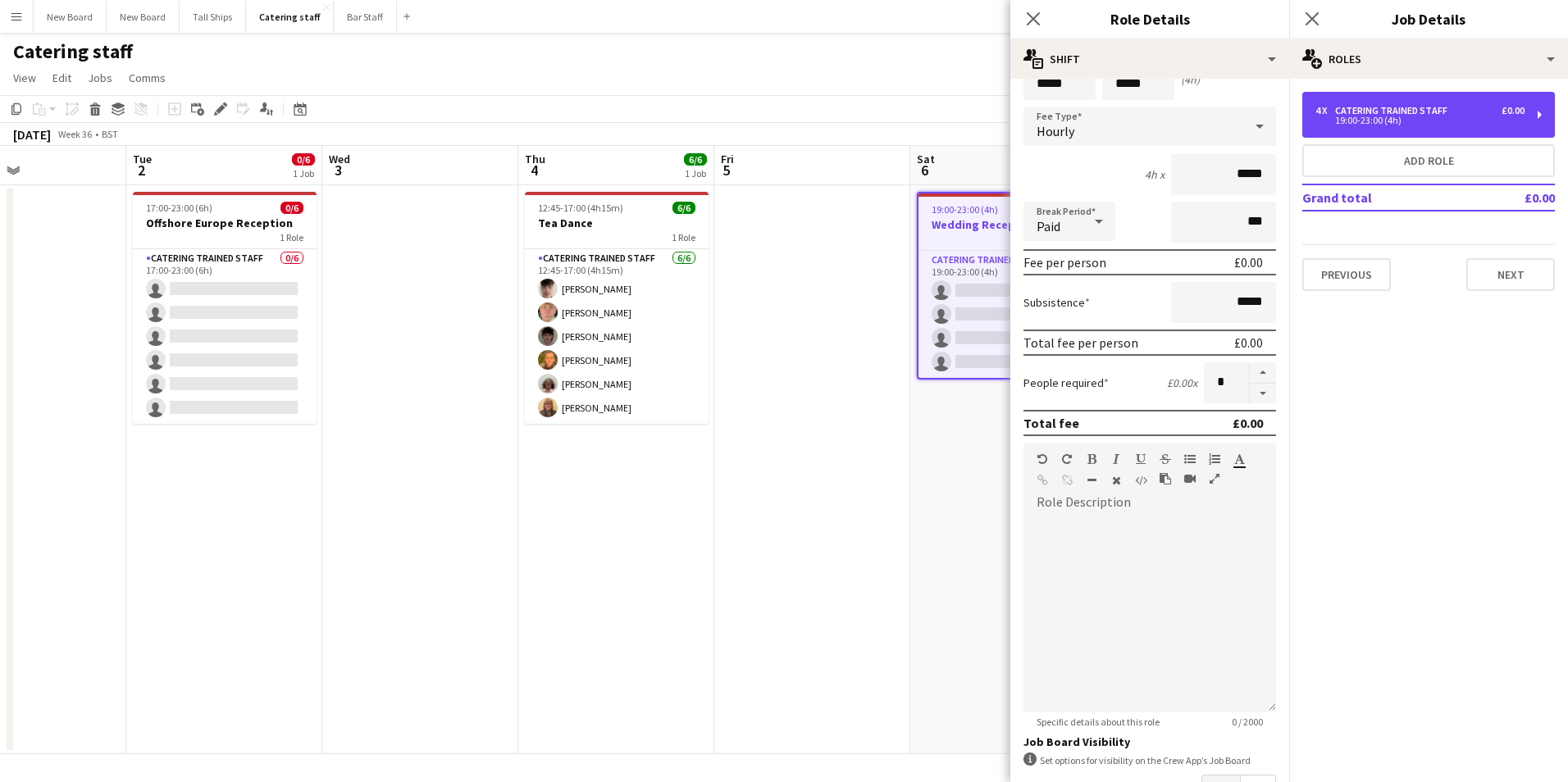
scroll to position [197, 0]
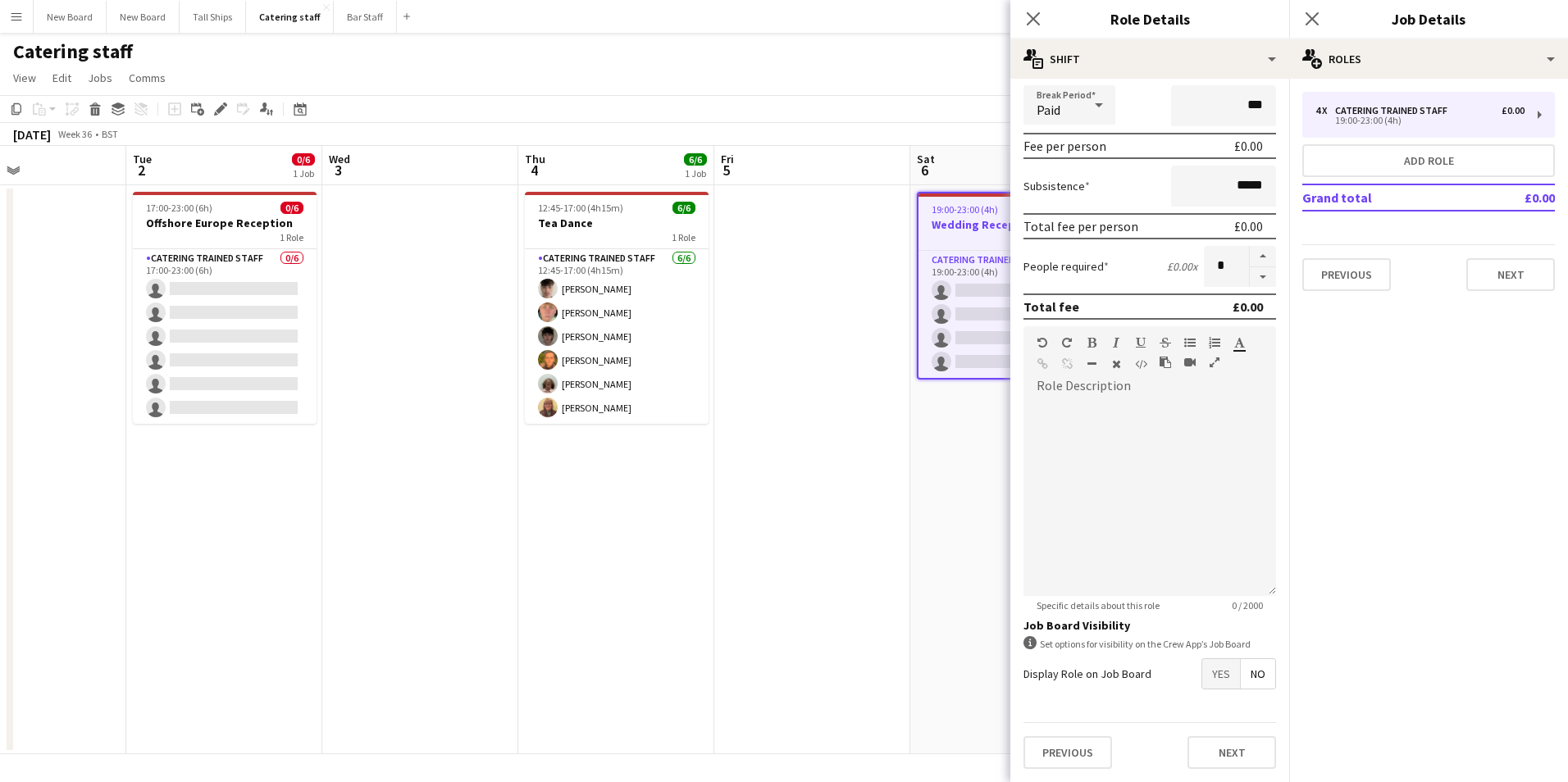
click at [1212, 671] on span "Yes" at bounding box center [1221, 673] width 38 height 29
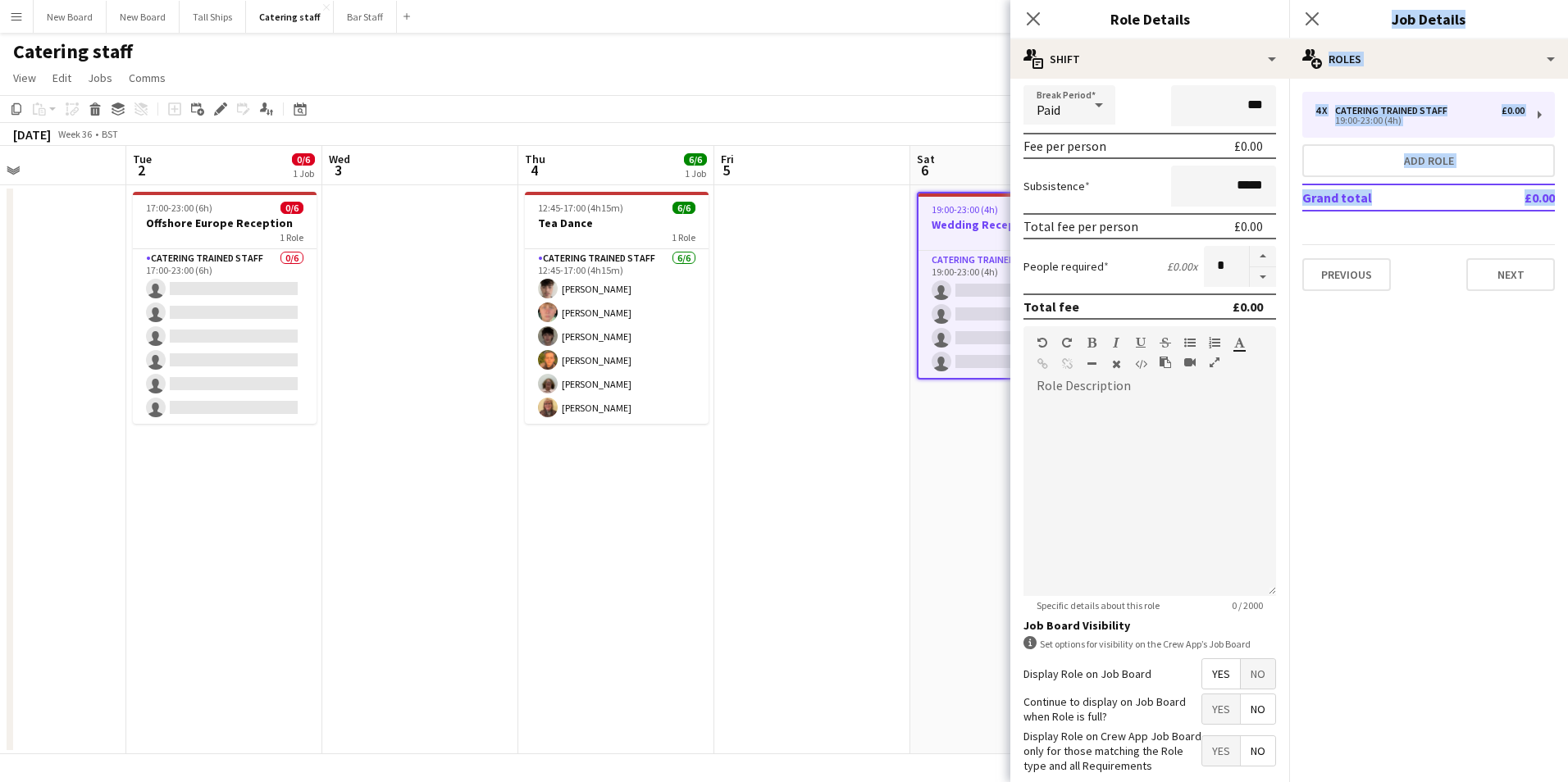
drag, startPoint x: 1289, startPoint y: 693, endPoint x: 1296, endPoint y: 780, distance: 87.3
click at [1298, 781] on html "Menu Boards Boards Boards All jobs Status Workforce Workforce My Workforce Recr…" at bounding box center [784, 391] width 1568 height 782
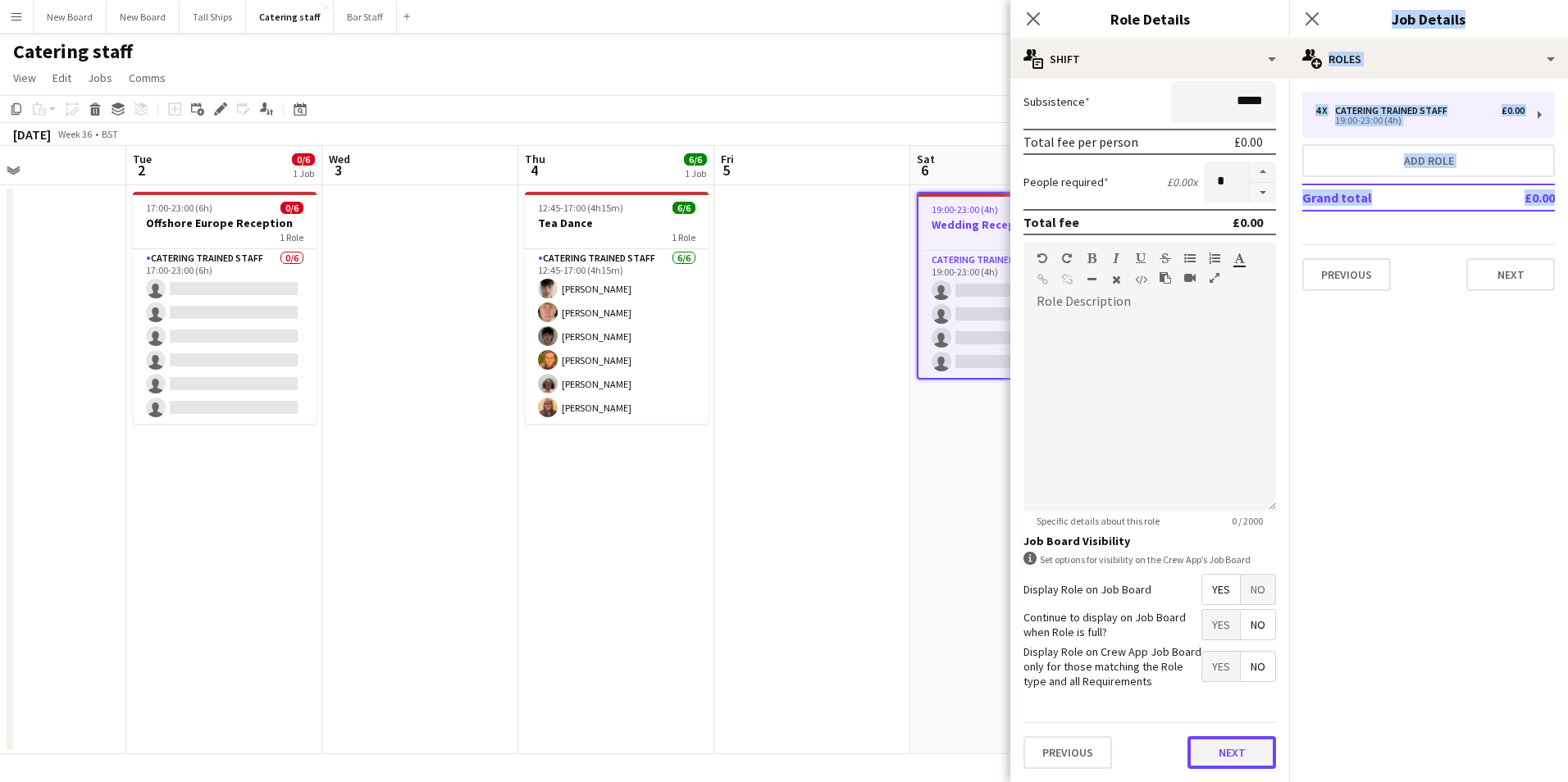
click at [1241, 751] on button "Next" at bounding box center [1232, 753] width 89 height 33
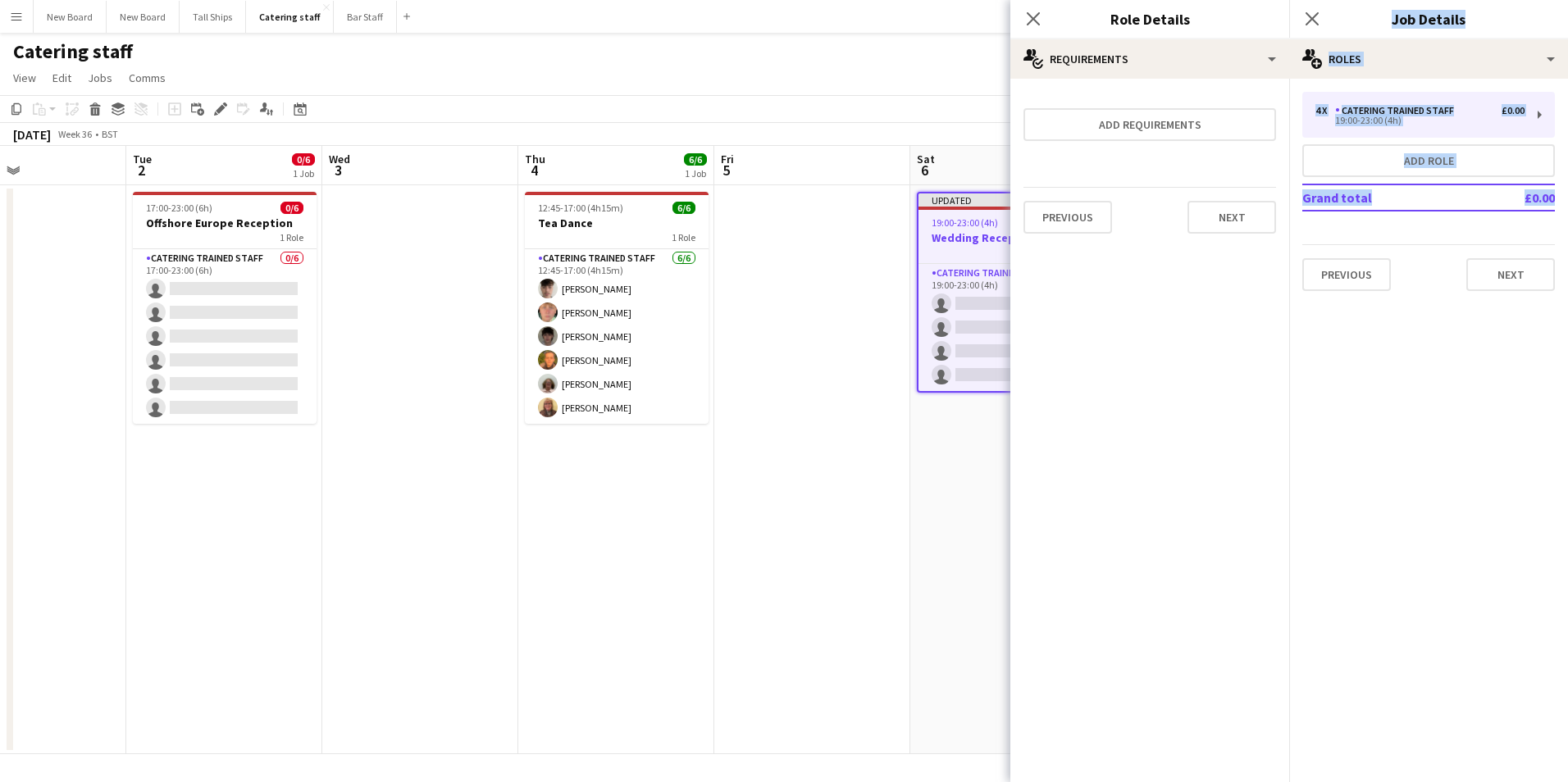
scroll to position [0, 0]
click at [1515, 274] on button "Next" at bounding box center [1510, 274] width 89 height 33
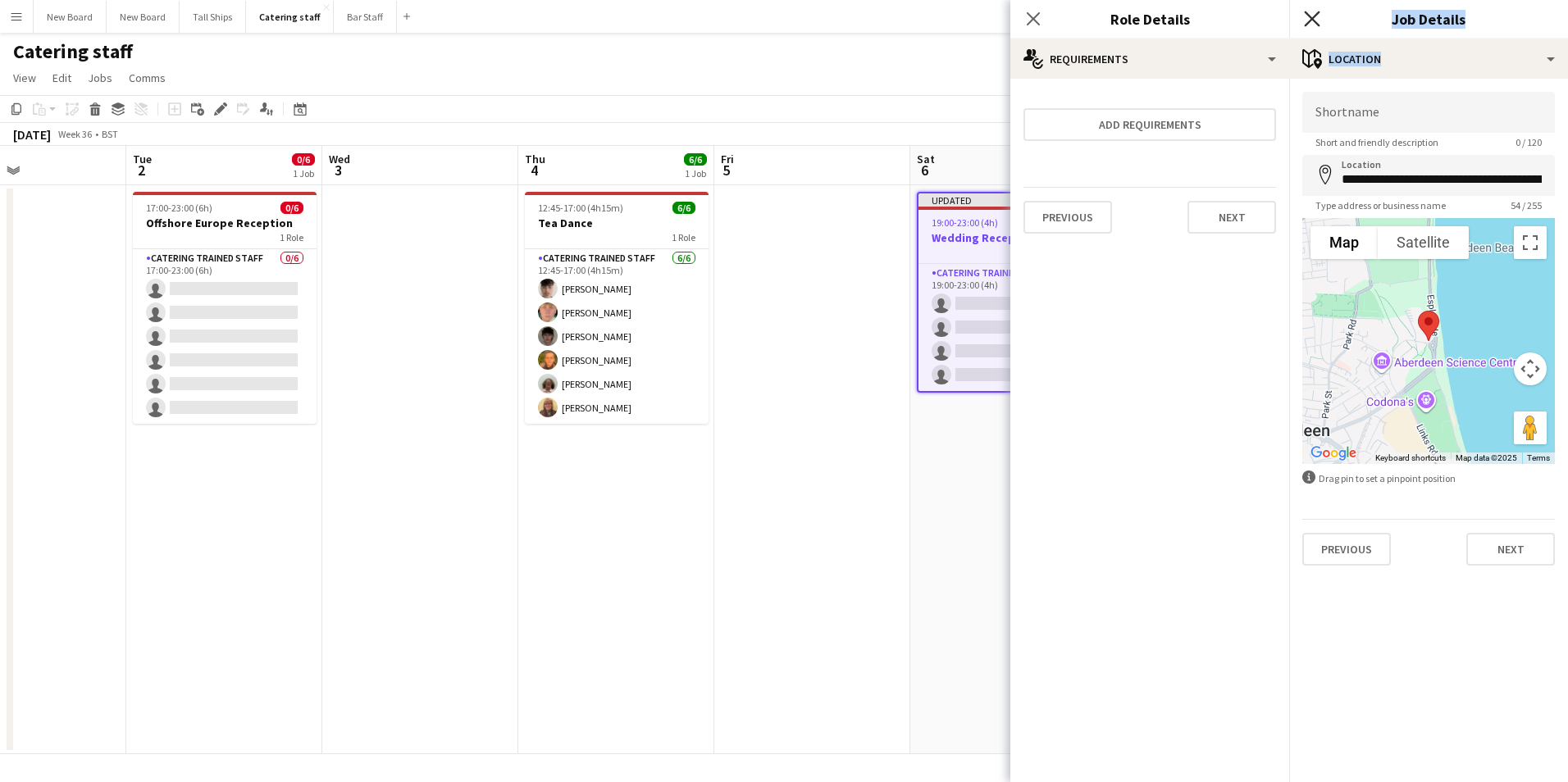
click at [1316, 15] on icon at bounding box center [1312, 18] width 15 height 15
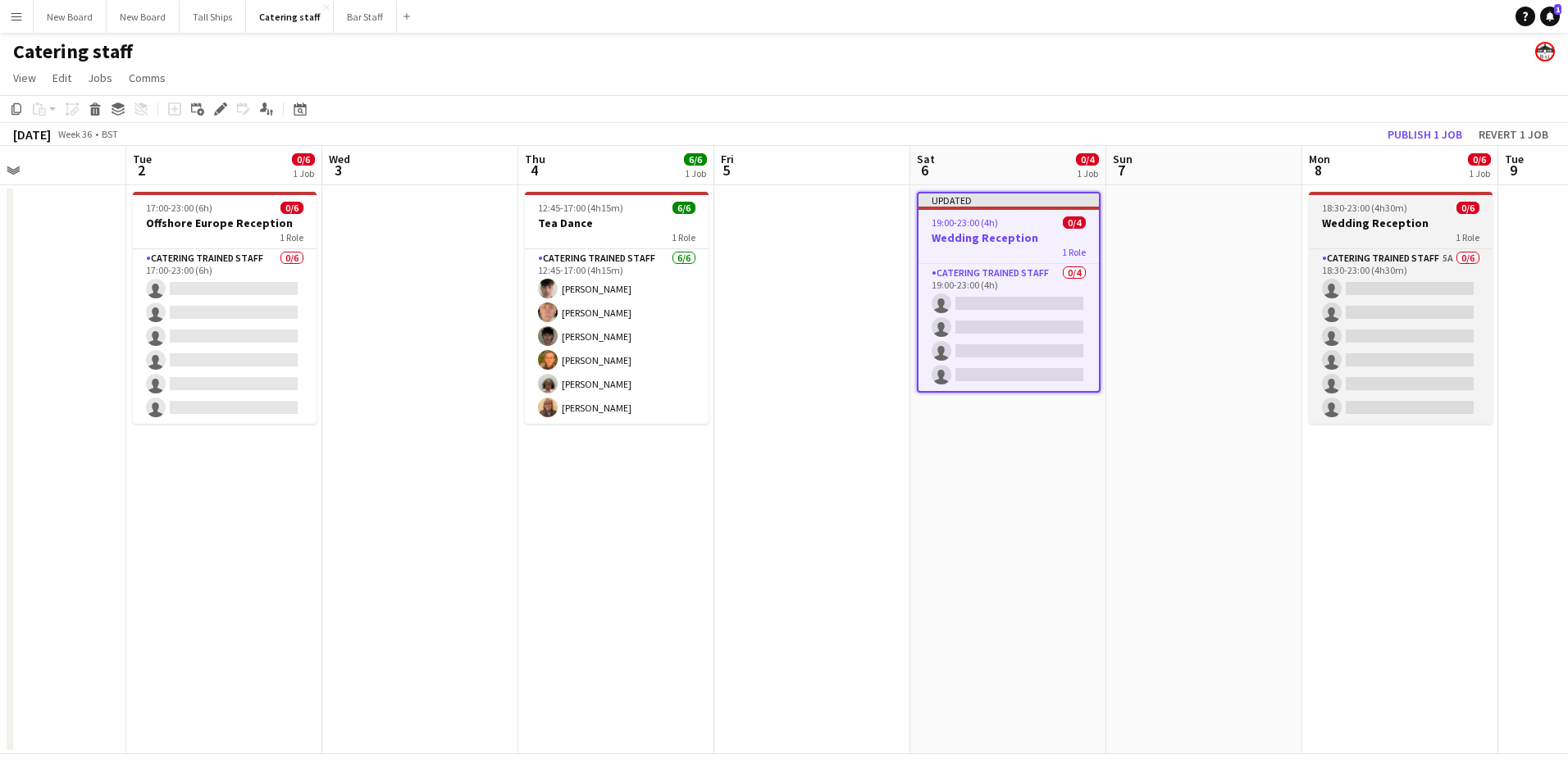
click at [1407, 210] on div "18:30-23:00 (4h30m) 0/6" at bounding box center [1401, 207] width 183 height 12
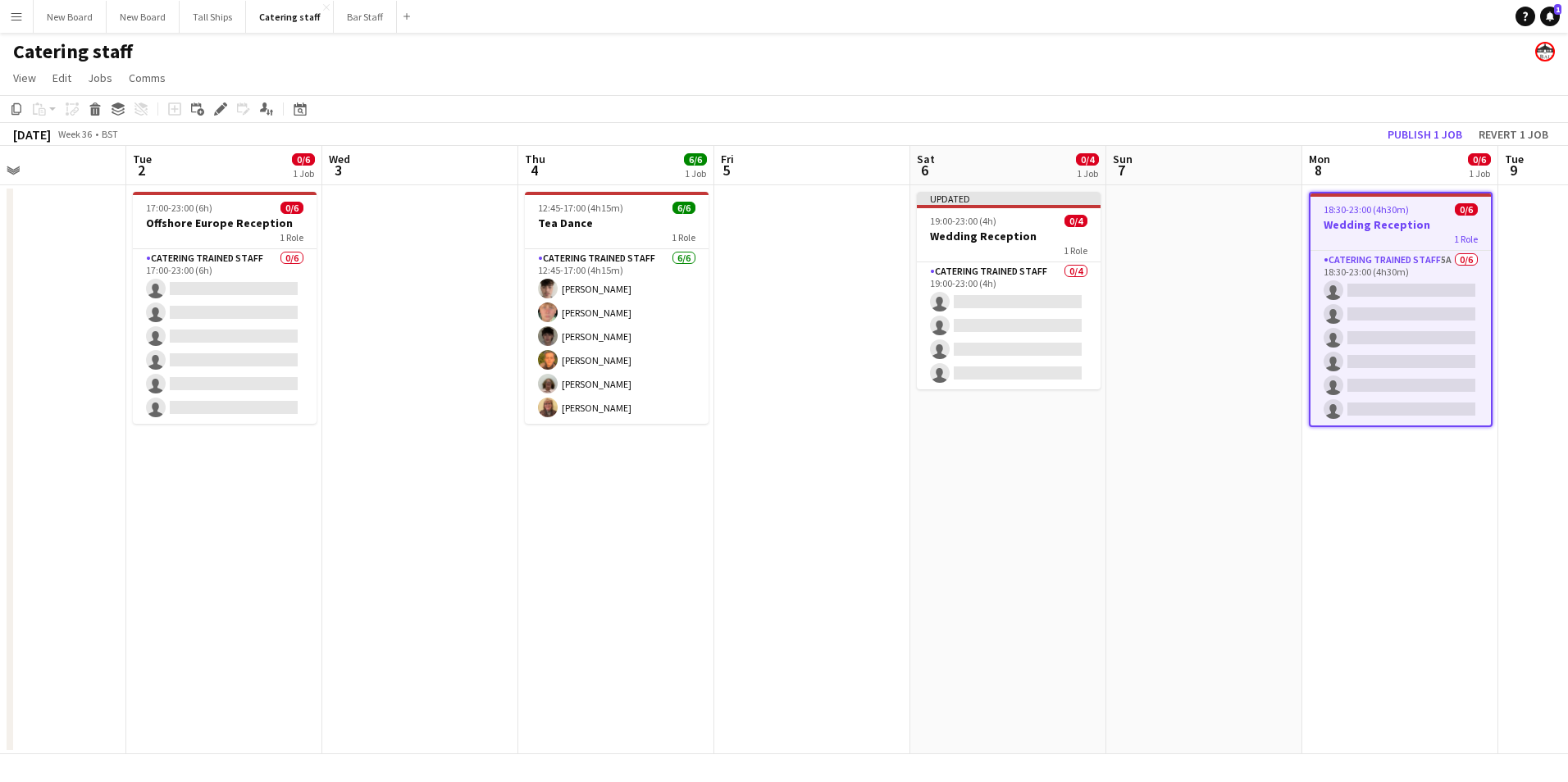
scroll to position [0, 658]
click at [219, 109] on icon at bounding box center [220, 110] width 9 height 9
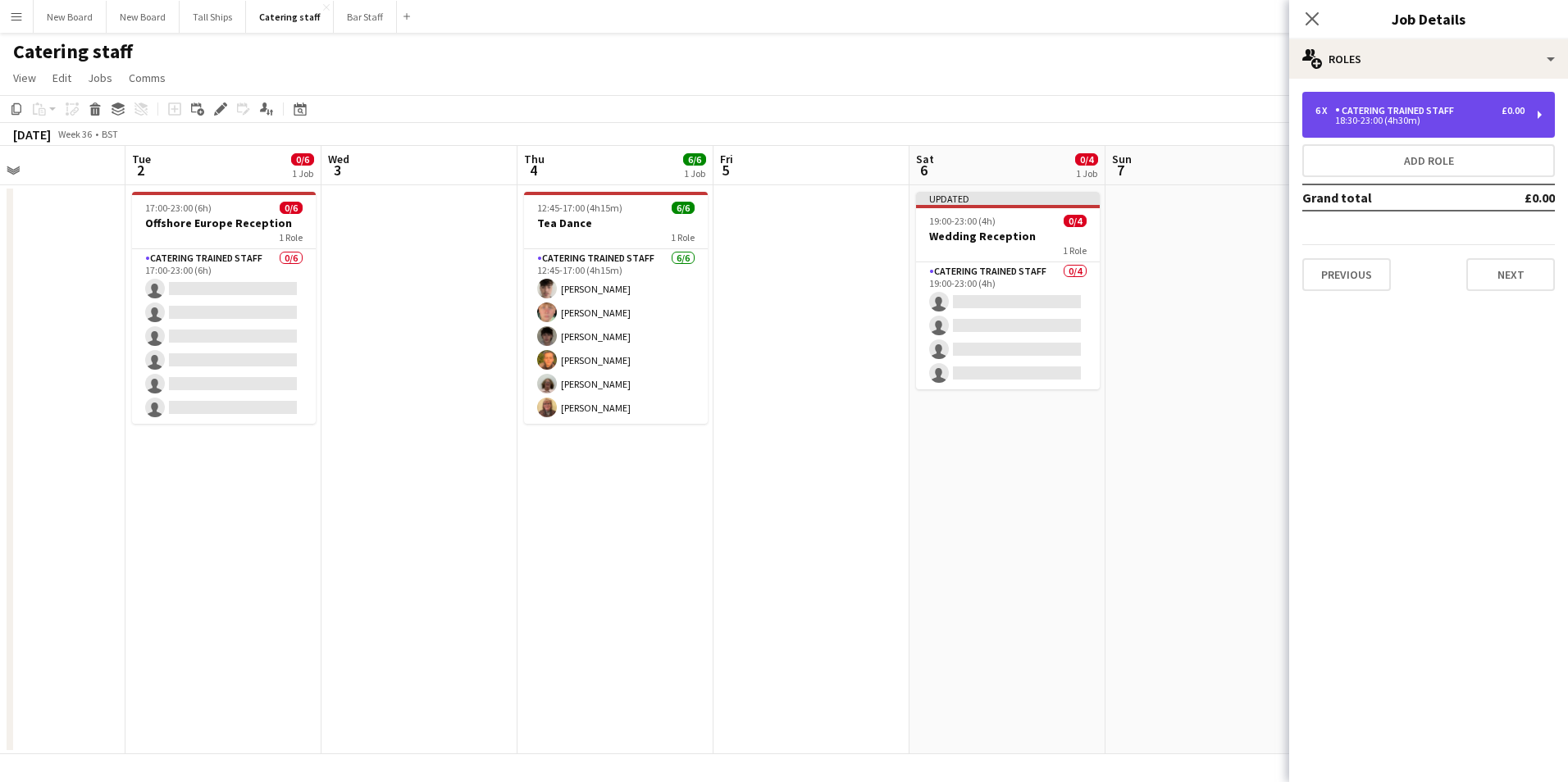
click at [1425, 106] on div "6 x Catering trained staff £0.00 18:30-23:00 (4h30m)" at bounding box center [1428, 114] width 253 height 46
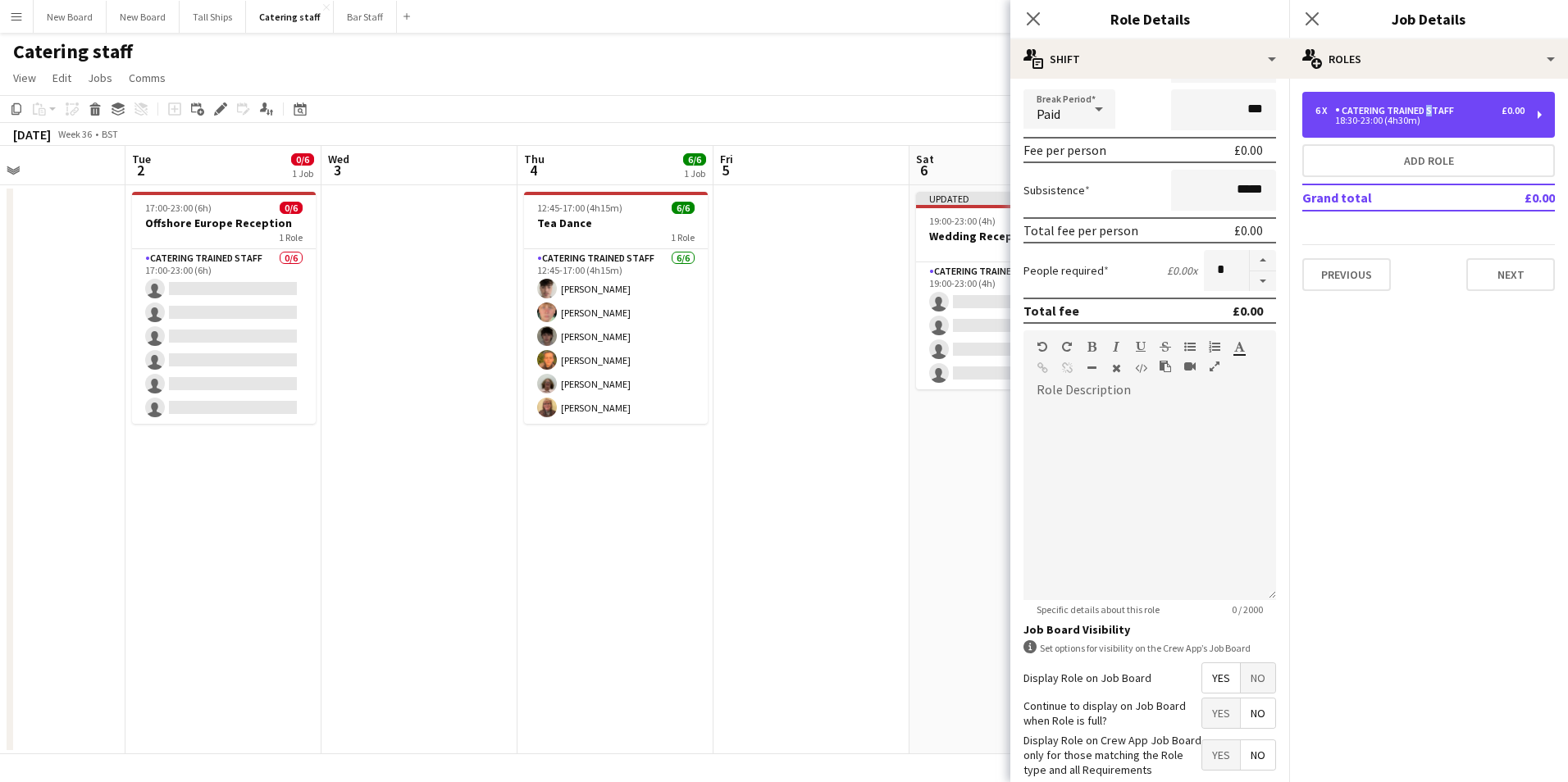
scroll to position [281, 0]
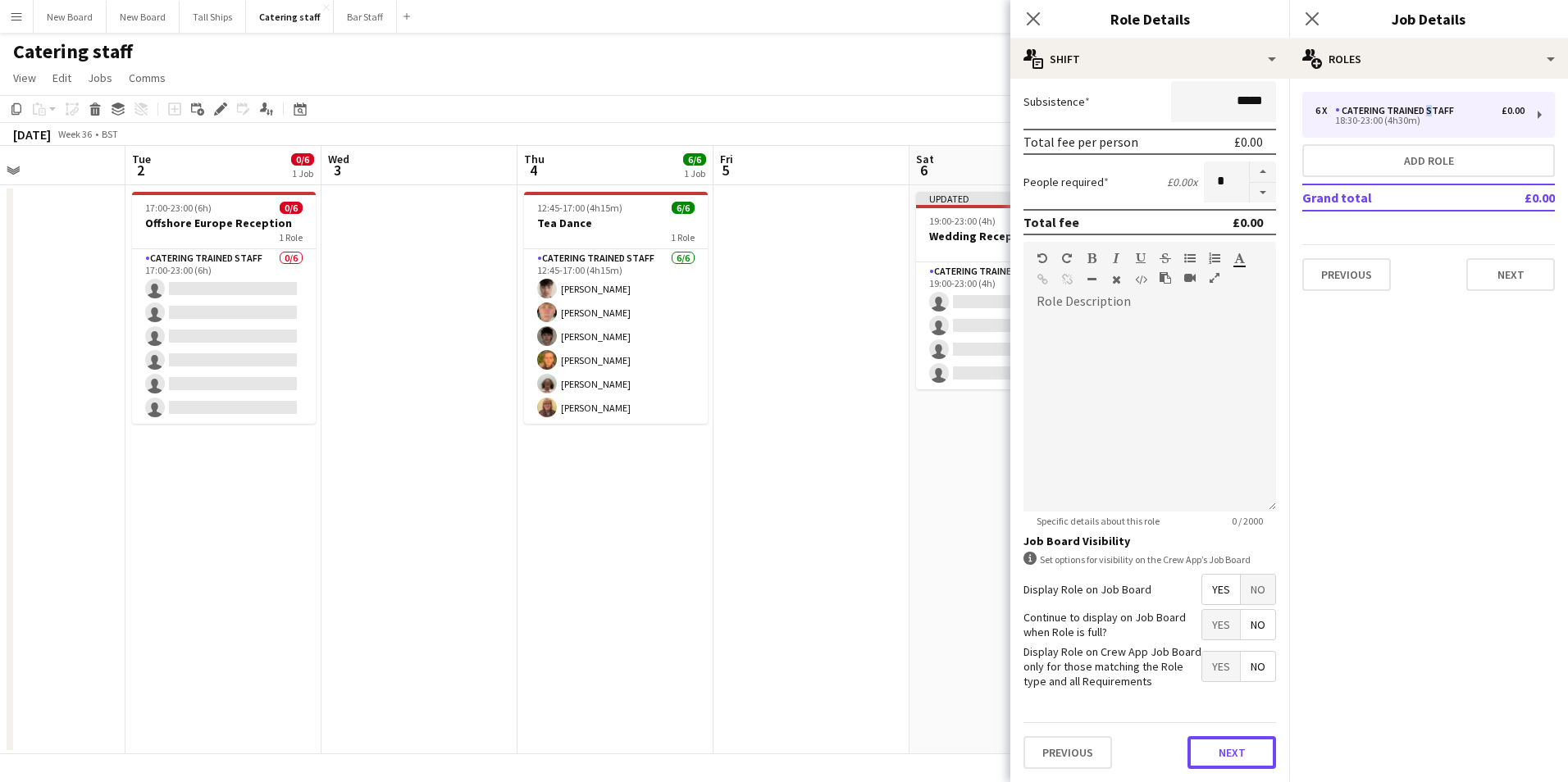
click at [1213, 754] on button "Next" at bounding box center [1232, 753] width 89 height 33
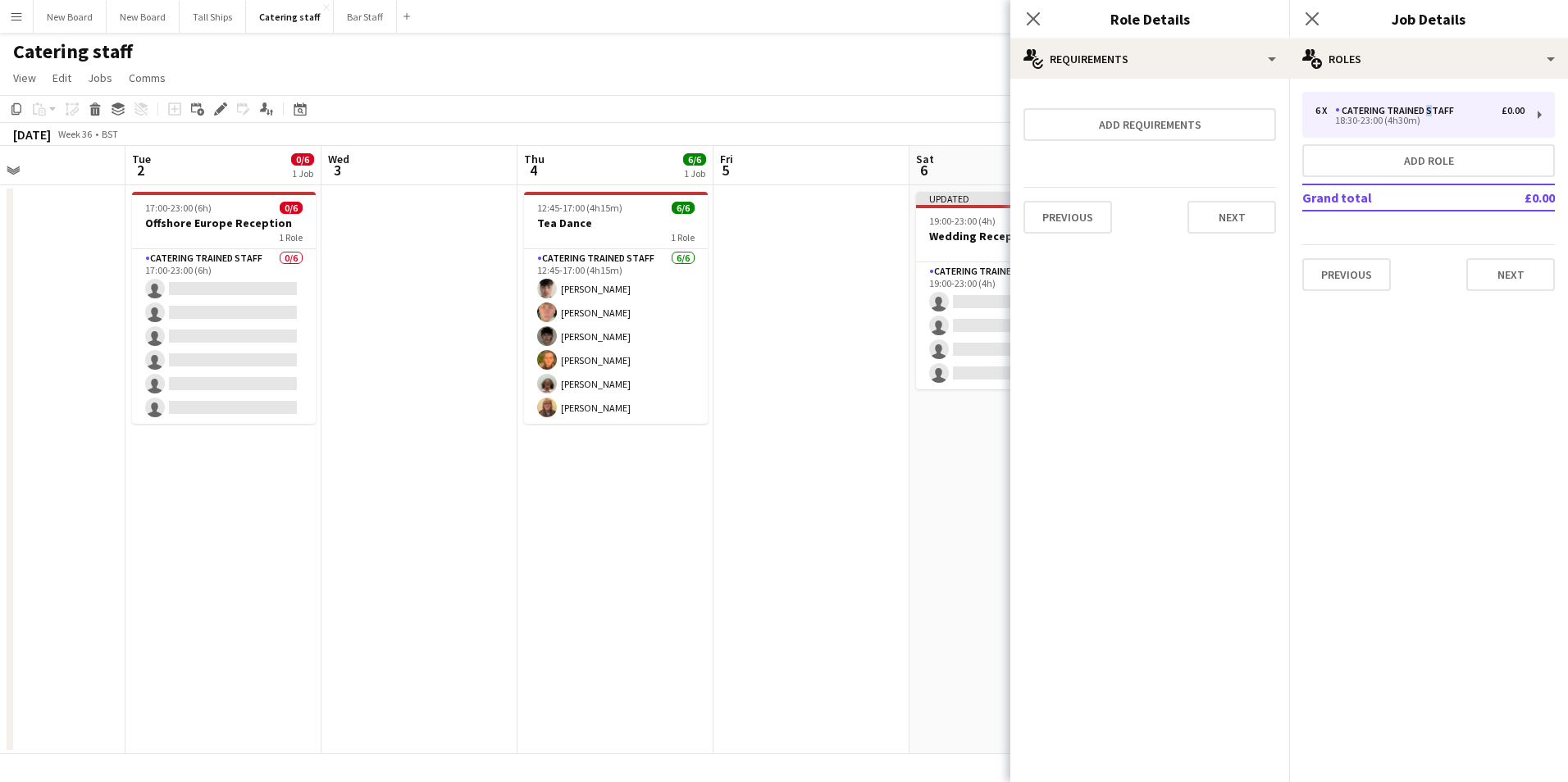
scroll to position [0, 0]
click at [1036, 3] on div "Close pop-in" at bounding box center [1033, 19] width 46 height 38
drag, startPoint x: 1021, startPoint y: 9, endPoint x: 1034, endPoint y: 16, distance: 14.8
click at [1023, 9] on div "Close pop-in" at bounding box center [1033, 19] width 46 height 38
click at [1034, 16] on icon "Close pop-in" at bounding box center [1033, 18] width 15 height 15
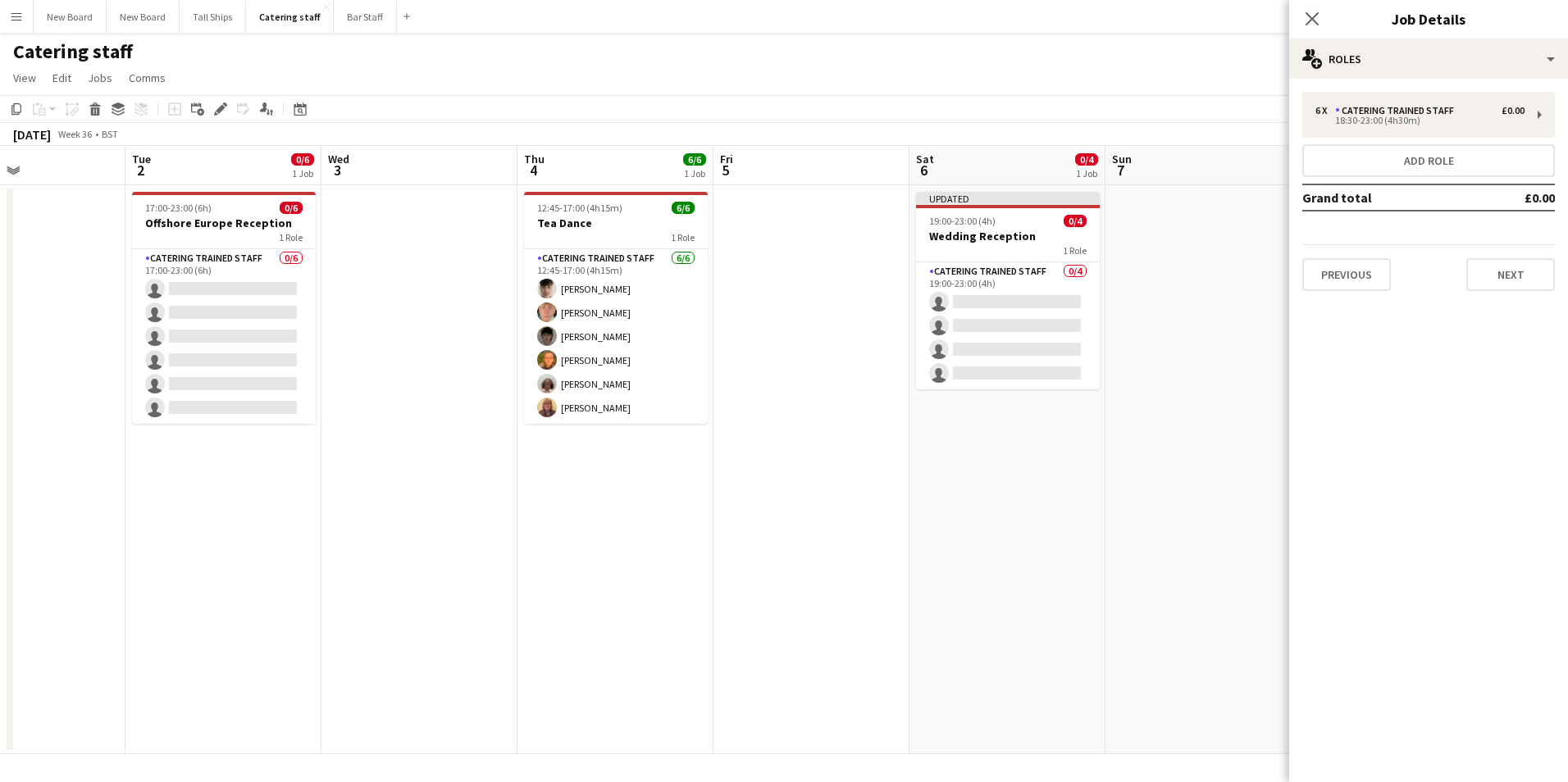
click at [1298, 15] on div "Close pop-in" at bounding box center [1312, 19] width 46 height 38
click at [1320, 23] on app-icon "Close pop-in" at bounding box center [1312, 19] width 24 height 24
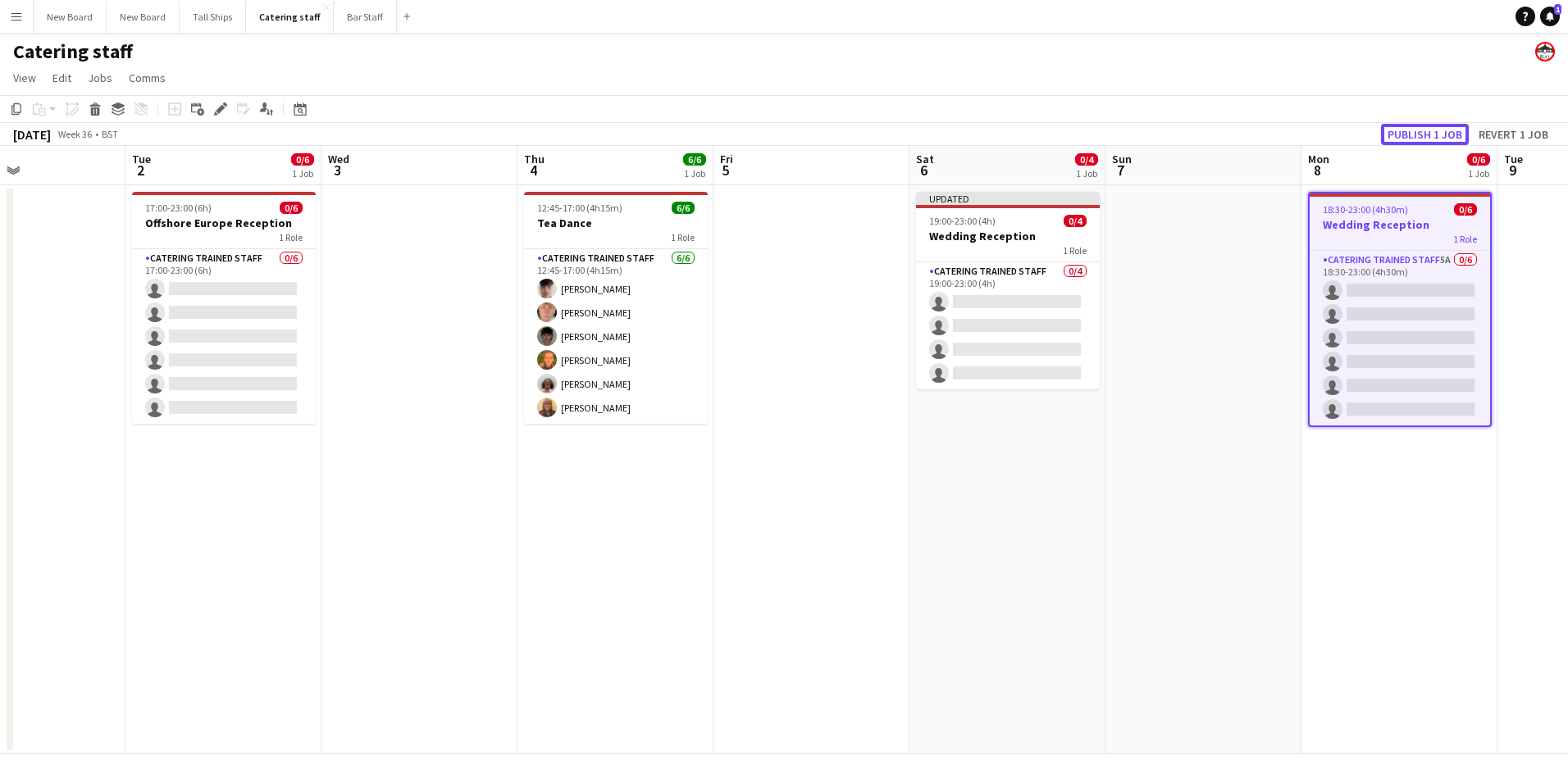
drag, startPoint x: 1419, startPoint y: 132, endPoint x: 1506, endPoint y: 275, distance: 167.4
click at [1420, 132] on button "Publish 1 job" at bounding box center [1424, 134] width 88 height 22
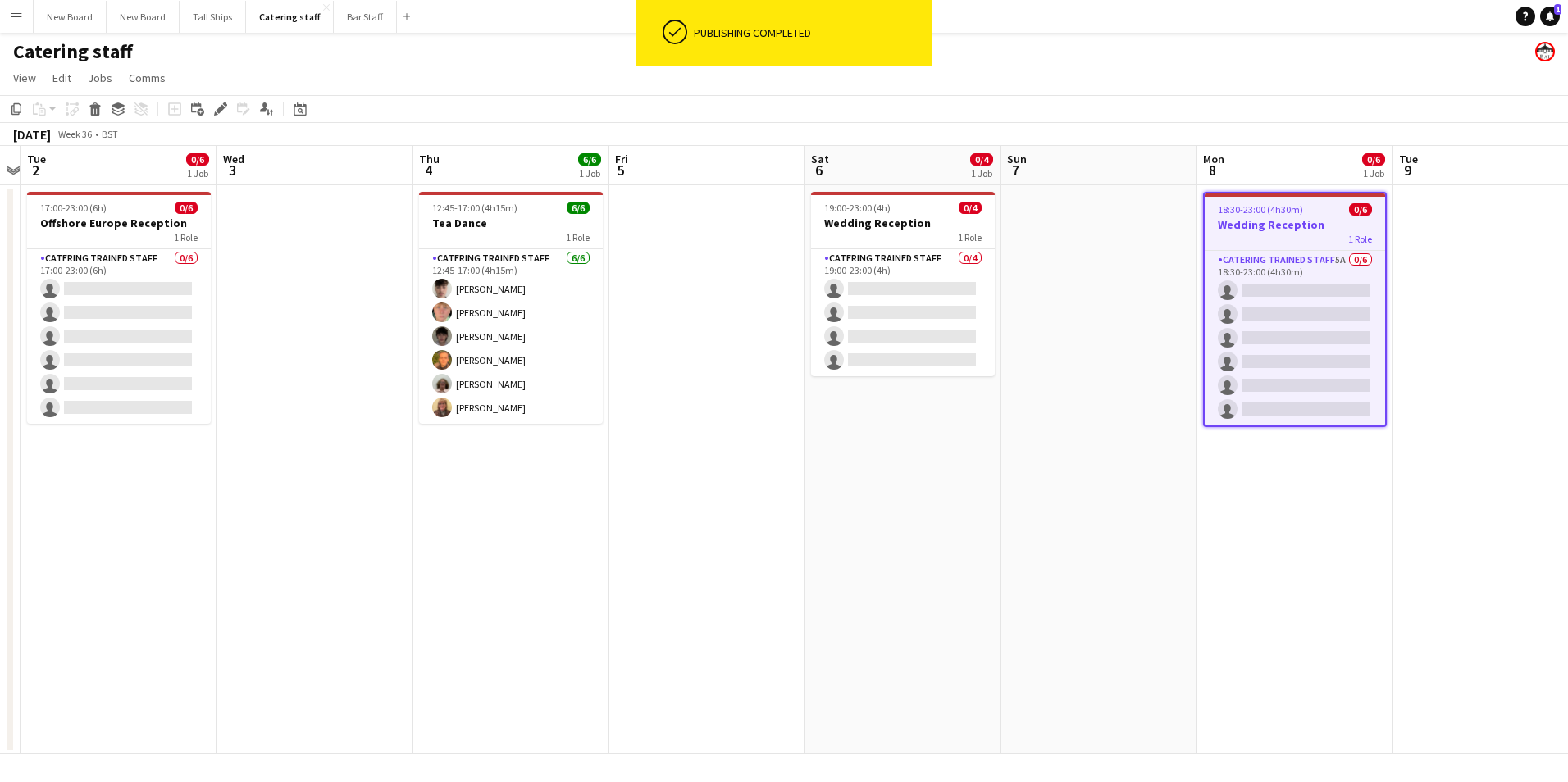
drag, startPoint x: 1441, startPoint y: 513, endPoint x: 997, endPoint y: 552, distance: 445.7
click at [993, 547] on app-calendar-viewport "Sat 30 Sun 31 2/2 1 Job Mon 1 Tue 2 0/6 1 Job Wed 3 Thu 4 6/6 1 Job Fri 5 Sat 6…" at bounding box center [784, 449] width 1568 height 608
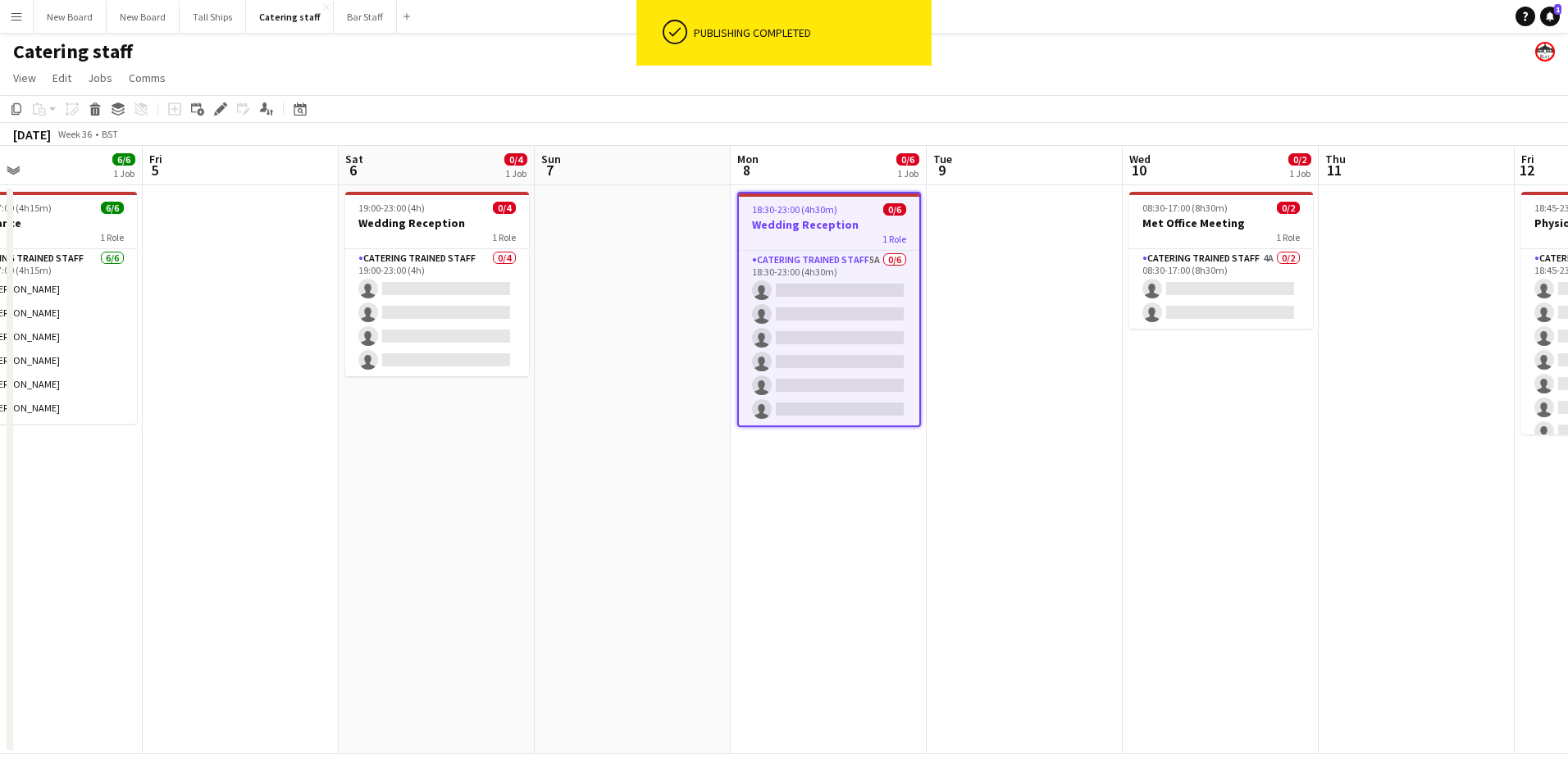
drag, startPoint x: 1351, startPoint y: 409, endPoint x: 1343, endPoint y: 404, distance: 9.4
click at [1345, 409] on app-calendar-viewport "Mon 1 Tue 2 0/6 1 Job Wed 3 Thu 4 6/6 1 Job Fri 5 Sat 6 0/4 1 Job Sun 7 Mon 8 0…" at bounding box center [784, 449] width 1568 height 608
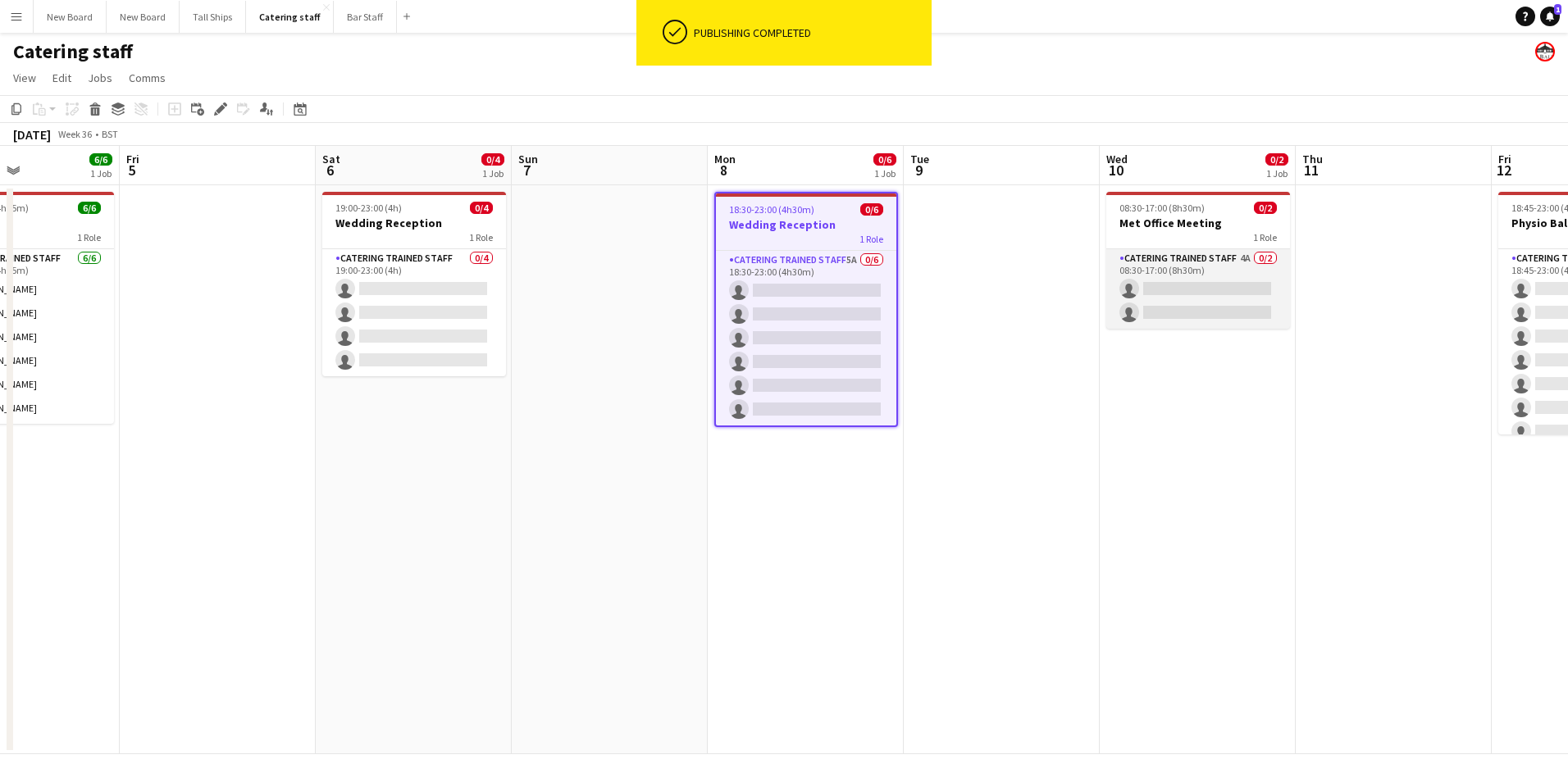
drag, startPoint x: 1223, startPoint y: 287, endPoint x: 1229, endPoint y: 281, distance: 8.5
click at [1224, 286] on app-card-role "Catering trained staff 4A 0/2 08:30-17:00 (8h30m) single-neutral-actions single…" at bounding box center [1198, 289] width 183 height 79
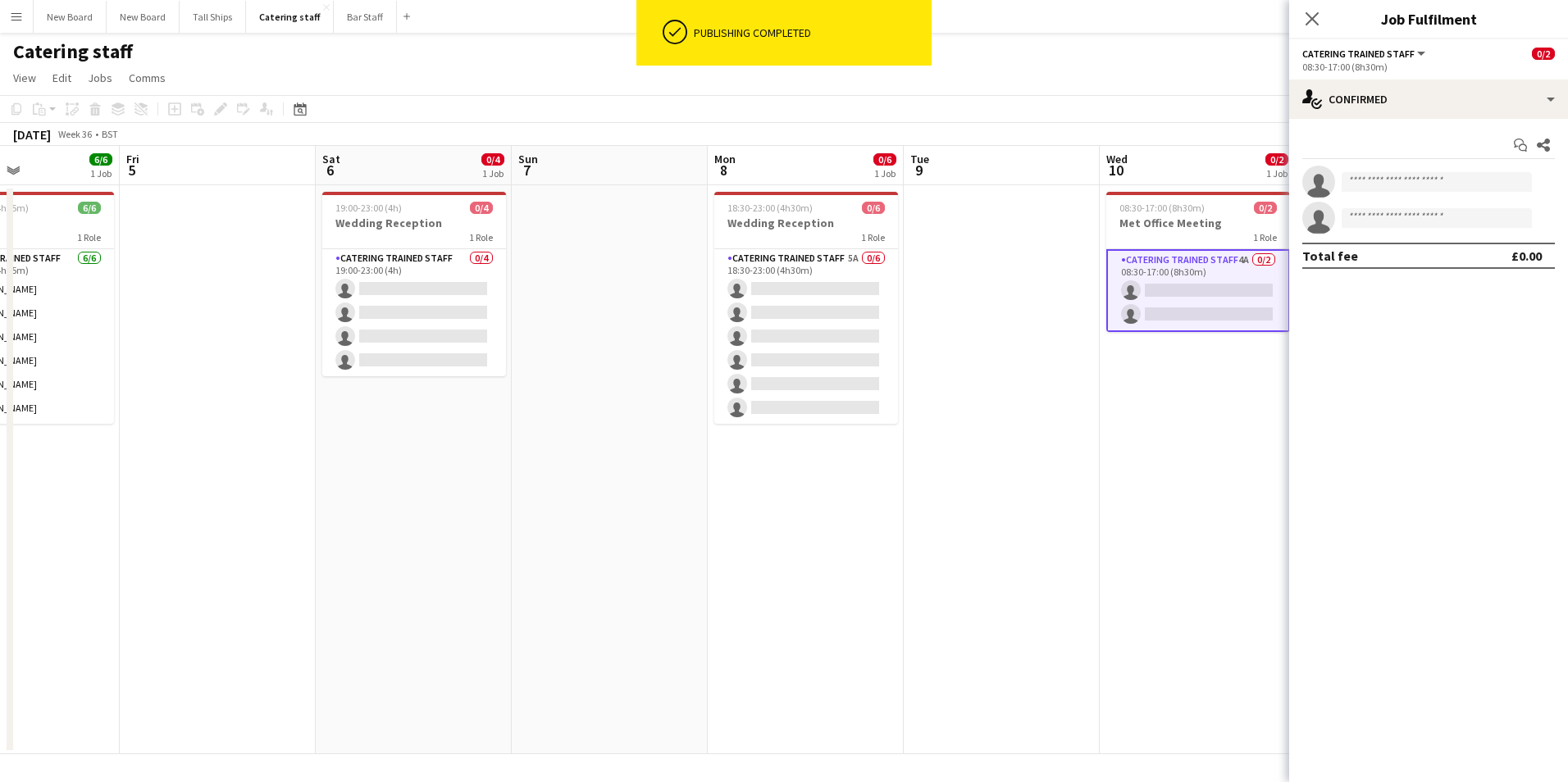
scroll to position [0, 467]
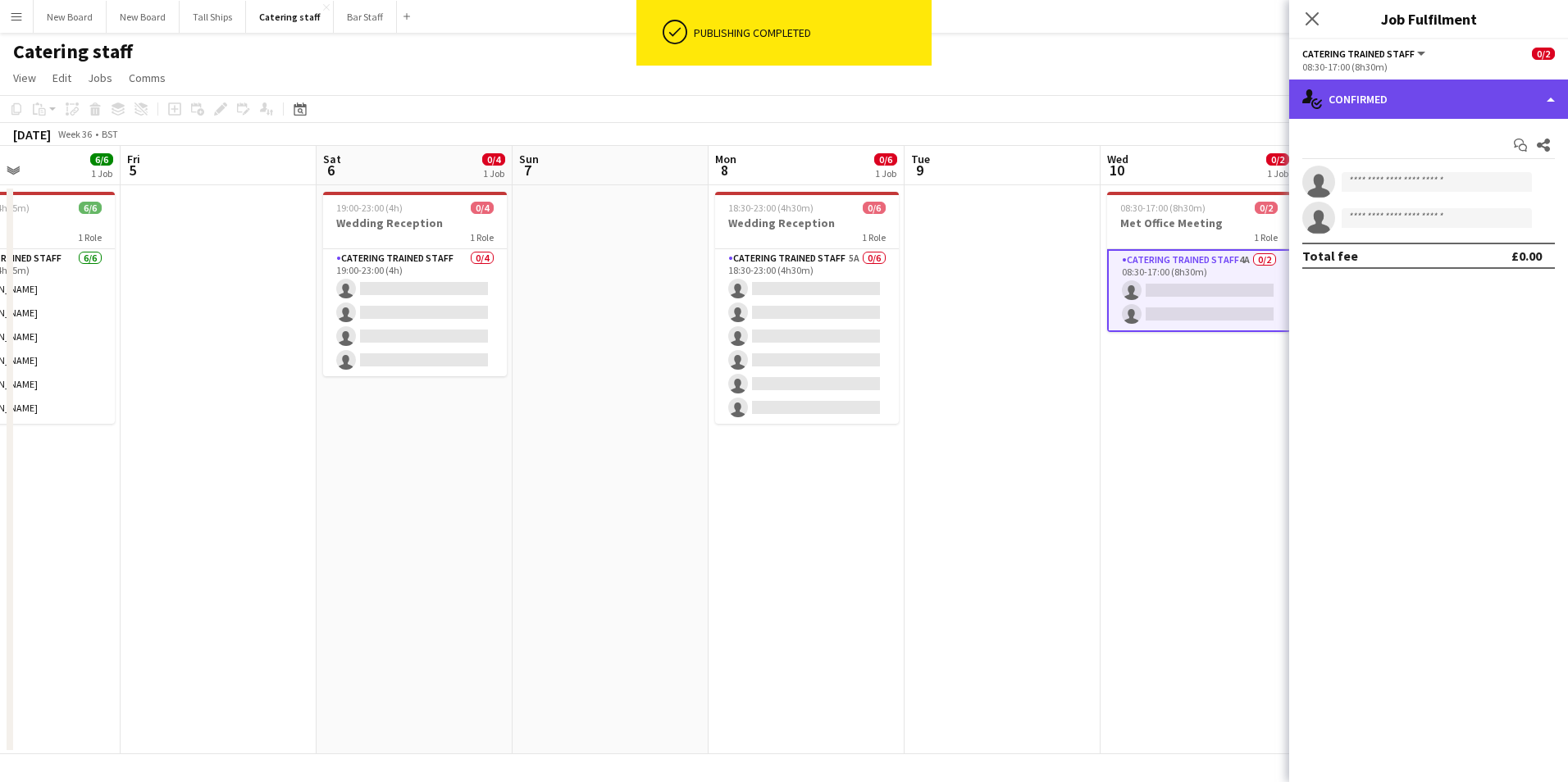
click at [1397, 101] on div "single-neutral-actions-check-2 Confirmed" at bounding box center [1428, 99] width 279 height 40
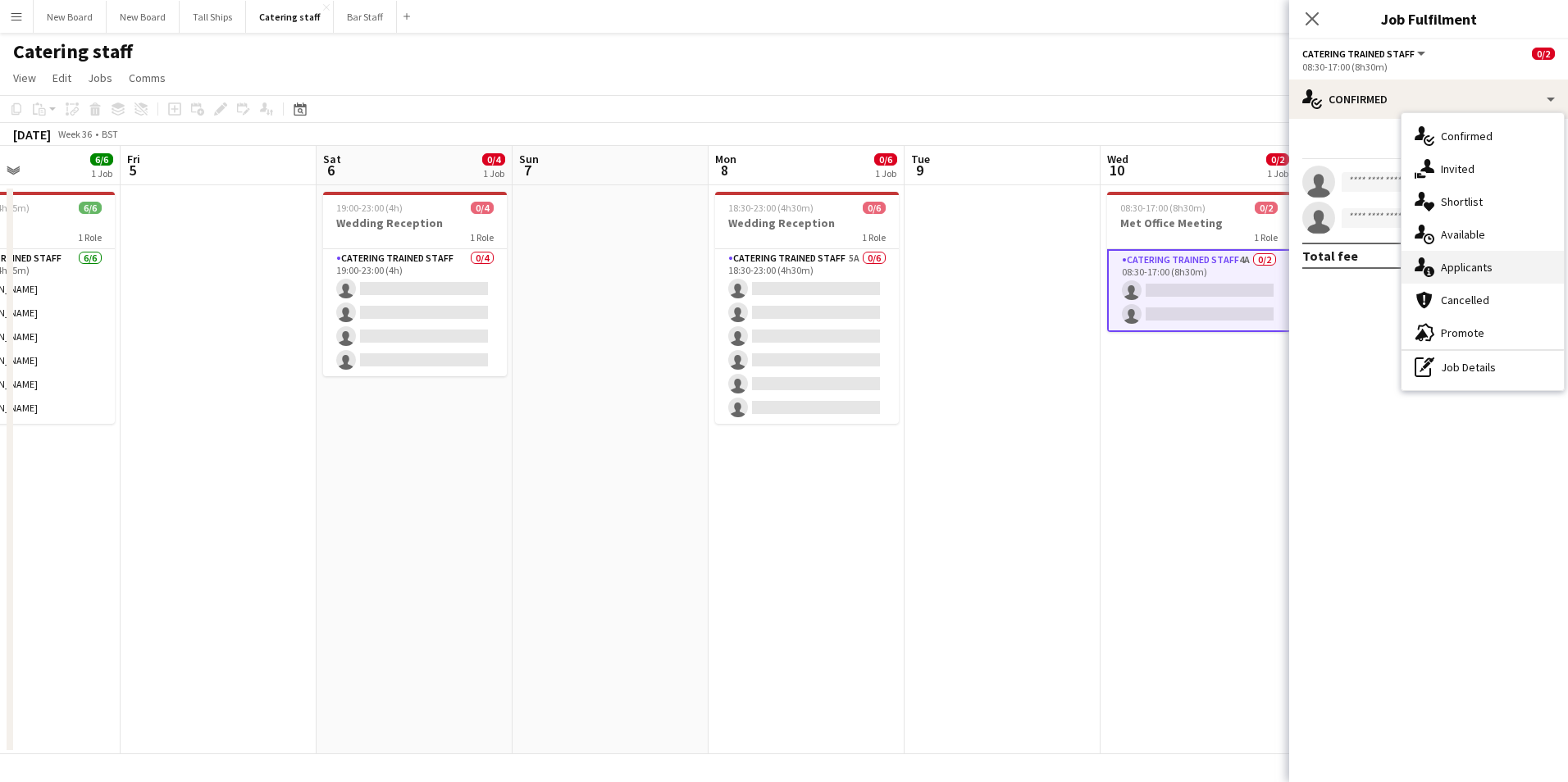
click at [1462, 268] on div "single-neutral-actions-information Applicants" at bounding box center [1483, 267] width 163 height 33
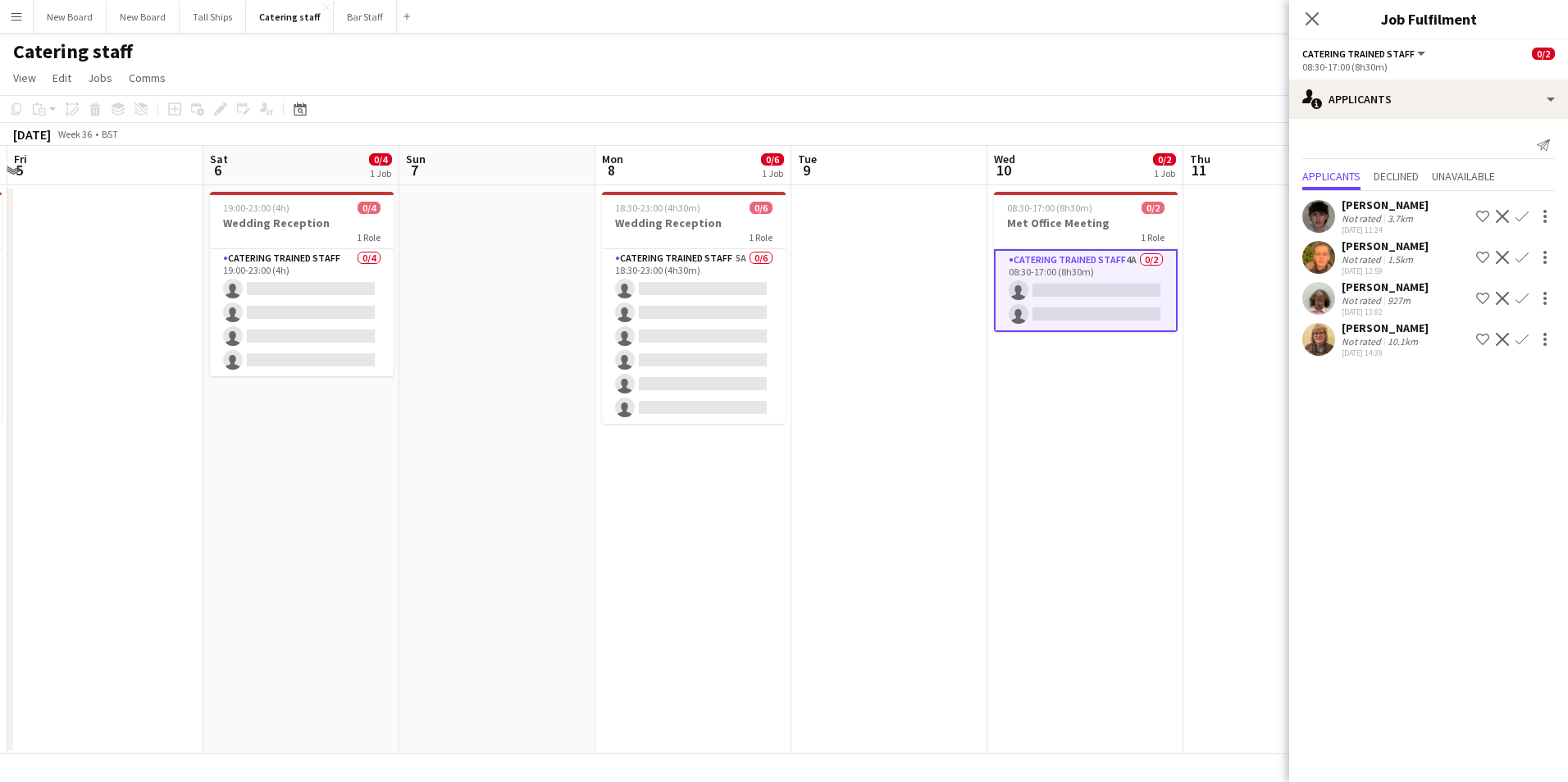
drag, startPoint x: 1259, startPoint y: 503, endPoint x: 914, endPoint y: 507, distance: 345.0
click at [914, 507] on app-calendar-viewport "Tue 2 0/6 1 Job Wed 3 Thu 4 6/6 1 Job Fri 5 Sat 6 0/4 1 Job Sun 7 Mon 8 0/6 1 J…" at bounding box center [784, 449] width 1568 height 608
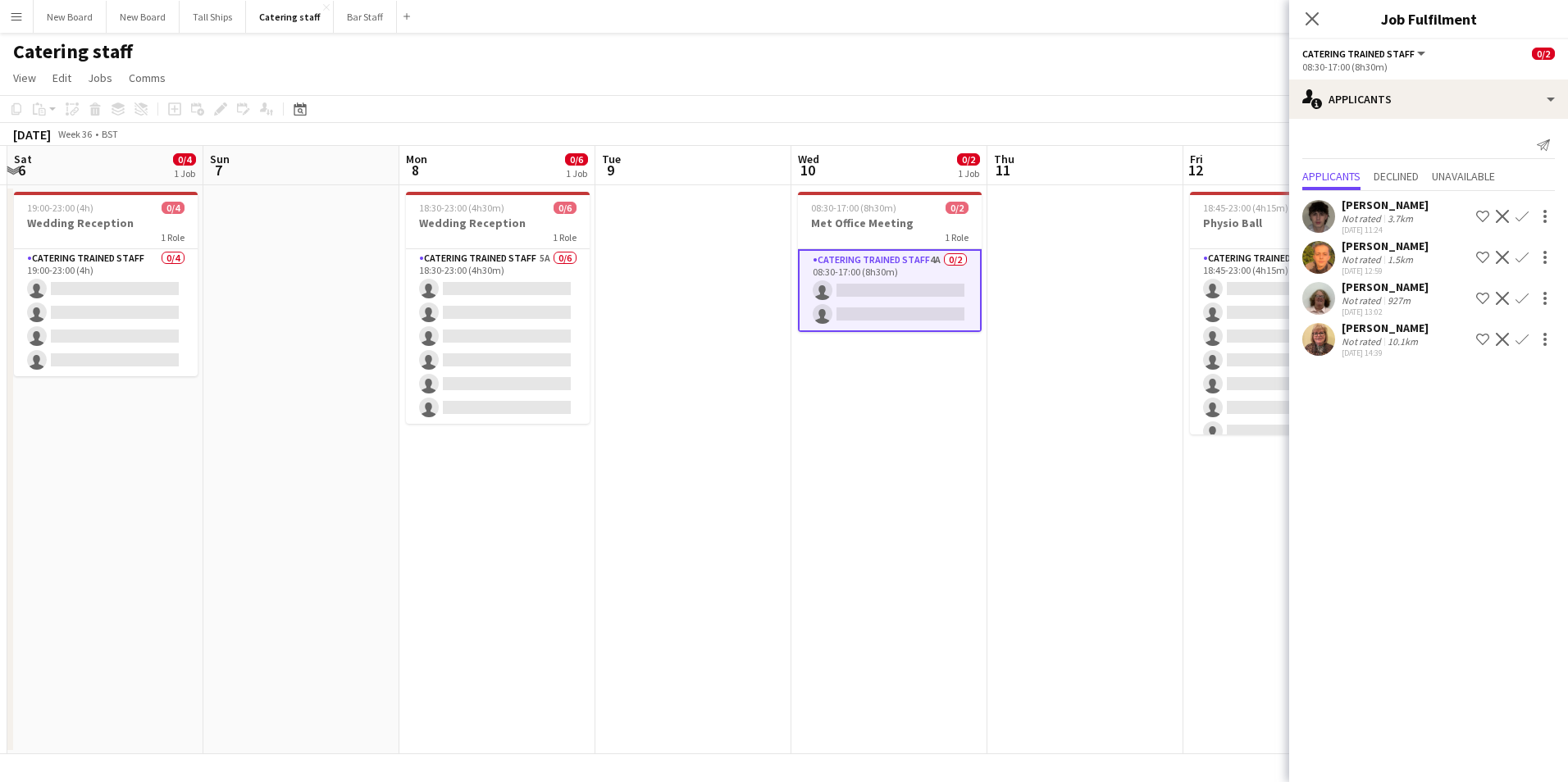
scroll to position [0, 617]
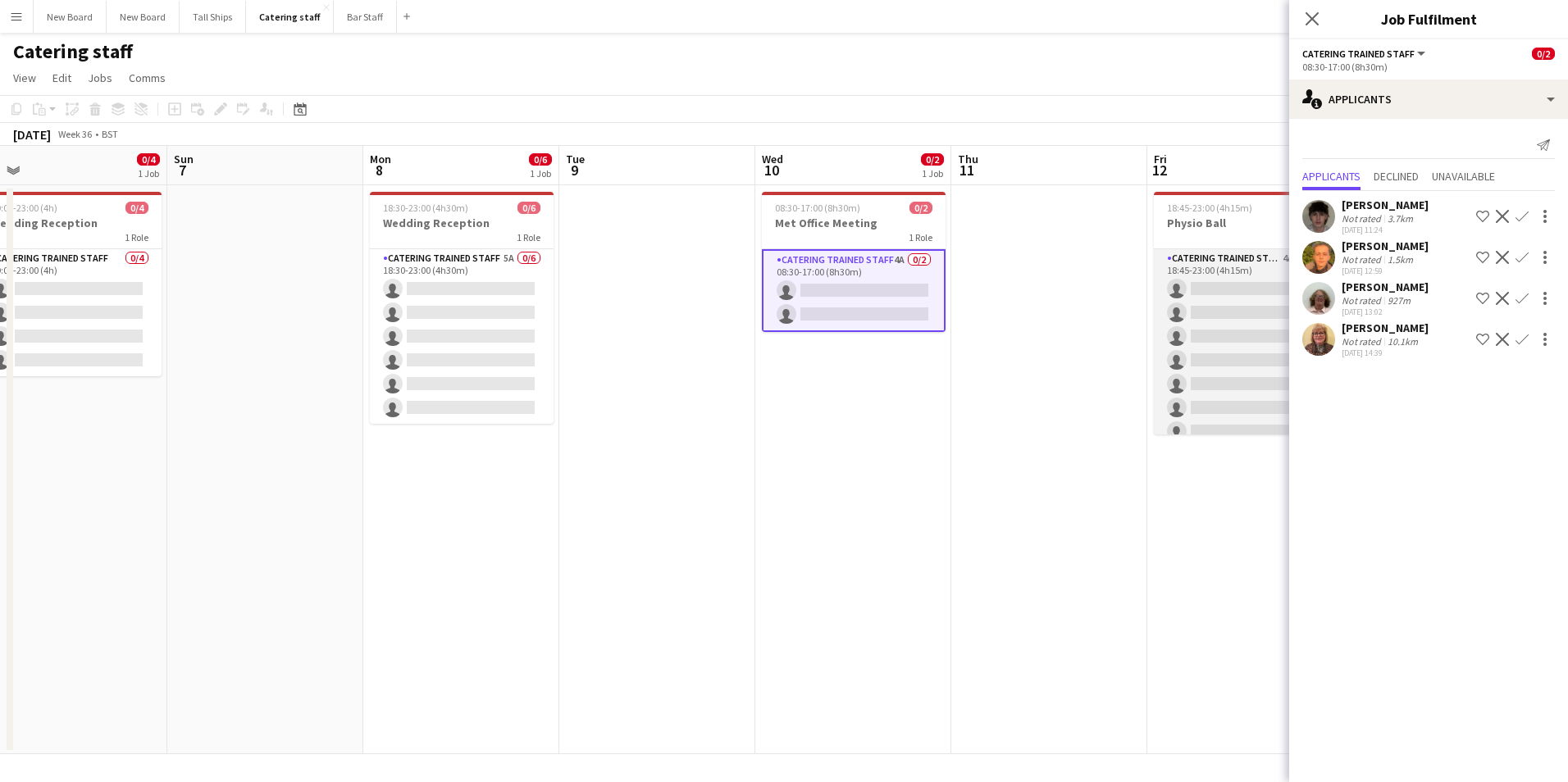
click at [1240, 283] on app-card-role "Catering trained staff 4A 0/10 18:45-23:00 (4h15m) single-neutral-actions singl…" at bounding box center [1246, 384] width 183 height 269
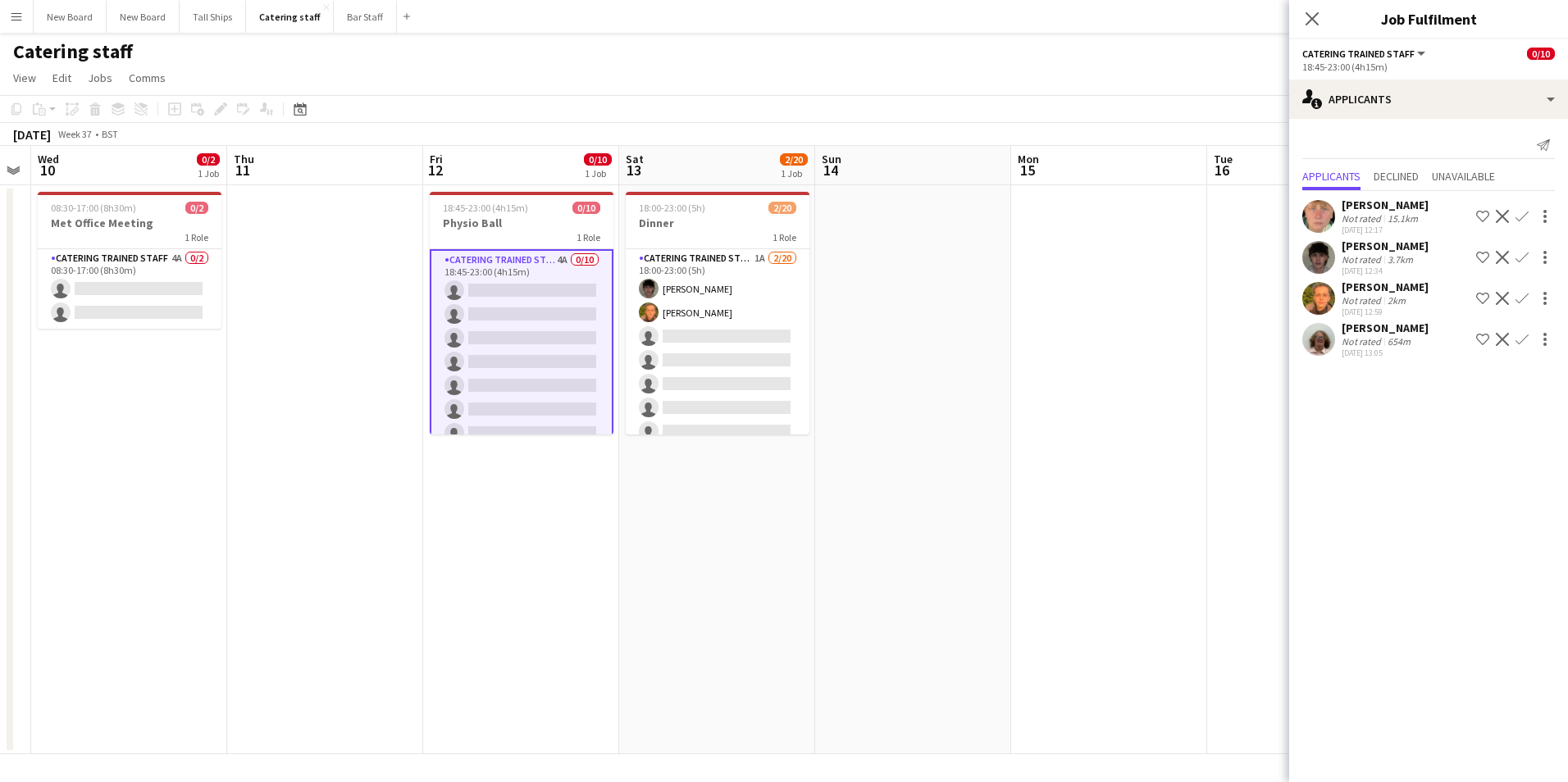
drag, startPoint x: 1230, startPoint y: 556, endPoint x: 507, endPoint y: 471, distance: 728.0
click at [507, 471] on app-calendar-viewport "Sun 7 Mon 8 0/6 1 Job Tue 9 Wed 10 0/2 1 Job Thu 11 Fri 12 0/10 1 Job Sat 13 2/…" at bounding box center [784, 449] width 1568 height 608
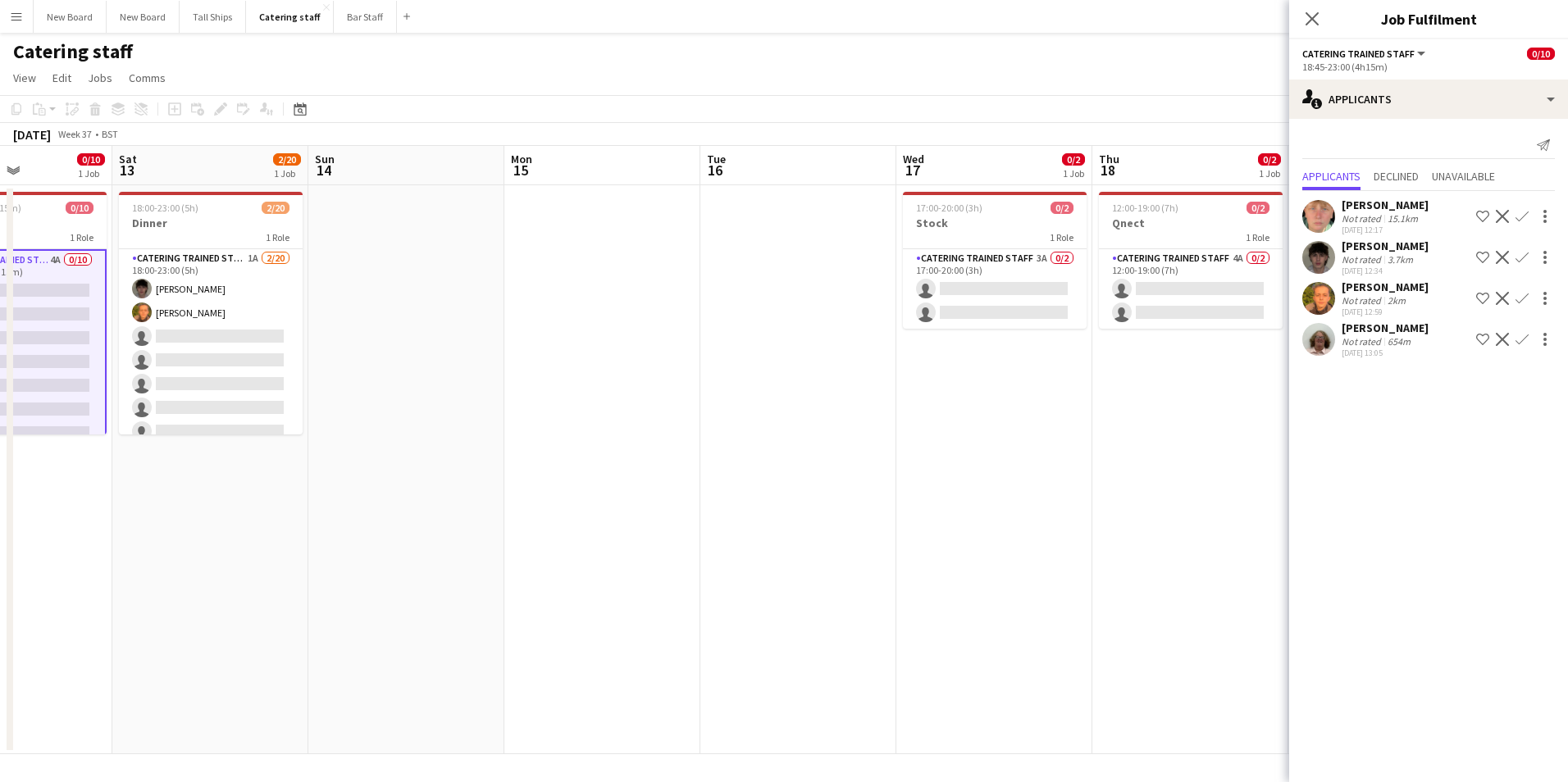
scroll to position [0, 471]
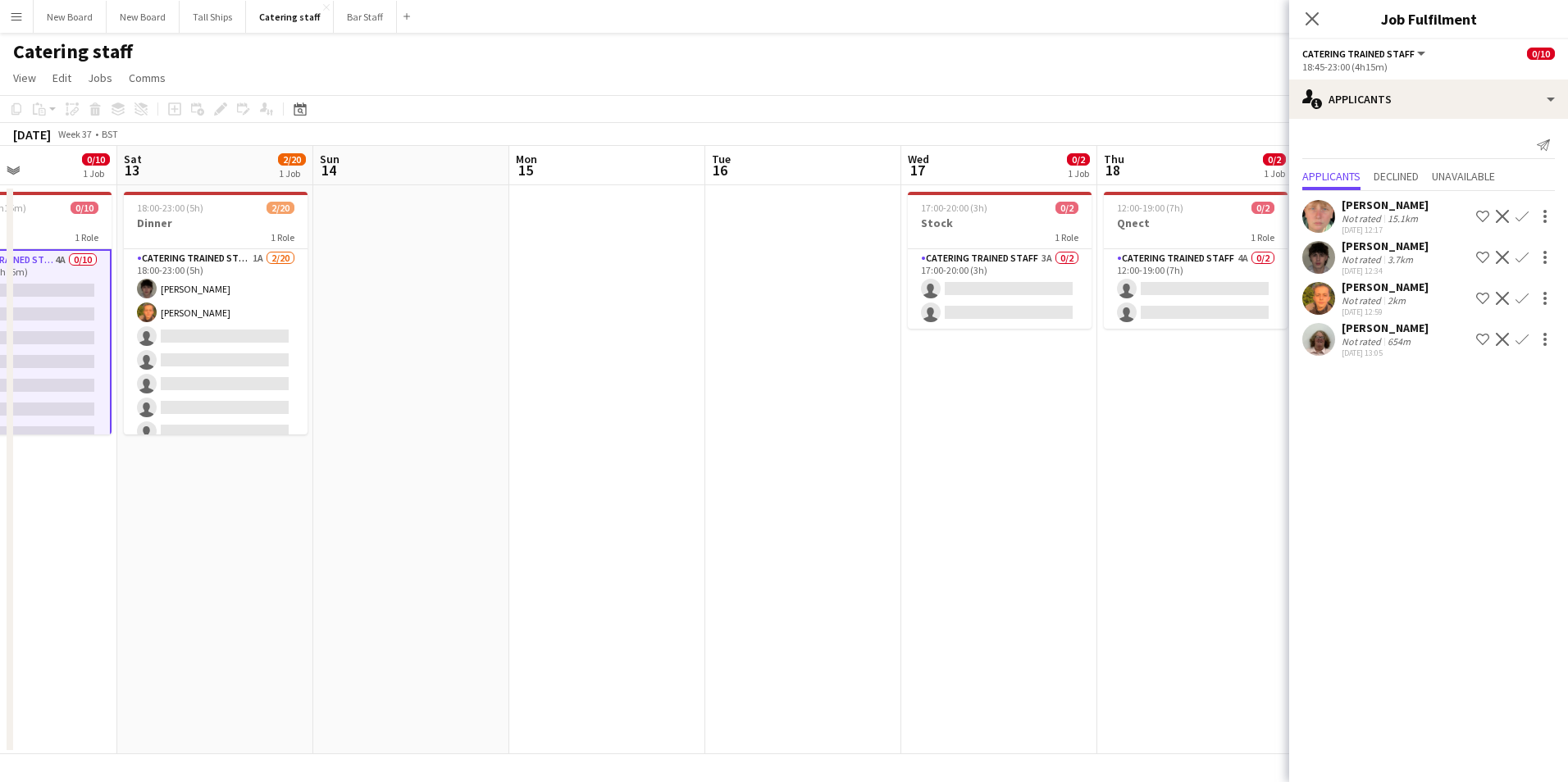
drag, startPoint x: 659, startPoint y: 343, endPoint x: 572, endPoint y: 294, distance: 99.8
click at [561, 335] on app-calendar-viewport "Wed 10 0/2 1 Job Thu 11 Fri 12 0/10 1 Job Sat 13 2/20 1 Job Sun 14 Mon 15 Tue 1…" at bounding box center [784, 449] width 1568 height 608
click at [1007, 283] on app-card-role "Catering trained staff 3A 0/2 17:00-20:00 (3h) single-neutral-actions single-ne…" at bounding box center [1000, 289] width 183 height 79
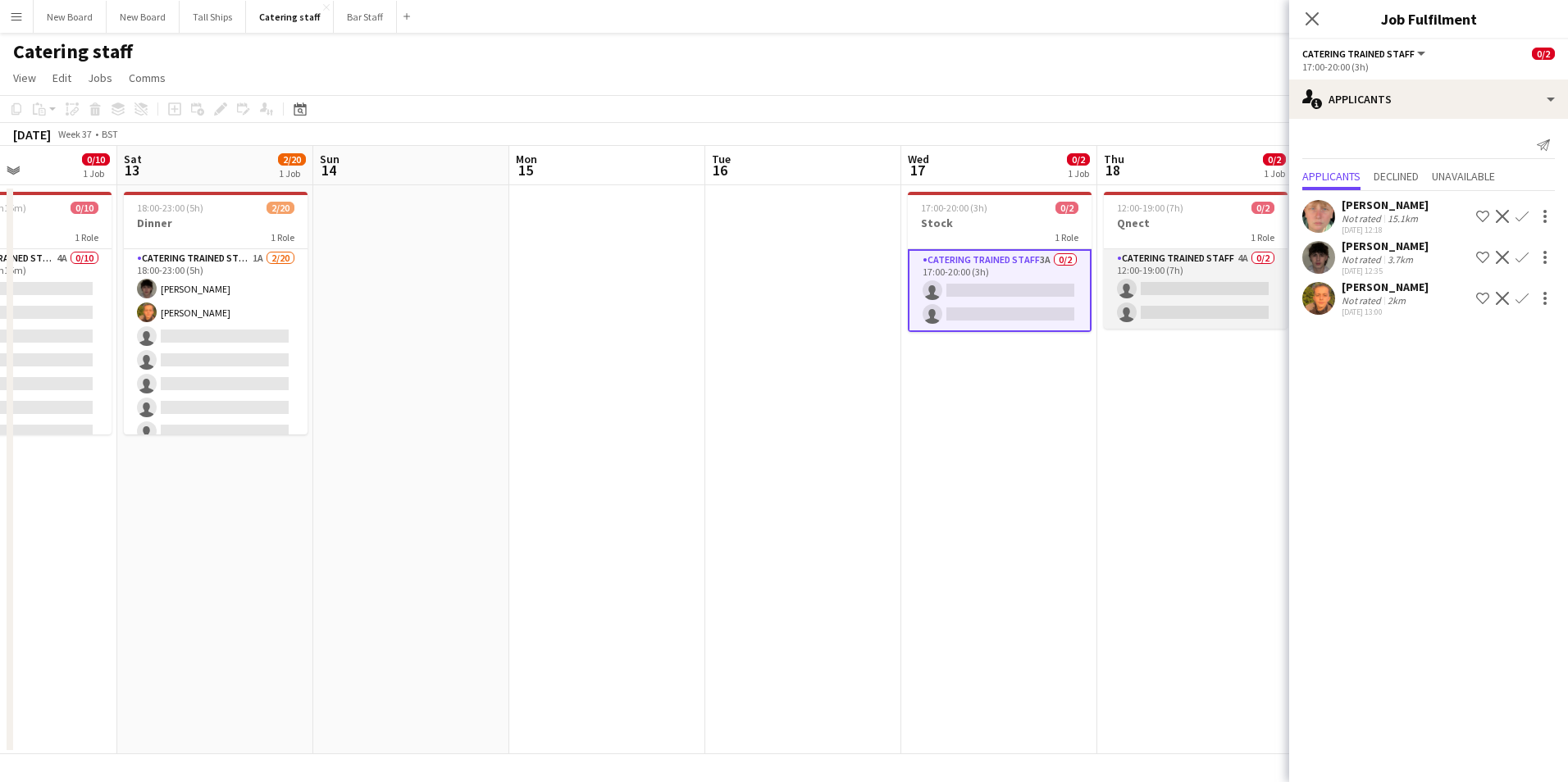
click at [1179, 285] on app-card-role "Catering trained staff 4A 0/2 12:00-19:00 (7h) single-neutral-actions single-ne…" at bounding box center [1195, 289] width 183 height 79
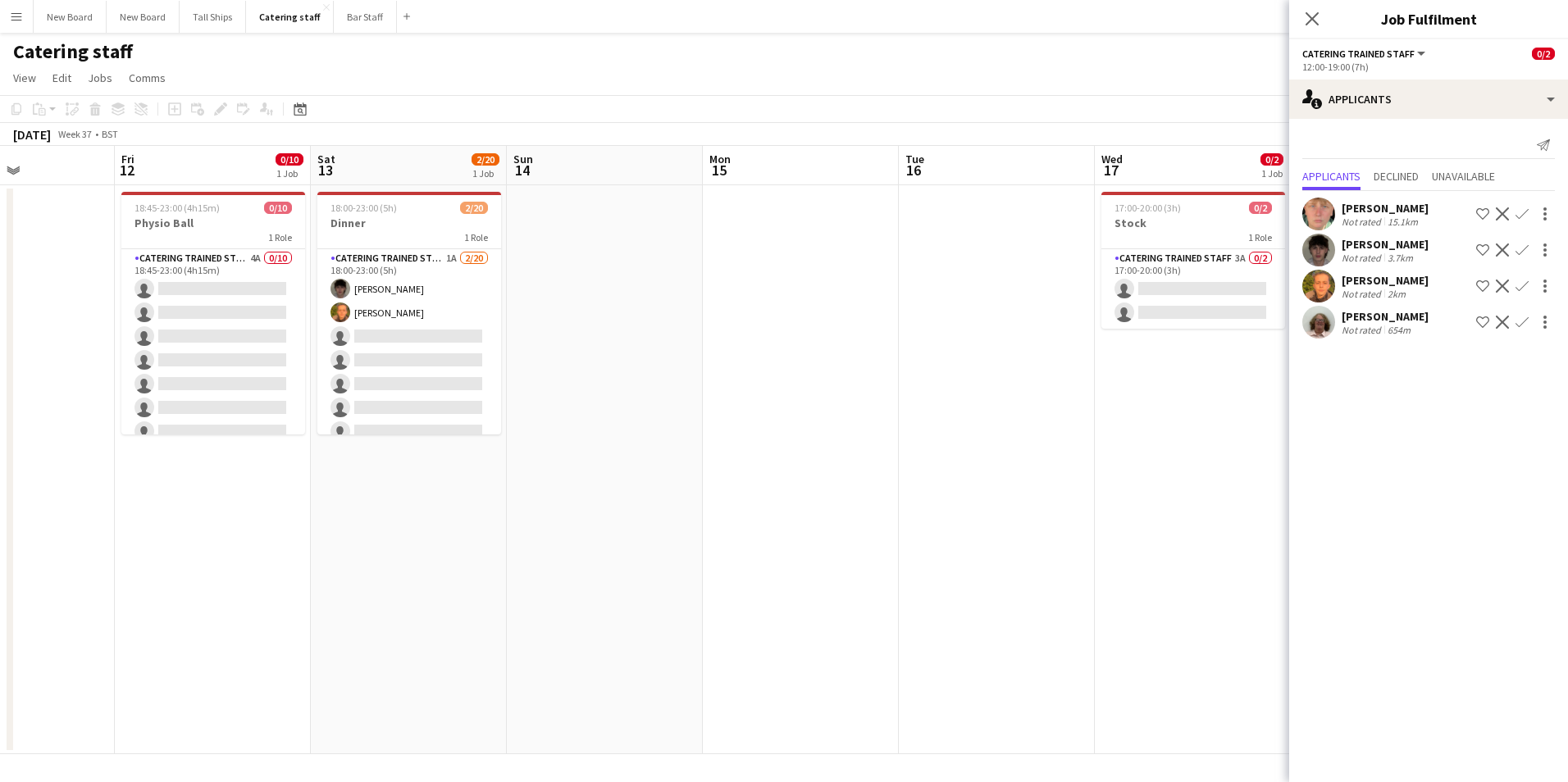
drag, startPoint x: 324, startPoint y: 577, endPoint x: 713, endPoint y: 540, distance: 390.8
click at [713, 542] on app-calendar-viewport "Tue 9 Wed 10 0/2 1 Job Thu 11 Fri 12 0/10 1 Job Sat 13 2/20 1 Job Sun 14 Mon 15…" at bounding box center [784, 449] width 1568 height 608
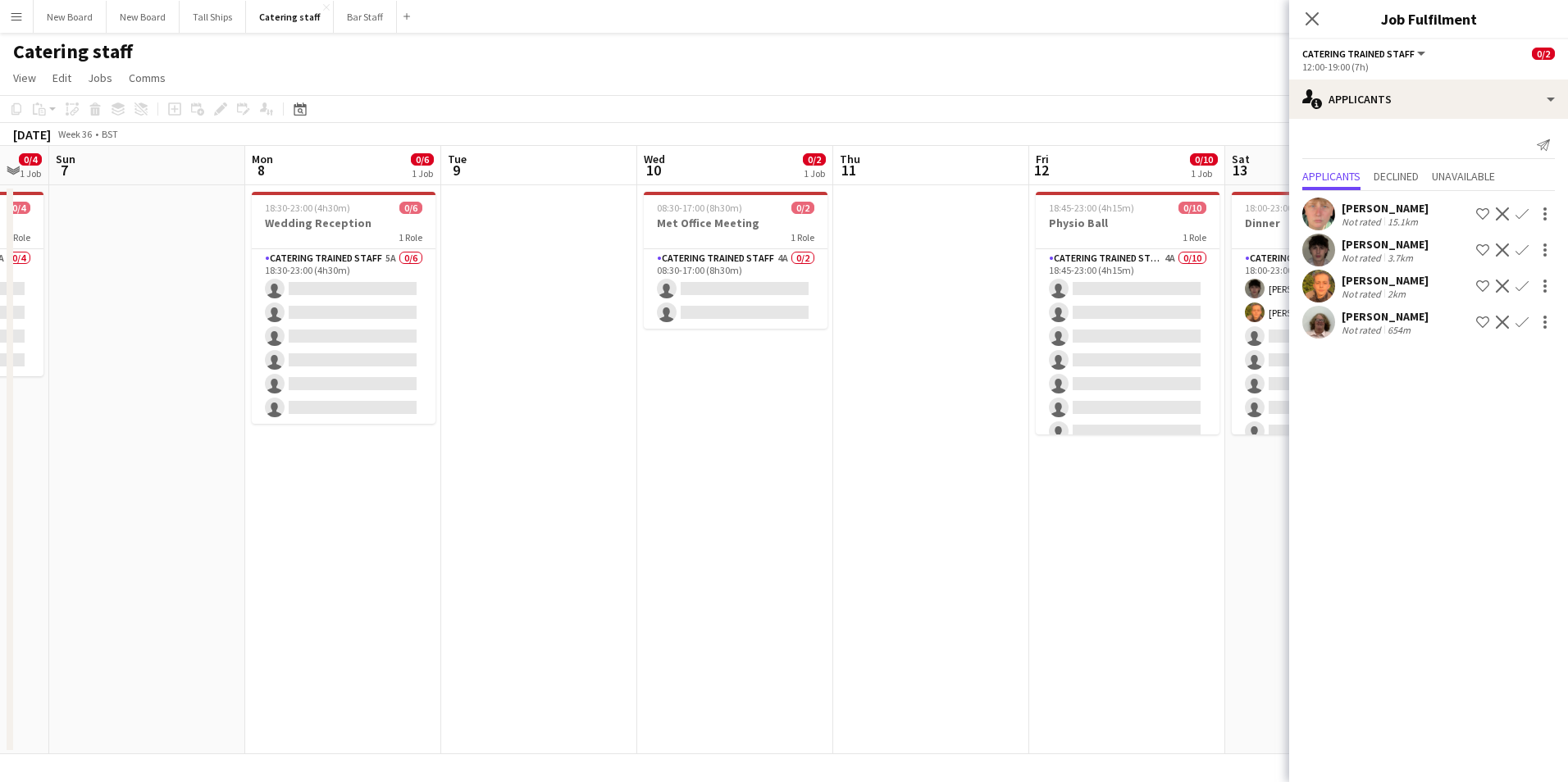
drag, startPoint x: 116, startPoint y: 553, endPoint x: 824, endPoint y: 584, distance: 708.7
click at [833, 585] on app-calendar-viewport "Fri 5 Sat 6 0/4 1 Job Sun 7 Mon 8 0/6 1 Job Tue 9 Wed 10 0/2 1 Job Thu 11 Fri 1…" at bounding box center [784, 449] width 1568 height 608
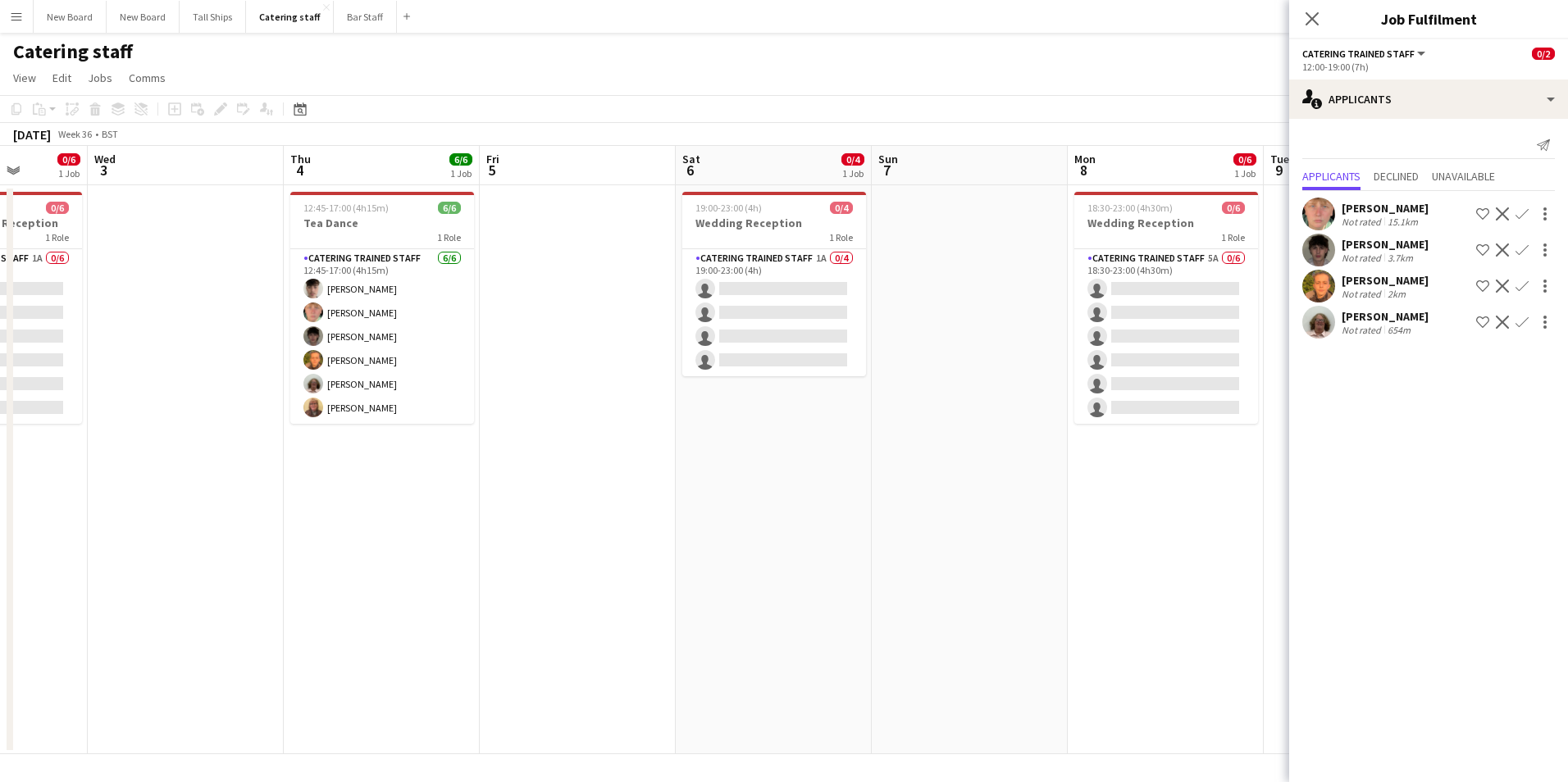
drag, startPoint x: 375, startPoint y: 522, endPoint x: 1021, endPoint y: 496, distance: 646.5
click at [1021, 496] on app-calendar-viewport "Mon 1 Tue 2 0/6 1 Job Wed 3 Thu 4 6/6 1 Job Fri 5 Sat 6 0/4 1 Job Sun 7 Mon 8 0…" at bounding box center [784, 449] width 1568 height 608
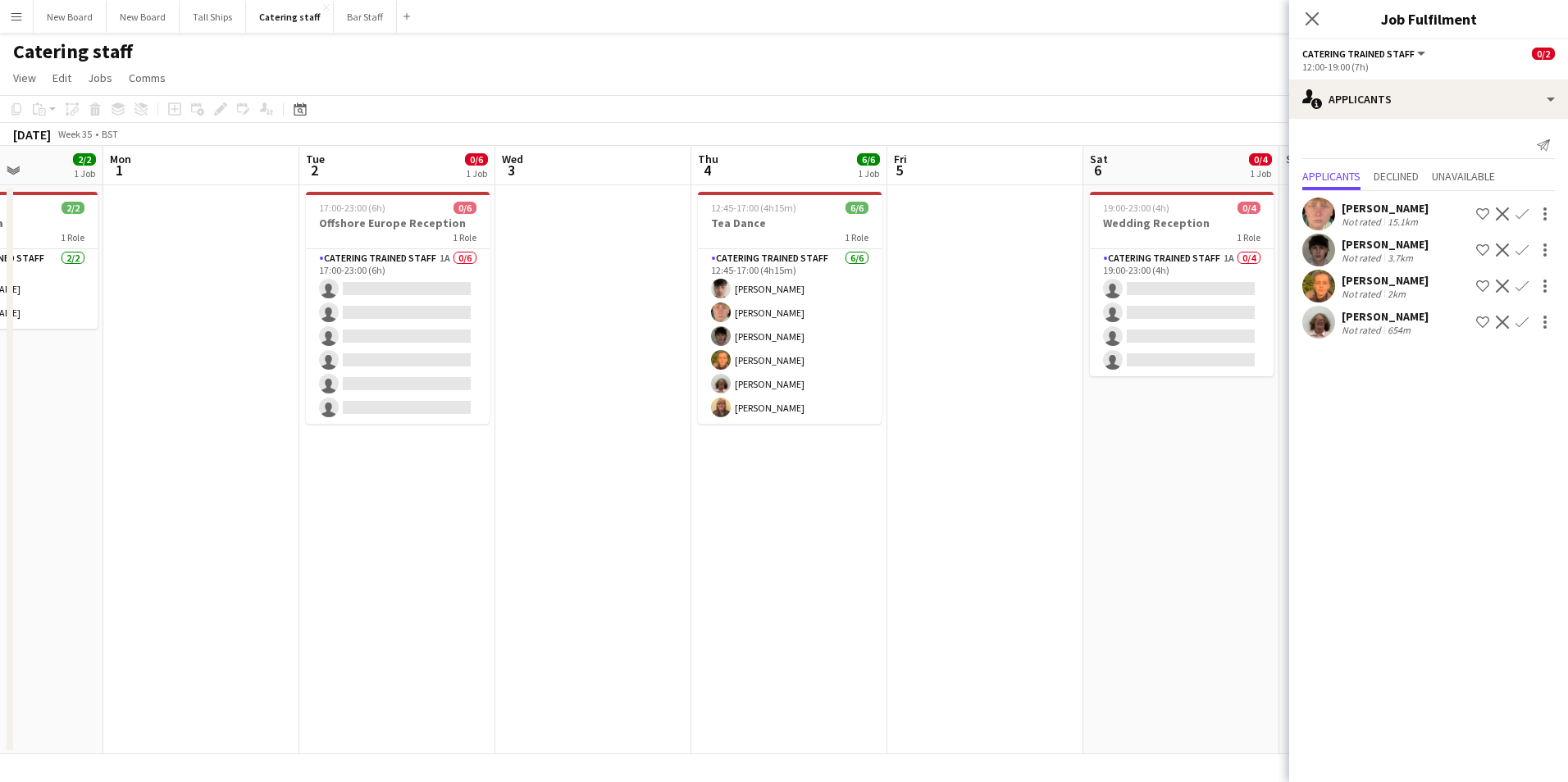
drag, startPoint x: 315, startPoint y: 438, endPoint x: 869, endPoint y: 469, distance: 554.9
click at [894, 491] on app-calendar-viewport "Fri 29 Sat 30 Sun 31 2/2 1 Job Mon 1 Tue 2 0/6 1 Job Wed 3 Thu 4 6/6 1 Job Fri …" at bounding box center [784, 449] width 1568 height 608
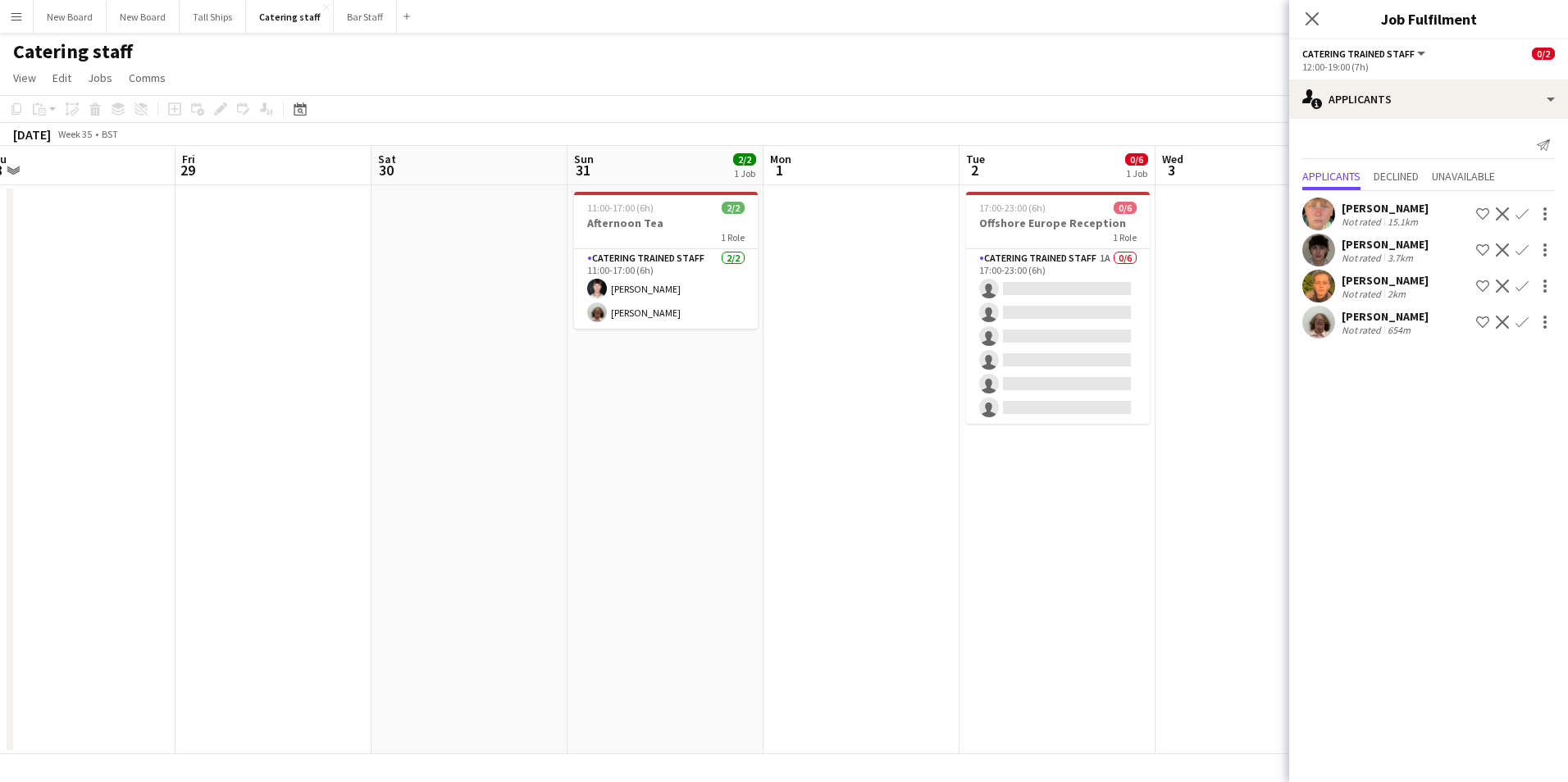
drag, startPoint x: 347, startPoint y: 617, endPoint x: 1001, endPoint y: 698, distance: 659.0
click at [1009, 698] on app-calendar-viewport "Tue 26 Wed 27 Thu 28 Fri 29 Sat 30 Sun 31 2/2 1 Job Mon 1 Tue 2 0/6 1 Job Wed 3…" at bounding box center [784, 449] width 1568 height 608
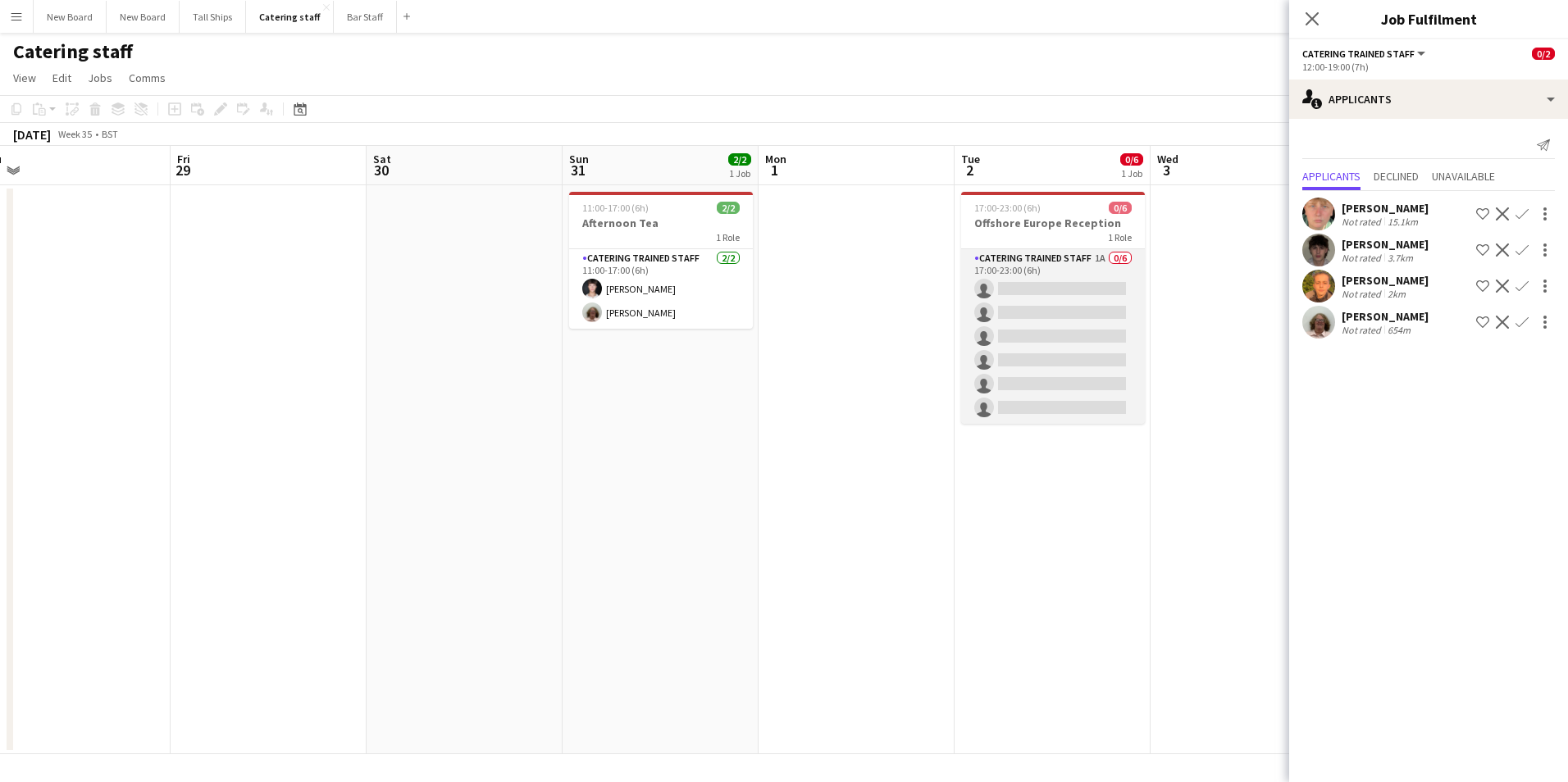
click at [1019, 289] on app-card-role "Catering trained staff 1A 0/6 17:00-23:00 (6h) single-neutral-actions single-ne…" at bounding box center [1053, 337] width 183 height 175
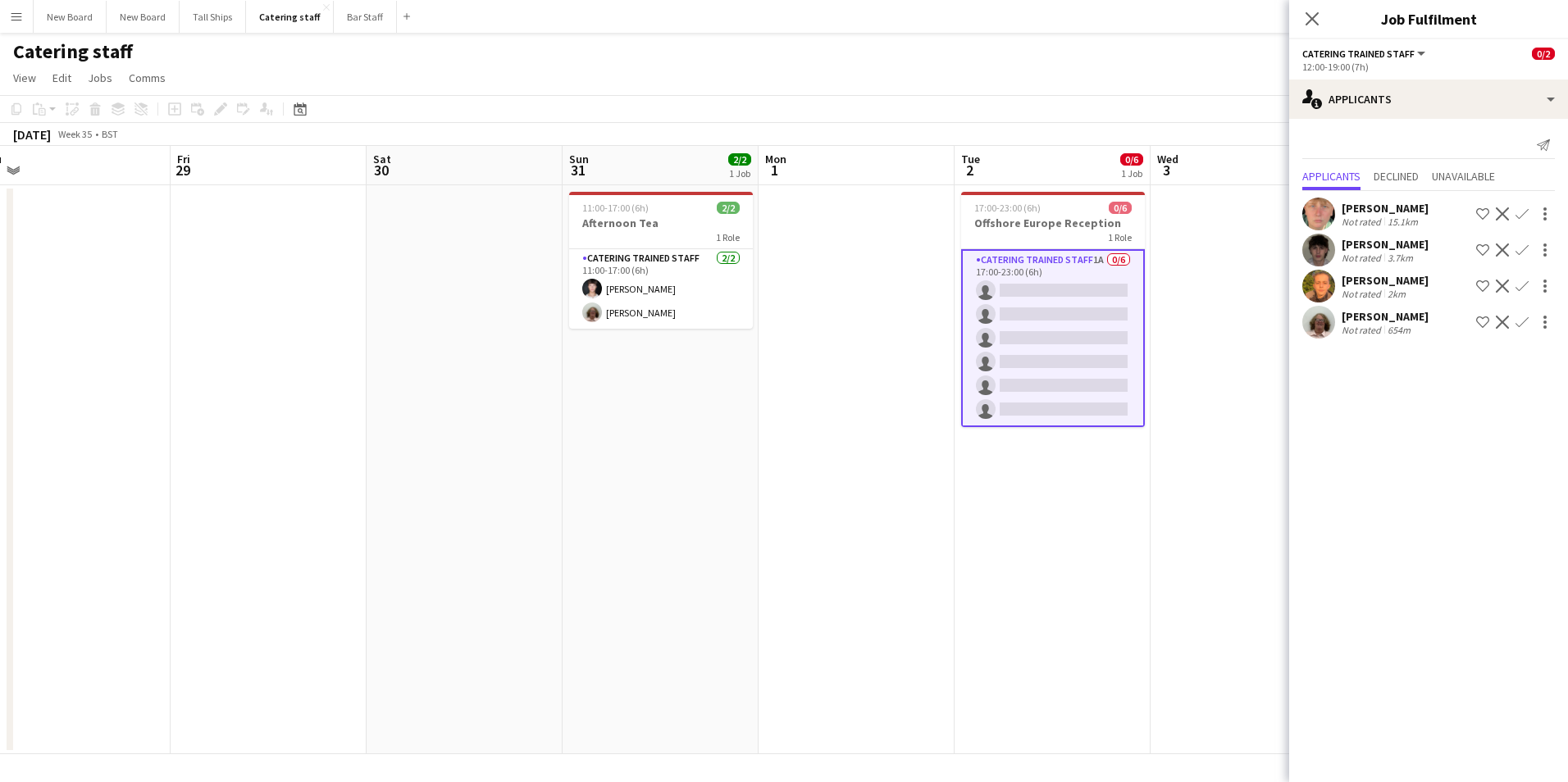
drag, startPoint x: 1085, startPoint y: 658, endPoint x: 1087, endPoint y: 646, distance: 12.2
click at [1085, 657] on app-date-cell "17:00-23:00 (6h) 0/6 Offshore Europe Reception 1 Role Catering trained staff 1A…" at bounding box center [1052, 470] width 196 height 569
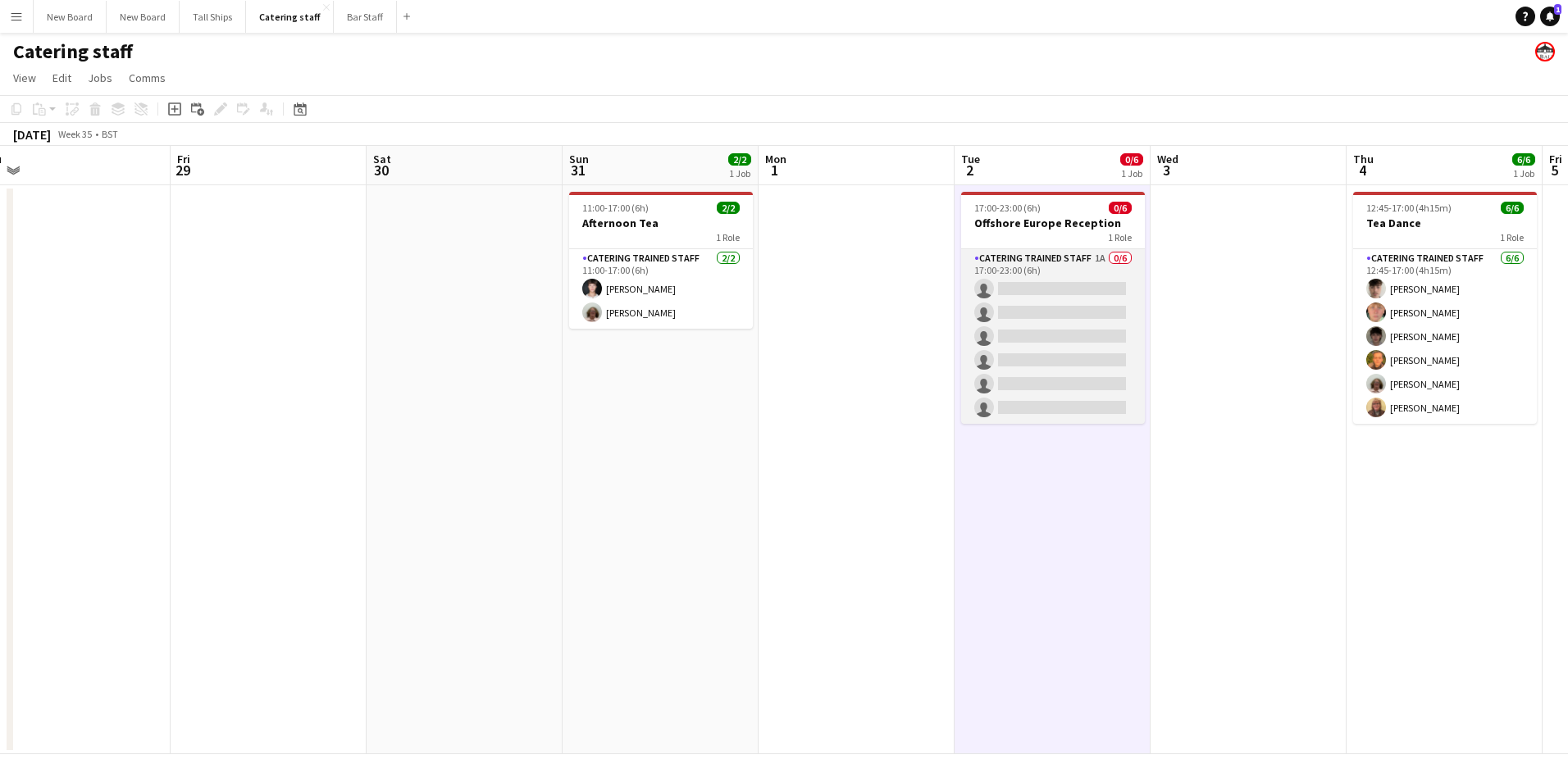
click at [1104, 292] on app-card-role "Catering trained staff 1A 0/6 17:00-23:00 (6h) single-neutral-actions single-ne…" at bounding box center [1053, 337] width 183 height 175
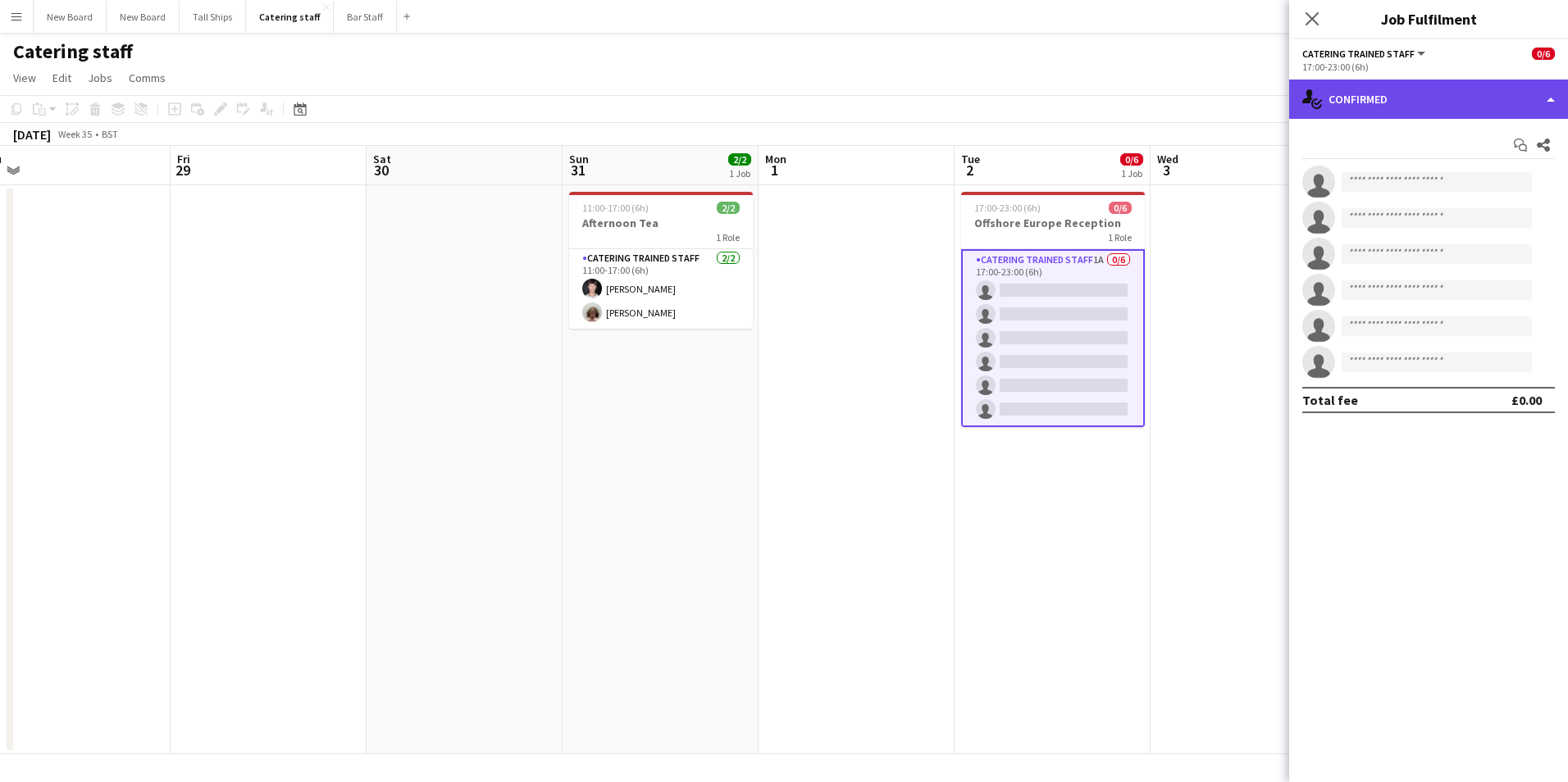
click at [1413, 83] on div "single-neutral-actions-check-2 Confirmed" at bounding box center [1428, 99] width 279 height 40
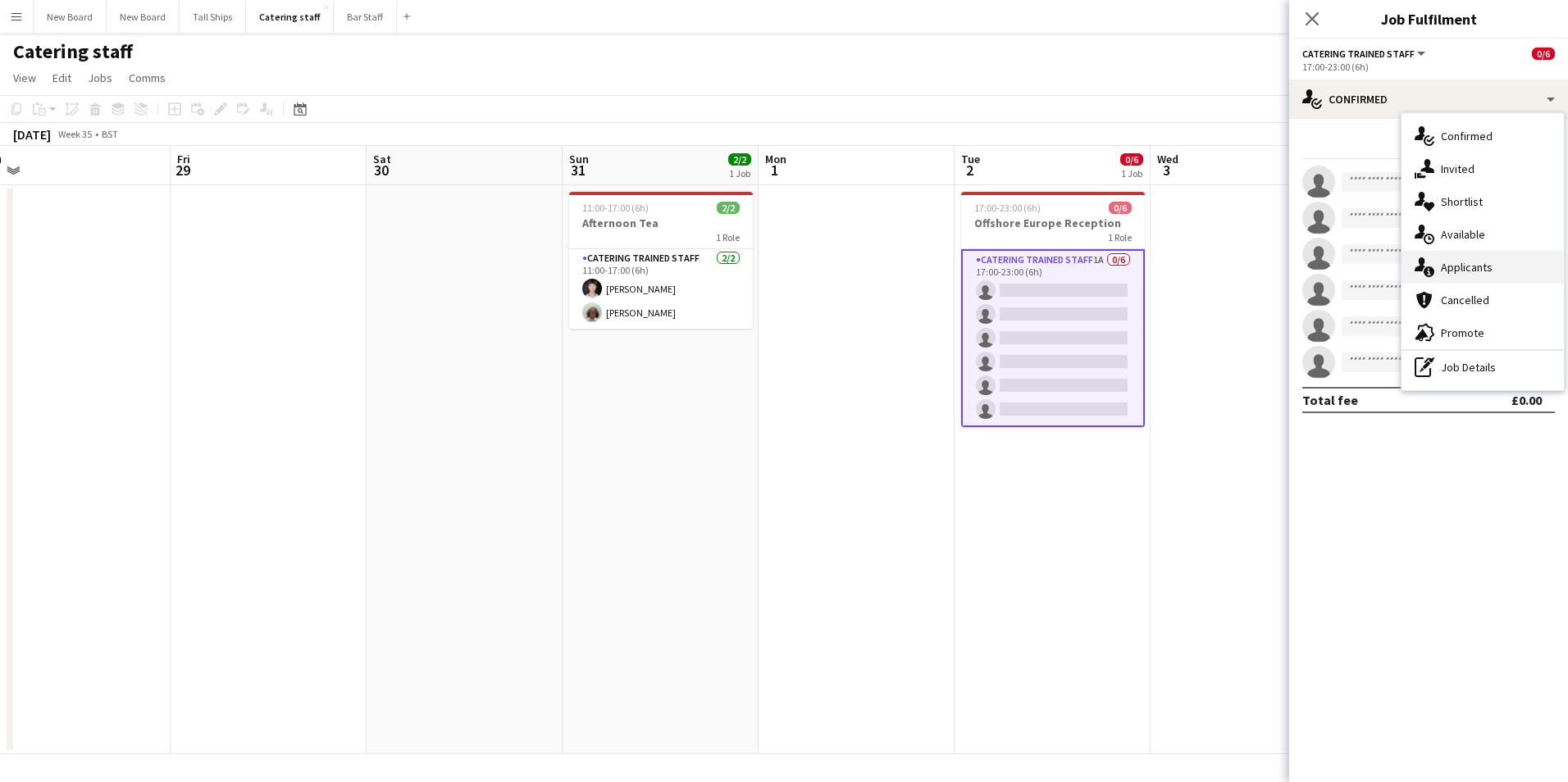
click at [1437, 278] on div "single-neutral-actions-information Applicants" at bounding box center [1483, 267] width 163 height 33
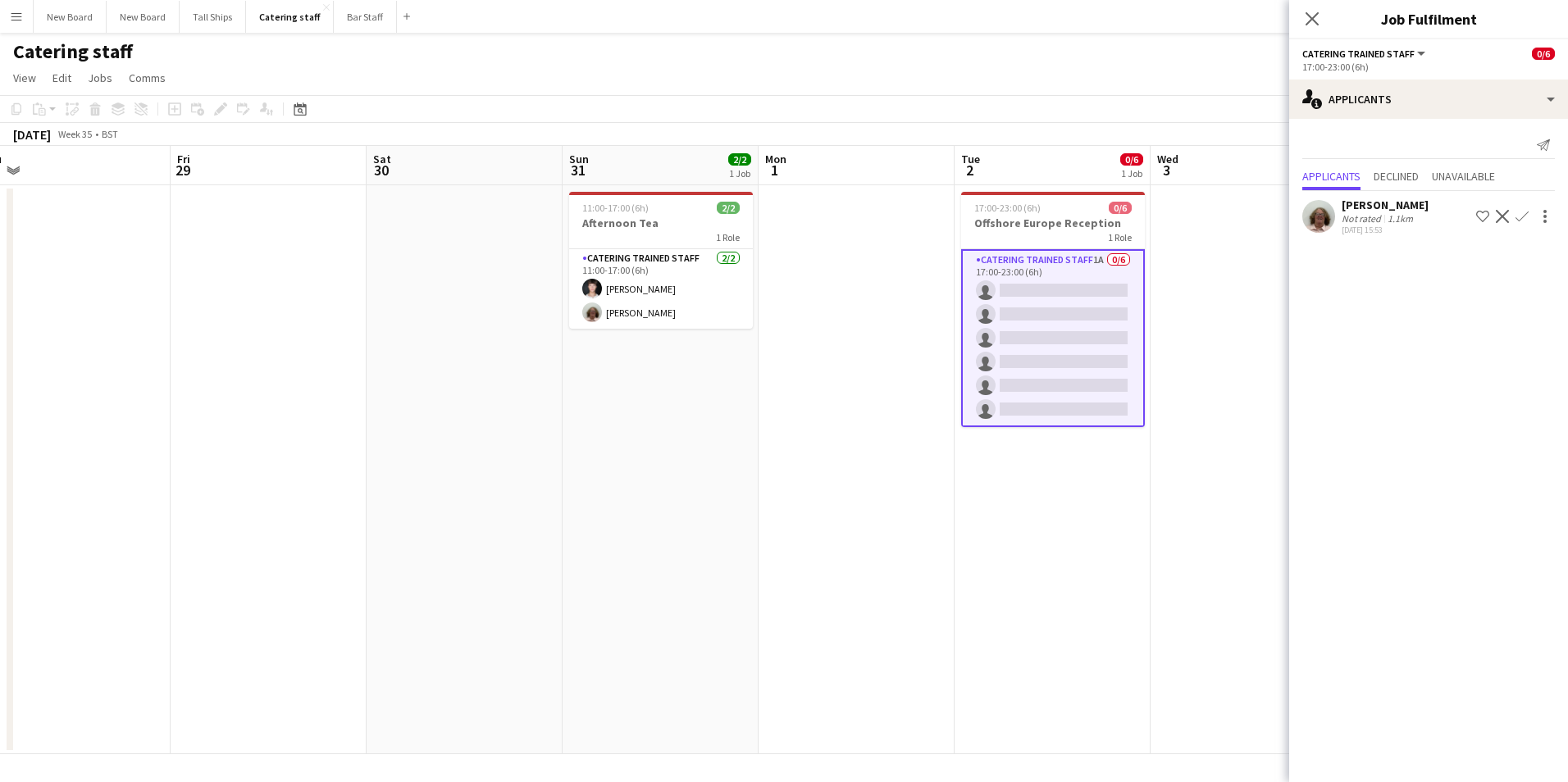
click at [1127, 675] on app-date-cell "17:00-23:00 (6h) 0/6 Offshore Europe Reception 1 Role Catering trained staff 1A…" at bounding box center [1052, 470] width 196 height 569
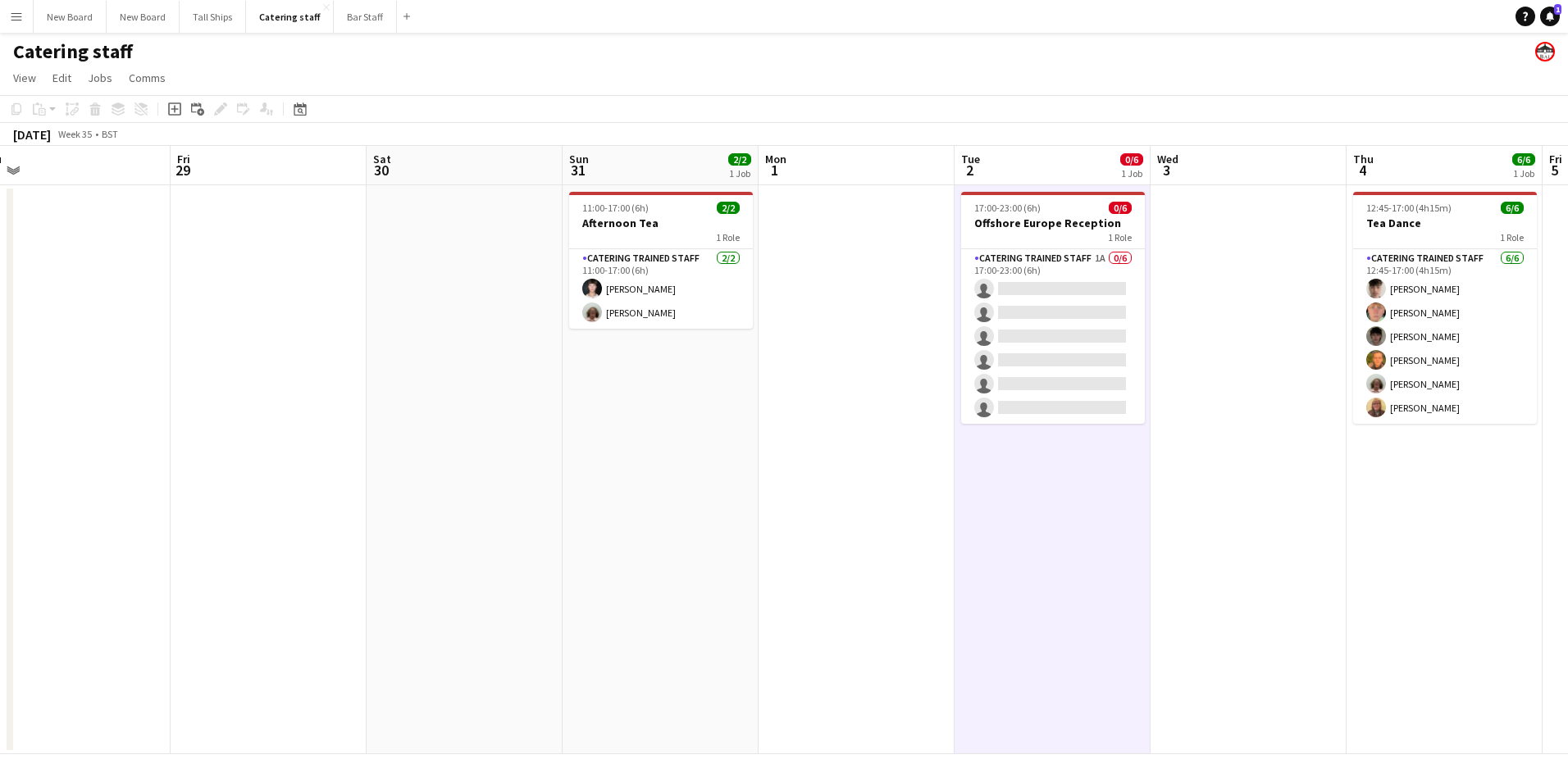
drag, startPoint x: 1213, startPoint y: 456, endPoint x: 1217, endPoint y: 446, distance: 10.8
click at [1214, 449] on app-date-cell at bounding box center [1248, 470] width 196 height 569
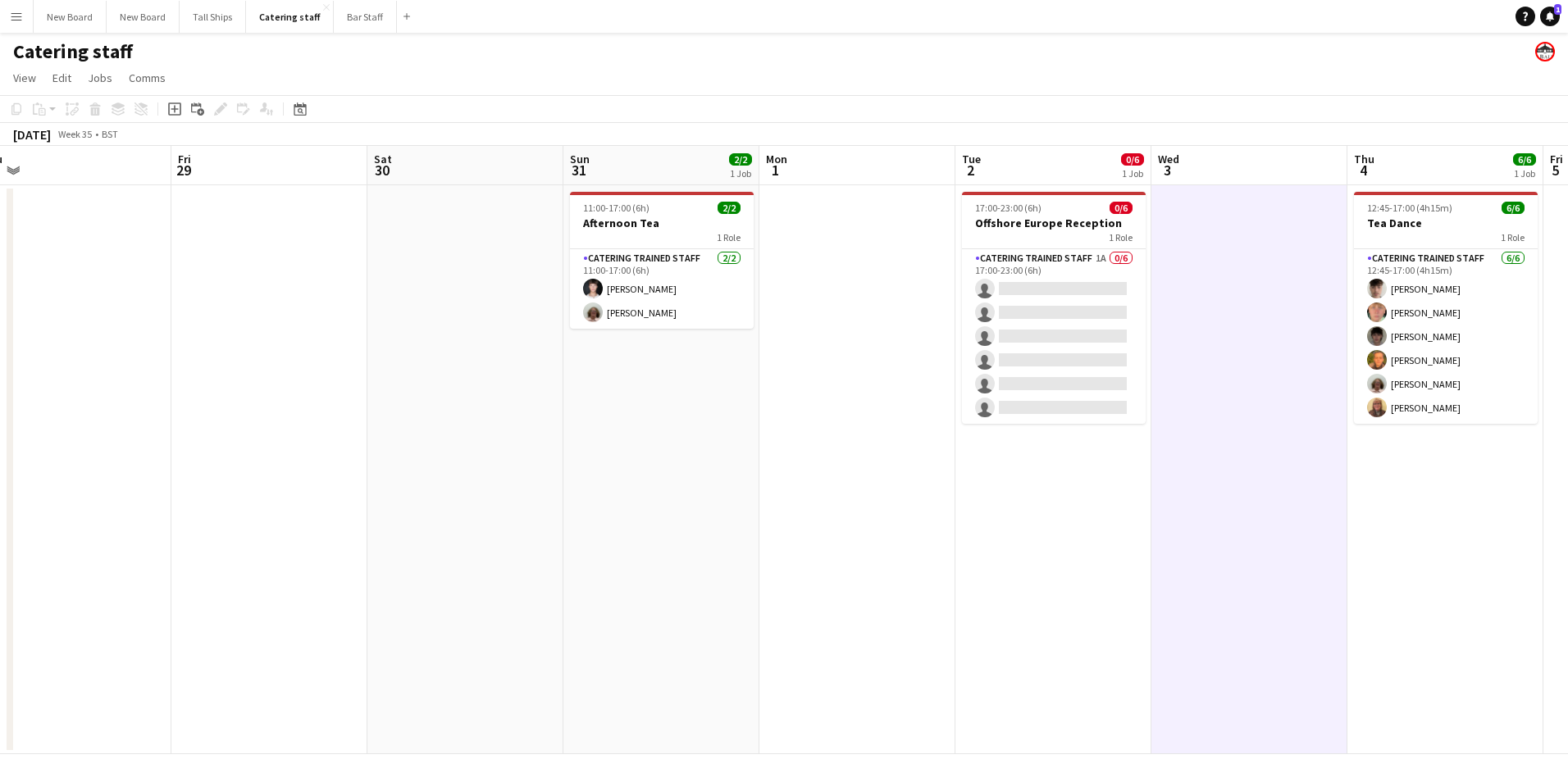
click at [1414, 544] on app-date-cell "12:45-17:00 (4h15m) 6/6 Tea Dance 1 Role Catering trained staff [DATE] 12:45-17…" at bounding box center [1445, 470] width 196 height 569
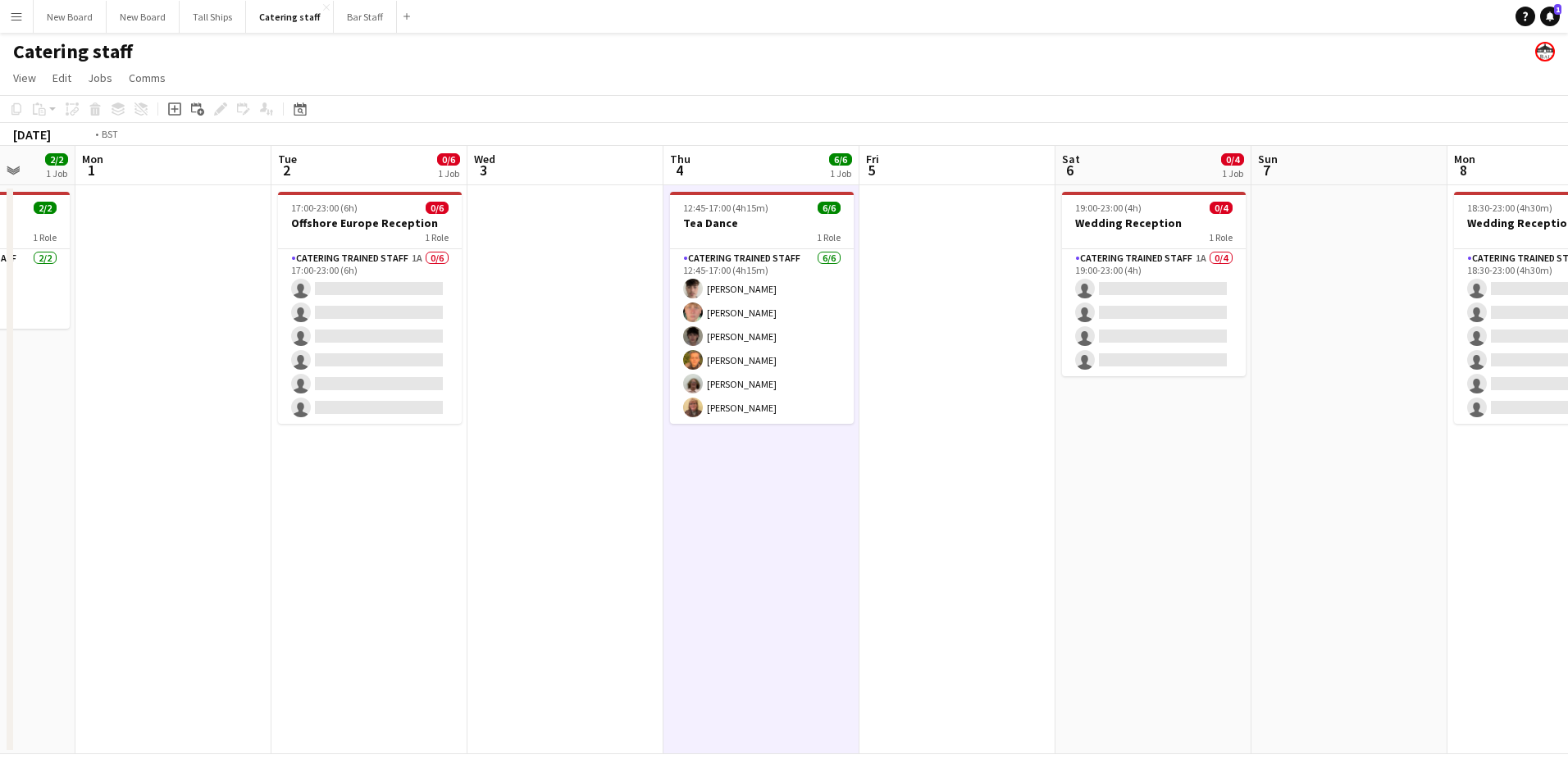
scroll to position [0, 506]
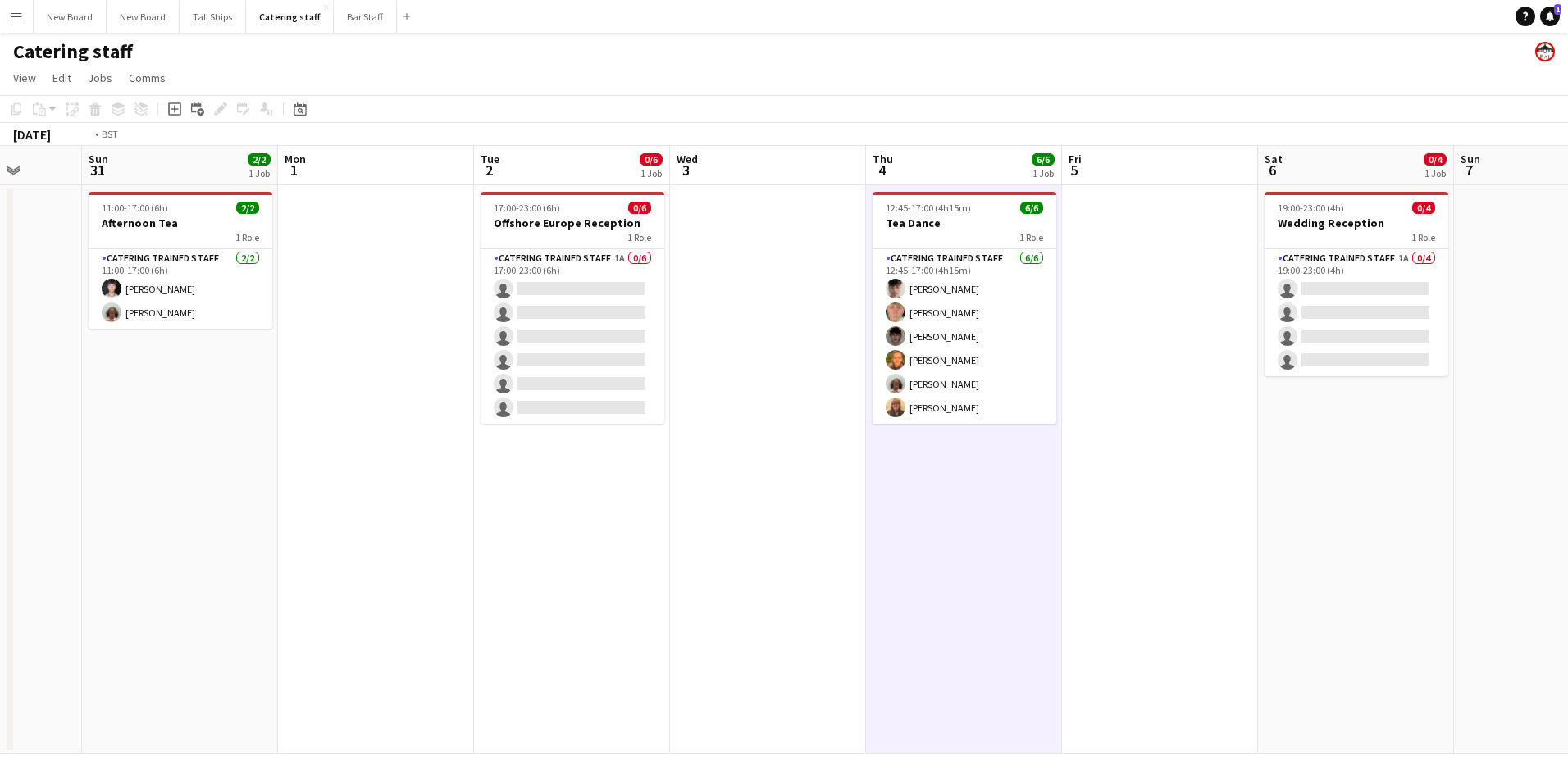
drag, startPoint x: 1317, startPoint y: 559, endPoint x: 250, endPoint y: 530, distance: 1067.4
click at [248, 533] on app-calendar-viewport "Thu 28 Fri 29 Sat 30 Sun 31 2/2 1 Job Mon 1 Tue 2 0/6 1 Job Wed 3 Thu 4 6/6 1 J…" at bounding box center [784, 449] width 1568 height 608
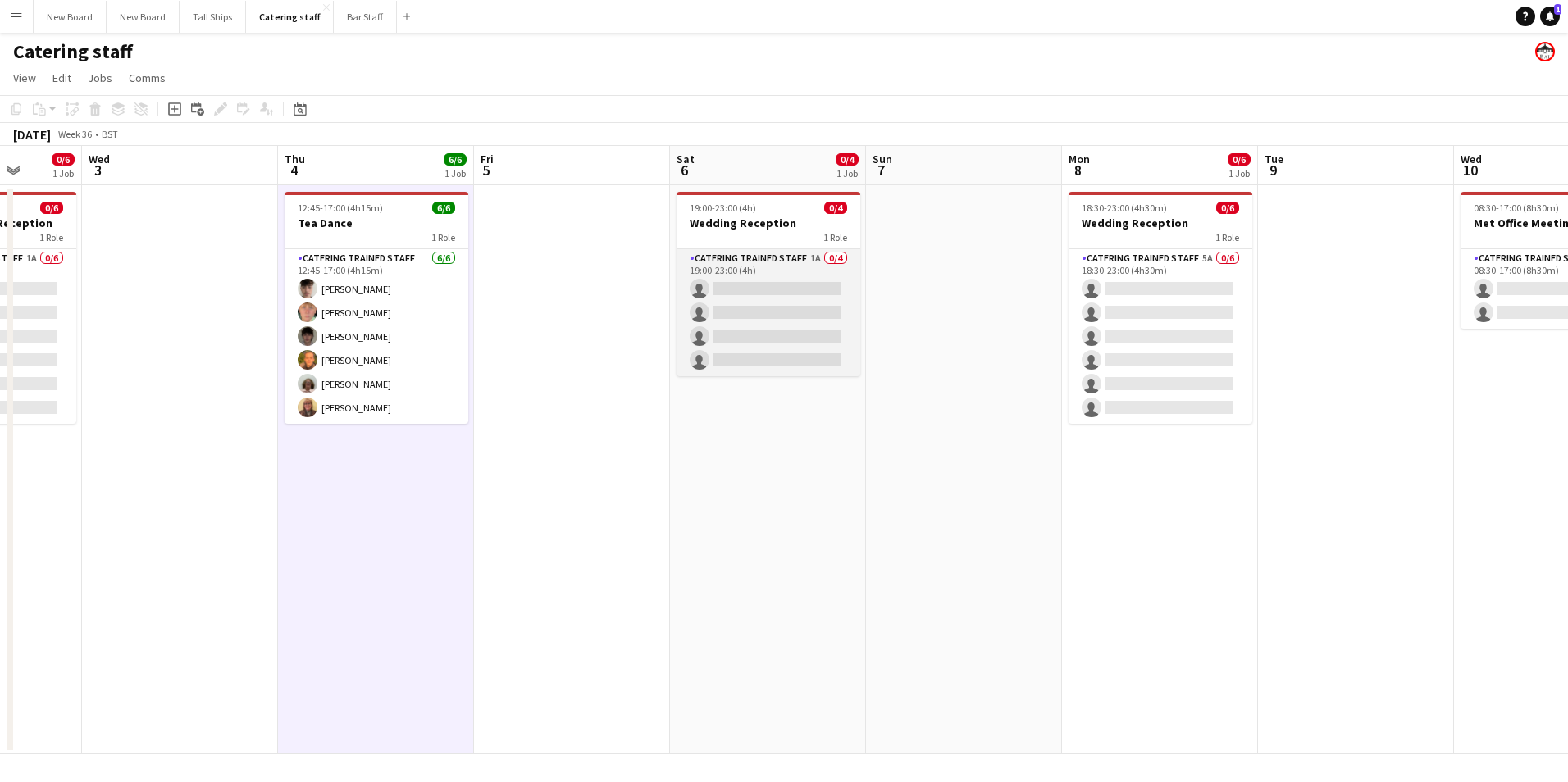
click at [731, 293] on app-card-role "Catering trained staff 1A 0/4 19:00-23:00 (4h) single-neutral-actions single-ne…" at bounding box center [768, 313] width 183 height 127
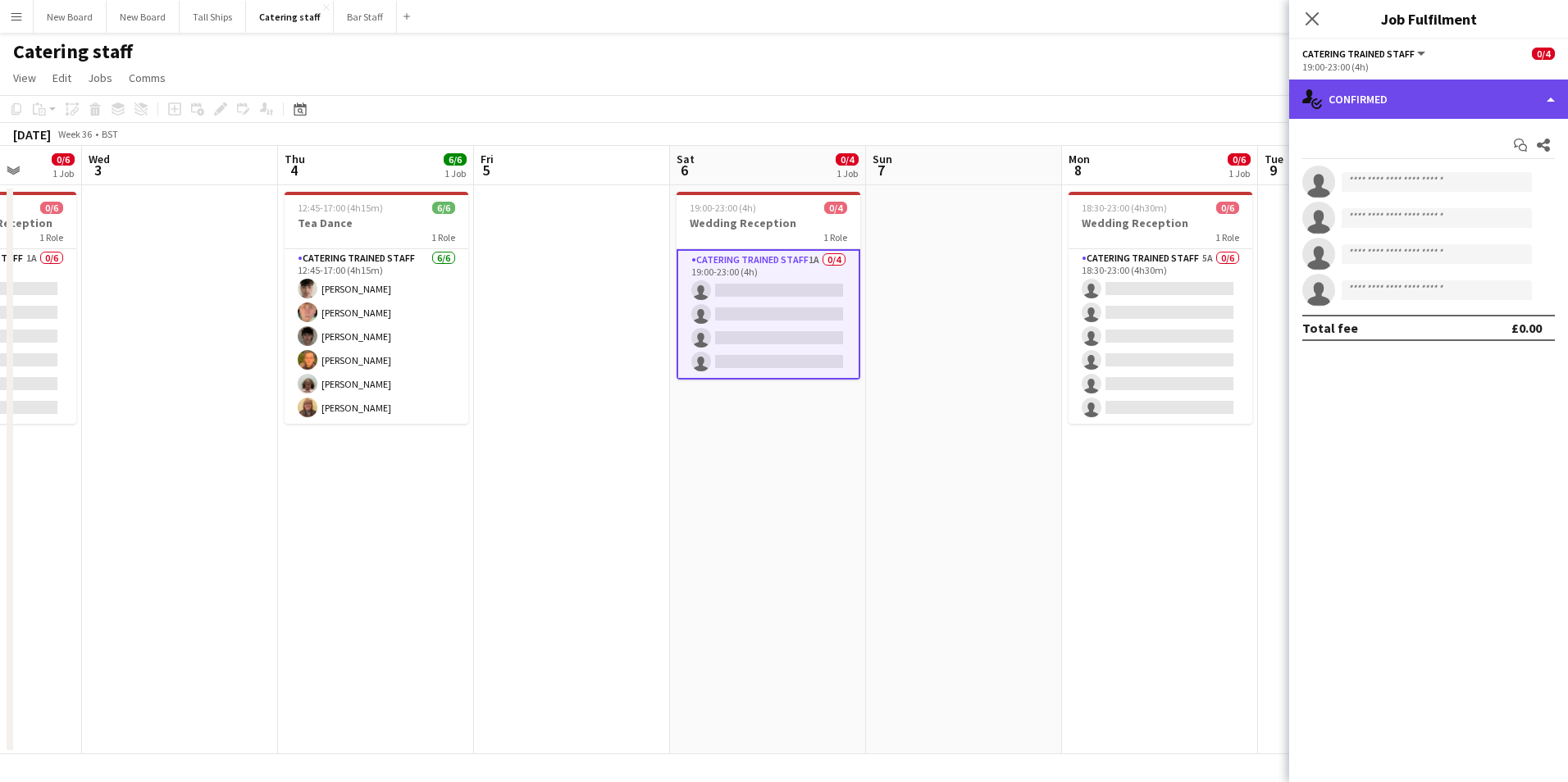
click at [1439, 97] on div "single-neutral-actions-check-2 Confirmed" at bounding box center [1428, 99] width 279 height 40
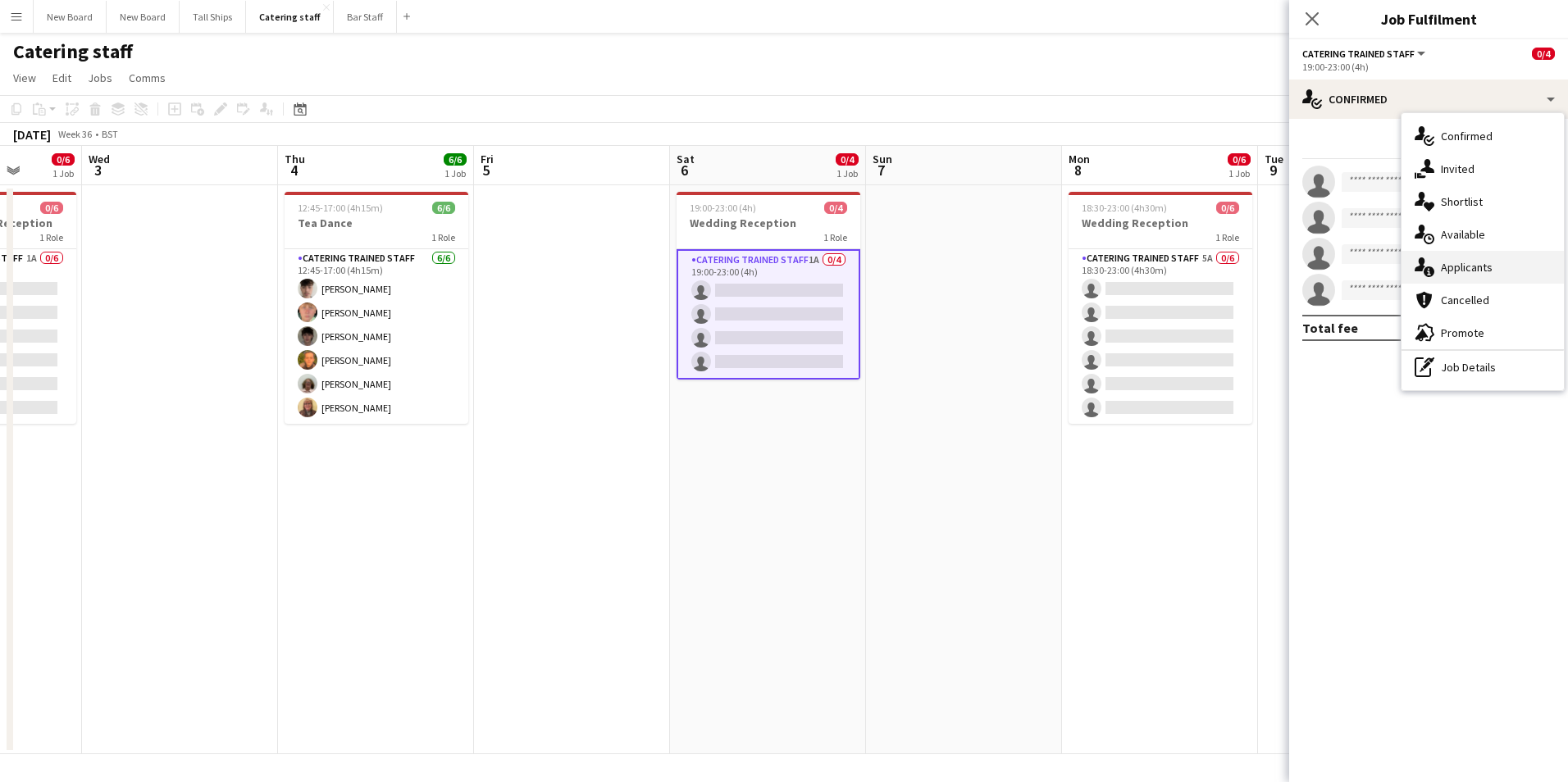
click at [1479, 265] on div "single-neutral-actions-information Applicants" at bounding box center [1483, 267] width 163 height 33
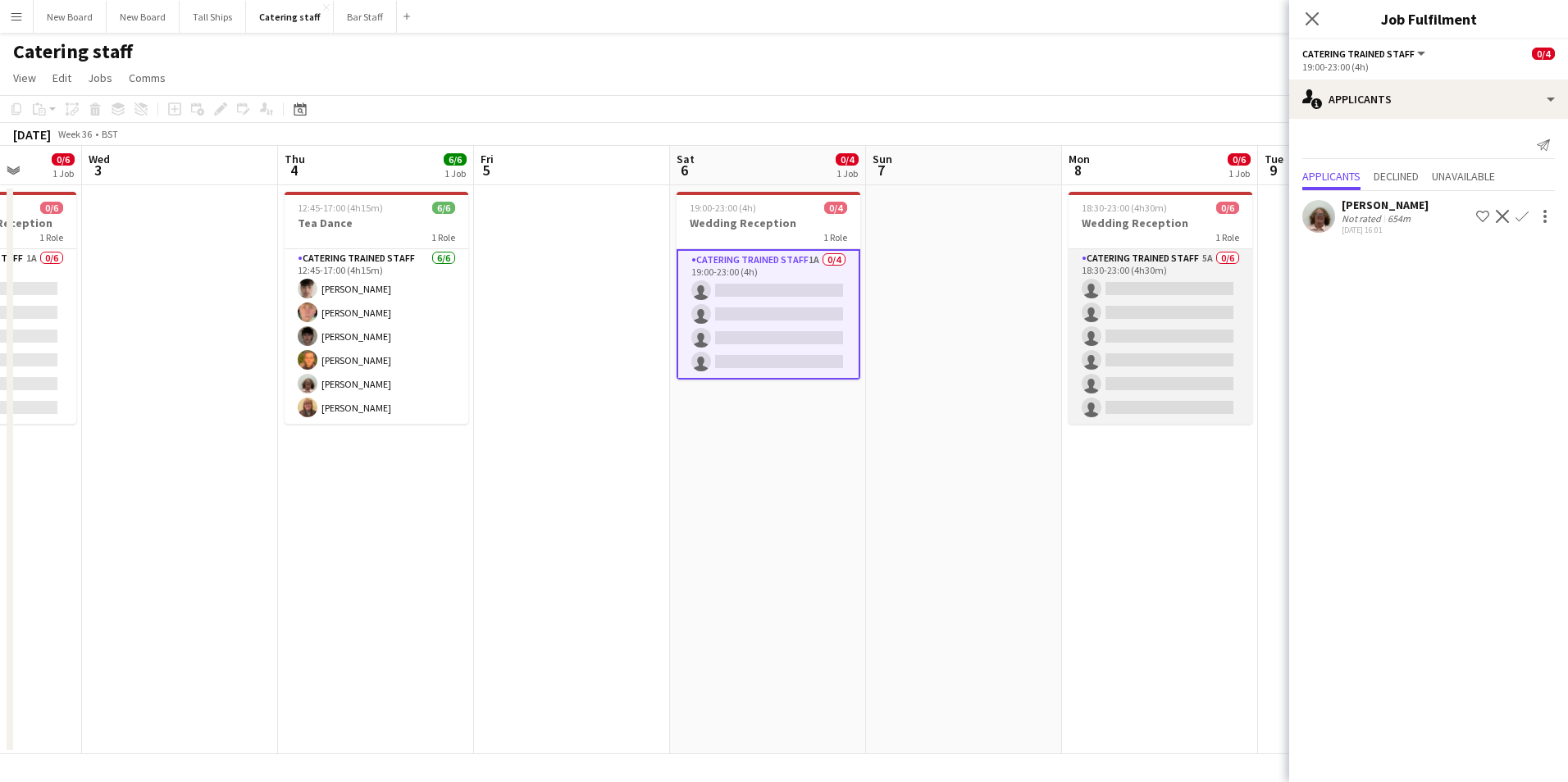
click at [1216, 293] on app-card-role "Catering trained staff 5A 0/6 18:30-23:00 (4h30m) single-neutral-actions single…" at bounding box center [1160, 337] width 183 height 175
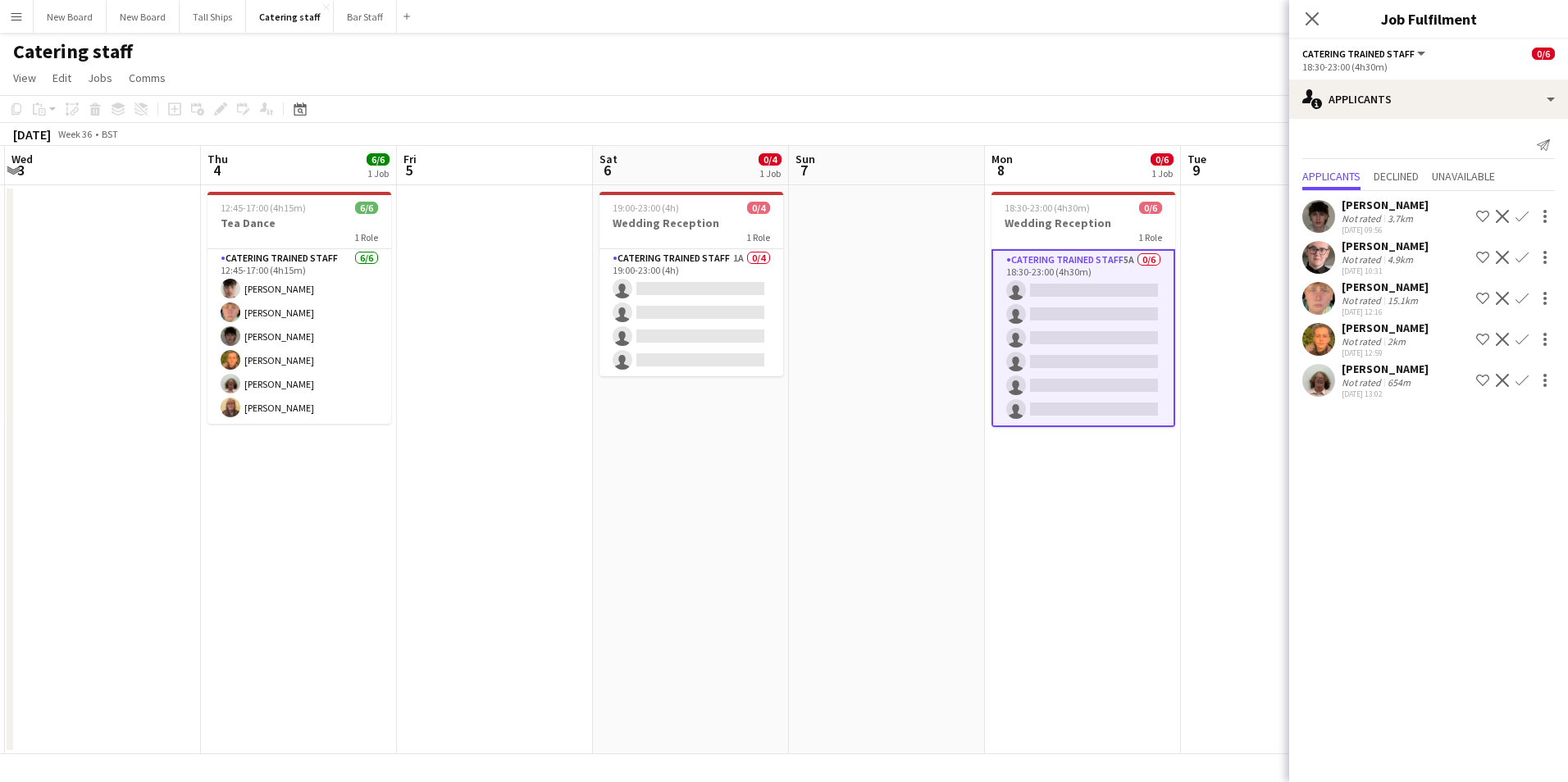
scroll to position [0, 490]
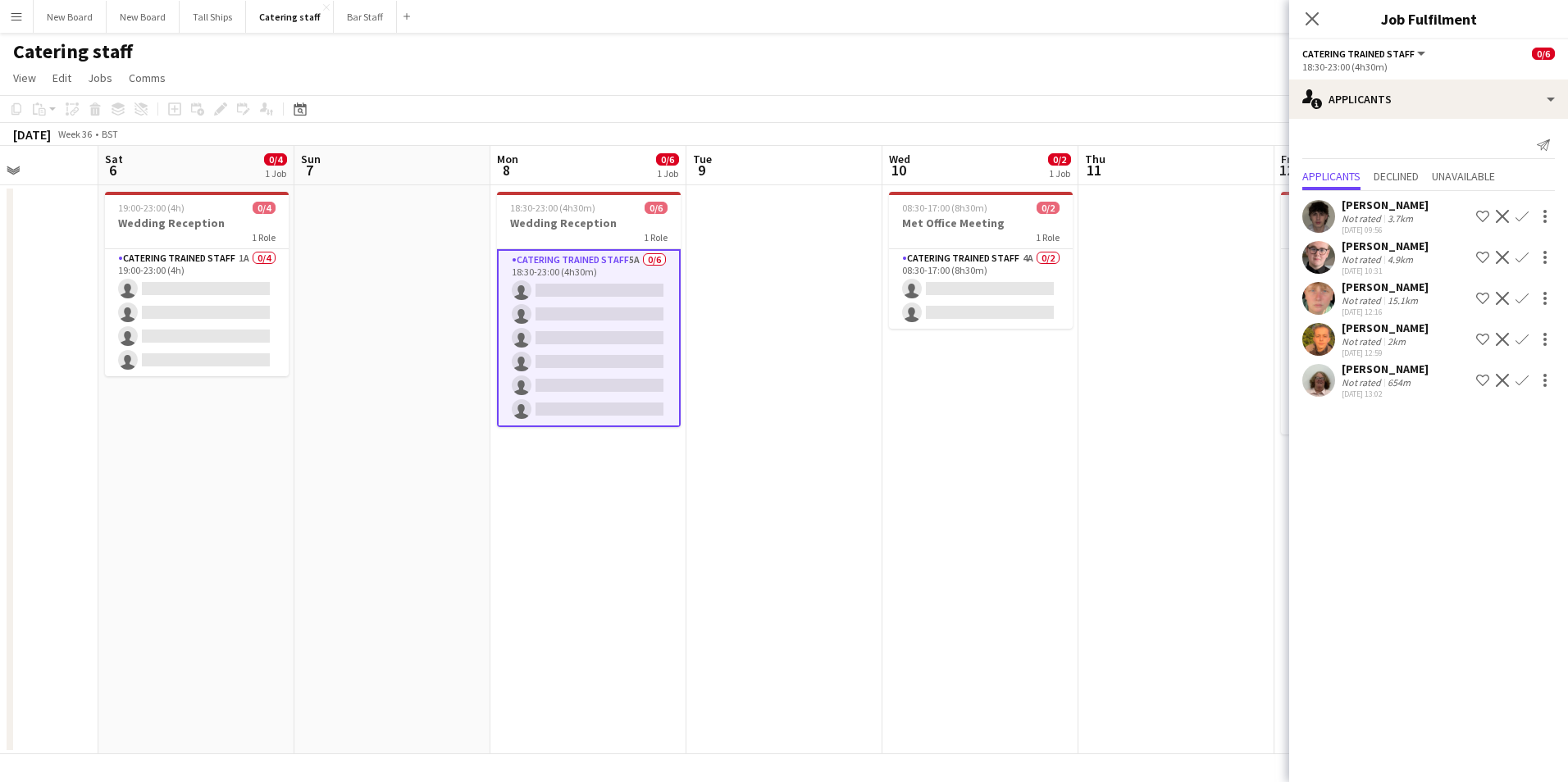
drag, startPoint x: 1193, startPoint y: 577, endPoint x: 661, endPoint y: 455, distance: 545.8
click at [620, 499] on app-calendar-viewport "Wed 3 Thu 4 6/6 1 Job Fri 5 Sat 6 0/4 1 Job Sun 7 Mon 8 0/6 1 Job Tue 9 Wed 10 …" at bounding box center [784, 449] width 1568 height 608
click at [984, 287] on app-card-role "Catering trained staff 4A 0/2 08:30-17:00 (8h30m) single-neutral-actions single…" at bounding box center [981, 289] width 183 height 79
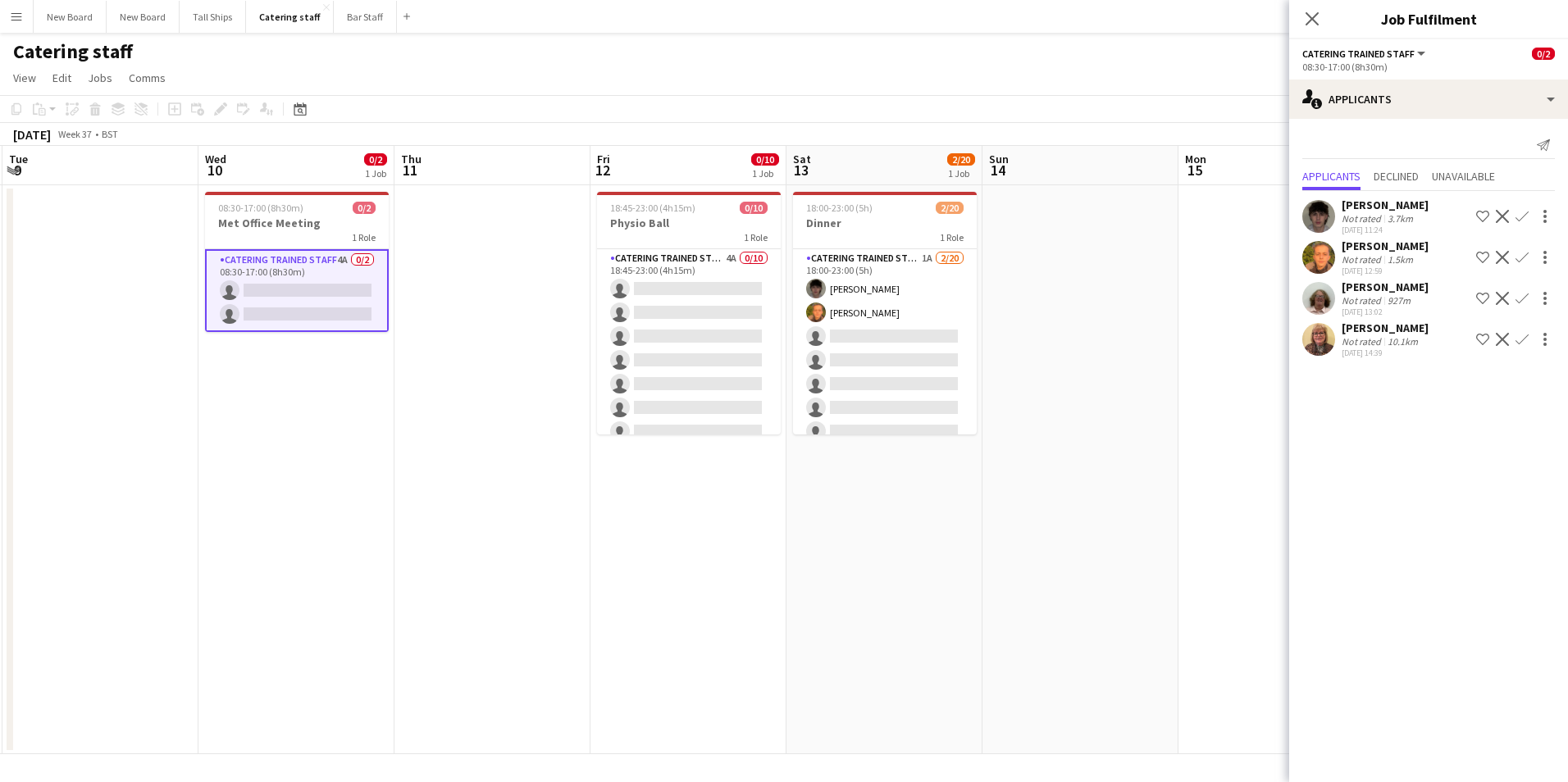
drag, startPoint x: 1155, startPoint y: 482, endPoint x: 588, endPoint y: 471, distance: 567.1
click at [577, 478] on app-calendar-viewport "Sat 6 0/4 1 Job Sun 7 Mon 8 0/6 1 Job Tue 9 Wed 10 0/2 1 Job Thu 11 Fri 12 0/10…" at bounding box center [784, 449] width 1568 height 608
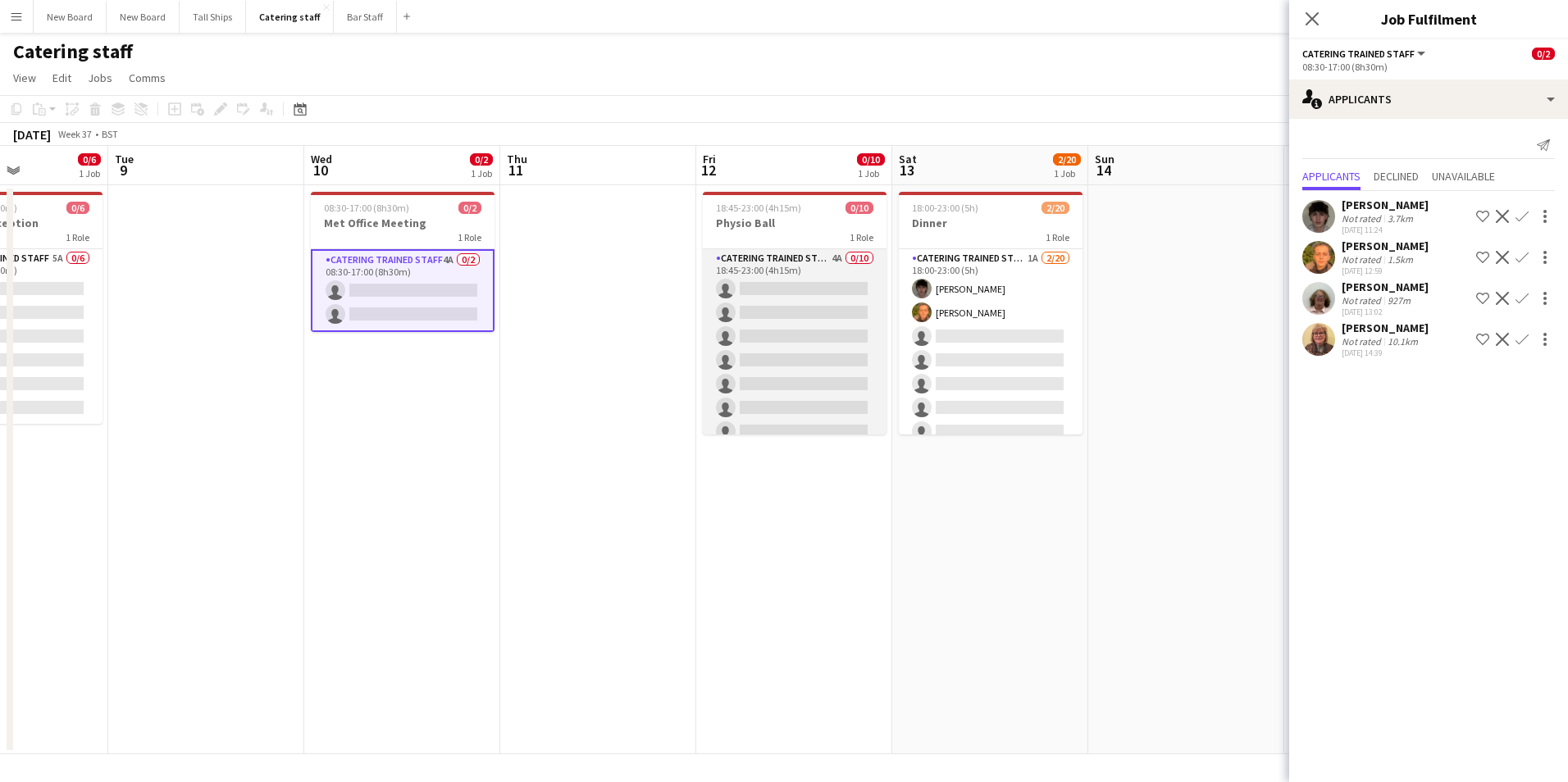
click at [844, 282] on app-card-role "Catering trained staff 4A 0/10 18:45-23:00 (4h15m) single-neutral-actions singl…" at bounding box center [794, 384] width 183 height 269
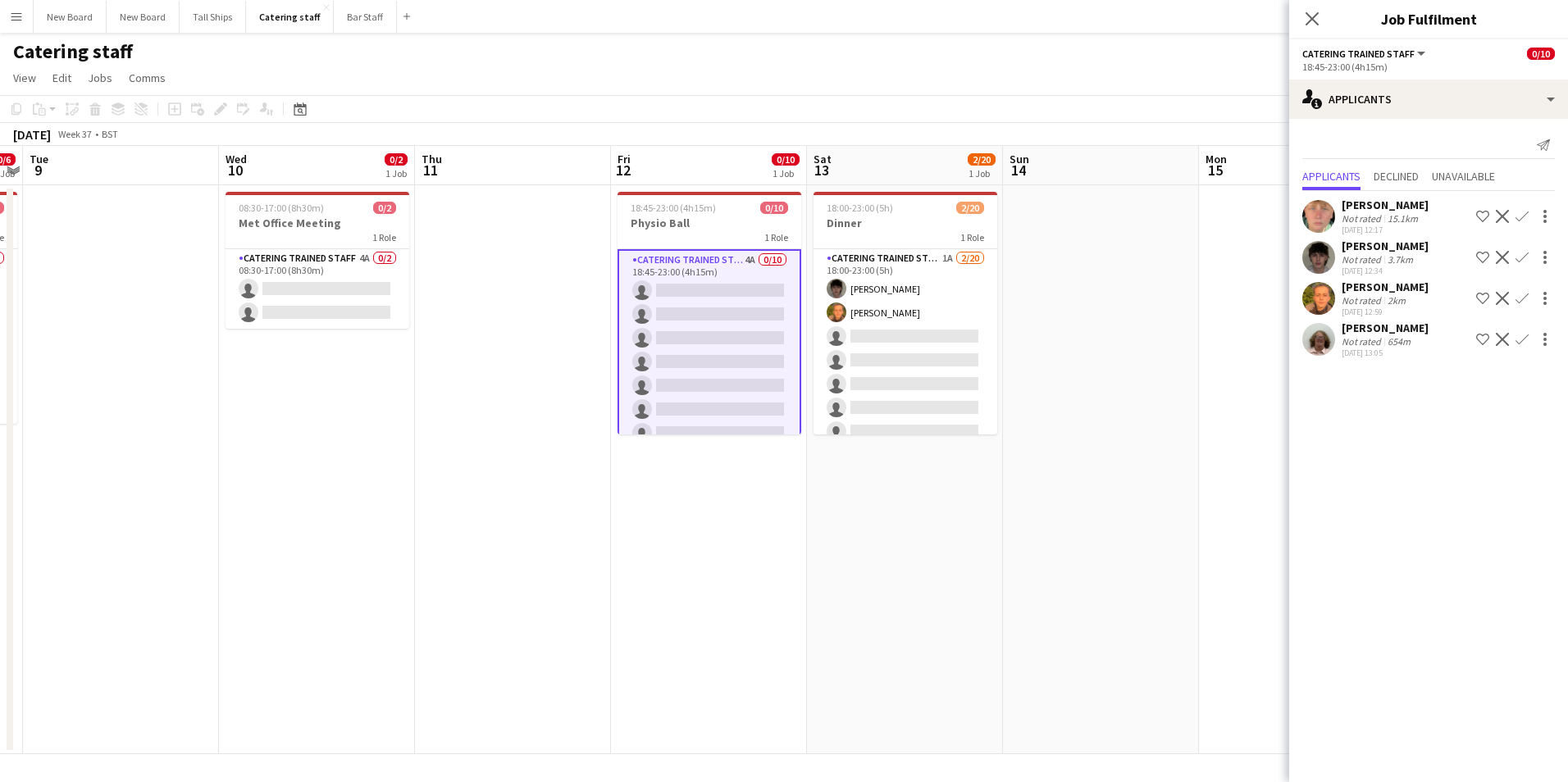
drag, startPoint x: 1190, startPoint y: 602, endPoint x: 756, endPoint y: 656, distance: 437.3
click at [739, 668] on app-calendar-viewport "Sat 6 0/4 1 Job Sun 7 Mon 8 0/6 1 Job Tue 9 Wed 10 0/2 1 Job Thu 11 Fri 12 0/10…" at bounding box center [784, 449] width 1568 height 608
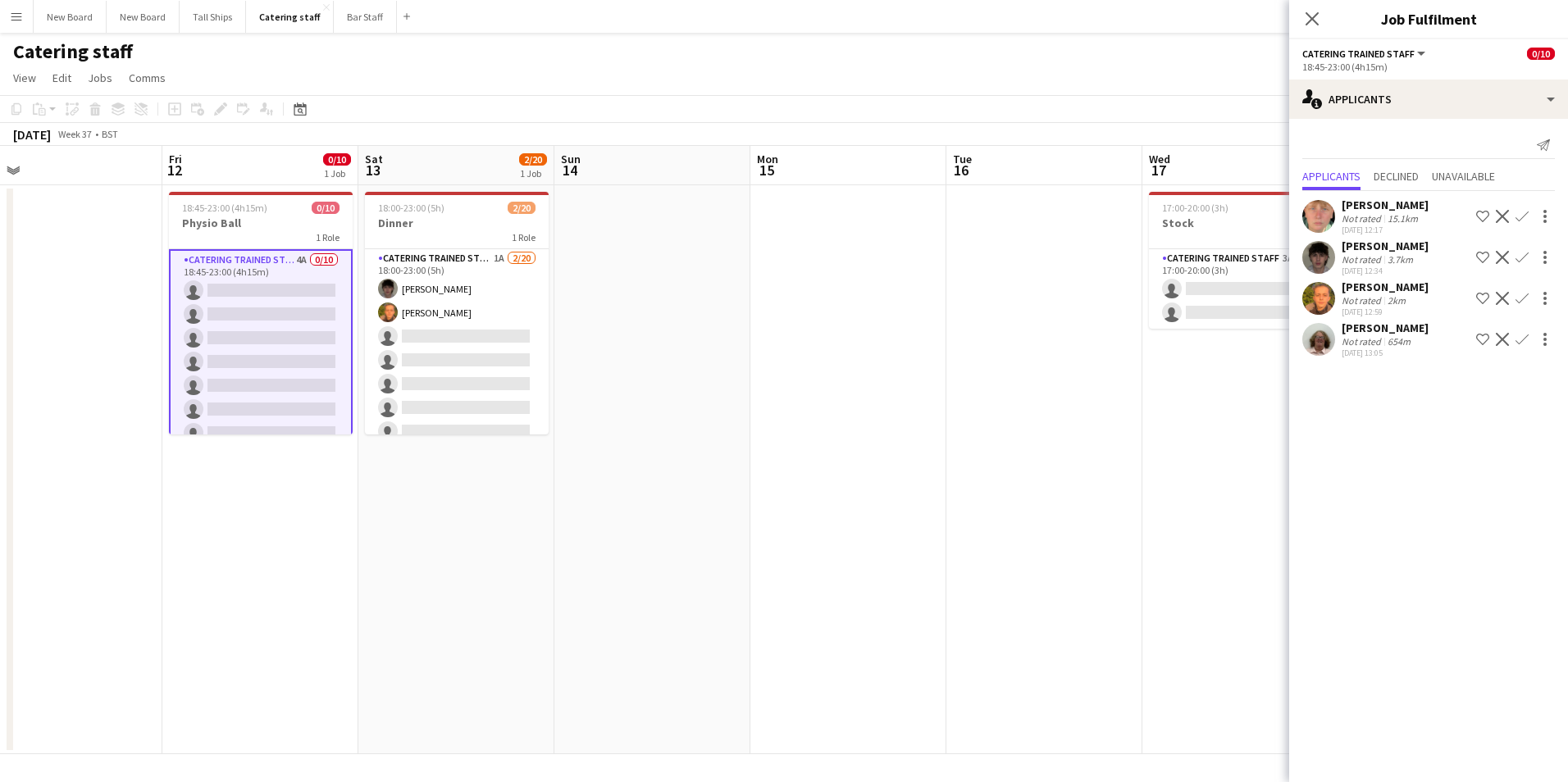
scroll to position [0, 661]
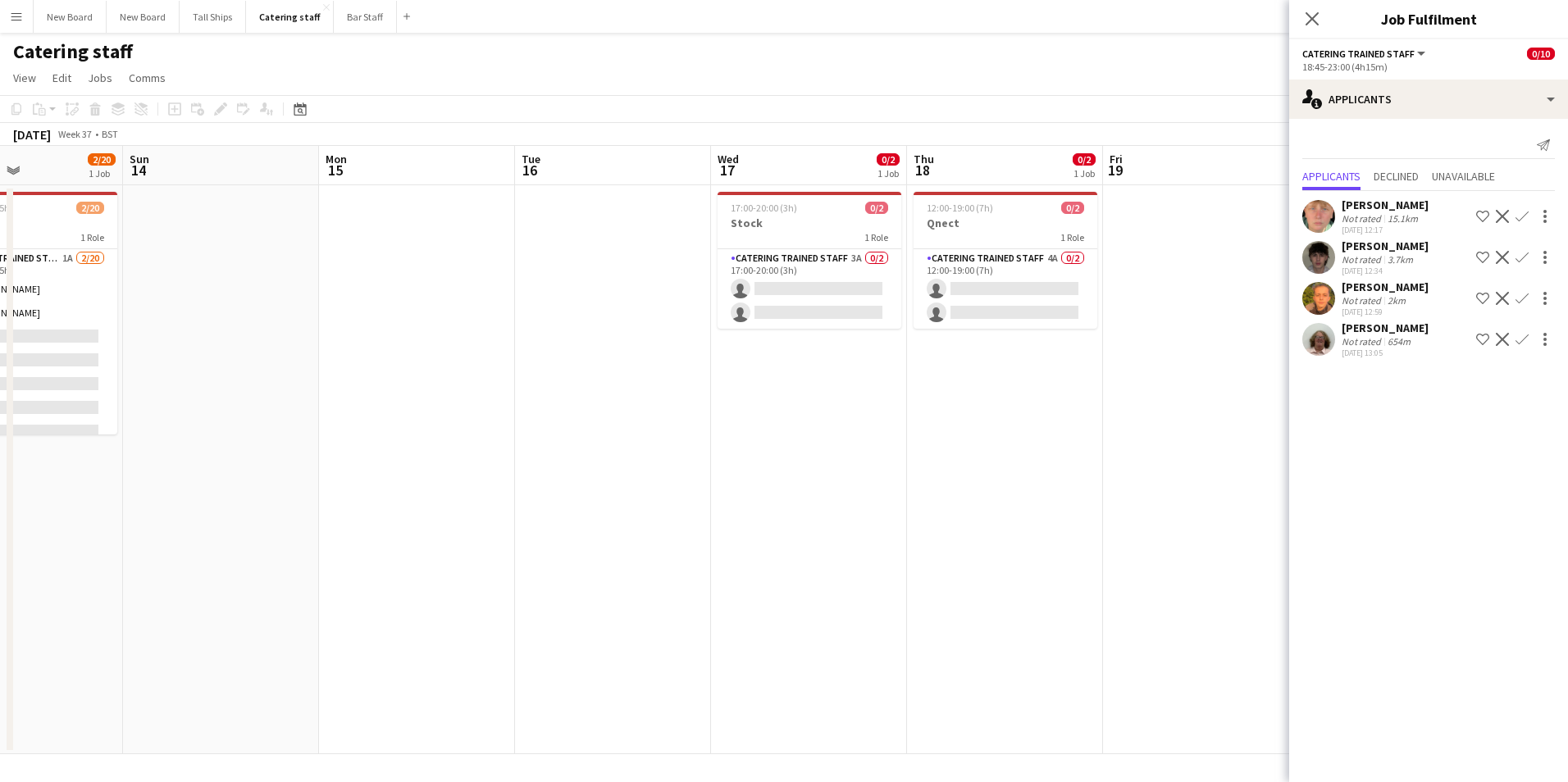
drag, startPoint x: 1174, startPoint y: 491, endPoint x: 676, endPoint y: 454, distance: 499.4
click at [675, 460] on app-calendar-viewport "Wed 10 0/2 1 Job Thu 11 Fri 12 0/10 1 Job Sat 13 2/20 1 Job Sun 14 Mon 15 Tue 1…" at bounding box center [784, 449] width 1568 height 608
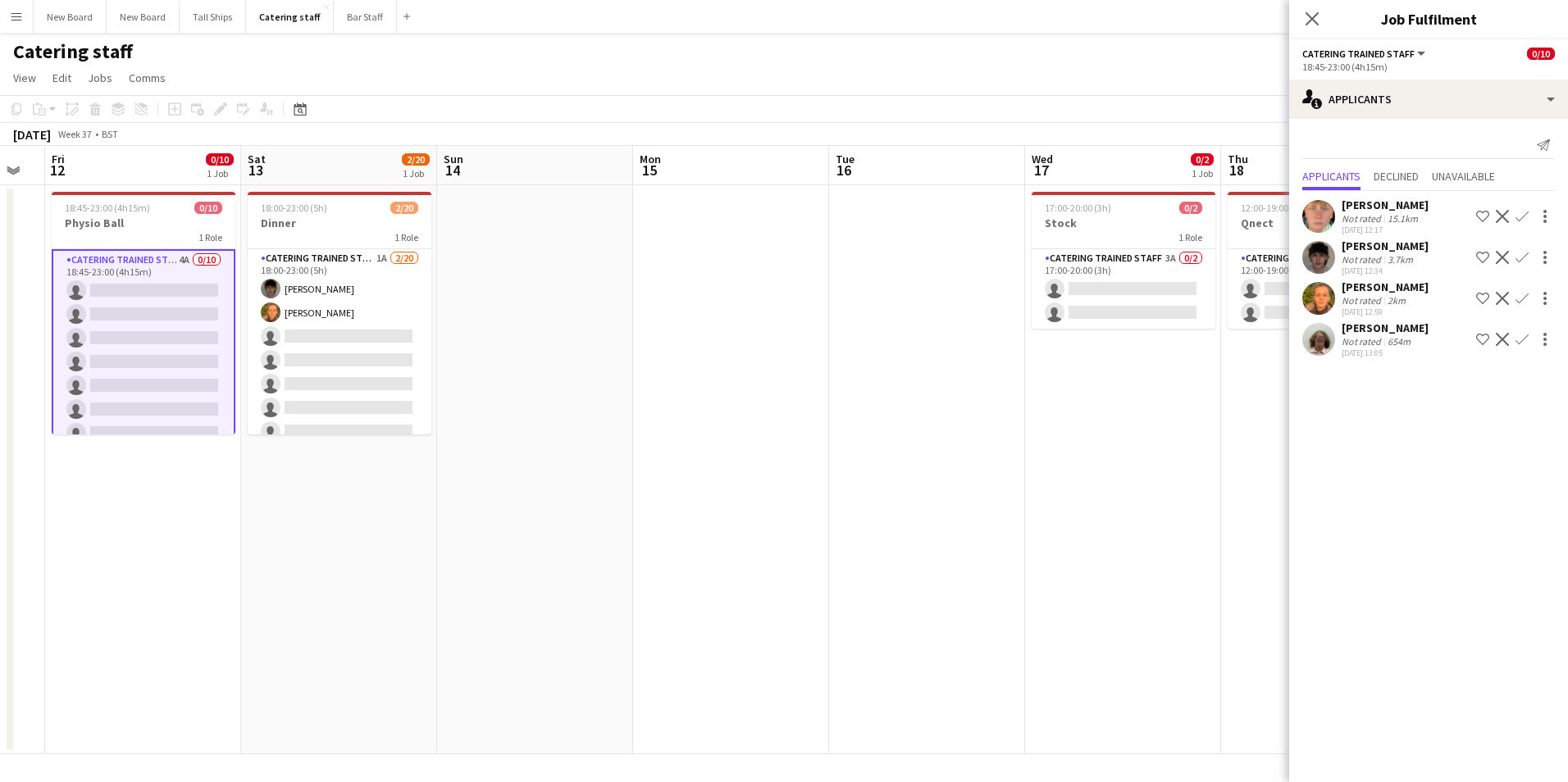
scroll to position [0, 508]
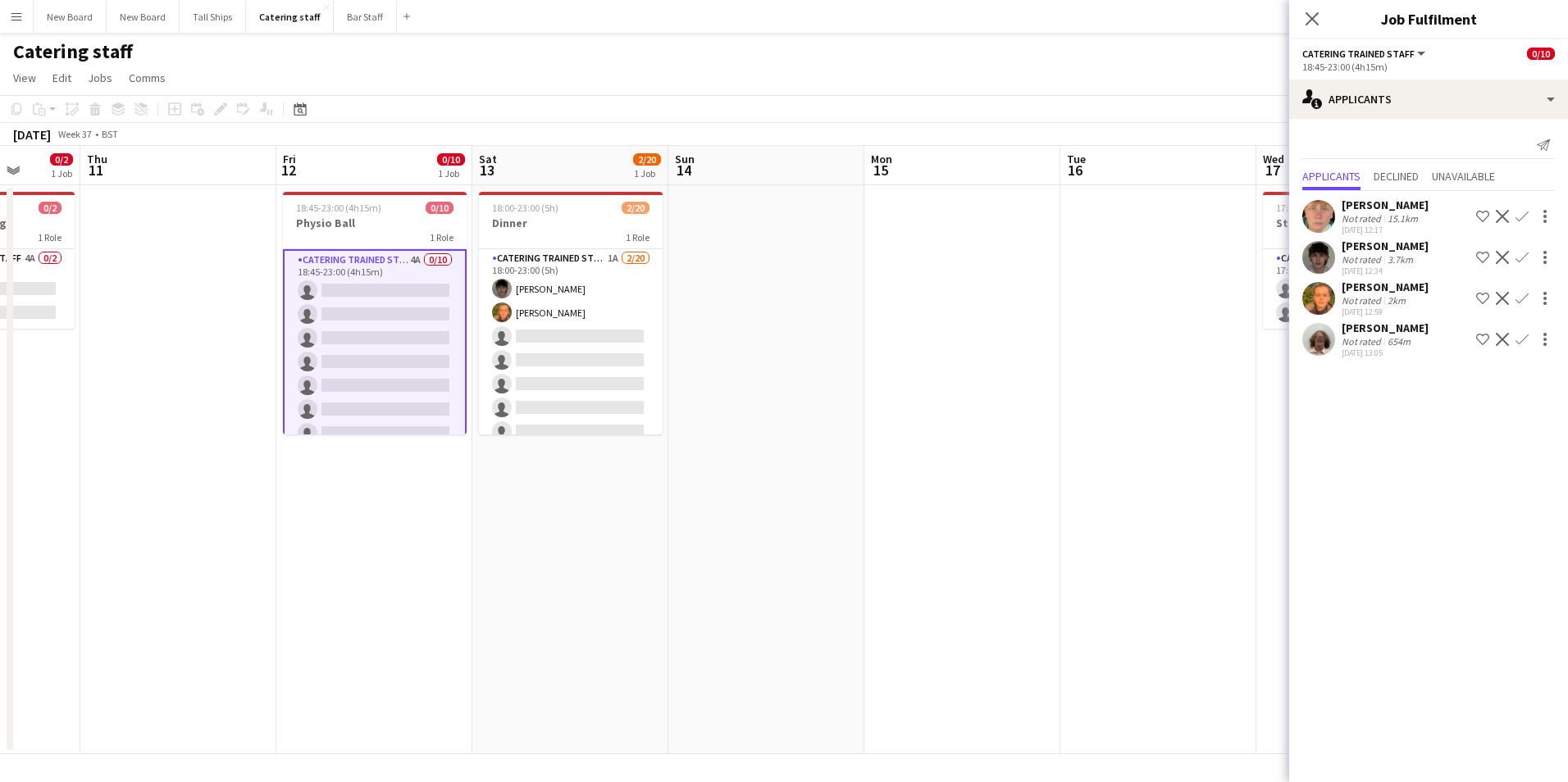
drag, startPoint x: 462, startPoint y: 453, endPoint x: 1008, endPoint y: 409, distance: 547.8
click at [1008, 409] on app-calendar-viewport "Mon 8 0/6 1 Job Tue 9 Wed 10 0/2 1 Job Thu 11 Fri 12 0/10 1 Job Sat 13 2/20 1 J…" at bounding box center [784, 449] width 1568 height 608
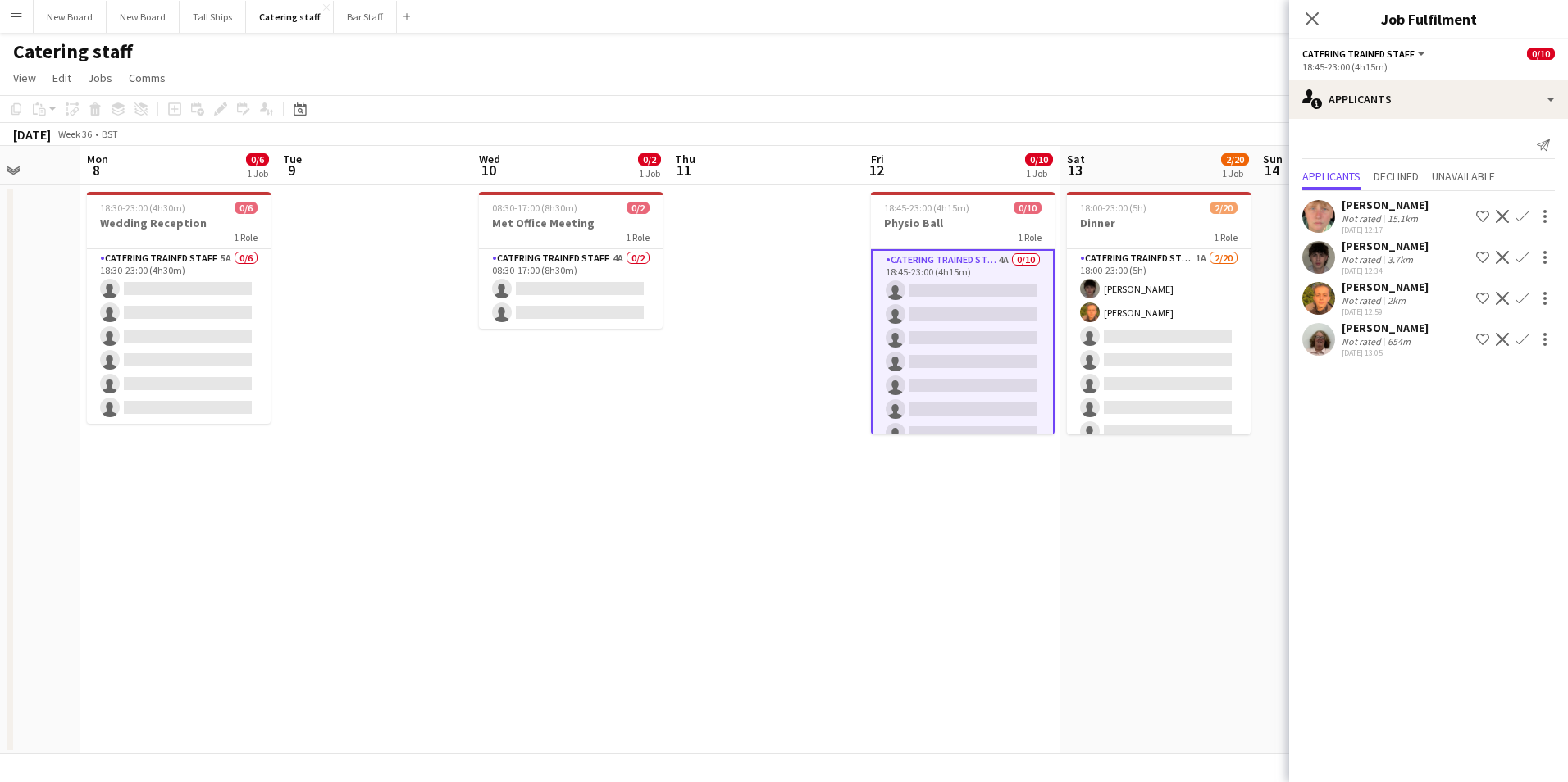
scroll to position [0, 484]
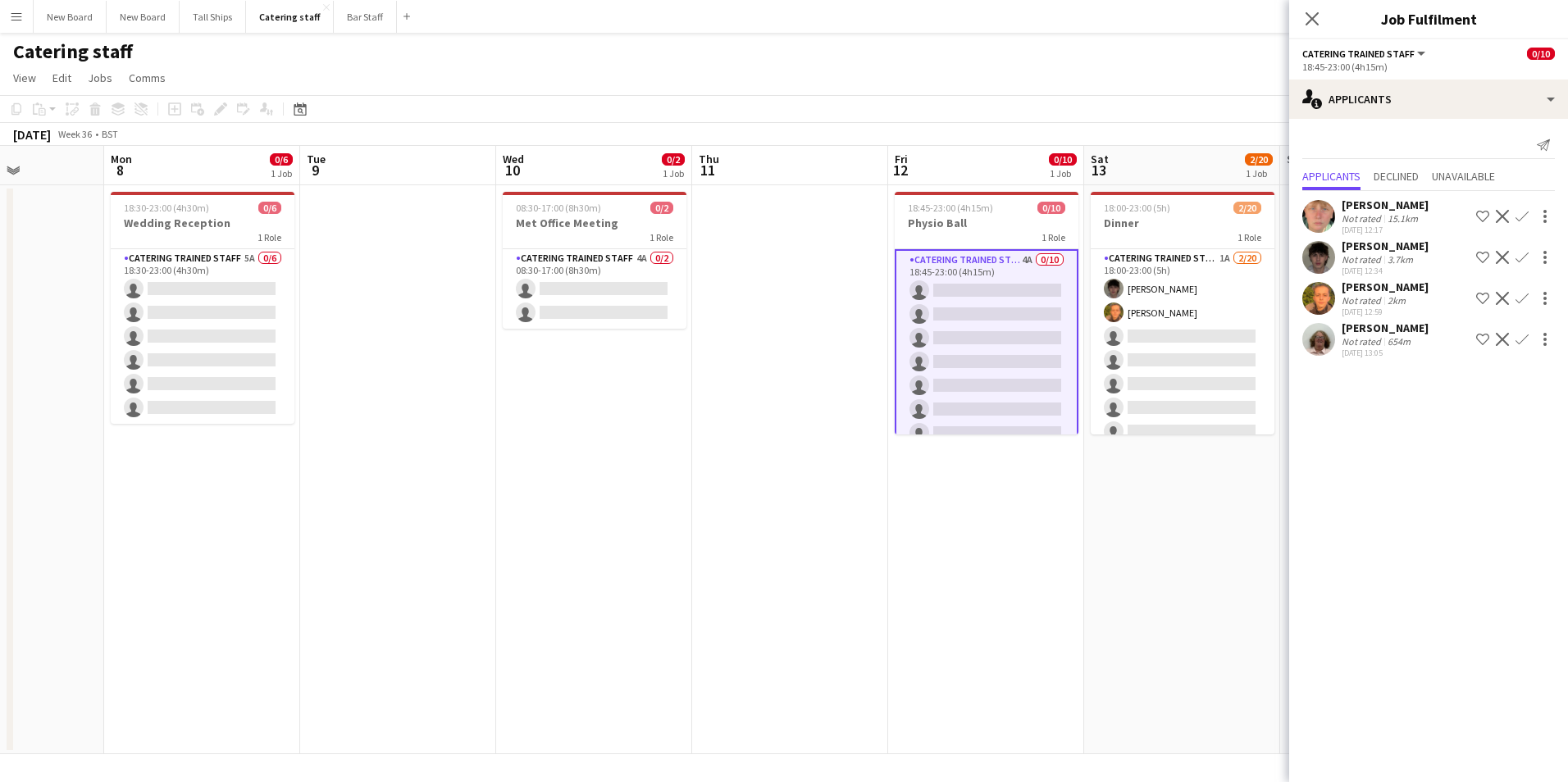
drag, startPoint x: 367, startPoint y: 537, endPoint x: 978, endPoint y: 582, distance: 612.7
click at [978, 582] on app-calendar-viewport "Fri 5 Sat 6 0/4 1 Job Sun 7 Mon 8 0/6 1 Job Tue 9 Wed 10 0/2 1 Job Thu 11 Fri 1…" at bounding box center [784, 449] width 1568 height 608
click at [1321, 18] on app-icon "Close pop-in" at bounding box center [1312, 19] width 20 height 20
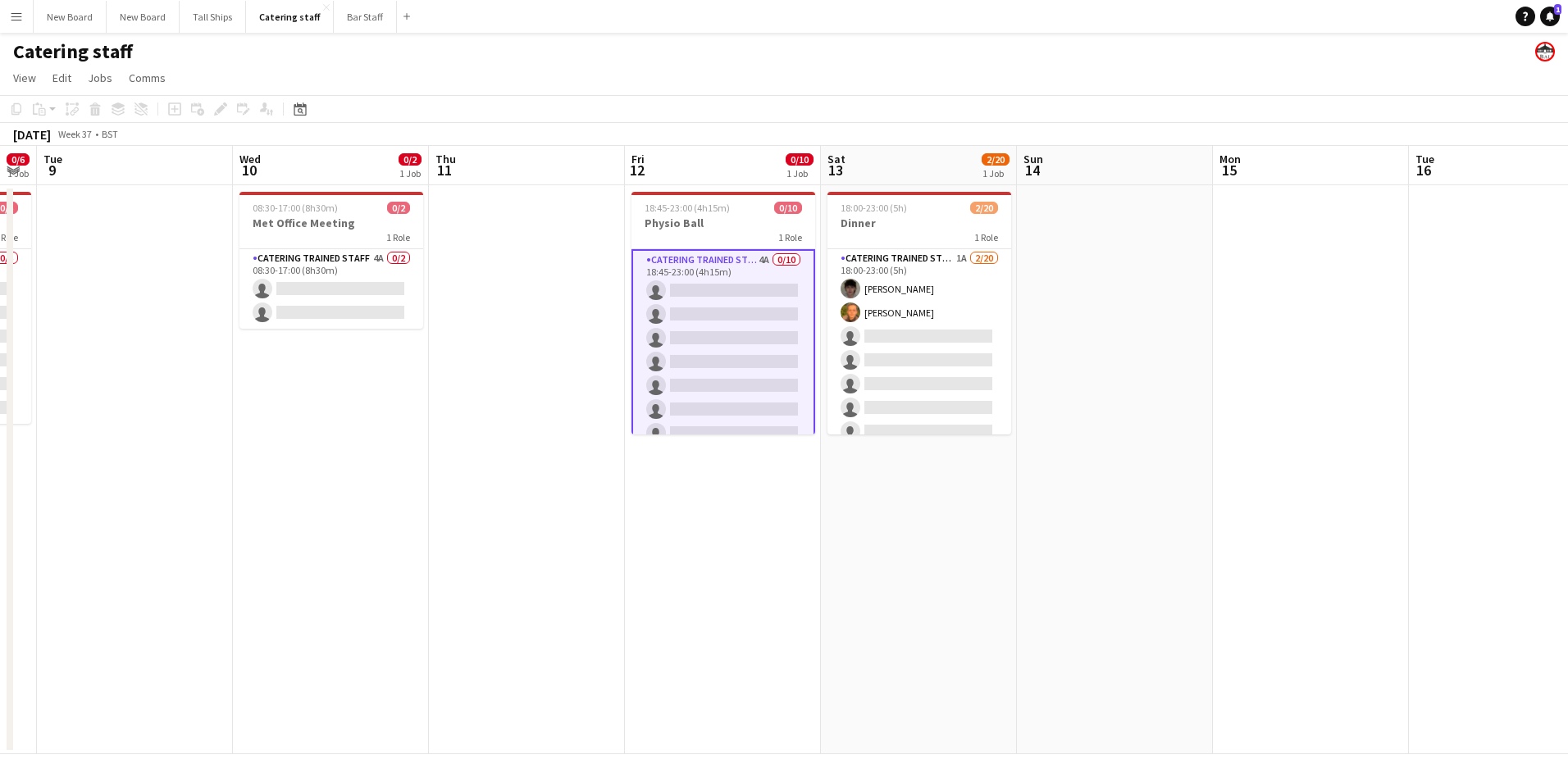
drag, startPoint x: 842, startPoint y: 540, endPoint x: 246, endPoint y: 564, distance: 596.5
click at [221, 562] on app-calendar-viewport "Sat 6 0/4 1 Job Sun 7 Mon 8 0/6 1 Job Tue 9 Wed 10 0/2 1 Job Thu 11 Fri 12 0/10…" at bounding box center [784, 449] width 1568 height 608
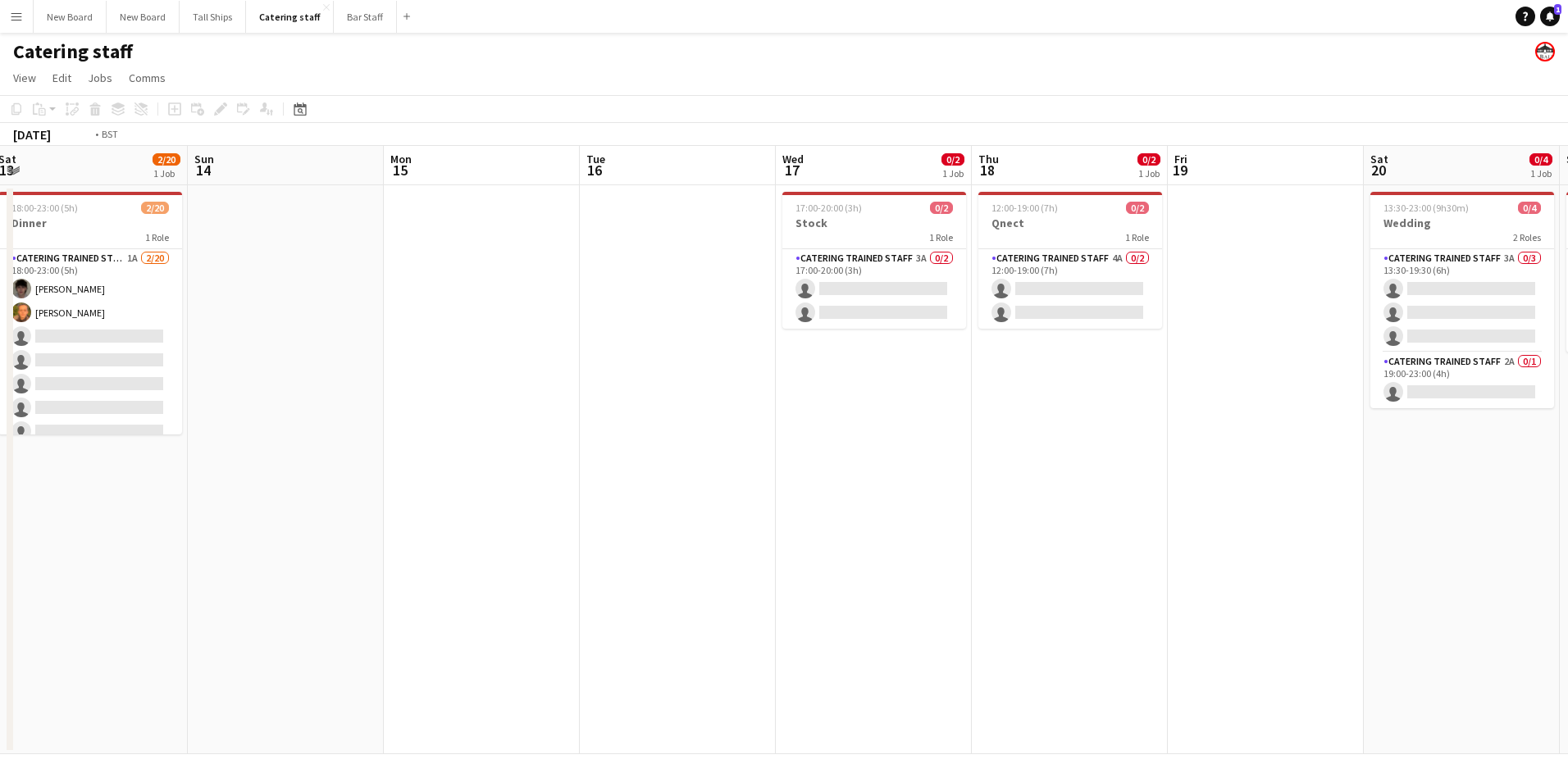
drag, startPoint x: 1373, startPoint y: 551, endPoint x: 284, endPoint y: 579, distance: 1089.4
click at [278, 579] on app-calendar-viewport "Wed 10 0/2 1 Job Thu 11 Fri 12 0/10 1 Job Sat 13 2/20 1 Job Sun 14 Mon 15 Tue 1…" at bounding box center [784, 449] width 1568 height 608
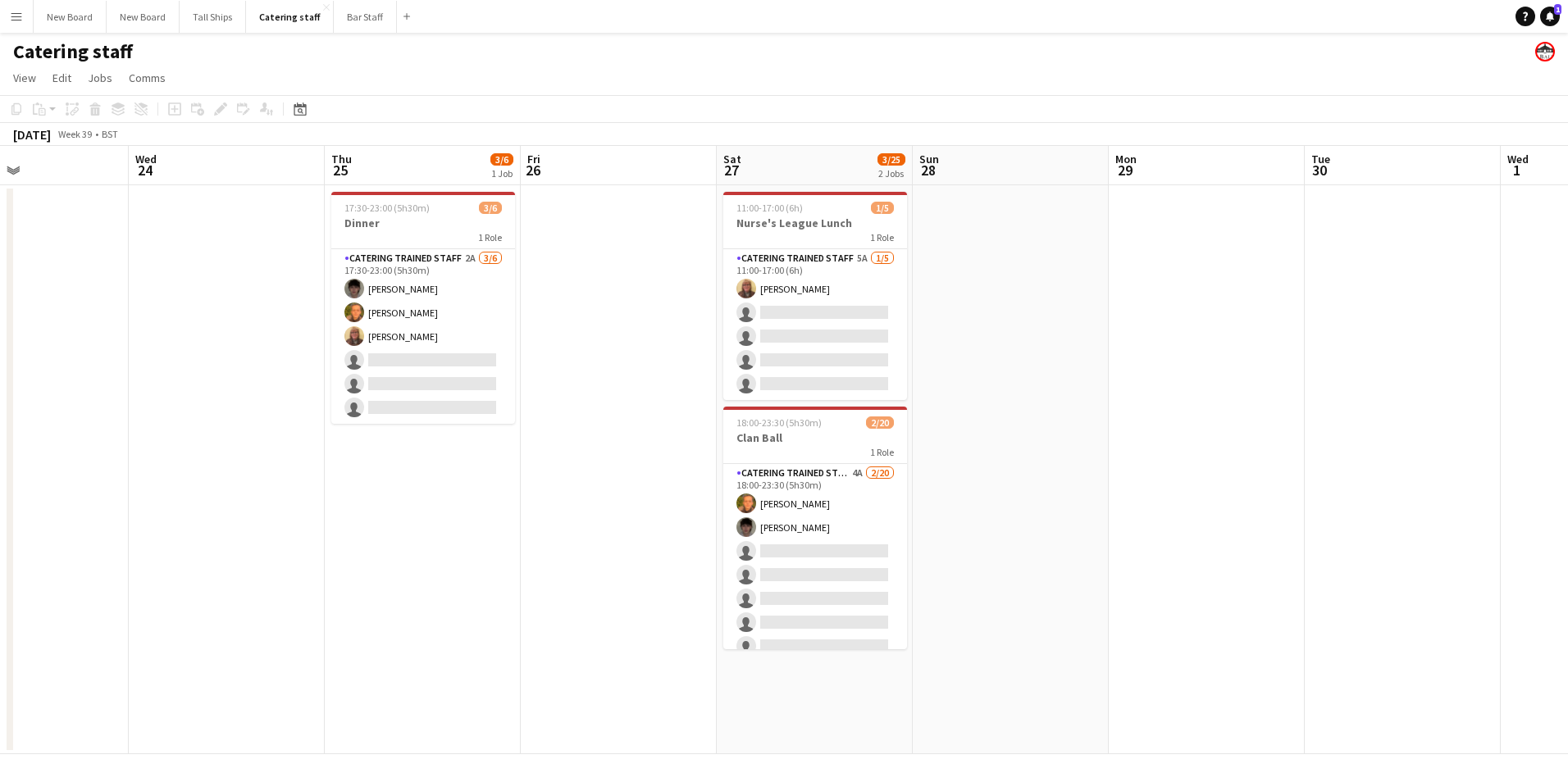
drag, startPoint x: 1509, startPoint y: 631, endPoint x: 663, endPoint y: 620, distance: 846.1
click at [643, 627] on app-calendar-viewport "Sun 21 0/3 1 Job Mon 22 Tue 23 Wed 24 Thu 25 3/6 1 Job Fri 26 Sat 27 3/25 2 Job…" at bounding box center [784, 449] width 1568 height 608
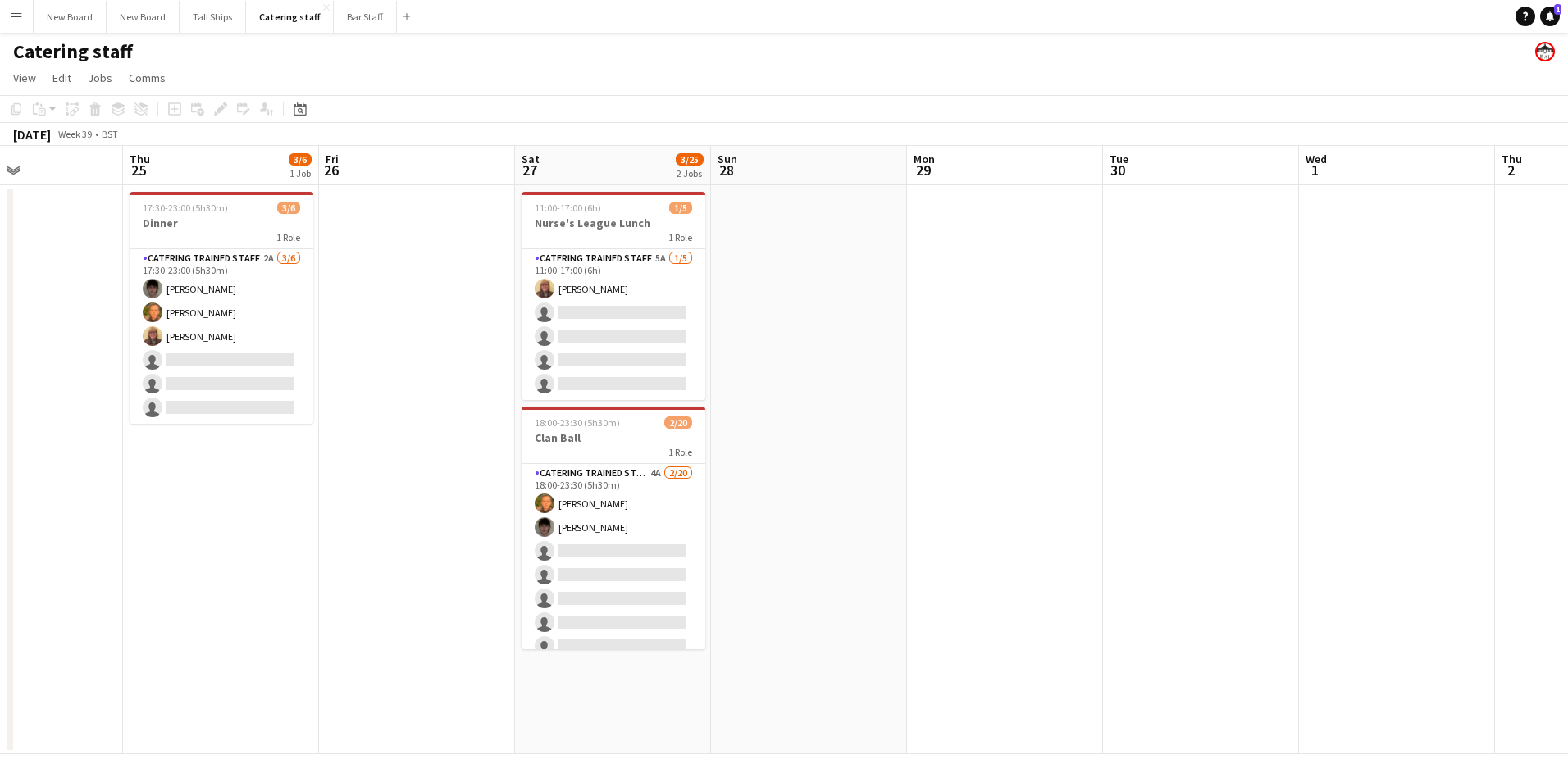
drag, startPoint x: 1256, startPoint y: 465, endPoint x: 449, endPoint y: 445, distance: 807.2
click at [354, 467] on app-calendar-viewport "Sun 21 0/3 1 Job Mon 22 Tue 23 Wed 24 Thu 25 3/6 1 Job Fri 26 Sat 27 3/25 2 Job…" at bounding box center [784, 449] width 1568 height 608
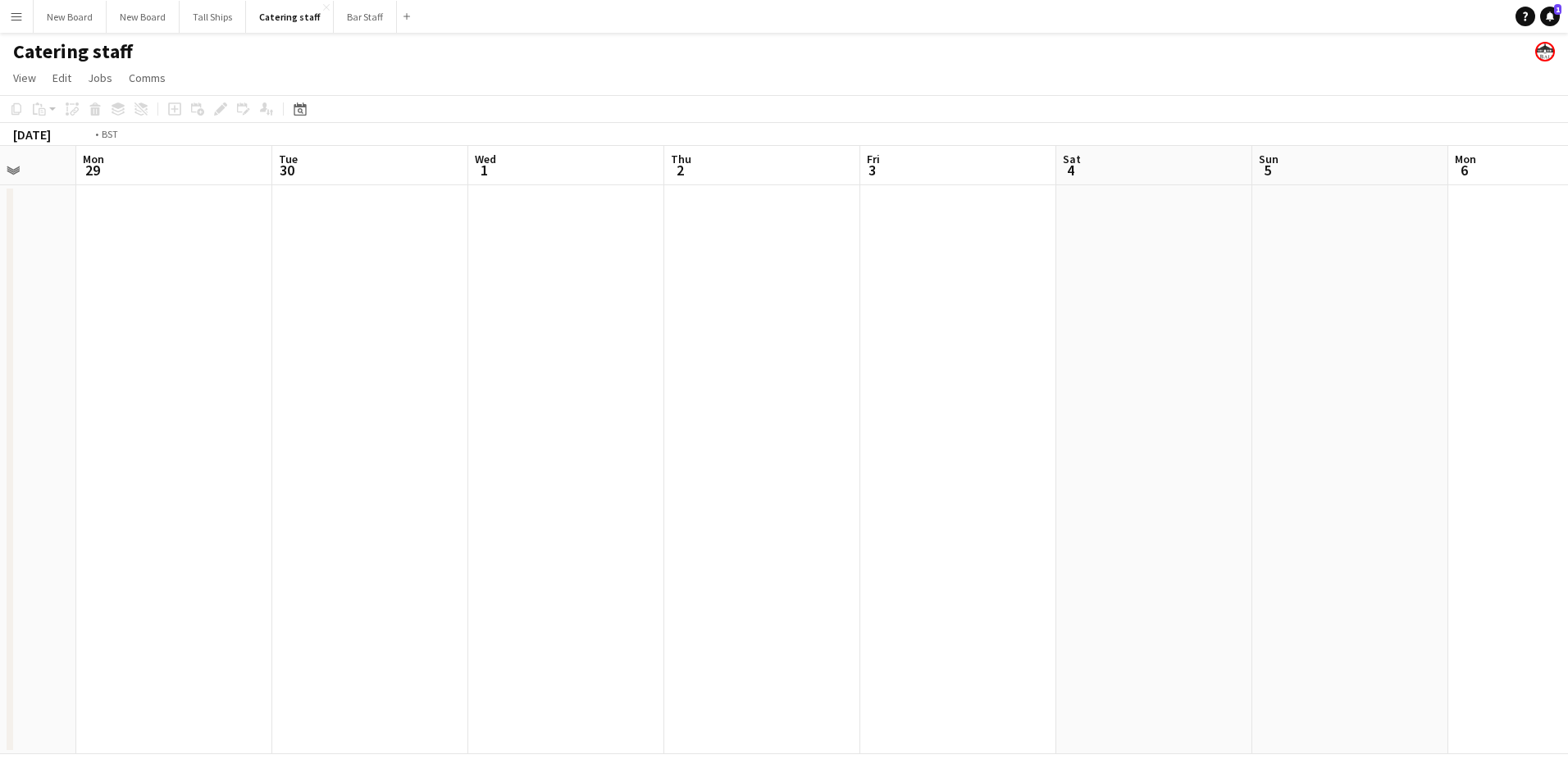
drag, startPoint x: 1002, startPoint y: 391, endPoint x: 293, endPoint y: 394, distance: 709.0
click at [291, 395] on app-calendar-viewport "Thu 25 3/6 1 Job Fri 26 Sat 27 3/25 2 Jobs Sun 28 Mon 29 Tue 30 Wed 1 Thu 2 Fri…" at bounding box center [784, 449] width 1568 height 608
drag, startPoint x: 758, startPoint y: 363, endPoint x: 114, endPoint y: 416, distance: 646.2
click at [108, 416] on app-calendar-viewport "Tue 30 Wed 1 Thu 2 Fri 3 Sat 4 Sun 5 Mon 6 Tue 7 Wed 8 Thu 9 Fri 10 Sat 11 Sun …" at bounding box center [784, 449] width 1568 height 608
drag, startPoint x: 1113, startPoint y: 503, endPoint x: 414, endPoint y: 552, distance: 700.7
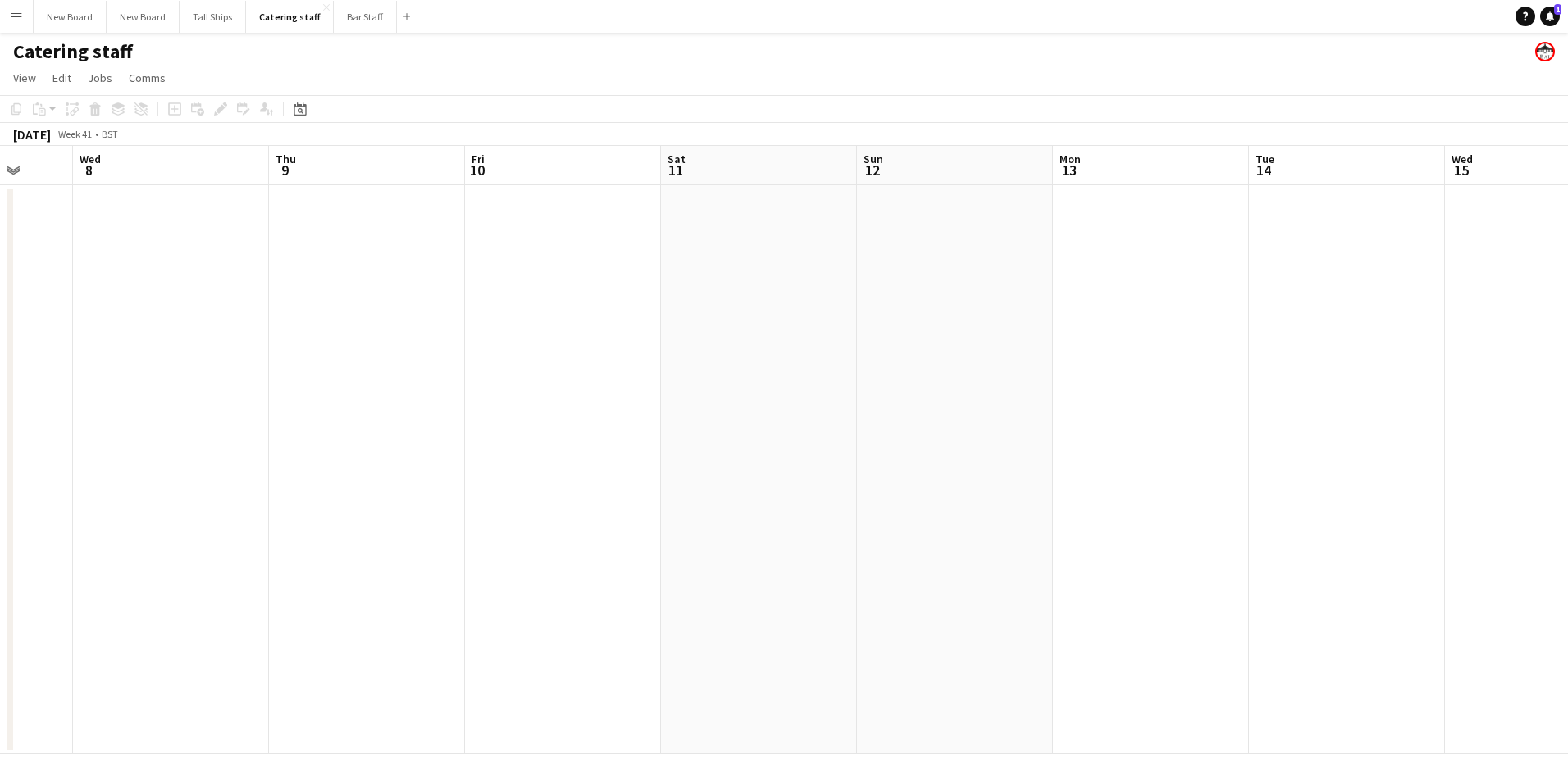
click at [376, 545] on app-calendar-viewport "Sun 5 Mon 6 Tue 7 Wed 8 Thu 9 Fri 10 Sat 11 Sun 12 Mon 13 Tue 14 Wed 15 Thu 16 …" at bounding box center [784, 449] width 1568 height 608
drag, startPoint x: 1311, startPoint y: 358, endPoint x: 460, endPoint y: 423, distance: 853.5
click at [367, 450] on app-calendar-viewport "Wed 15 Thu 16 Fri 17 Sat 18 Sun 19 Mon 20 Tue 21 Wed 22 Thu 23 Fri 24 Sat 25 Su…" at bounding box center [784, 449] width 1568 height 608
drag, startPoint x: 1259, startPoint y: 336, endPoint x: 355, endPoint y: 307, distance: 904.5
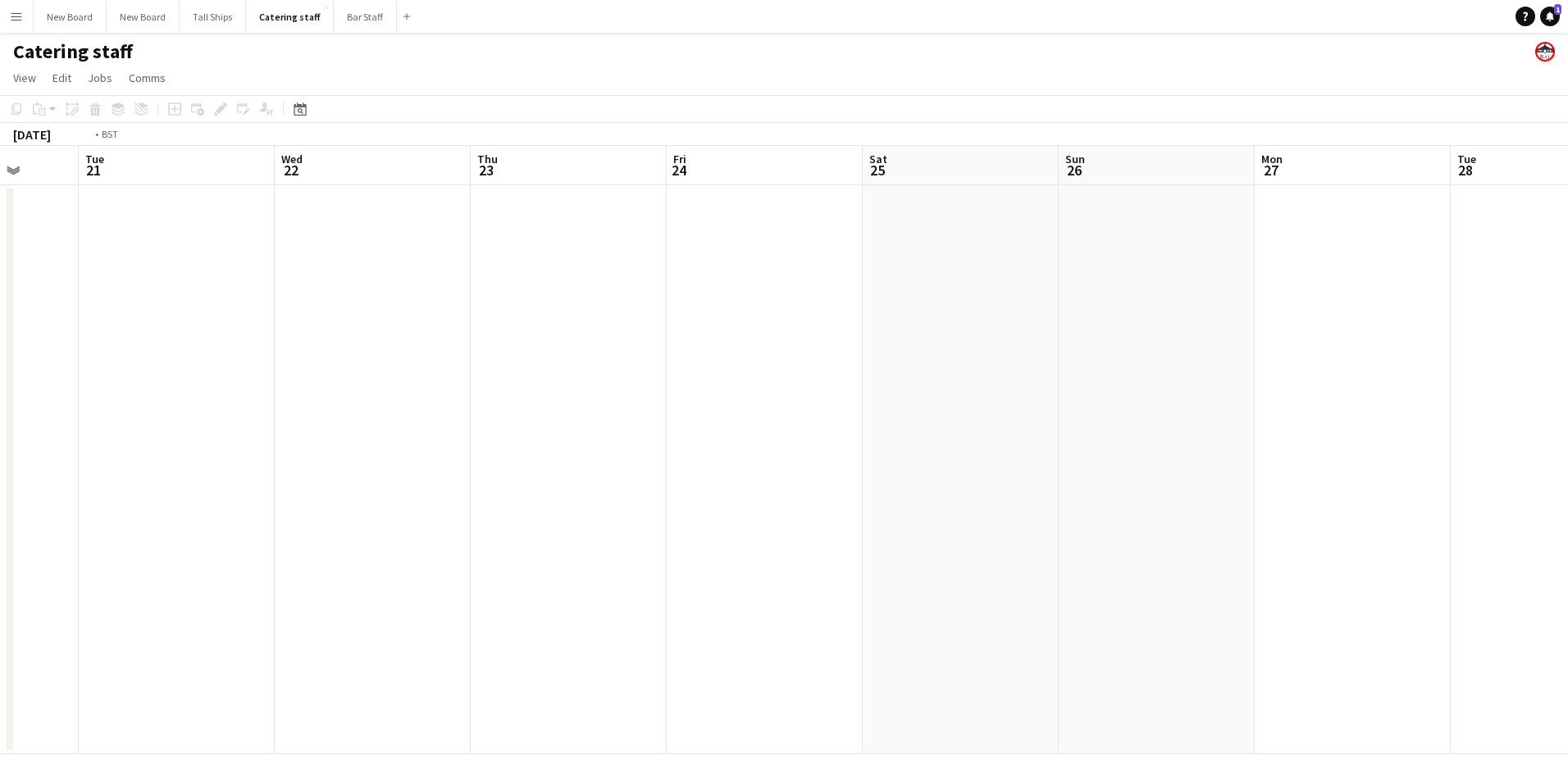
click at [303, 308] on app-calendar-viewport "Fri 17 Sat 18 Sun 19 Mon 20 Tue 21 Wed 22 Thu 23 Fri 24 Sat 25 Sun 26 Mon 27 Tu…" at bounding box center [784, 449] width 1568 height 608
drag, startPoint x: 1370, startPoint y: 273, endPoint x: 999, endPoint y: 443, distance: 408.1
click at [337, 425] on app-calendar-viewport "Mon 20 Tue 21 Wed 22 Thu 23 Fri 24 Sat 25 Sun 26 Mon 27 Tue 28 Wed 29 Thu 30 Fr…" at bounding box center [784, 449] width 1568 height 608
drag, startPoint x: 1435, startPoint y: 478, endPoint x: 1243, endPoint y: 509, distance: 194.5
click at [386, 503] on app-calendar-viewport "Mon 27 Tue 28 Wed 29 Thu 30 Fri 31 Sat 1 Sun 2 Mon 3 Tue 4 Wed 5 Thu 6 Fri 7 Sa…" at bounding box center [784, 449] width 1568 height 608
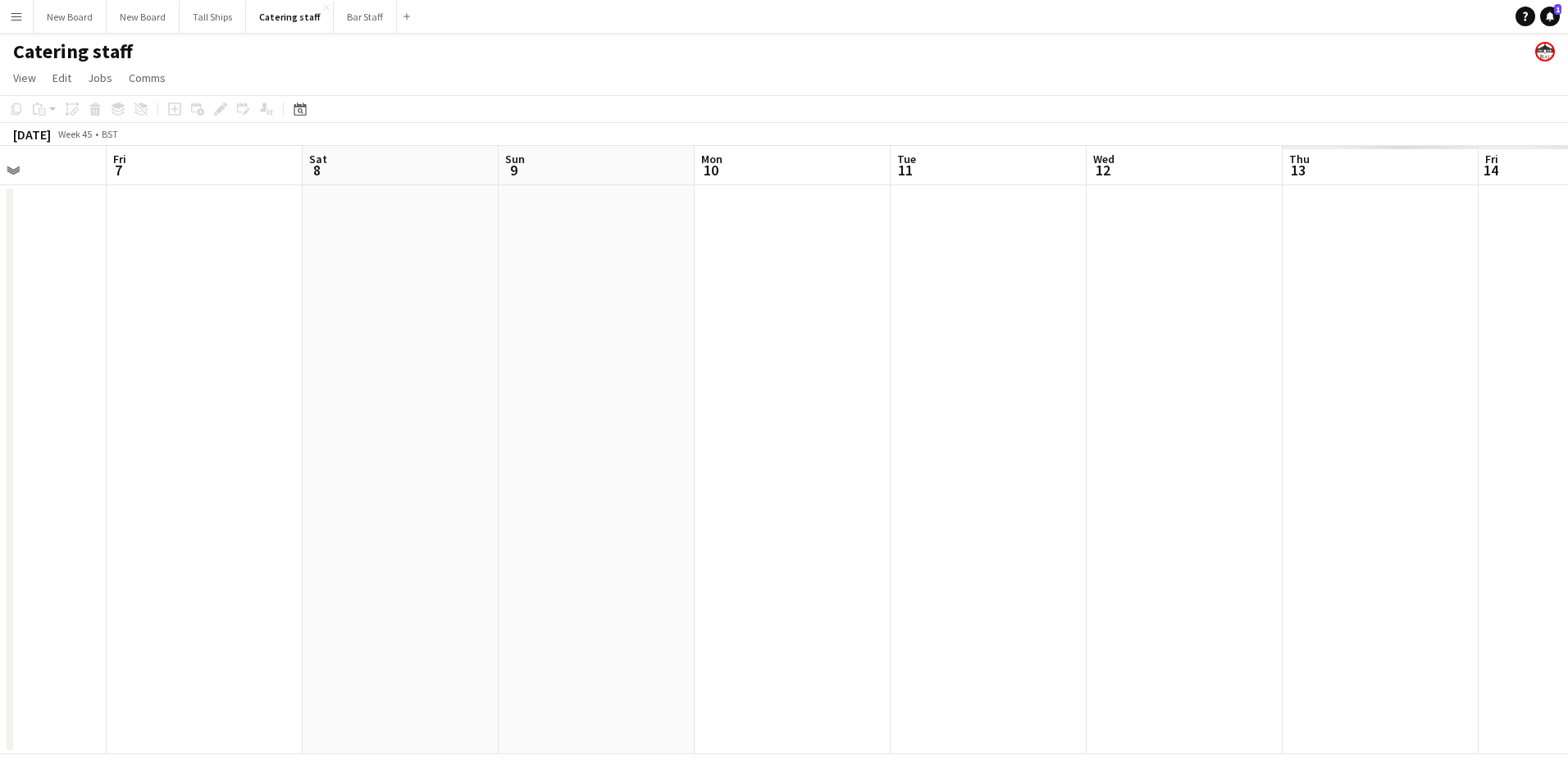
drag, startPoint x: 1351, startPoint y: 531, endPoint x: 714, endPoint y: 477, distance: 639.3
click at [585, 493] on app-calendar-viewport "Tue 4 Wed 5 Thu 6 Fri 7 Sat 8 Sun 9 Mon 10 Tue 11 Wed 12 Thu 13 Fri 14 Sat 15 S…" at bounding box center [784, 449] width 1568 height 608
drag, startPoint x: 821, startPoint y: 516, endPoint x: 1133, endPoint y: 485, distance: 313.5
click at [835, 509] on app-calendar-viewport "Tue 4 Wed 5 Thu 6 Fri 7 Sat 8 Sun 9 Mon 10 Tue 11 Wed 12 Thu 13 Fri 14 Sat 15 S…" at bounding box center [784, 449] width 1568 height 608
drag, startPoint x: 713, startPoint y: 500, endPoint x: 1567, endPoint y: 398, distance: 860.1
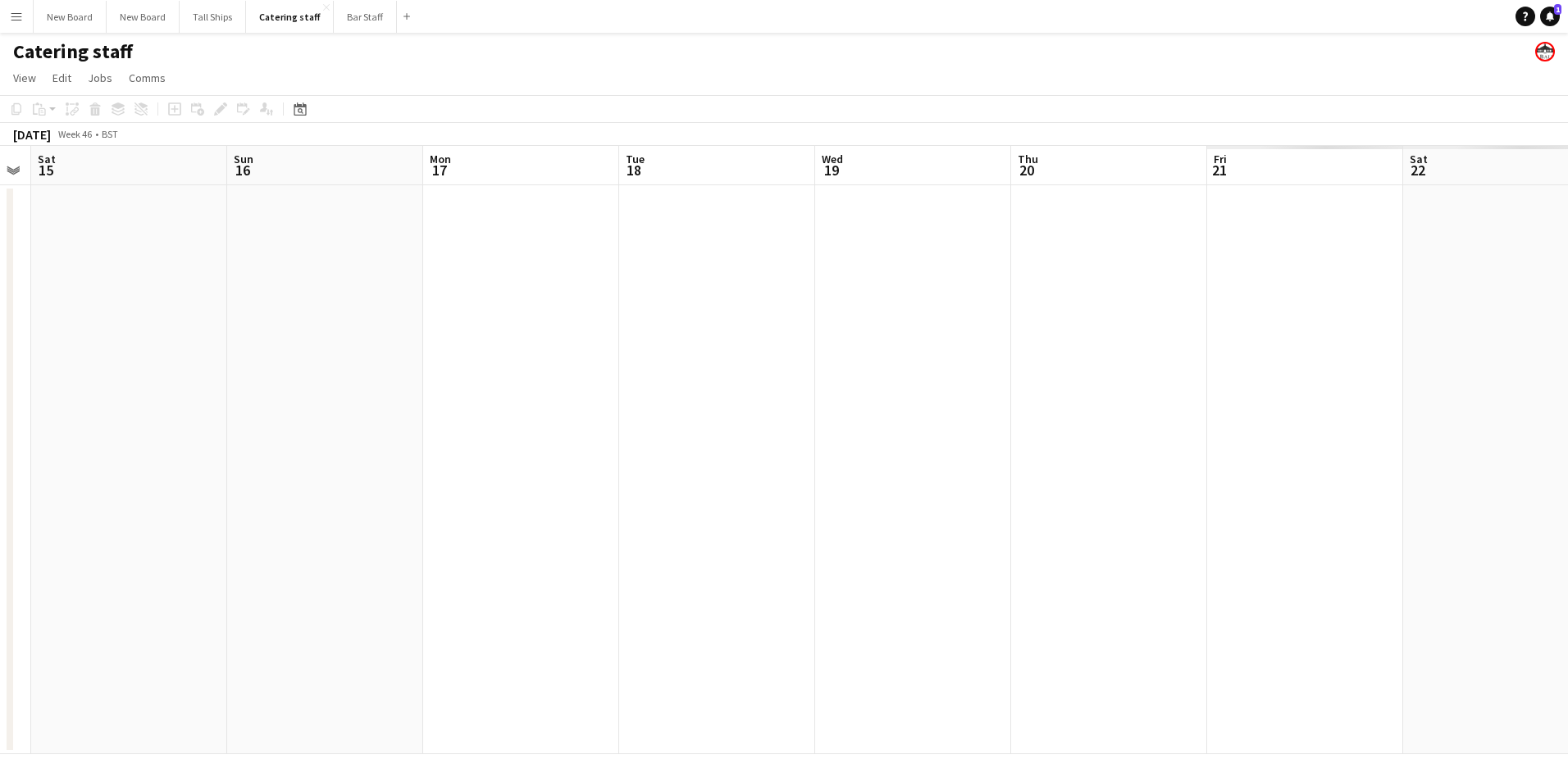
click at [590, 482] on app-calendar-viewport "Wed 12 Thu 13 Fri 14 Sat 15 Sun 16 Mon 17 Tue 18 Wed 19 Thu 20 Fri 21 Sat 22 Su…" at bounding box center [784, 449] width 1568 height 608
drag, startPoint x: 902, startPoint y: 458, endPoint x: 1155, endPoint y: 398, distance: 260.0
click at [914, 442] on app-calendar-viewport "Wed 12 Thu 13 Fri 14 Sat 15 Sun 16 Mon 17 Tue 18 Wed 19 Thu 20 Fri 21 Sat 22 Su…" at bounding box center [784, 449] width 1568 height 608
drag, startPoint x: 700, startPoint y: 523, endPoint x: 1272, endPoint y: 427, distance: 580.0
click at [687, 509] on app-calendar-viewport "Wed 19 Thu 20 Fri 21 Sat 22 Sun 23 Mon 24 Tue 25 Wed 26 Thu 27 Fri 28 Sat 29 Su…" at bounding box center [784, 449] width 1568 height 608
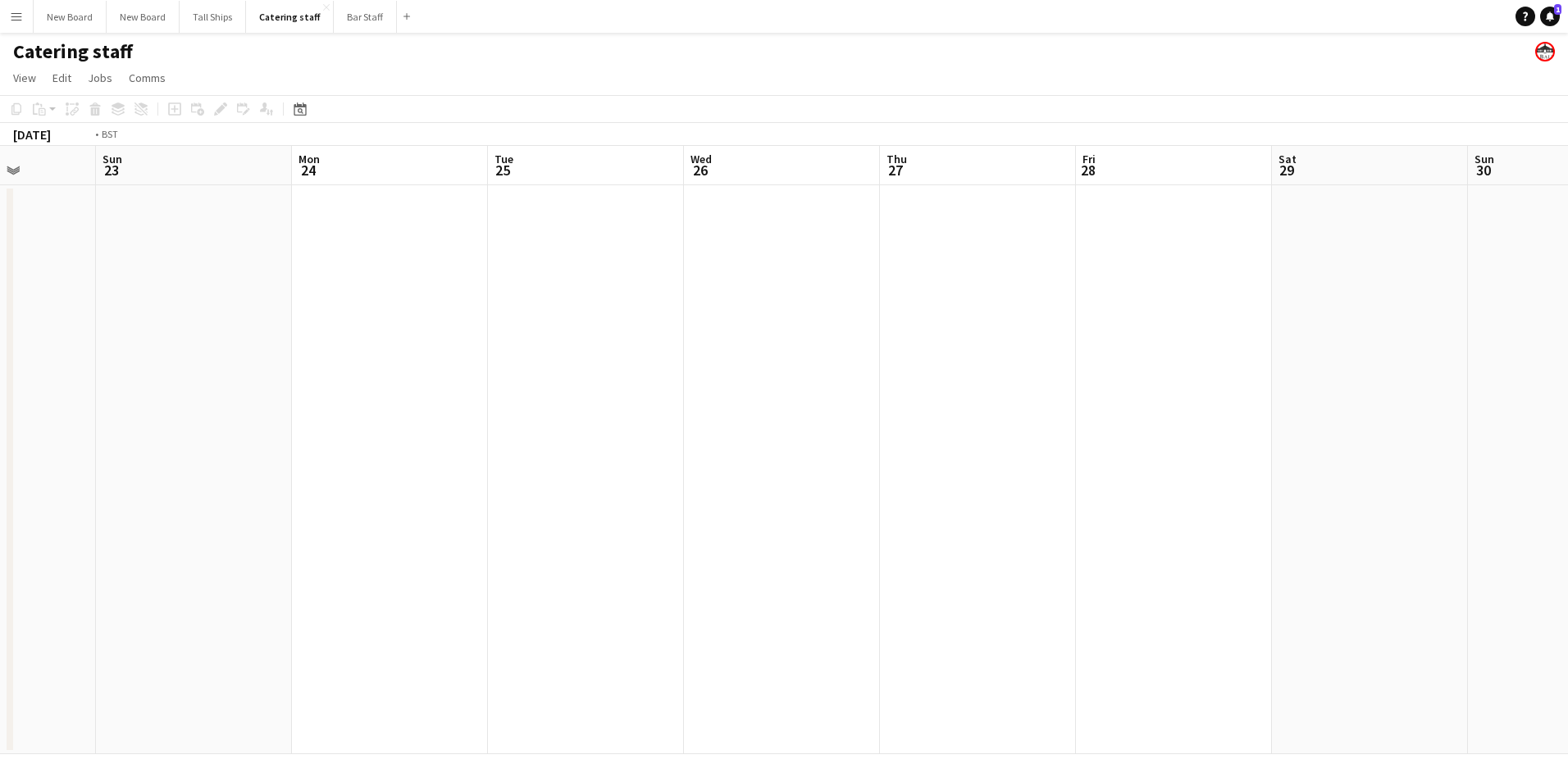
drag, startPoint x: 1412, startPoint y: 427, endPoint x: 999, endPoint y: 426, distance: 413.0
click at [995, 426] on app-calendar-viewport "Thu 20 Fri 21 Sat 22 Sun 23 Mon 24 Tue 25 Wed 26 Thu 27 Fri 28 Sat 29 Sun 30 Mo…" at bounding box center [784, 449] width 1568 height 608
drag, startPoint x: 1479, startPoint y: 427, endPoint x: 944, endPoint y: 513, distance: 541.9
click at [750, 535] on app-calendar-viewport "Sat 22 Sun 23 Mon 24 Tue 25 Wed 26 Thu 27 Fri 28 Sat 29 Sun 30 Mon 1 Tue 2 Wed …" at bounding box center [784, 449] width 1568 height 608
drag, startPoint x: 891, startPoint y: 605, endPoint x: 1344, endPoint y: 574, distance: 454.1
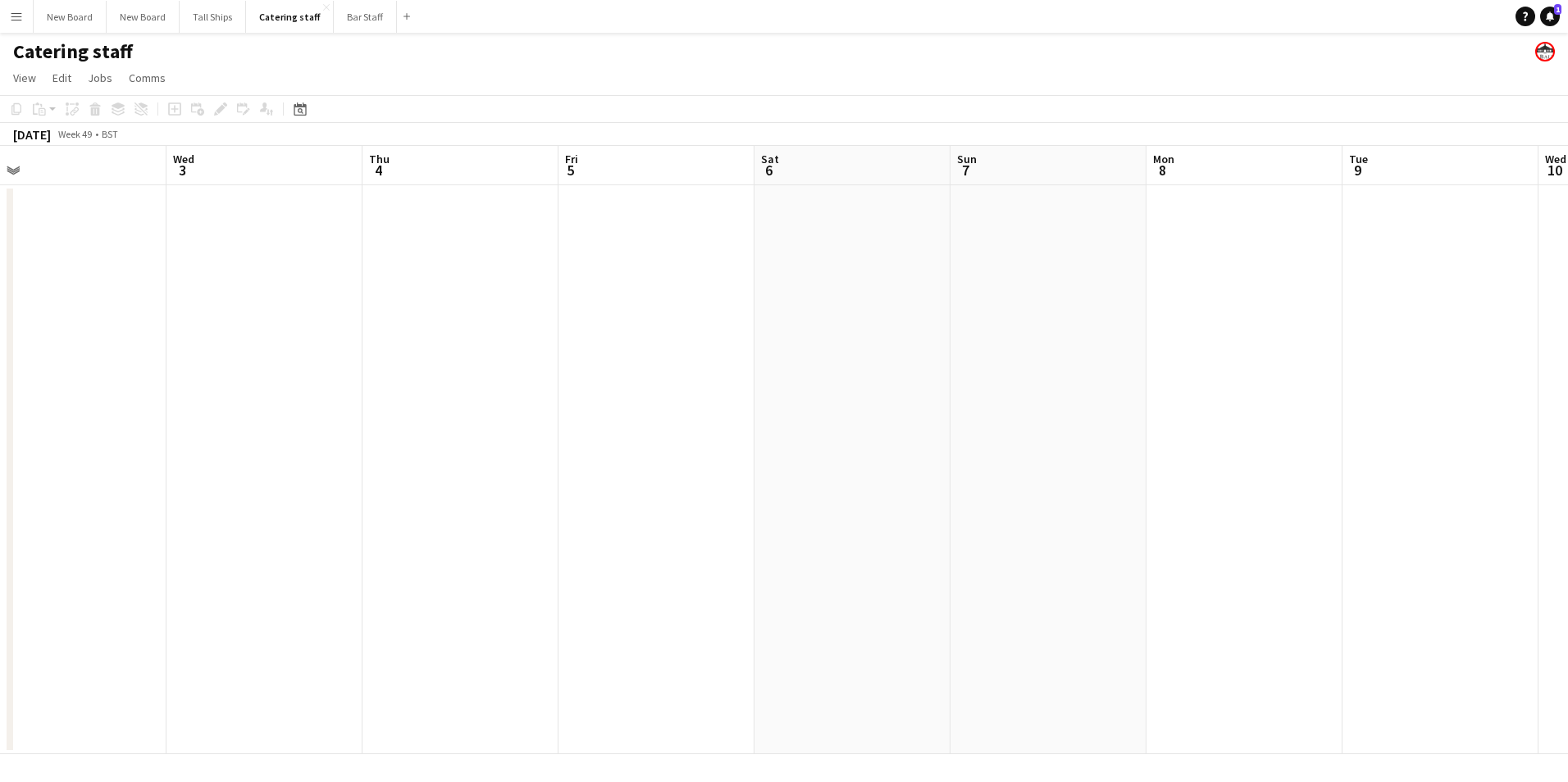
click at [873, 600] on app-calendar-viewport "Sat 29 Sun 30 Mon 1 Tue 2 Wed 3 Thu 4 Fri 5 Sat 6 Sun 7 Mon 8 Tue 9 Wed 10 Thu …" at bounding box center [784, 449] width 1568 height 608
drag, startPoint x: 1213, startPoint y: 687, endPoint x: 1204, endPoint y: 686, distance: 9.1
click at [1181, 697] on app-calendar-viewport "Tue 2 Wed 3 Thu 4 Fri 5 Sat 6 Sun 7 Mon 8 Tue 9 Wed 10 Thu 11 Fri 12 12/20 1 Jo…" at bounding box center [784, 449] width 1568 height 608
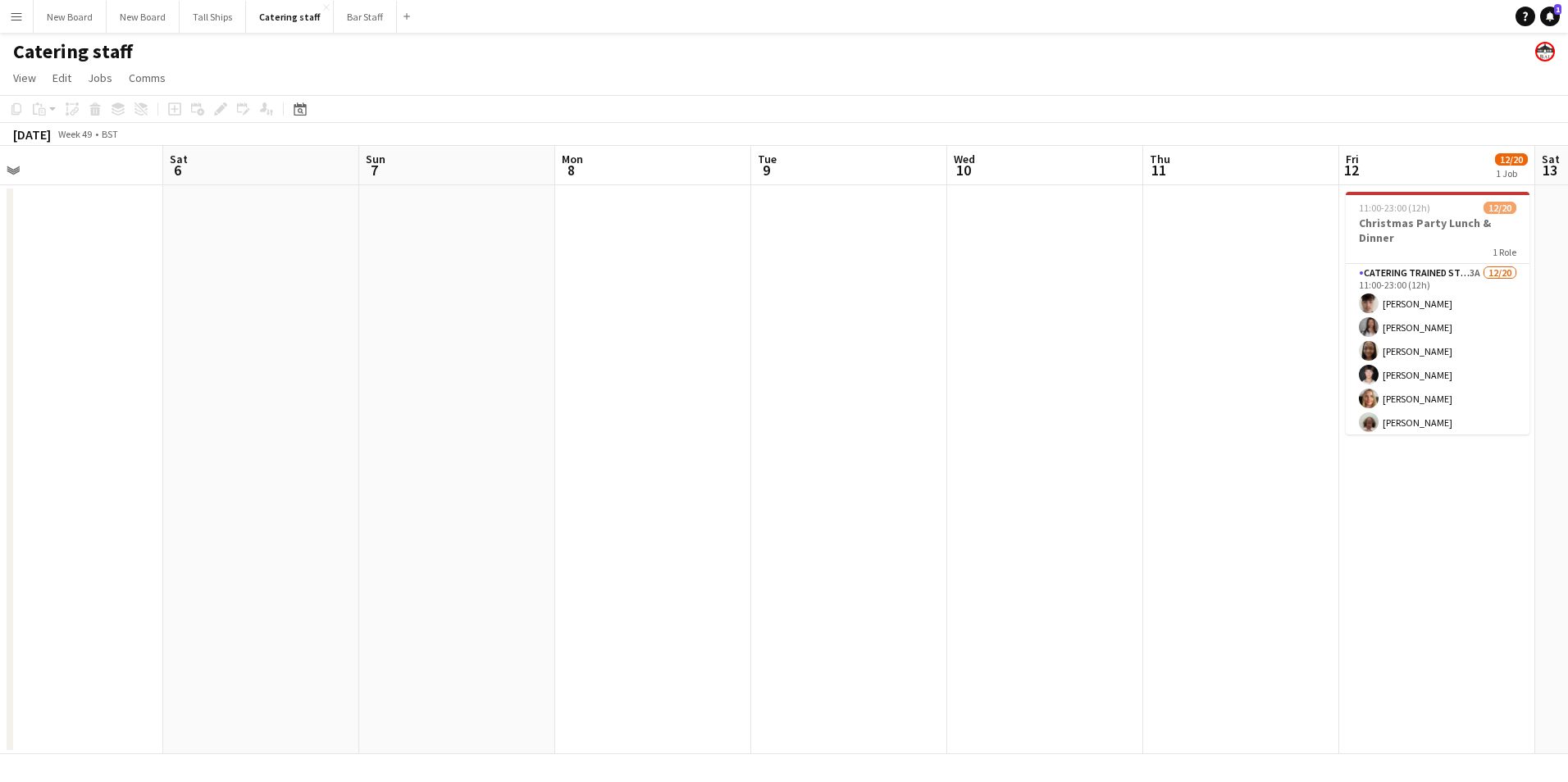
drag, startPoint x: 1459, startPoint y: 578, endPoint x: 995, endPoint y: 634, distance: 467.4
click at [995, 634] on app-calendar-viewport "Tue 2 Wed 3 Thu 4 Fri 5 Sat 6 Sun 7 Mon 8 Tue 9 Wed 10 Thu 11 Fri 12 12/20 1 Jo…" at bounding box center [784, 449] width 1568 height 608
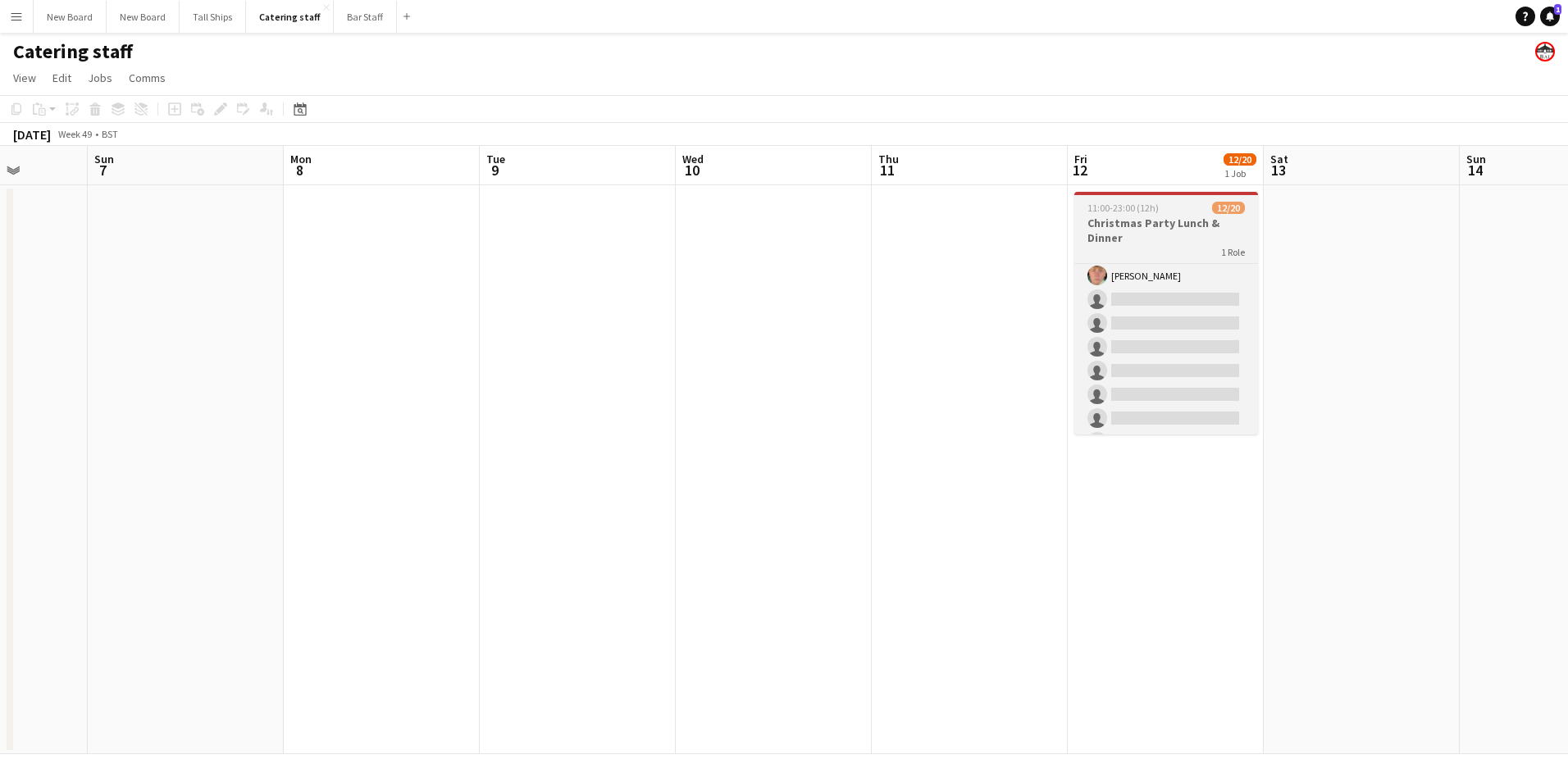
scroll to position [281, 0]
click at [1201, 308] on app-card-role "Catering trained staff 3A [DATE] 11:00-23:00 (12h) [PERSON_NAME] [PERSON_NAME] …" at bounding box center [1166, 236] width 183 height 508
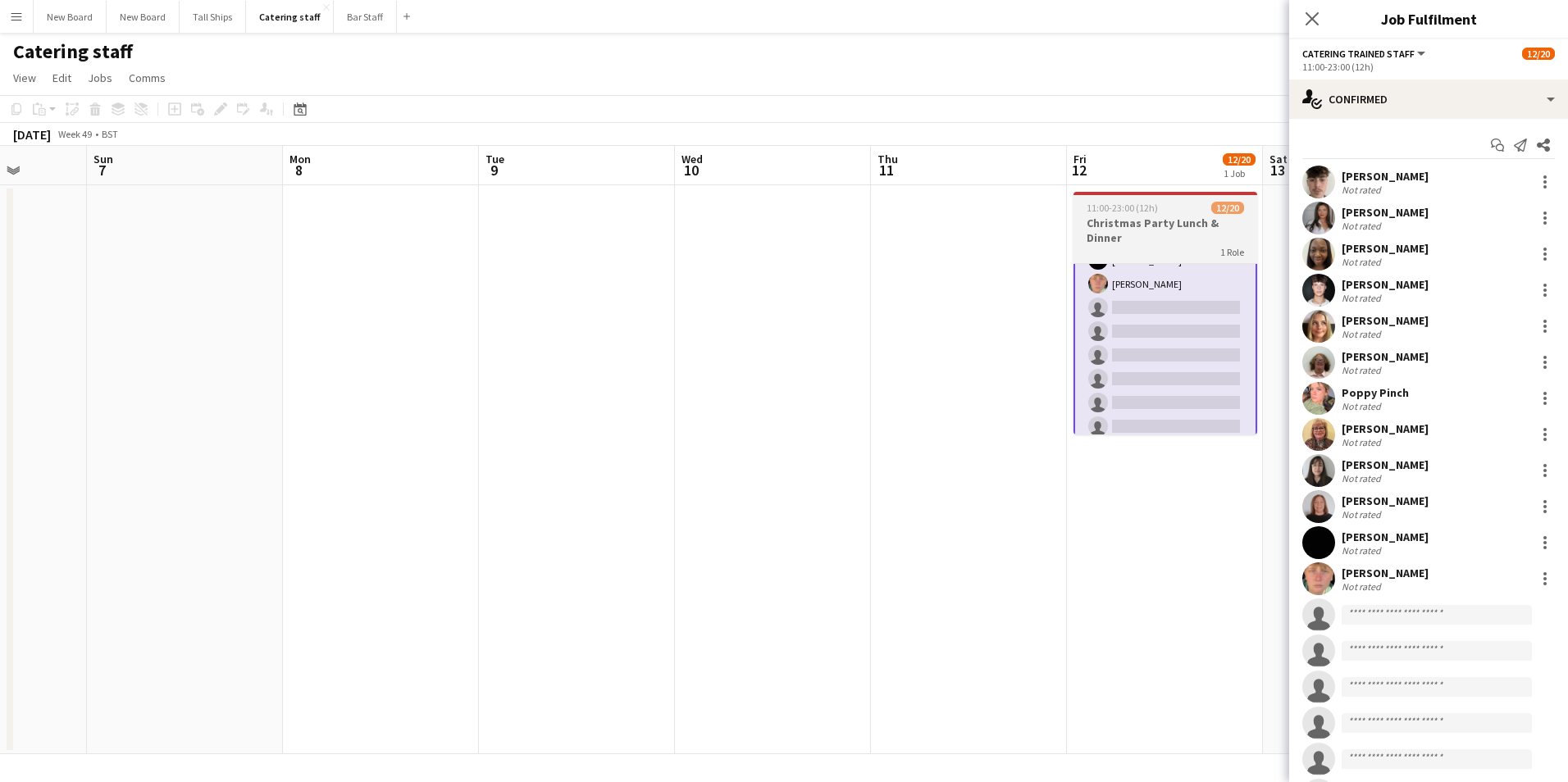
scroll to position [0, 497]
drag, startPoint x: 1257, startPoint y: 371, endPoint x: 1260, endPoint y: 295, distance: 76.1
click at [1260, 295] on div "Catering trained staff 3A [DATE] 11:00-23:00 (12h) [PERSON_NAME] [PERSON_NAME] …" at bounding box center [1168, 348] width 183 height 171
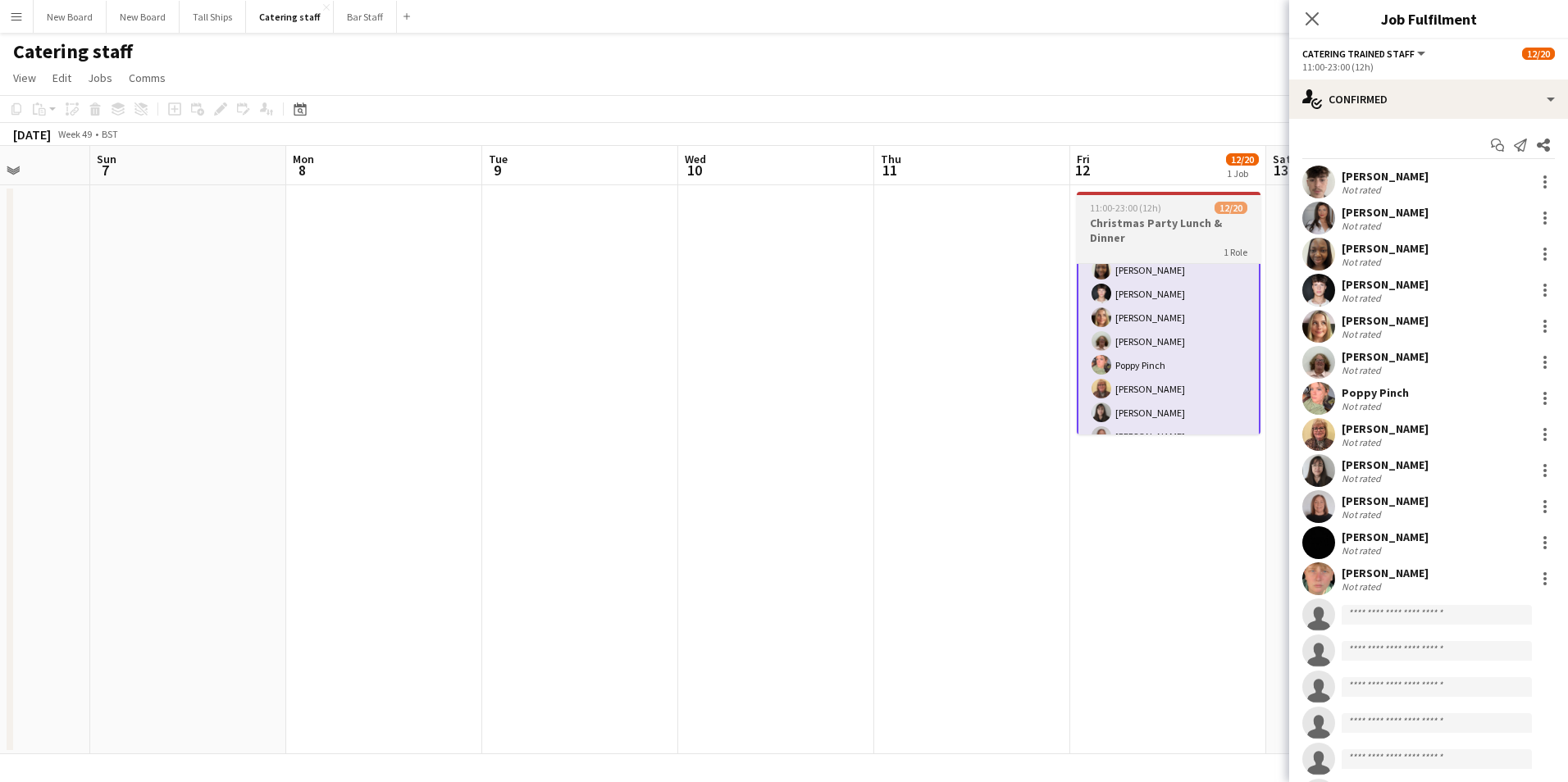
scroll to position [0, 0]
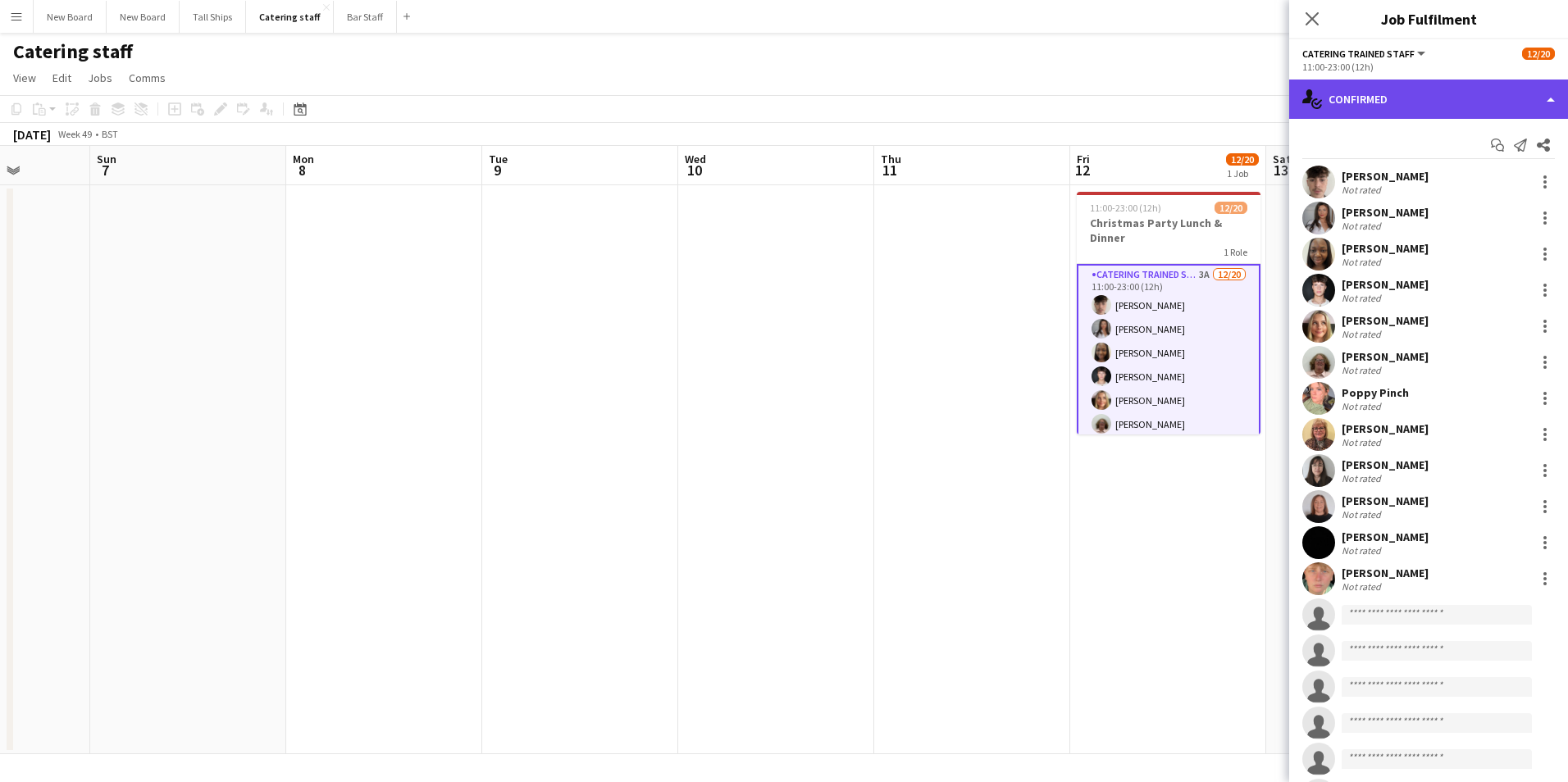
click at [1393, 117] on div "single-neutral-actions-check-2 Confirmed" at bounding box center [1428, 99] width 279 height 40
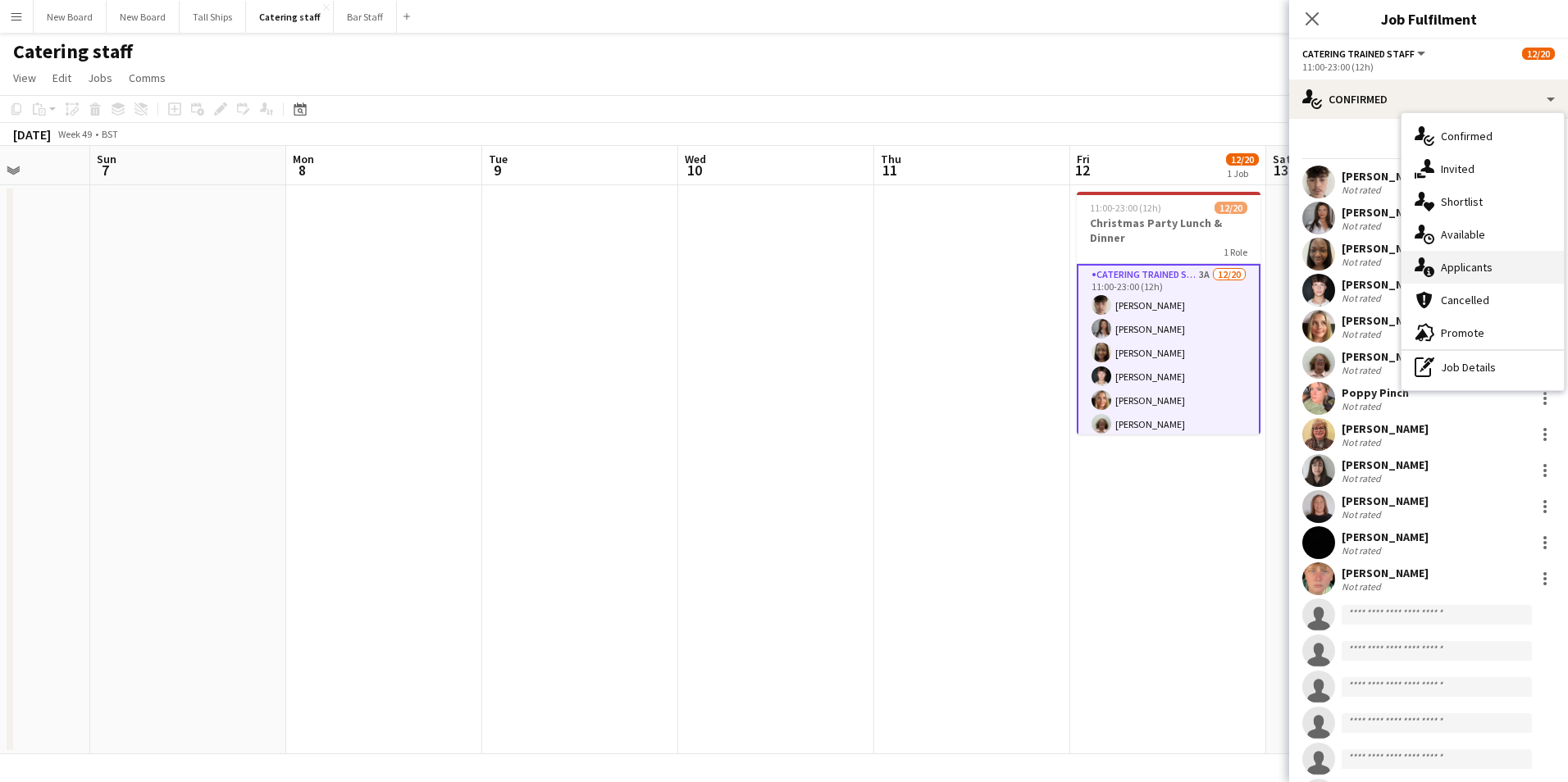
click at [1481, 267] on div "single-neutral-actions-information Applicants" at bounding box center [1483, 267] width 163 height 33
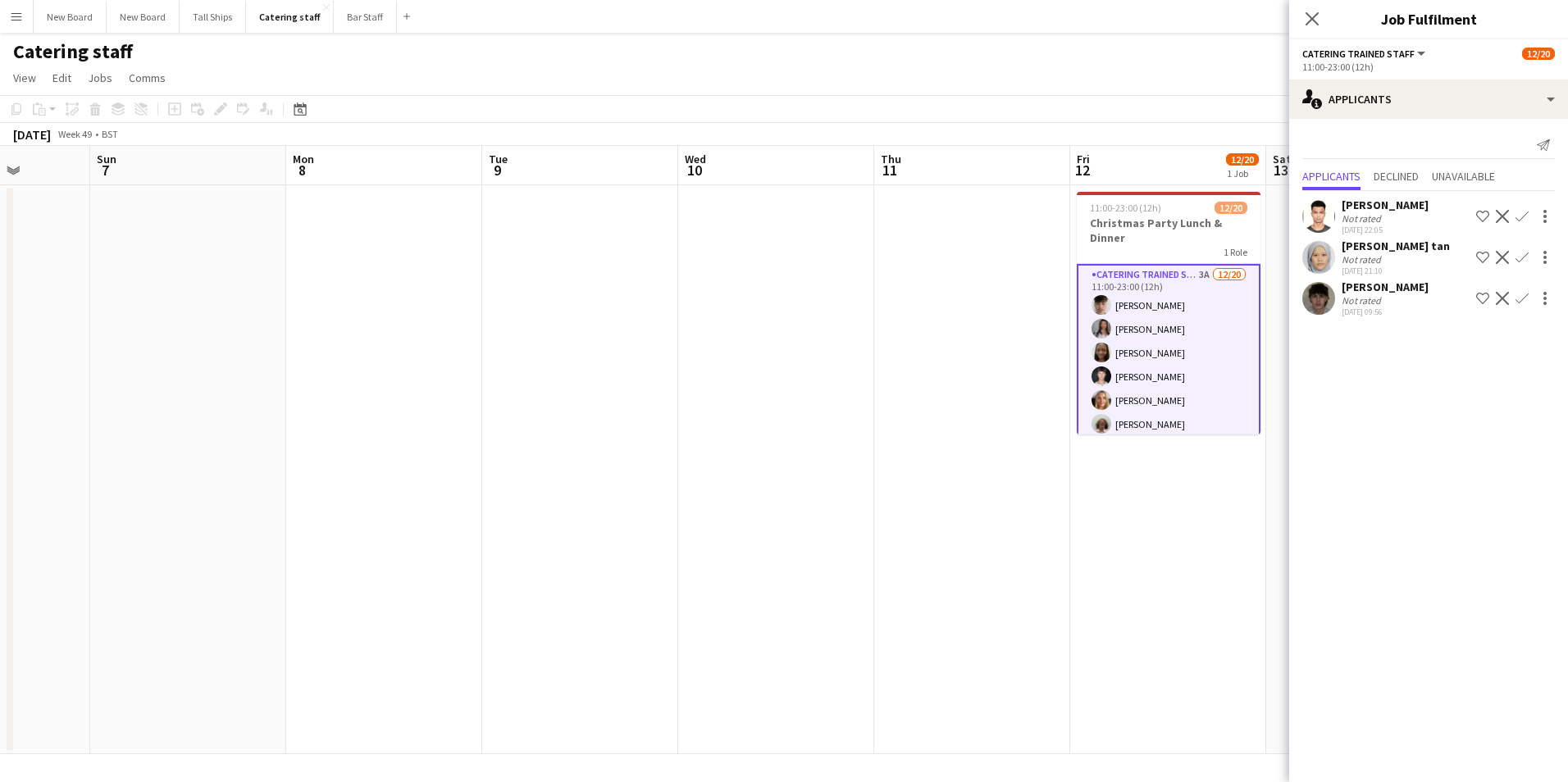
click at [1527, 294] on app-icon "Confirm" at bounding box center [1522, 299] width 13 height 13
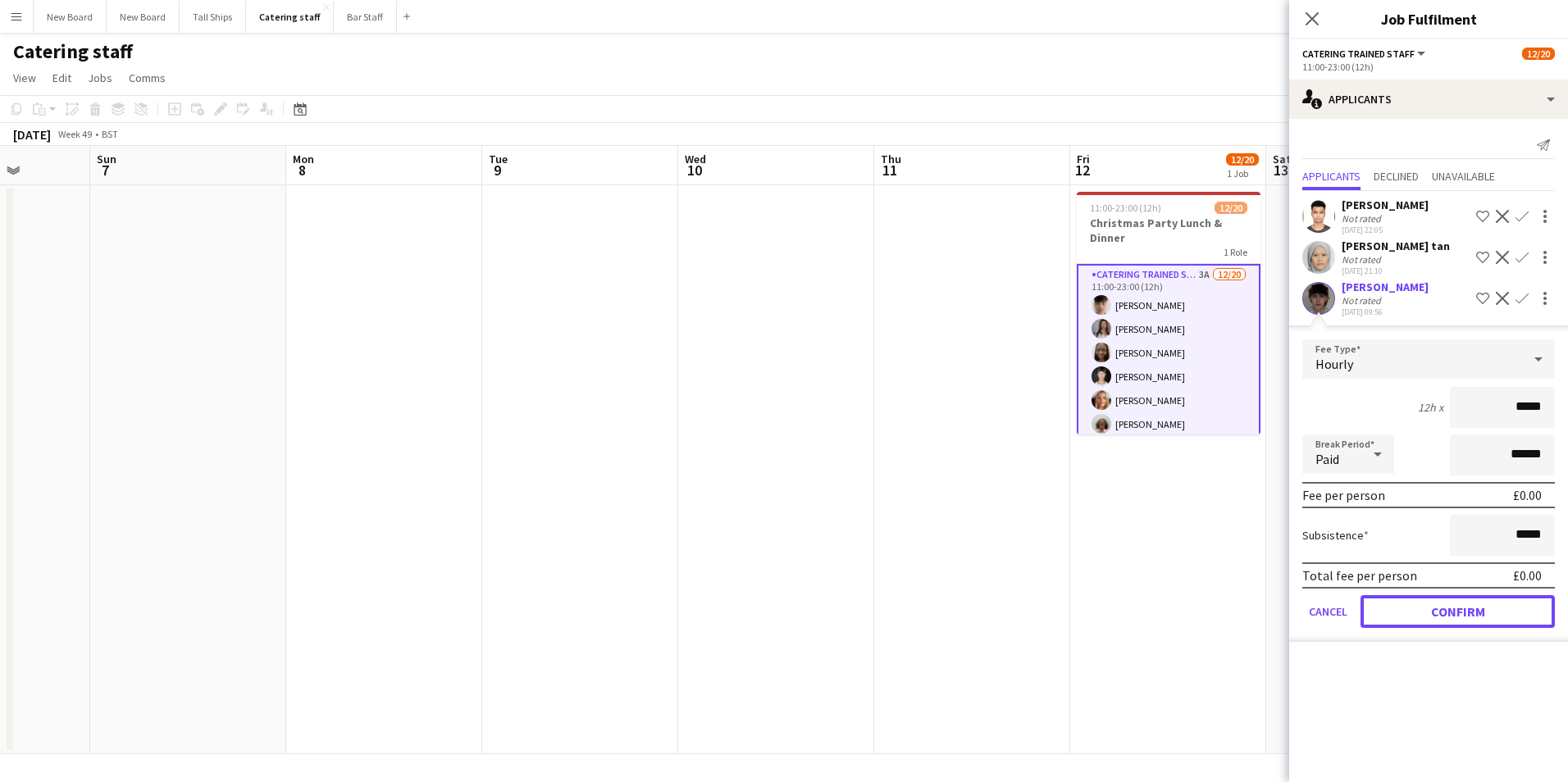
drag, startPoint x: 1514, startPoint y: 612, endPoint x: 1563, endPoint y: 627, distance: 51.2
click at [1515, 612] on button "Confirm" at bounding box center [1458, 612] width 195 height 33
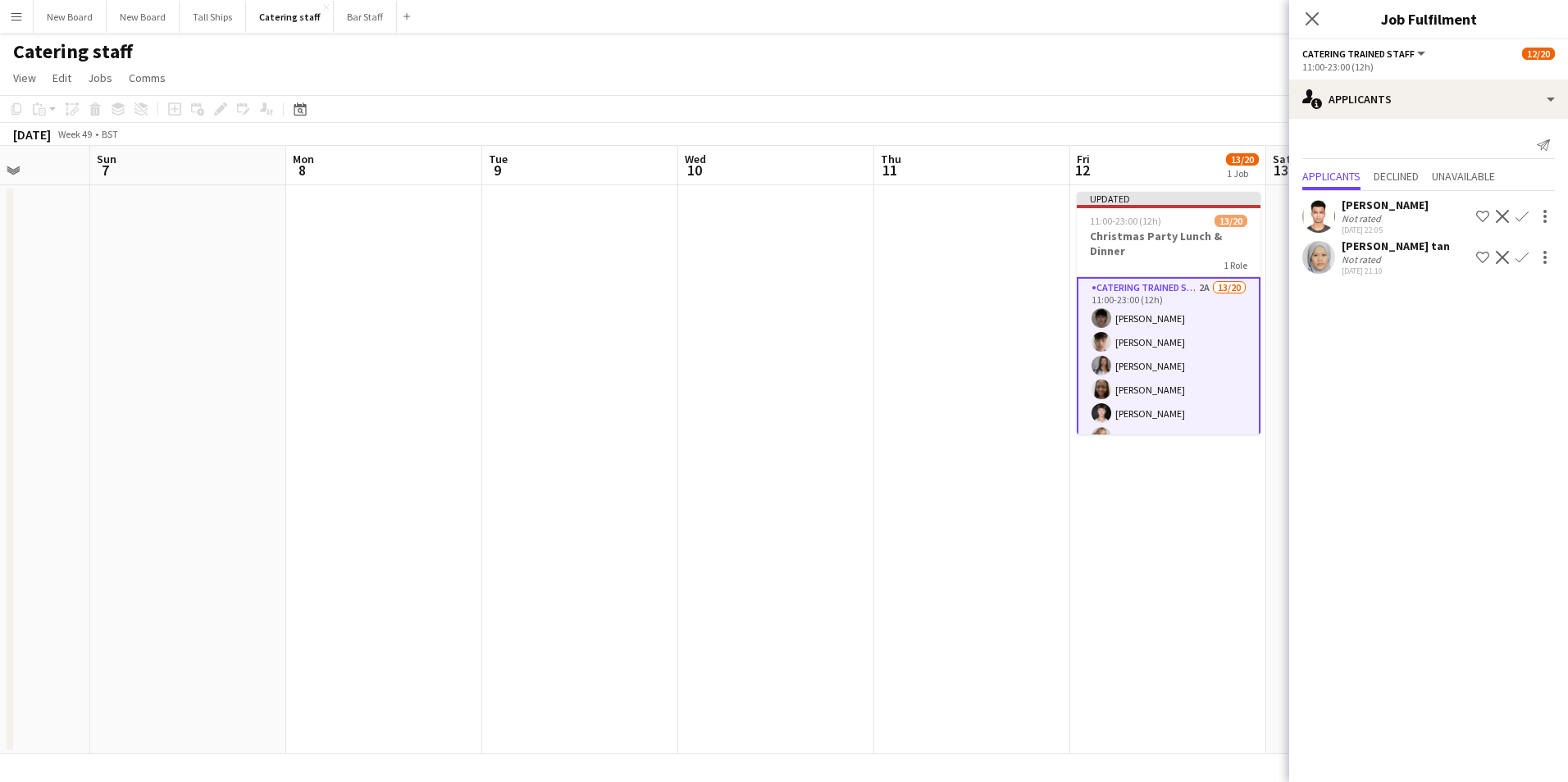
drag, startPoint x: 1062, startPoint y: 509, endPoint x: 1084, endPoint y: 496, distance: 25.6
click at [1068, 503] on app-calendar-viewport "Thu 4 Fri 5 Sat 6 Sun 7 Mon 8 Tue 9 Wed 10 Thu 11 Fri 12 13/20 1 Job Sat 13 Sun…" at bounding box center [784, 449] width 1568 height 608
click at [937, 447] on app-date-cell at bounding box center [977, 470] width 196 height 569
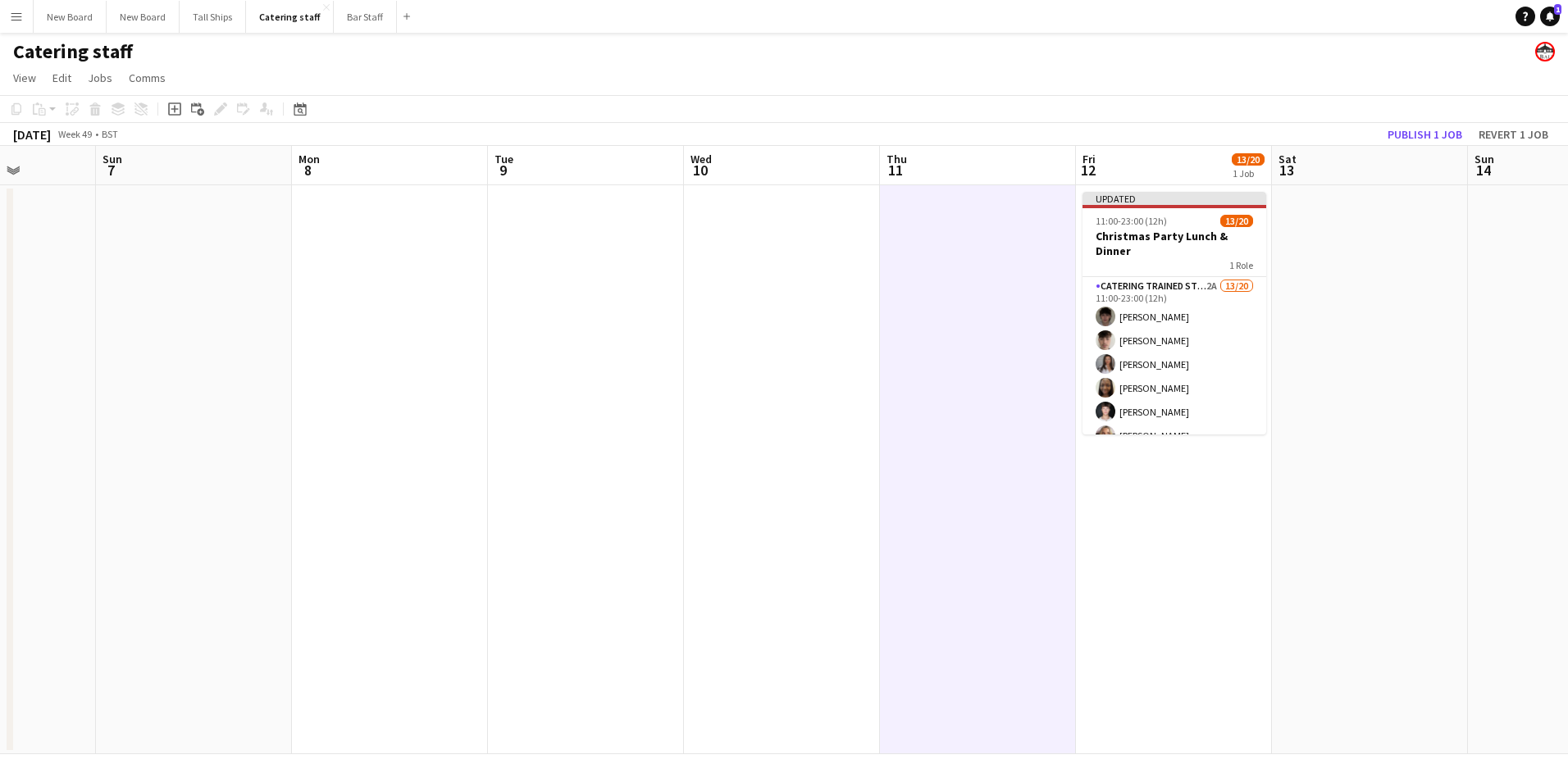
scroll to position [0, 490]
click at [1426, 130] on button "Publish 1 job" at bounding box center [1424, 134] width 88 height 22
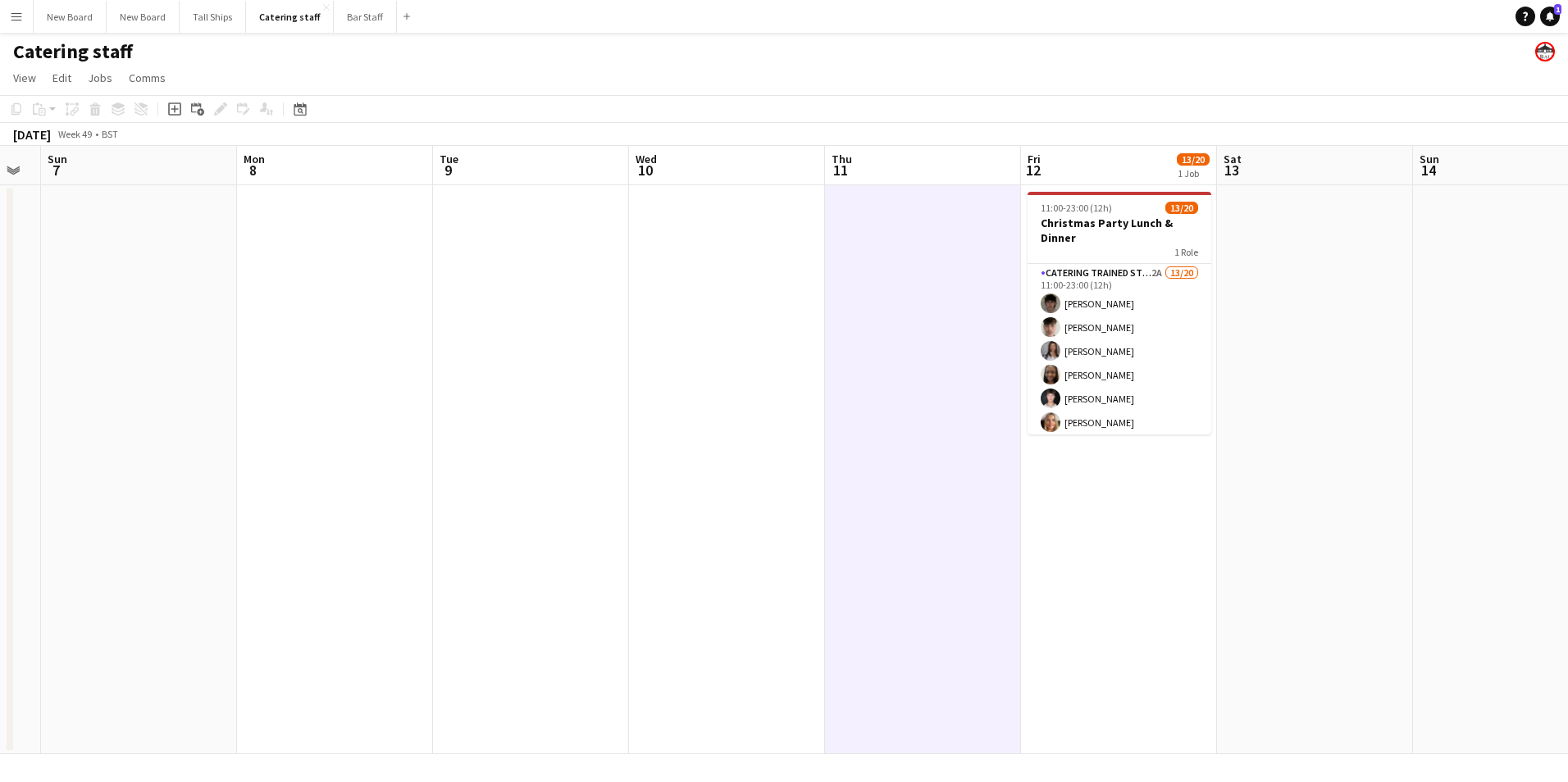
drag, startPoint x: 771, startPoint y: 424, endPoint x: 1497, endPoint y: 465, distance: 727.2
click at [1497, 465] on app-calendar-viewport "Thu 4 Fri 5 Sat 6 Sun 7 Mon 8 Tue 9 Wed 10 Thu 11 Fri 12 13/20 1 Job Sat 13 Sun…" at bounding box center [784, 449] width 1568 height 608
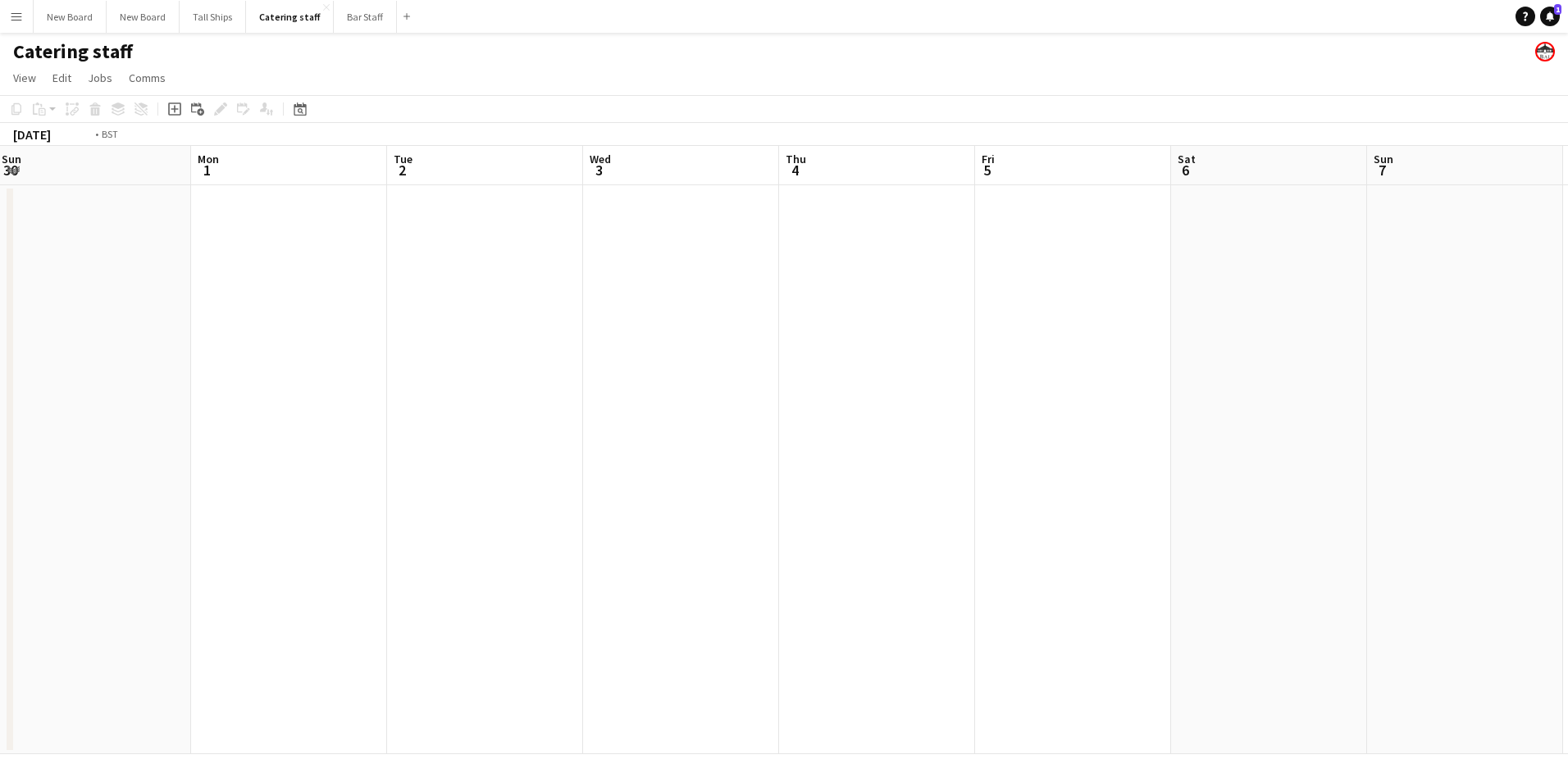
drag, startPoint x: 417, startPoint y: 327, endPoint x: 1376, endPoint y: 316, distance: 959.1
click at [1422, 304] on app-calendar-viewport "Sun 30 Mon 1 Tue 2 Wed 3 Thu 4 Fri 5 Sat 6 Sun 7 Mon 8 Tue 9 Wed 10 Thu 11 Fri …" at bounding box center [784, 449] width 1568 height 608
drag, startPoint x: 228, startPoint y: 330, endPoint x: 1433, endPoint y: 348, distance: 1205.1
click at [1433, 348] on app-calendar-viewport "Wed 19 Thu 20 Fri 21 Sat 22 Sun 23 Mon 24 Tue 25 Wed 26 Thu 27 Fri 28 Sat 29 Su…" at bounding box center [784, 449] width 1568 height 608
drag, startPoint x: 370, startPoint y: 324, endPoint x: 1188, endPoint y: 347, distance: 818.3
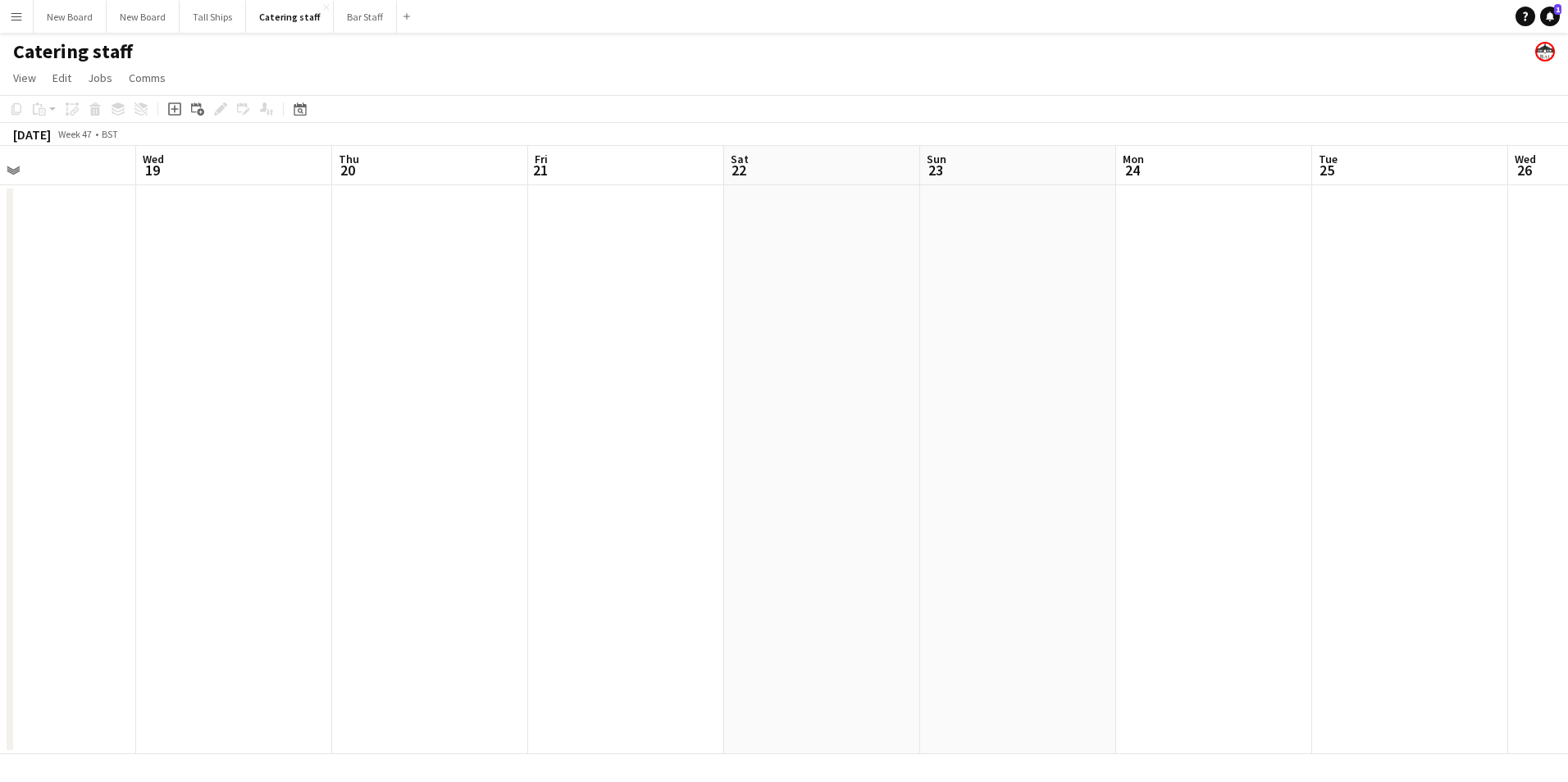
click at [1252, 352] on app-calendar-viewport "Mon 17 Tue 18 Wed 19 Thu 20 Fri 21 Sat 22 Sun 23 Mon 24 Tue 25 Wed 26 Thu 27 Fr…" at bounding box center [784, 449] width 1568 height 608
drag, startPoint x: 301, startPoint y: 301, endPoint x: 1086, endPoint y: 296, distance: 785.0
click at [1103, 297] on app-calendar-viewport "Sat 15 Sun 16 Mon 17 Tue 18 Wed 19 Thu 20 Fri 21 Sat 22 Sun 23 Mon 24 Tue 25 We…" at bounding box center [784, 449] width 1568 height 608
drag, startPoint x: 799, startPoint y: 330, endPoint x: 569, endPoint y: 418, distance: 246.3
click at [4, 369] on app-calendar-viewport "Wed 12 Thu 13 Fri 14 Sat 15 Sun 16 Mon 17 Tue 18 Wed 19 Thu 20 Fri 21 Sat 22 Su…" at bounding box center [784, 449] width 1568 height 608
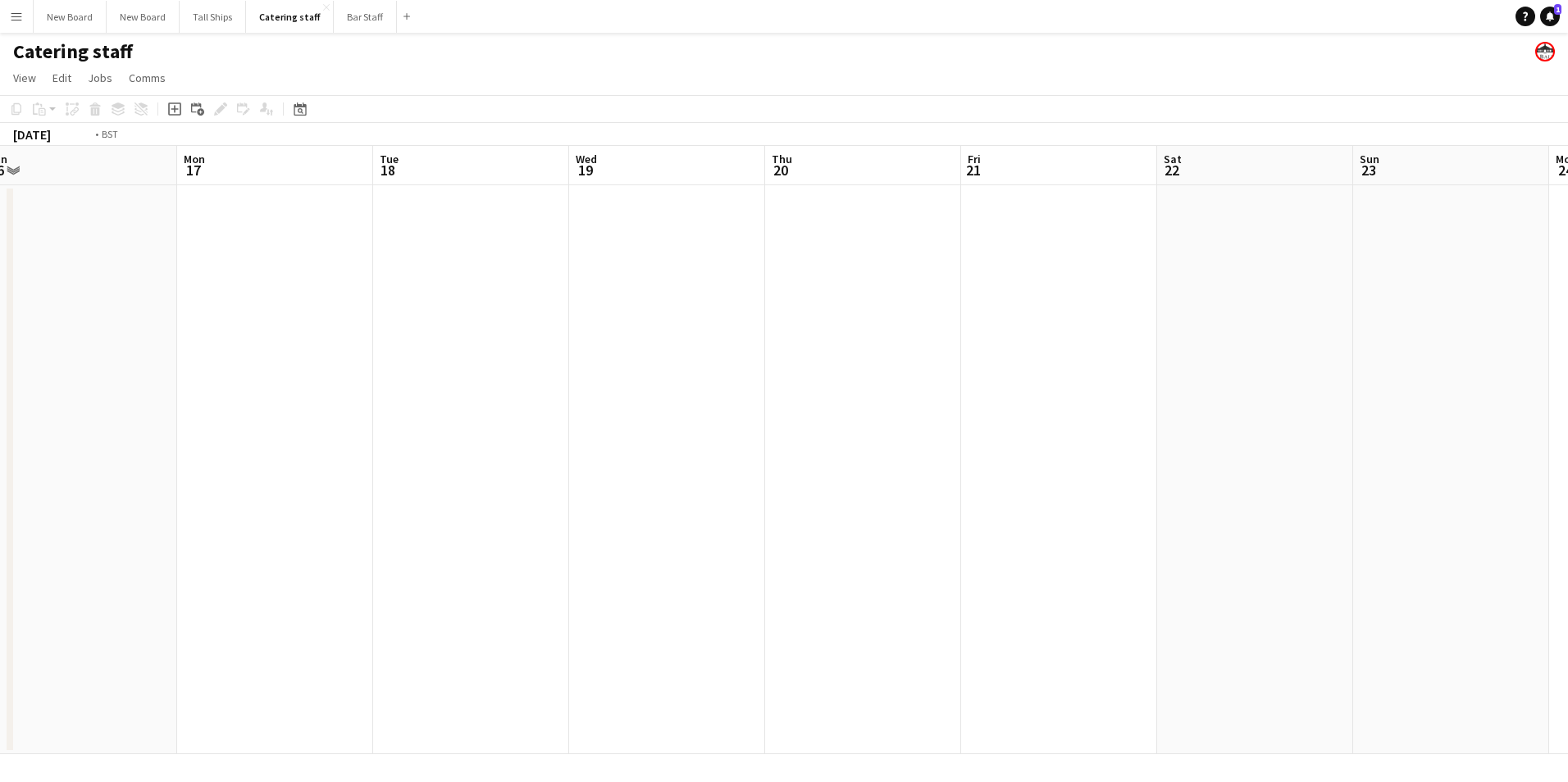
drag, startPoint x: 831, startPoint y: 428, endPoint x: 216, endPoint y: 363, distance: 618.4
click at [176, 370] on app-calendar-viewport "Fri 14 Sat 15 Sun 16 Mon 17 Tue 18 Wed 19 Thu 20 Fri 21 Sat 22 Sun 23 Mon 24 Tu…" at bounding box center [784, 449] width 1568 height 608
drag, startPoint x: 936, startPoint y: 251, endPoint x: 372, endPoint y: 219, distance: 564.9
click at [318, 219] on app-calendar-viewport "Thu 20 Fri 21 Sat 22 Sun 23 Mon 24 Tue 25 Wed 26 Thu 27 Fri 28 Sat 29 Sun 30 Mo…" at bounding box center [784, 449] width 1568 height 608
drag, startPoint x: 1272, startPoint y: 293, endPoint x: 706, endPoint y: 257, distance: 567.1
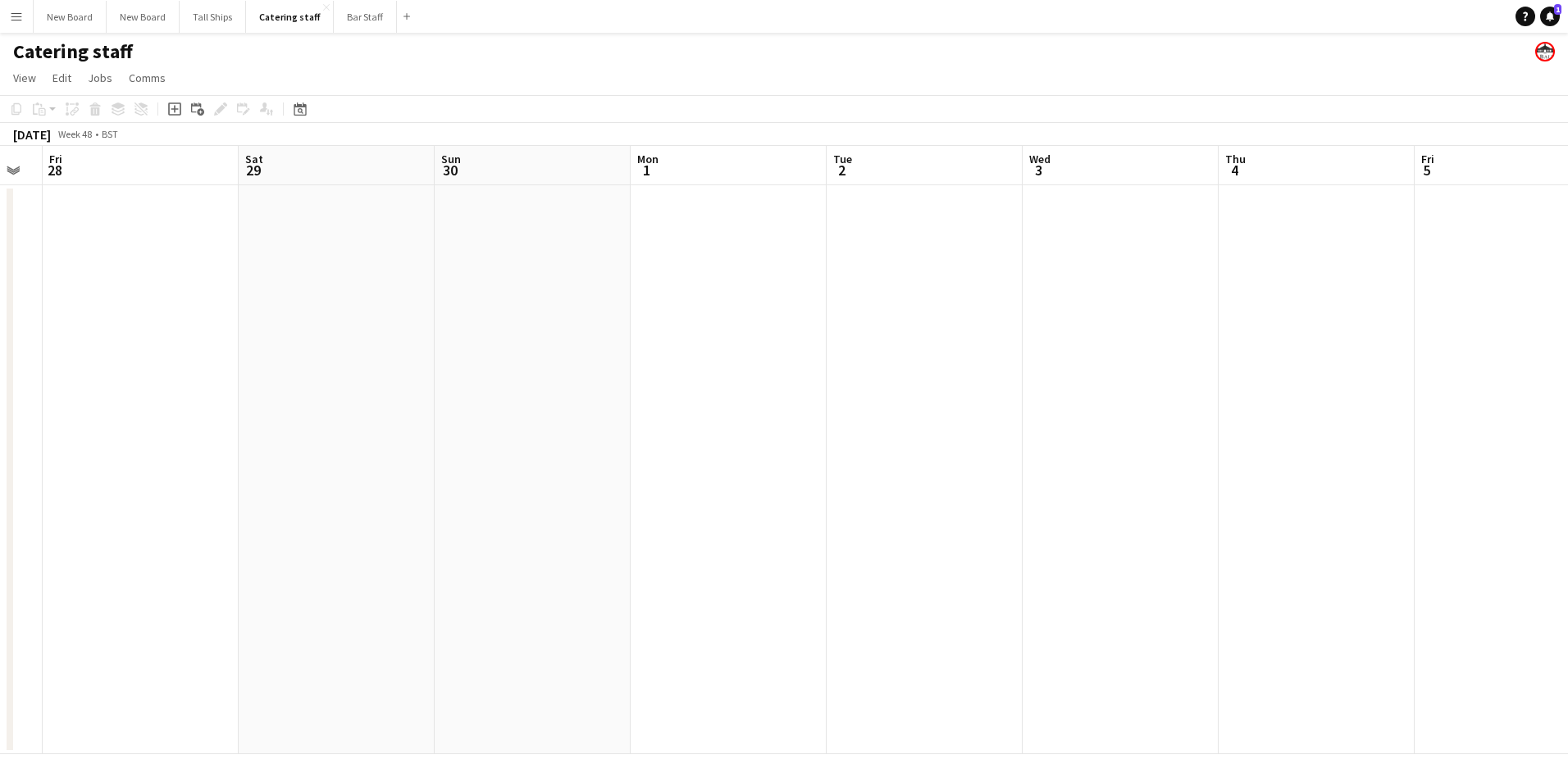
click at [698, 259] on app-calendar-viewport "Tue 25 Wed 26 Thu 27 Fri 28 Sat 29 Sun 30 Mon 1 Tue 2 Wed 3 Thu 4 Fri 5 Sat 6 S…" at bounding box center [784, 449] width 1568 height 608
drag, startPoint x: 1351, startPoint y: 252, endPoint x: 588, endPoint y: 202, distance: 764.6
click at [581, 204] on app-calendar-viewport "Sat 29 Sun 30 Mon 1 Tue 2 Wed 3 Thu 4 Fri 5 Sat 6 Sun 7 Mon 8 Tue 9 Wed 10 Thu …" at bounding box center [784, 449] width 1568 height 608
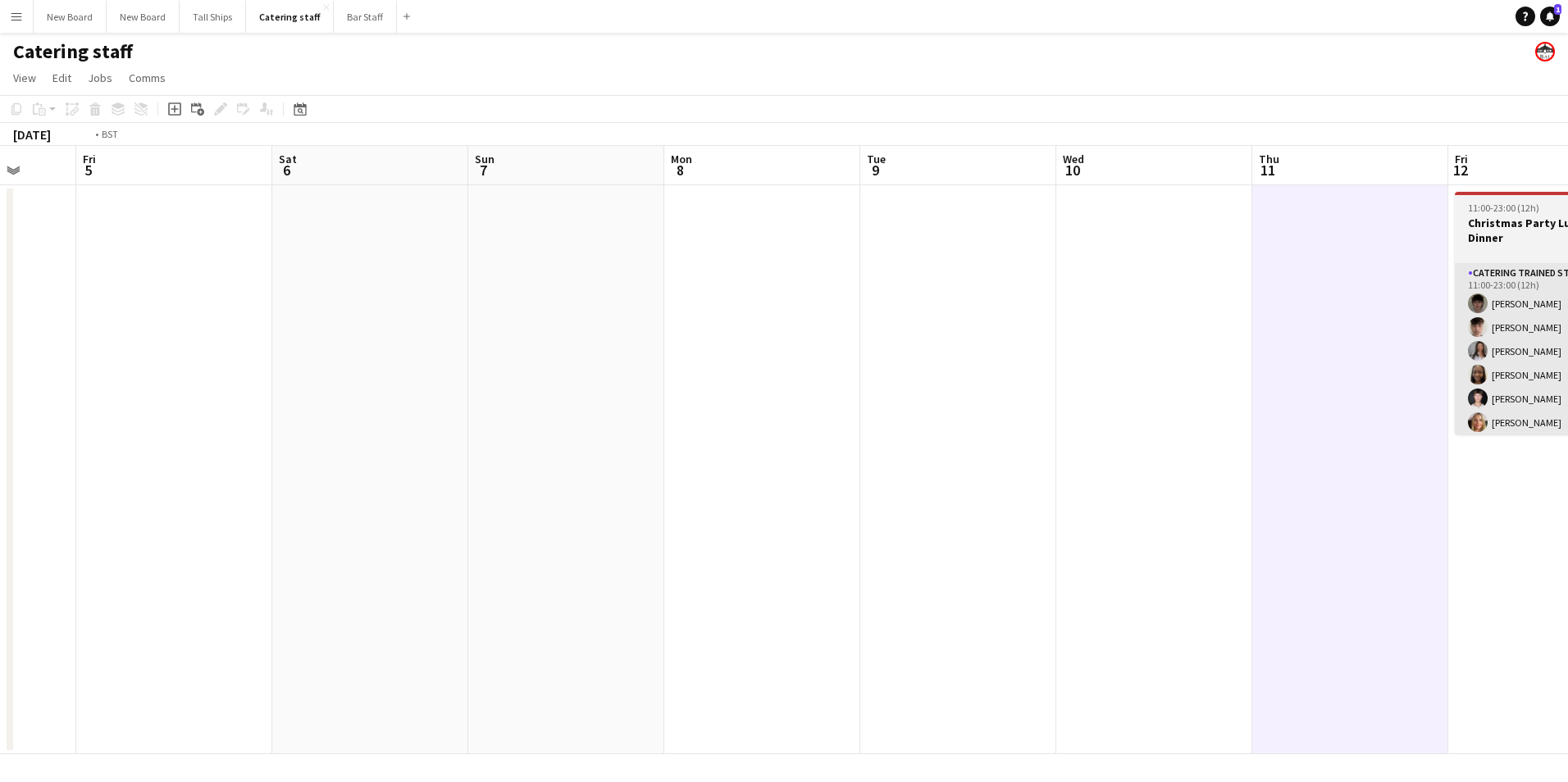
drag, startPoint x: 1485, startPoint y: 339, endPoint x: 880, endPoint y: 364, distance: 605.5
click at [589, 304] on app-calendar-viewport "Tue 2 Wed 3 Thu 4 Fri 5 Sat 6 Sun 7 Mon 8 Tue 9 Wed 10 Thu 11 Fri 12 13/20 1 Jo…" at bounding box center [784, 449] width 1568 height 608
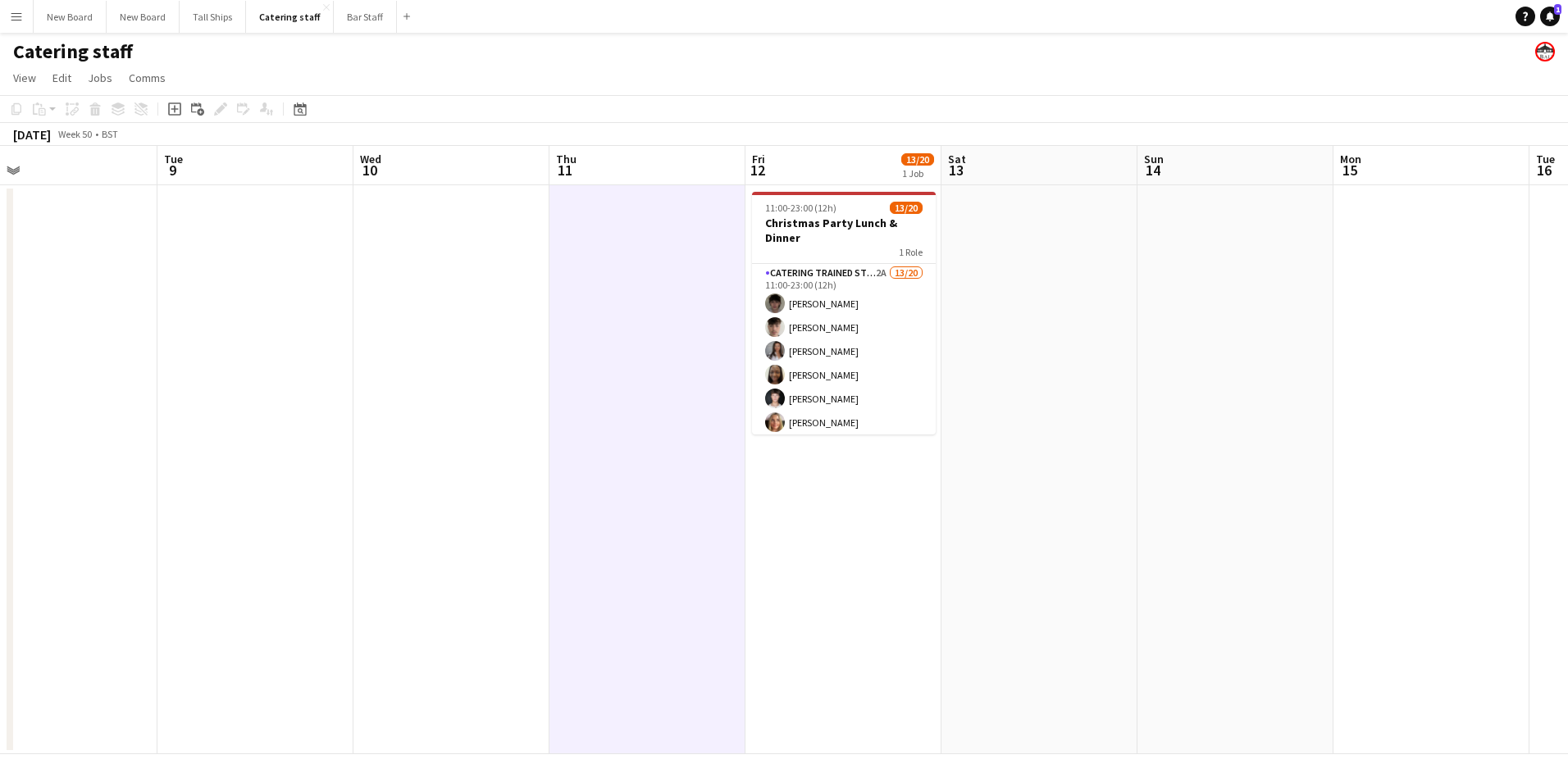
click at [1021, 302] on app-date-cell at bounding box center [1038, 470] width 196 height 569
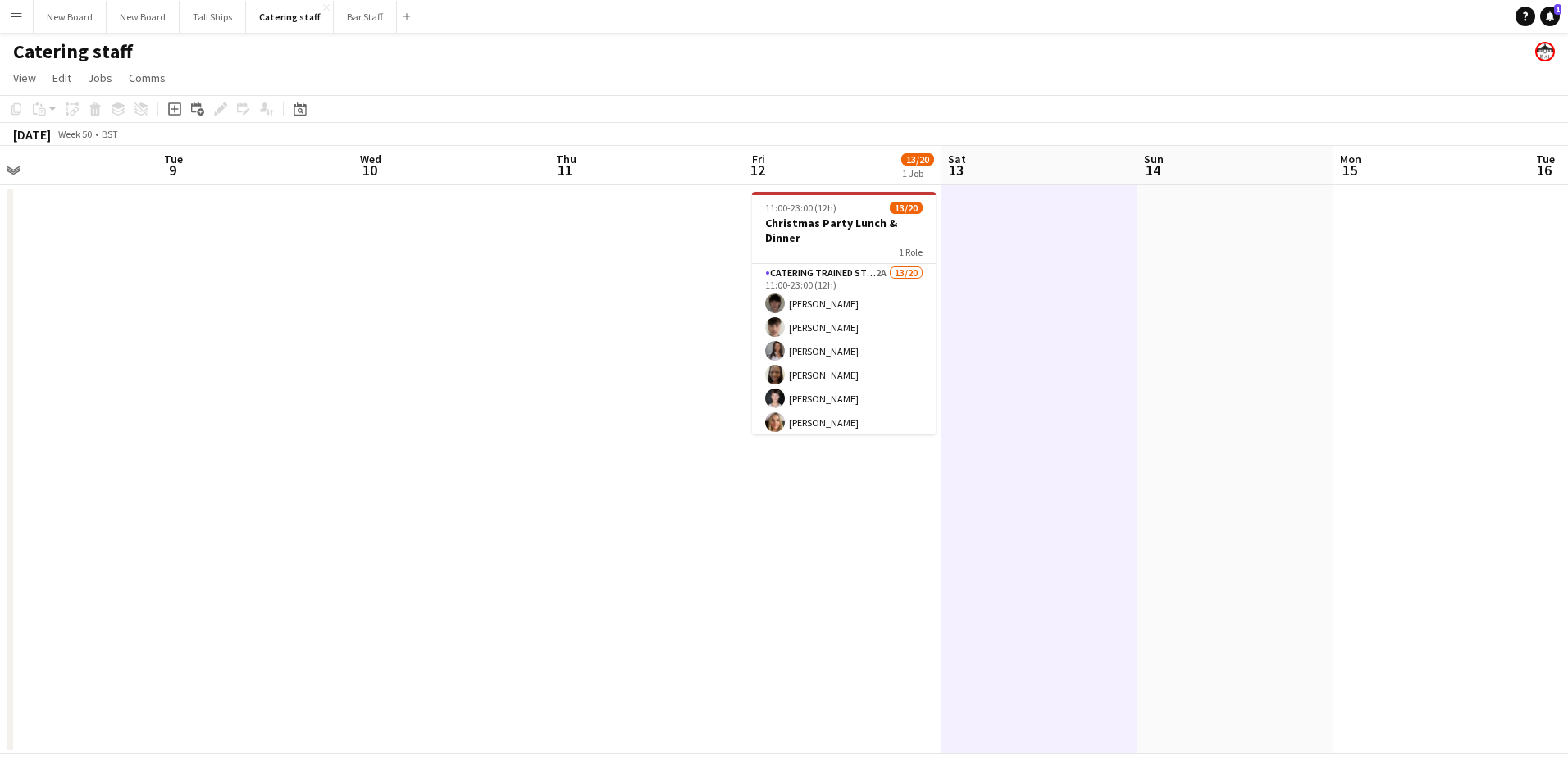
scroll to position [0, 627]
click at [169, 108] on icon at bounding box center [175, 109] width 13 height 13
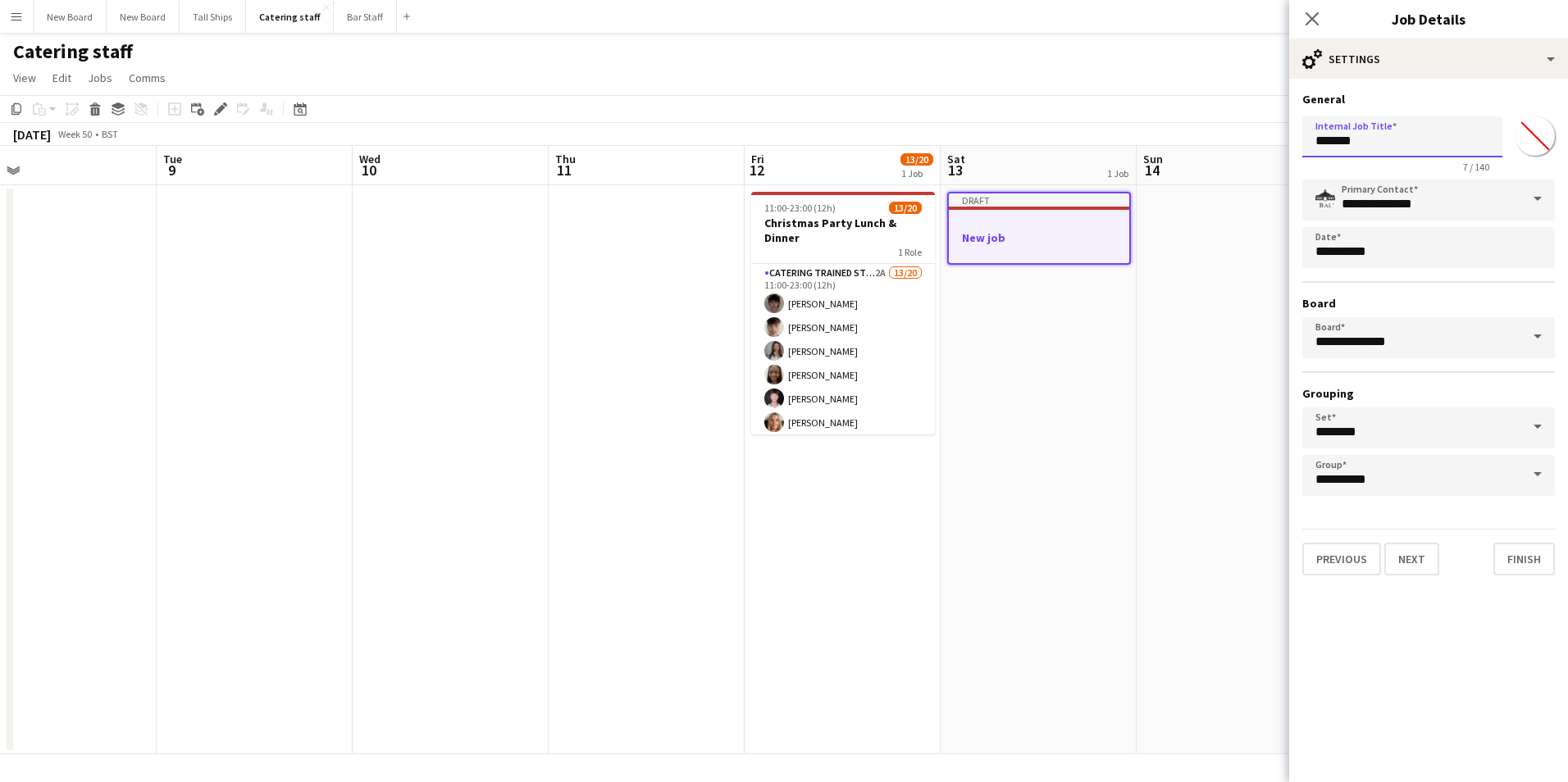
drag, startPoint x: 1422, startPoint y: 145, endPoint x: 711, endPoint y: 107, distance: 712.0
click at [704, 108] on body "Menu Boards Boards Boards All jobs Status Workforce Workforce My Workforce Recr…" at bounding box center [784, 391] width 1568 height 782
type input "*******"
click at [1405, 557] on button "Next" at bounding box center [1412, 559] width 55 height 33
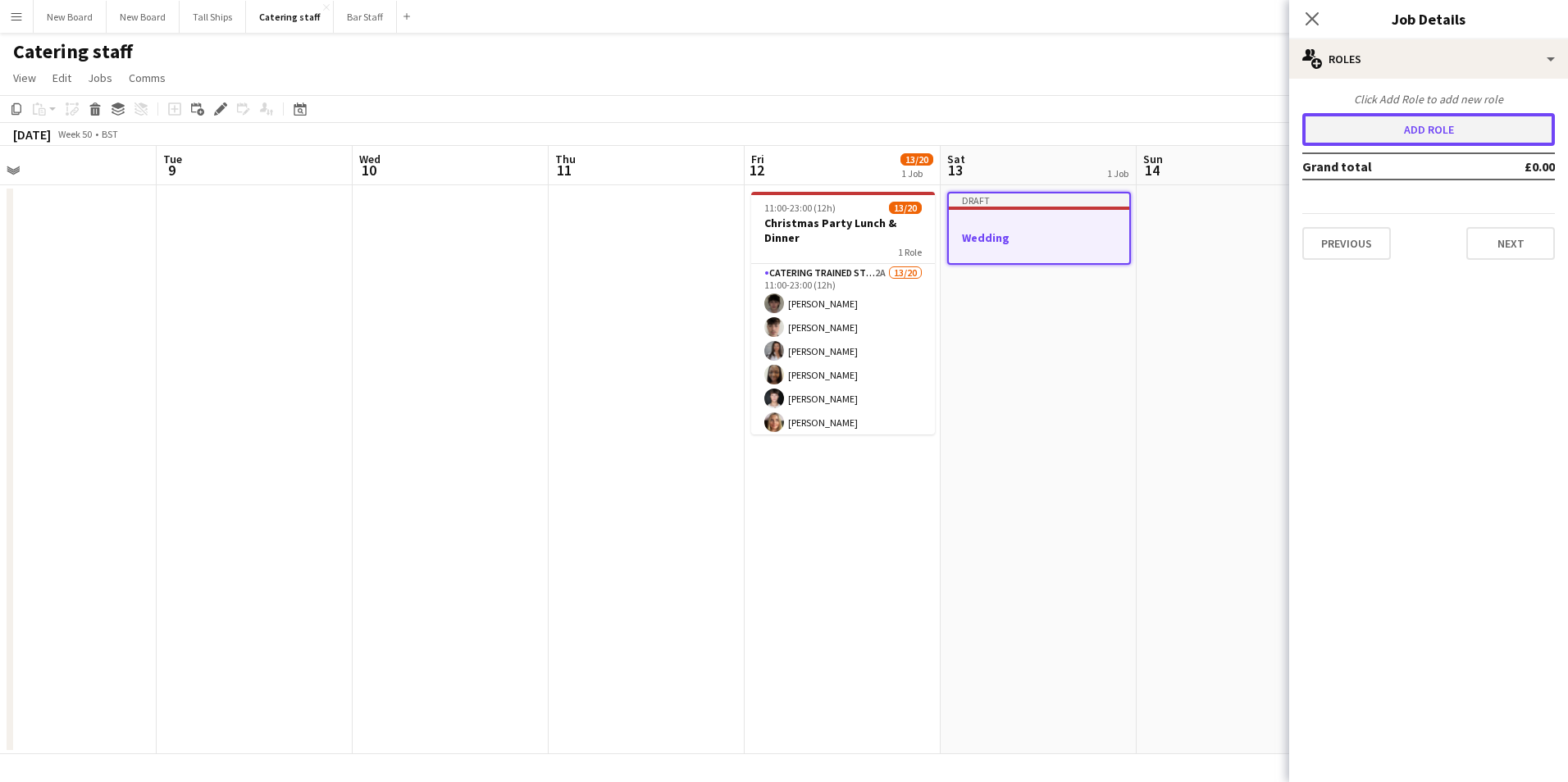
click at [1402, 133] on button "Add role" at bounding box center [1428, 130] width 253 height 33
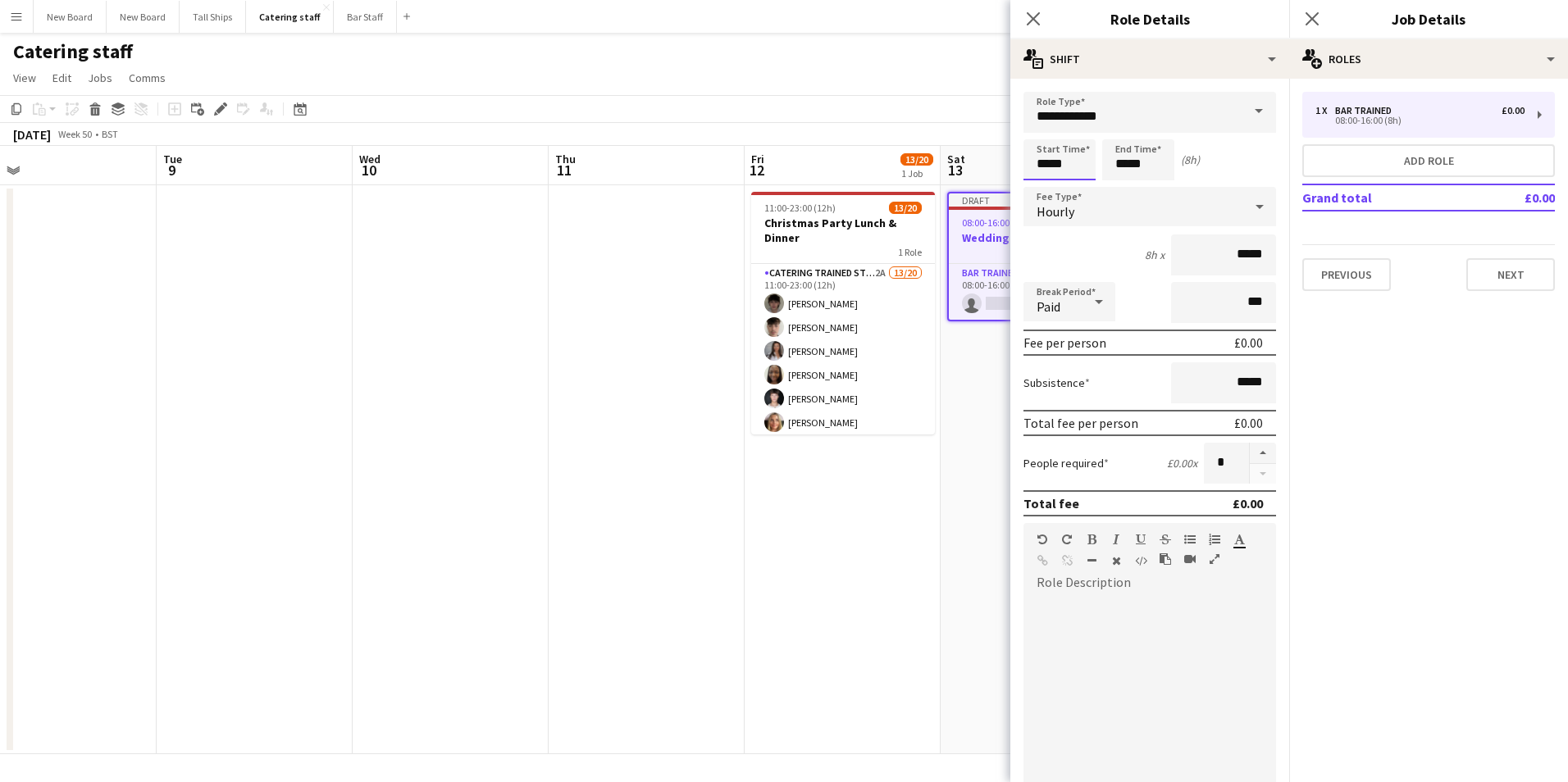
drag, startPoint x: 1083, startPoint y: 164, endPoint x: 748, endPoint y: 159, distance: 335.0
click at [747, 160] on body "Menu Boards Boards Boards All jobs Status Workforce Workforce My Workforce Recr…" at bounding box center [784, 391] width 1568 height 782
type input "*****"
click at [1154, 112] on input "**********" at bounding box center [1149, 112] width 253 height 41
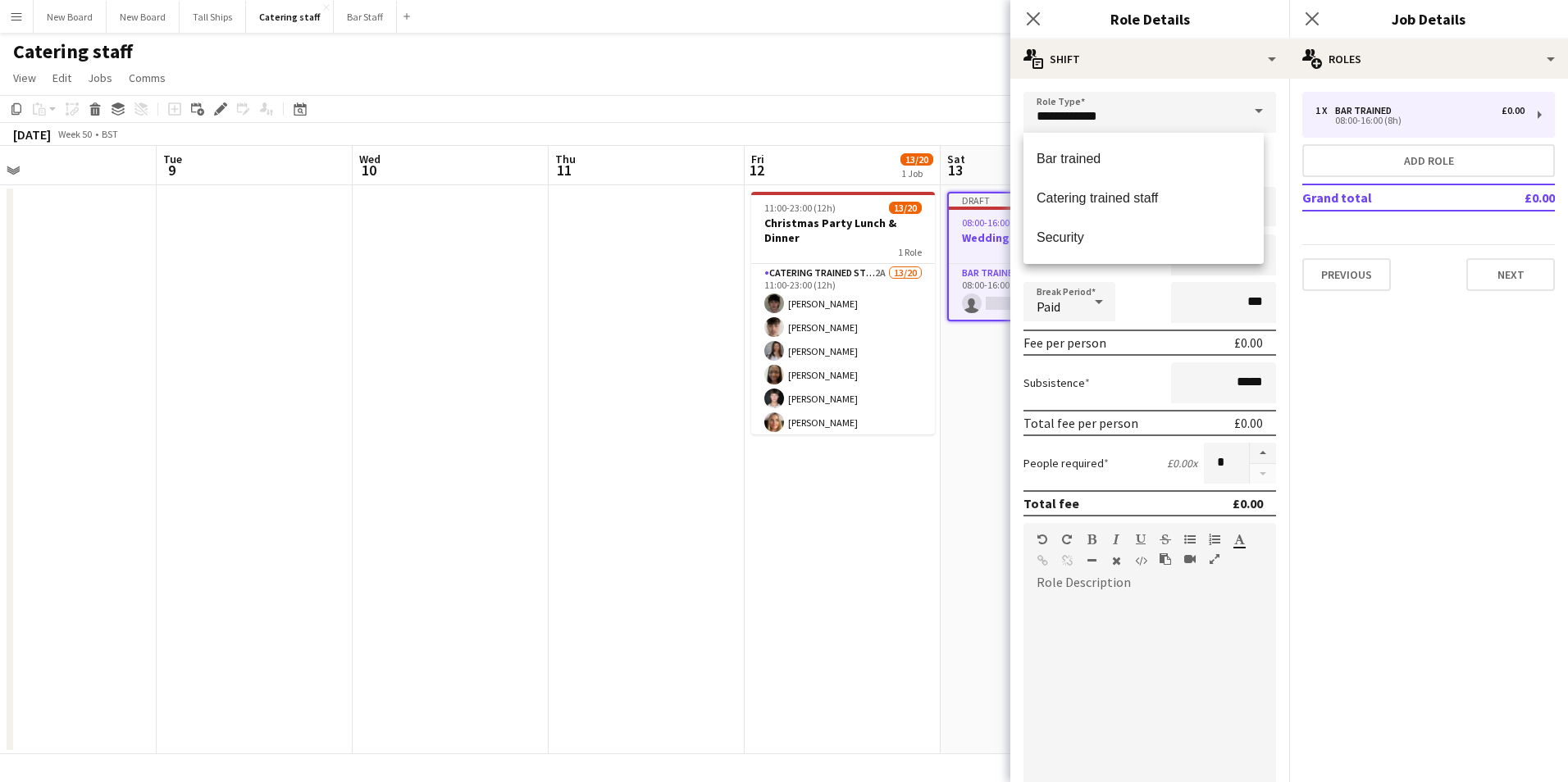
click at [1251, 113] on span at bounding box center [1259, 112] width 34 height 40
drag, startPoint x: 1149, startPoint y: 200, endPoint x: 1158, endPoint y: 202, distance: 9.2
click at [1151, 200] on span "Catering trained staff" at bounding box center [1143, 198] width 214 height 15
type input "**********"
drag, startPoint x: 1200, startPoint y: 466, endPoint x: 1326, endPoint y: 430, distance: 131.0
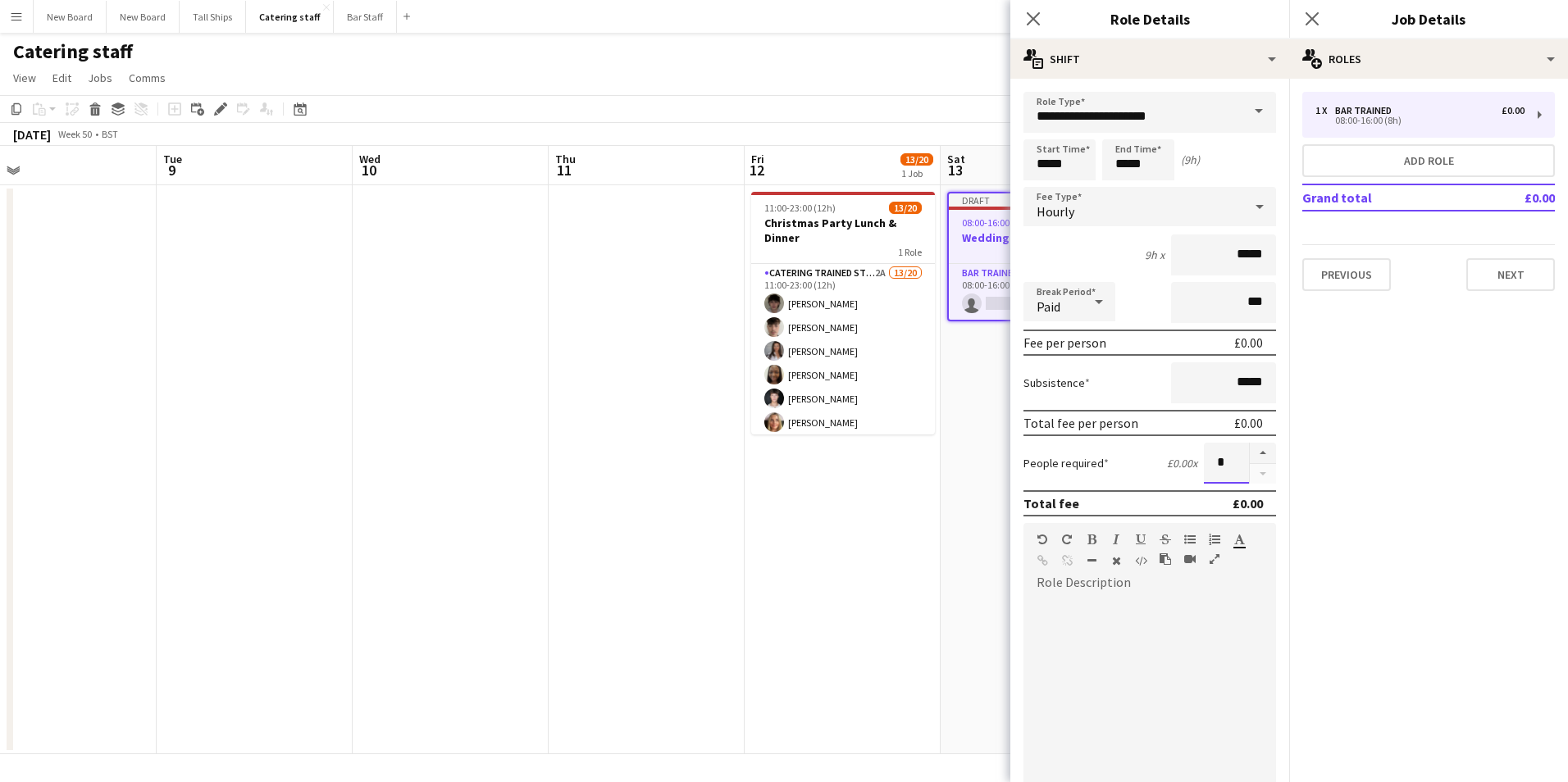
click at [1328, 429] on body "Menu Boards Boards Boards All jobs Status Workforce Workforce My Workforce Recr…" at bounding box center [784, 391] width 1568 height 782
drag, startPoint x: 1203, startPoint y: 460, endPoint x: 1247, endPoint y: 460, distance: 44.0
click at [1247, 460] on div "*" at bounding box center [1240, 462] width 72 height 41
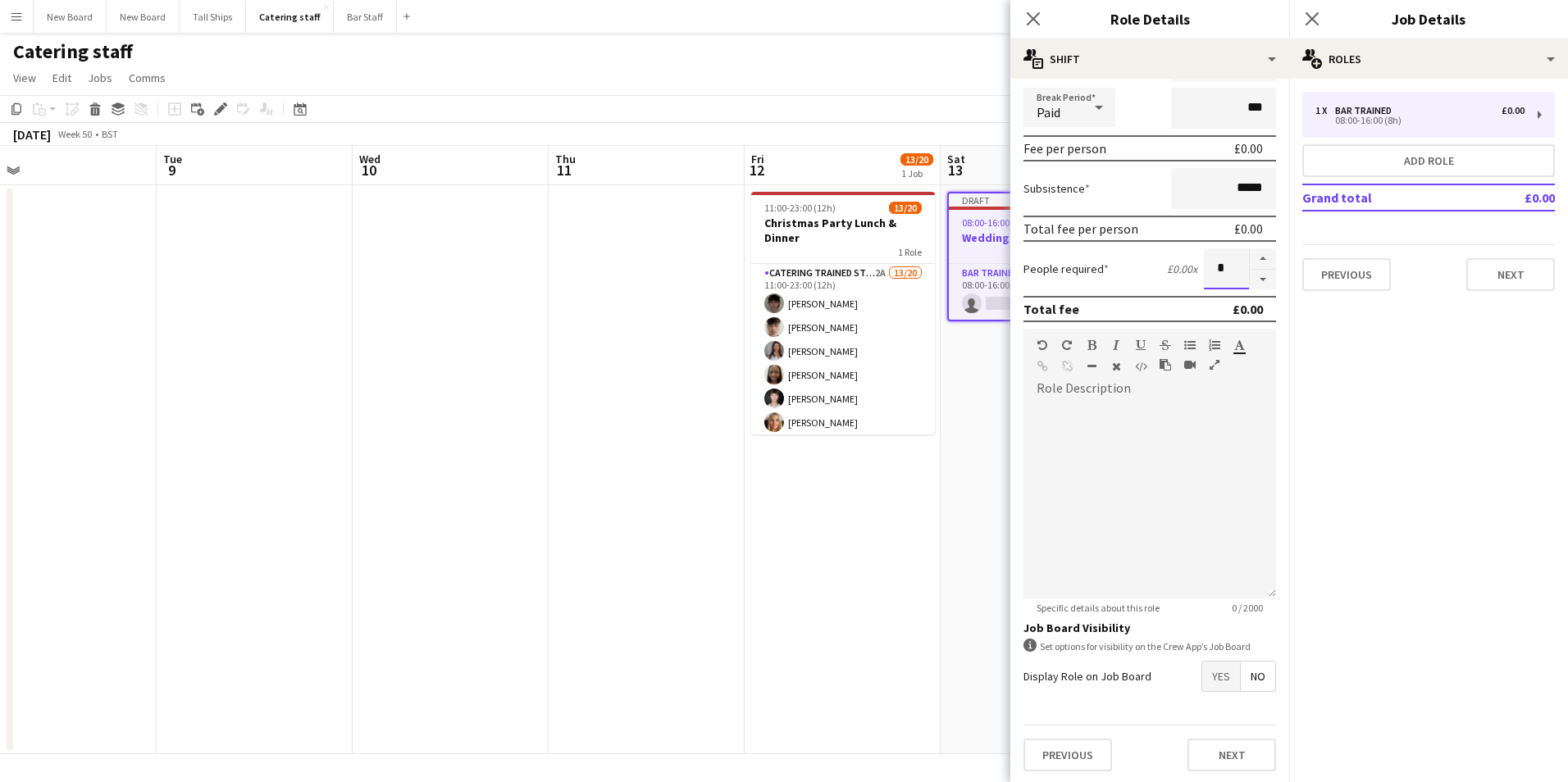
scroll to position [197, 0]
type input "*"
drag, startPoint x: 1203, startPoint y: 678, endPoint x: 1212, endPoint y: 687, distance: 12.7
click at [1206, 677] on span "Yes" at bounding box center [1221, 673] width 38 height 29
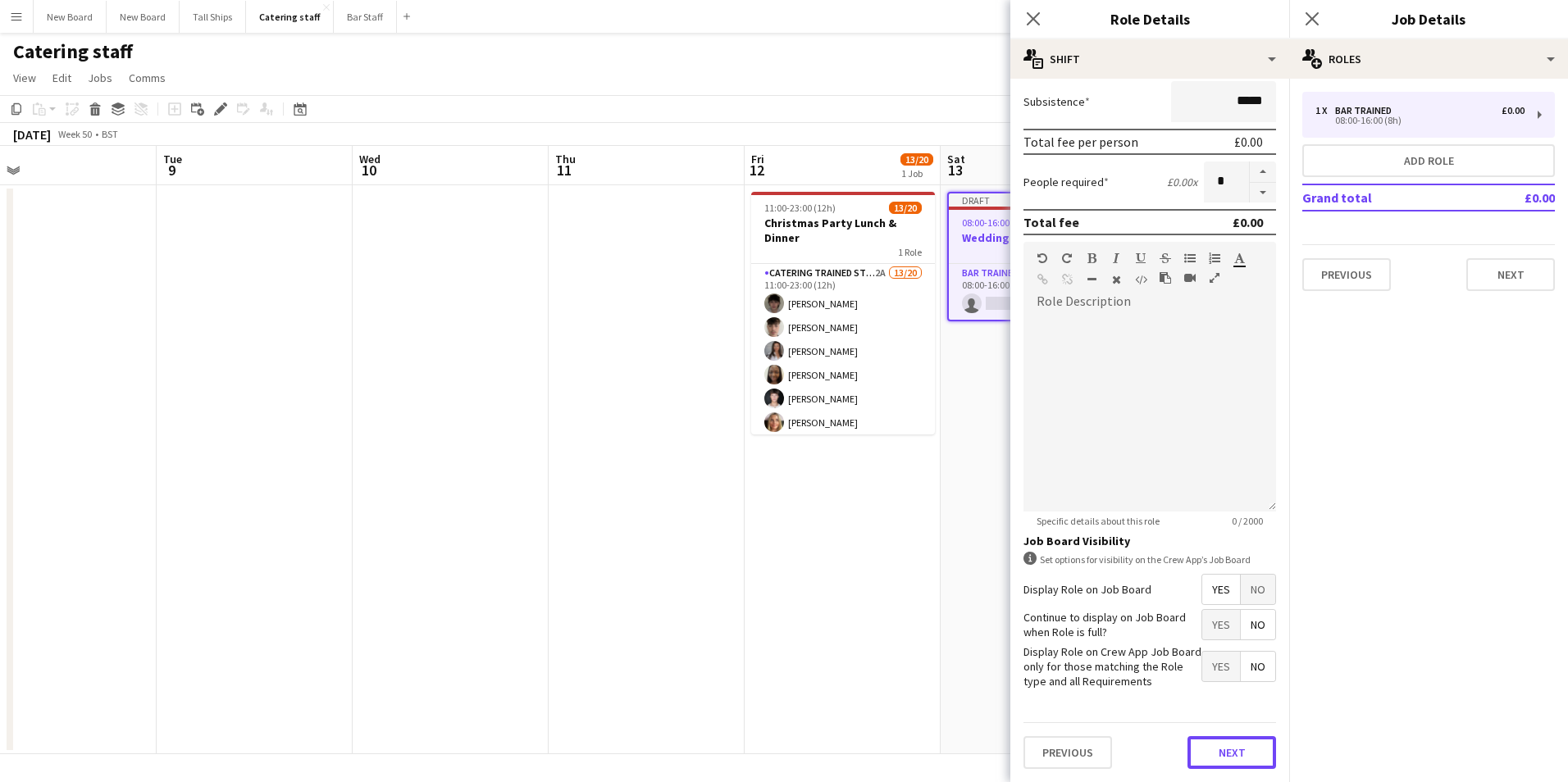
click at [1241, 758] on button "Next" at bounding box center [1232, 753] width 89 height 33
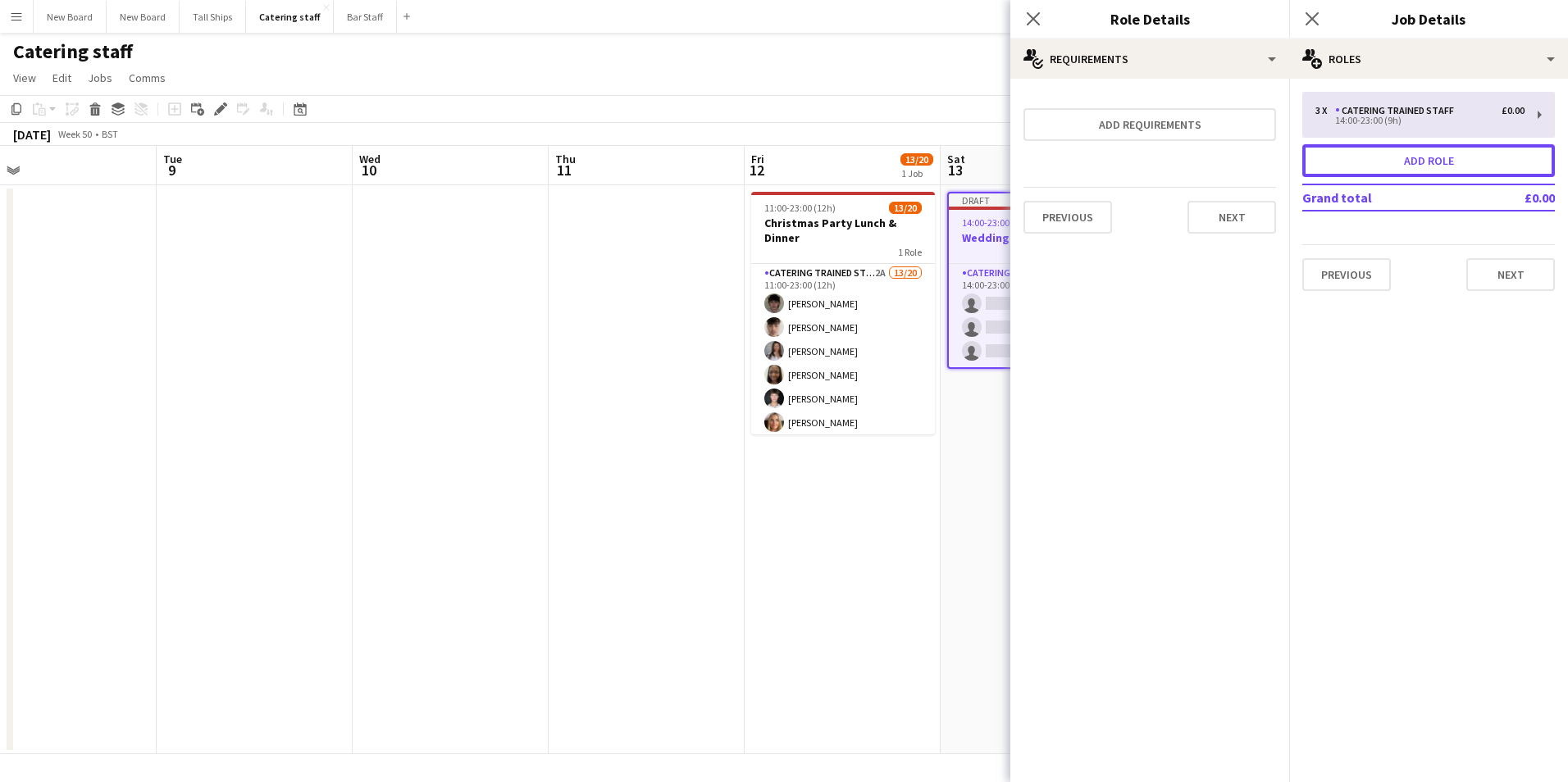
click at [1439, 176] on button "Add role" at bounding box center [1428, 161] width 253 height 33
type input "**********"
type input "*****"
type input "*"
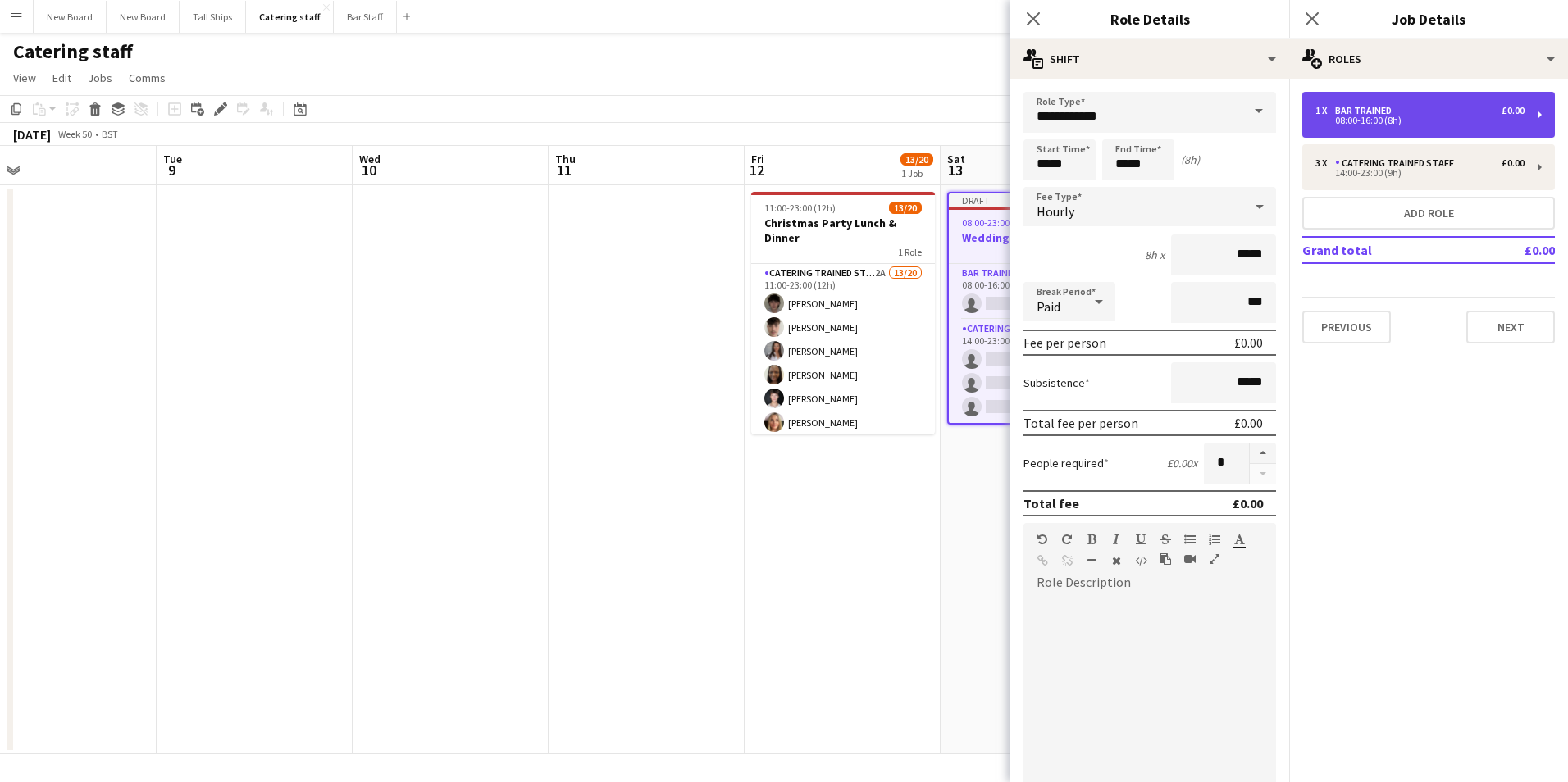
click at [1381, 129] on div "1 x Bar trained £0.00 08:00-16:00 (8h)" at bounding box center [1428, 114] width 253 height 46
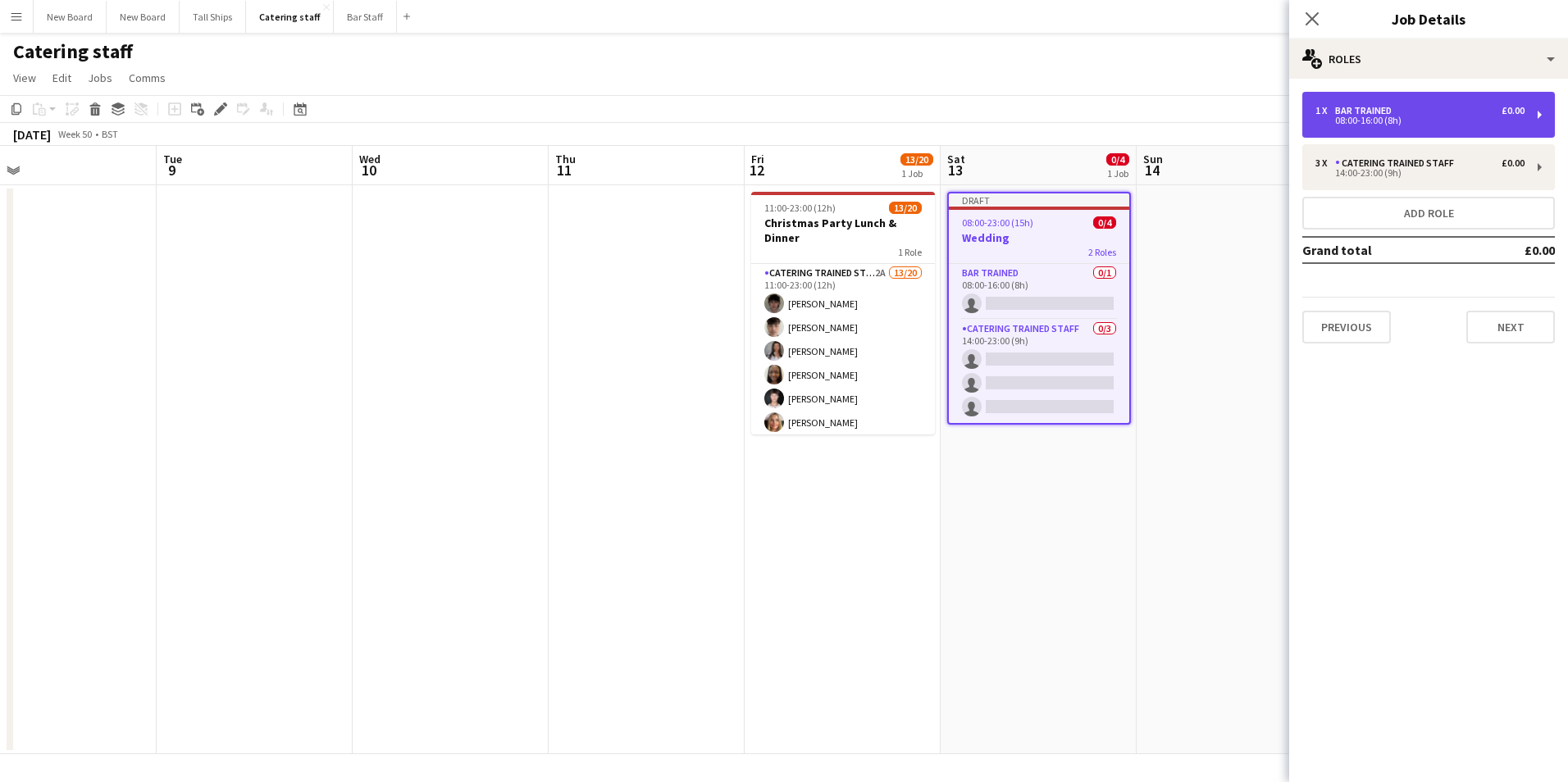
click at [1383, 129] on div "1 x Bar trained £0.00 08:00-16:00 (8h)" at bounding box center [1428, 114] width 253 height 46
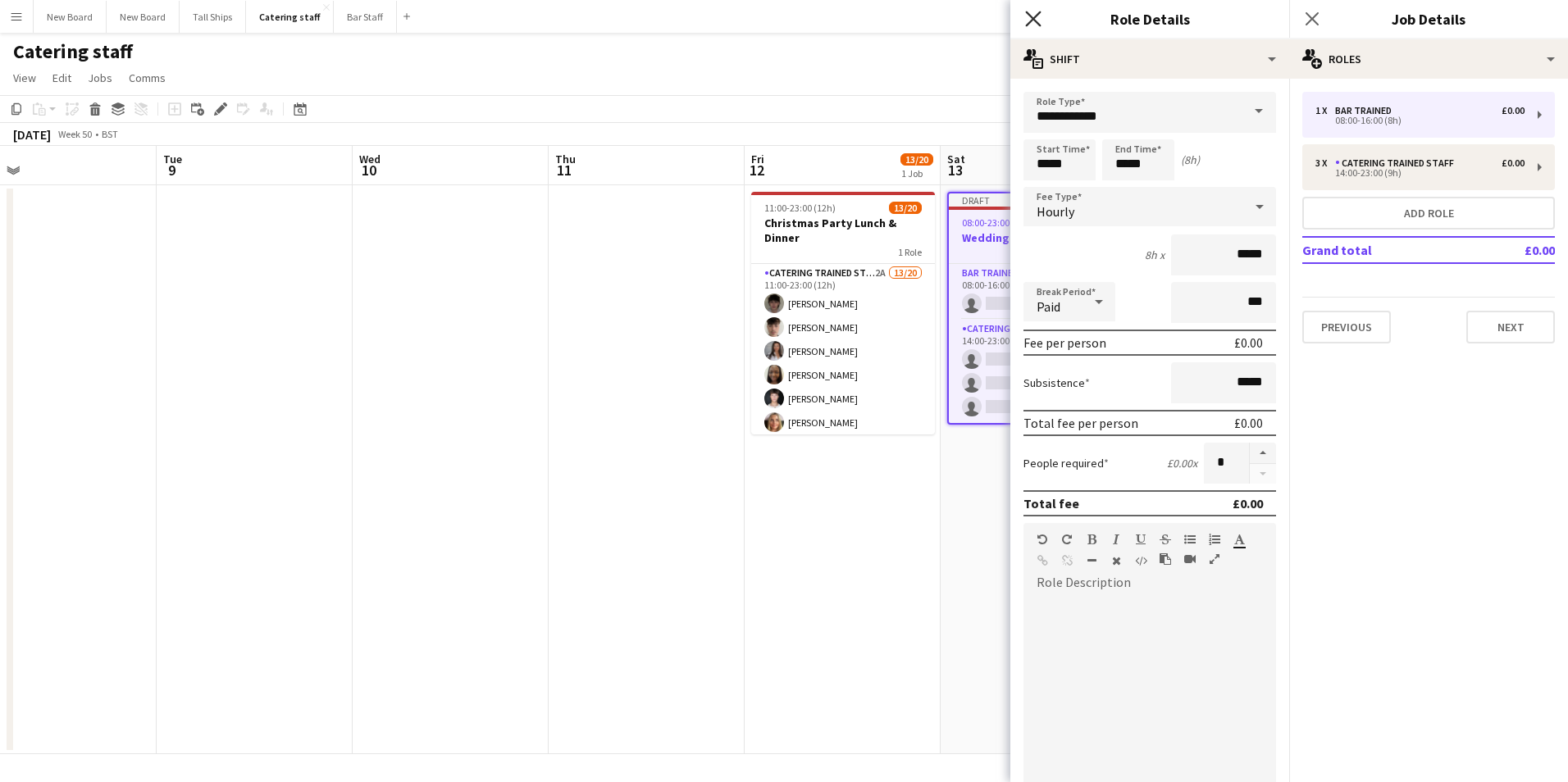
click at [1030, 11] on icon "Close pop-in" at bounding box center [1033, 18] width 15 height 15
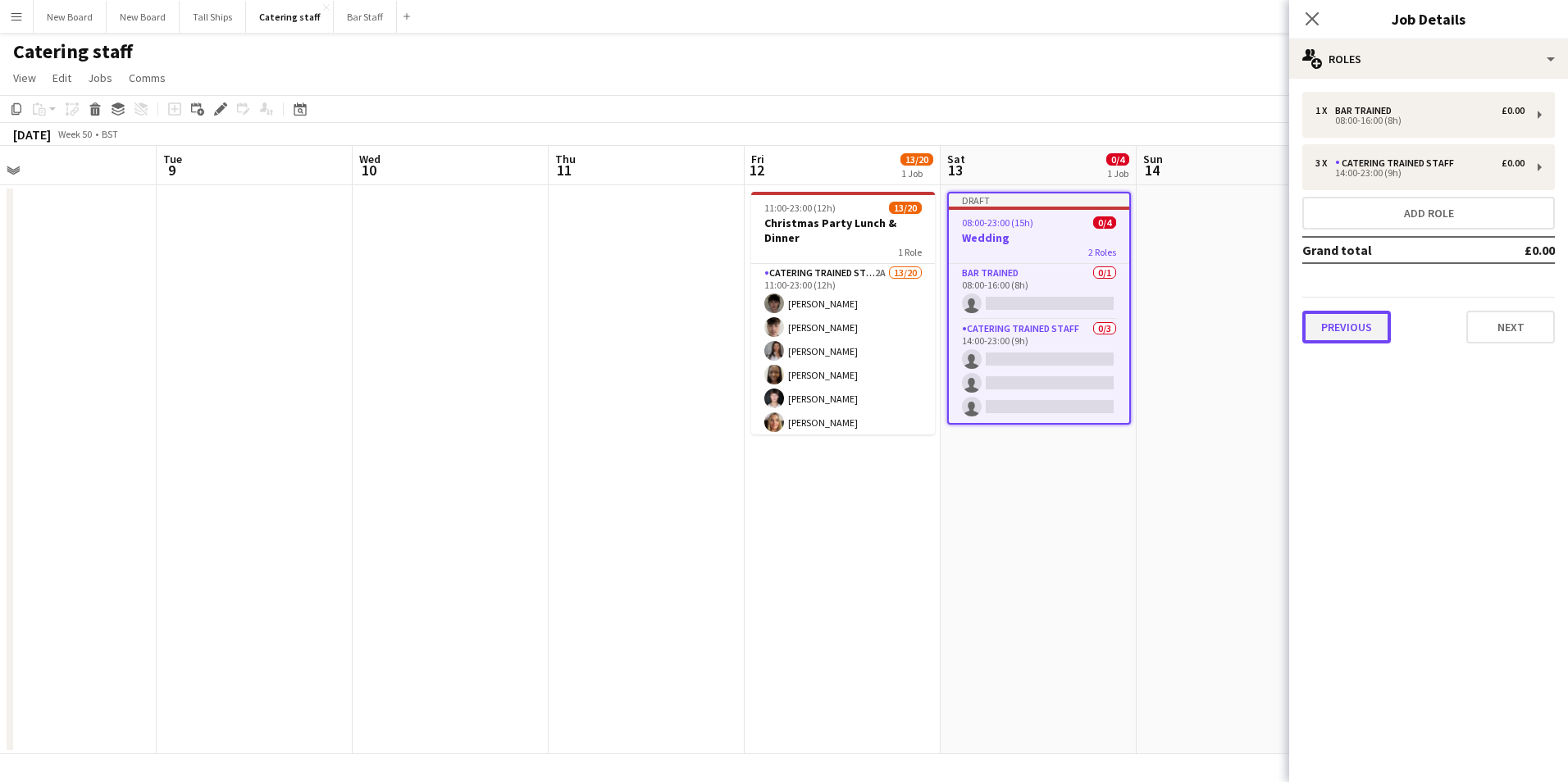
click at [1371, 325] on button "Previous" at bounding box center [1347, 327] width 89 height 33
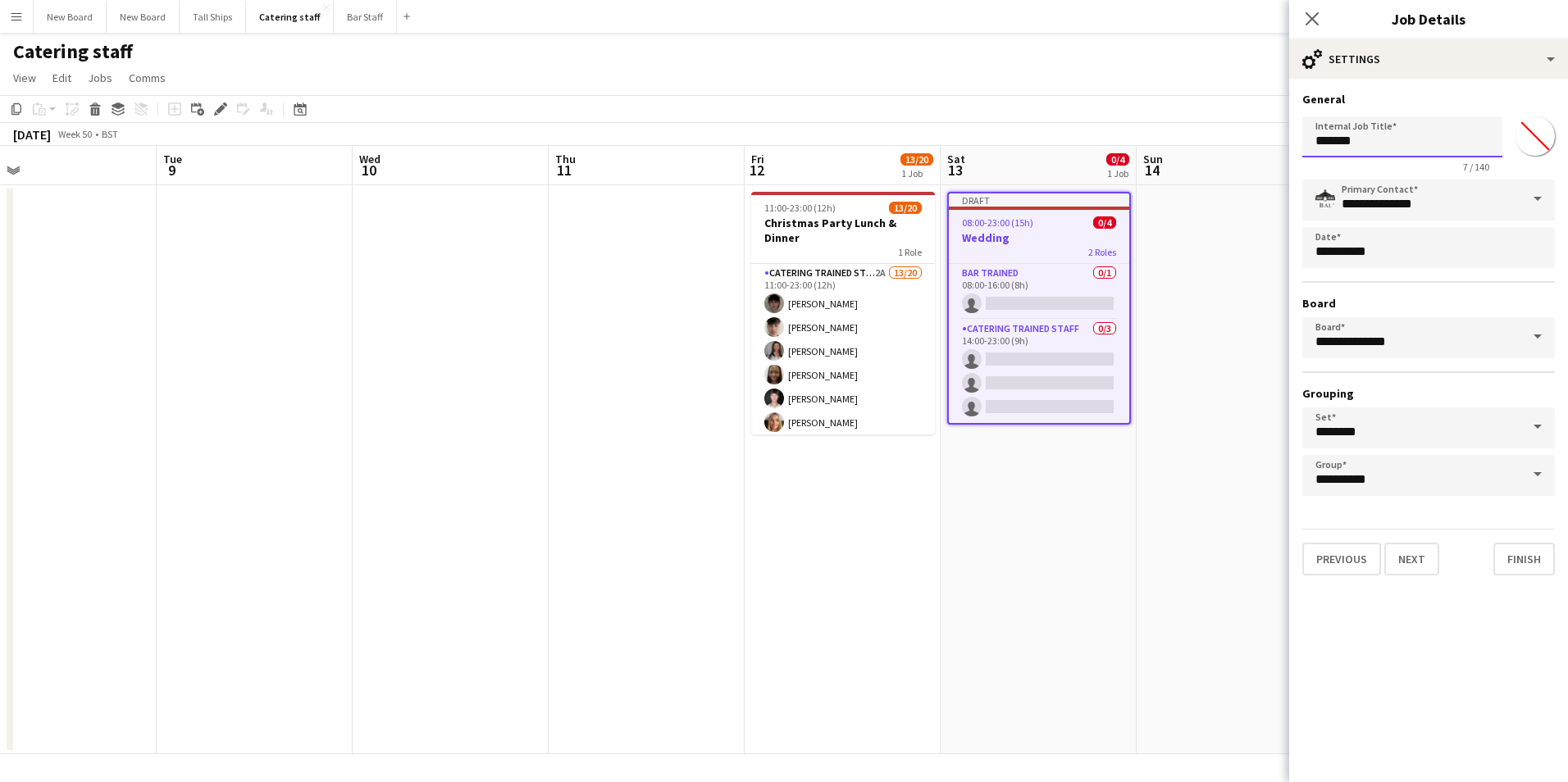
click at [1409, 127] on input "*******" at bounding box center [1402, 136] width 200 height 41
type input "**********"
click at [1422, 558] on button "Next" at bounding box center [1412, 559] width 55 height 33
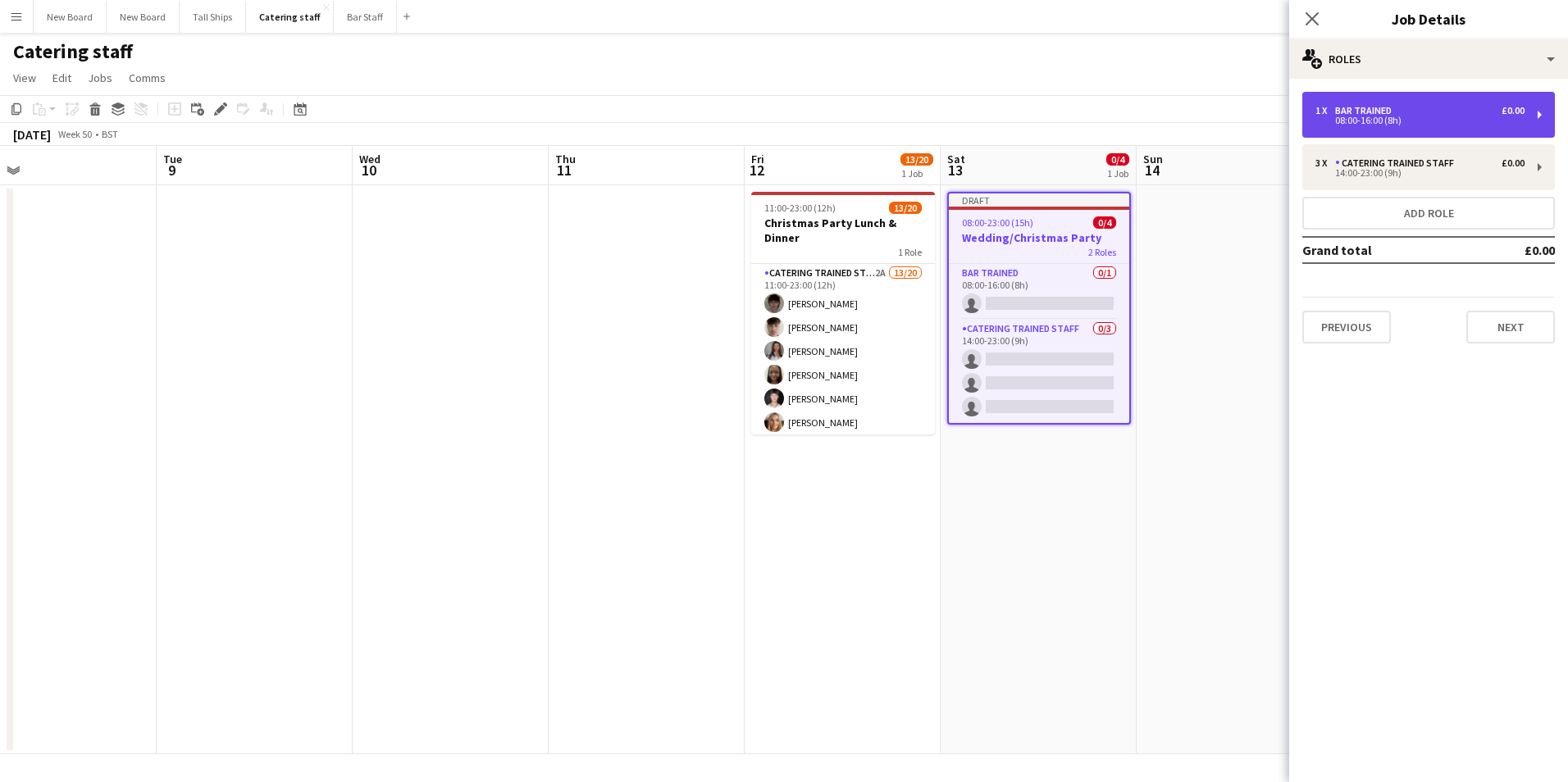
click at [1542, 106] on div "1 x Bar trained £0.00 08:00-16:00 (8h)" at bounding box center [1428, 114] width 253 height 46
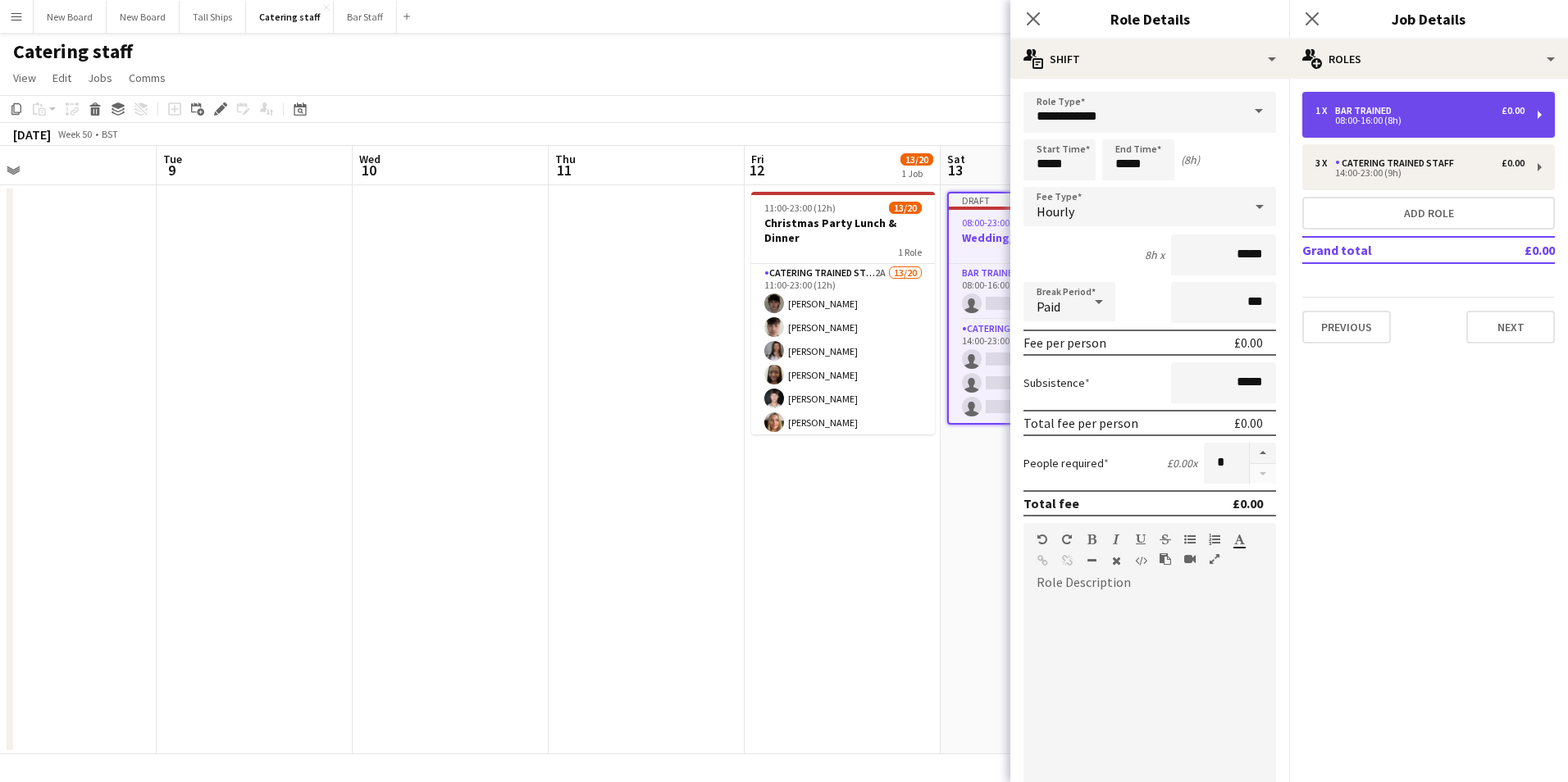
click at [1461, 101] on div "1 x Bar trained £0.00 08:00-16:00 (8h)" at bounding box center [1428, 114] width 253 height 46
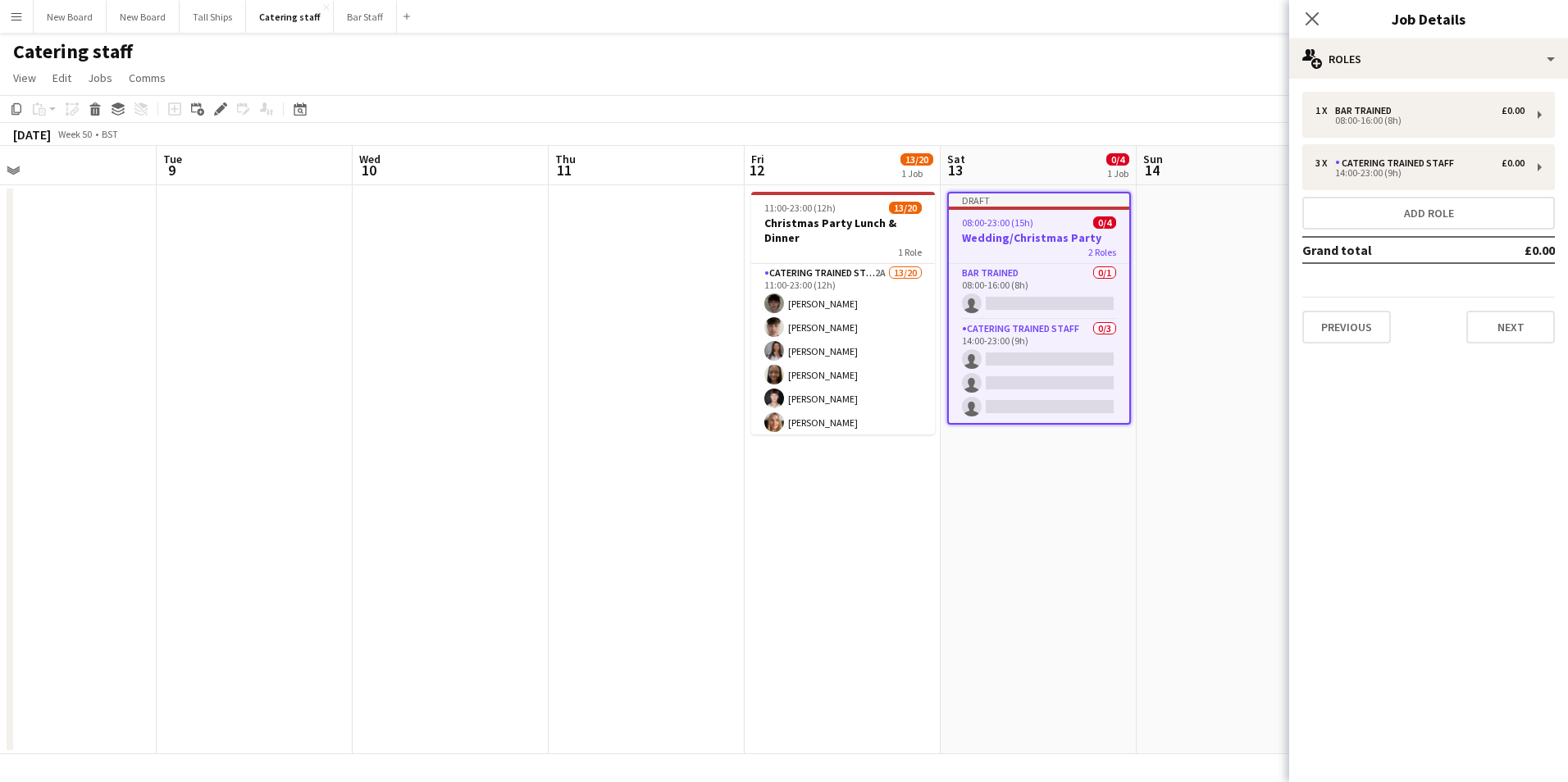
drag, startPoint x: 1474, startPoint y: 115, endPoint x: 1158, endPoint y: 236, distance: 338.4
click at [1148, 246] on app-date-cell at bounding box center [1234, 470] width 196 height 569
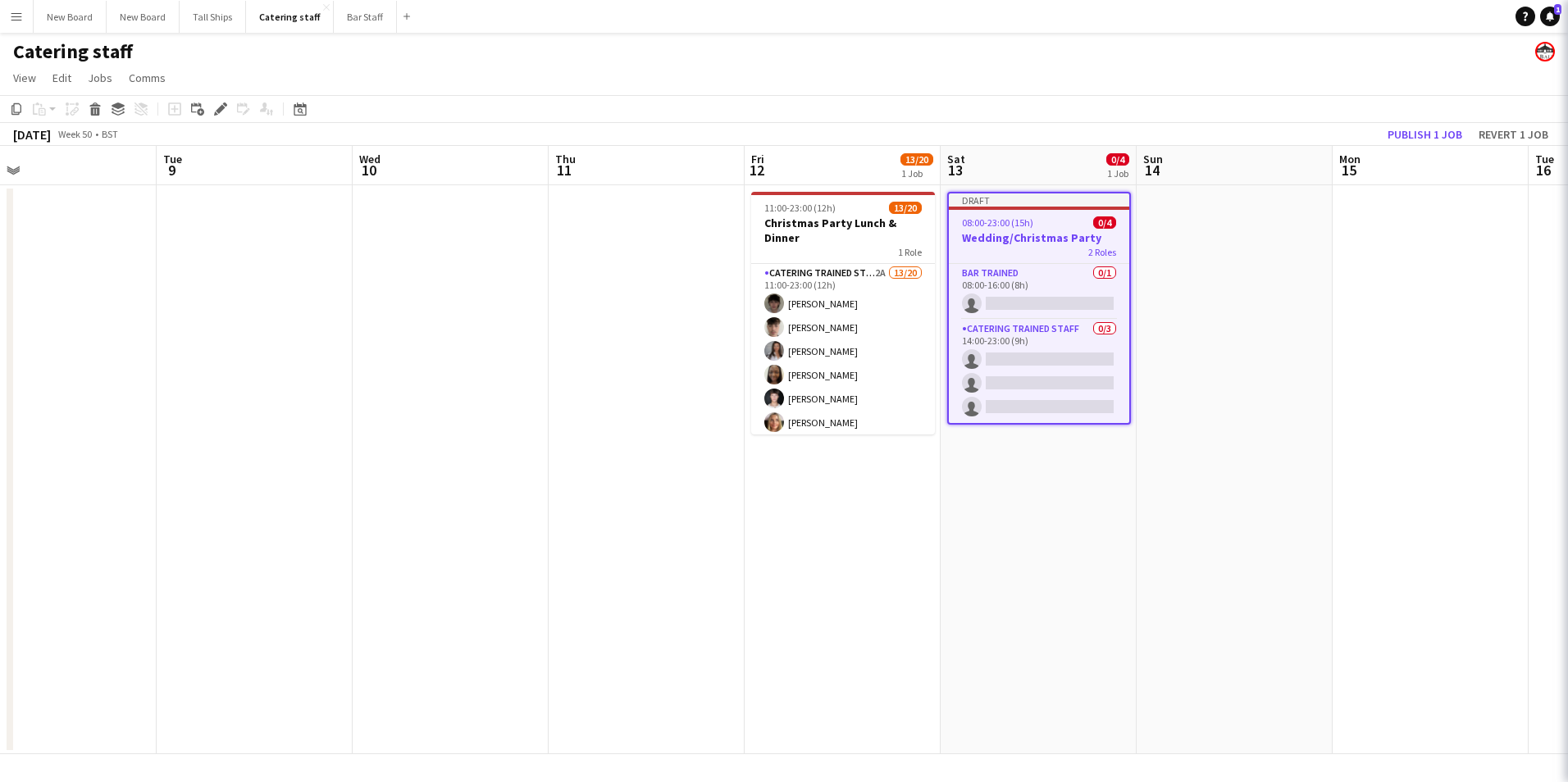
scroll to position [0, 624]
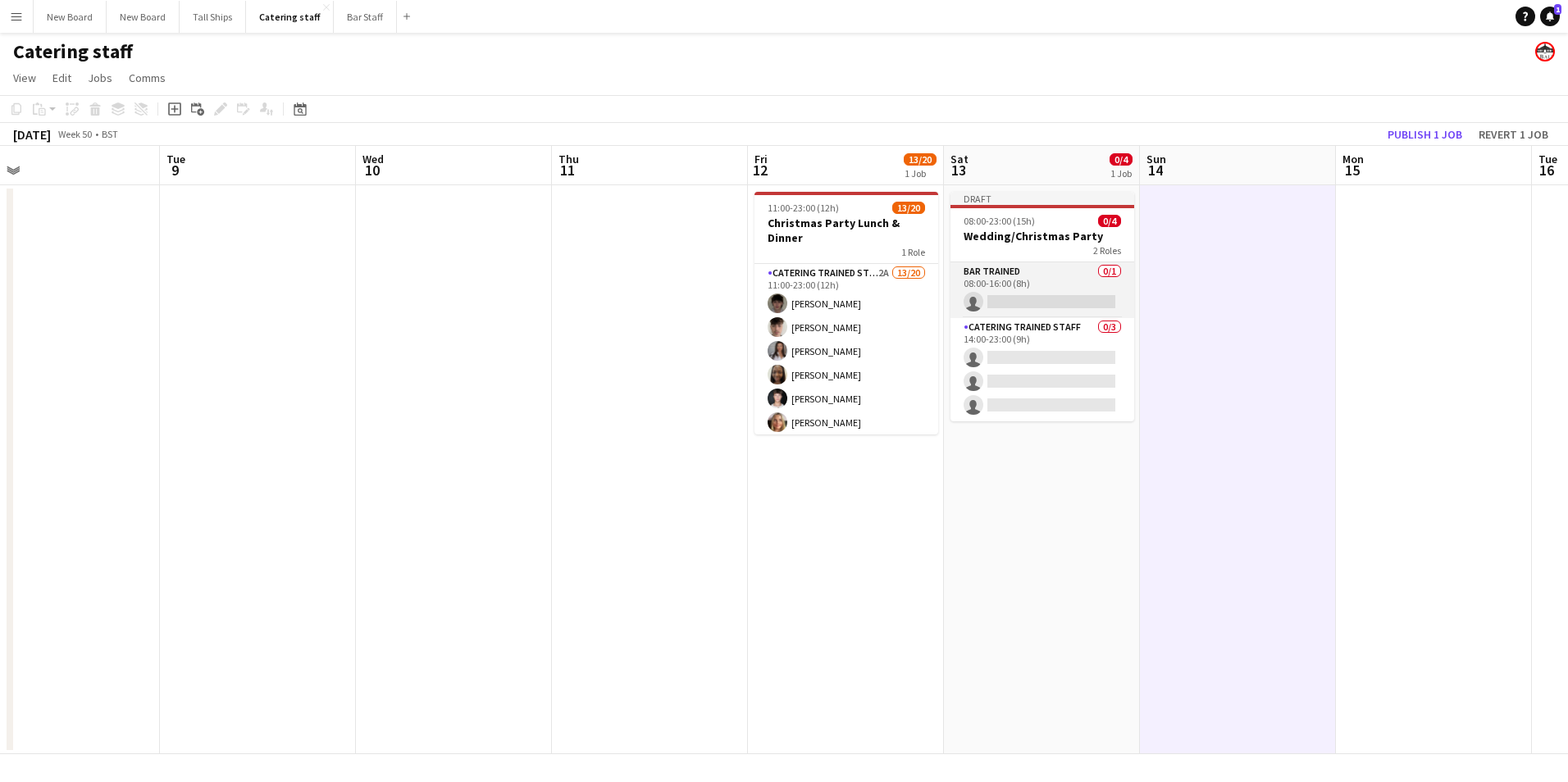
click at [1029, 305] on app-card-role "Bar trained 0/1 08:00-16:00 (8h) single-neutral-actions" at bounding box center [1042, 289] width 183 height 56
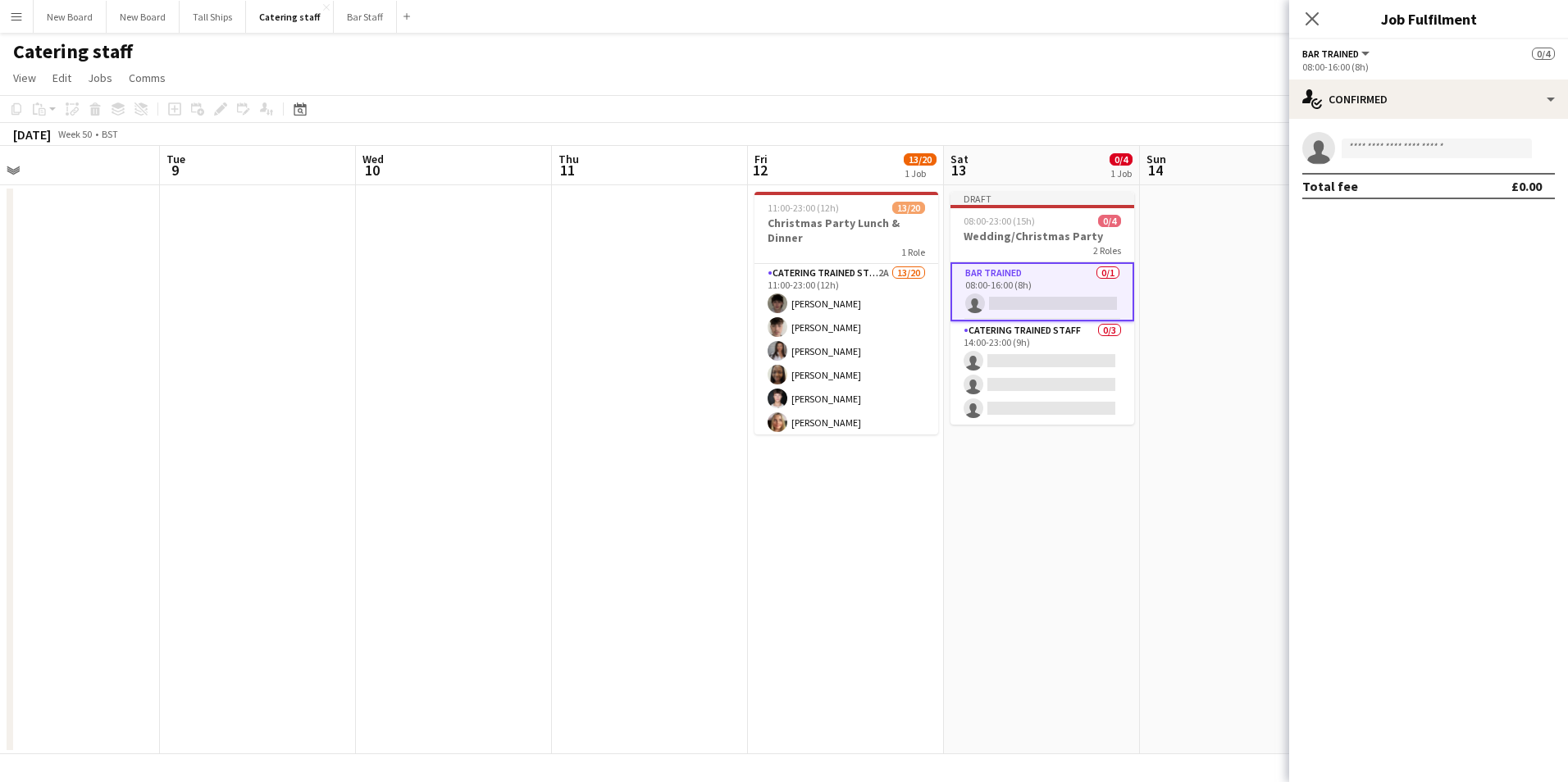
click at [1159, 590] on app-date-cell at bounding box center [1237, 470] width 196 height 569
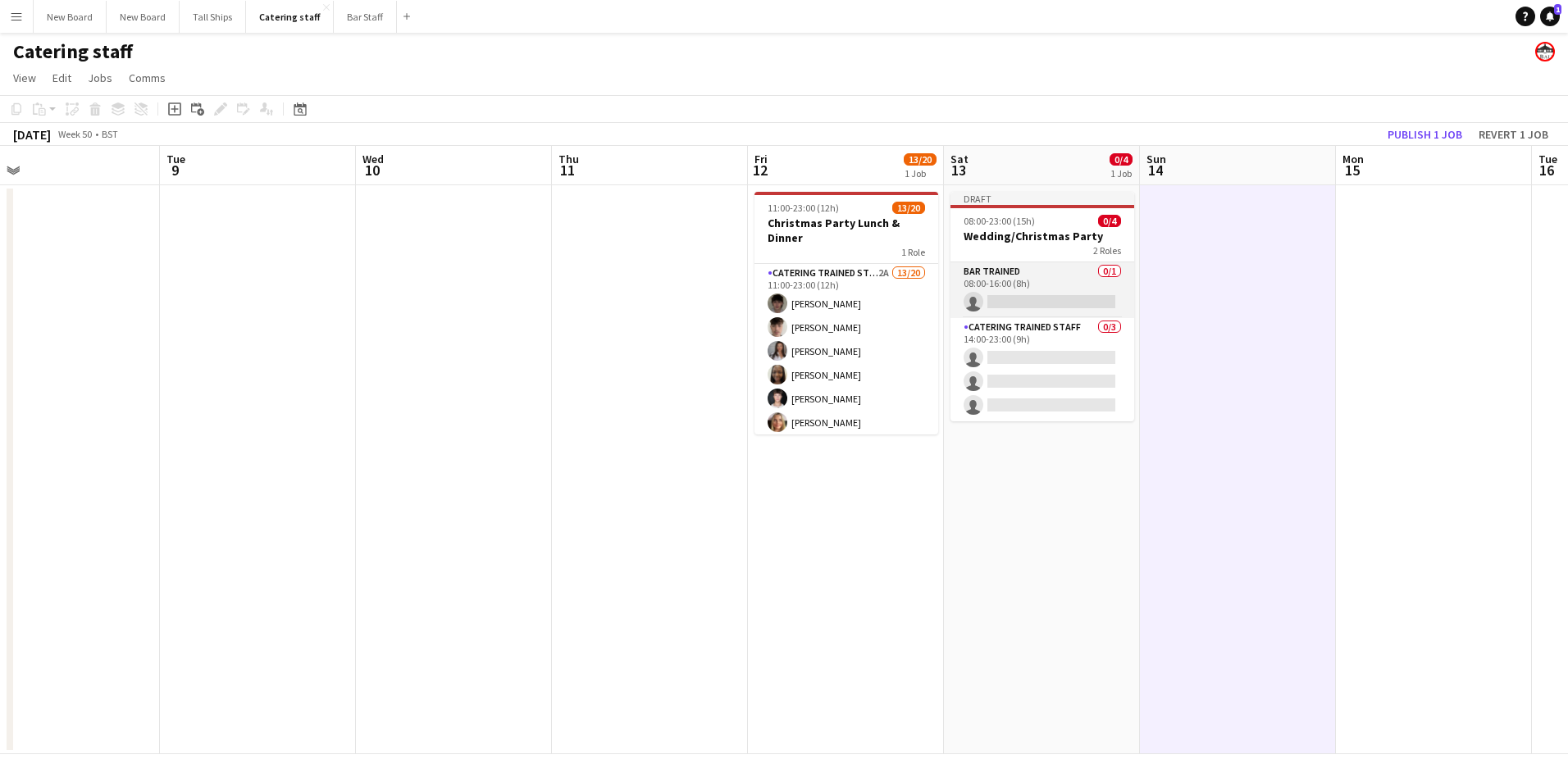
click at [1030, 270] on app-card-role "Bar trained 0/1 08:00-16:00 (8h) single-neutral-actions" at bounding box center [1042, 289] width 183 height 56
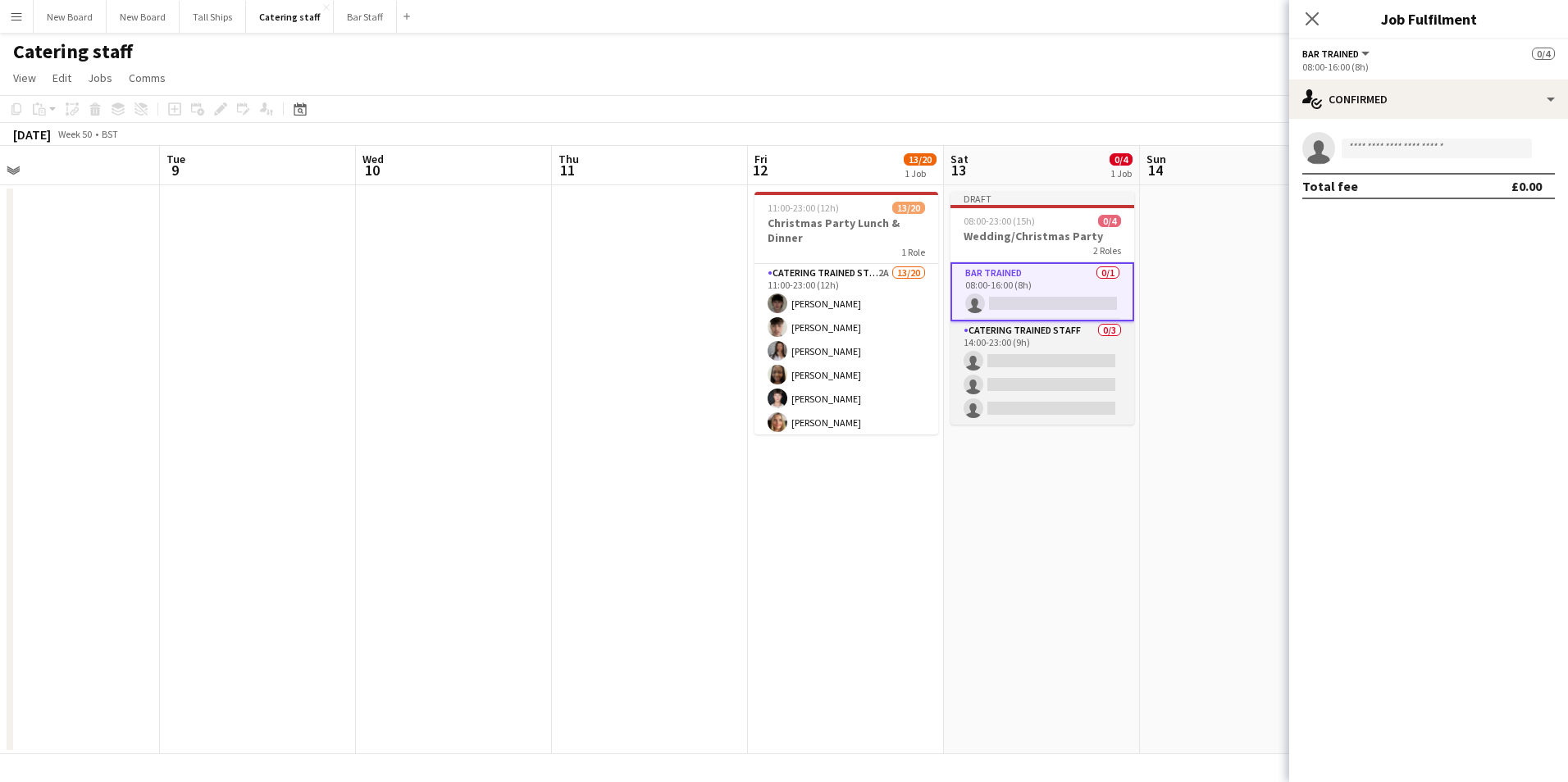
click at [1001, 335] on app-card-role "Catering trained staff 0/3 14:00-23:00 (9h) single-neutral-actions single-neutr…" at bounding box center [1042, 373] width 183 height 103
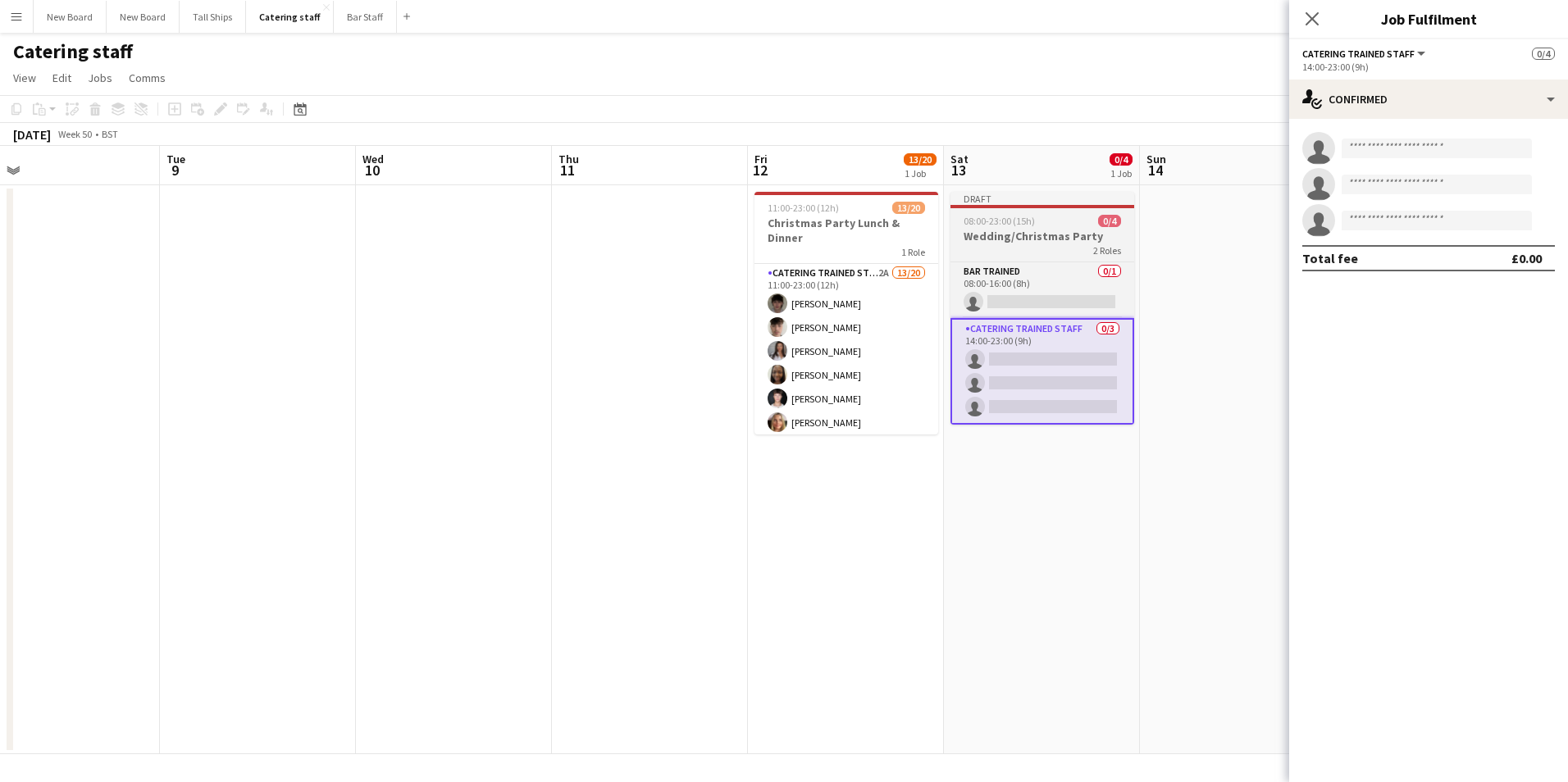
click at [1043, 237] on h3 "Wedding/Christmas Party" at bounding box center [1042, 236] width 183 height 15
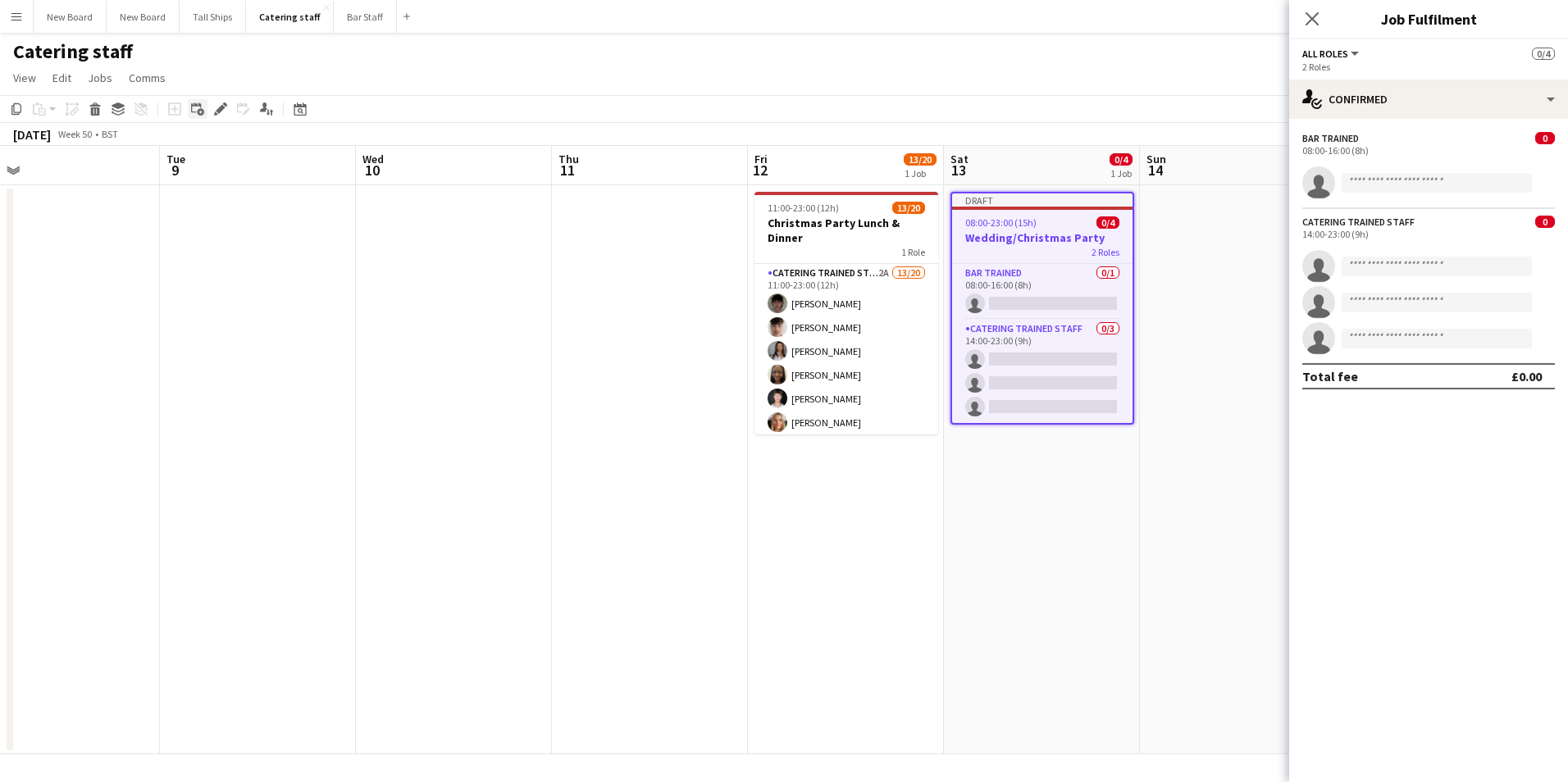
click at [200, 106] on icon at bounding box center [196, 107] width 9 height 9
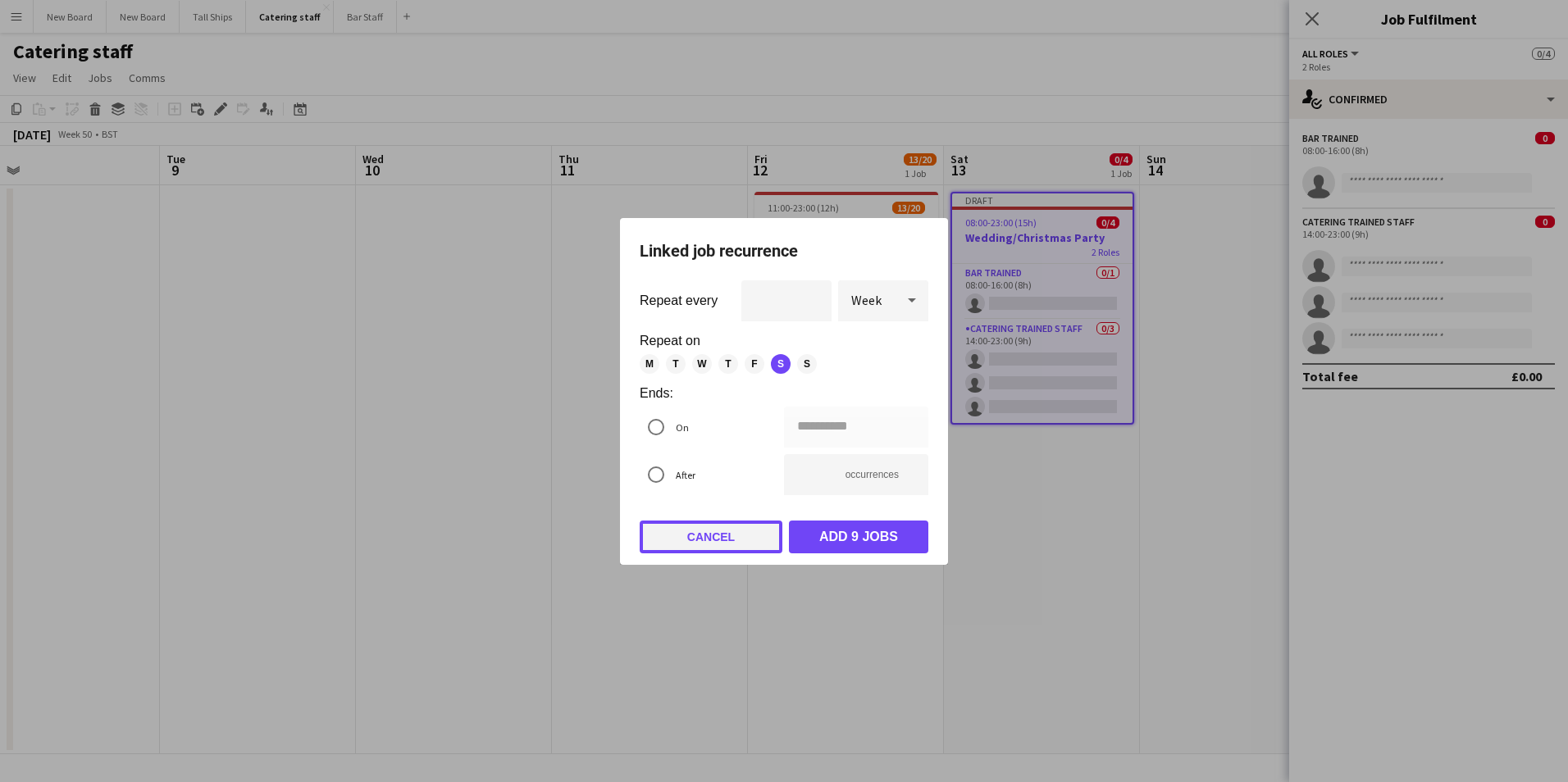
click at [735, 538] on button "Cancel" at bounding box center [710, 537] width 143 height 33
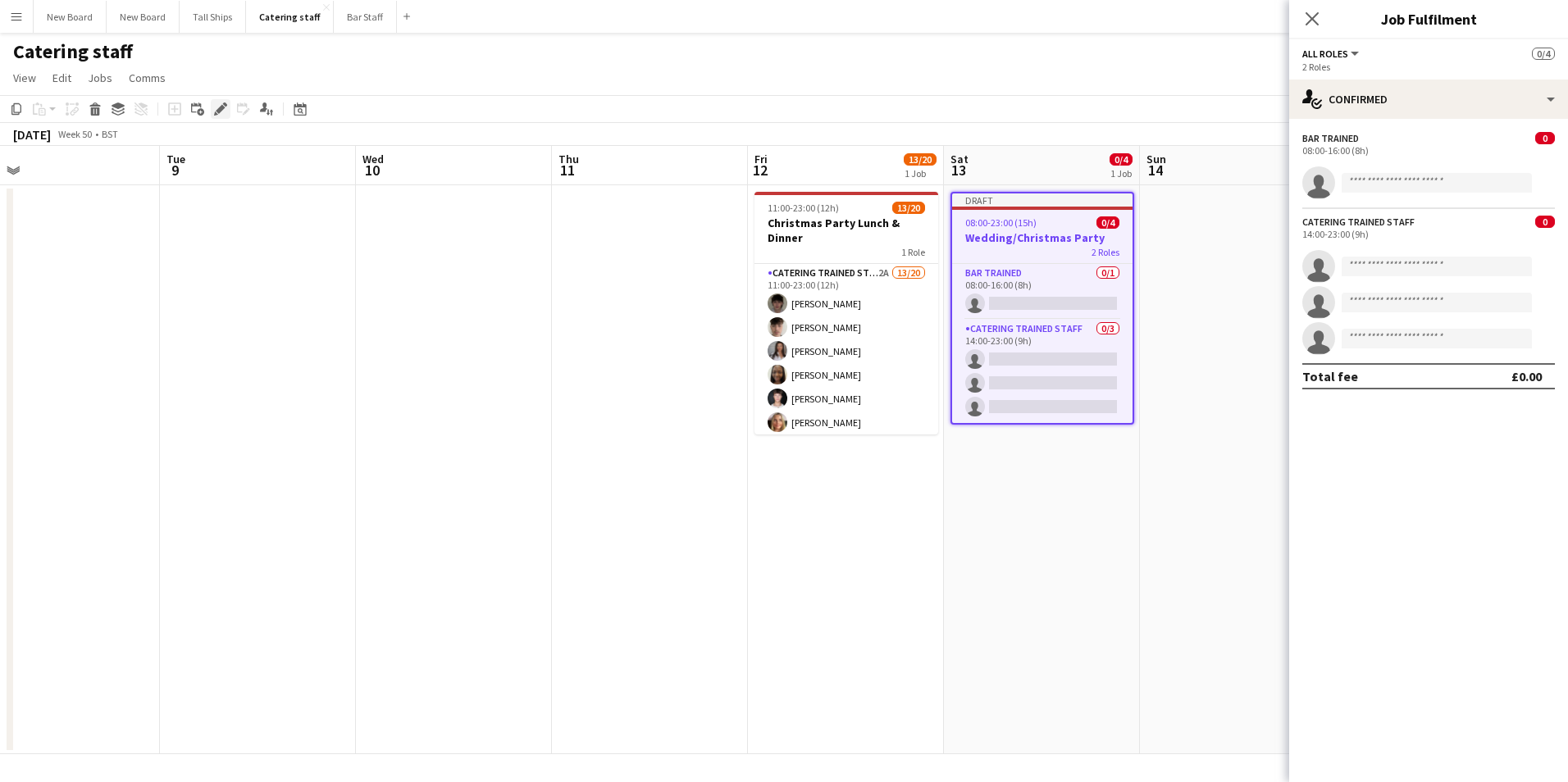
click at [225, 107] on icon "Edit" at bounding box center [220, 109] width 13 height 13
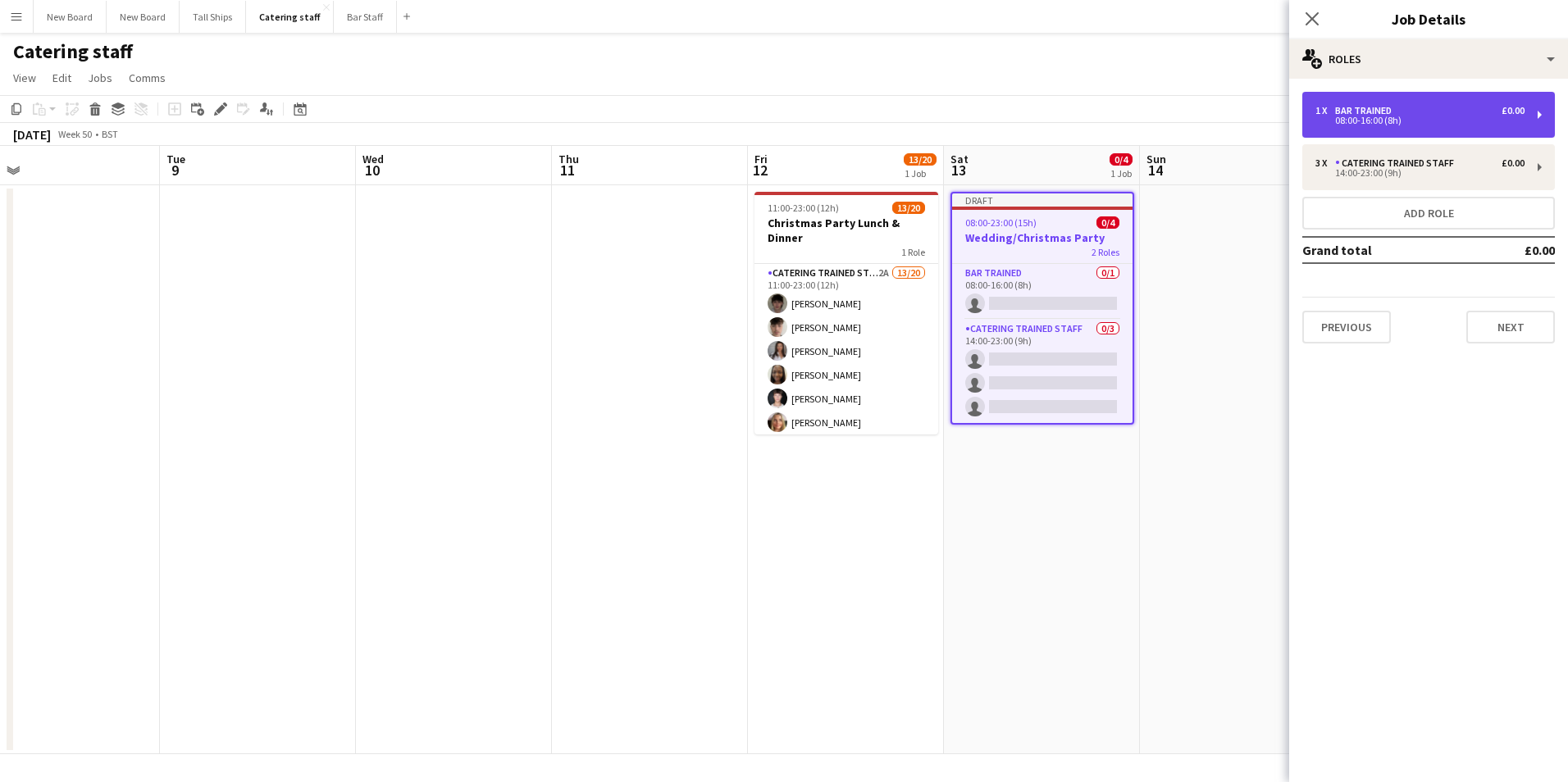
click at [1541, 108] on div "1 x Bar trained £0.00 08:00-16:00 (8h)" at bounding box center [1428, 114] width 253 height 46
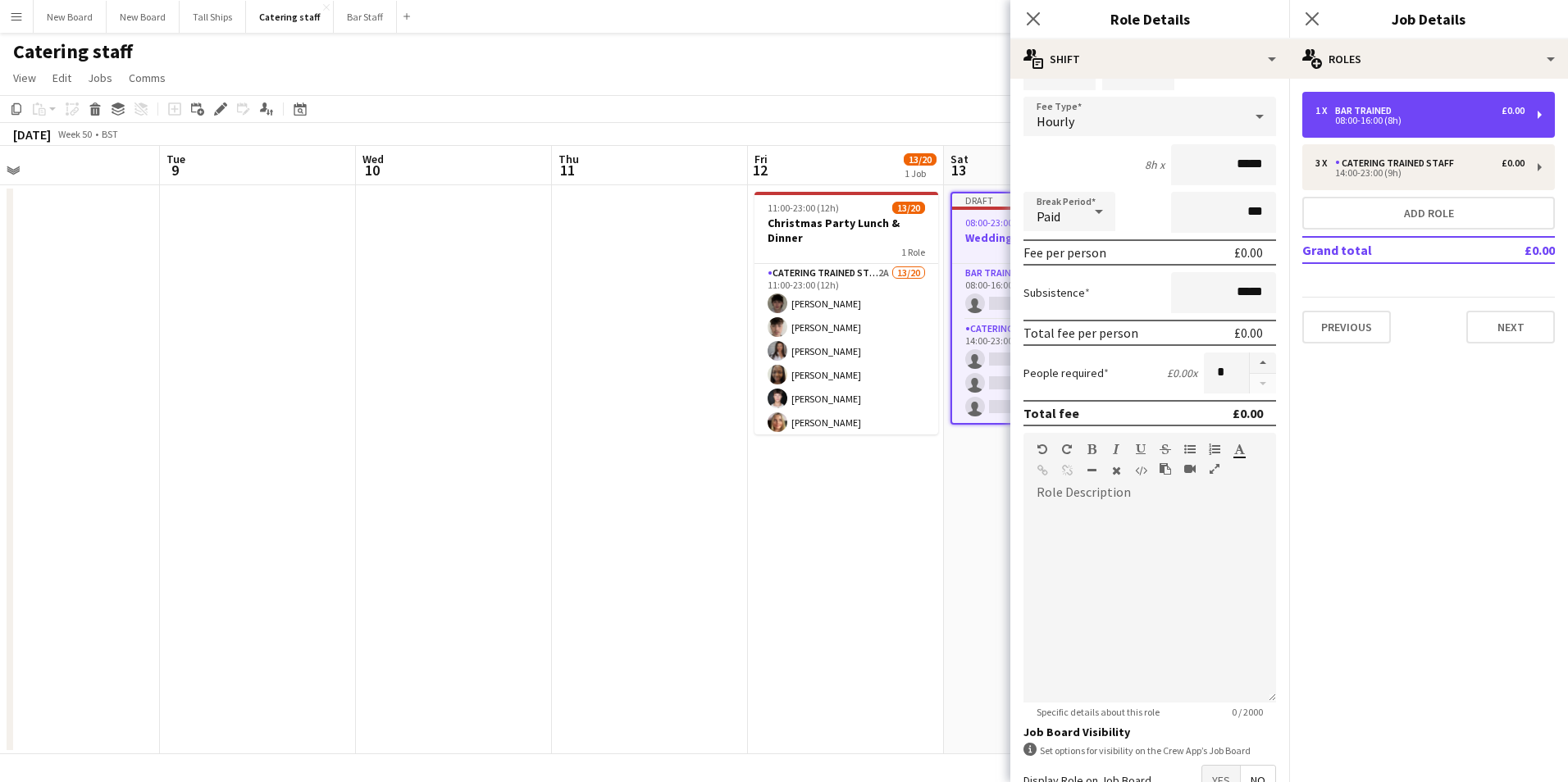
scroll to position [197, 0]
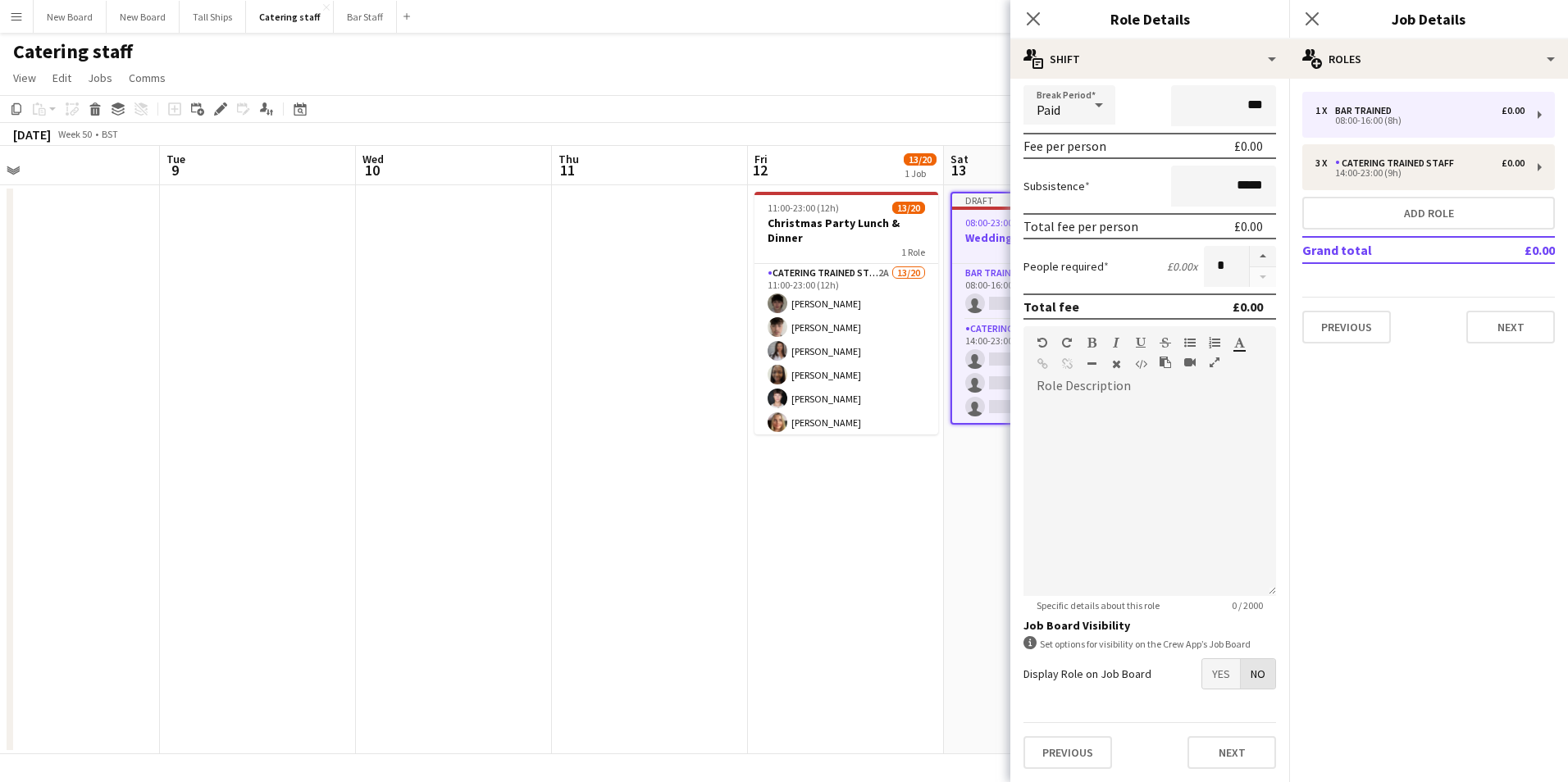
click at [1242, 676] on span "No" at bounding box center [1258, 673] width 34 height 29
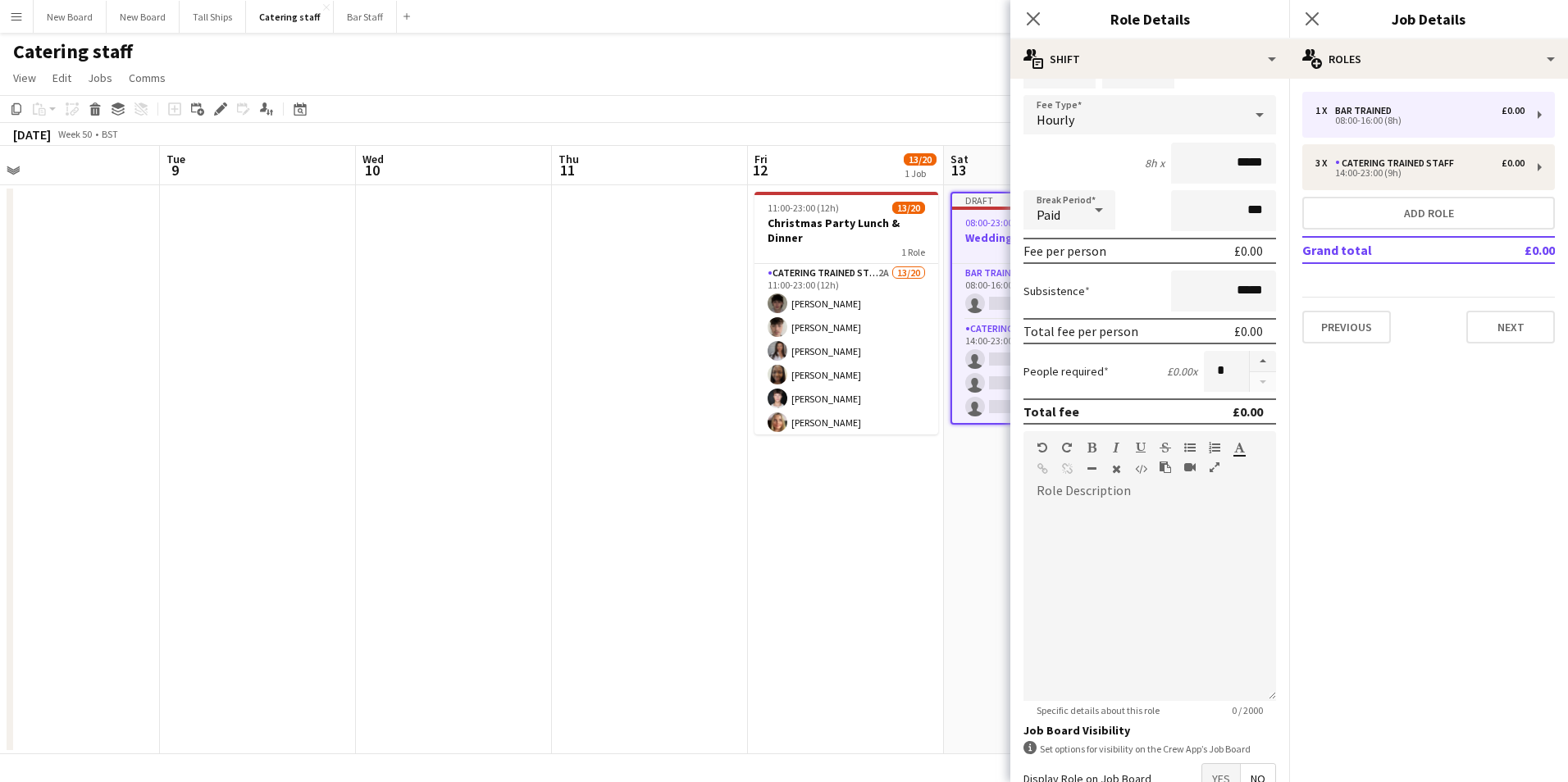
scroll to position [0, 0]
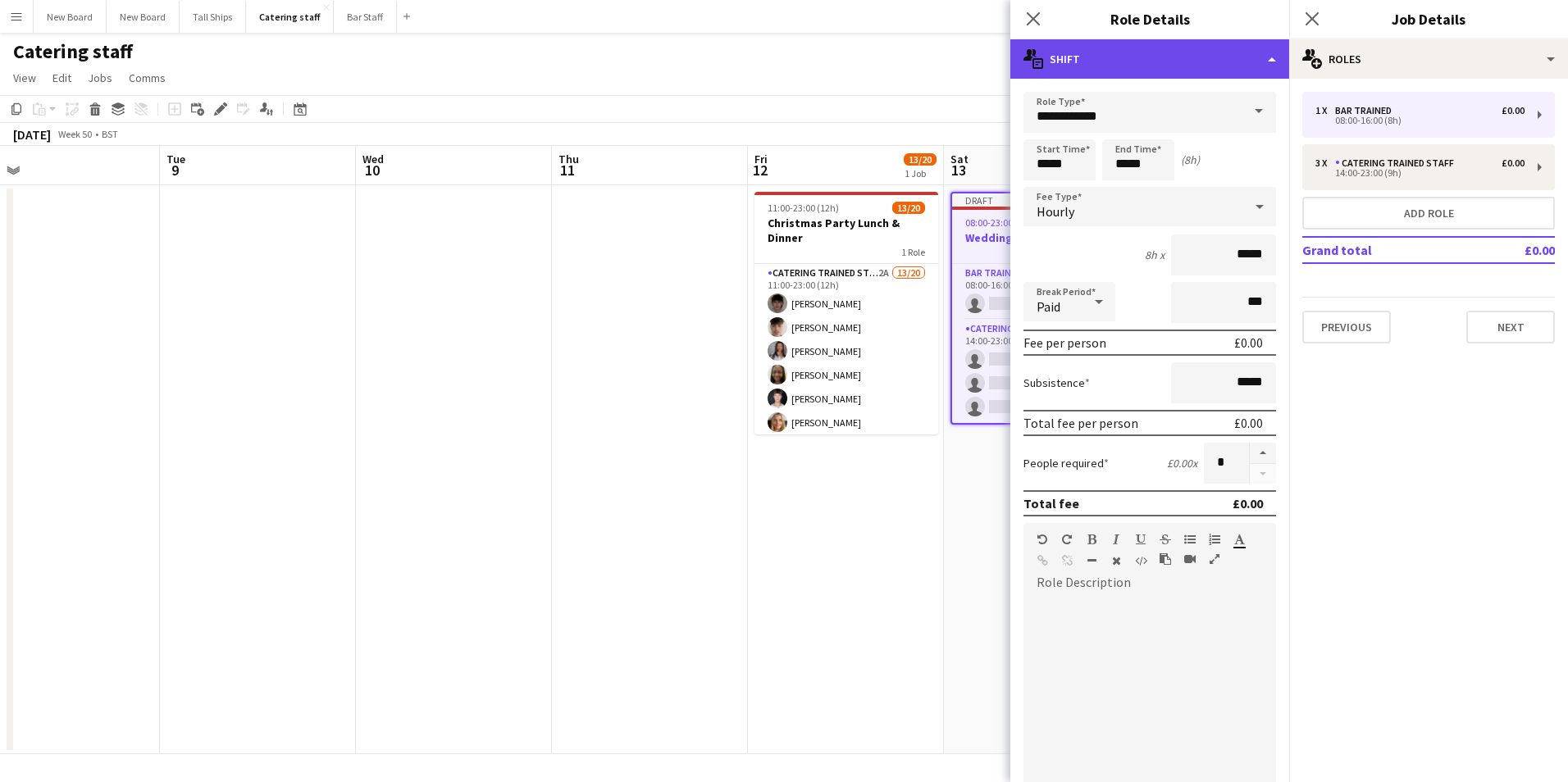
click at [1272, 46] on div "multiple-actions-text Shift" at bounding box center [1149, 60] width 279 height 40
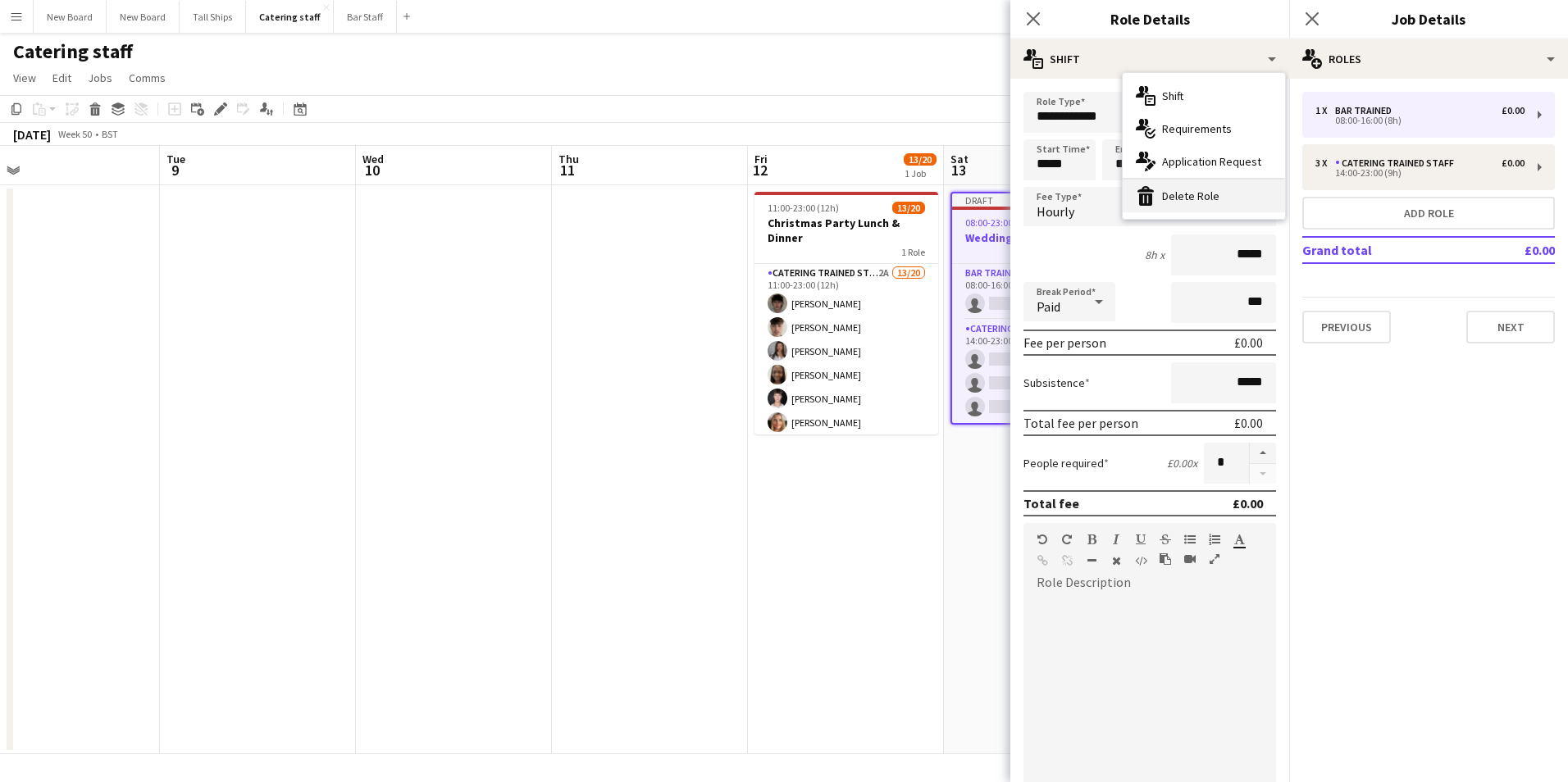
click at [1206, 200] on div "bin-2 Delete Role" at bounding box center [1204, 196] width 163 height 33
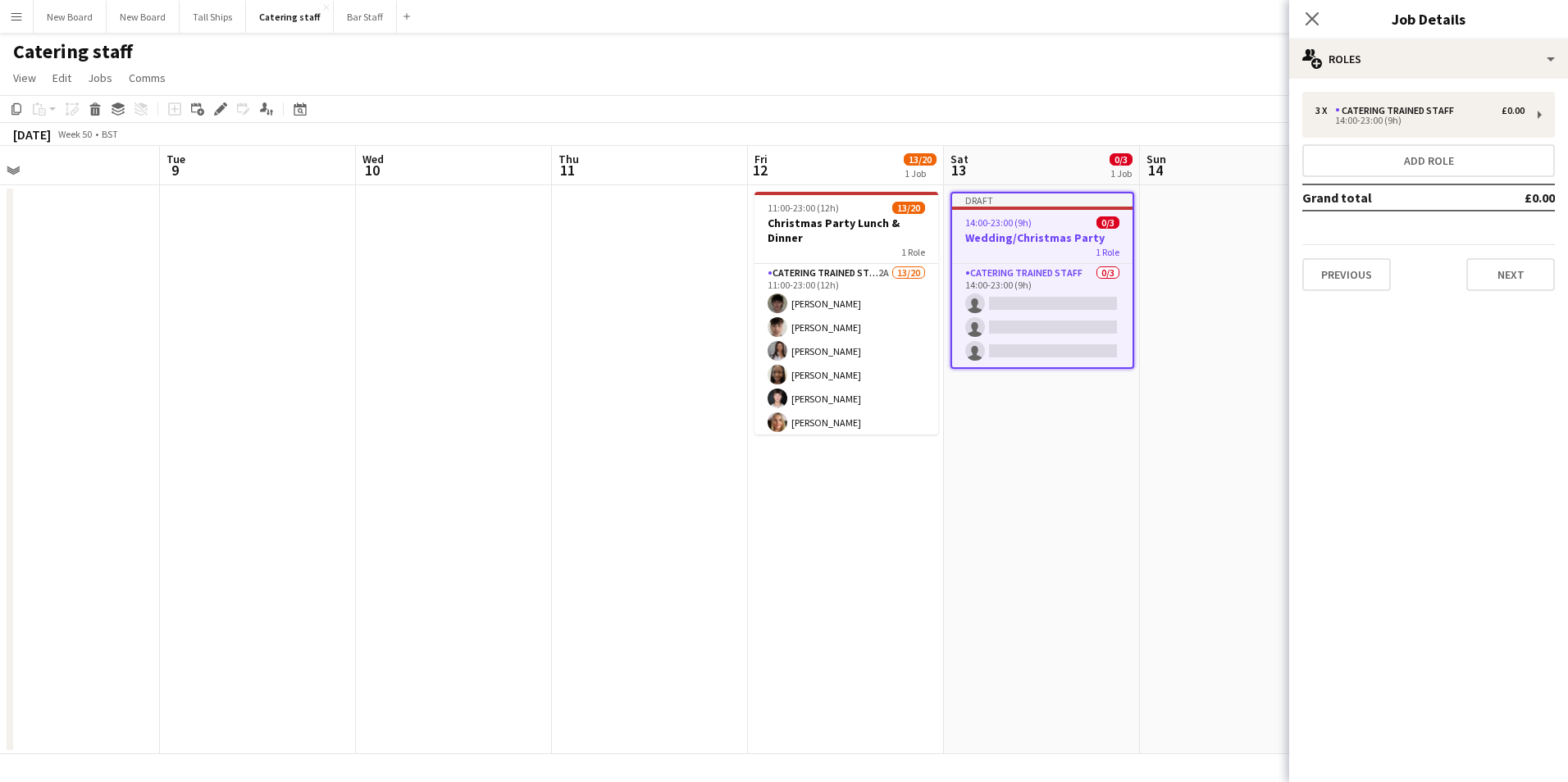
click at [1097, 508] on app-date-cell "Draft 14:00-23:00 (9h) 0/3 Wedding/Christmas Party 1 Role Catering trained staf…" at bounding box center [1041, 470] width 196 height 569
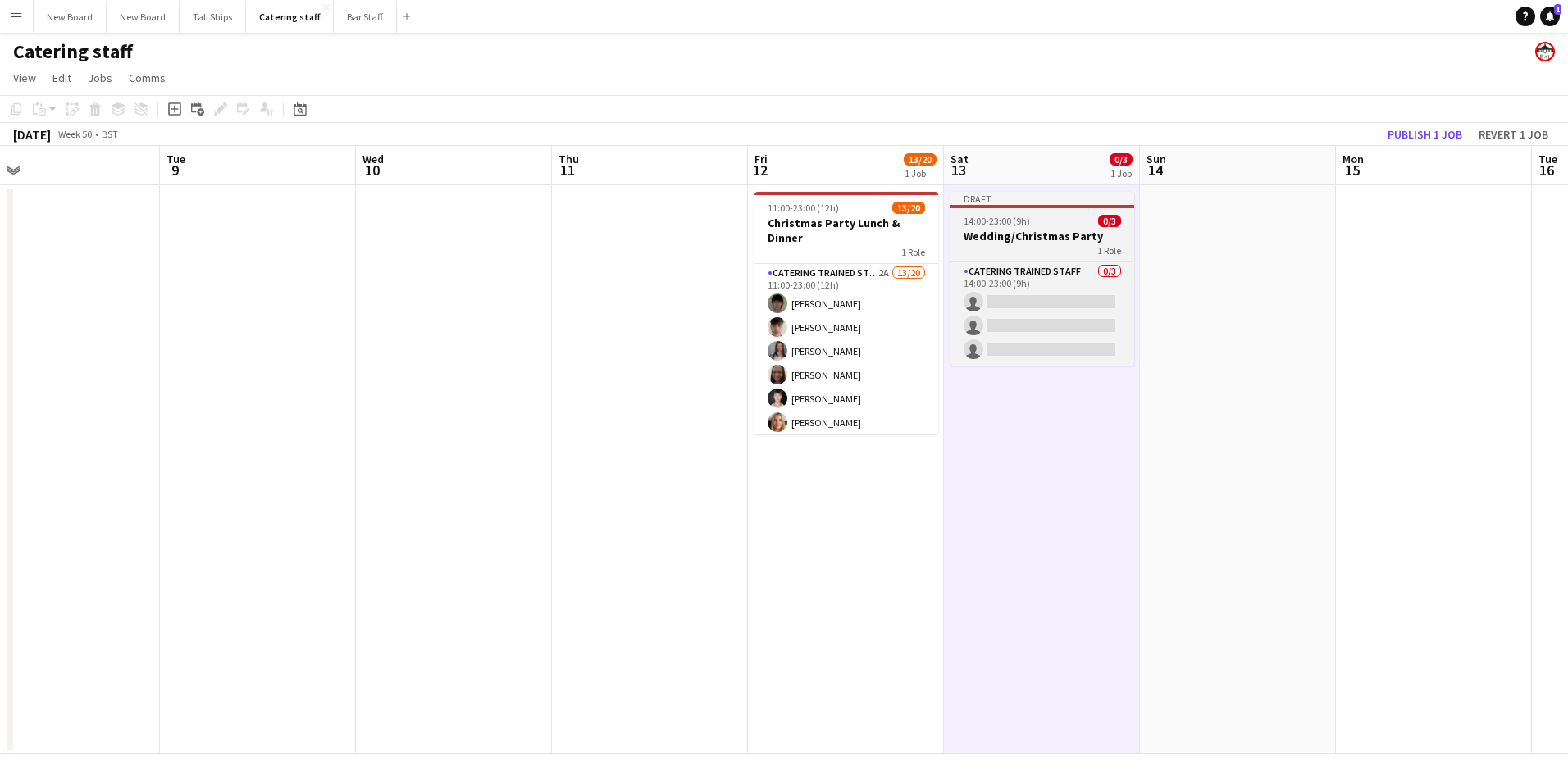
click at [1044, 238] on h3 "Wedding/Christmas Party" at bounding box center [1042, 236] width 183 height 15
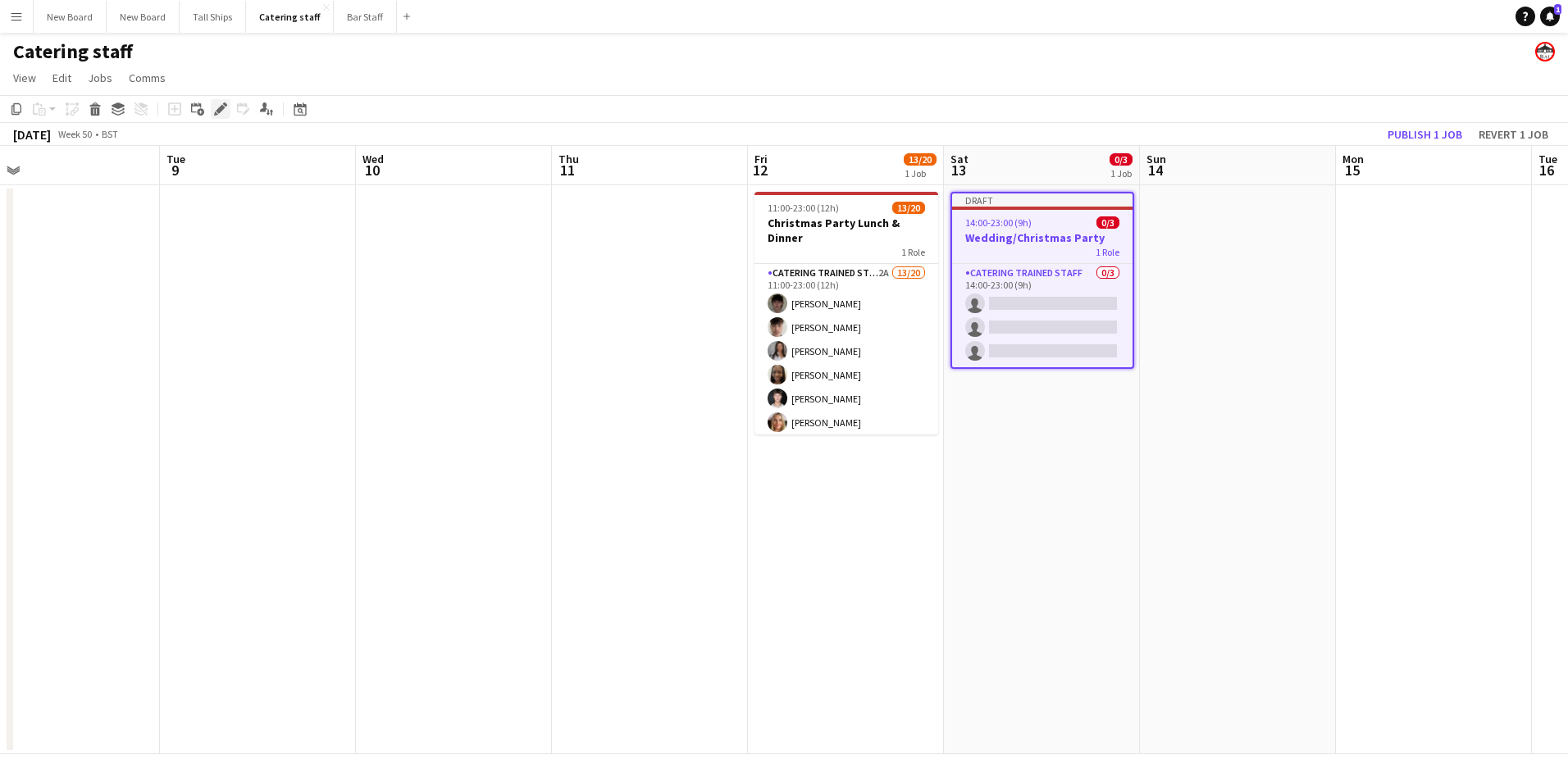
click at [227, 101] on div "Edit" at bounding box center [220, 109] width 20 height 20
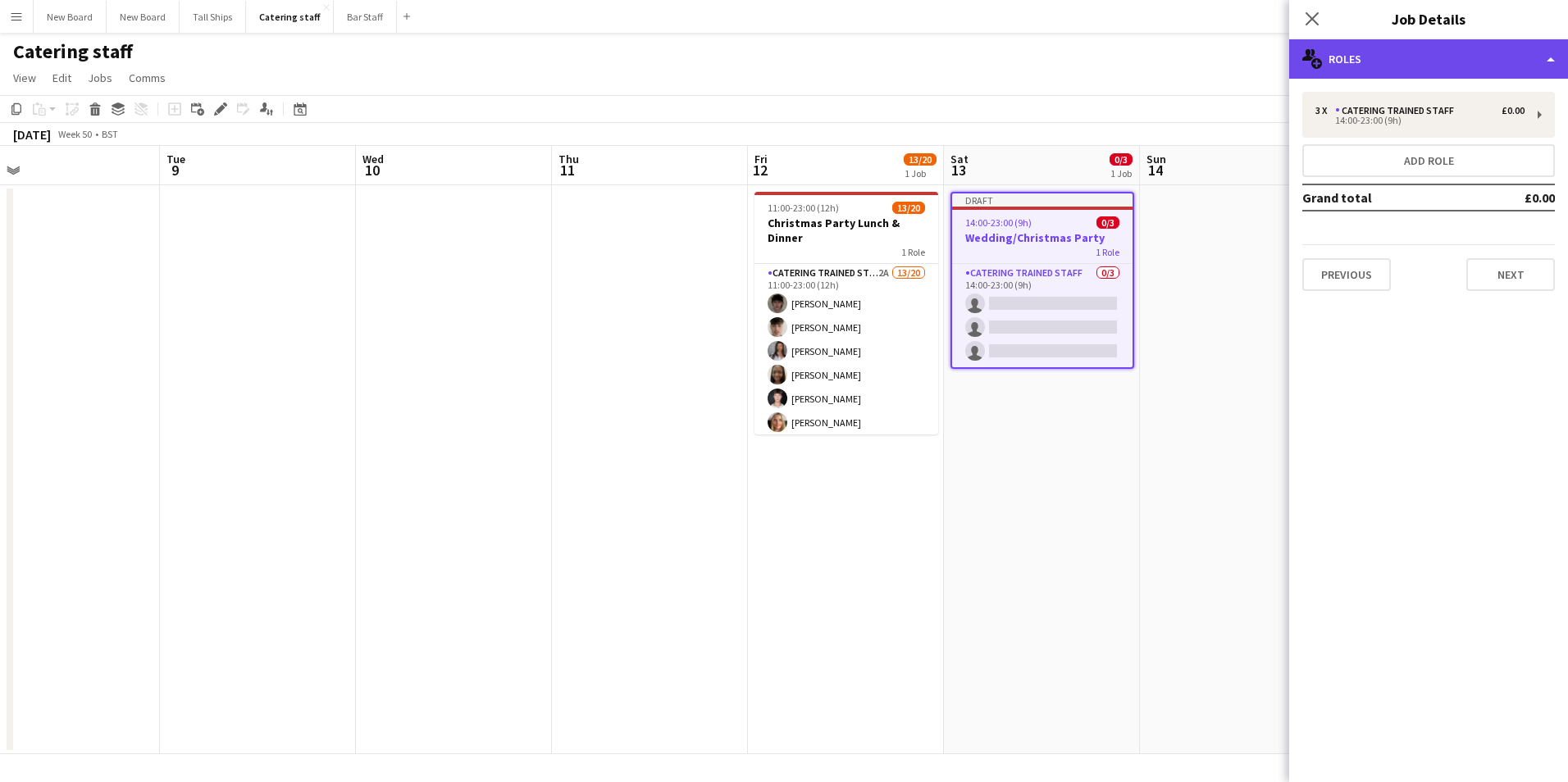
click at [1388, 52] on div "multiple-users-add Roles" at bounding box center [1428, 60] width 279 height 40
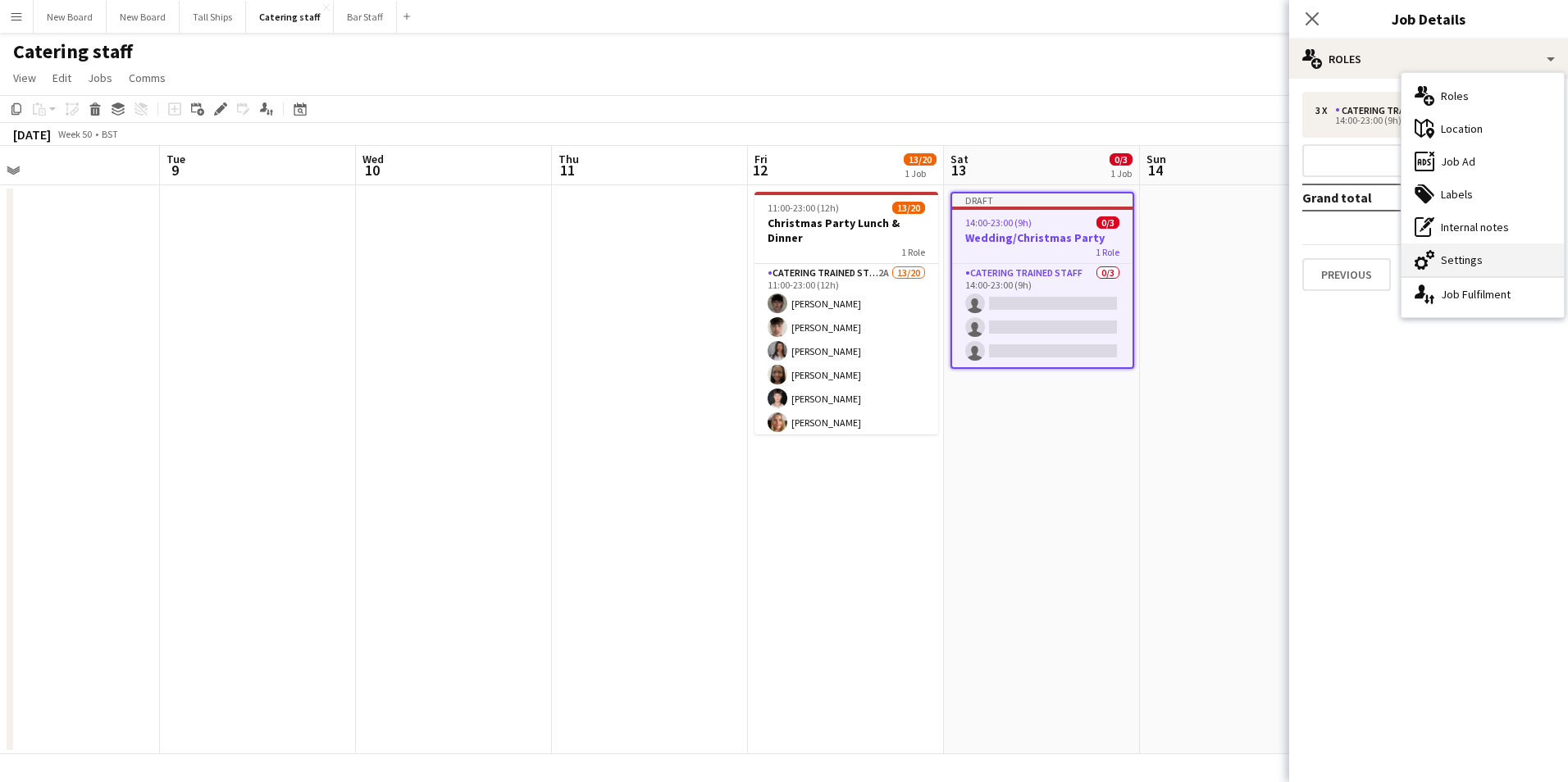
click at [1511, 269] on div "cog-double-3 Settings" at bounding box center [1483, 260] width 163 height 33
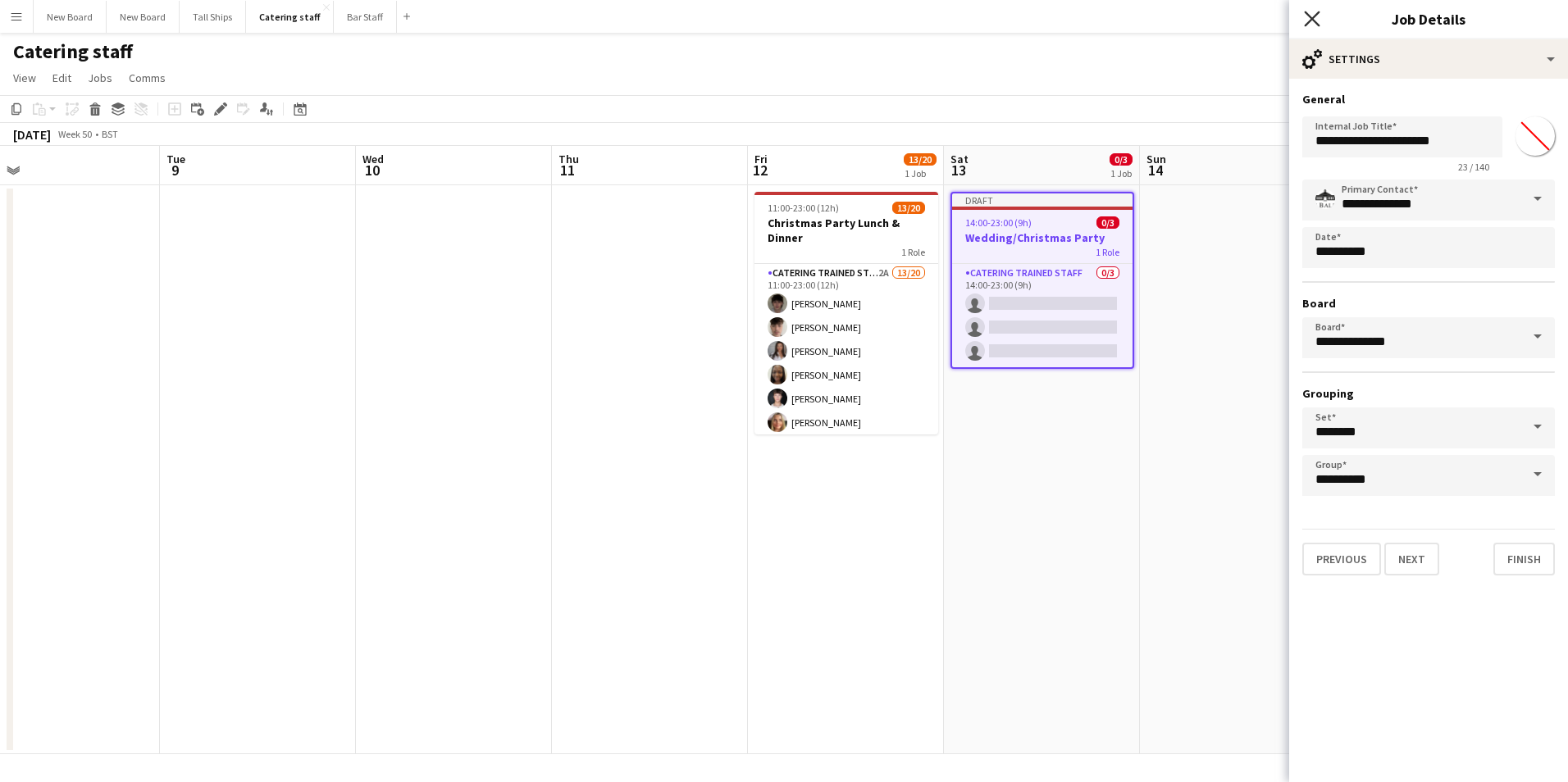
click at [1313, 15] on icon "Close pop-in" at bounding box center [1312, 18] width 15 height 15
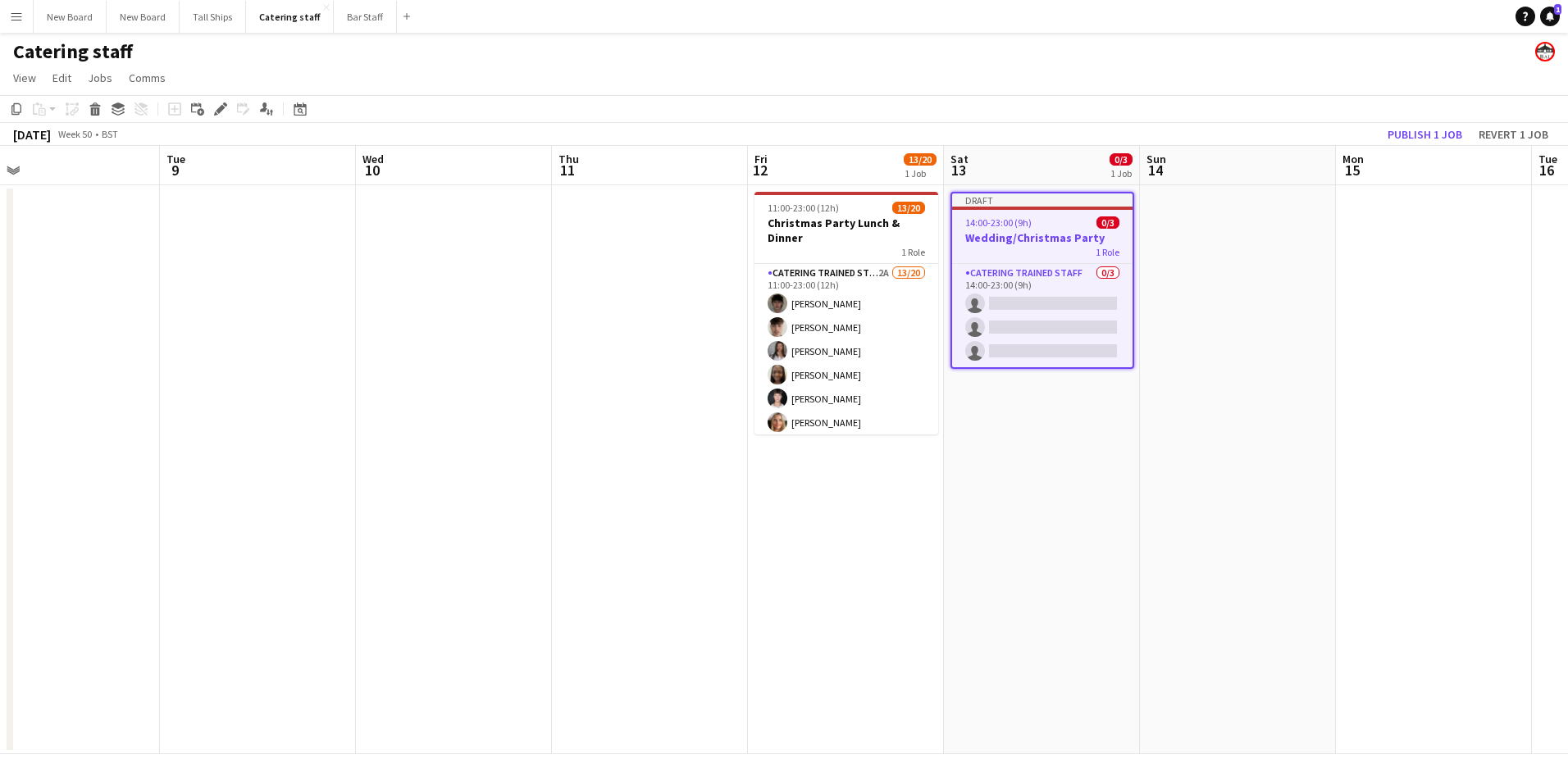
click at [1010, 234] on h3 "Wedding/Christmas Party" at bounding box center [1042, 238] width 181 height 15
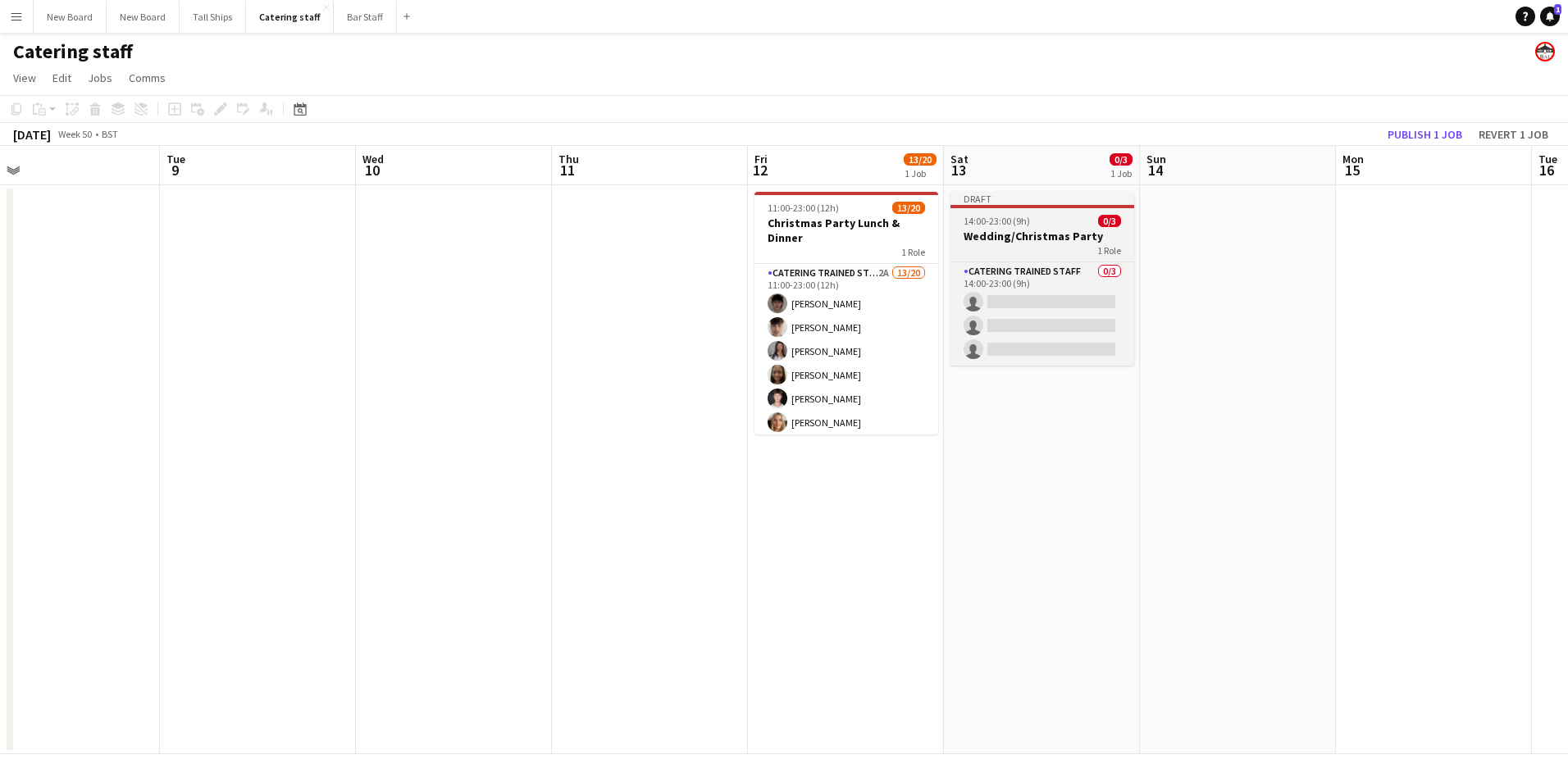
click at [1010, 234] on h3 "Wedding/Christmas Party" at bounding box center [1042, 236] width 183 height 15
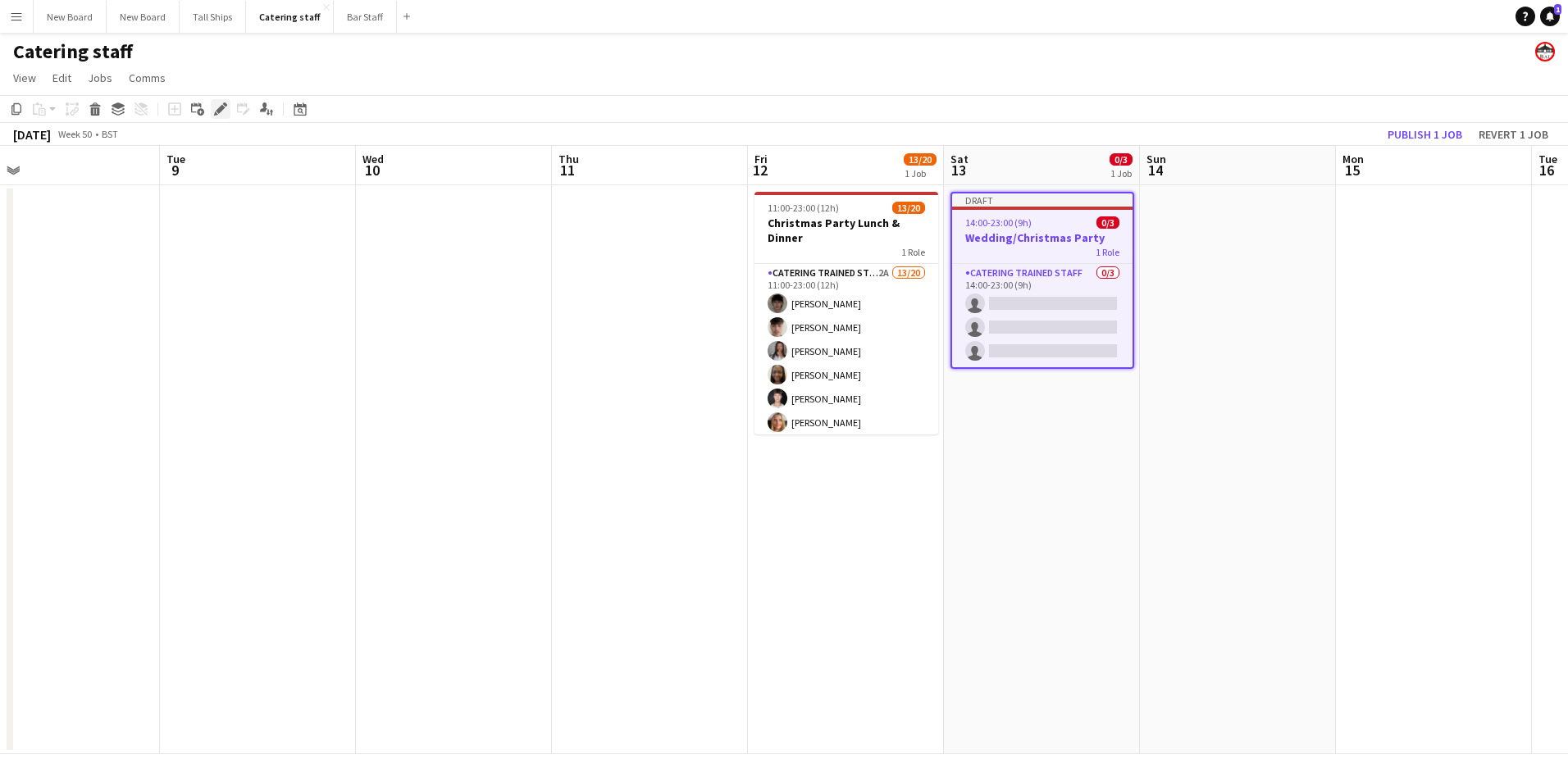
click at [224, 102] on div "Edit" at bounding box center [220, 109] width 20 height 20
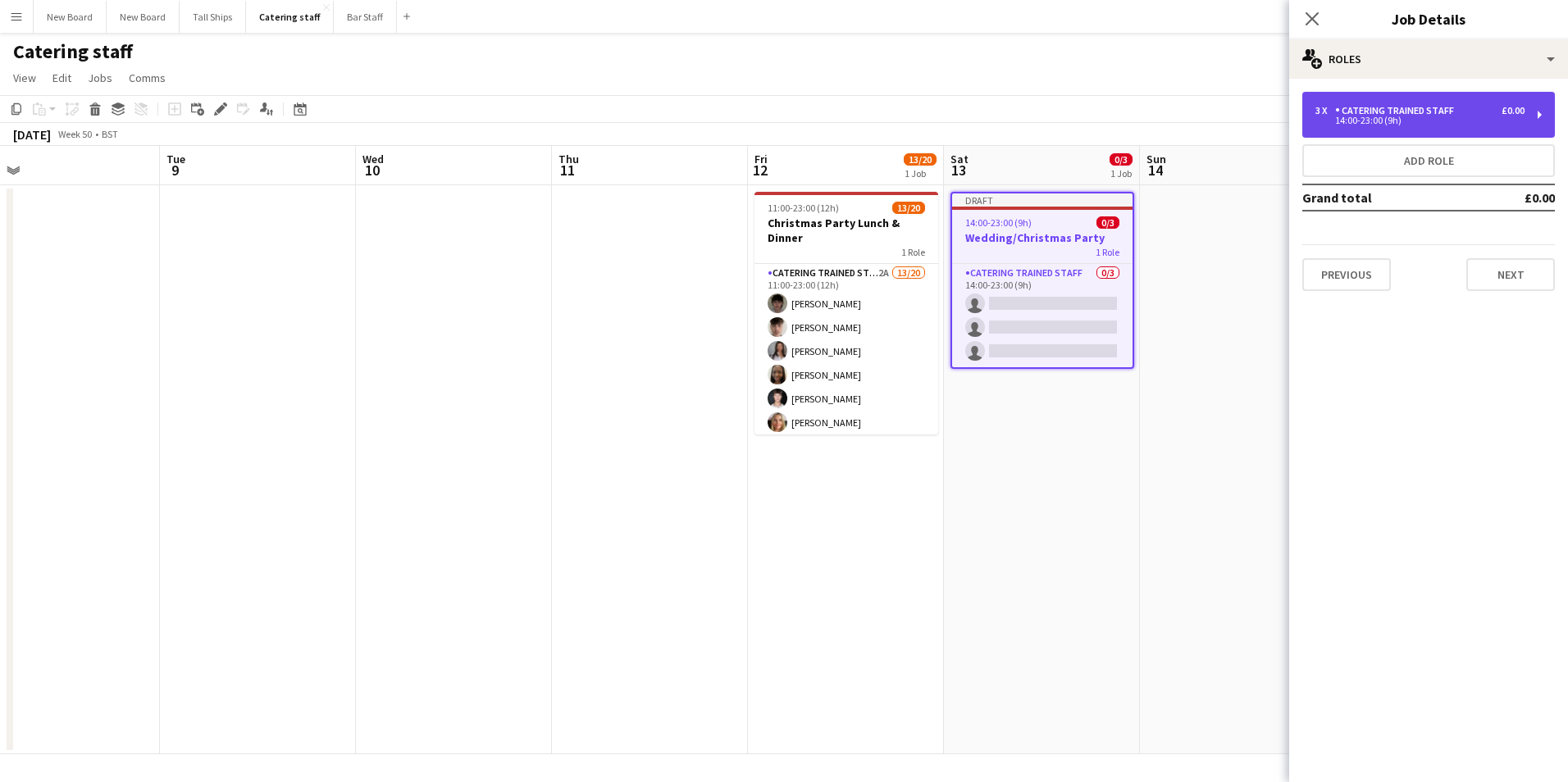
click at [1511, 114] on div "£0.00" at bounding box center [1513, 111] width 23 height 11
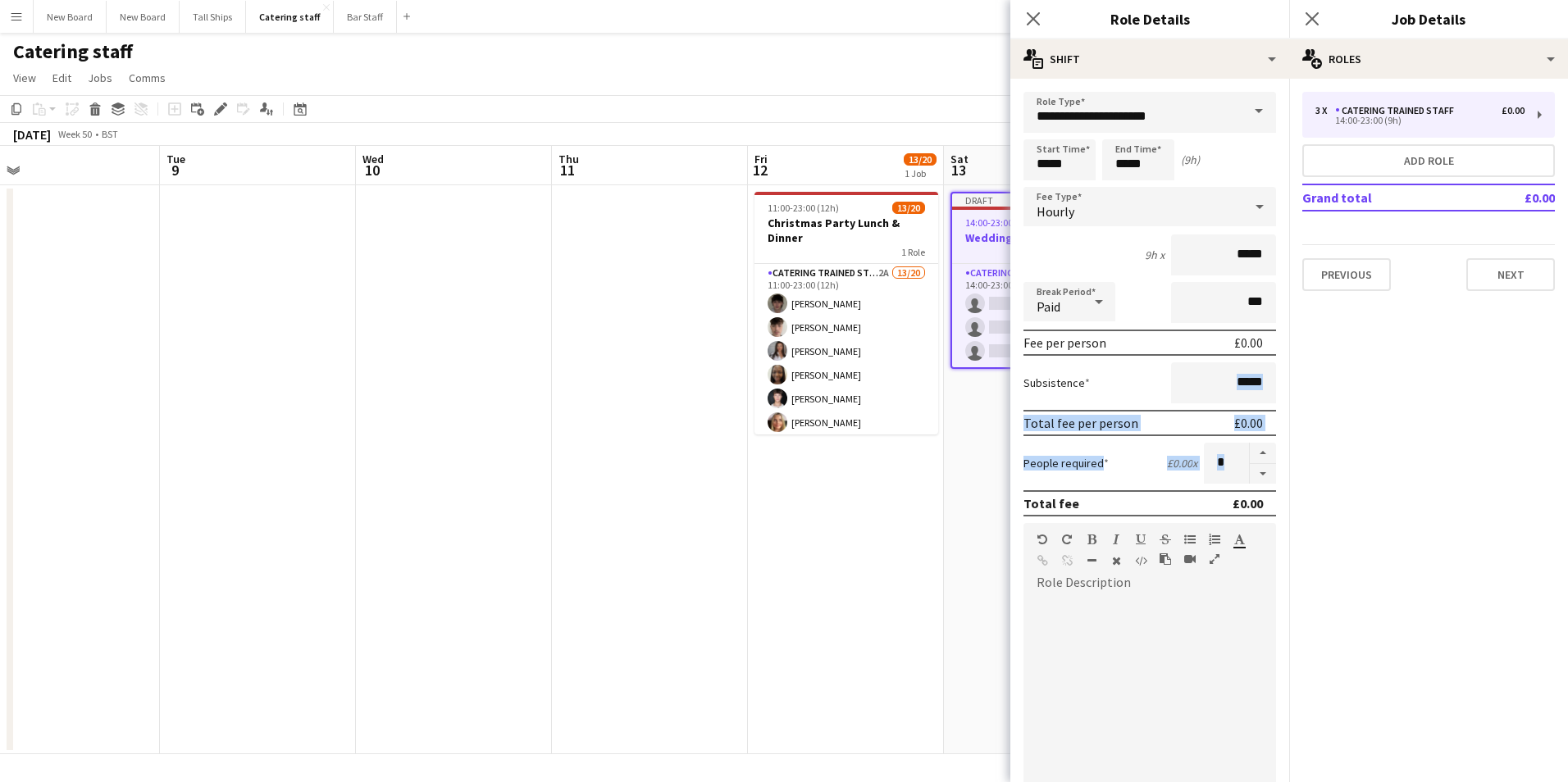
drag, startPoint x: 1269, startPoint y: 359, endPoint x: 1270, endPoint y: 465, distance: 106.0
click at [1270, 466] on form "**********" at bounding box center [1149, 578] width 279 height 972
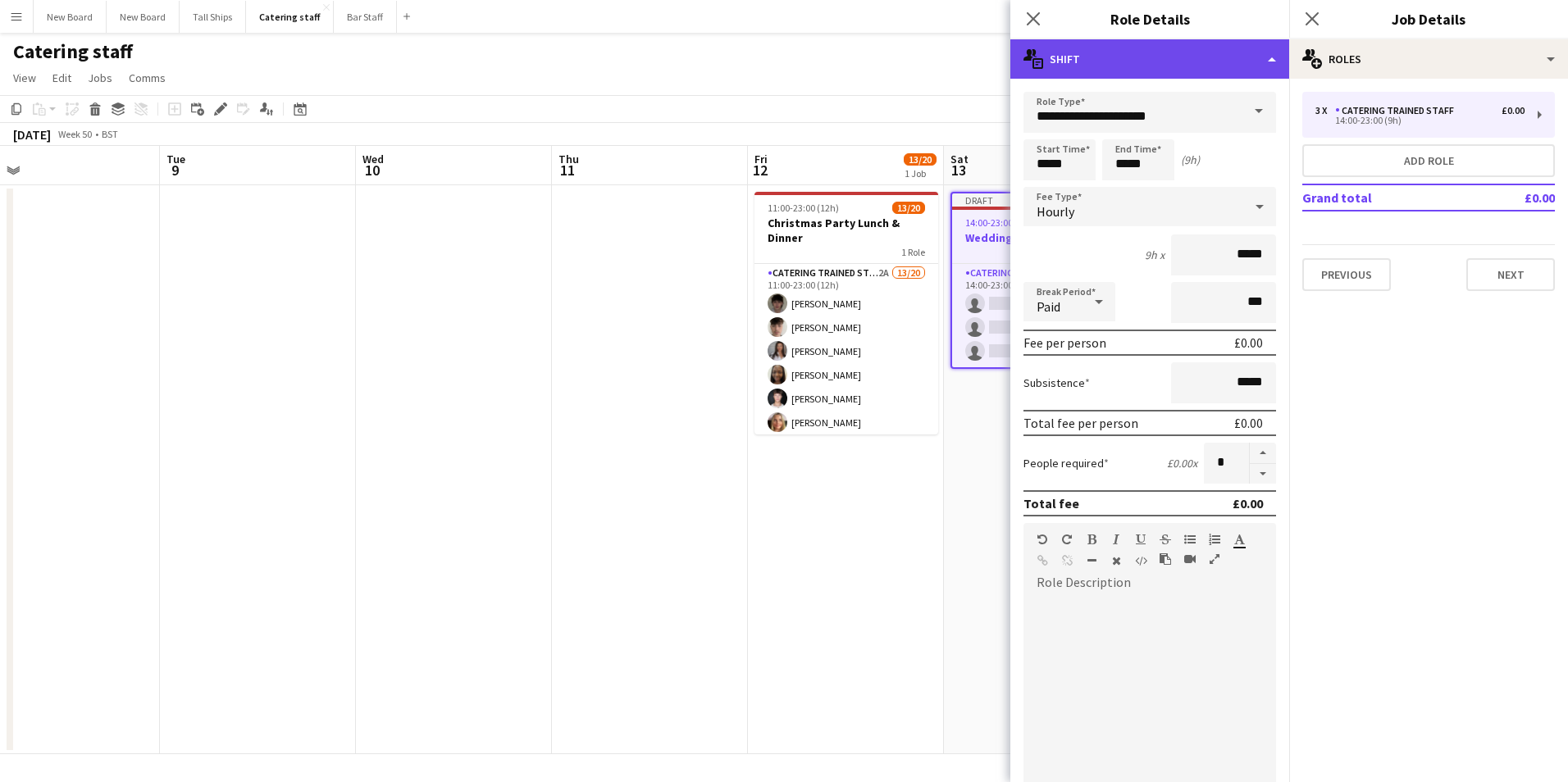
click at [1262, 59] on div "multiple-actions-text Shift" at bounding box center [1149, 60] width 279 height 40
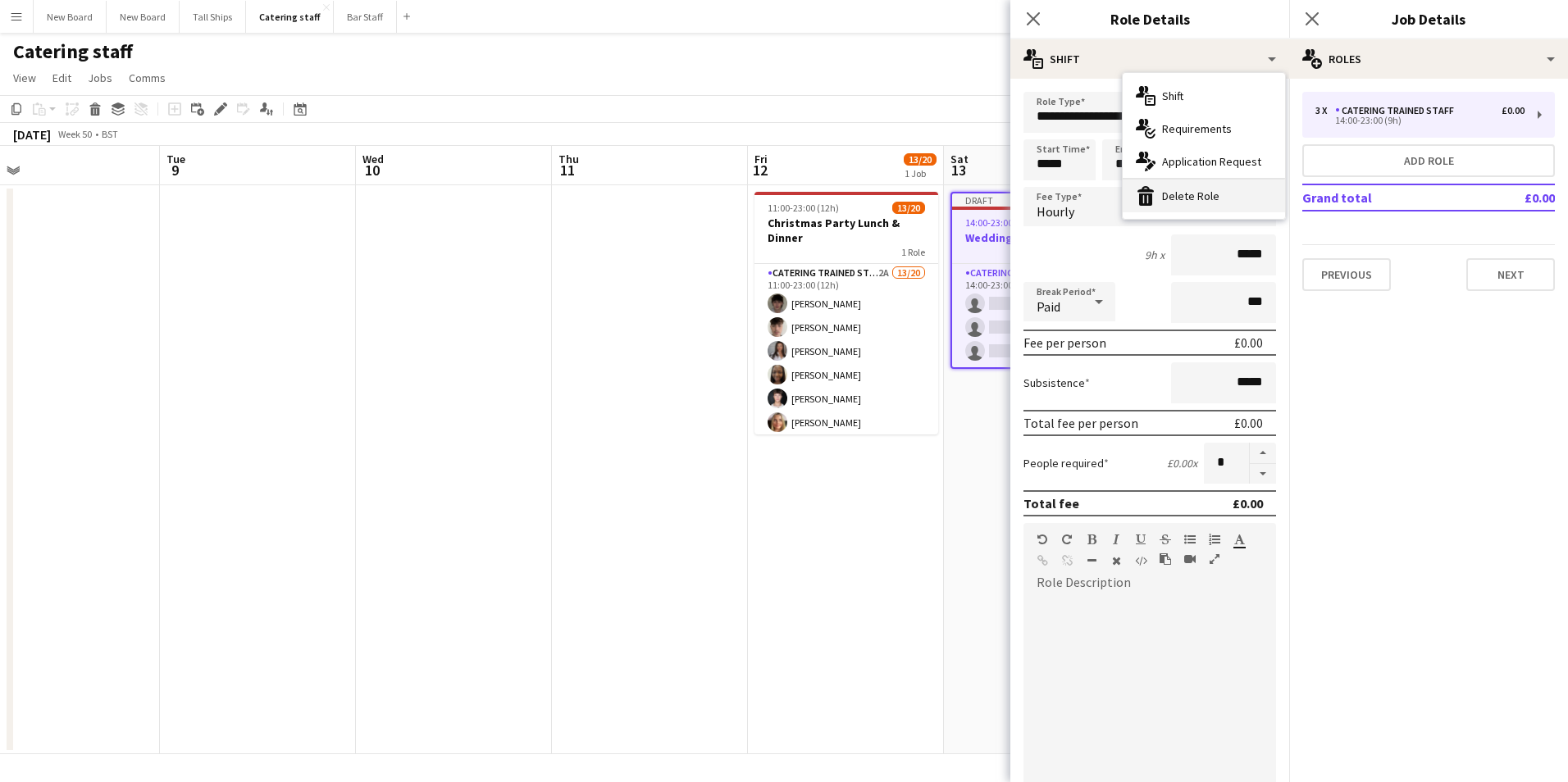
click at [1176, 203] on div "bin-2 Delete Role" at bounding box center [1204, 196] width 163 height 33
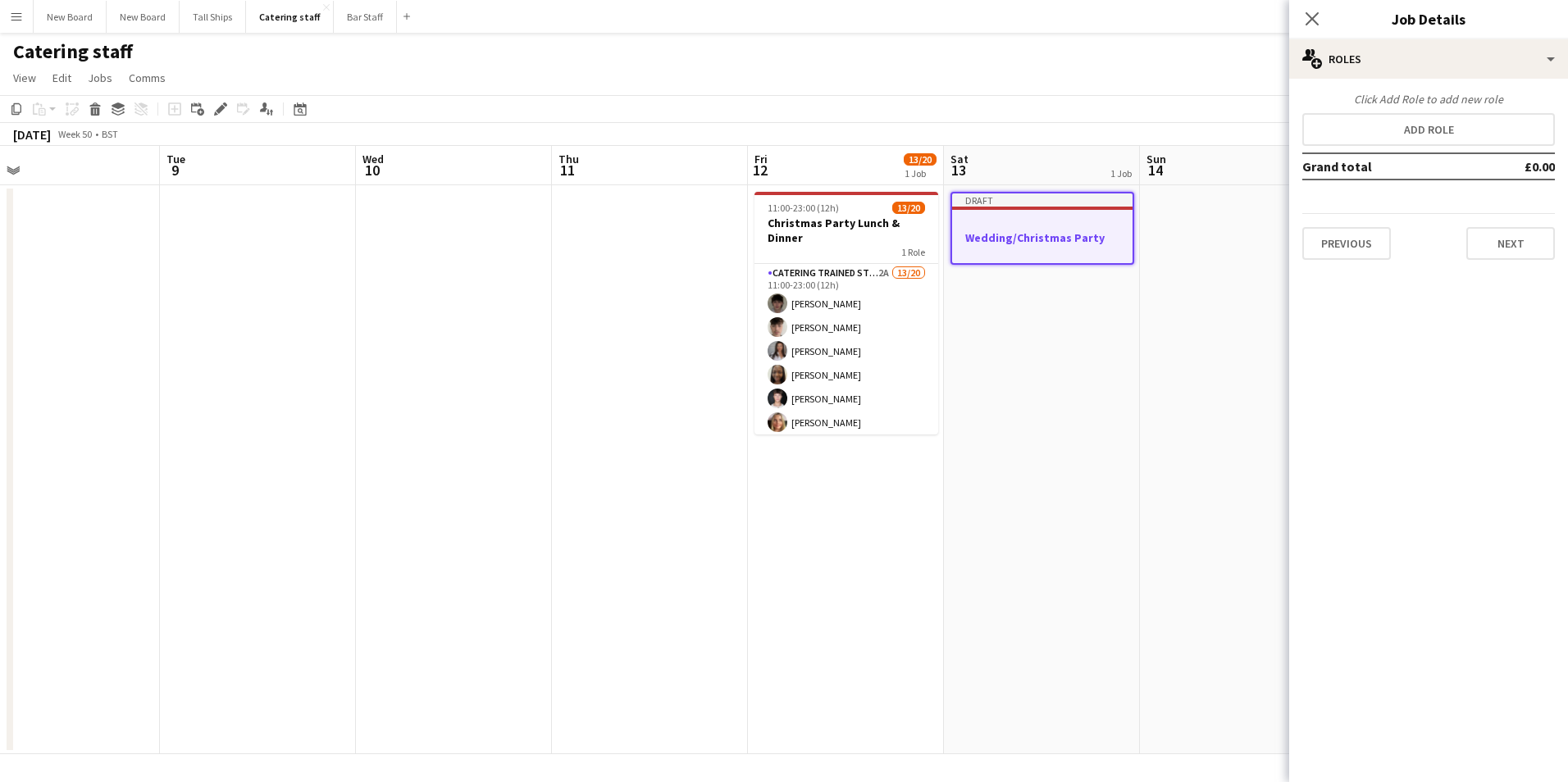
click at [1089, 341] on app-date-cell "Draft Wedding/Christmas Party" at bounding box center [1041, 470] width 196 height 569
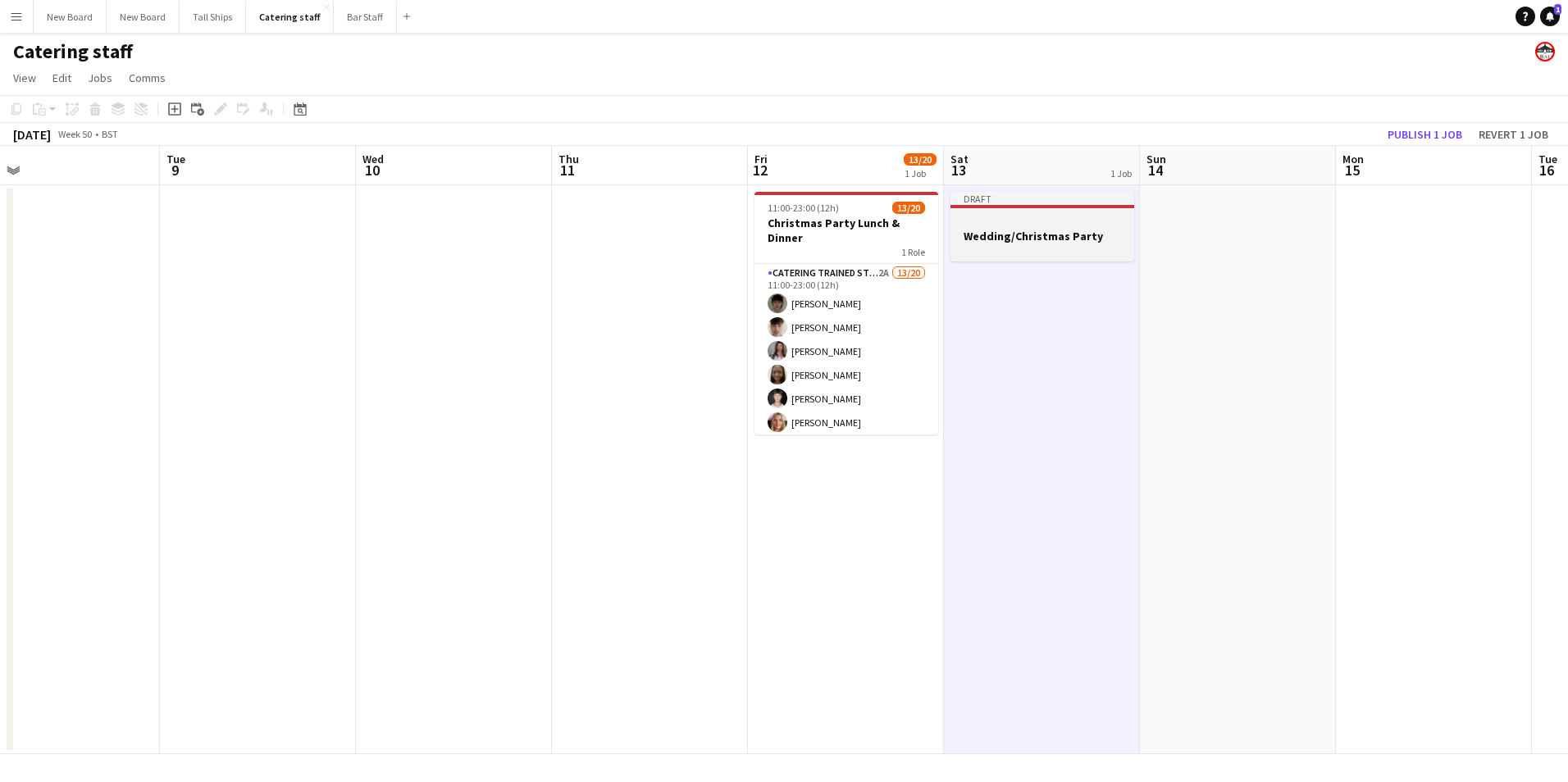
click at [1080, 218] on div at bounding box center [1042, 220] width 183 height 12
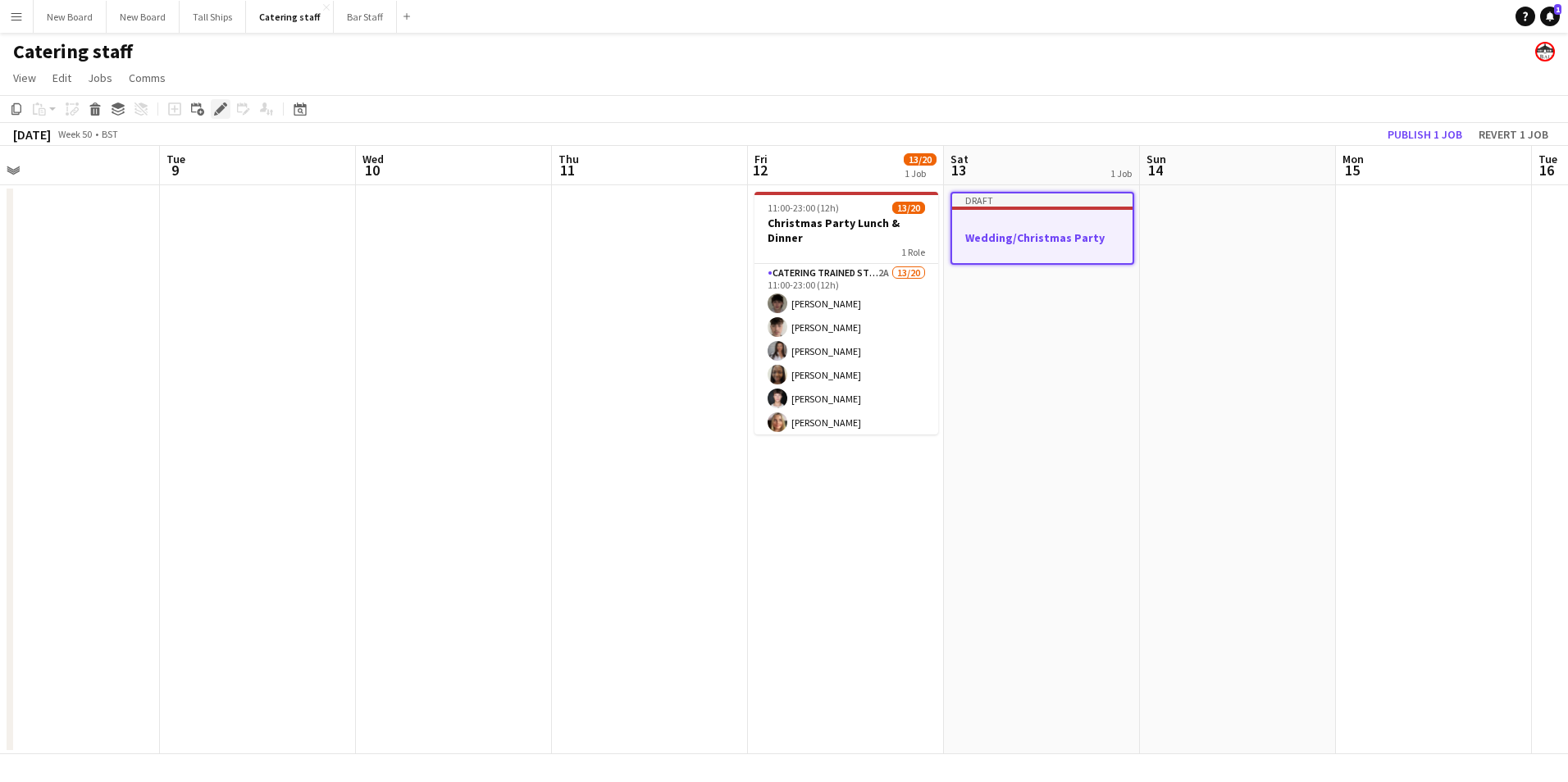
click at [223, 111] on icon "Edit" at bounding box center [220, 109] width 13 height 13
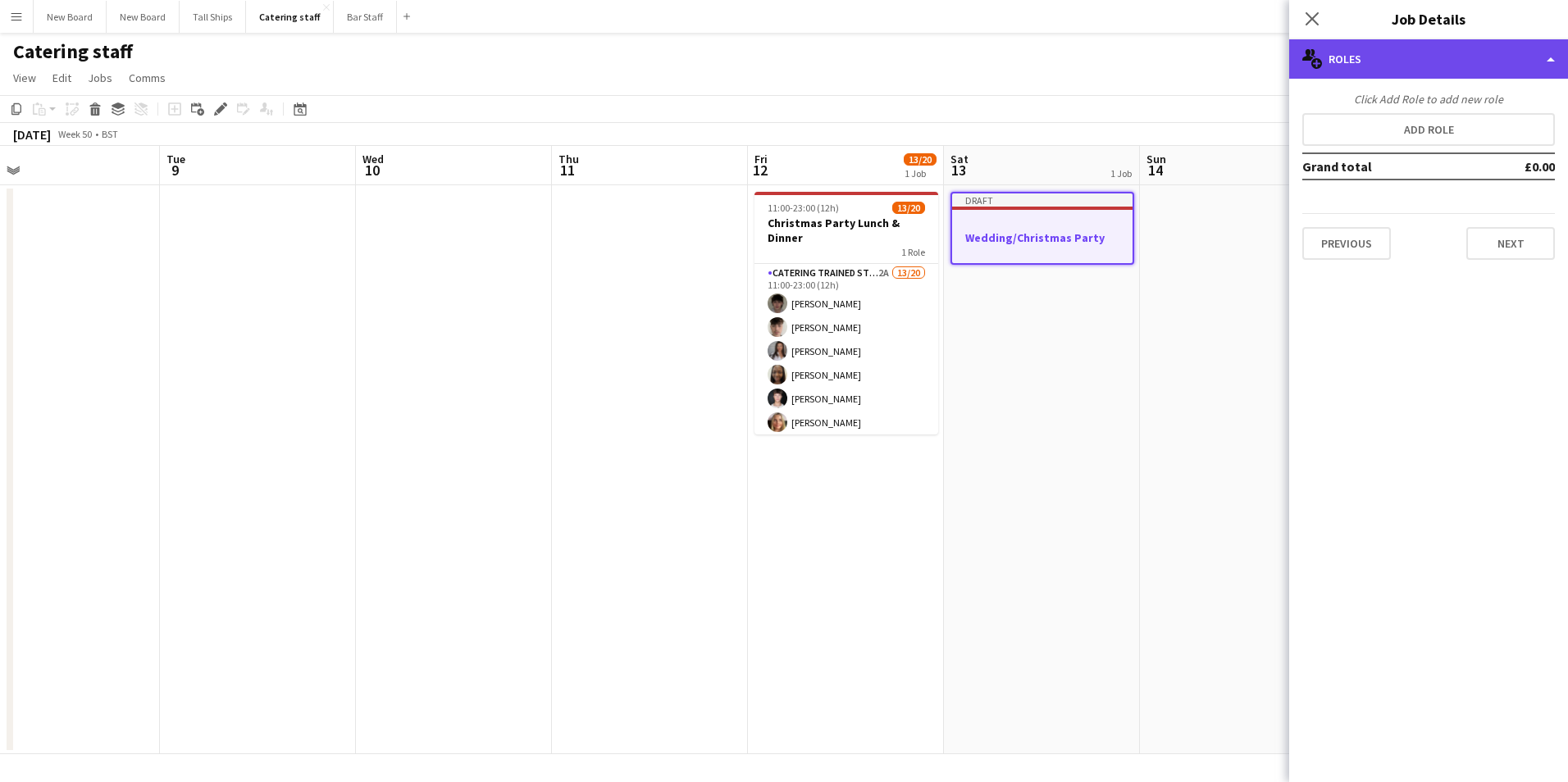
click at [1555, 62] on div "multiple-users-add Roles" at bounding box center [1428, 60] width 279 height 40
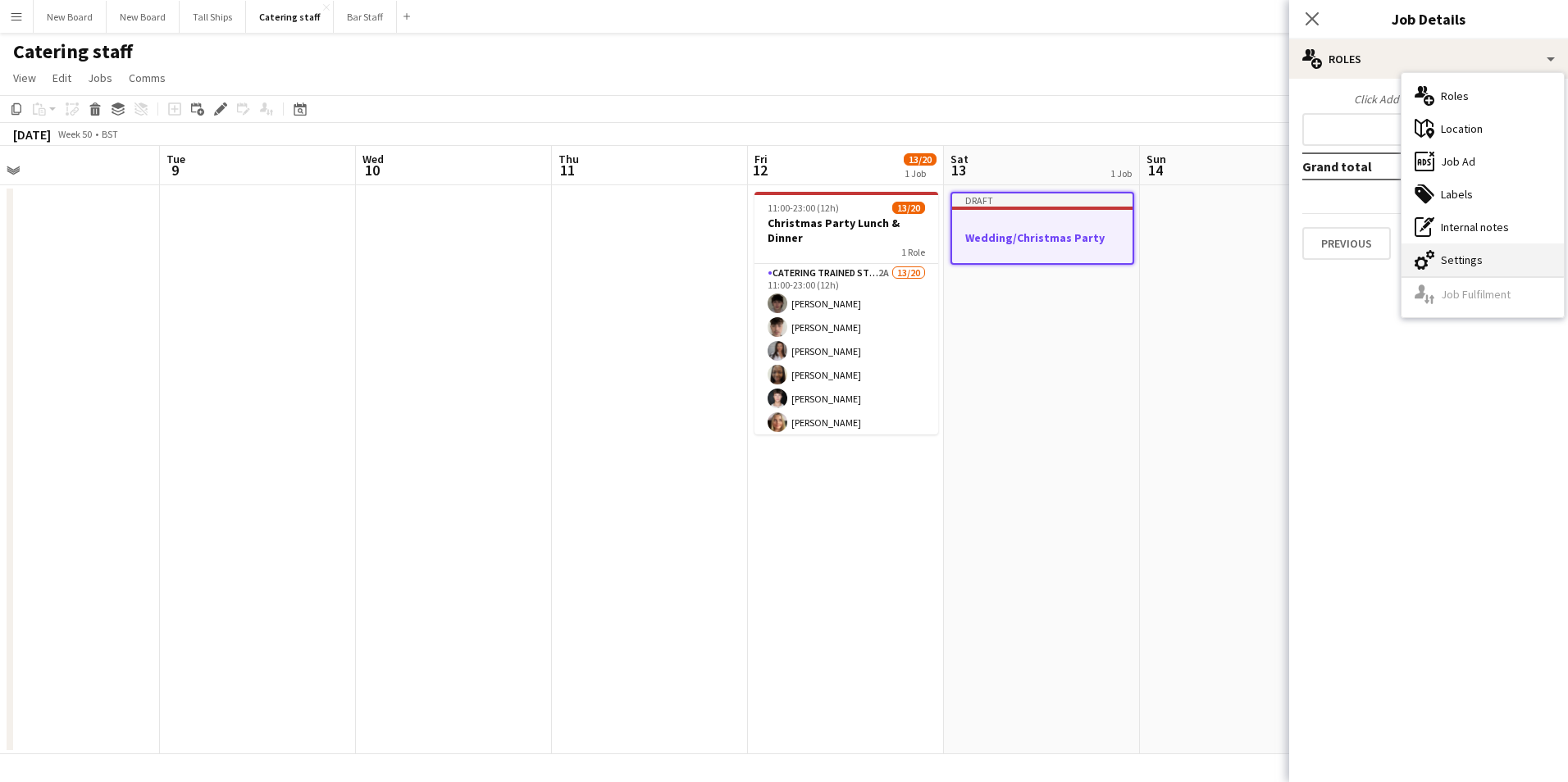
click at [1472, 263] on div "cog-double-3 Settings" at bounding box center [1483, 260] width 163 height 33
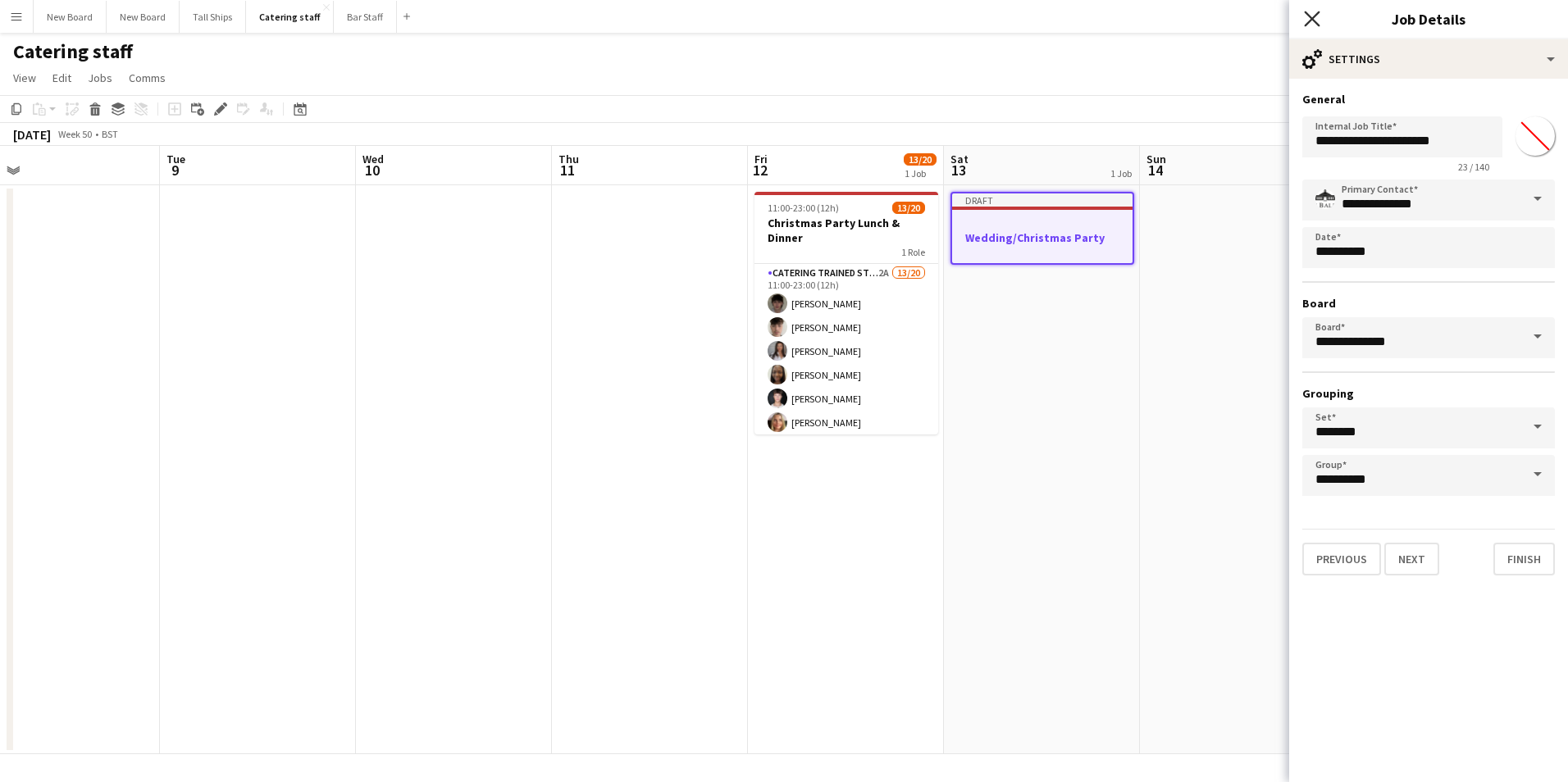
click at [1308, 15] on icon at bounding box center [1312, 18] width 15 height 15
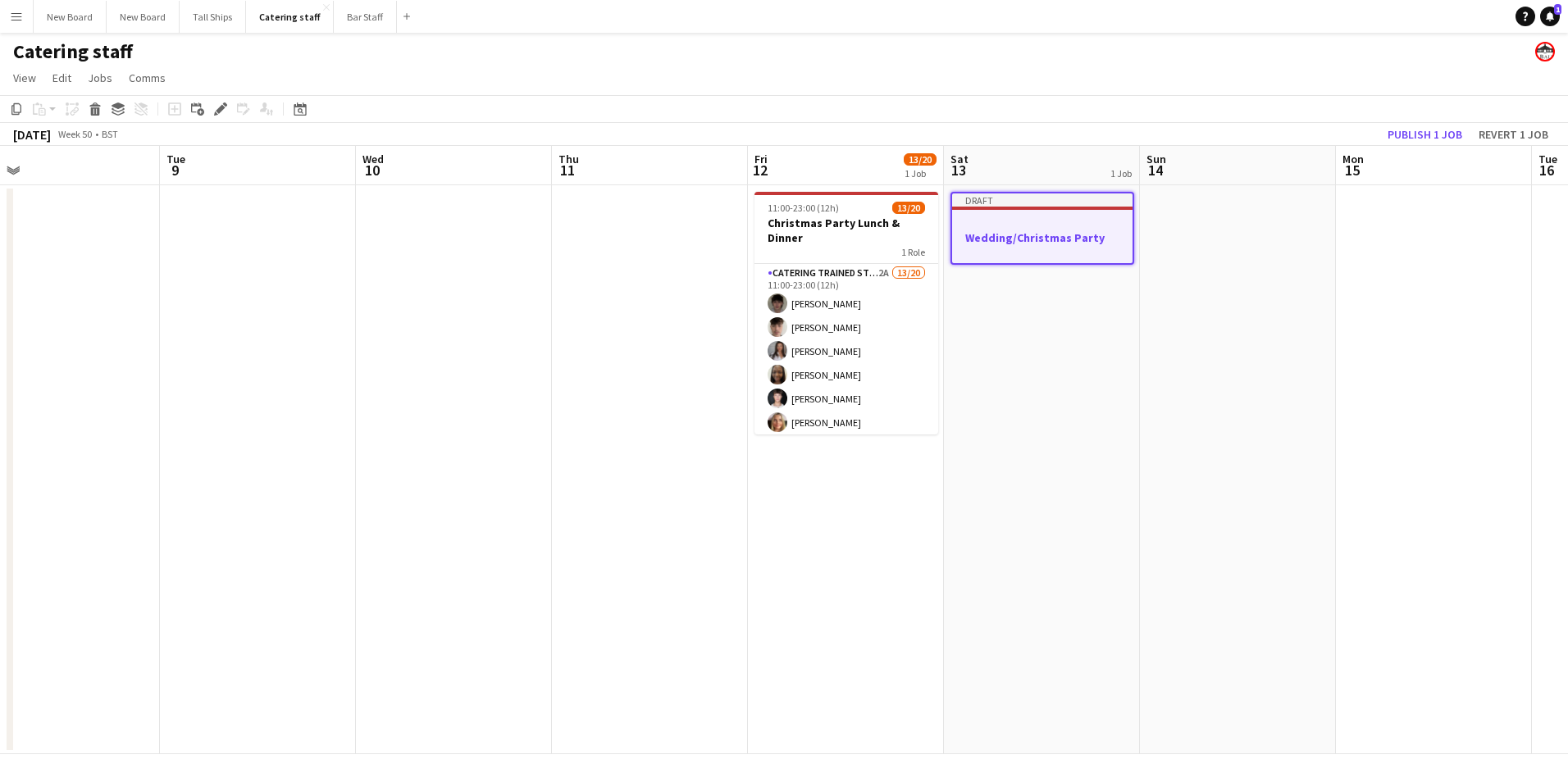
click at [1026, 250] on div at bounding box center [1042, 252] width 181 height 13
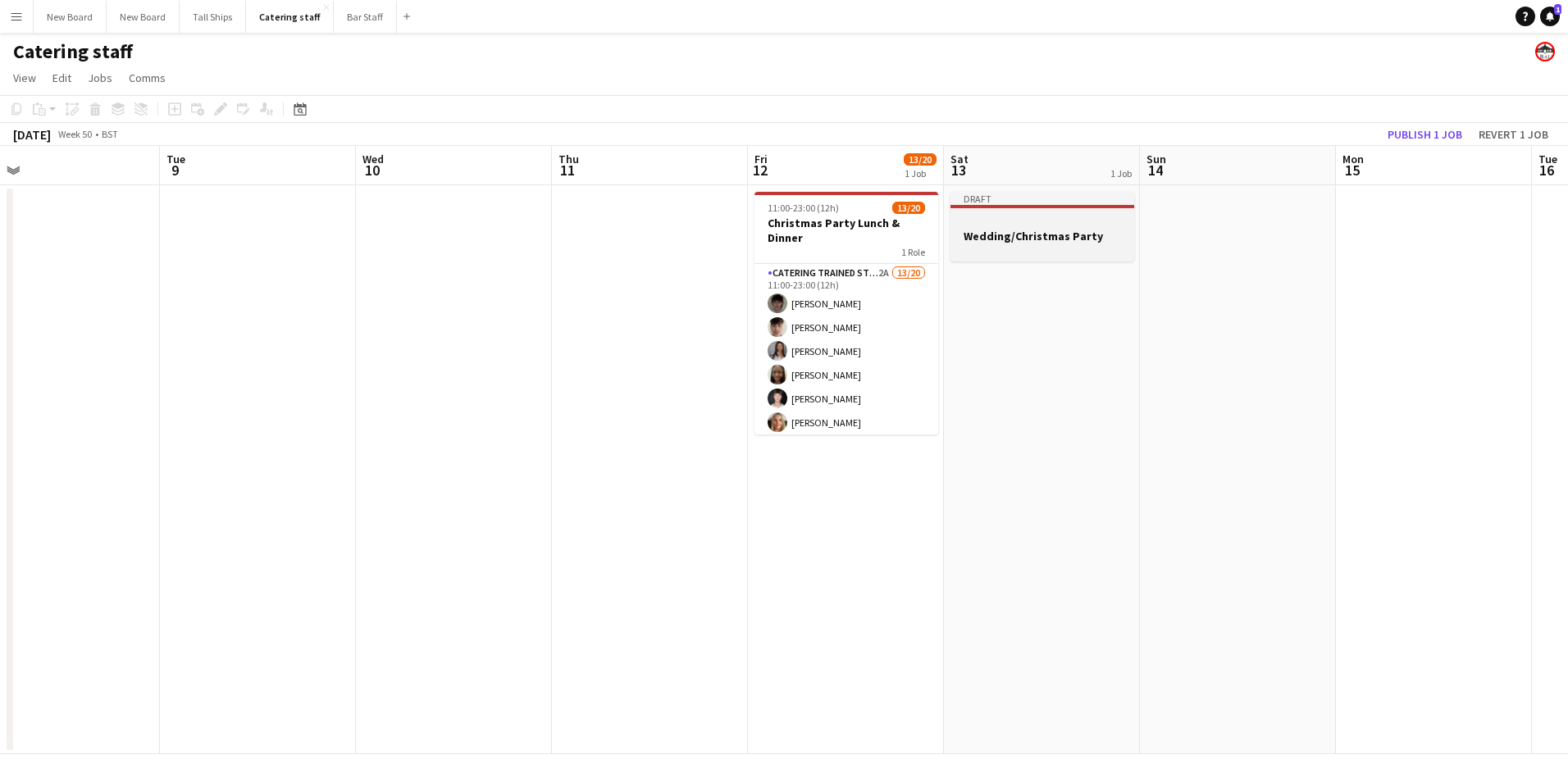
click at [1026, 251] on div at bounding box center [1042, 251] width 183 height 13
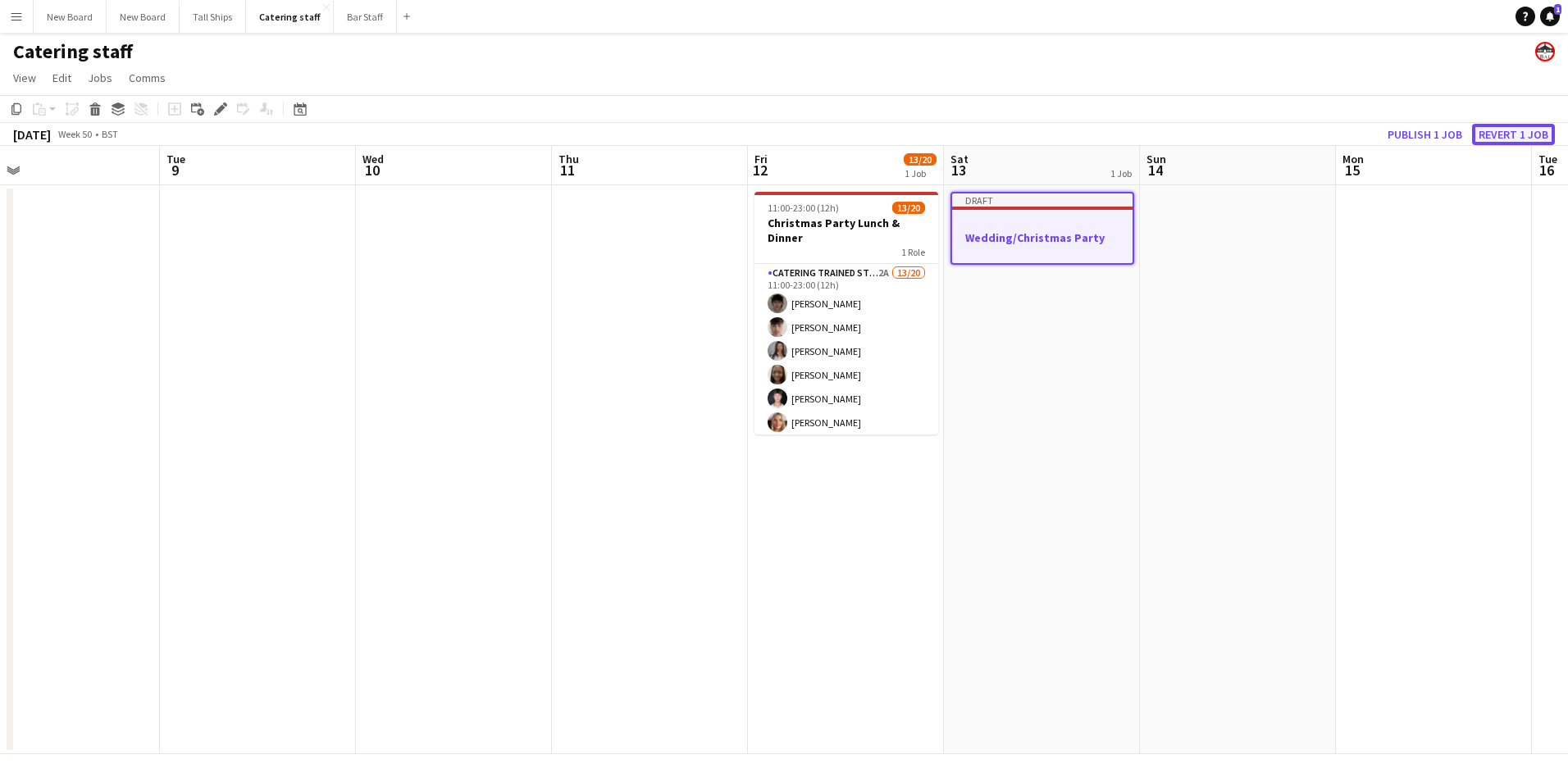
click at [1508, 130] on button "Revert 1 job" at bounding box center [1513, 134] width 83 height 22
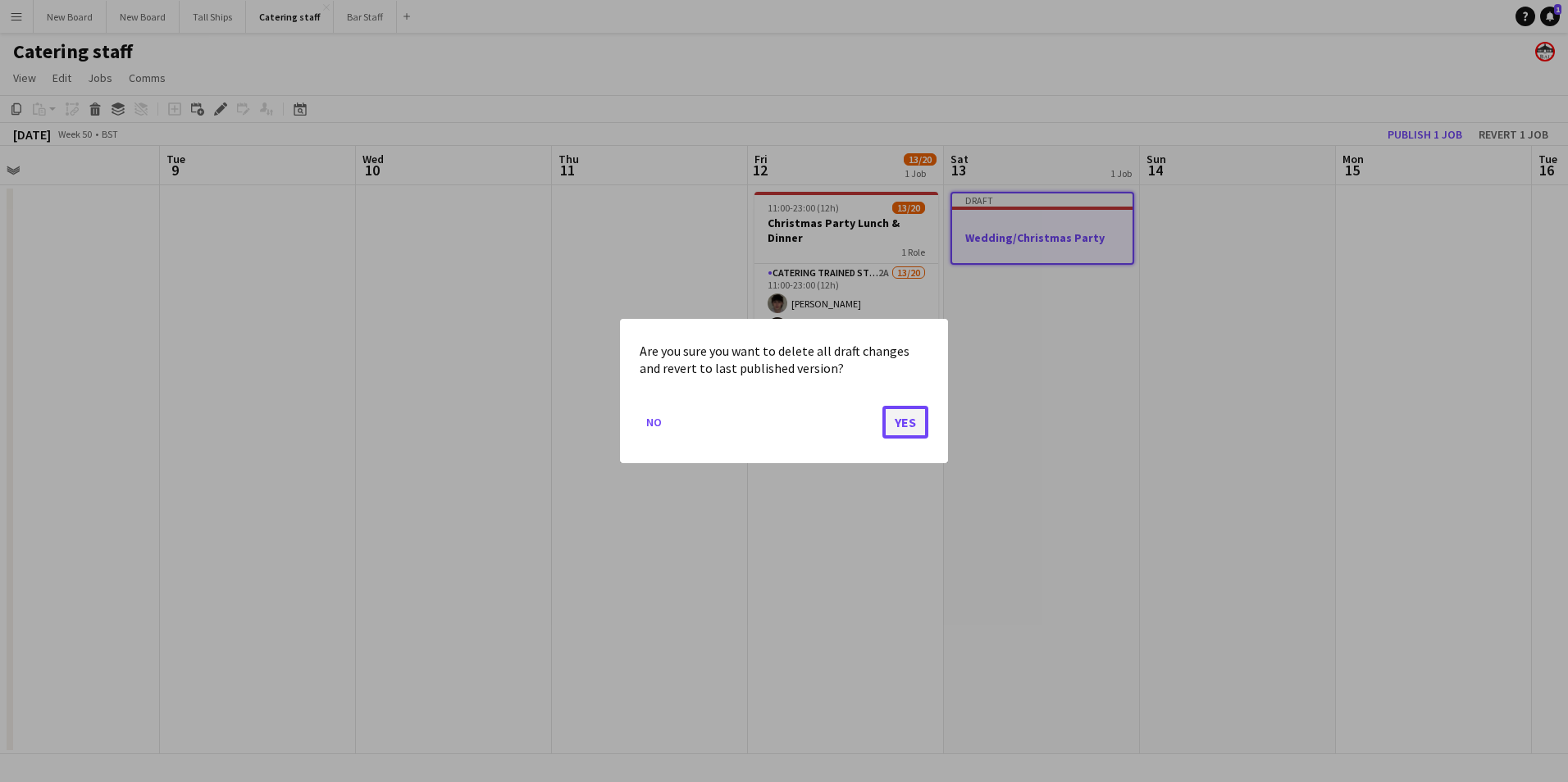
click at [925, 436] on button "Yes" at bounding box center [905, 422] width 46 height 33
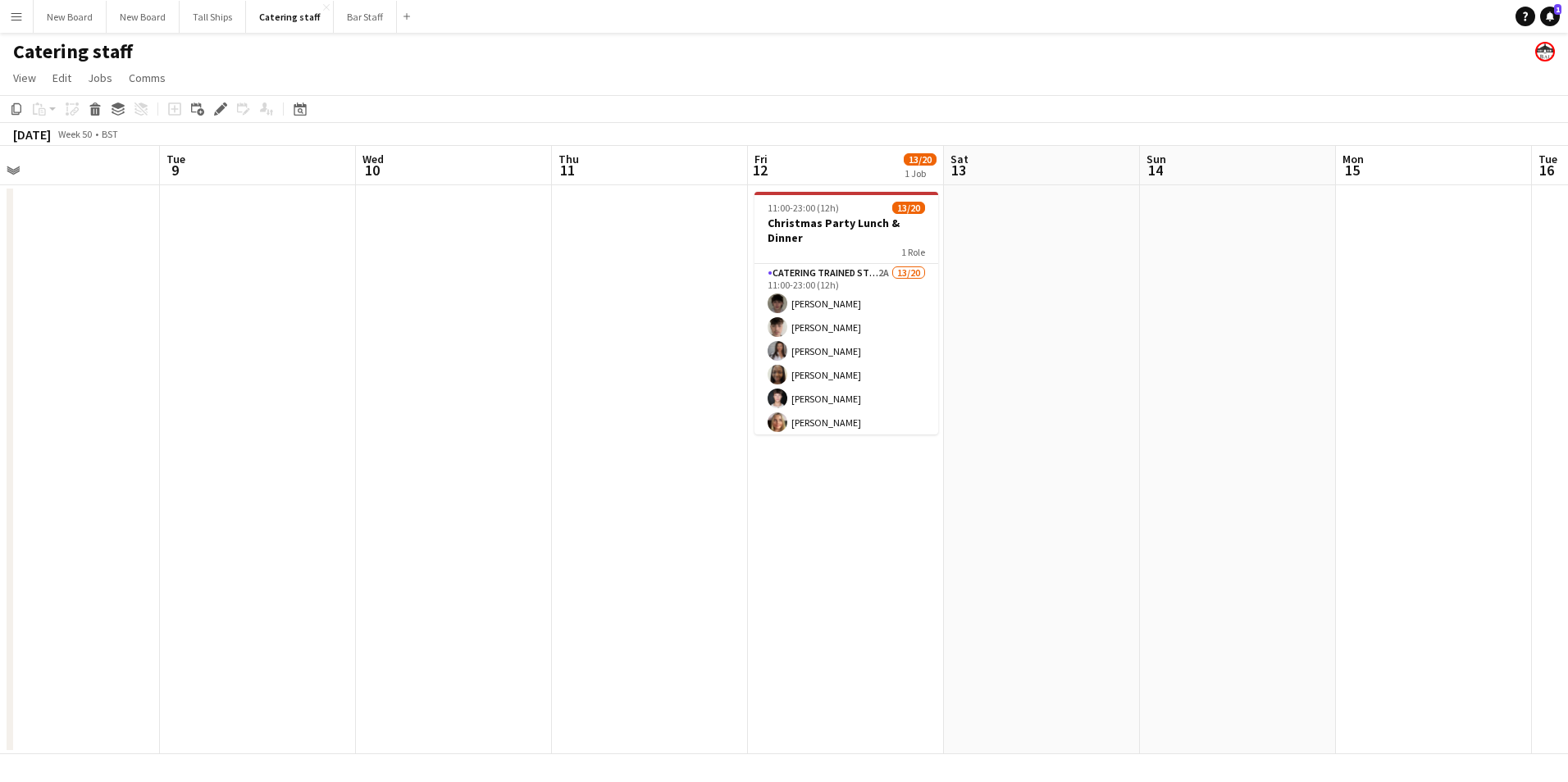
click at [534, 312] on app-date-cell at bounding box center [453, 470] width 196 height 569
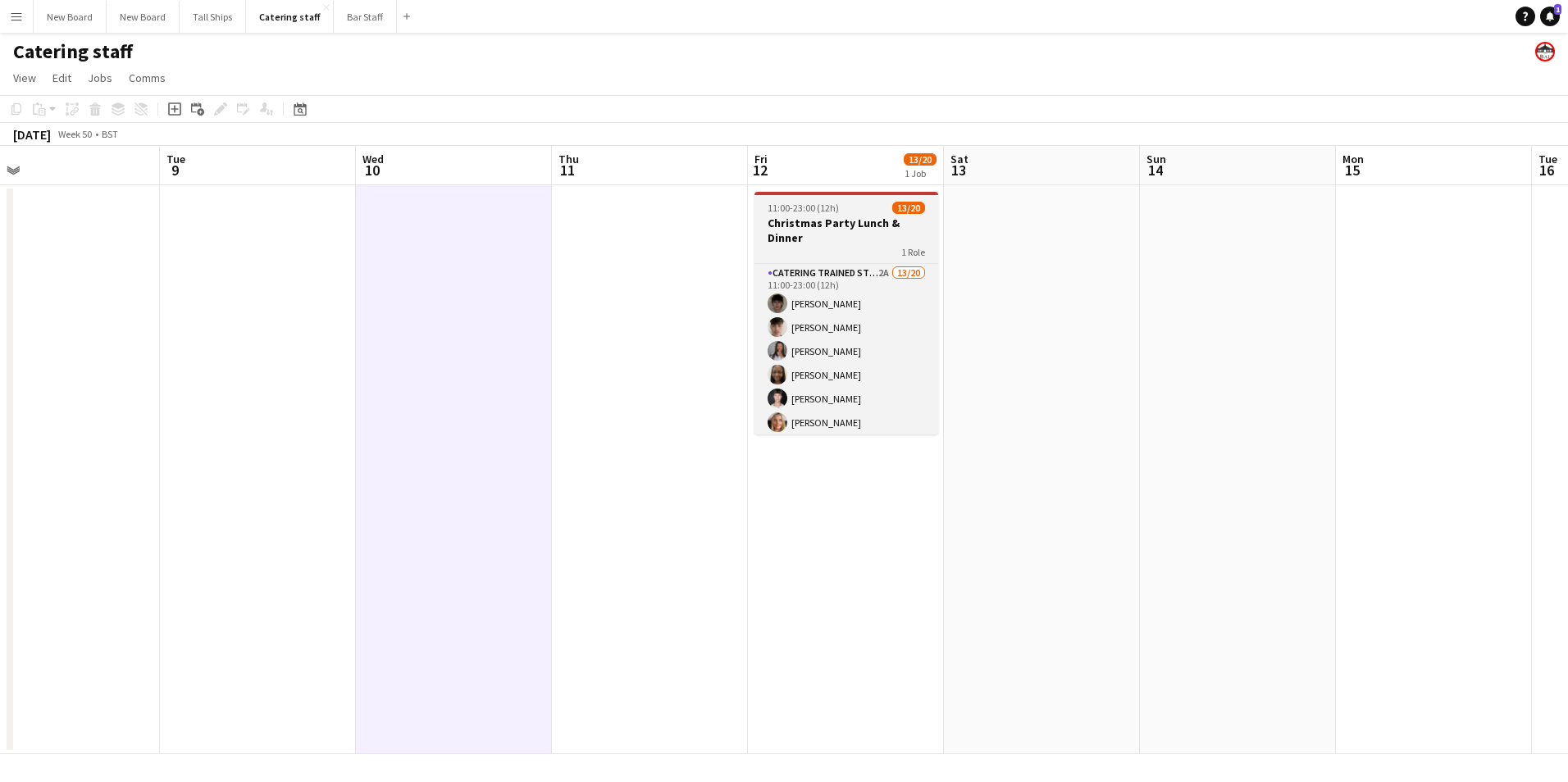
click at [862, 235] on h3 "Christmas Party Lunch & Dinner" at bounding box center [846, 230] width 183 height 29
